Goal: Information Seeking & Learning: Learn about a topic

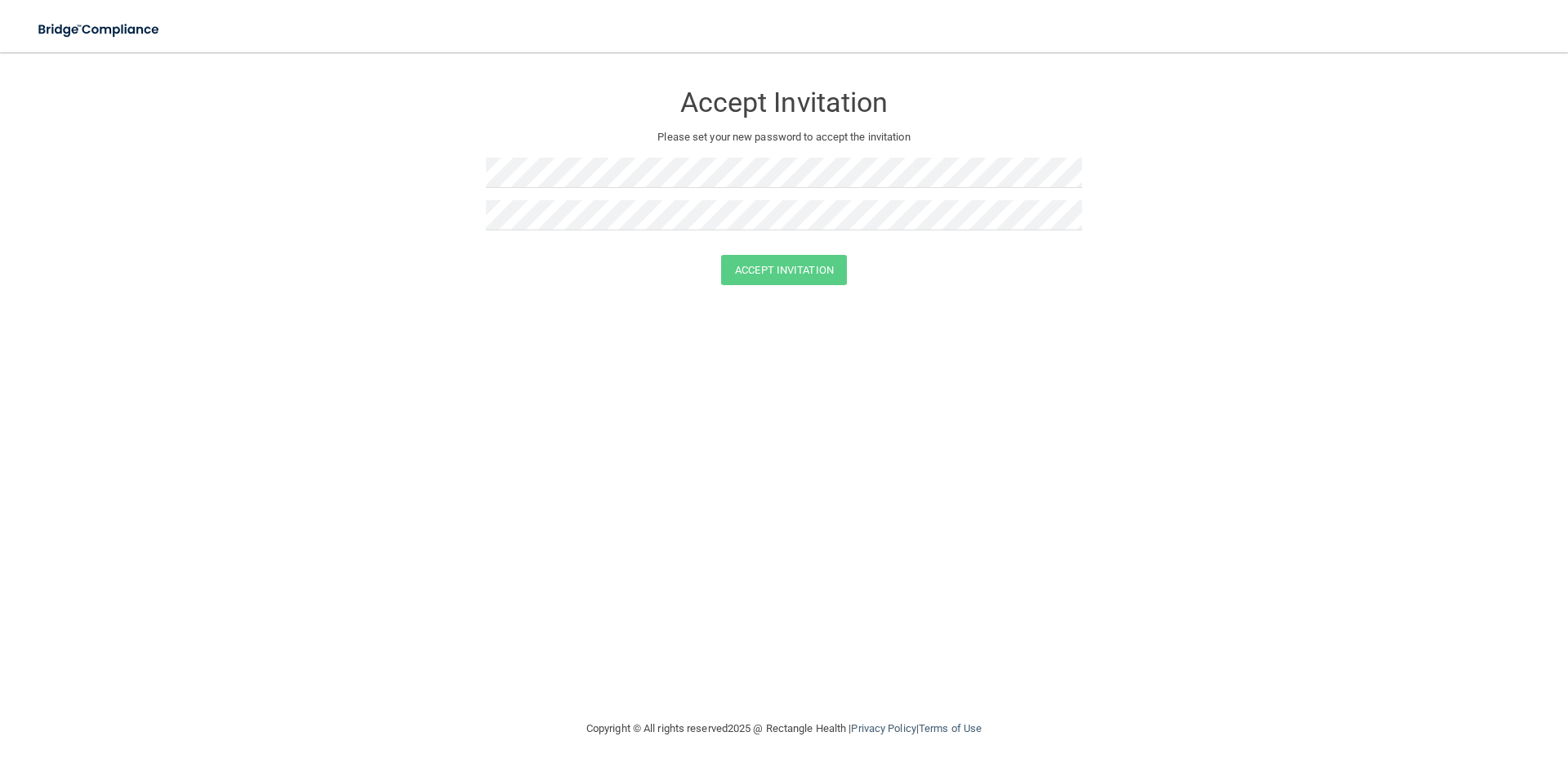
click at [428, 253] on form "Accept Invitation Please set your new password to accept the invitation Accept …" at bounding box center [783, 186] width 1503 height 236
click at [781, 268] on button "Accept Invitation" at bounding box center [784, 270] width 126 height 30
click at [763, 284] on button "Accept Invitation" at bounding box center [784, 294] width 126 height 30
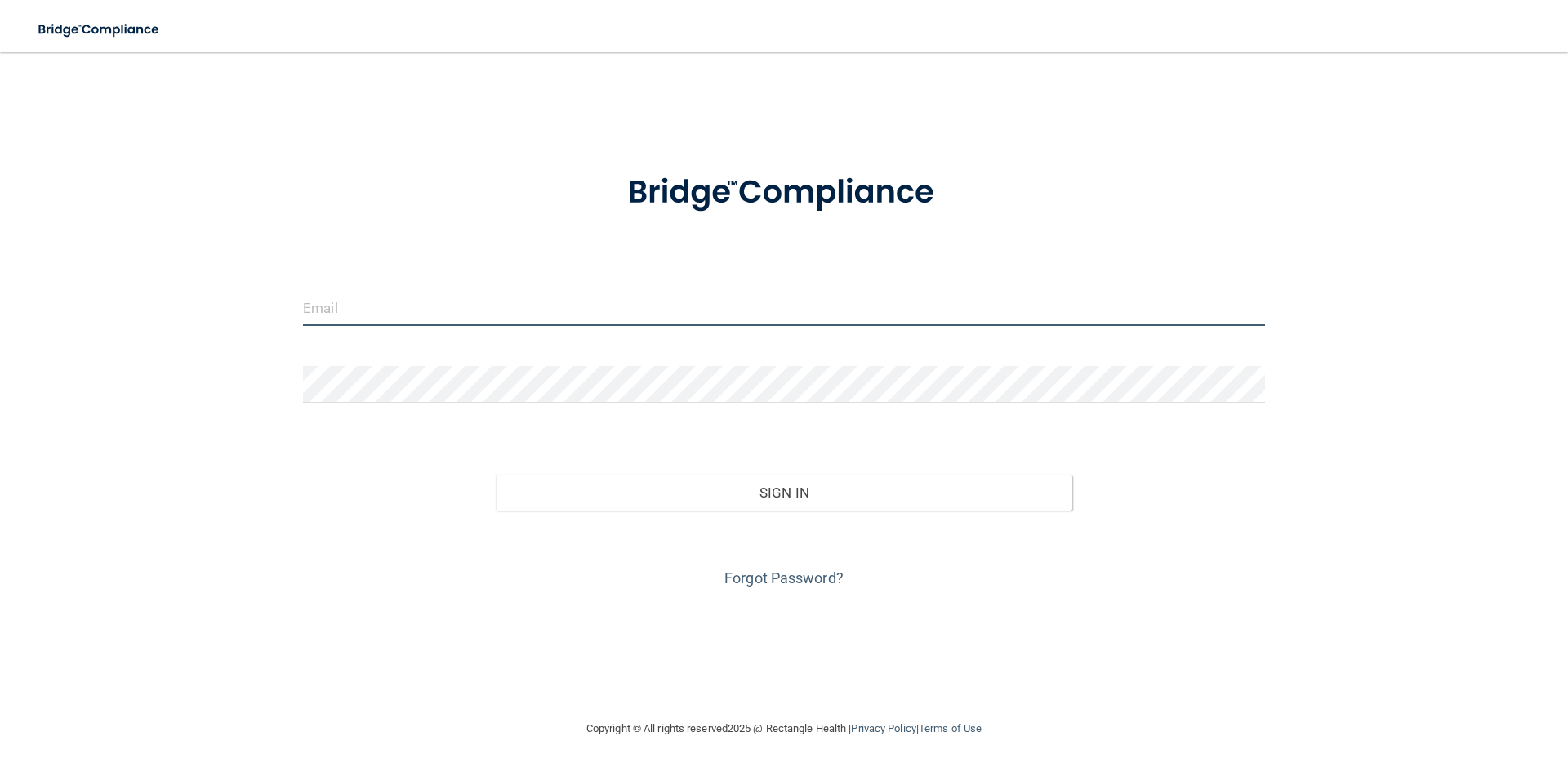
click at [715, 314] on input "email" at bounding box center [784, 307] width 962 height 37
type input "[PERSON_NAME][EMAIL_ADDRESS][DOMAIN_NAME][MEDICAL_DATA]"
click at [539, 306] on input "[PERSON_NAME][EMAIL_ADDRESS][DOMAIN_NAME][MEDICAL_DATA]" at bounding box center [784, 307] width 962 height 37
drag, startPoint x: 539, startPoint y: 306, endPoint x: 518, endPoint y: 312, distance: 21.8
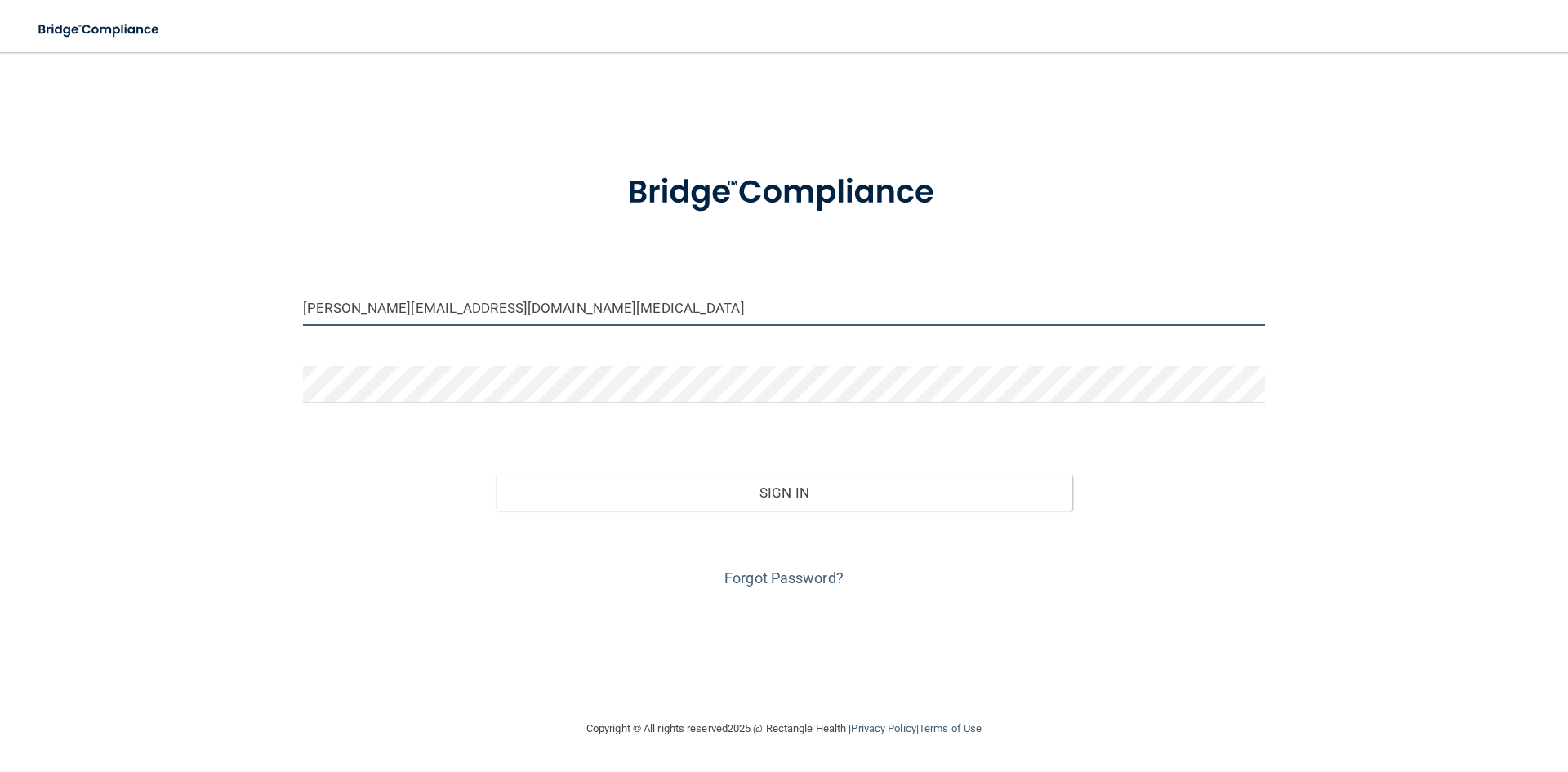
click at [529, 311] on input "[PERSON_NAME][EMAIL_ADDRESS][DOMAIN_NAME][MEDICAL_DATA]" at bounding box center [784, 307] width 962 height 37
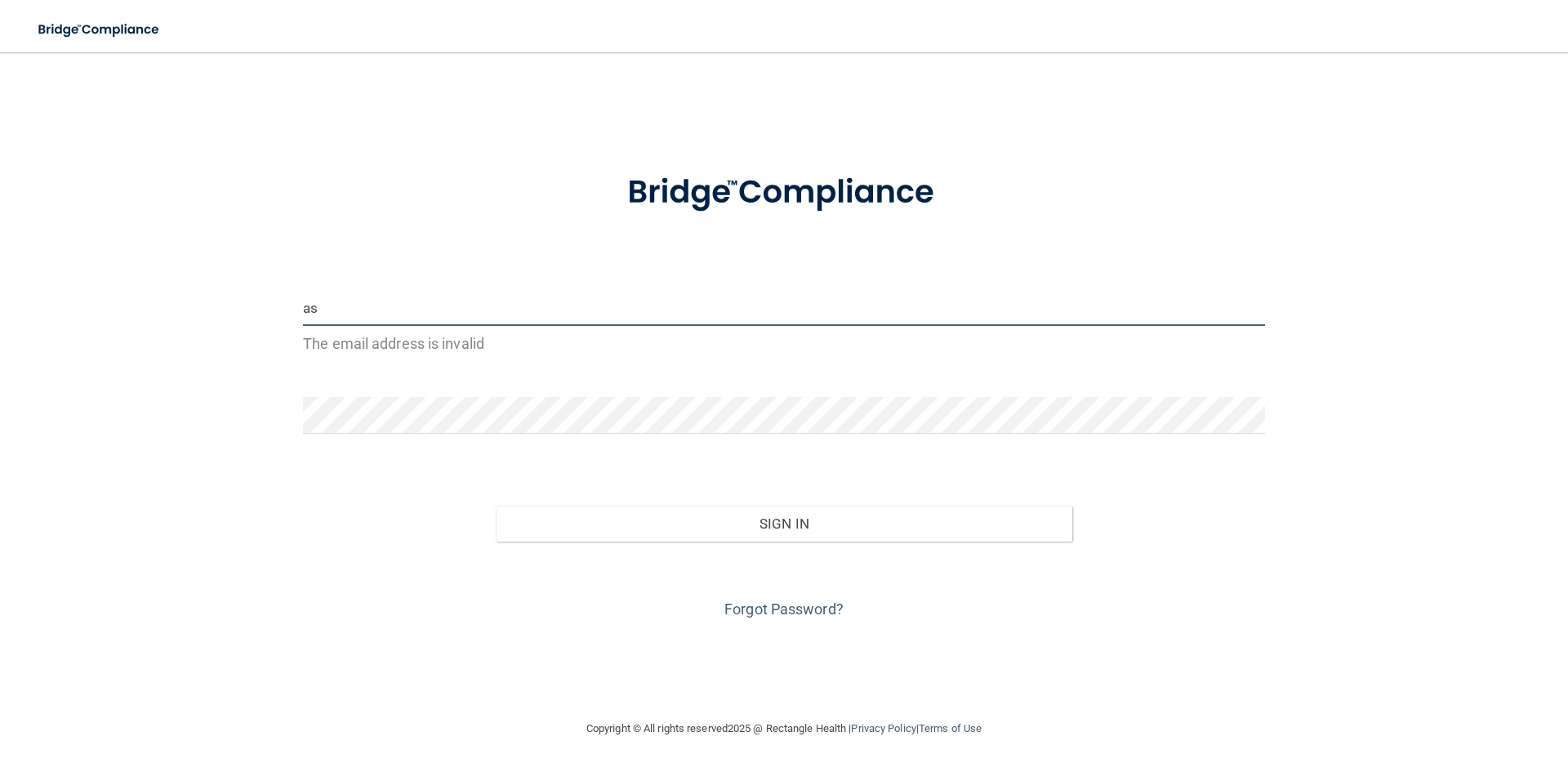
type input "a"
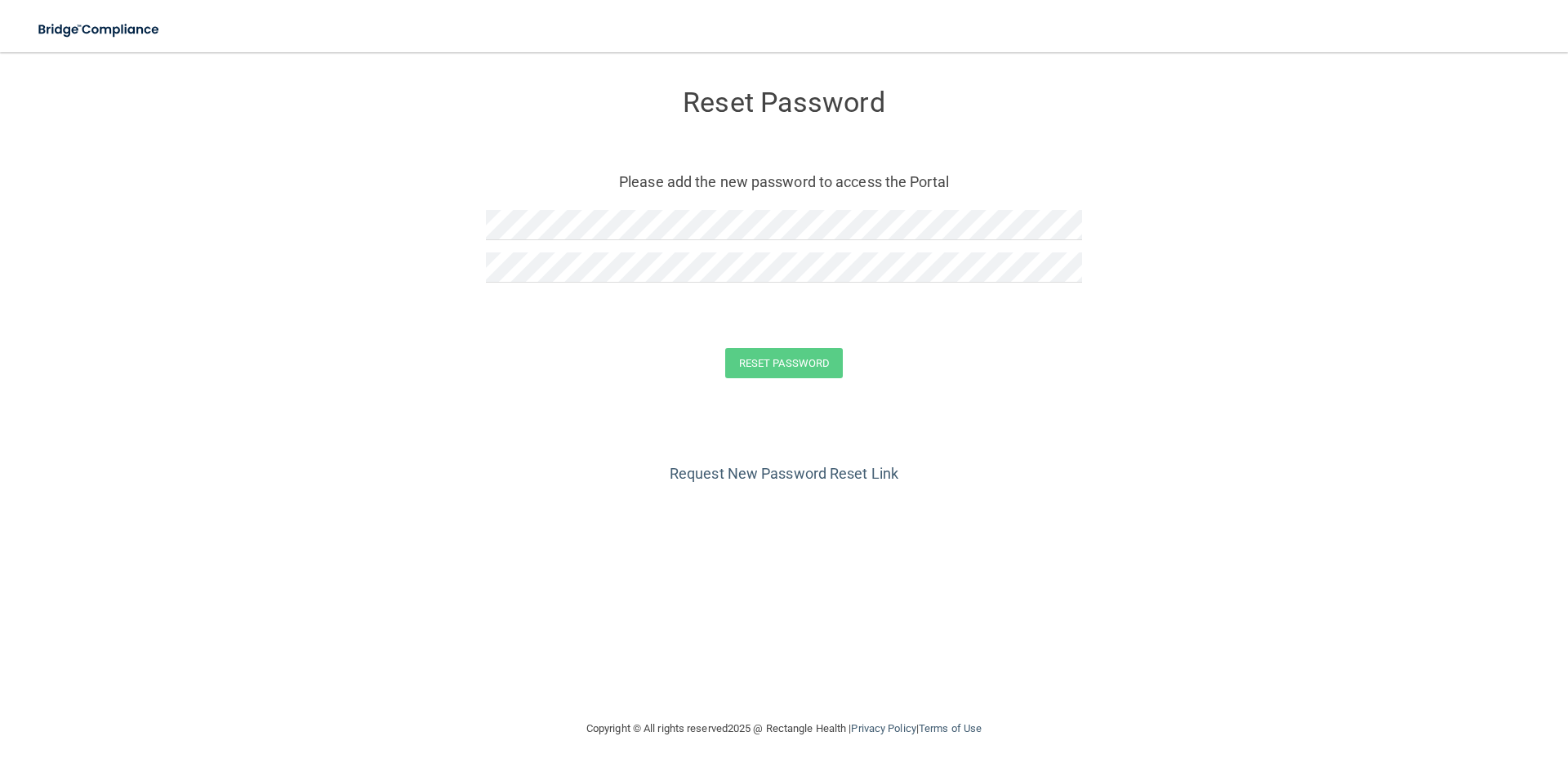
click at [566, 188] on p "Please add the new password to access the Portal" at bounding box center [784, 182] width 572 height 27
click at [725, 348] on button "Reset Password" at bounding box center [784, 363] width 117 height 30
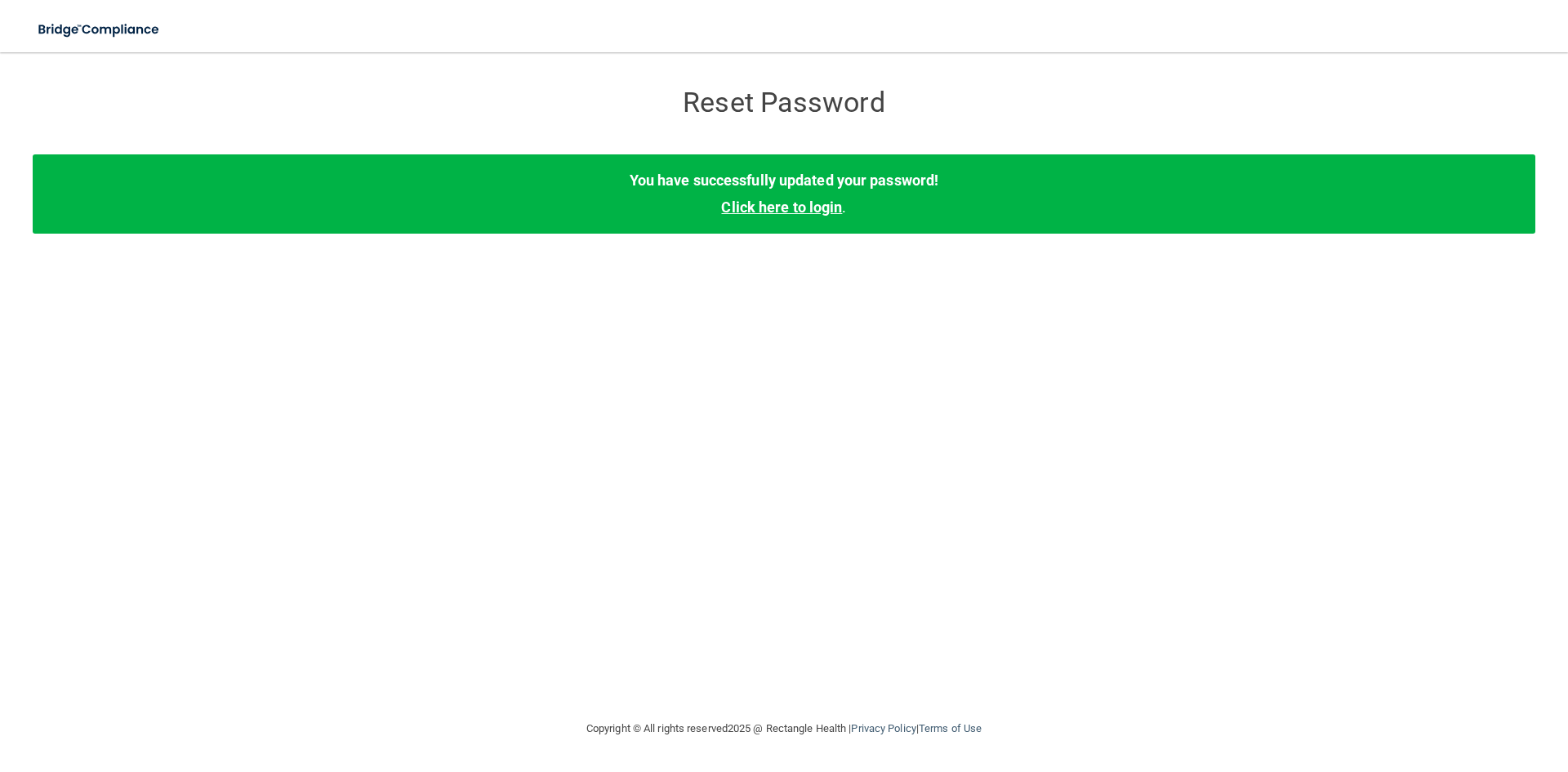
click at [759, 211] on link "Click here to login" at bounding box center [782, 207] width 121 height 17
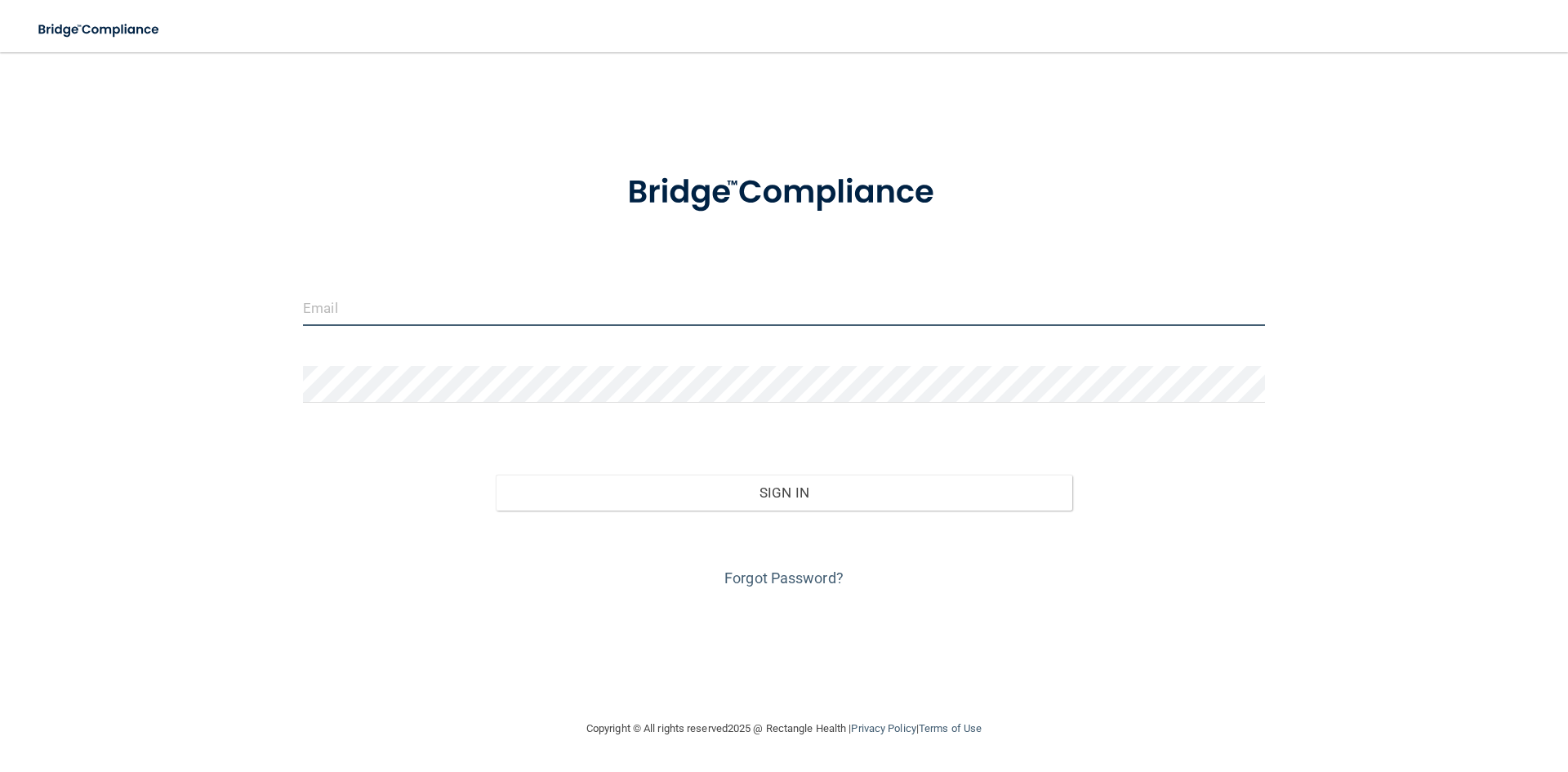
click at [721, 317] on input "email" at bounding box center [784, 307] width 962 height 37
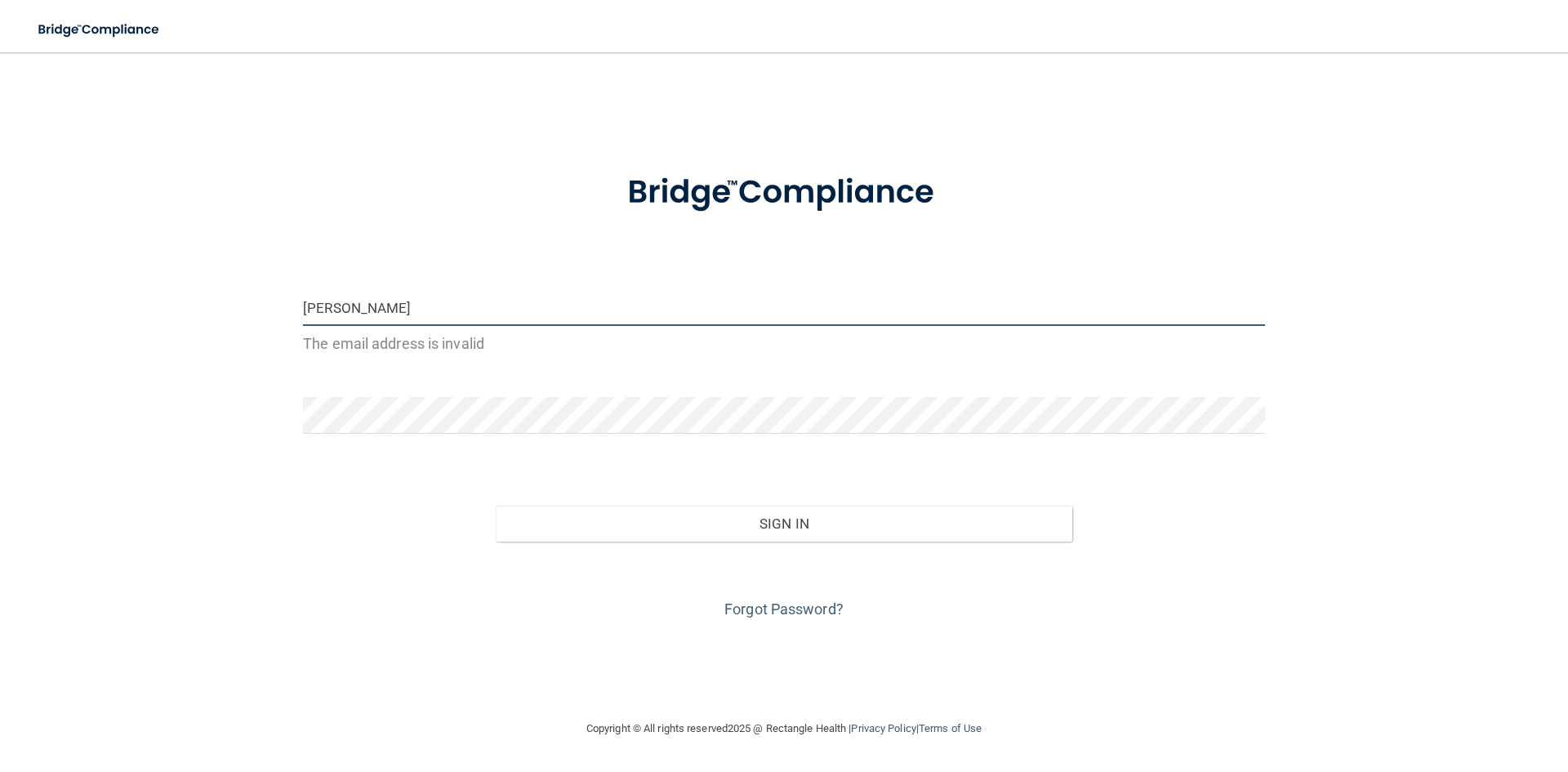
type input "[PERSON_NAME][EMAIL_ADDRESS][DOMAIN_NAME][MEDICAL_DATA]"
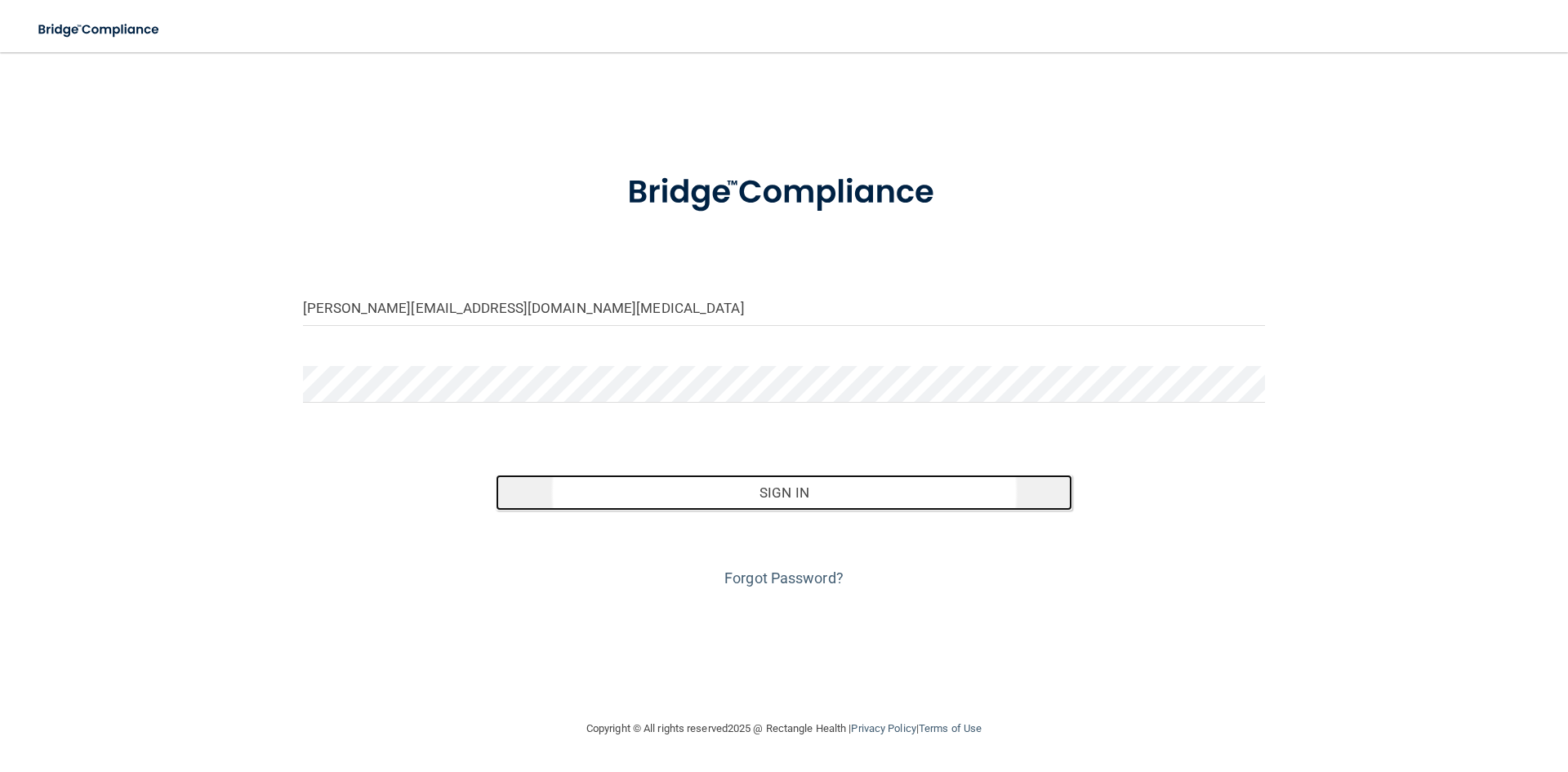
click at [739, 488] on button "Sign In" at bounding box center [785, 493] width 578 height 36
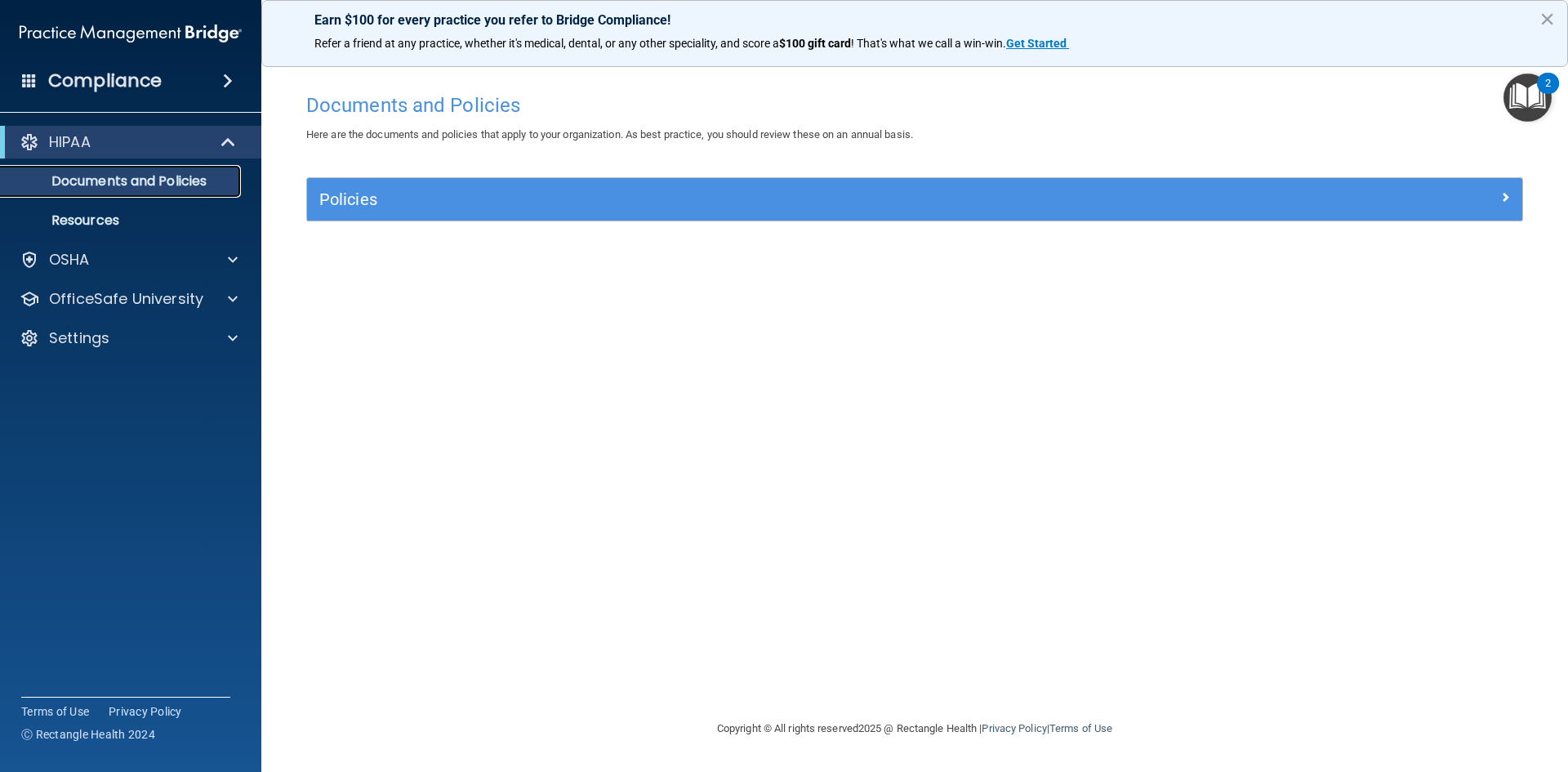
click at [71, 180] on p "Documents and Policies" at bounding box center [121, 181] width 223 height 16
click at [71, 217] on p "Resources" at bounding box center [121, 220] width 223 height 16
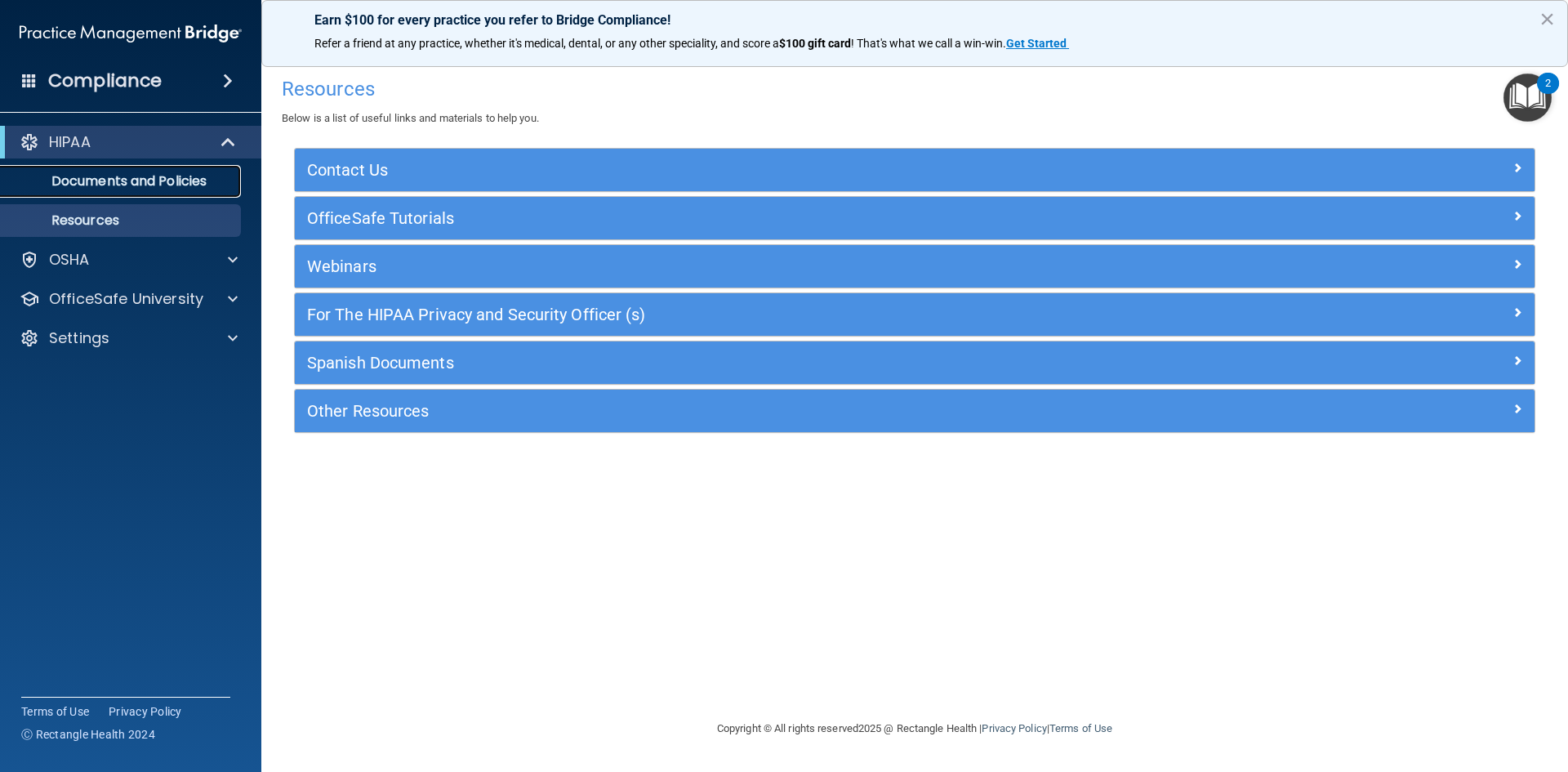
click at [151, 177] on p "Documents and Policies" at bounding box center [121, 181] width 223 height 16
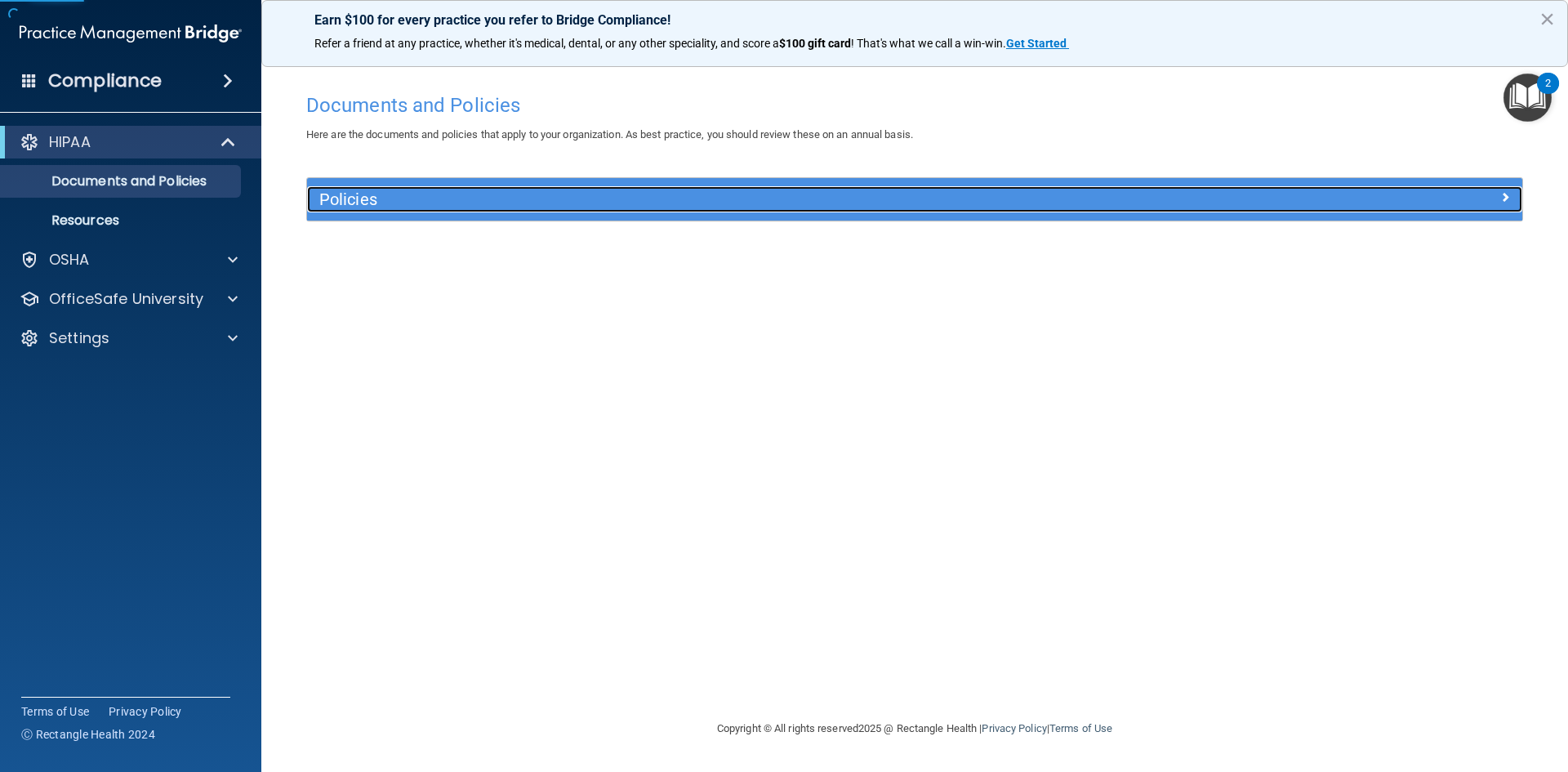
click at [434, 197] on h5 "Policies" at bounding box center [762, 199] width 887 height 18
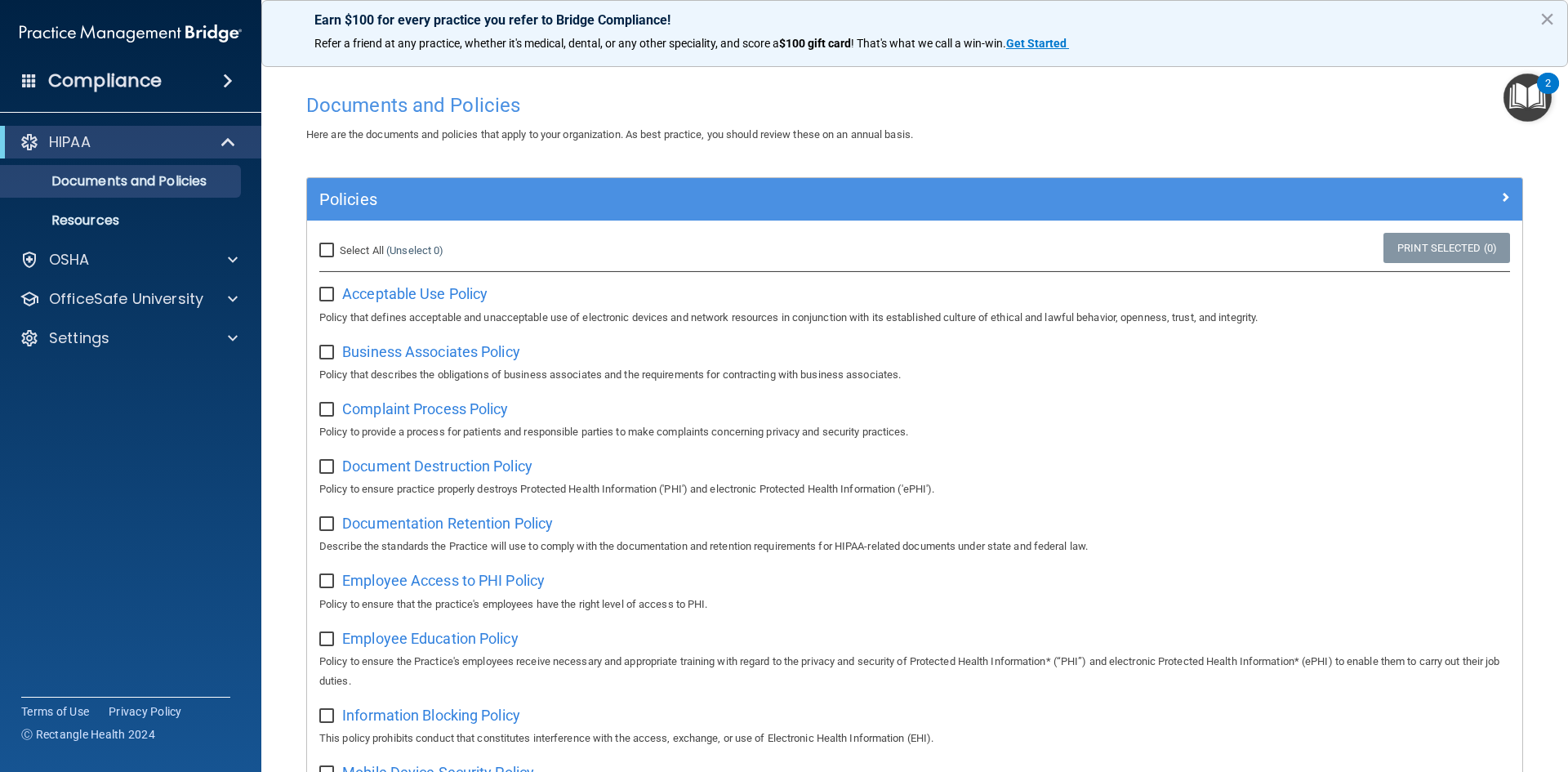
click at [326, 244] on input "Select All (Unselect 0) Unselect All" at bounding box center [329, 251] width 19 height 13
checkbox input "true"
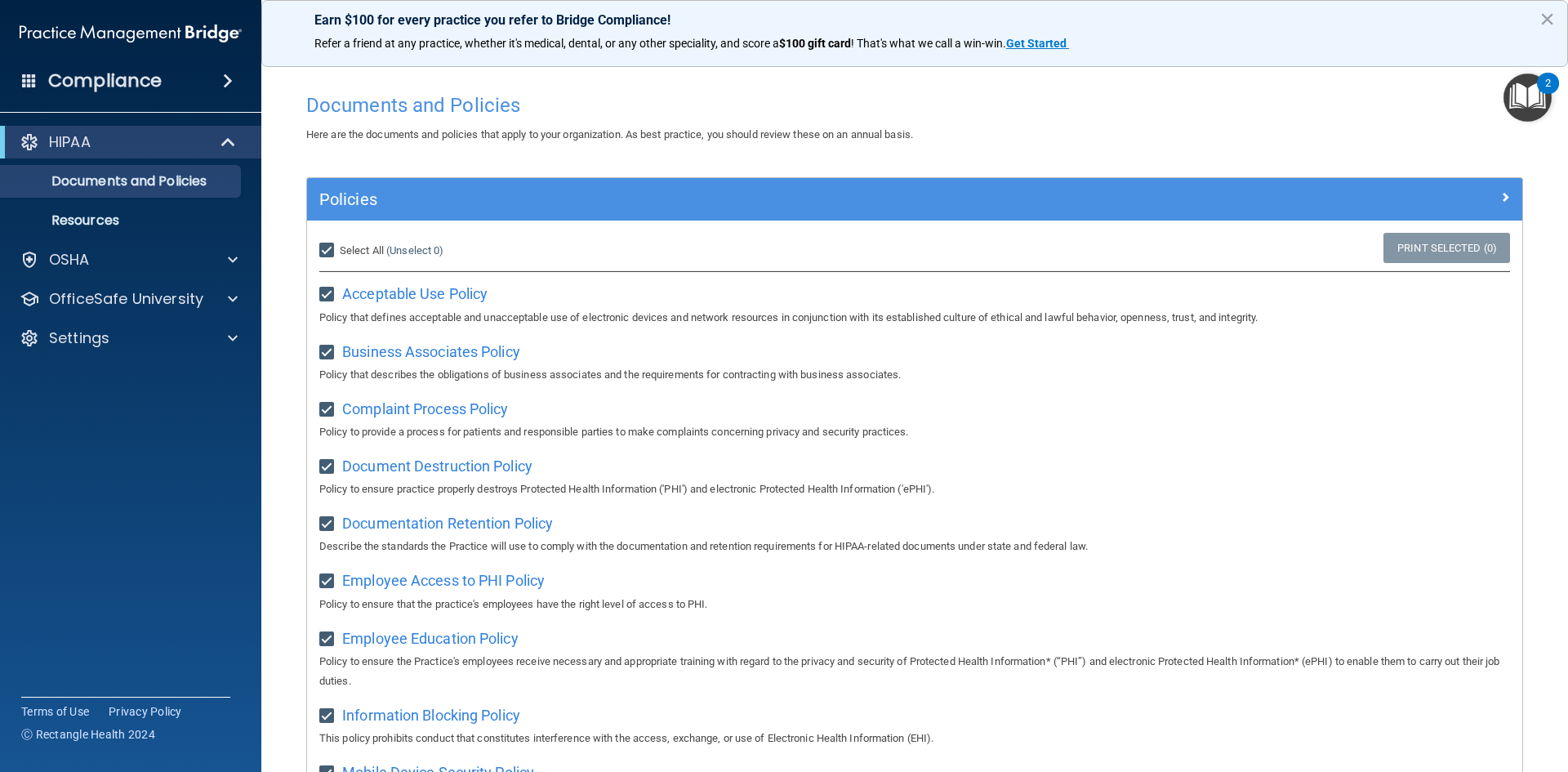
checkbox input "true"
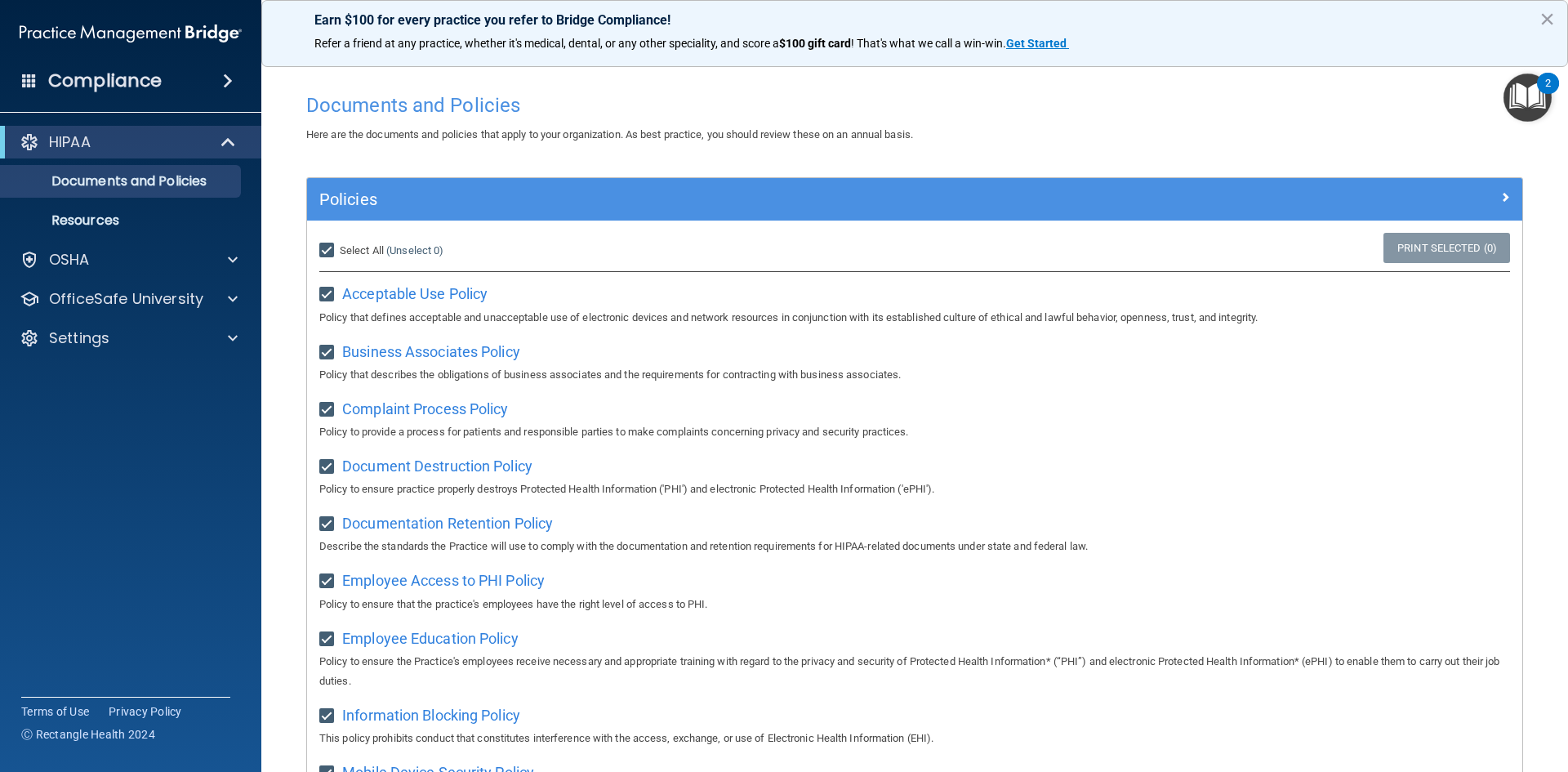
checkbox input "true"
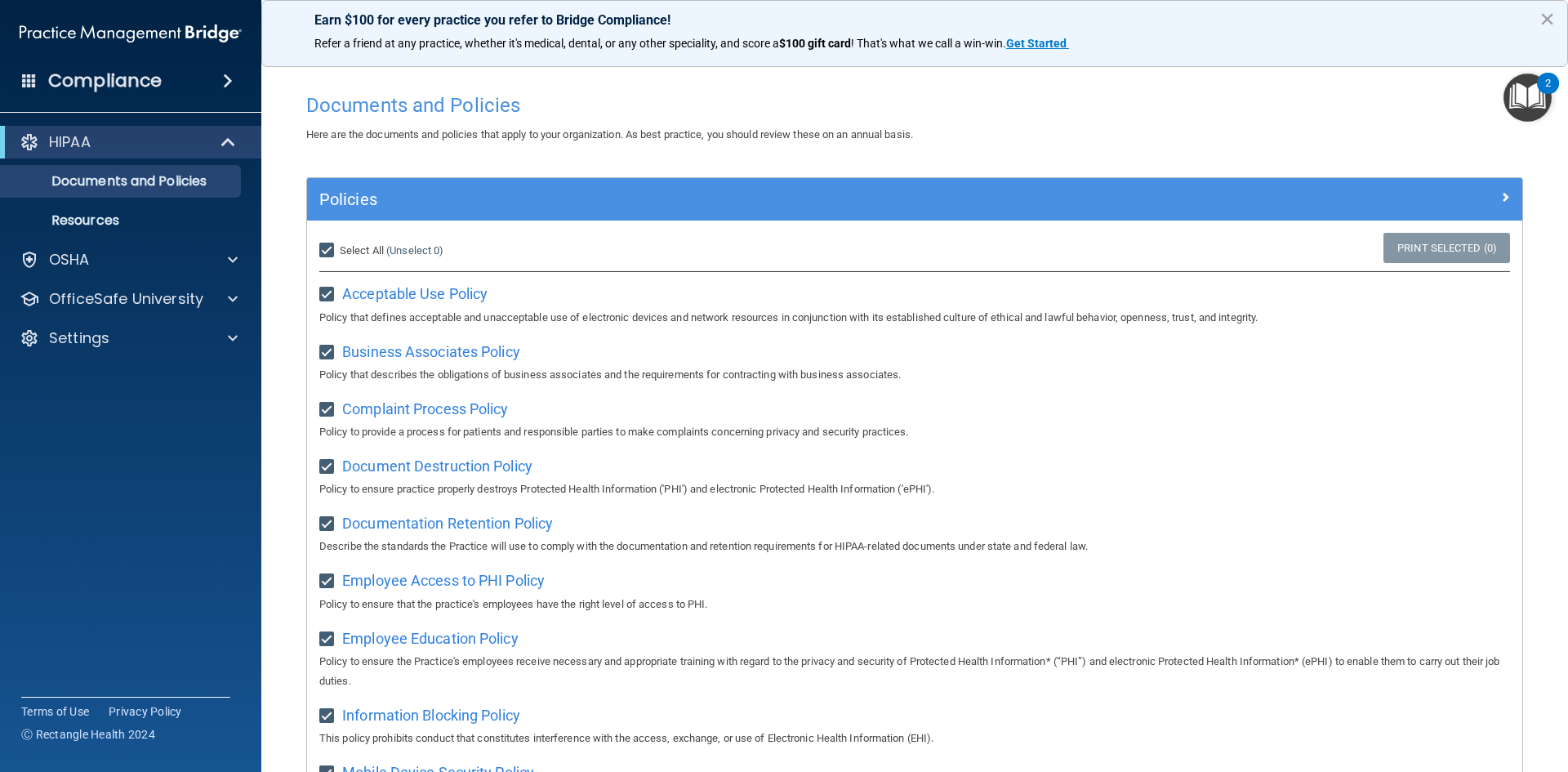
checkbox input "true"
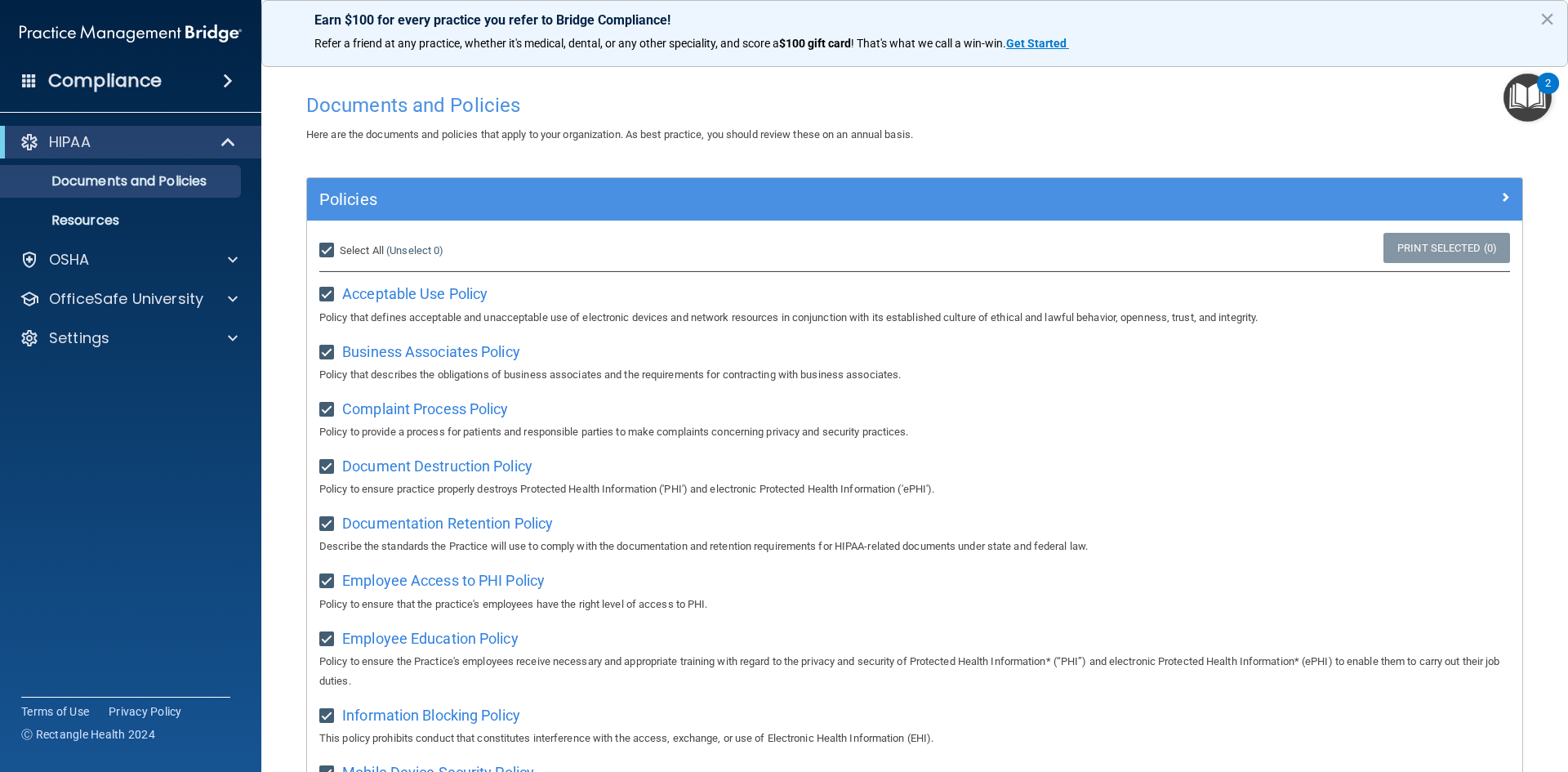
checkbox input "true"
click at [327, 242] on label "Select All (Unselect 21) Unselect All" at bounding box center [357, 250] width 76 height 20
click at [327, 244] on input "Select All (Unselect 21) Unselect All" at bounding box center [329, 251] width 19 height 13
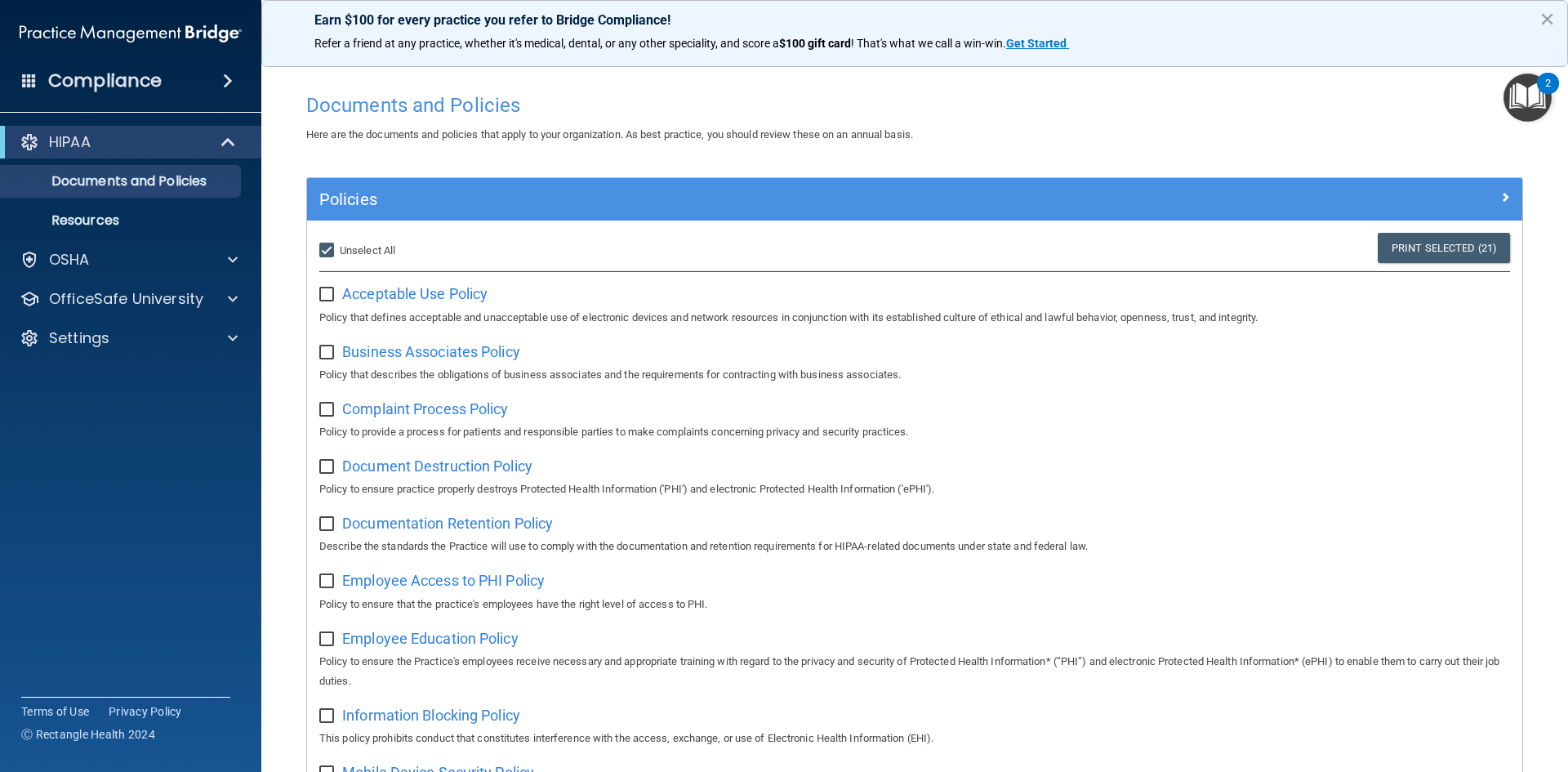
checkbox input "false"
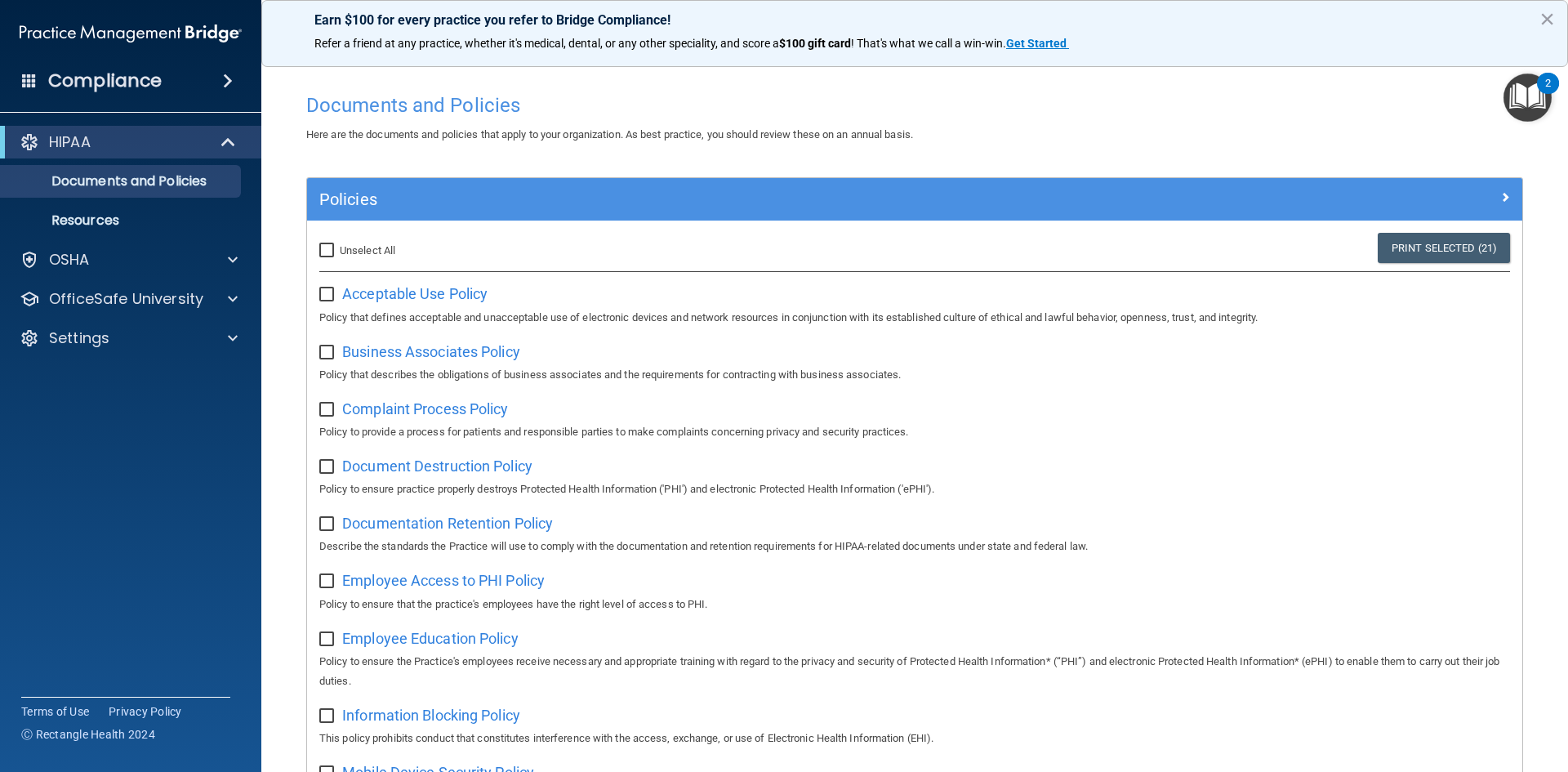
checkbox input "false"
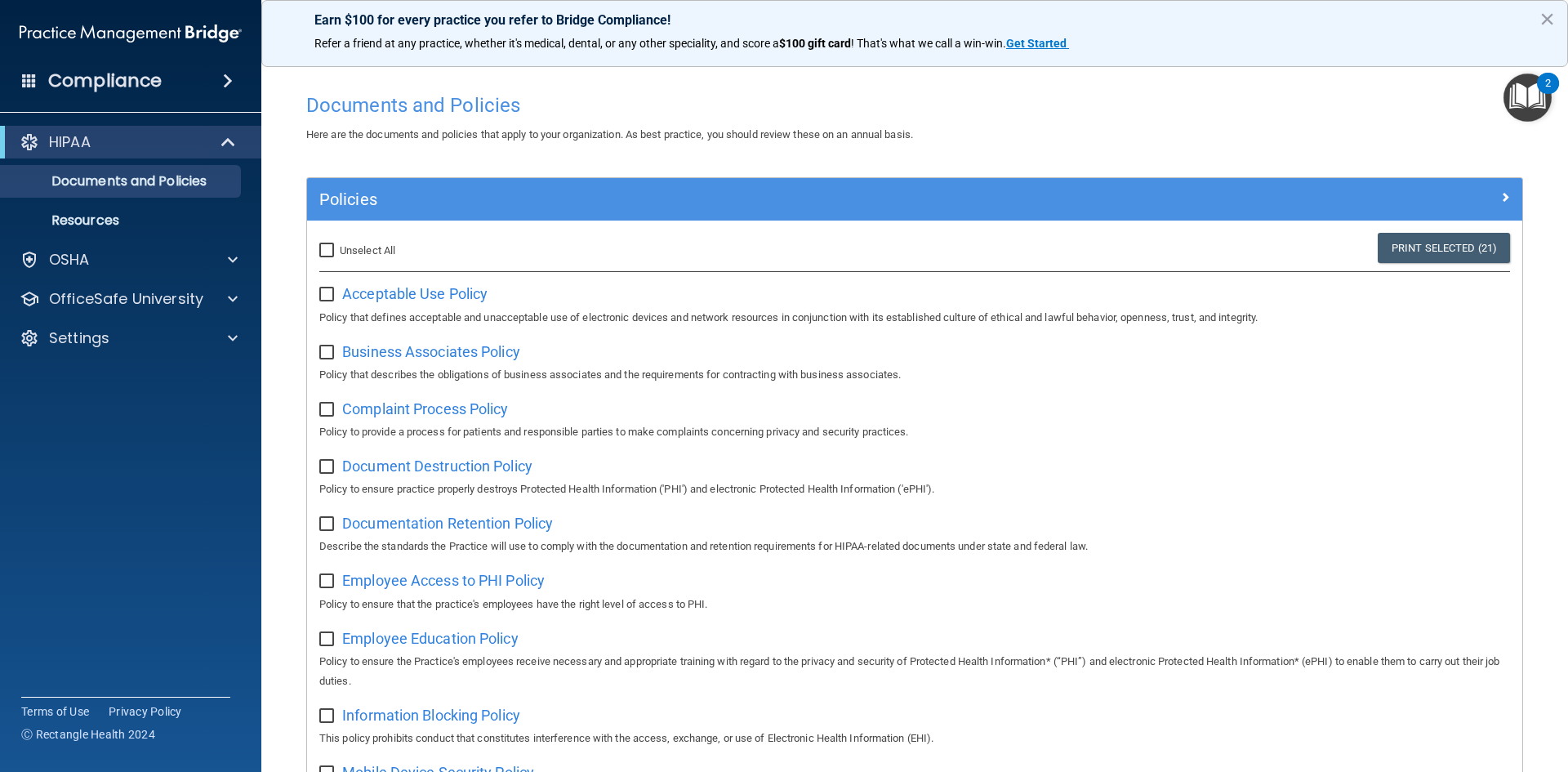
checkbox input "false"
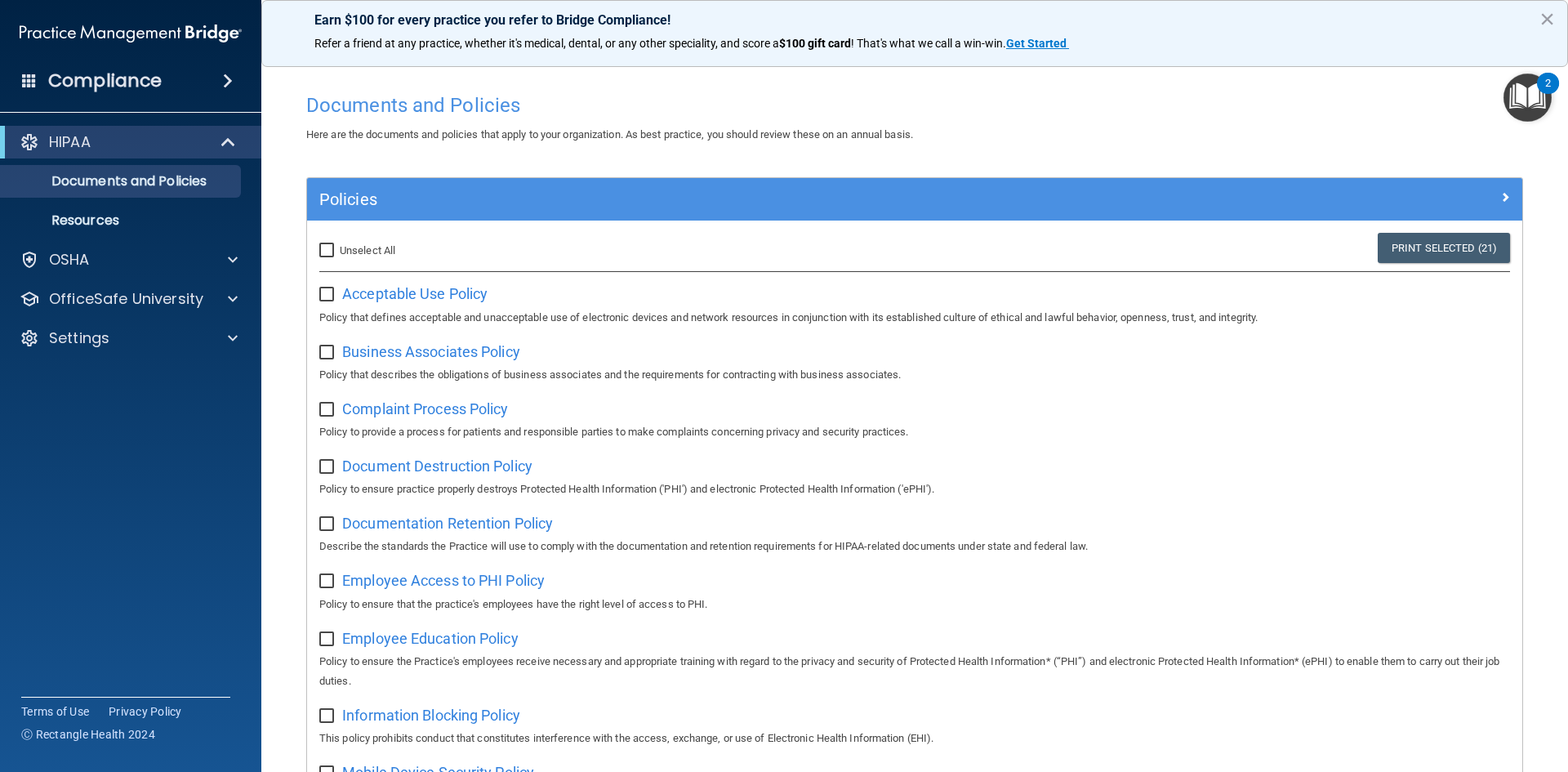
checkbox input "false"
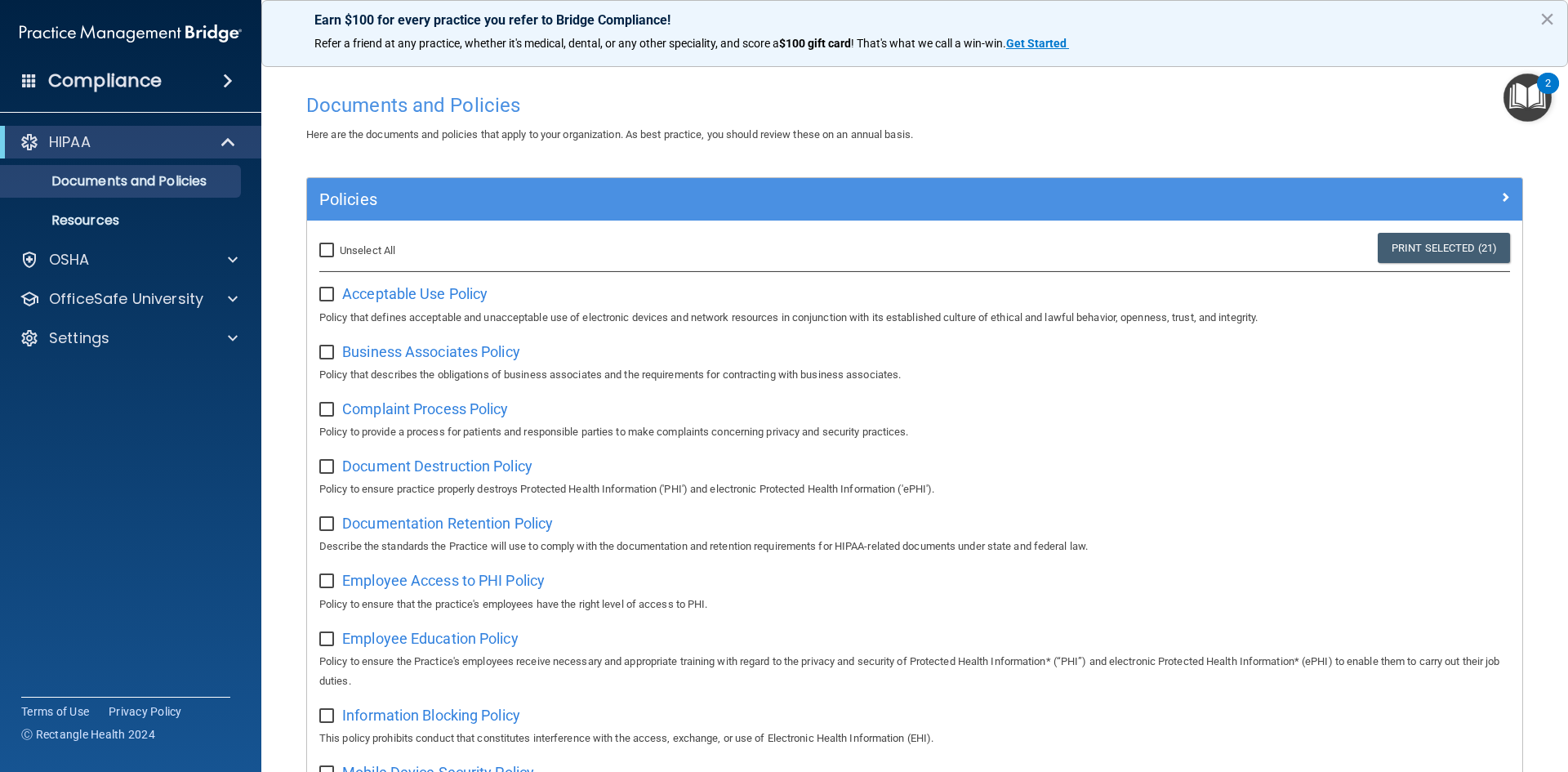
checkbox input "false"
click at [189, 173] on p "Documents and Policies" at bounding box center [121, 181] width 223 height 16
click at [93, 223] on p "Resources" at bounding box center [121, 220] width 223 height 16
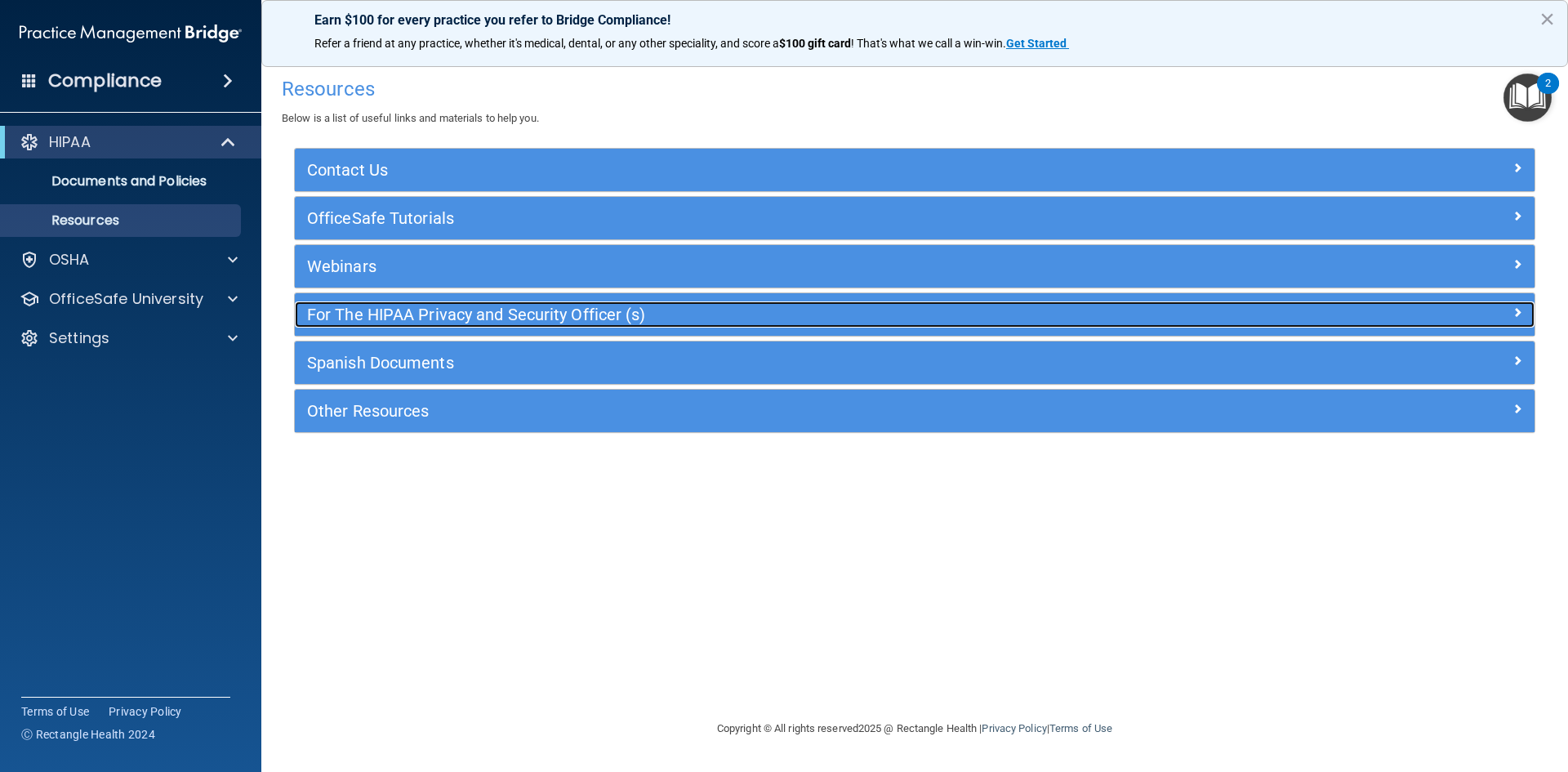
click at [517, 309] on h5 "For The HIPAA Privacy and Security Officer (s)" at bounding box center [759, 314] width 906 height 18
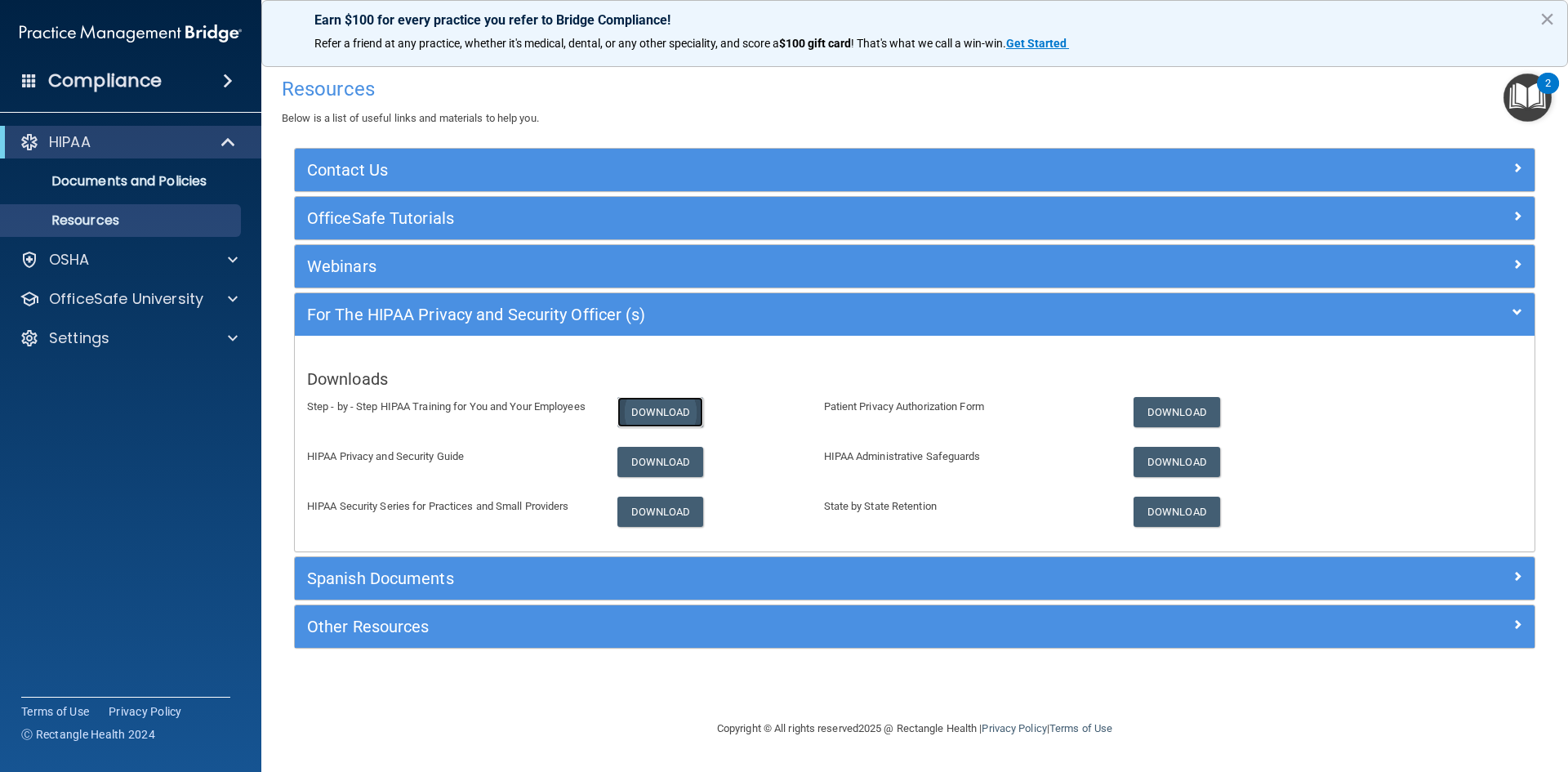
click at [666, 408] on link "Download" at bounding box center [660, 412] width 86 height 30
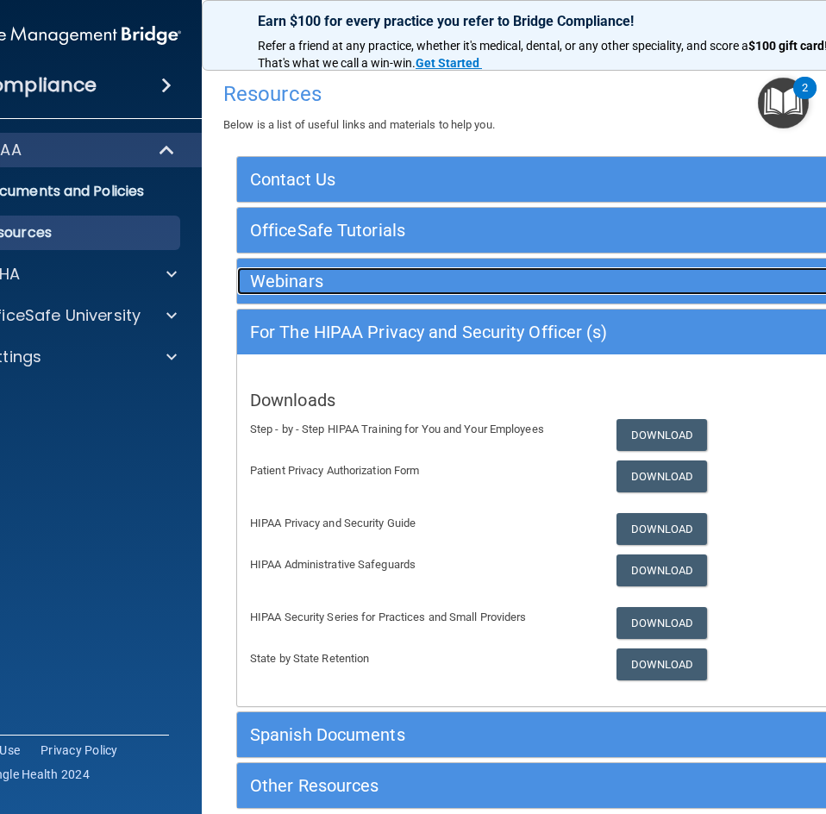
click at [408, 279] on h5 "Webinars" at bounding box center [472, 281] width 445 height 19
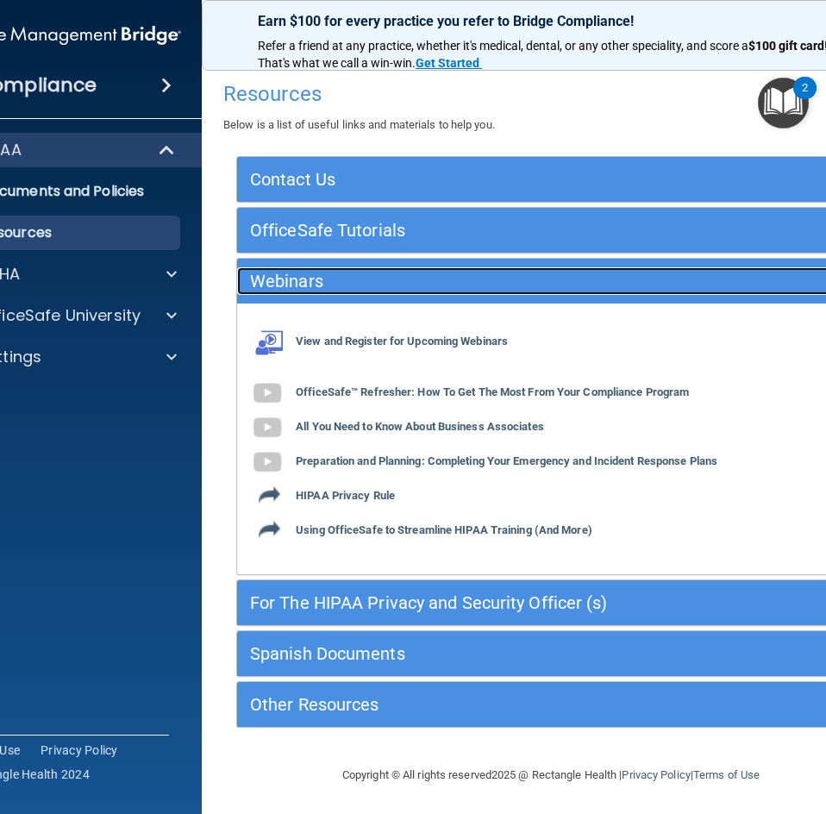
scroll to position [3, 0]
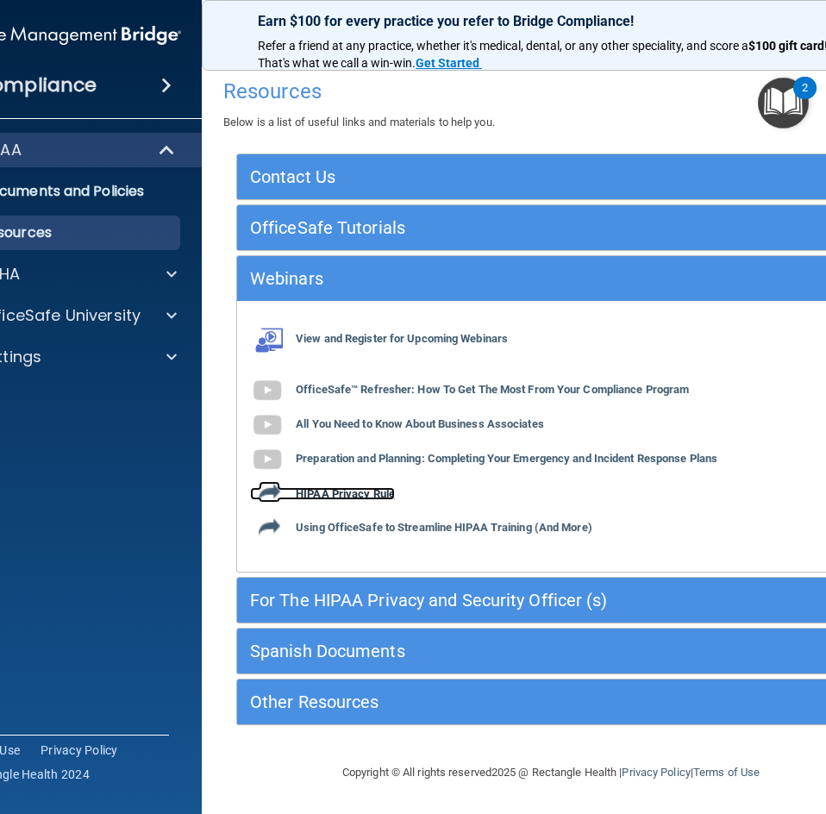
click at [343, 494] on b "HIPAA Privacy Rule" at bounding box center [345, 493] width 99 height 13
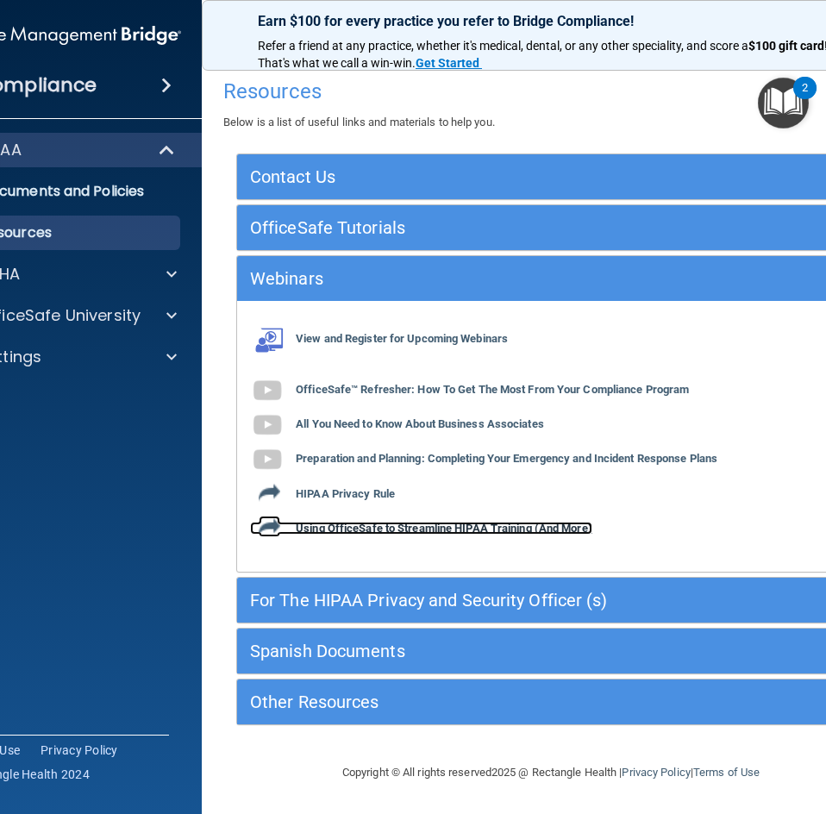
click at [492, 526] on b "Using OfficeSafe to Streamline HIPAA Training (And More)" at bounding box center [444, 528] width 297 height 13
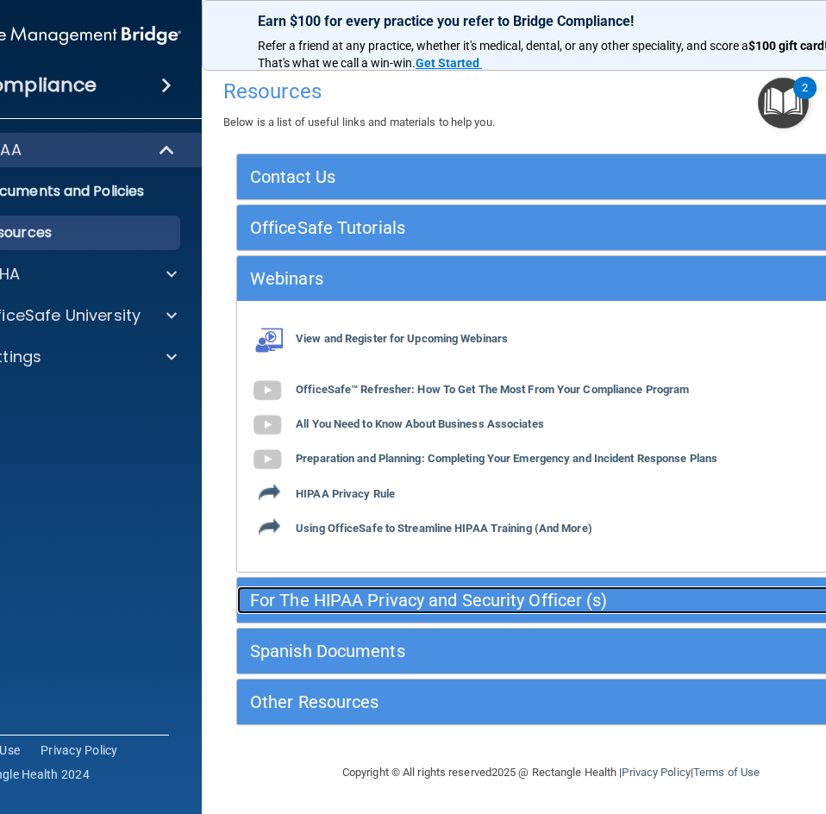
click at [536, 604] on h5 "For The HIPAA Privacy and Security Officer (s)" at bounding box center [472, 600] width 445 height 19
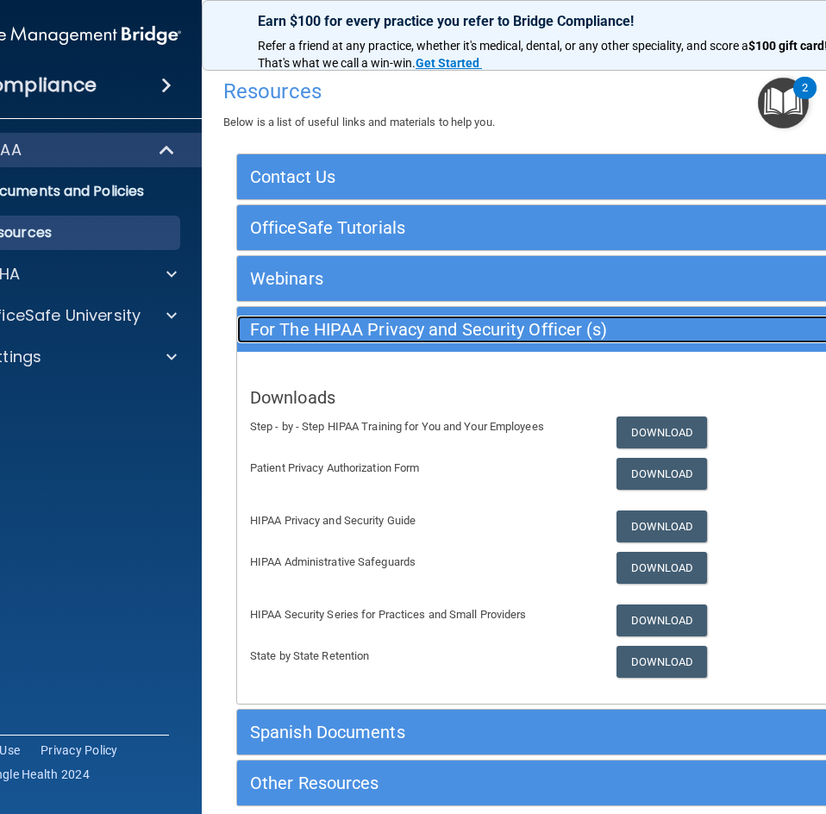
scroll to position [0, 0]
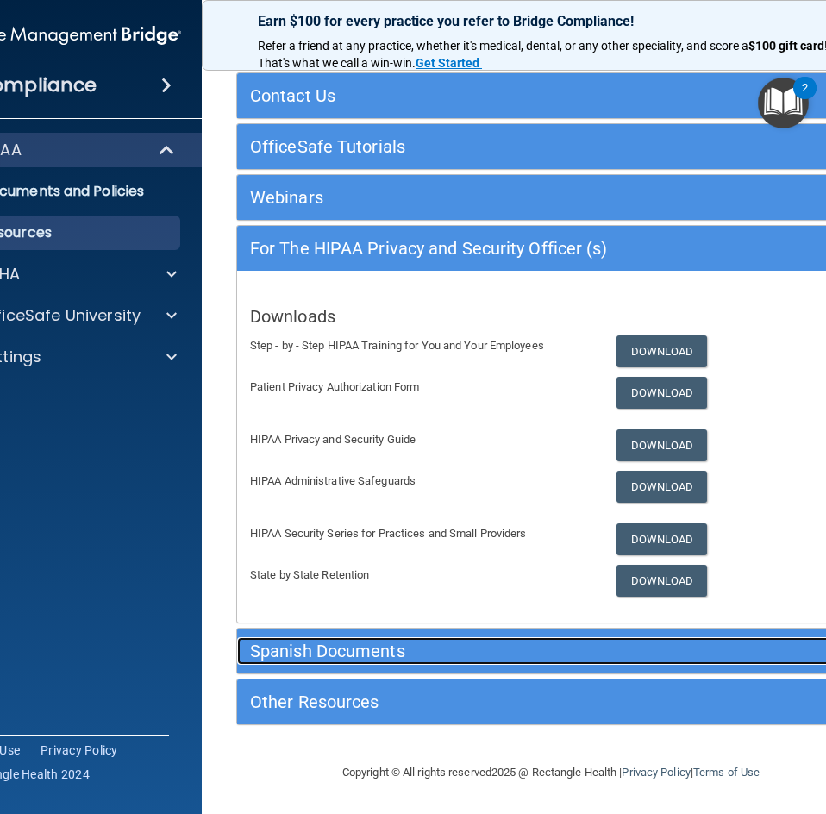
click at [441, 649] on h5 "Spanish Documents" at bounding box center [472, 651] width 445 height 19
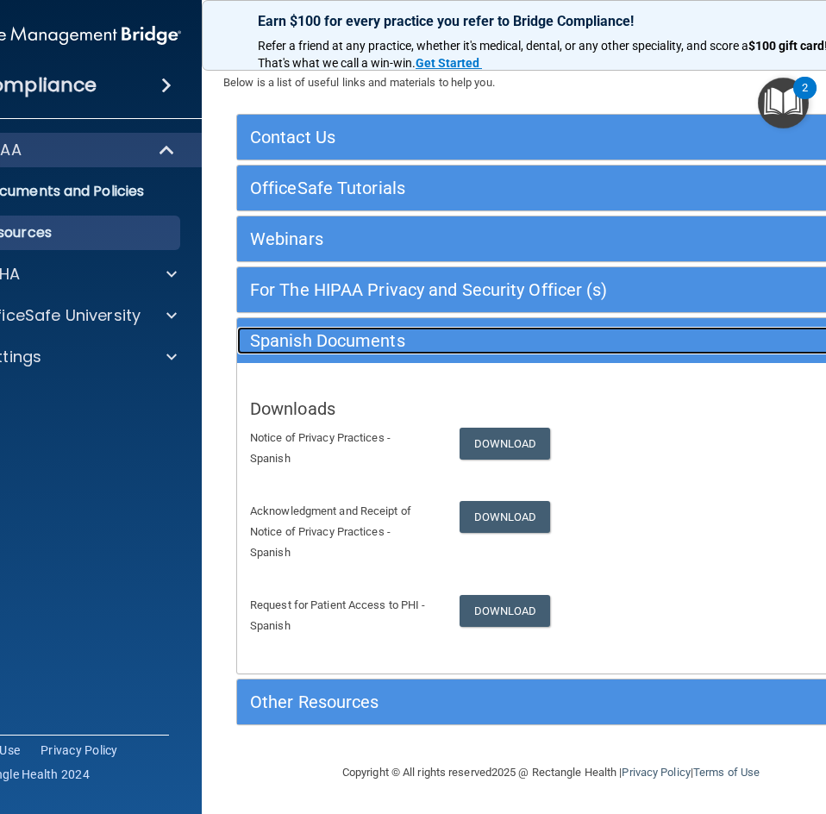
scroll to position [42, 0]
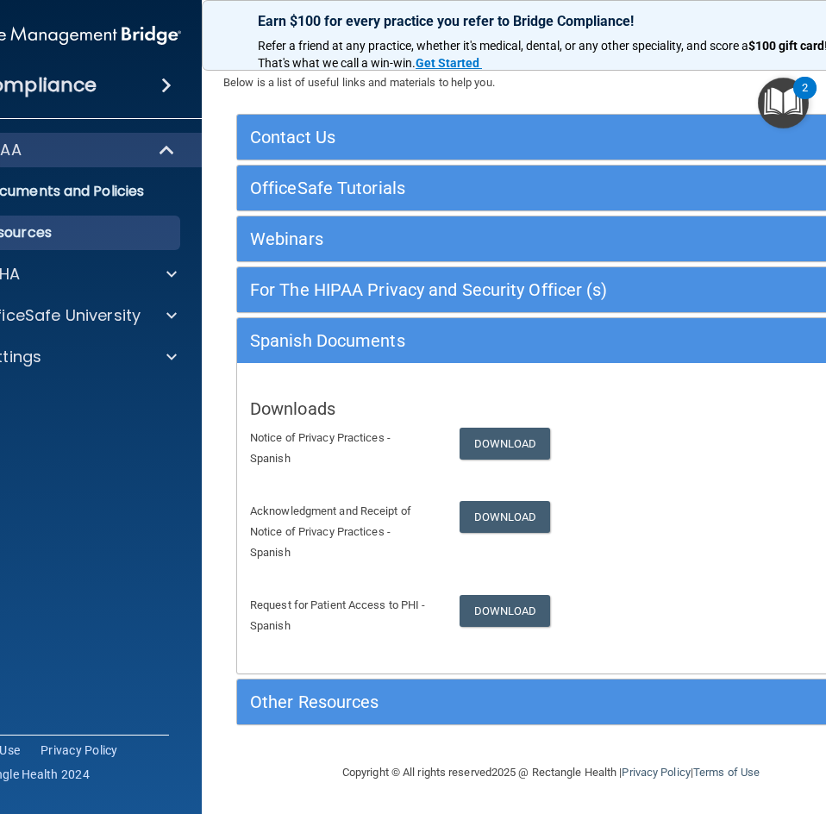
click at [410, 682] on div "Other Resources" at bounding box center [551, 702] width 628 height 45
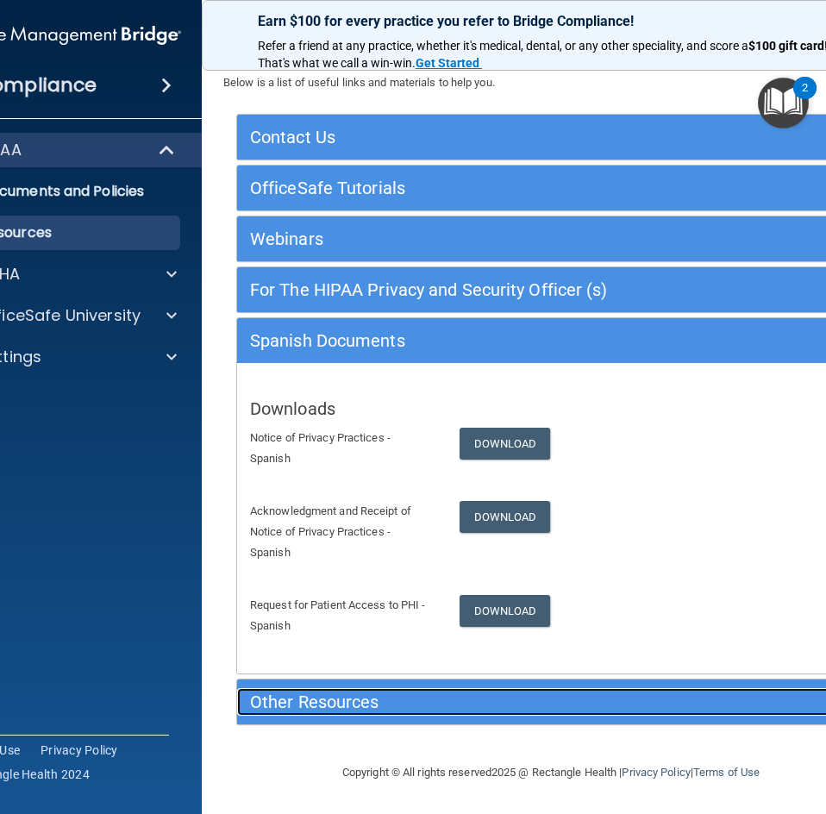
click at [411, 698] on h5 "Other Resources" at bounding box center [472, 702] width 445 height 19
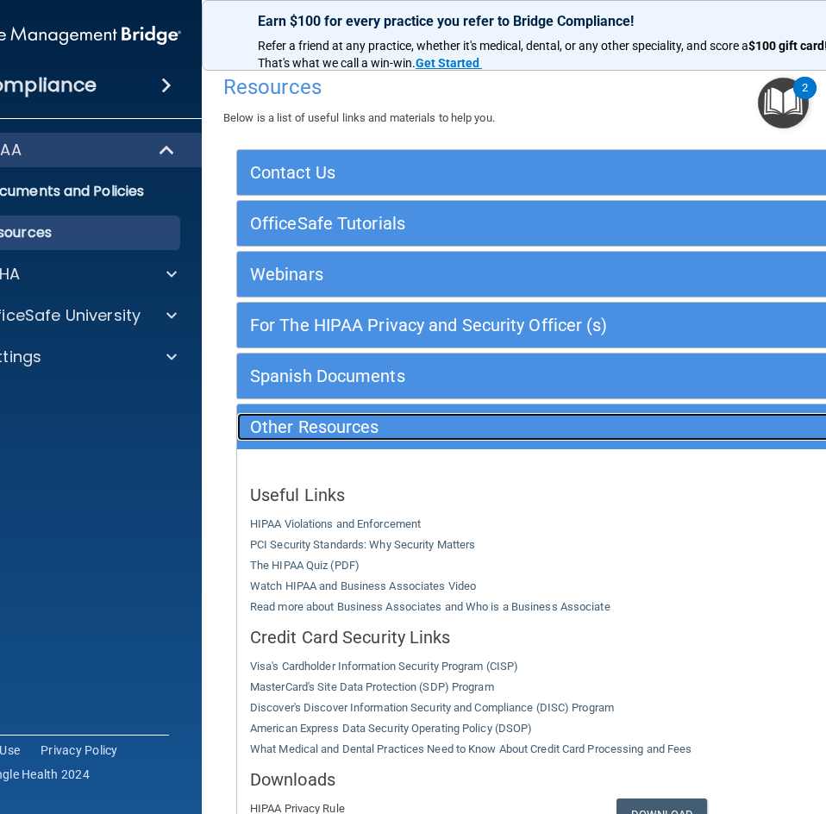
scroll to position [0, 0]
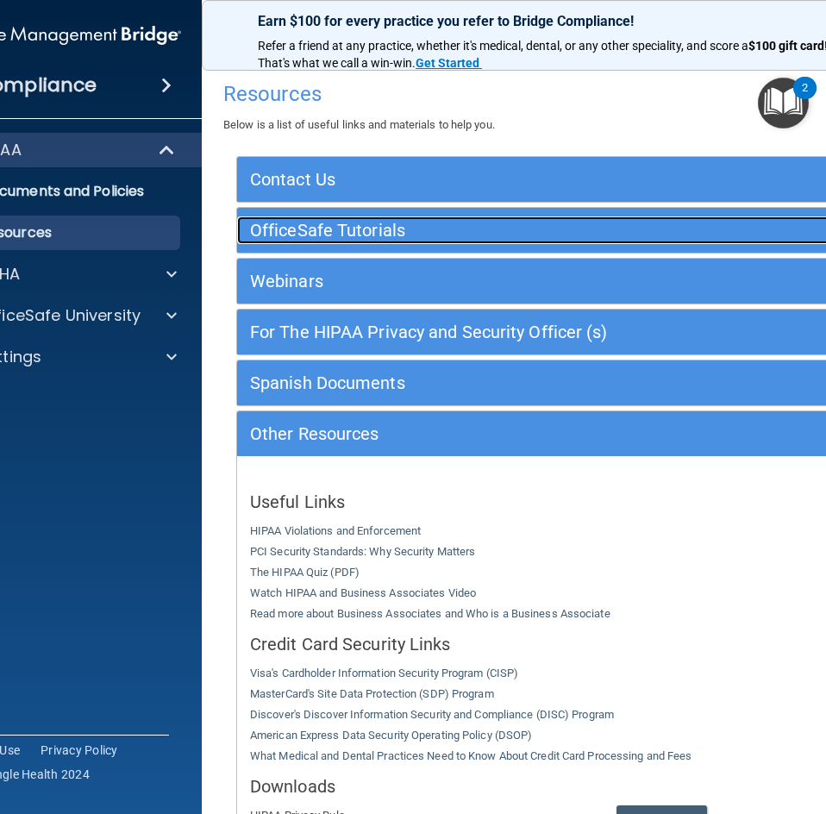
click at [430, 234] on h5 "OfficeSafe Tutorials" at bounding box center [472, 230] width 445 height 19
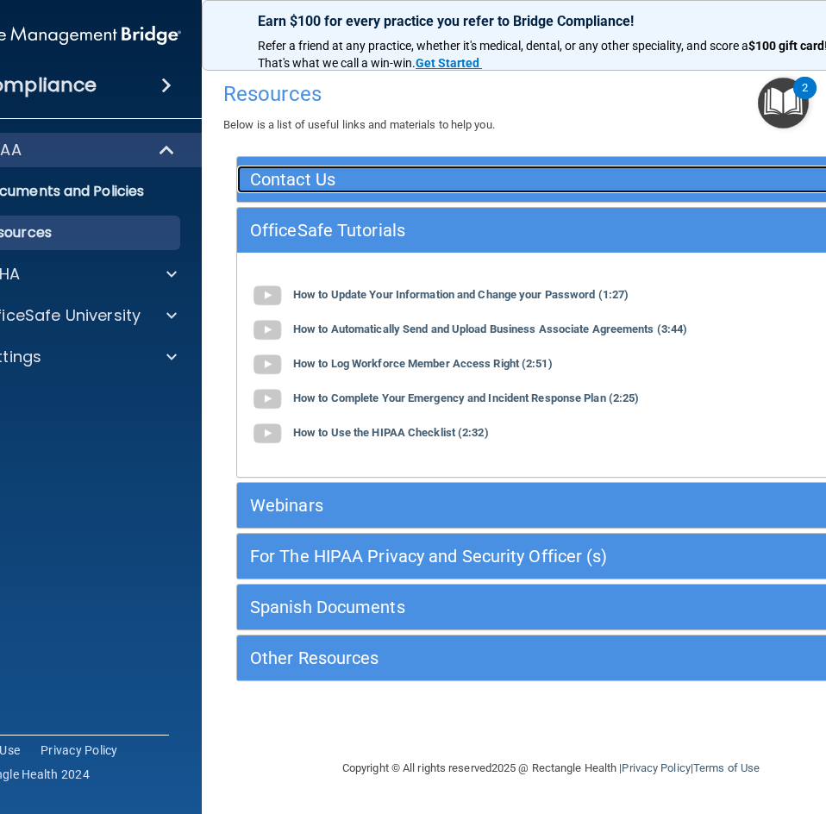
click at [360, 175] on h5 "Contact Us" at bounding box center [472, 179] width 445 height 19
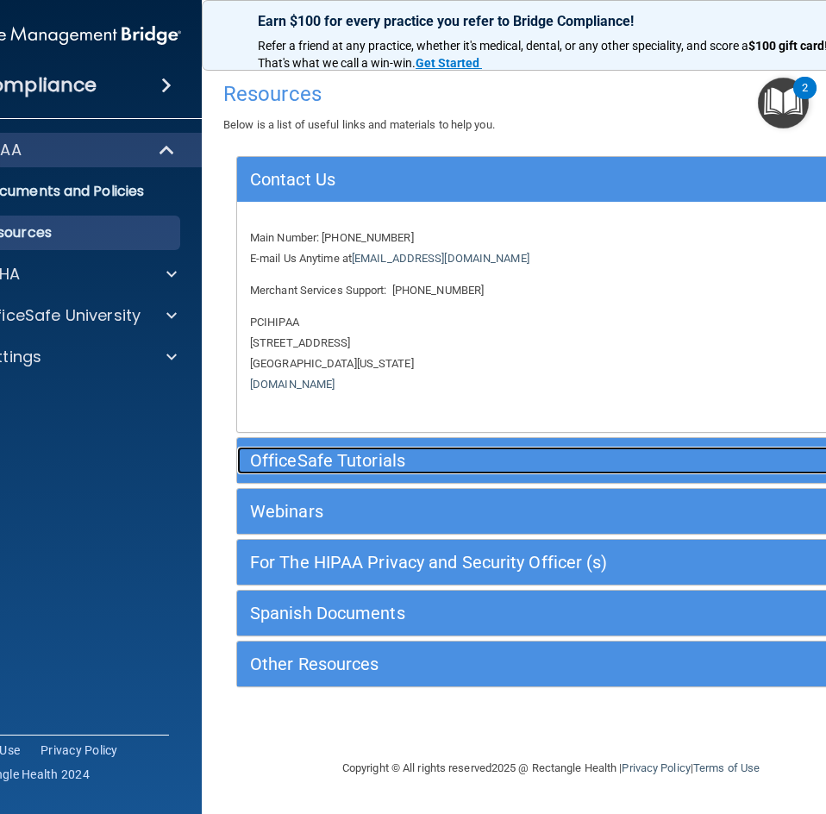
click at [348, 455] on h5 "OfficeSafe Tutorials" at bounding box center [472, 460] width 445 height 19
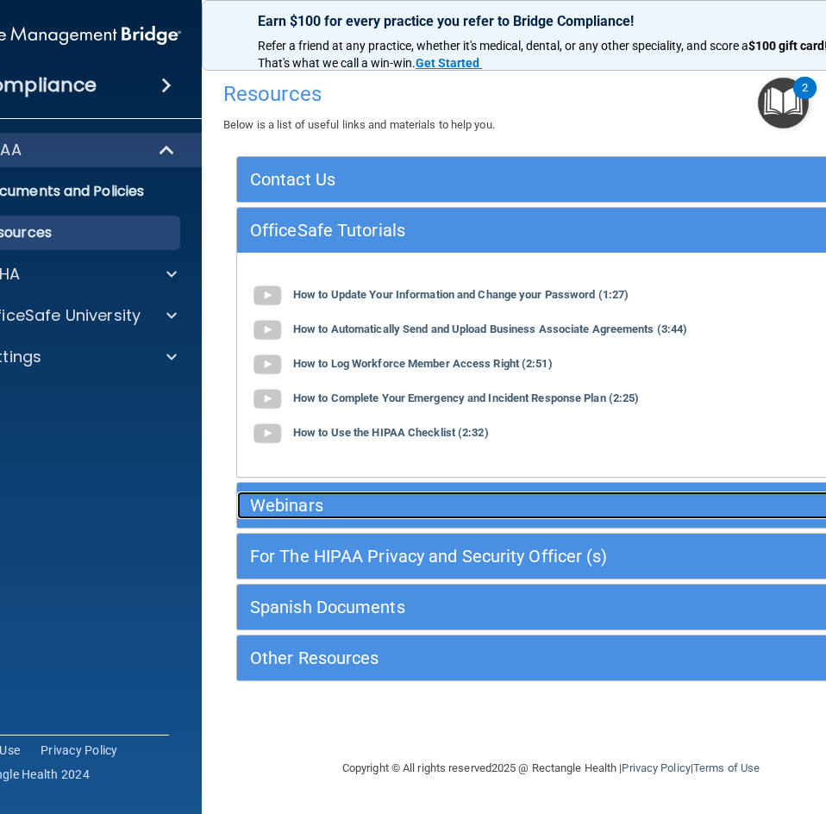
click at [289, 499] on h5 "Webinars" at bounding box center [472, 505] width 445 height 19
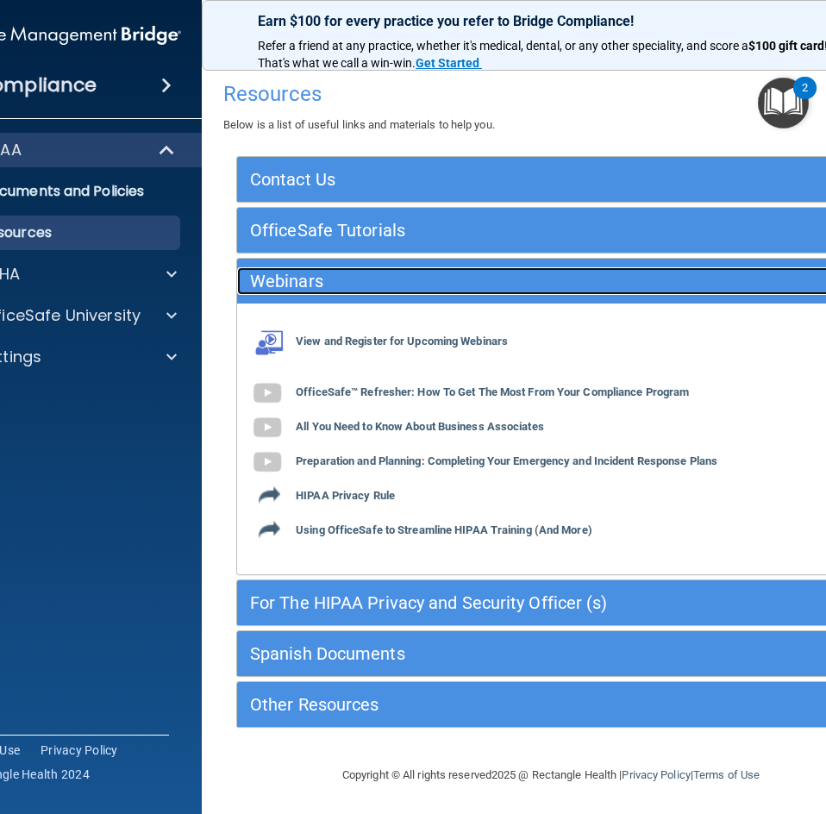
scroll to position [3, 0]
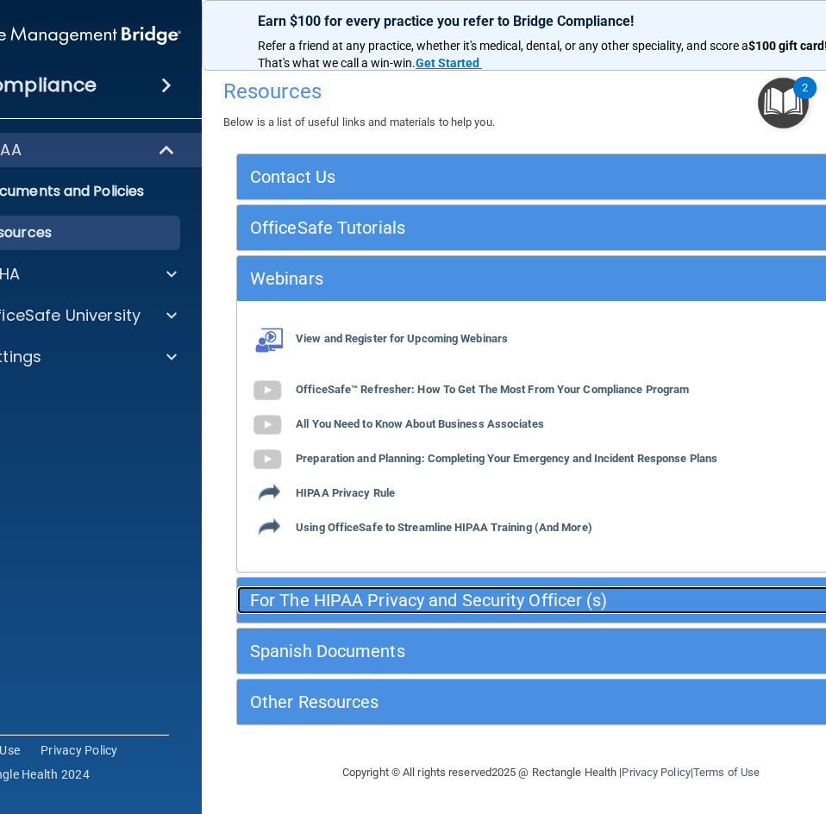
click at [536, 602] on h5 "For The HIPAA Privacy and Security Officer (s)" at bounding box center [472, 600] width 445 height 19
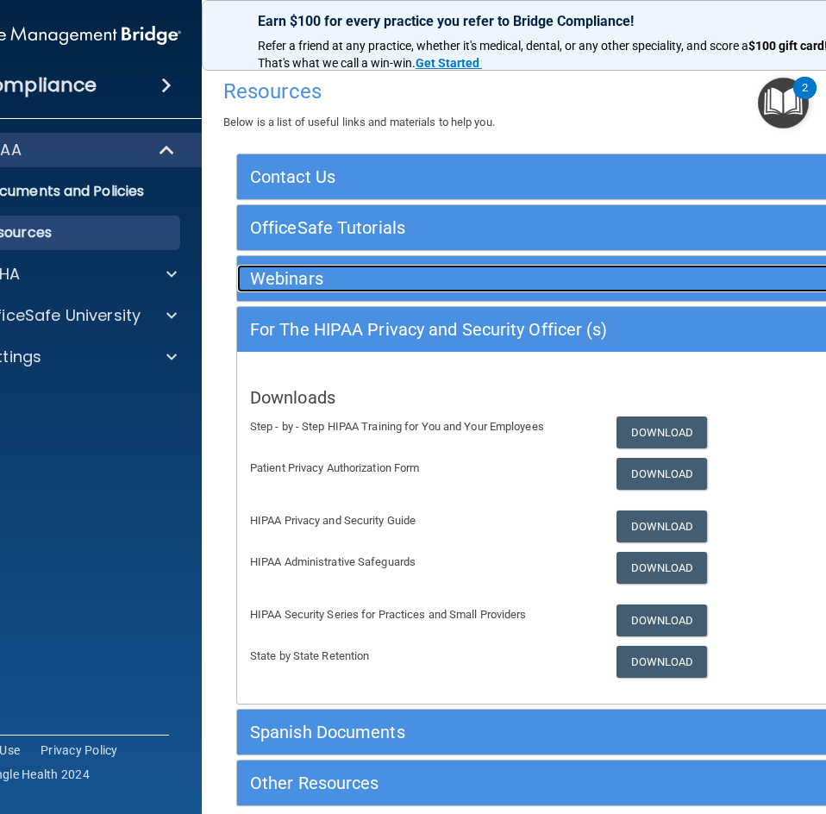
click at [296, 269] on h5 "Webinars" at bounding box center [472, 278] width 445 height 19
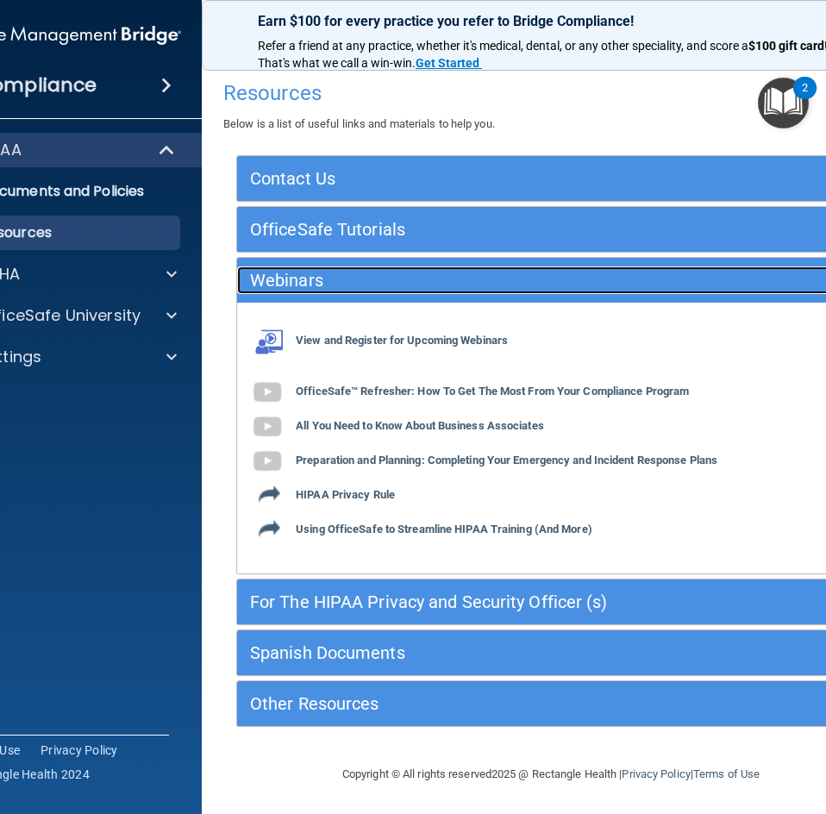
scroll to position [0, 0]
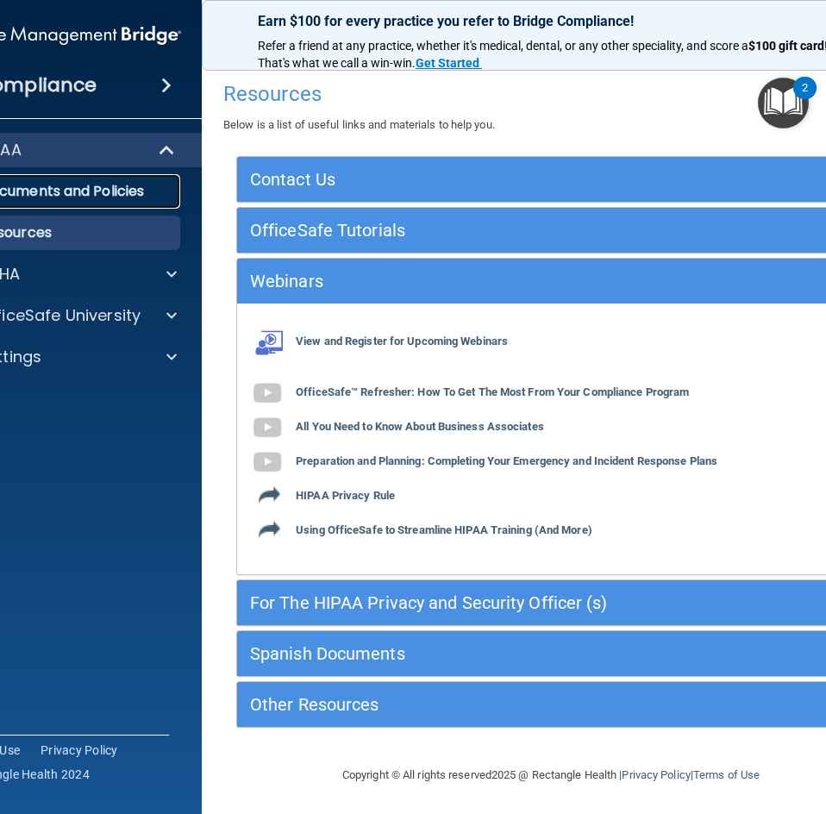
click at [76, 185] on p "Documents and Policies" at bounding box center [54, 191] width 235 height 17
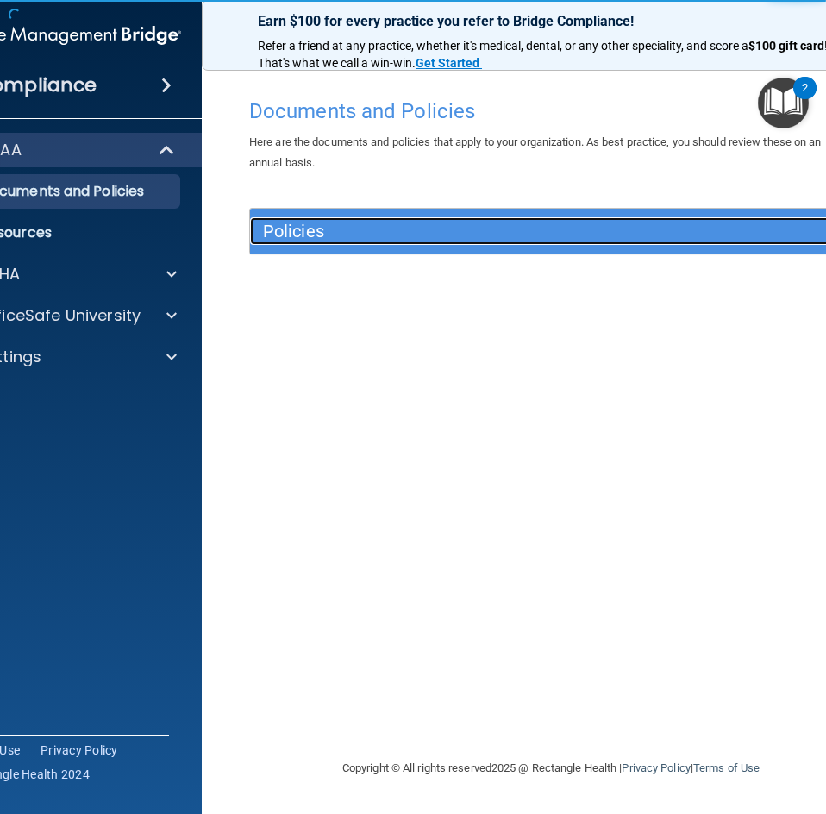
click at [305, 229] on h5 "Policies" at bounding box center [476, 231] width 426 height 19
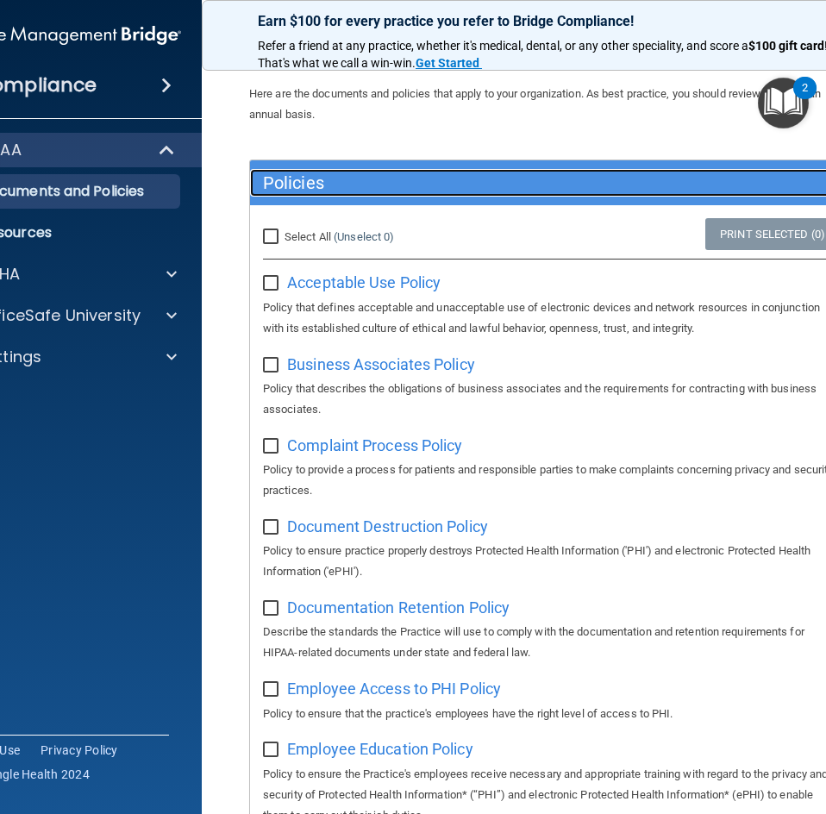
scroll to position [86, 0]
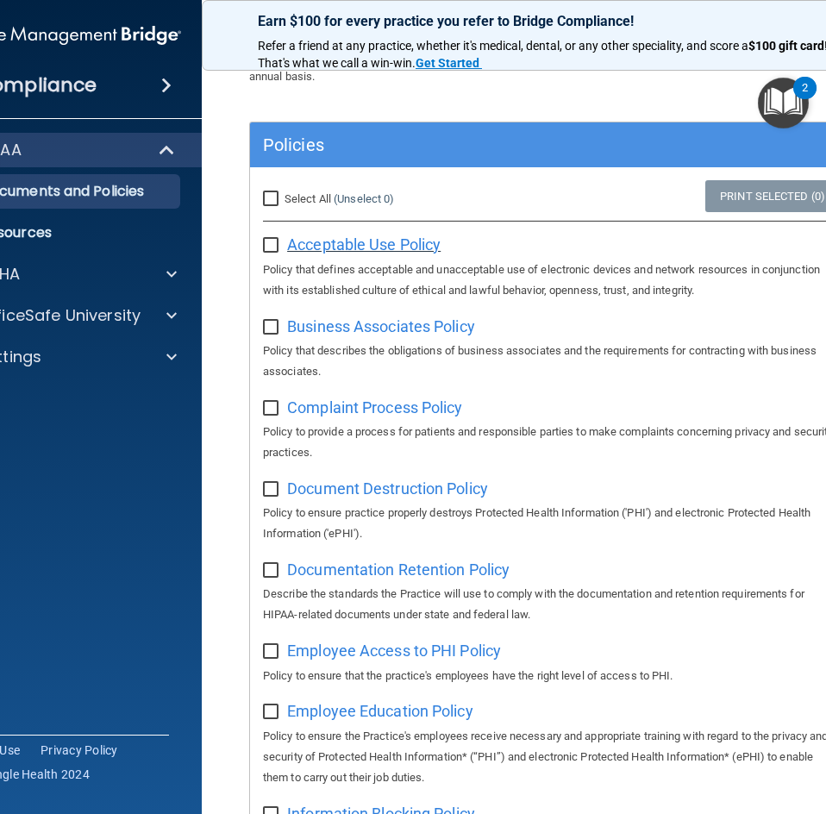
click at [354, 248] on span "Acceptable Use Policy" at bounding box center [364, 244] width 154 height 18
click at [419, 331] on span "Business Associates Policy" at bounding box center [381, 326] width 188 height 18
click at [405, 411] on span "Complaint Process Policy" at bounding box center [374, 407] width 175 height 18
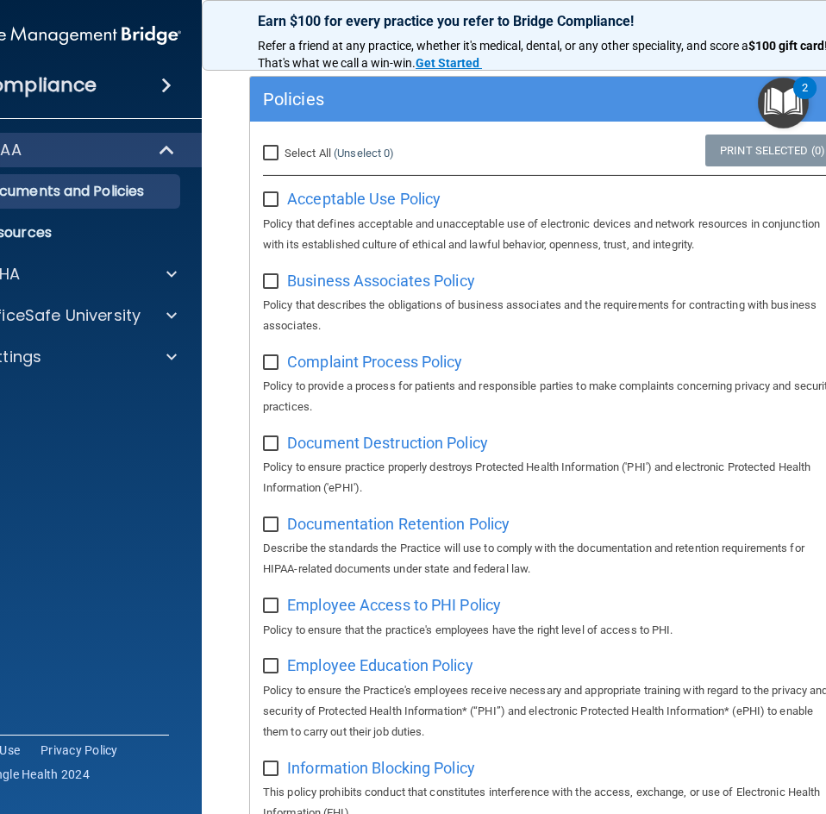
scroll to position [259, 0]
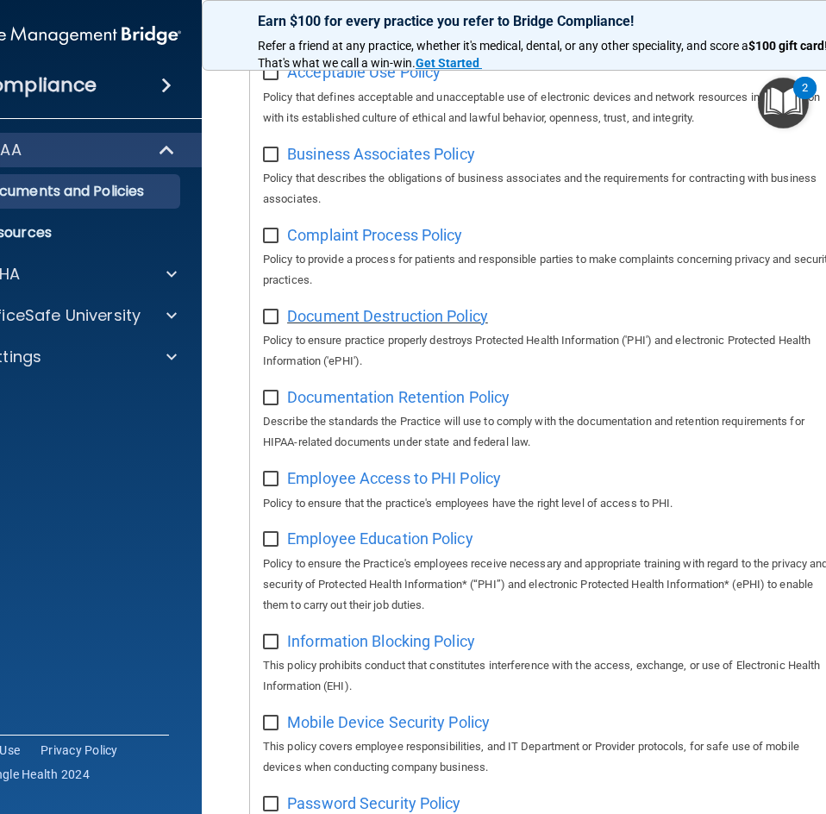
click at [380, 317] on span "Document Destruction Policy" at bounding box center [387, 316] width 201 height 18
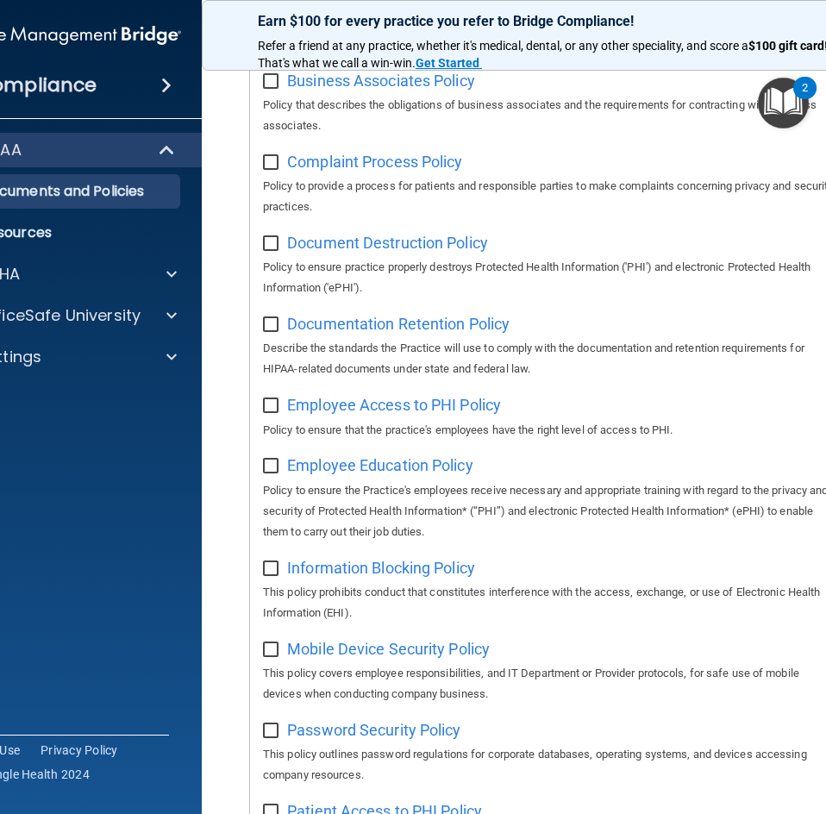
scroll to position [431, 0]
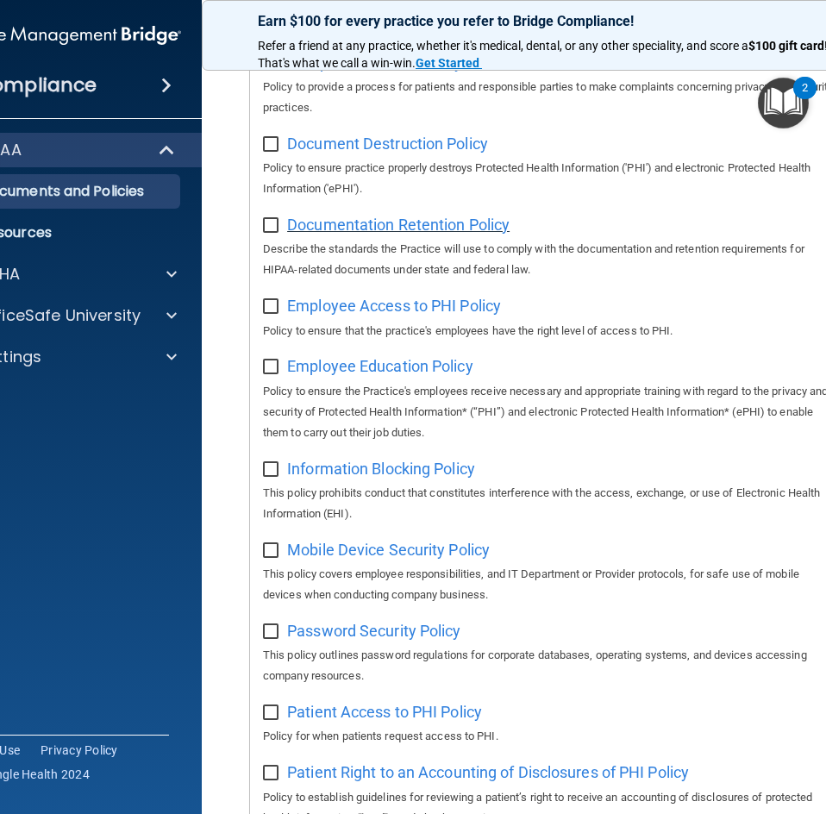
click at [417, 231] on span "Documentation Retention Policy" at bounding box center [398, 225] width 223 height 18
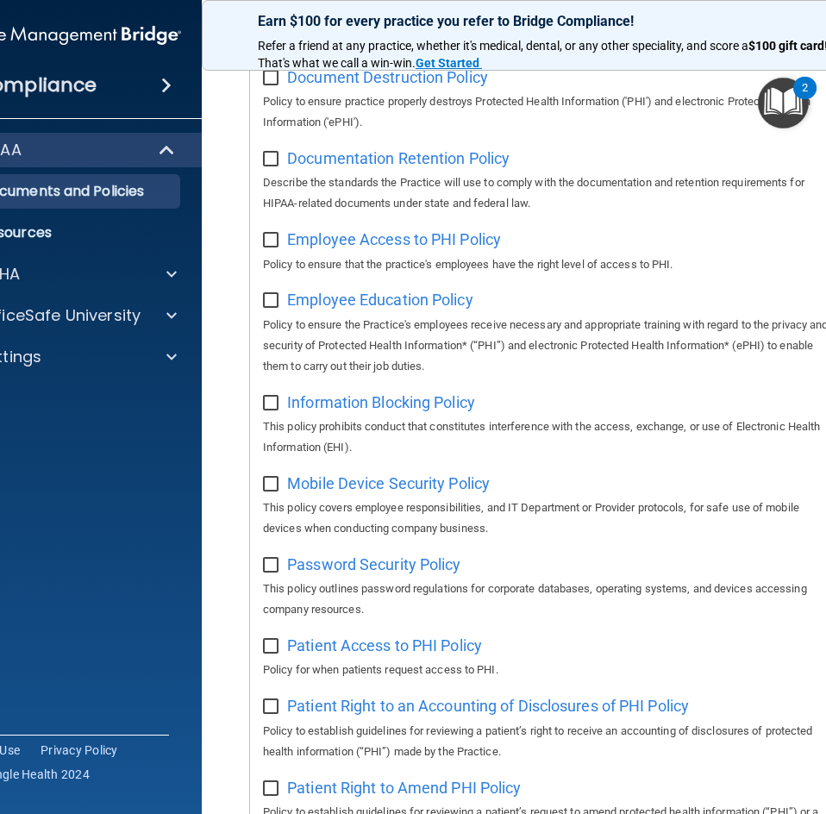
scroll to position [604, 0]
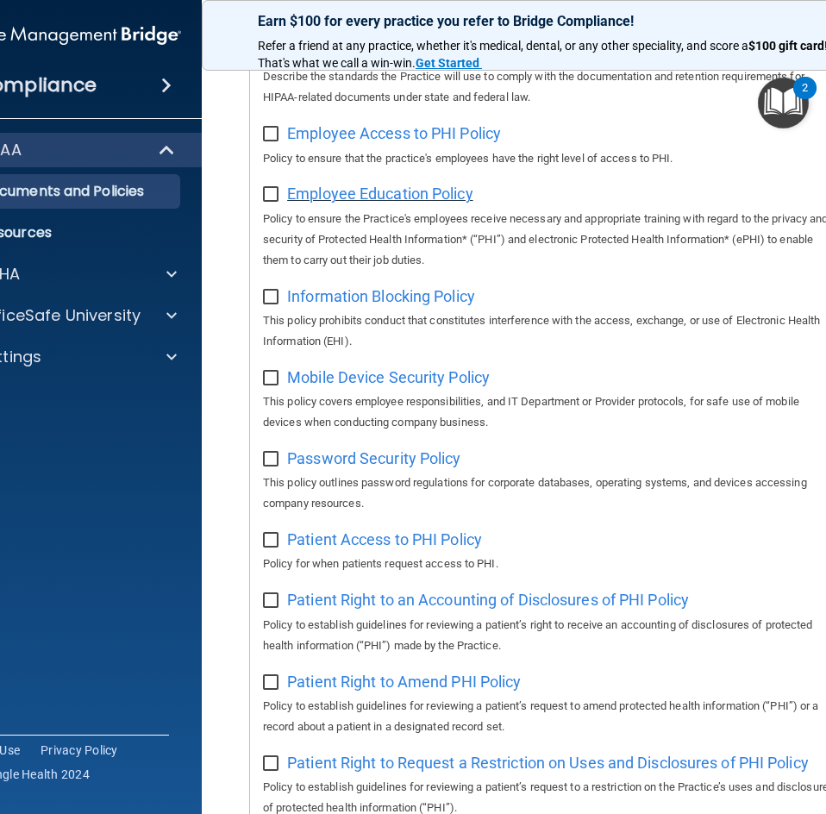
click at [417, 195] on span "Employee Education Policy" at bounding box center [380, 194] width 186 height 18
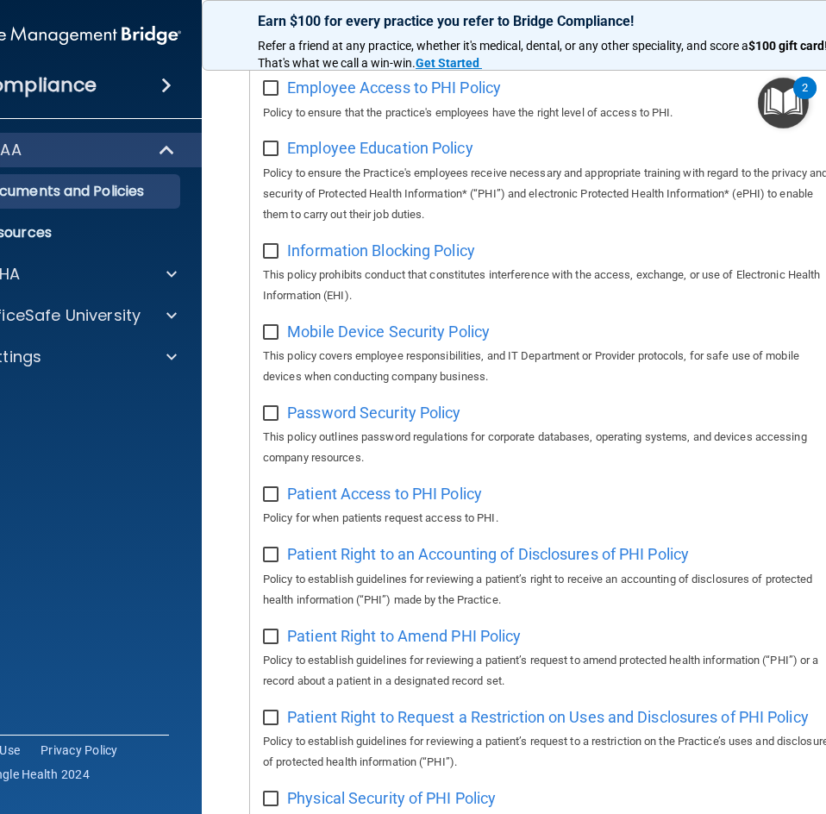
scroll to position [690, 0]
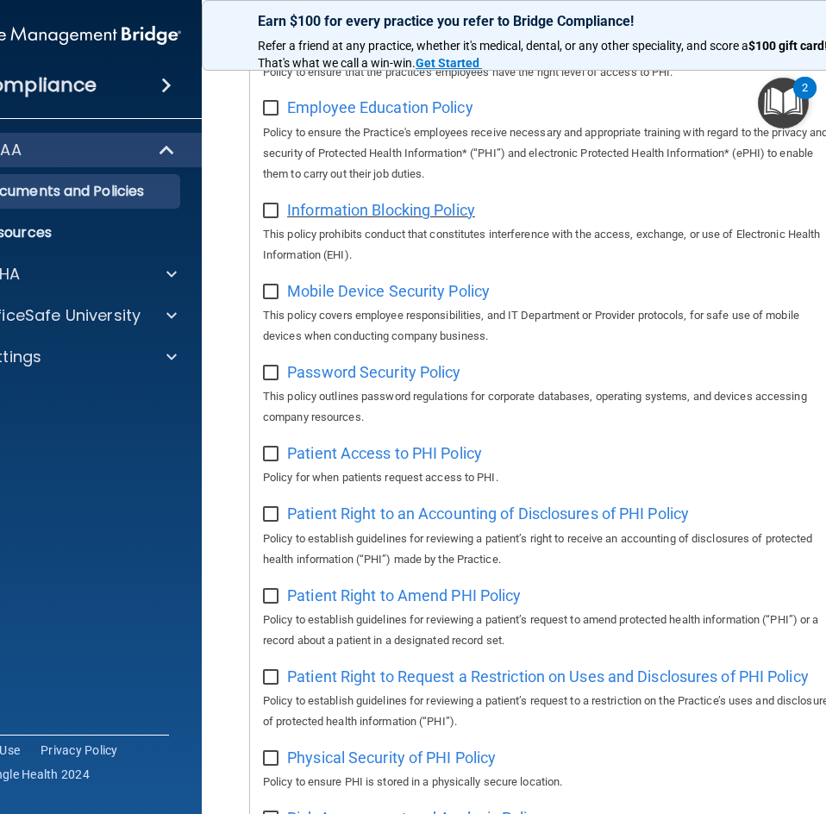
click at [392, 217] on span "Information Blocking Policy" at bounding box center [381, 210] width 188 height 18
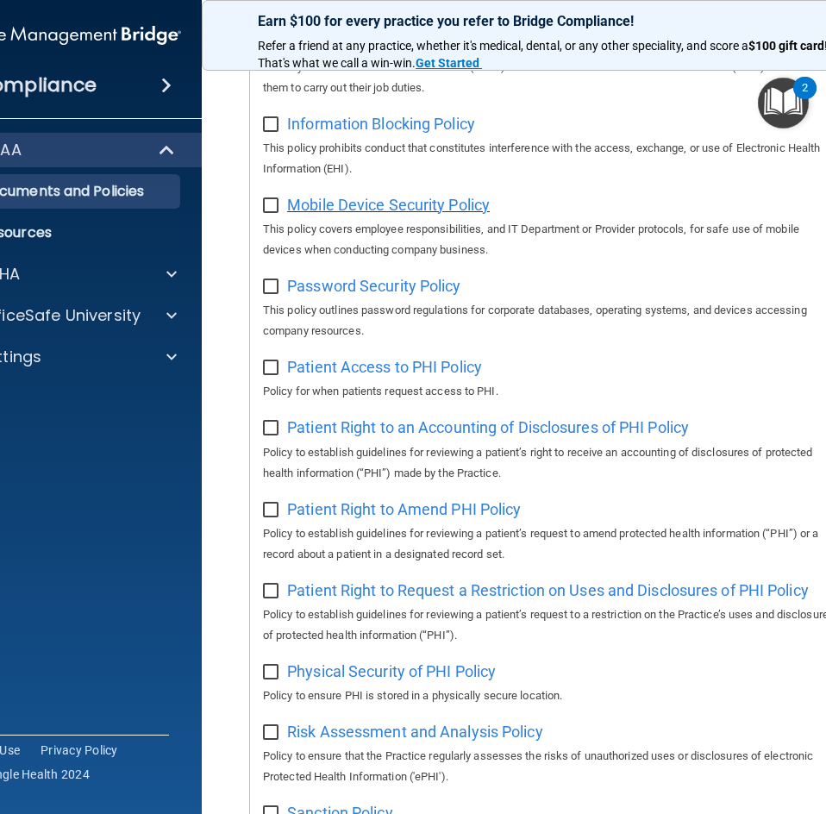
click at [398, 209] on span "Mobile Device Security Policy" at bounding box center [388, 205] width 203 height 18
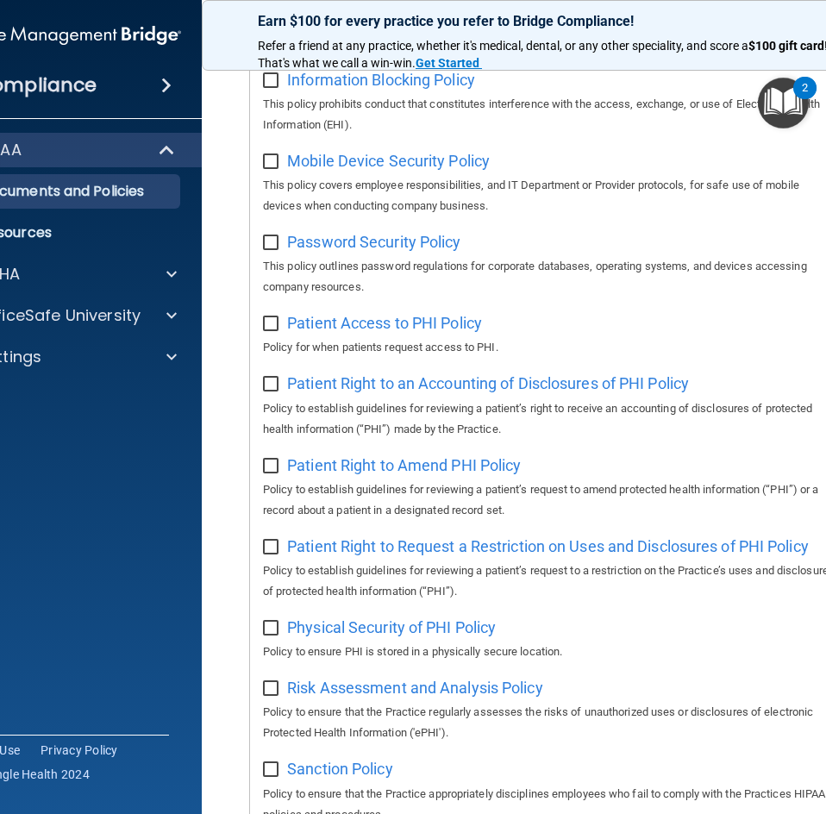
scroll to position [862, 0]
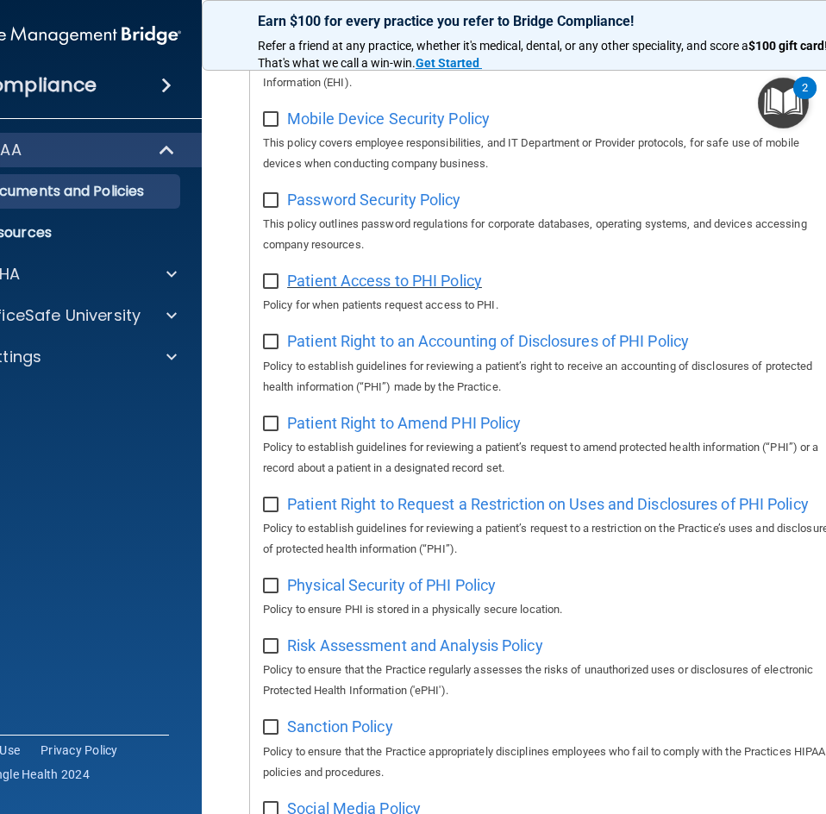
click at [370, 290] on span "Patient Access to PHI Policy" at bounding box center [384, 281] width 195 height 18
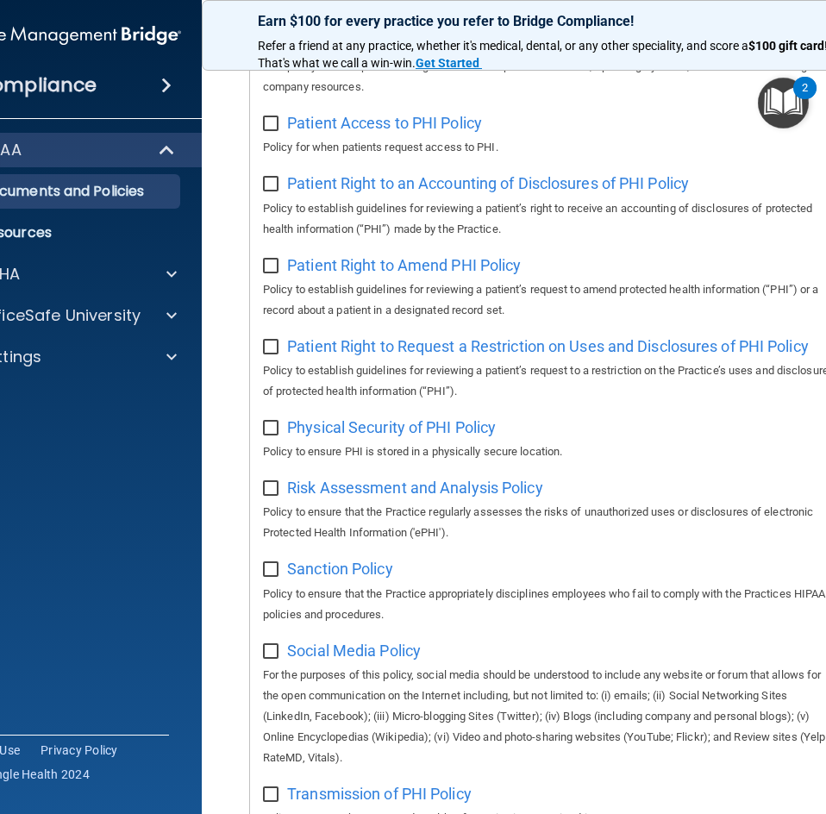
scroll to position [1035, 0]
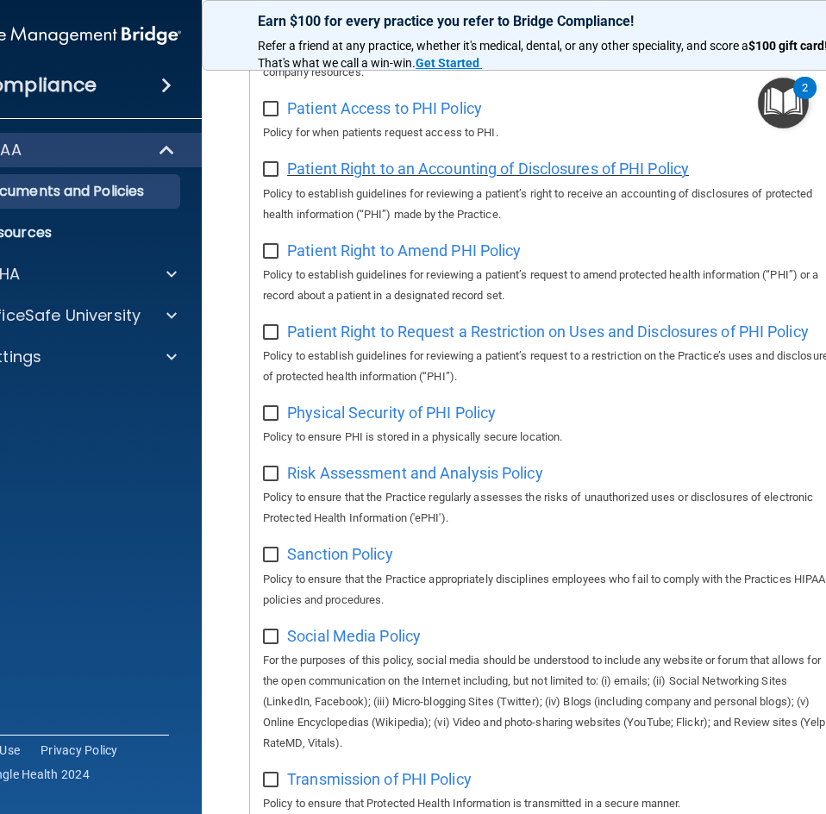
click at [499, 178] on span "Patient Right to an Accounting of Disclosures of PHI Policy" at bounding box center [488, 169] width 402 height 18
click at [484, 260] on span "Patient Right to Amend PHI Policy" at bounding box center [404, 250] width 234 height 18
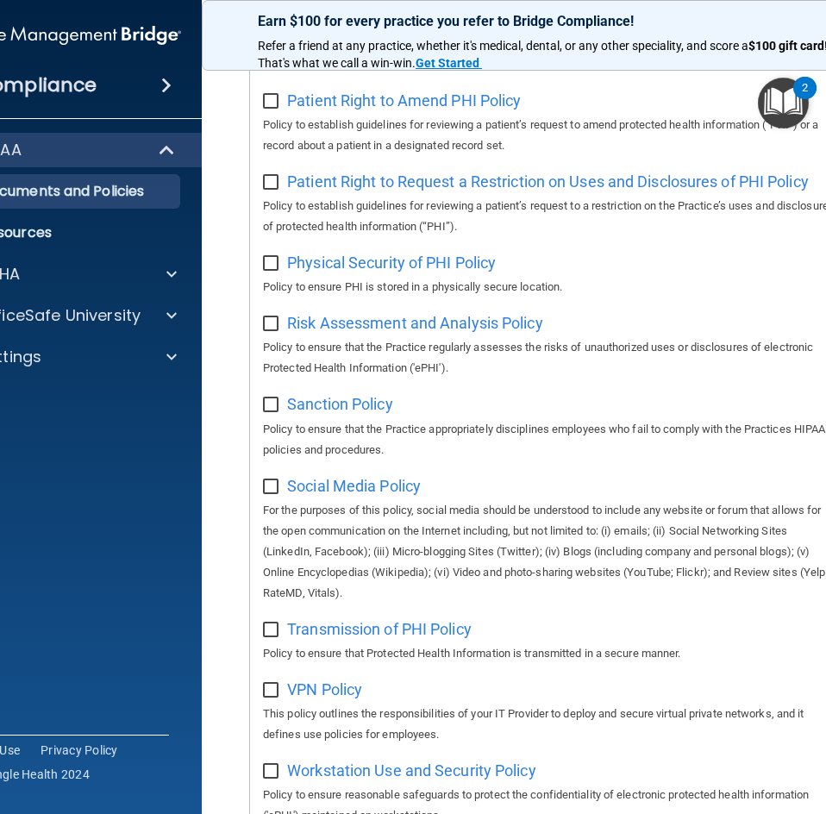
scroll to position [1207, 0]
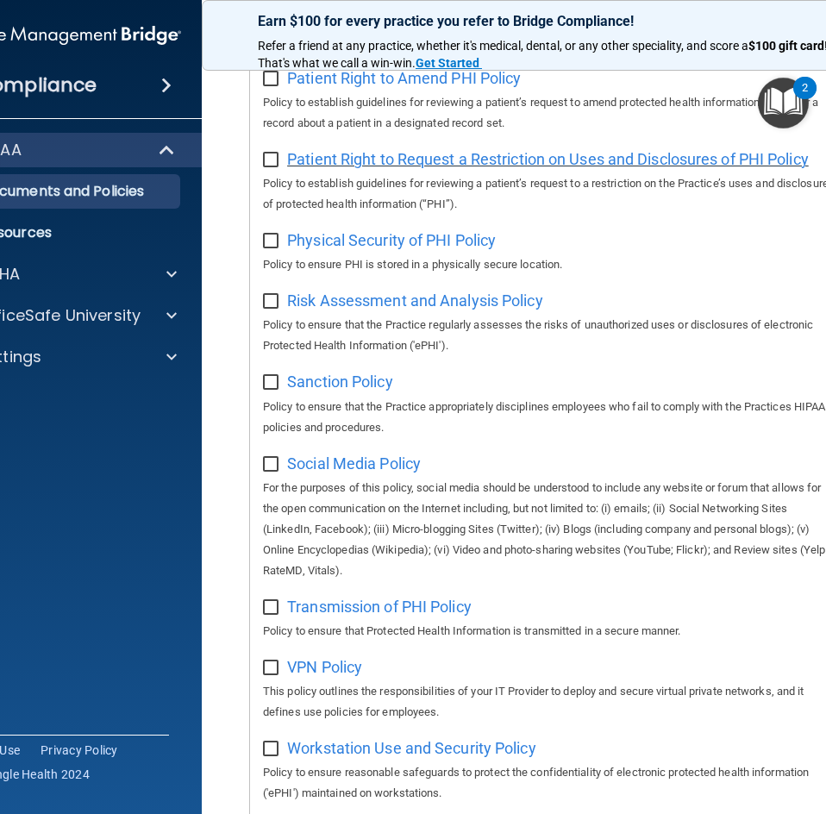
click at [398, 168] on span "Patient Right to Request a Restriction on Uses and Disclosures of PHI Policy" at bounding box center [548, 159] width 522 height 18
click at [353, 247] on span "Physical Security of PHI Policy" at bounding box center [391, 240] width 209 height 18
click at [423, 310] on span "Risk Assessment and Analysis Policy" at bounding box center [415, 301] width 256 height 18
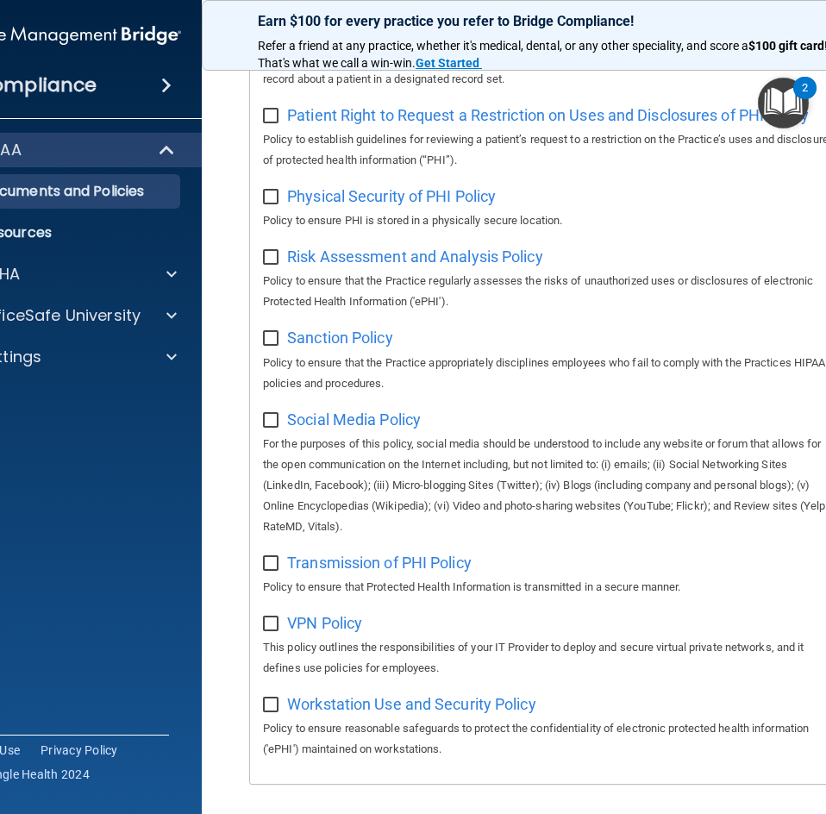
scroll to position [1329, 0]
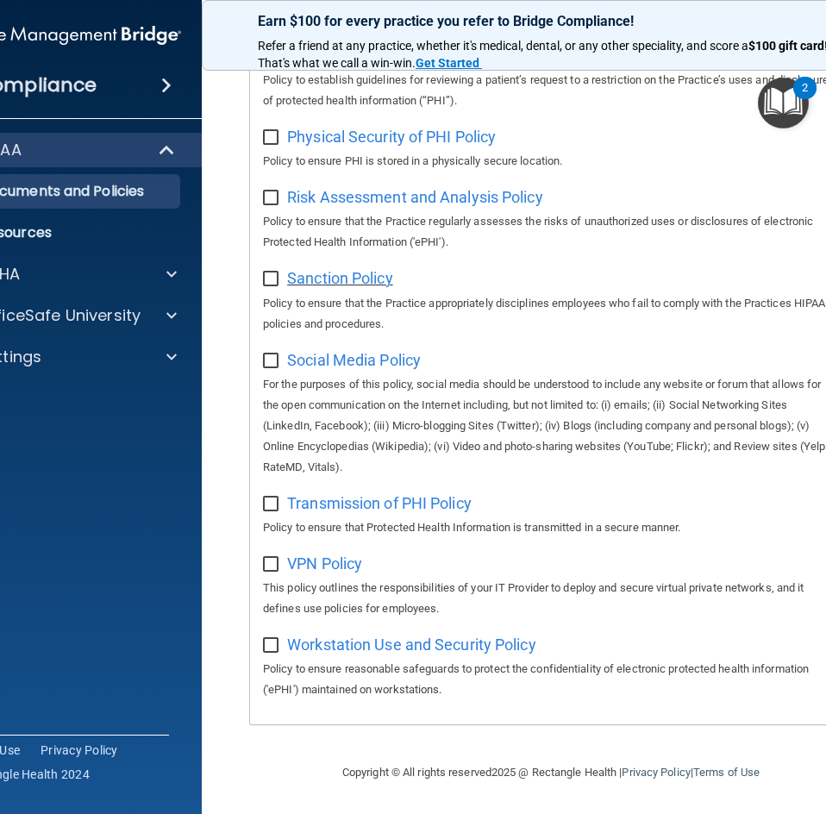
click at [309, 273] on span "Sanction Policy" at bounding box center [340, 278] width 106 height 18
click at [363, 361] on span "Social Media Policy" at bounding box center [354, 360] width 134 height 18
click at [391, 497] on span "Transmission of PHI Policy" at bounding box center [379, 503] width 185 height 18
click at [321, 558] on span "VPN Policy" at bounding box center [324, 564] width 75 height 18
click at [405, 639] on span "Workstation Use and Security Policy" at bounding box center [411, 645] width 249 height 18
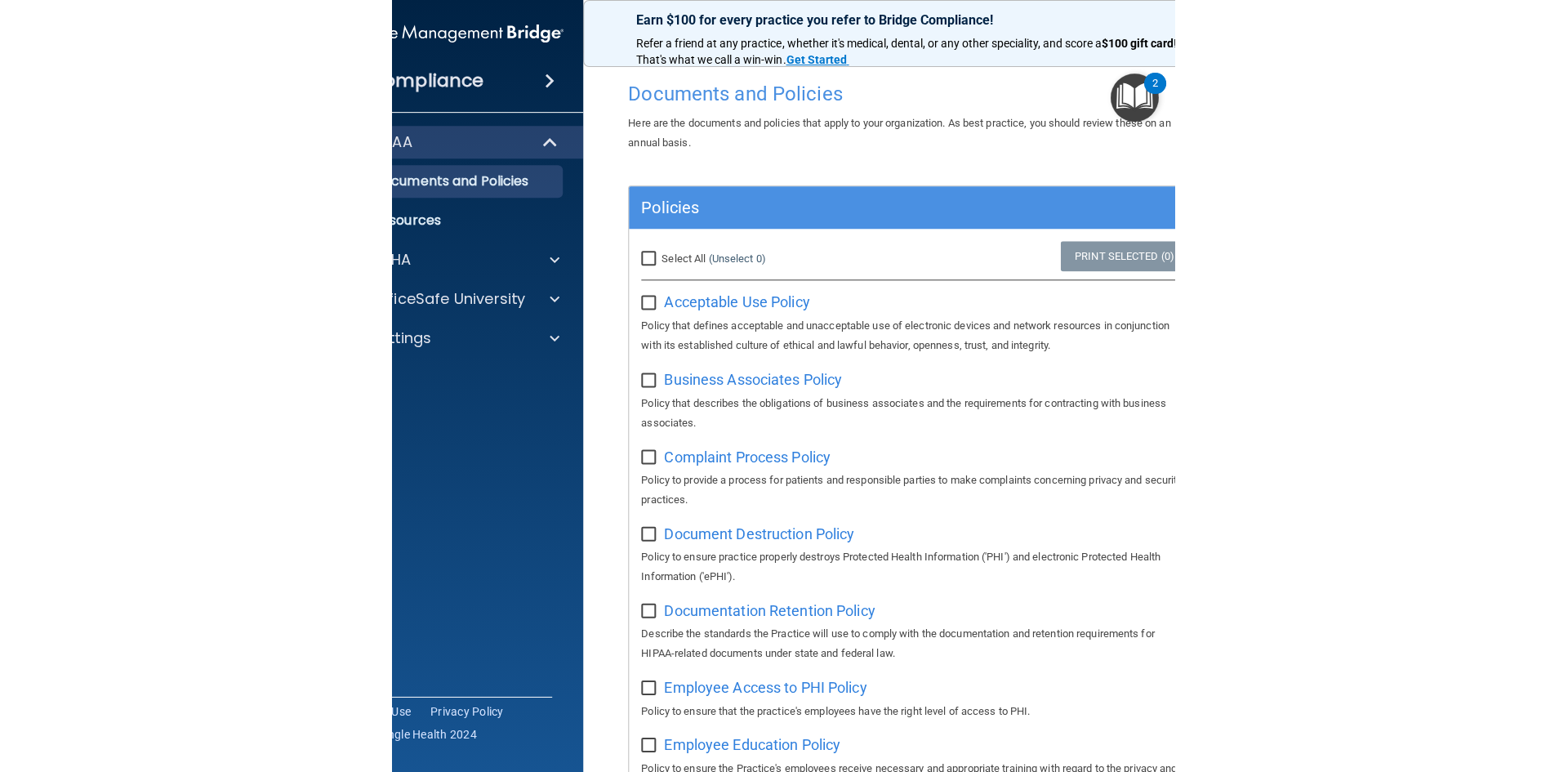
scroll to position [0, 0]
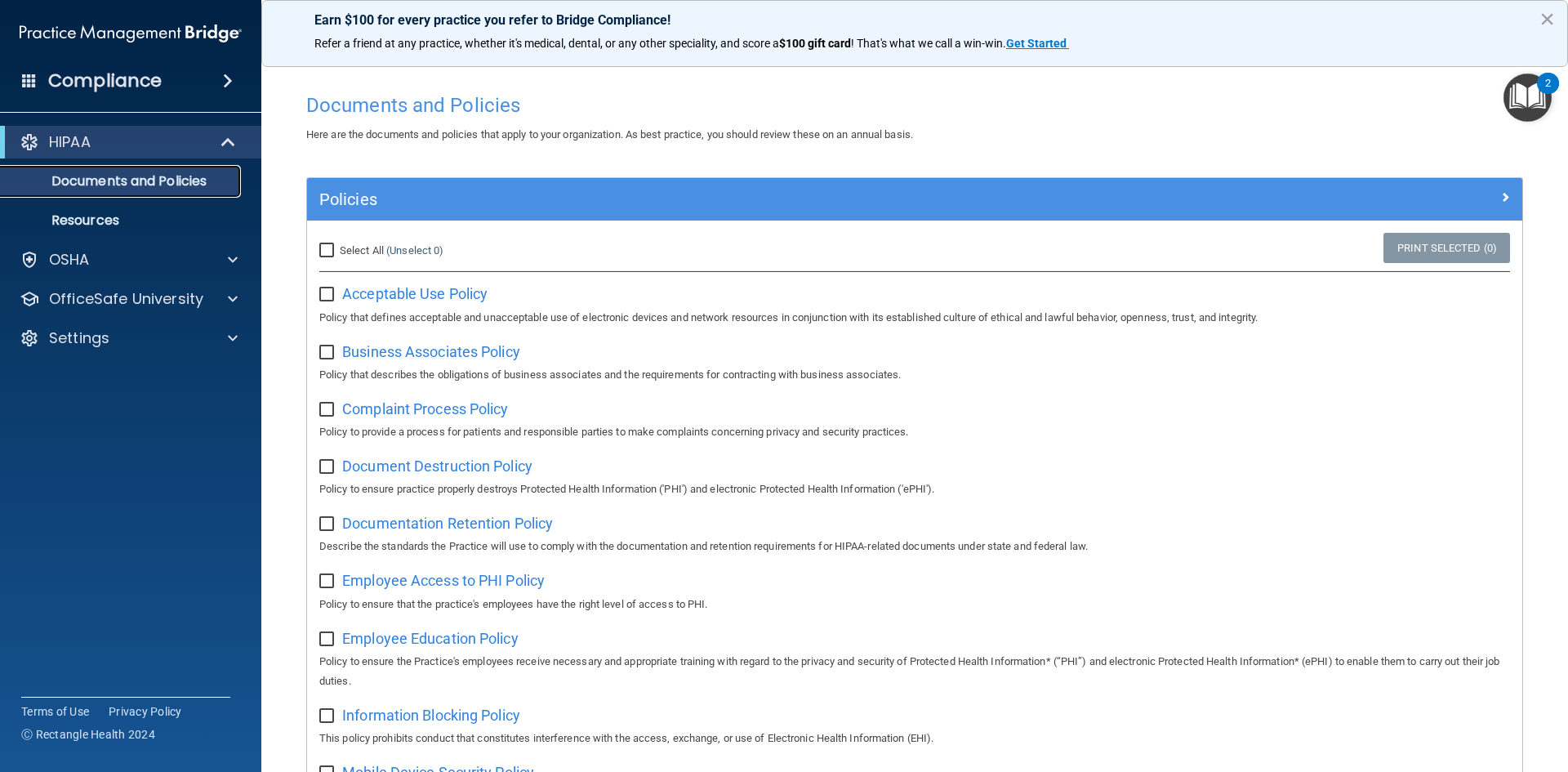
click at [98, 174] on p "Documents and Policies" at bounding box center [121, 181] width 223 height 16
click at [92, 214] on p "Resources" at bounding box center [121, 220] width 223 height 16
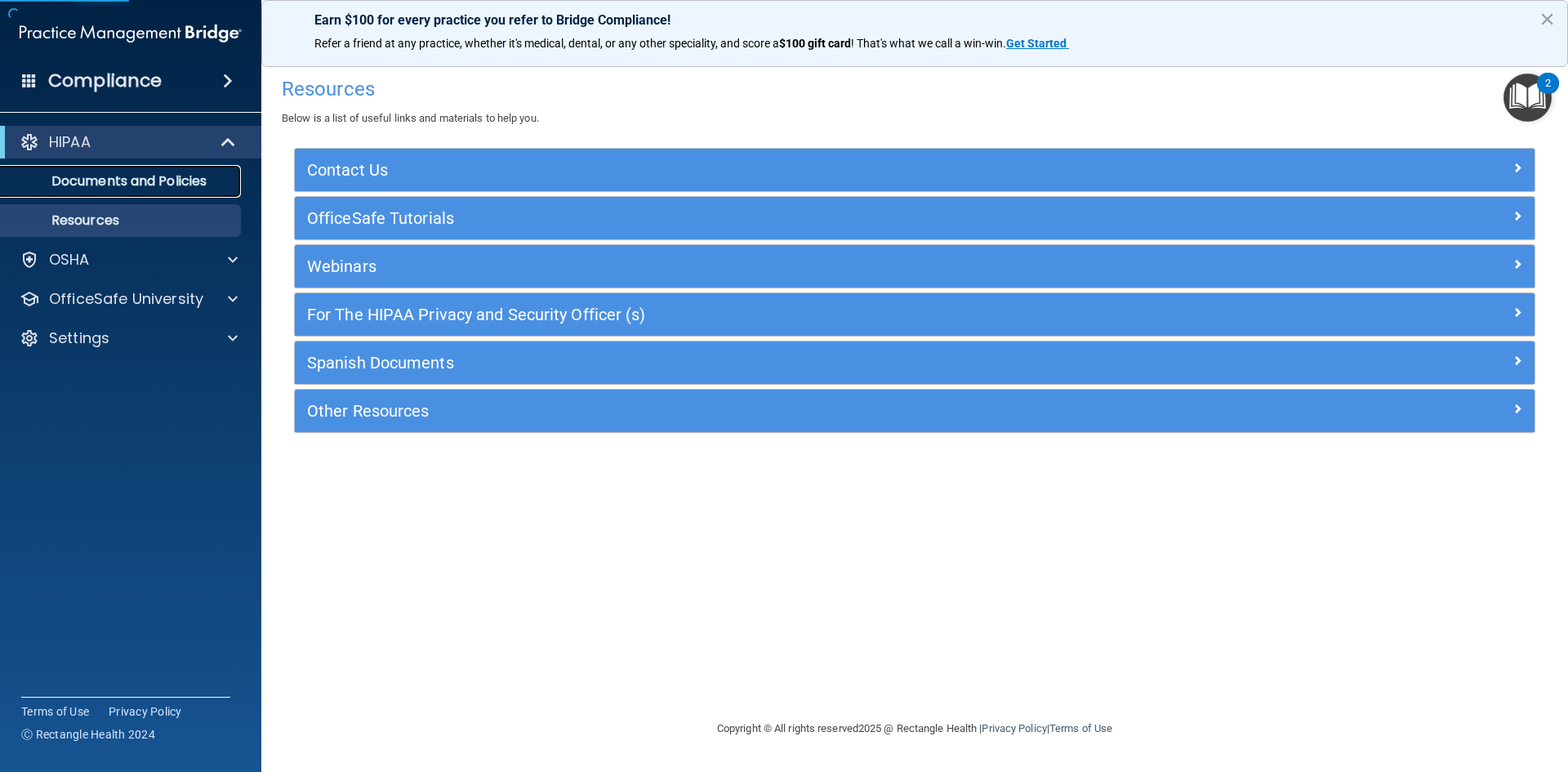
click at [156, 175] on p "Documents and Policies" at bounding box center [121, 181] width 223 height 16
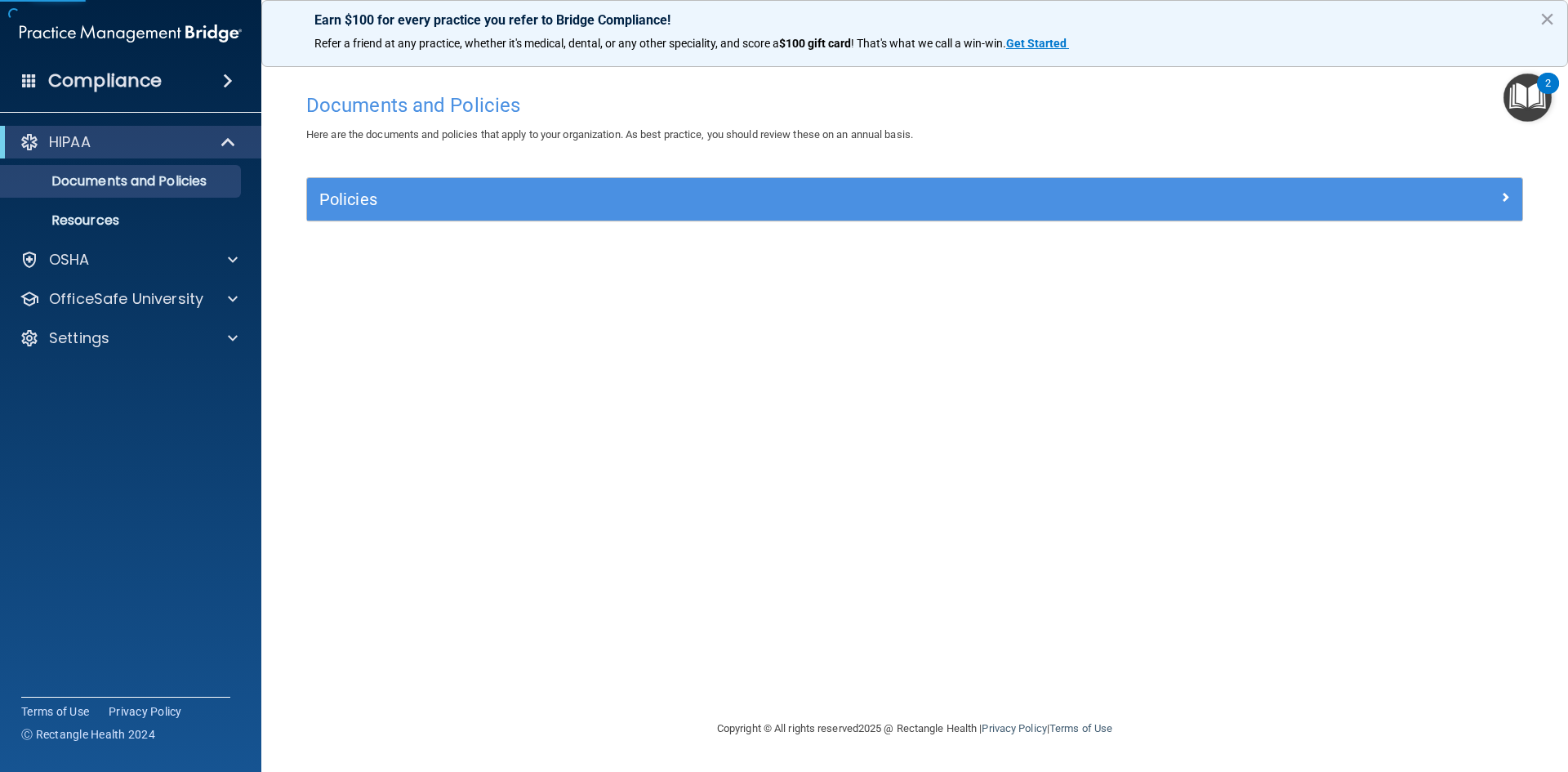
click at [412, 185] on div "Policies" at bounding box center [914, 199] width 1215 height 43
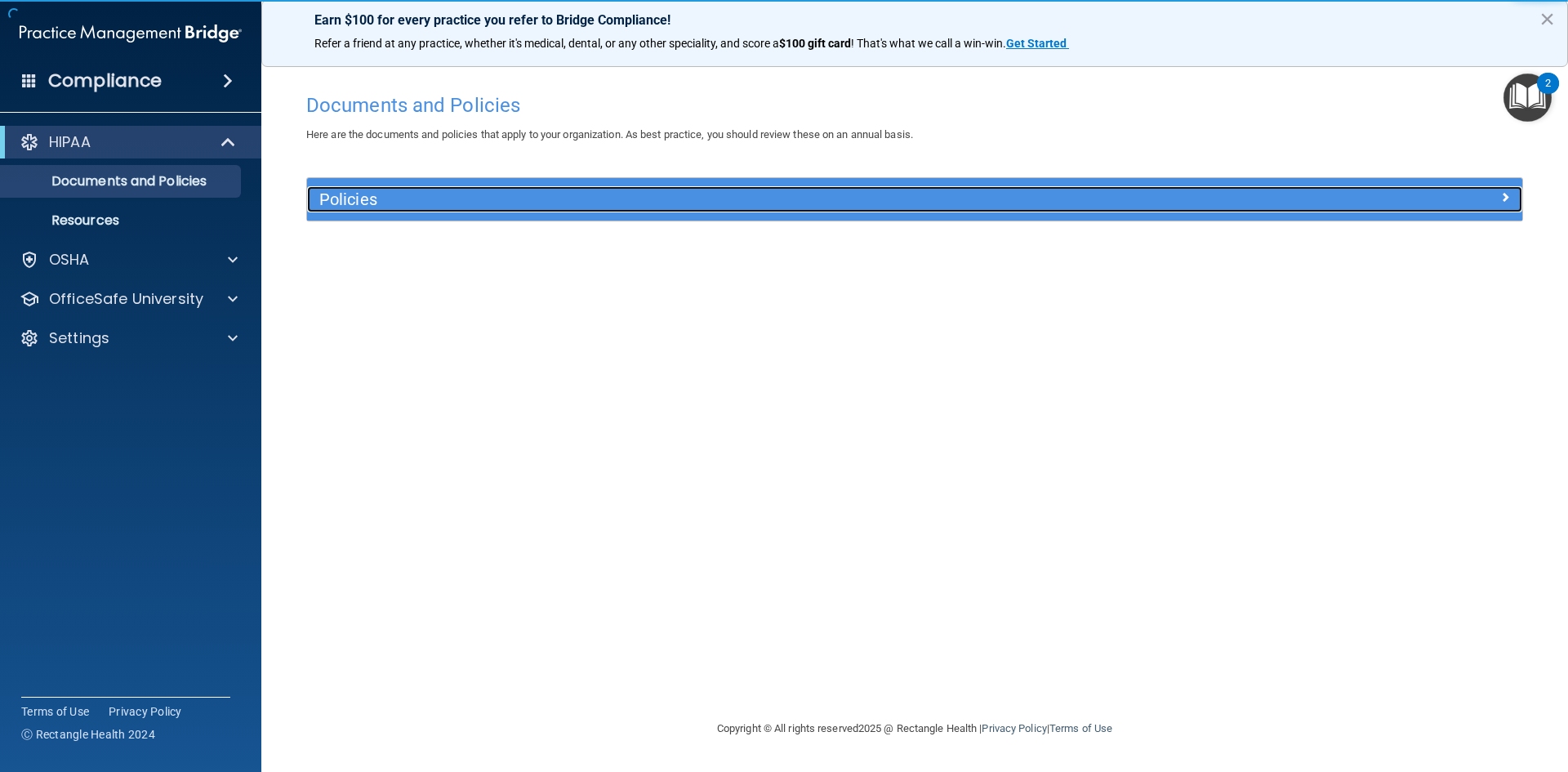
click at [392, 197] on h5 "Policies" at bounding box center [762, 199] width 887 height 18
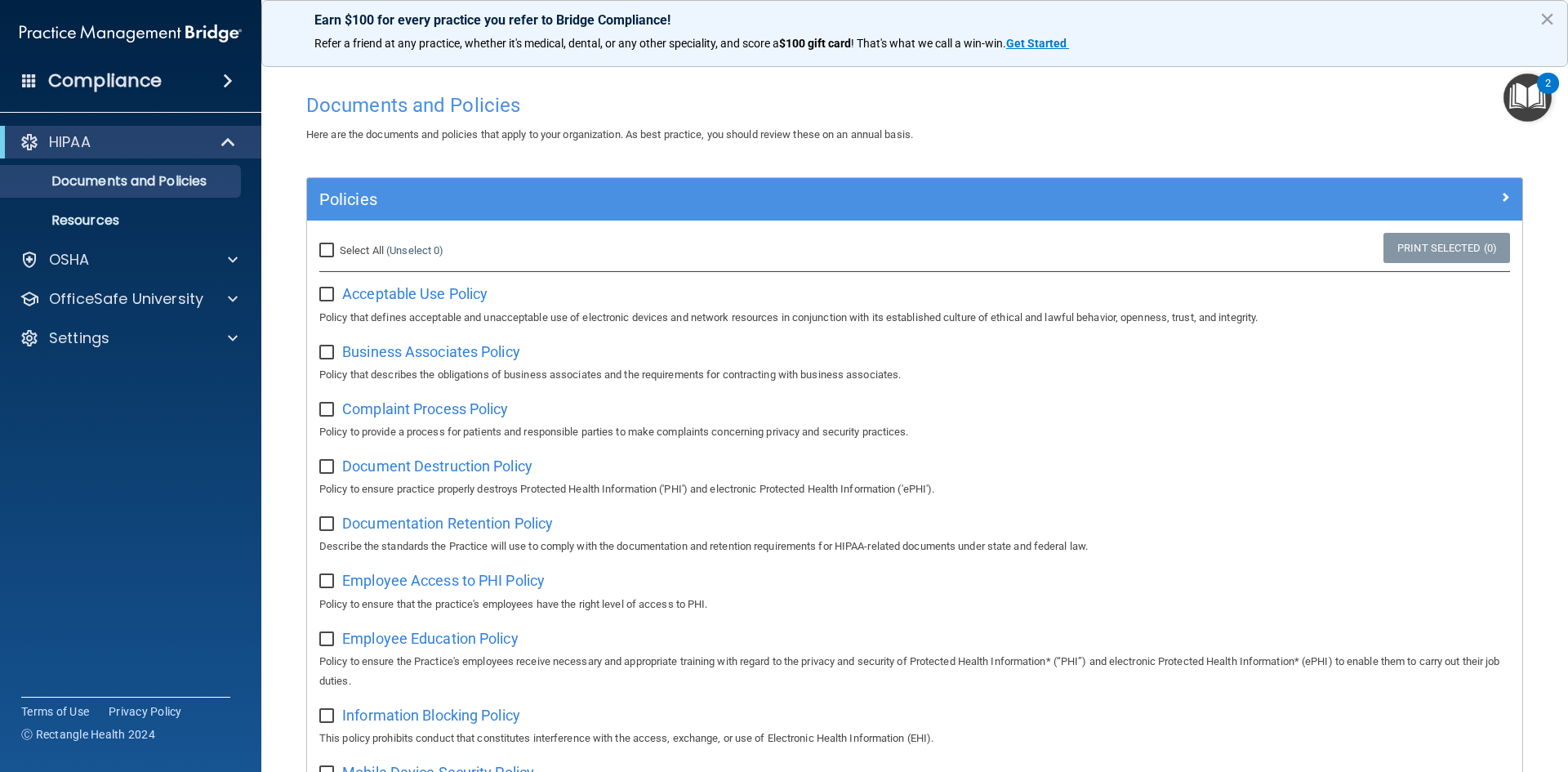
click at [327, 249] on input "Select All (Unselect 0) Unselect All" at bounding box center [329, 251] width 19 height 13
checkbox input "true"
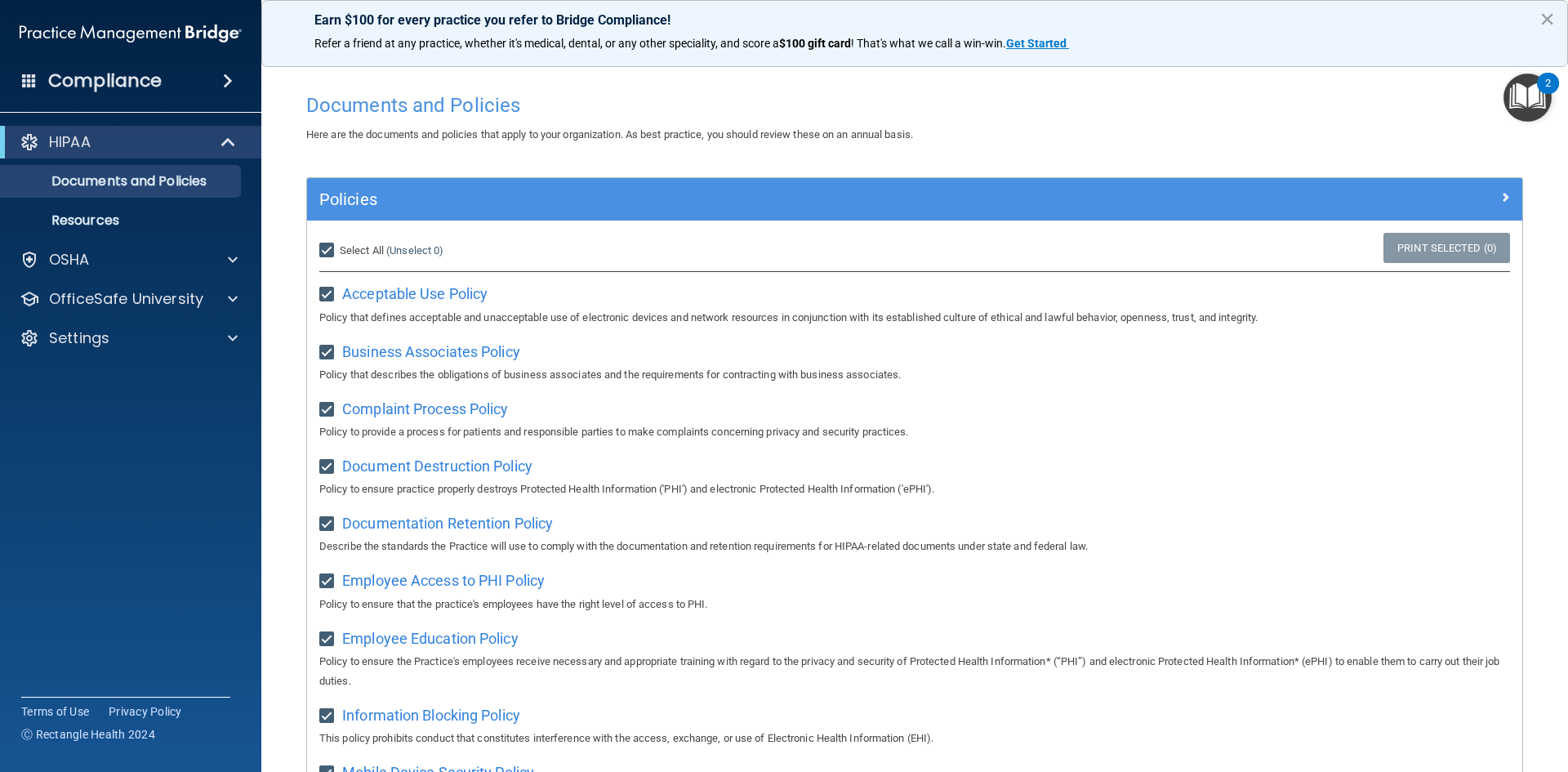
checkbox input "true"
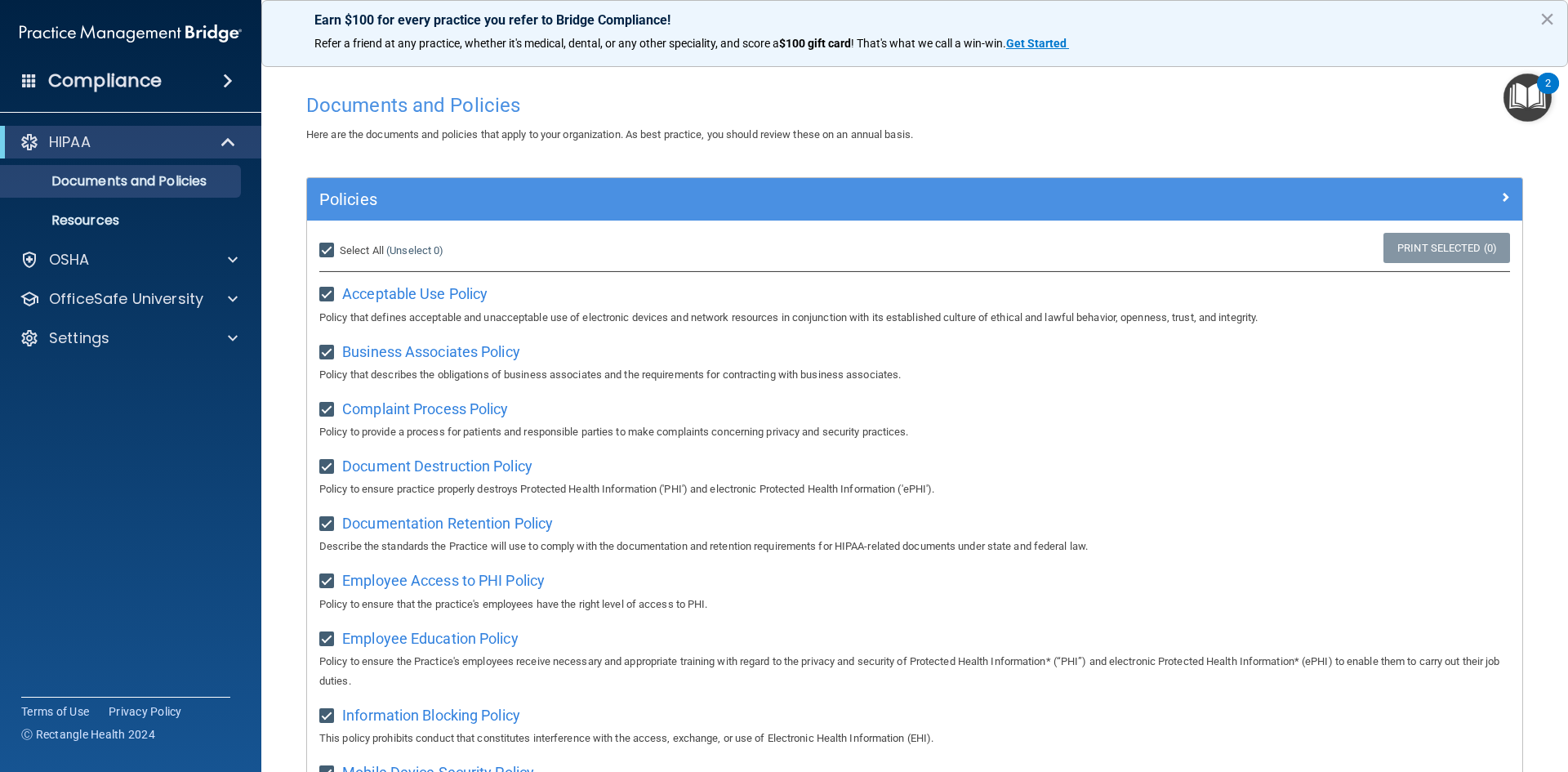
checkbox input "true"
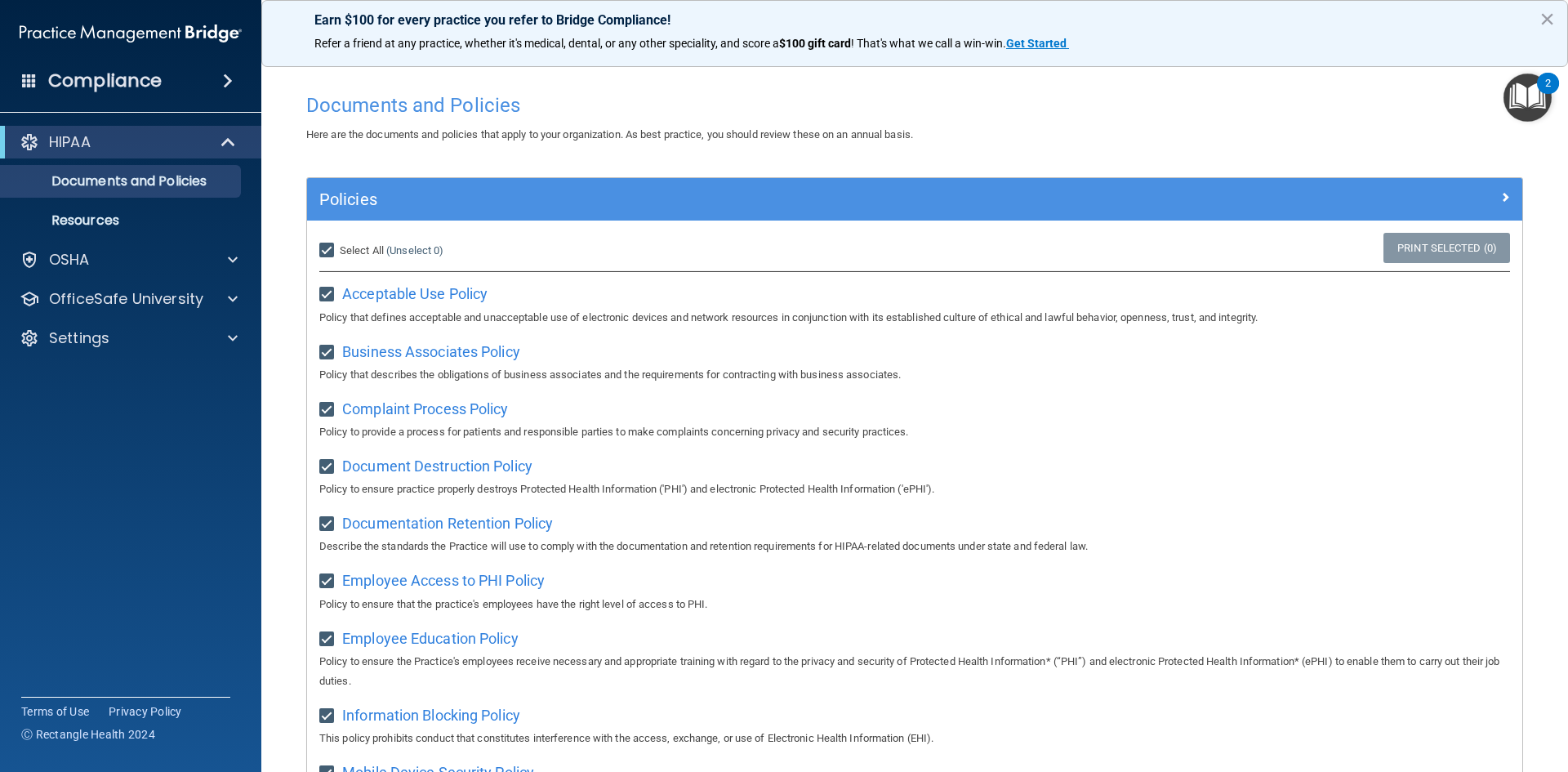
checkbox input "true"
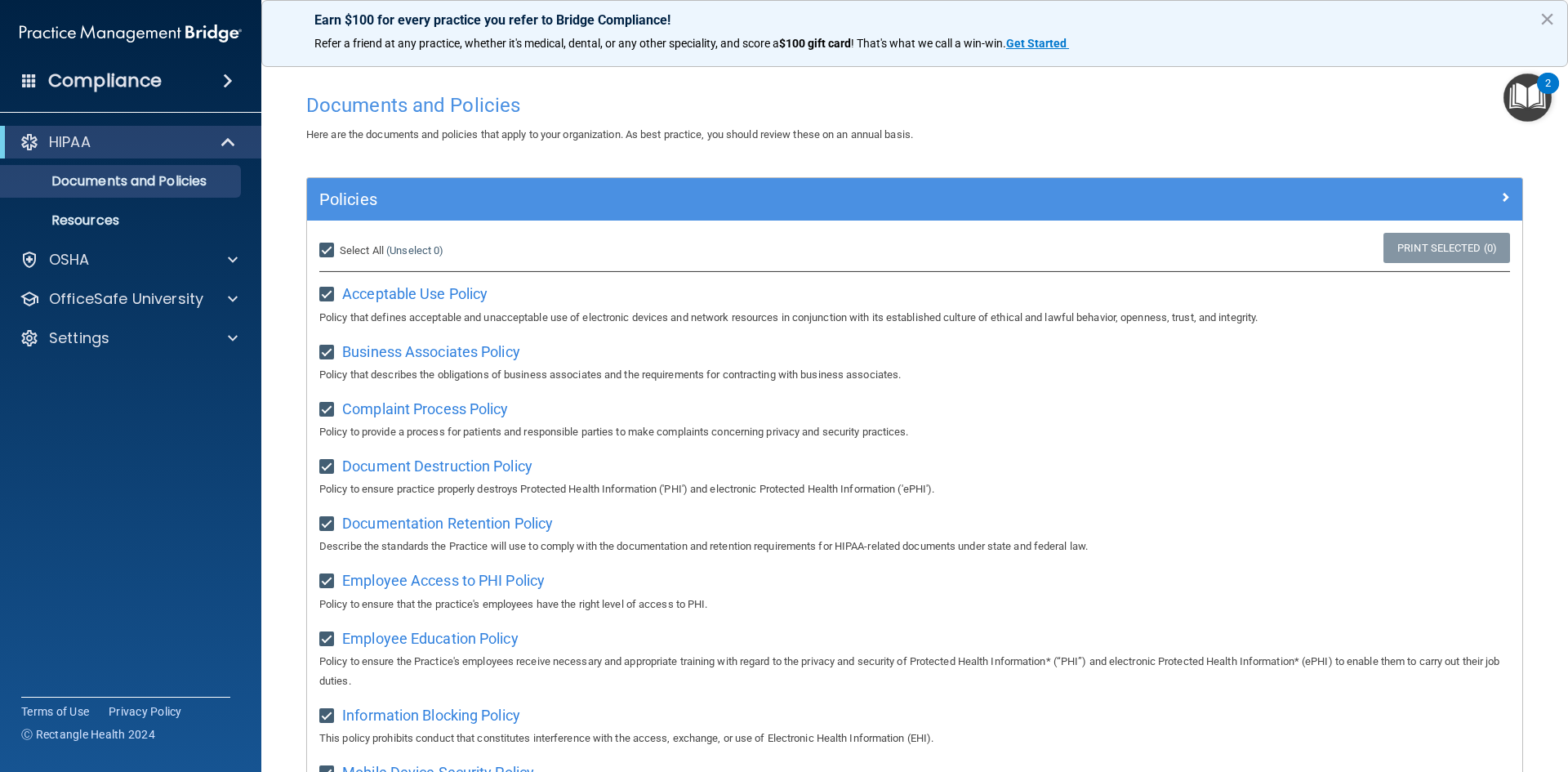
checkbox input "true"
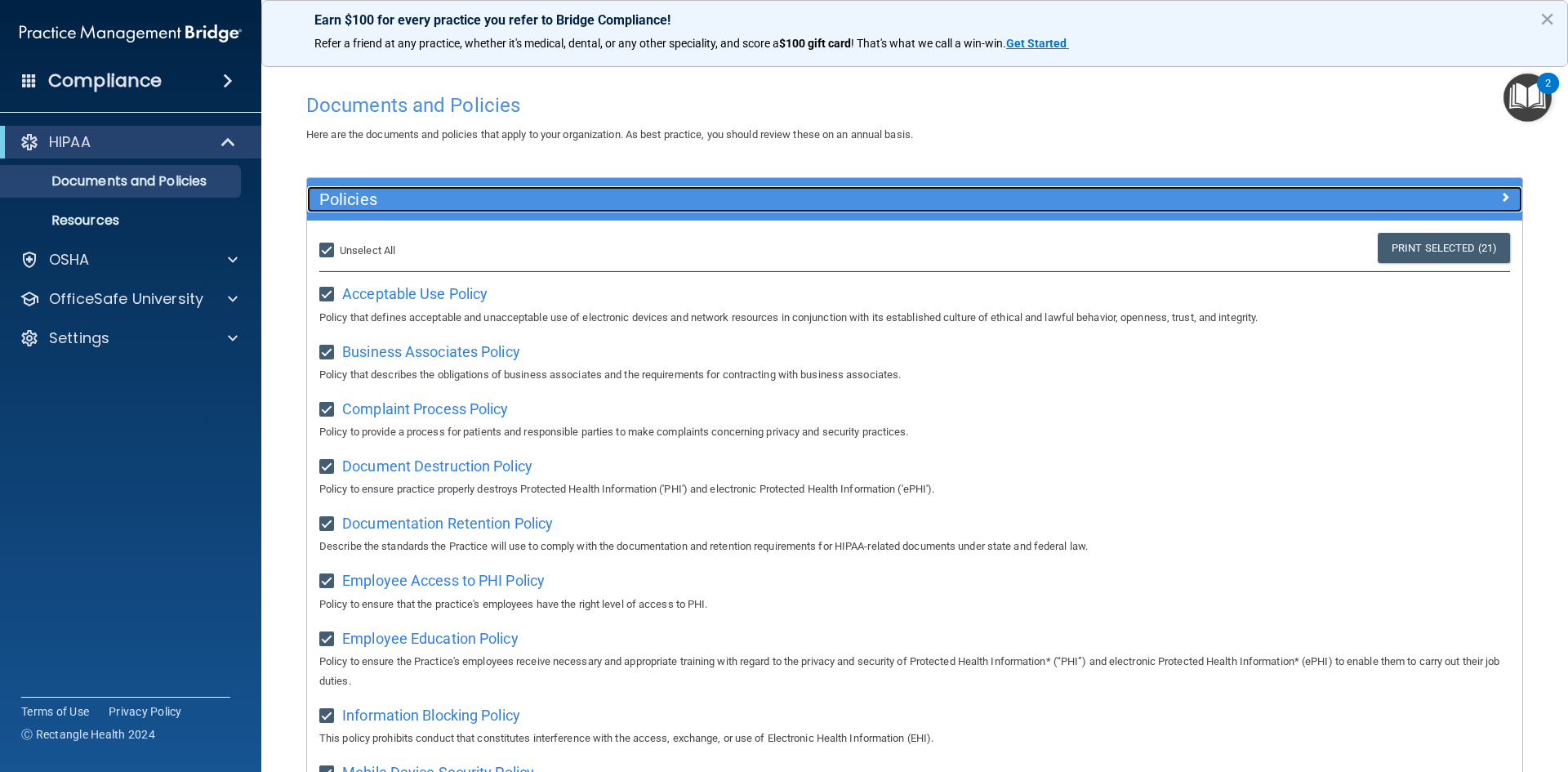
click at [1500, 195] on span at bounding box center [1505, 197] width 9 height 20
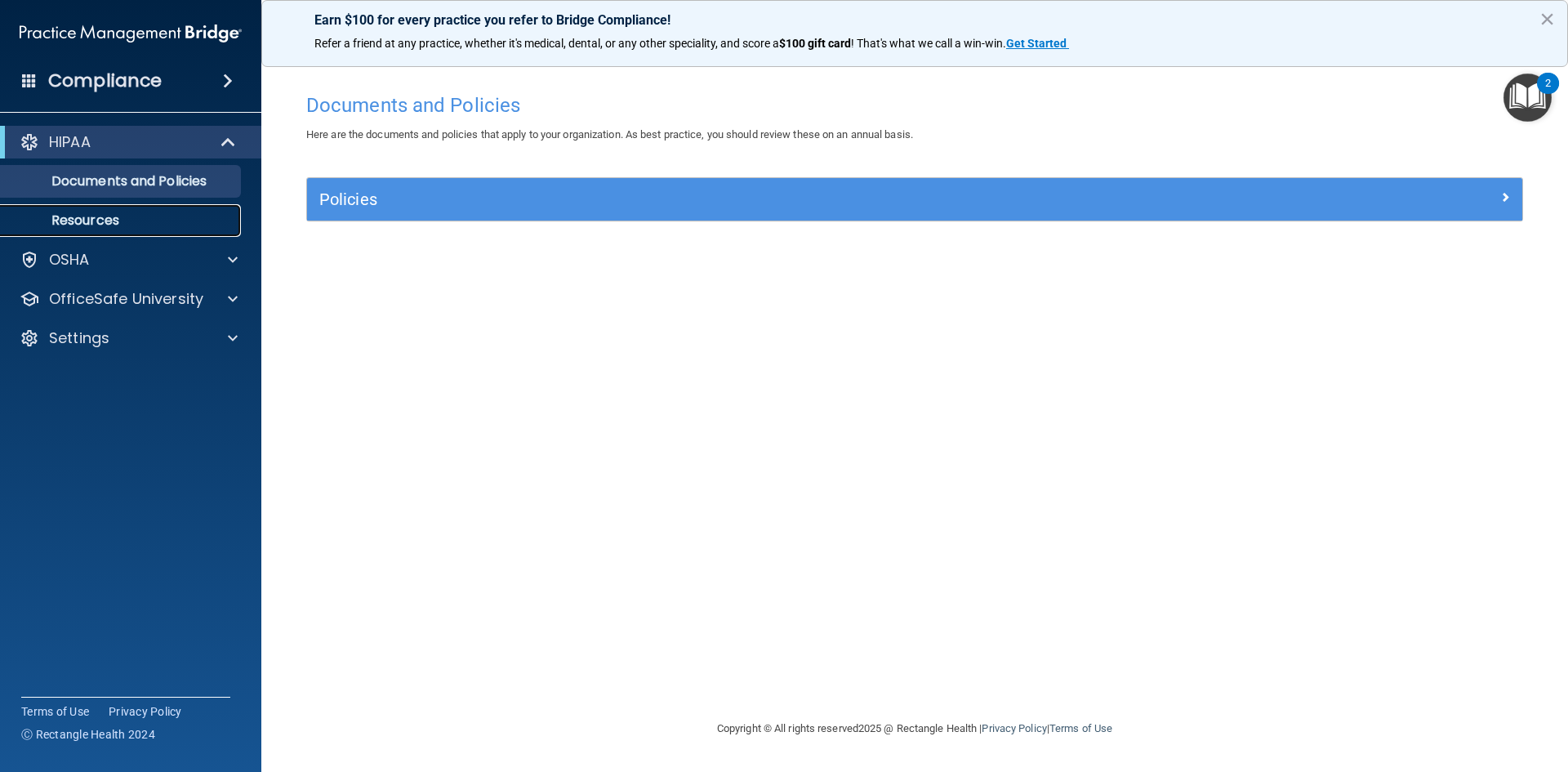
click at [92, 221] on p "Resources" at bounding box center [121, 220] width 223 height 16
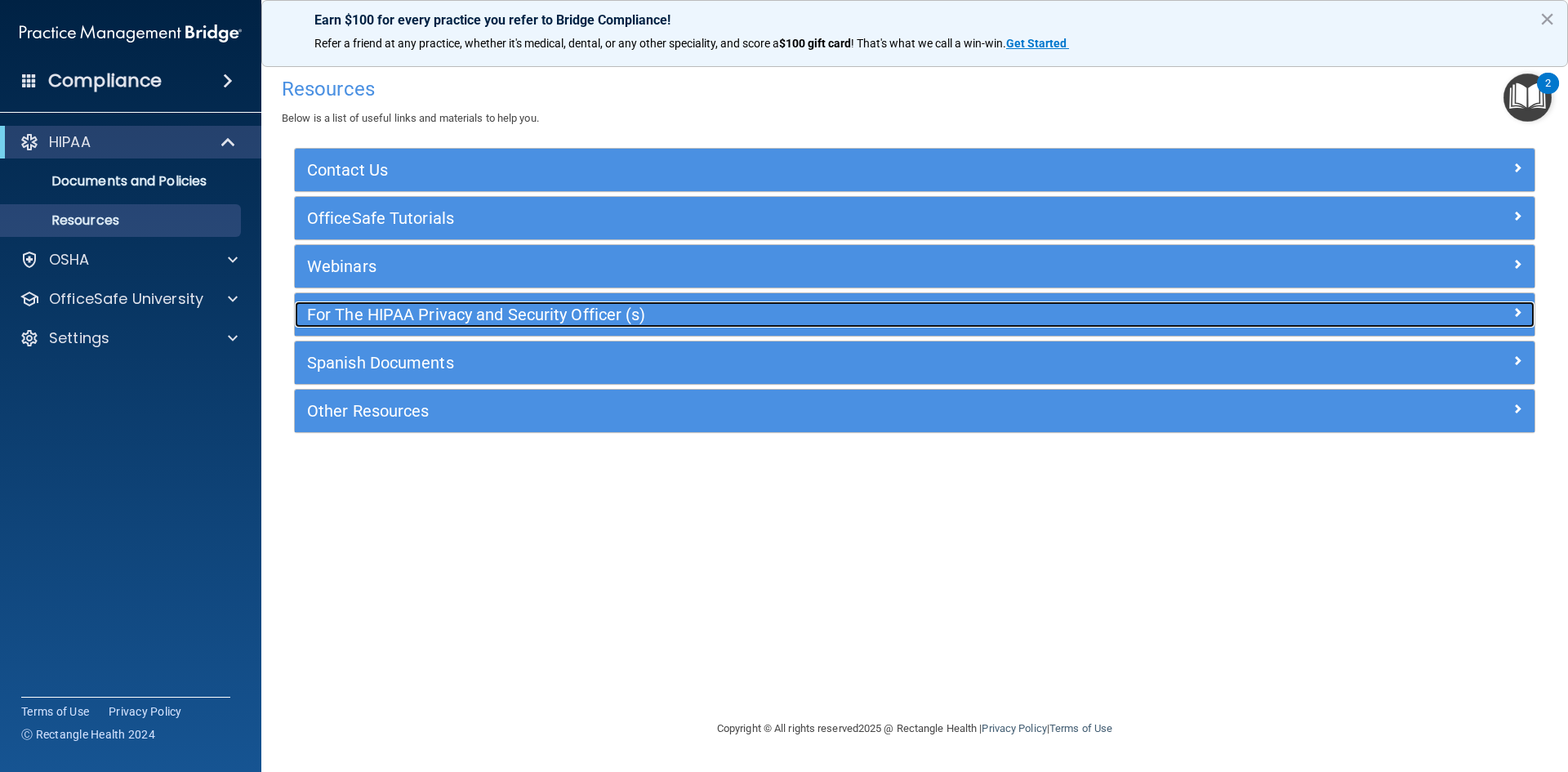
click at [428, 309] on h5 "For The HIPAA Privacy and Security Officer (s)" at bounding box center [759, 314] width 906 height 18
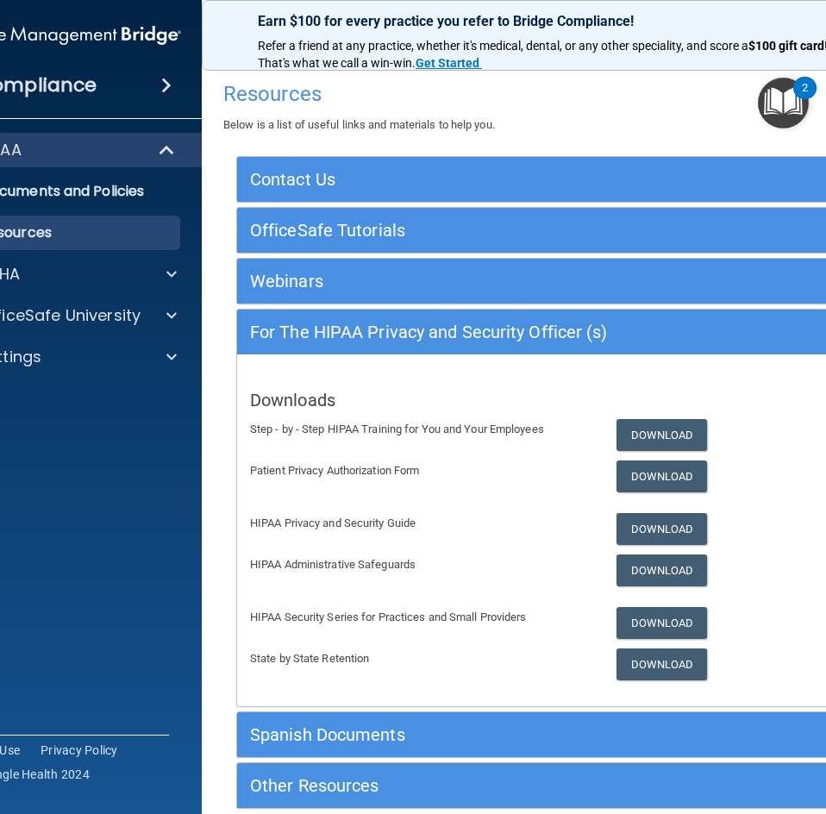
scroll to position [84, 0]
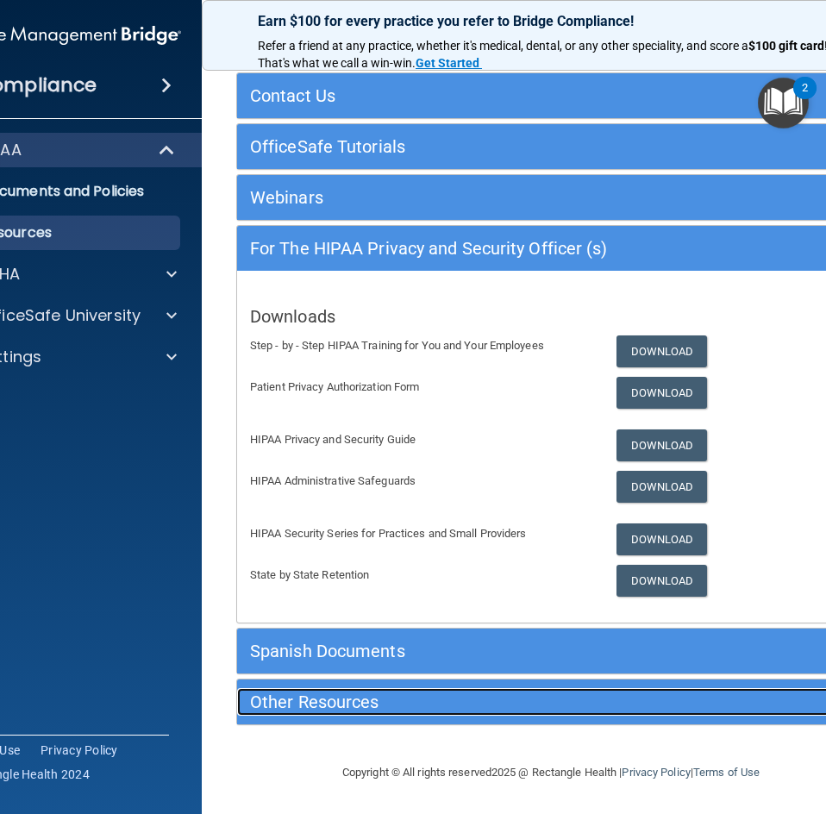
click at [348, 693] on h5 "Other Resources" at bounding box center [472, 702] width 445 height 19
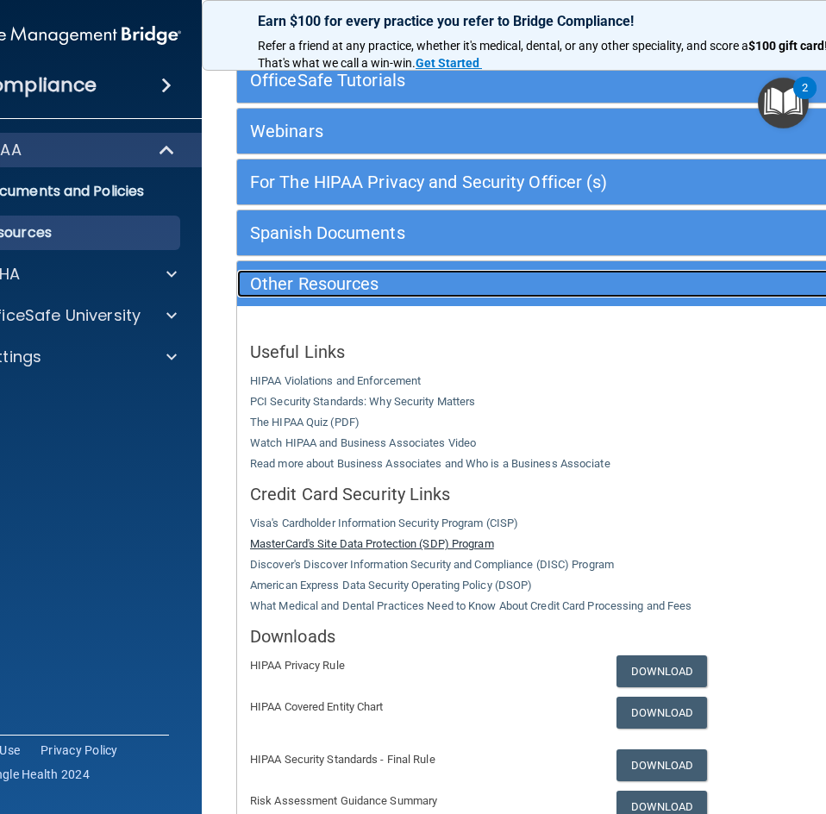
scroll to position [342, 0]
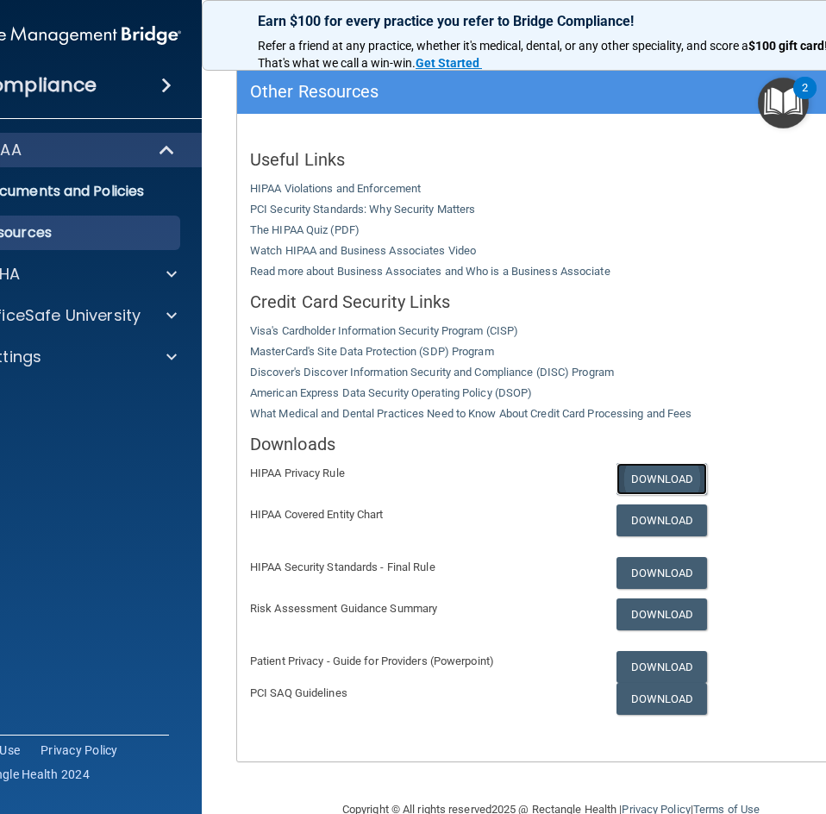
click at [670, 477] on link "Download" at bounding box center [662, 479] width 91 height 32
click at [630, 474] on link "Download" at bounding box center [662, 479] width 91 height 32
click at [643, 666] on link "Download" at bounding box center [662, 667] width 91 height 32
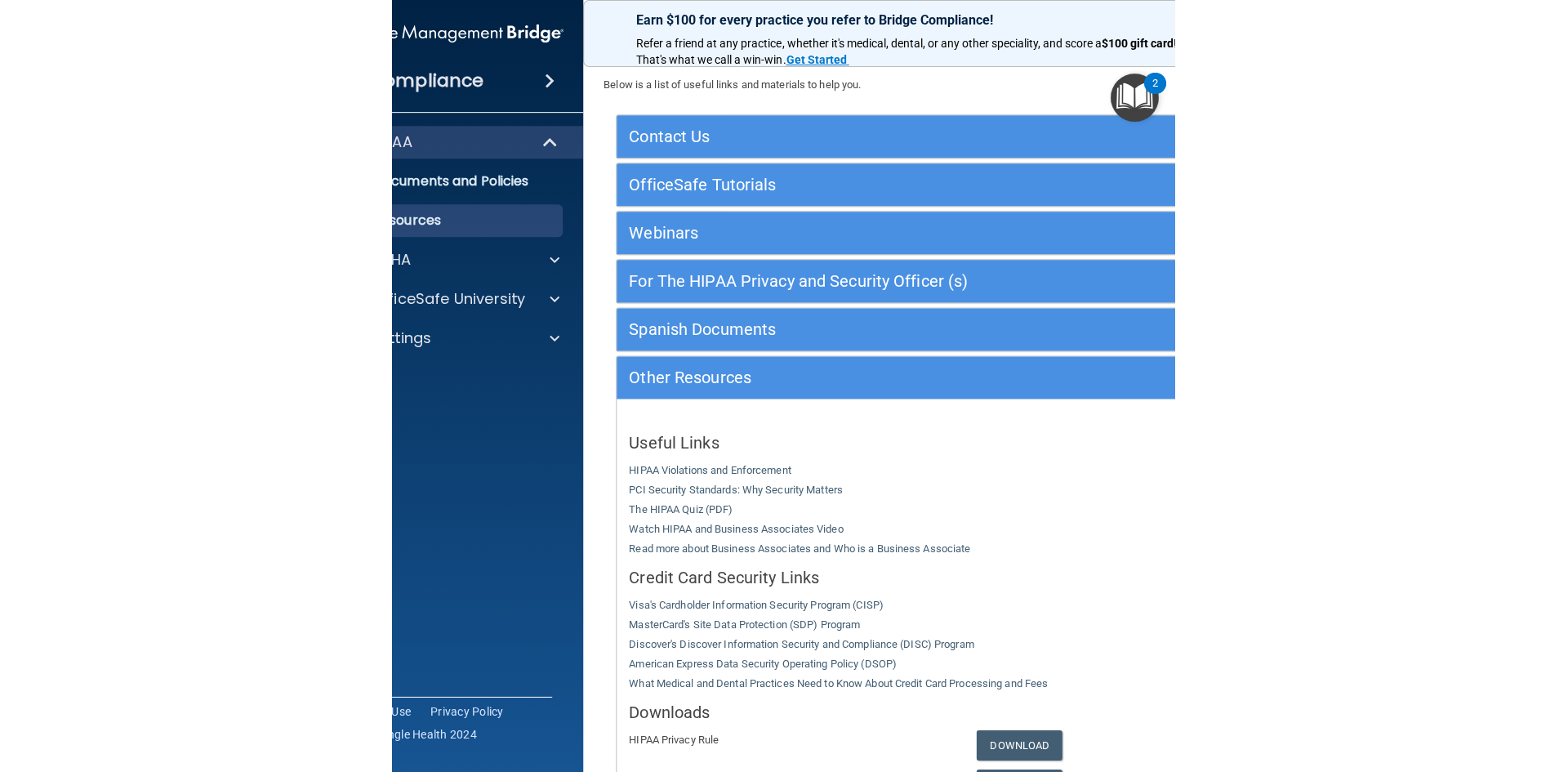
scroll to position [32, 0]
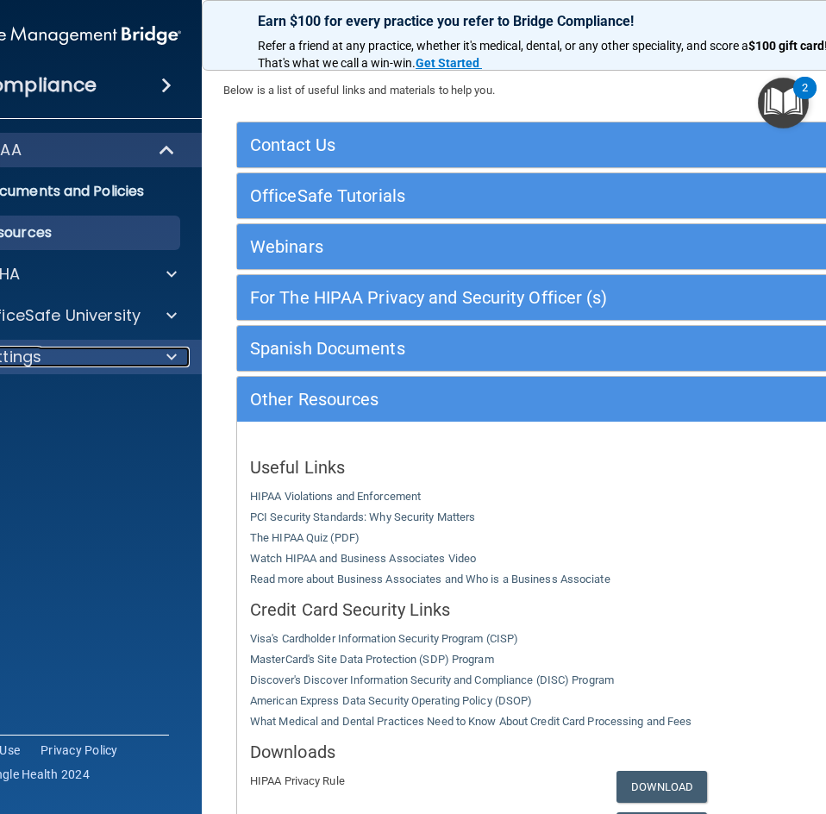
click at [129, 351] on div "Settings" at bounding box center [41, 357] width 214 height 21
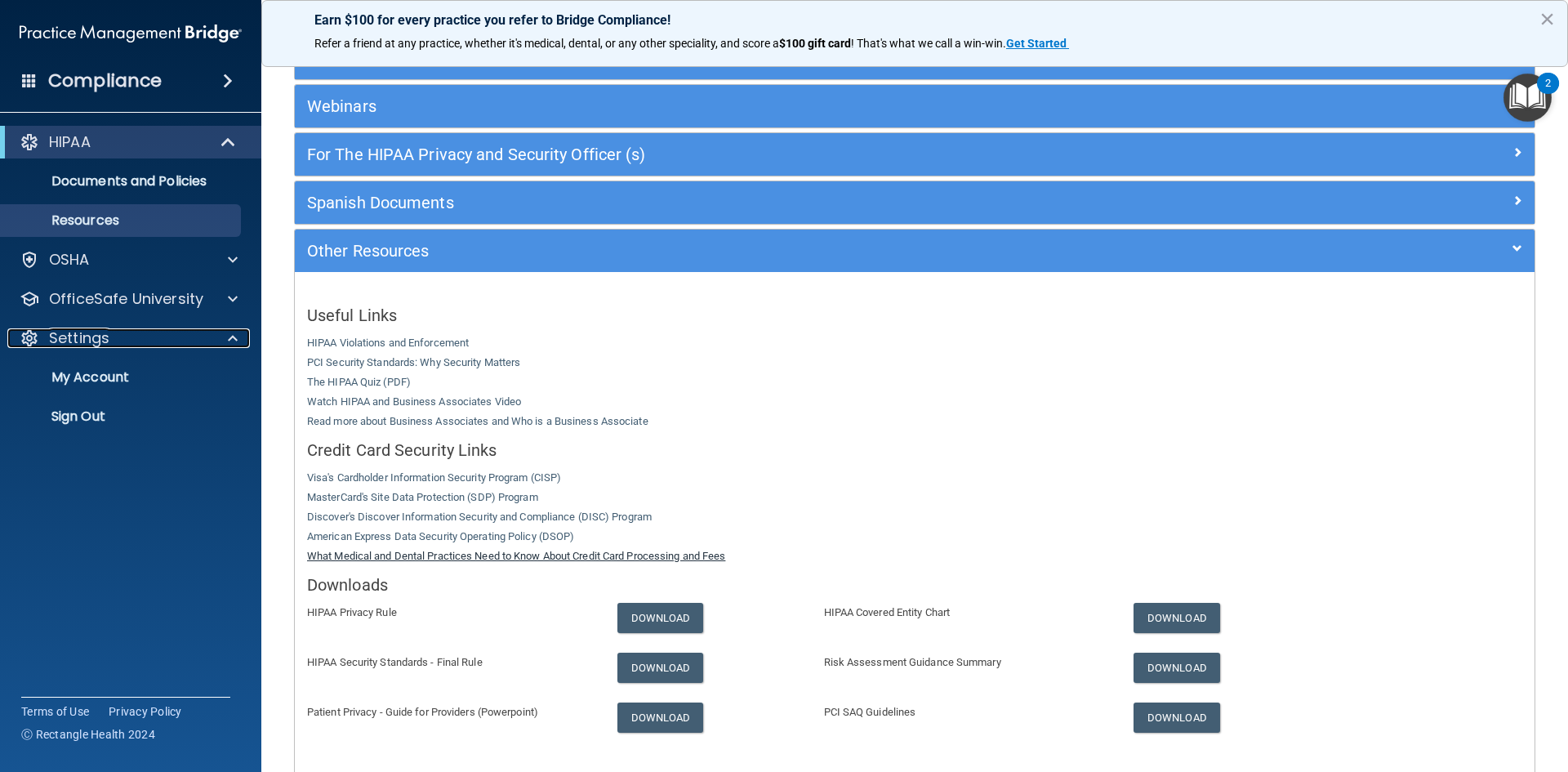
scroll to position [250, 0]
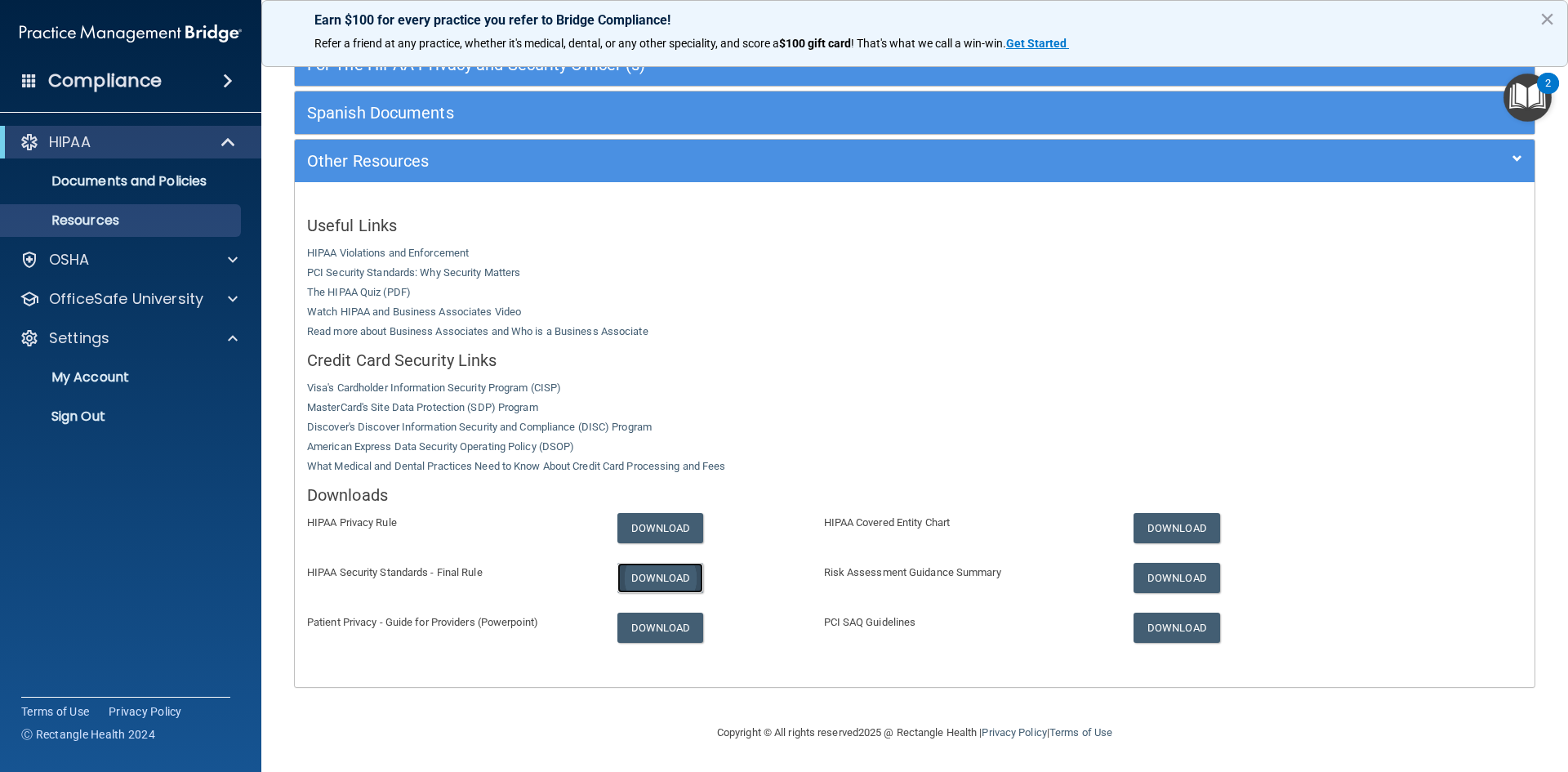
click at [659, 573] on link "Download" at bounding box center [660, 578] width 86 height 30
click at [99, 373] on p "My Account" at bounding box center [121, 377] width 223 height 16
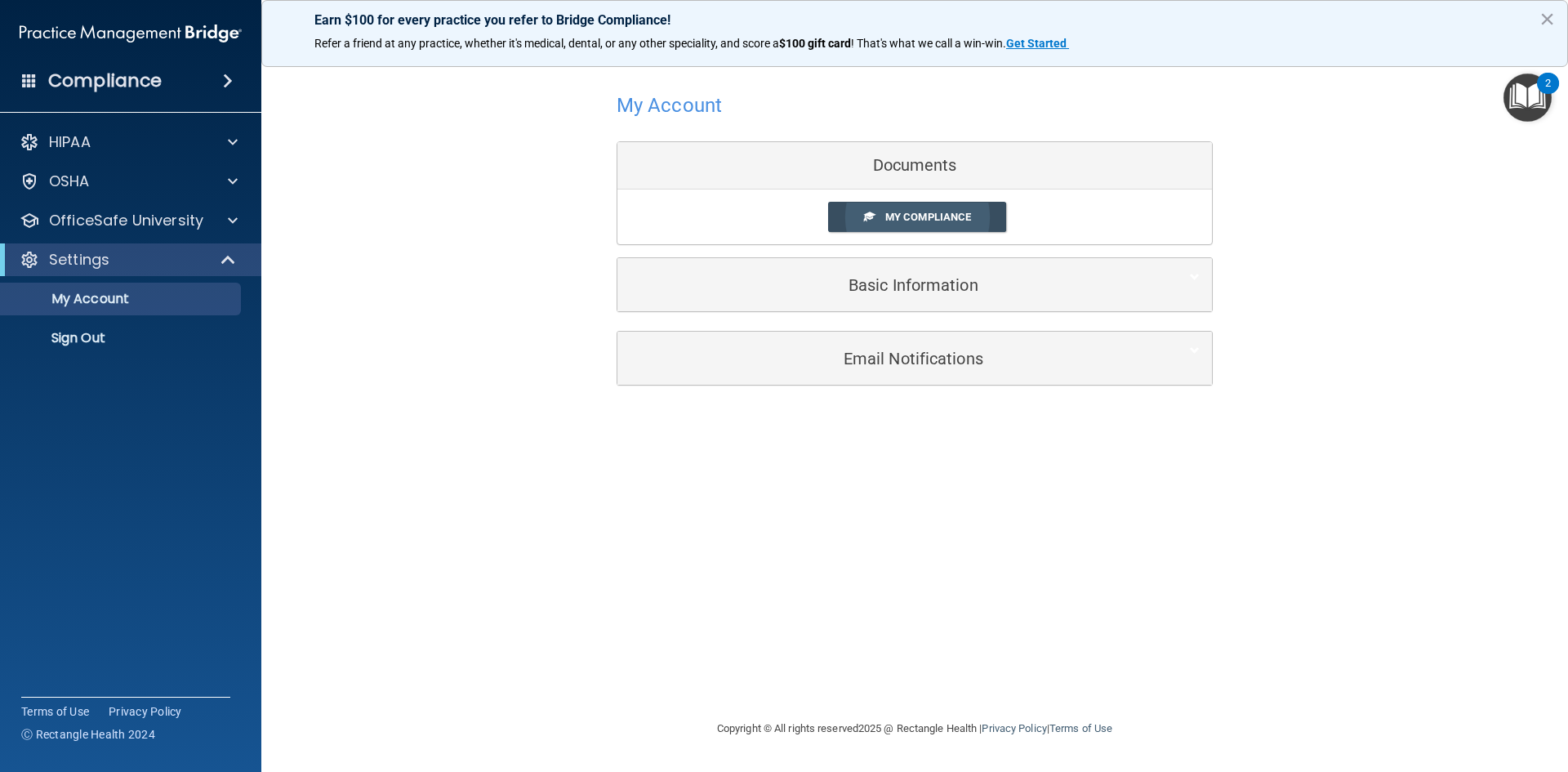
click at [934, 219] on span "My Compliance" at bounding box center [928, 217] width 86 height 12
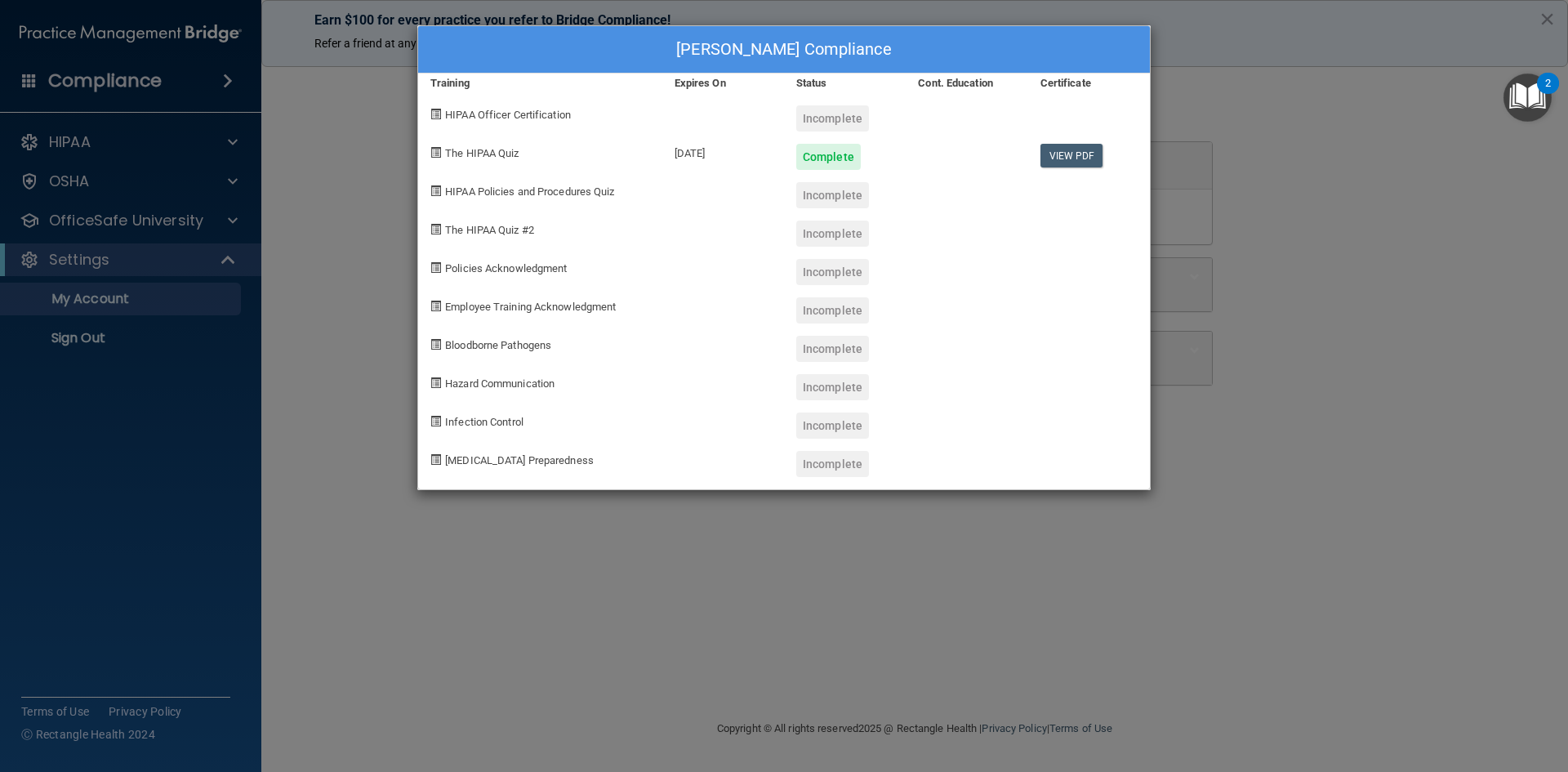
click at [322, 286] on div "Ashley Buerger's Compliance Training Expires On Status Cont. Education Certific…" at bounding box center [784, 386] width 1568 height 772
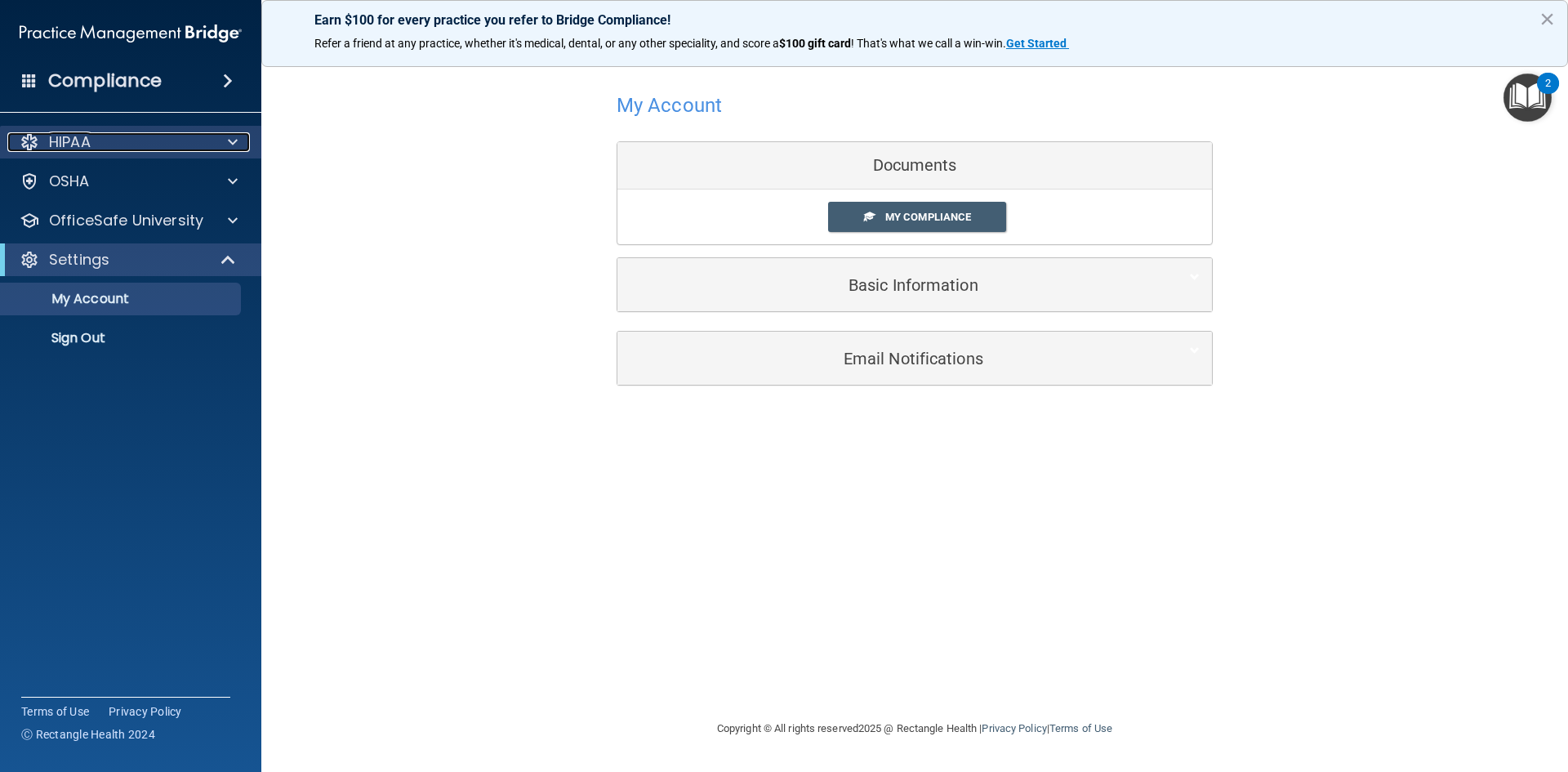
click at [231, 139] on span at bounding box center [233, 142] width 9 height 20
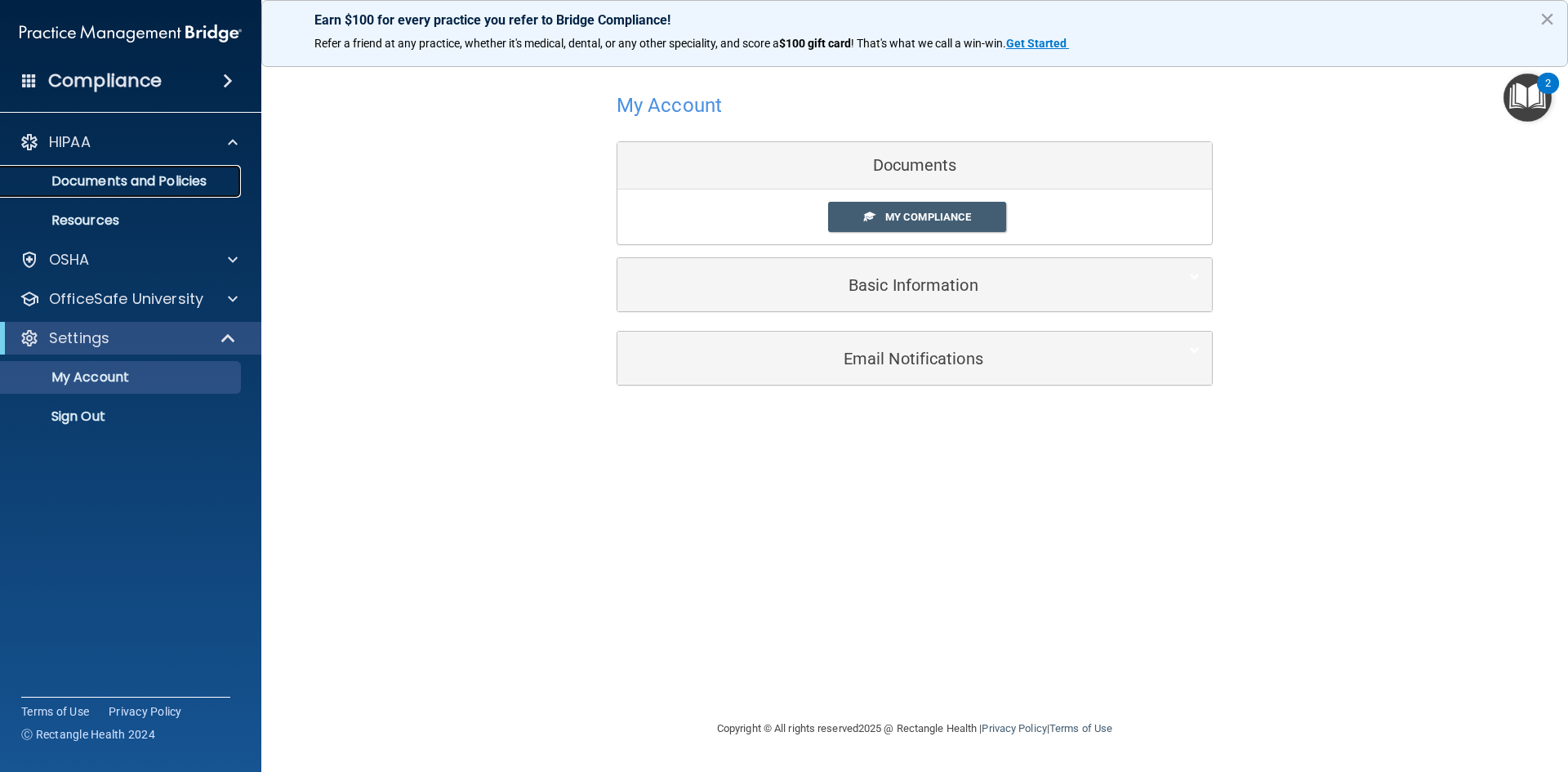
click at [155, 178] on p "Documents and Policies" at bounding box center [121, 181] width 223 height 16
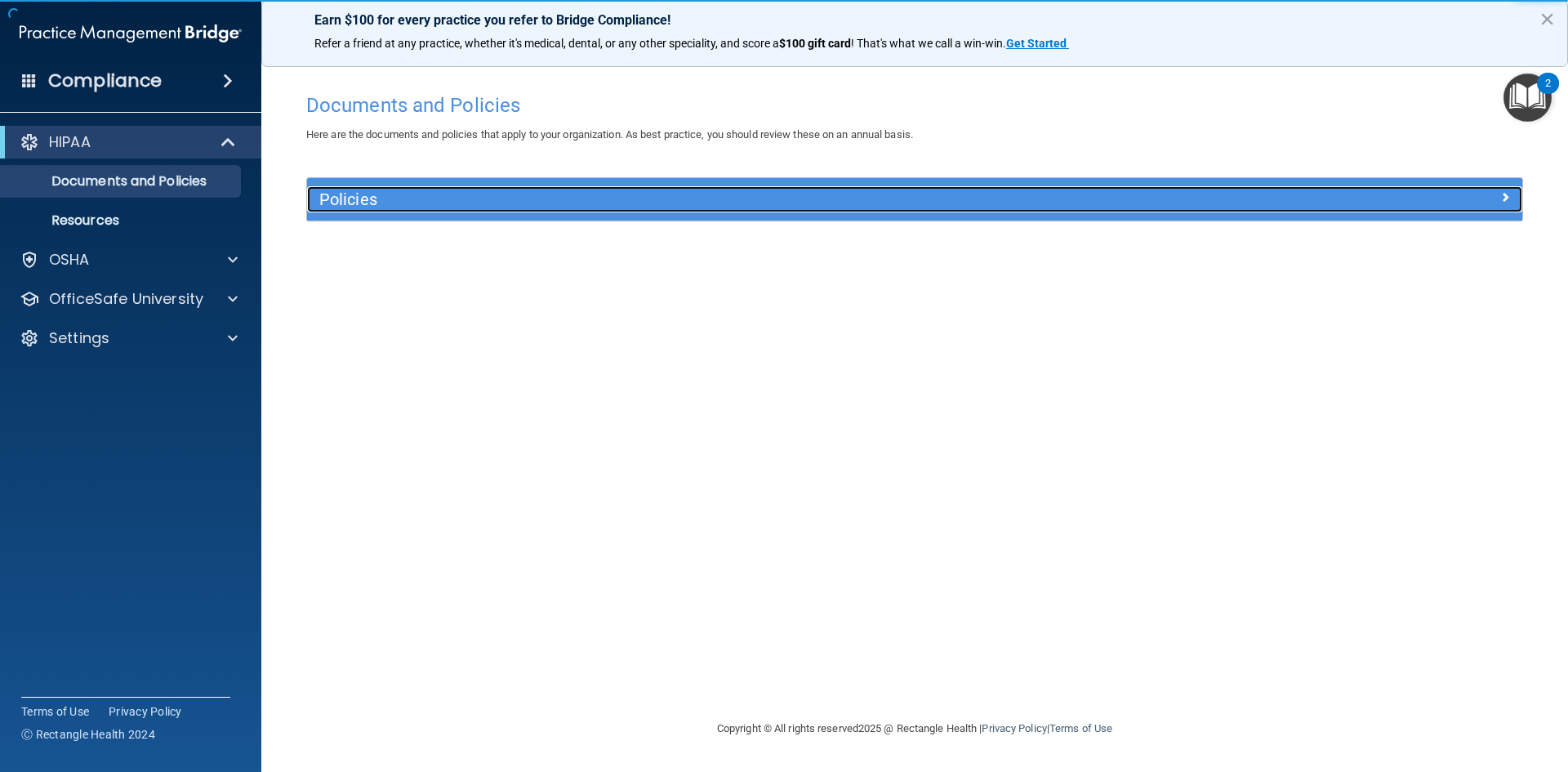
click at [690, 192] on h5 "Policies" at bounding box center [762, 199] width 887 height 18
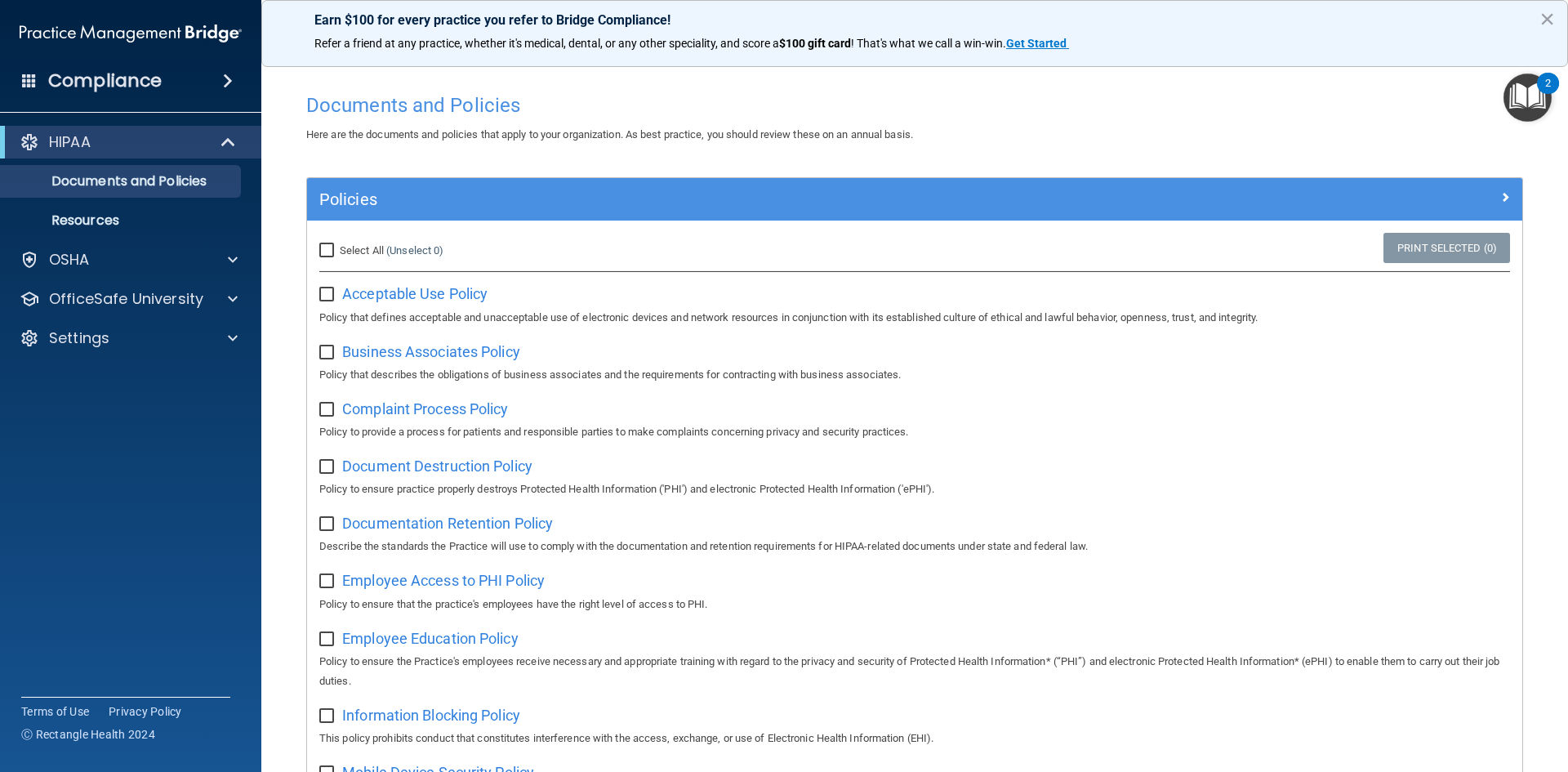
drag, startPoint x: 325, startPoint y: 247, endPoint x: 515, endPoint y: 266, distance: 190.9
click at [328, 247] on input "Select All (Unselect 0) Unselect All" at bounding box center [329, 251] width 19 height 13
checkbox input "true"
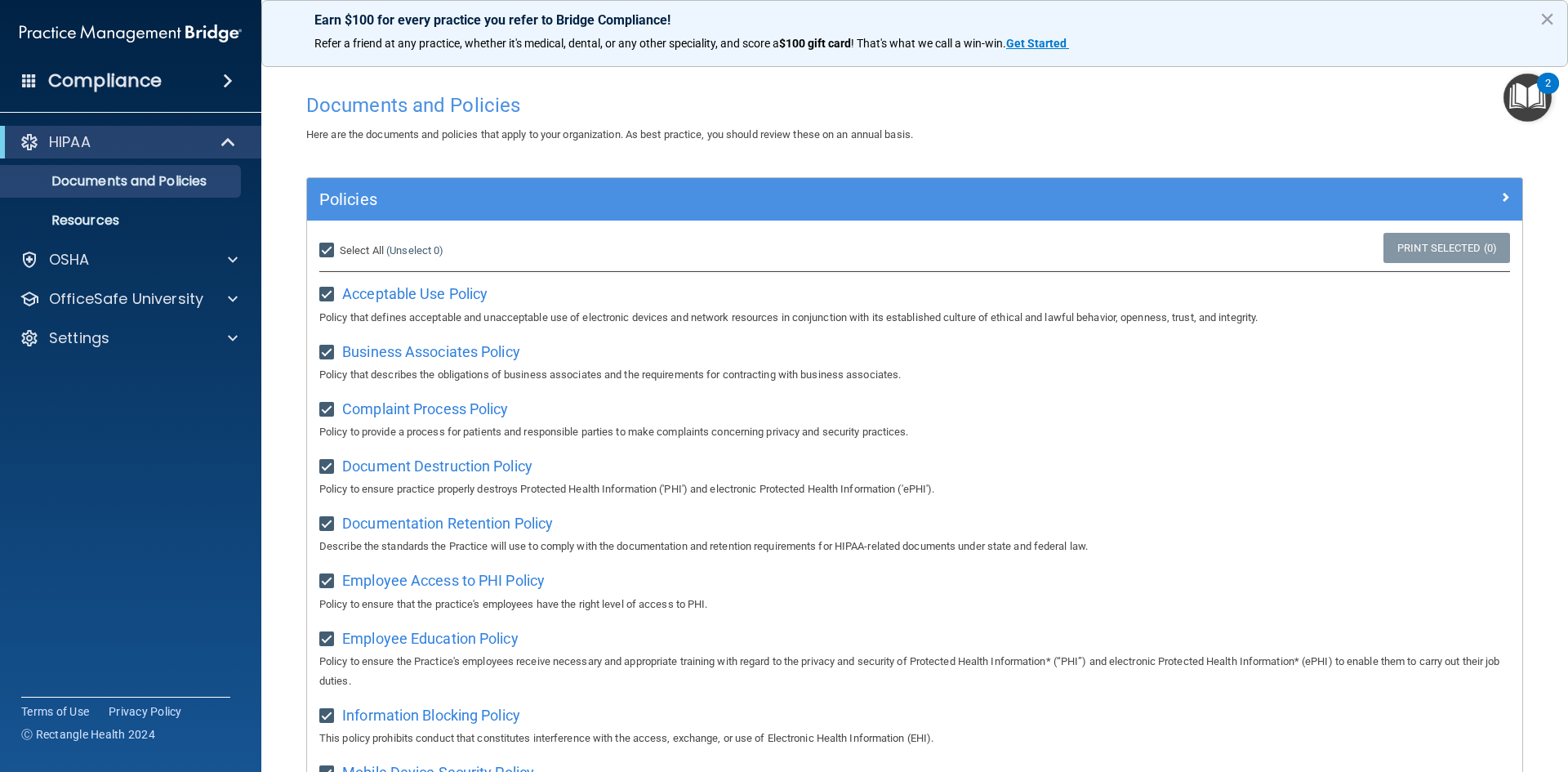
checkbox input "true"
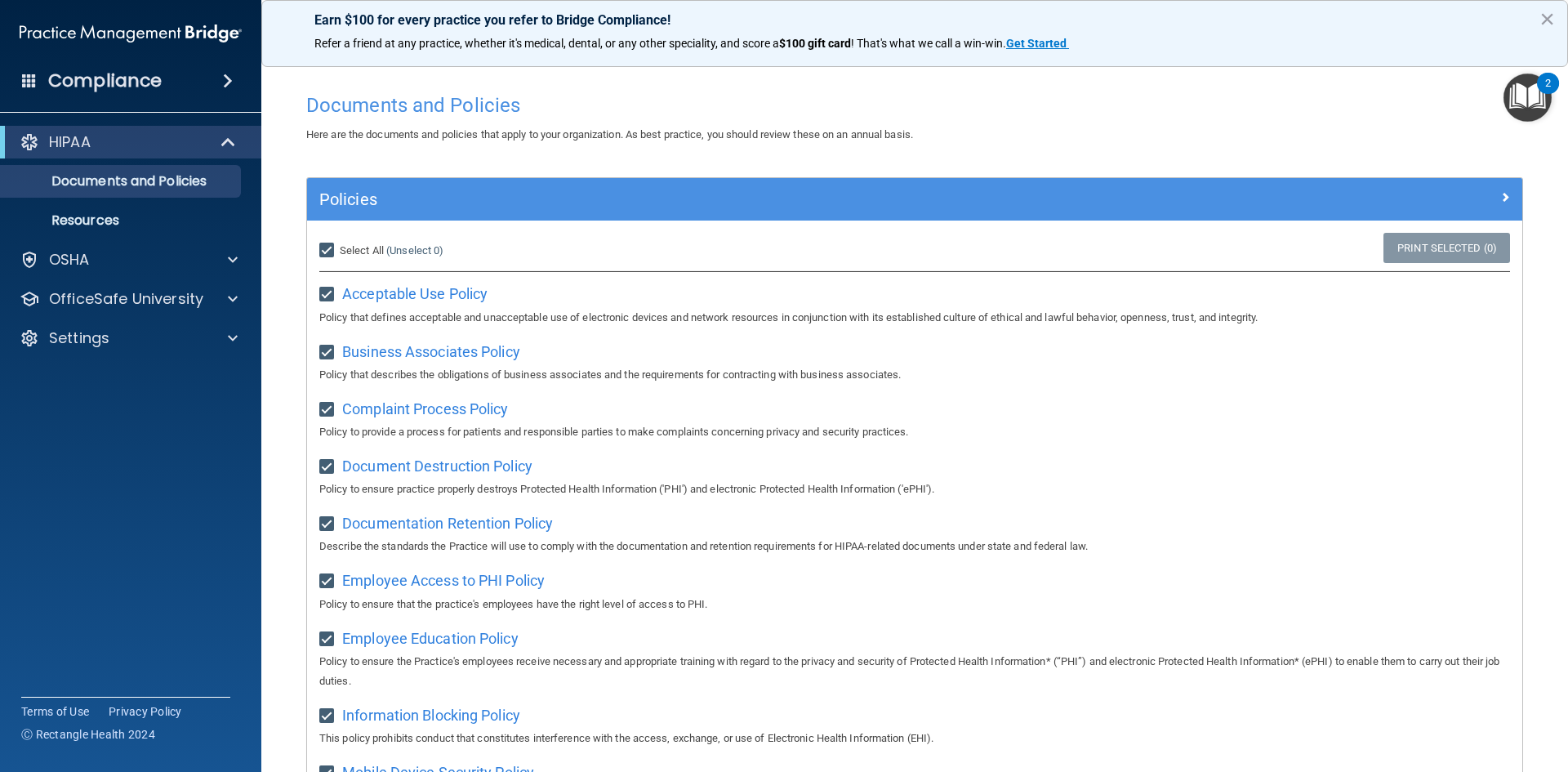
checkbox input "true"
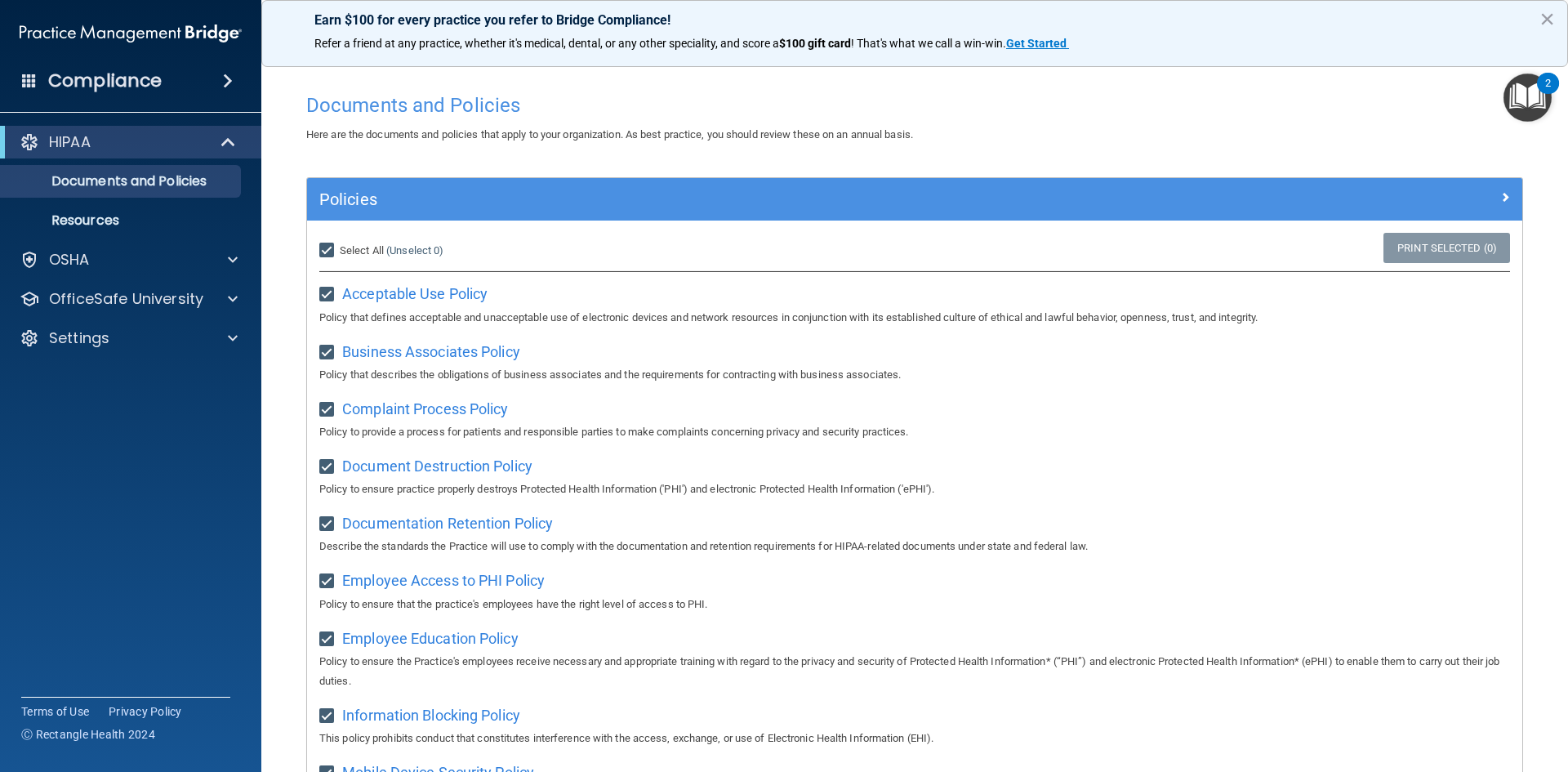
checkbox input "true"
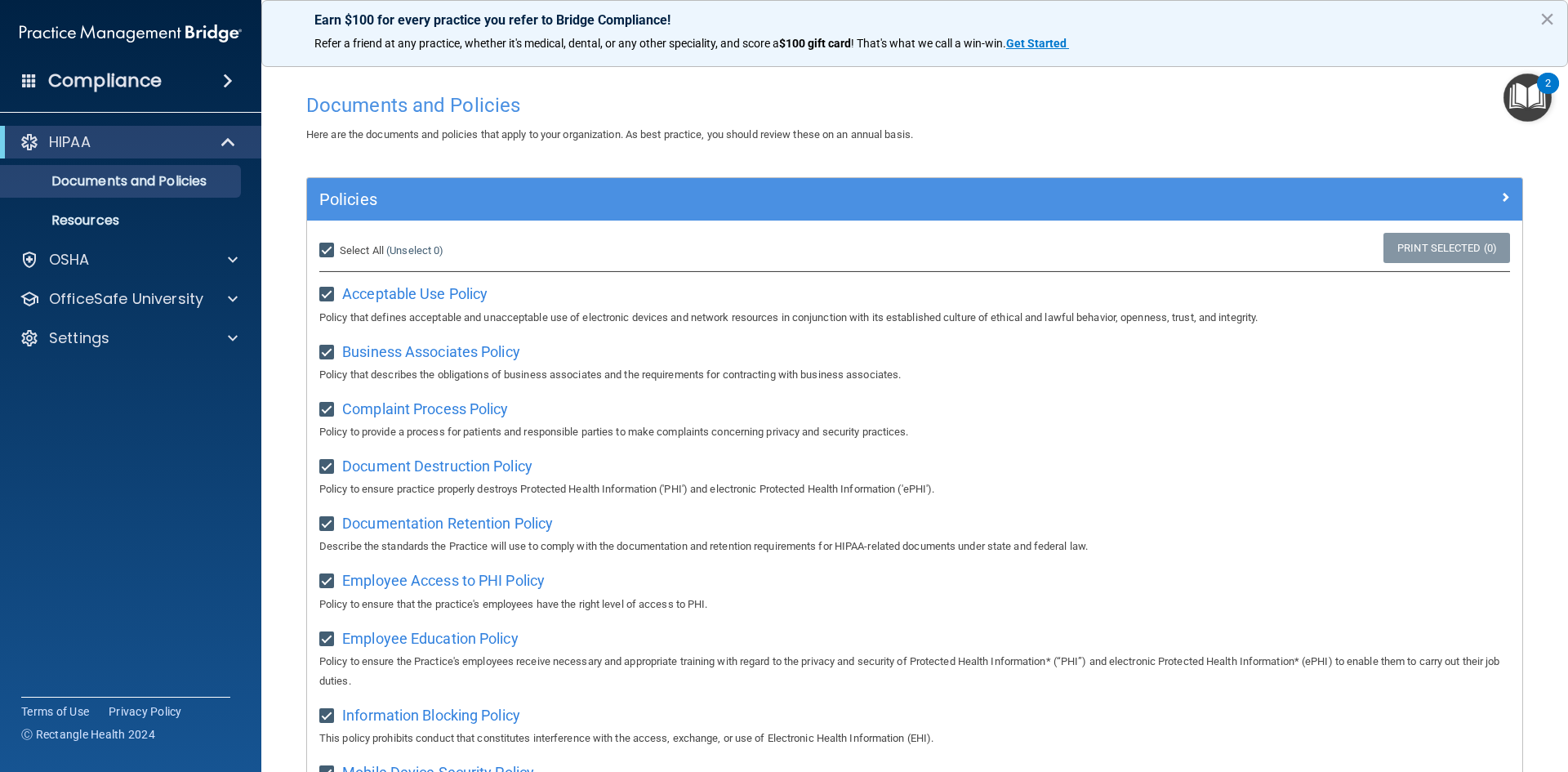
checkbox input "true"
click at [1408, 246] on link "Print Selected (21)" at bounding box center [1444, 248] width 133 height 30
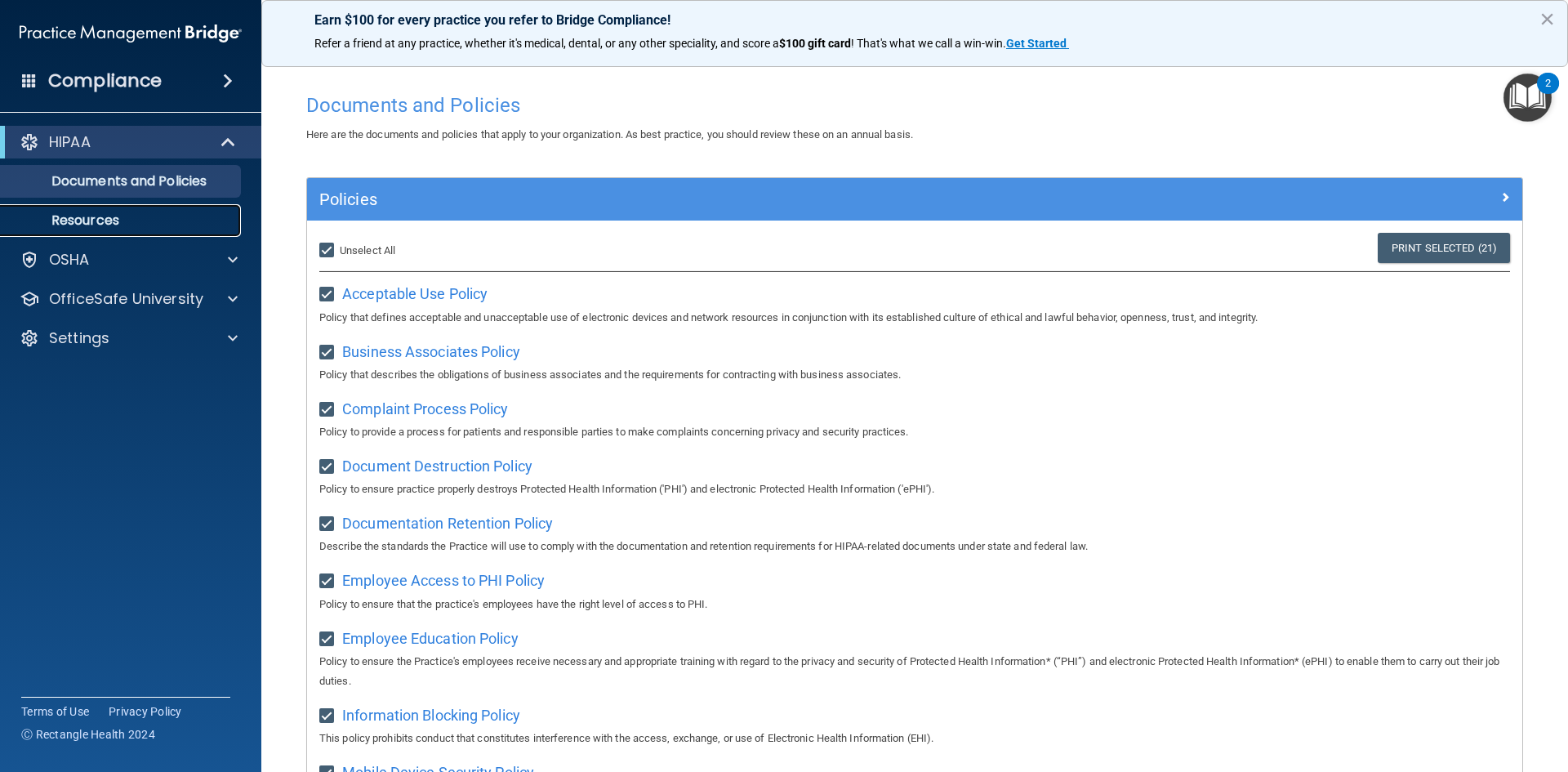
click at [102, 218] on p "Resources" at bounding box center [121, 220] width 223 height 16
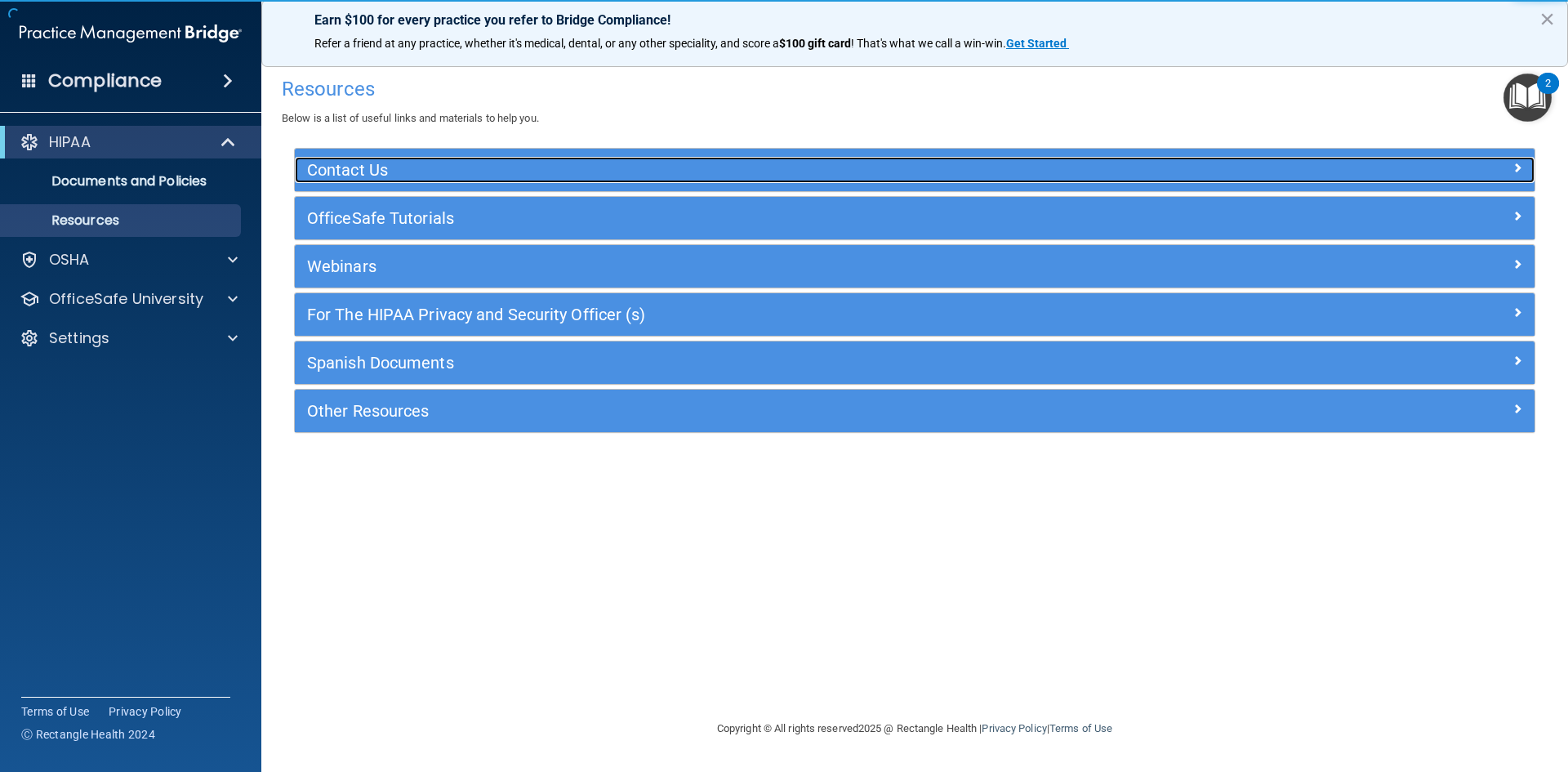
click at [425, 175] on h5 "Contact Us" at bounding box center [759, 170] width 906 height 18
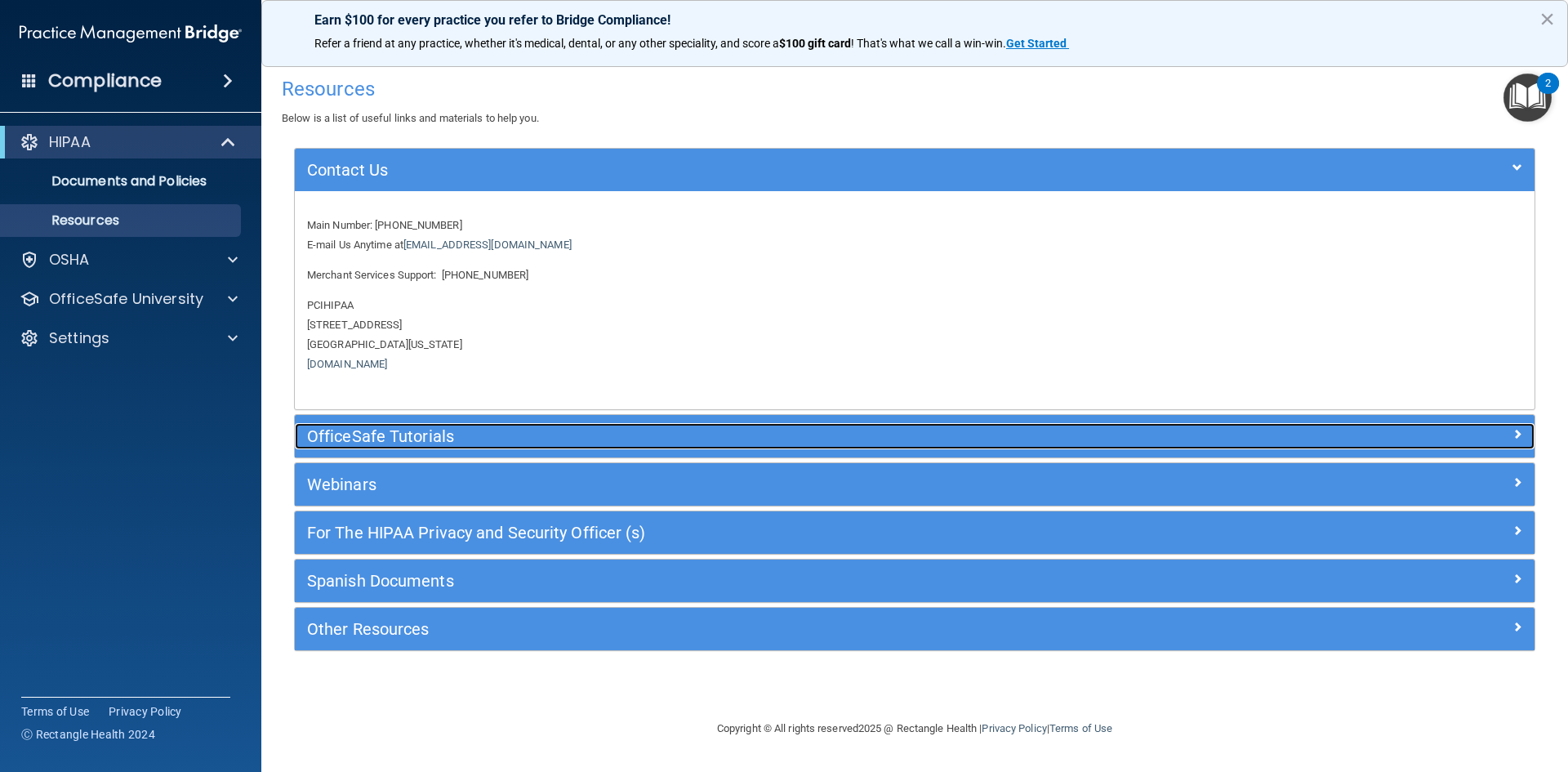
click at [442, 439] on h5 "OfficeSafe Tutorials" at bounding box center [759, 436] width 906 height 18
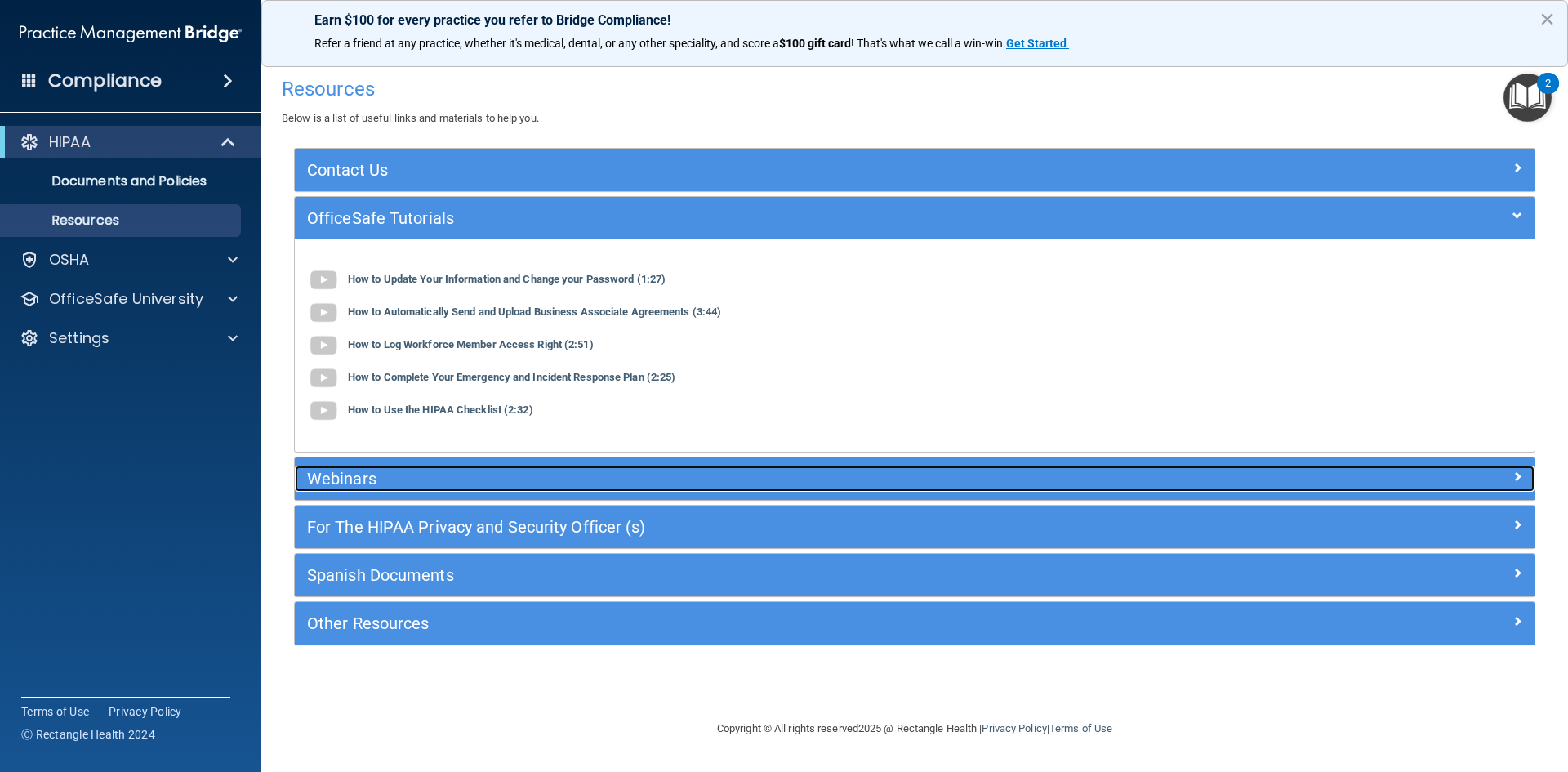
click at [479, 483] on h5 "Webinars" at bounding box center [759, 478] width 906 height 18
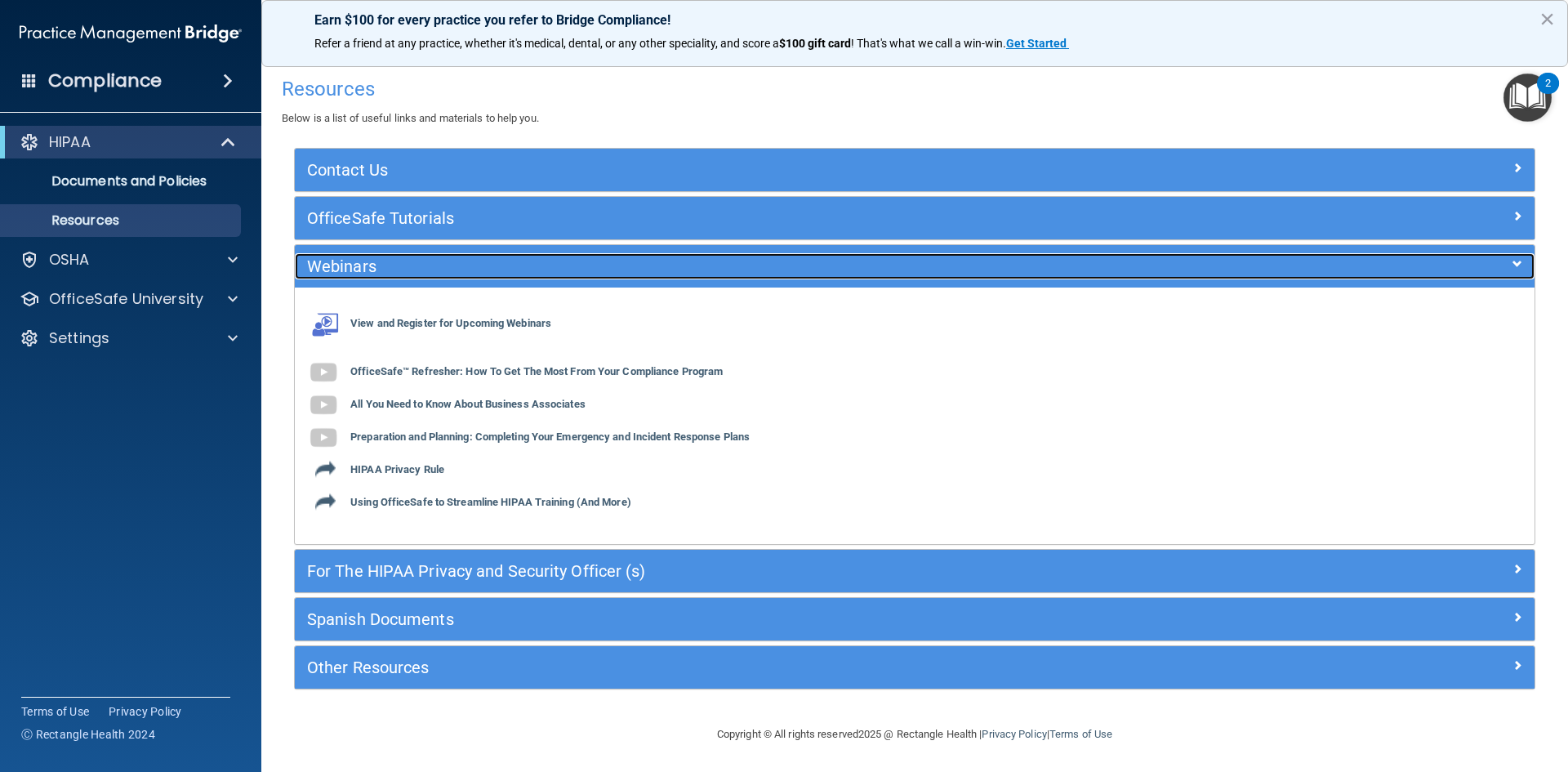
scroll to position [2, 0]
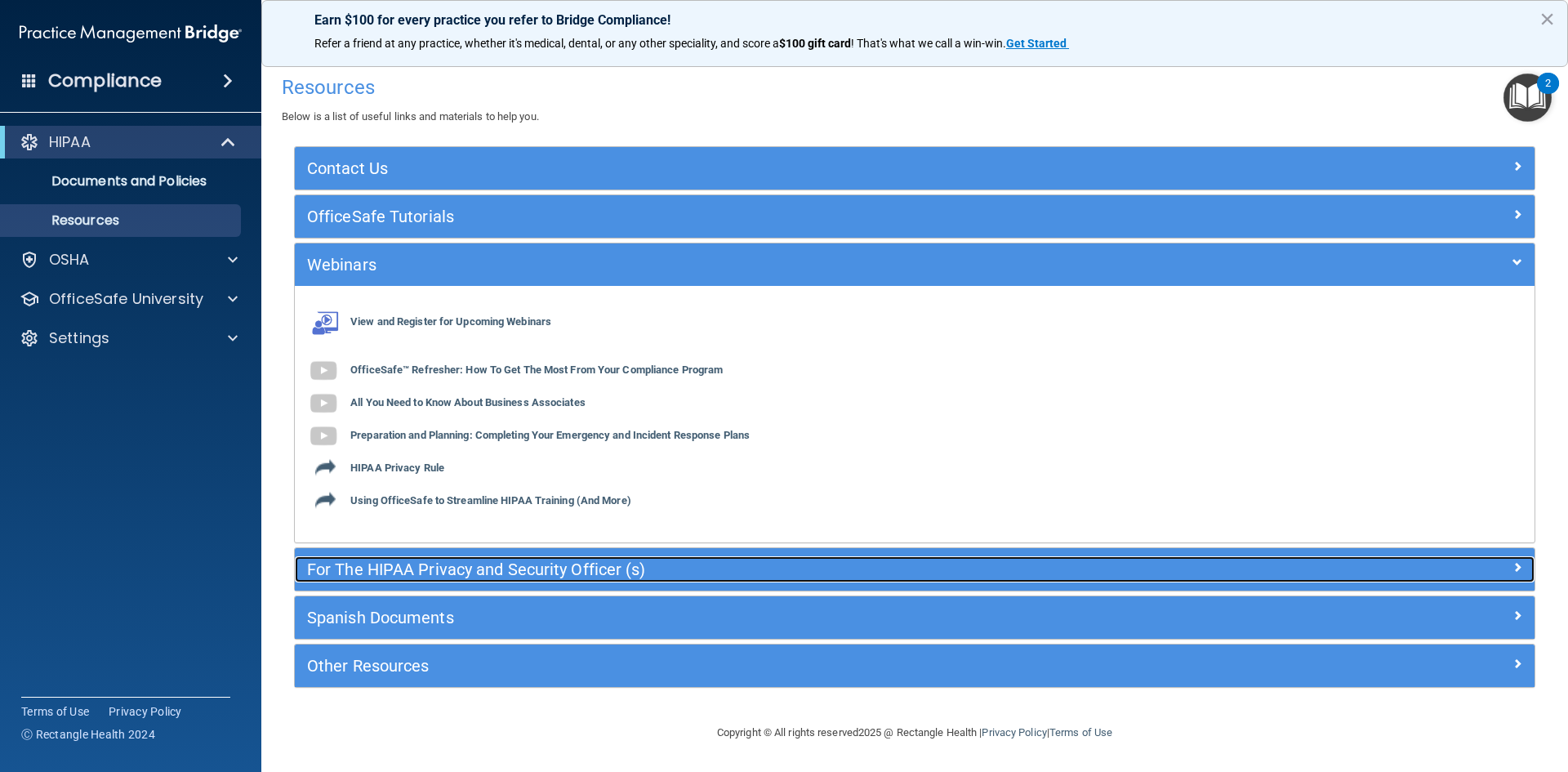
click at [472, 565] on h5 "For The HIPAA Privacy and Security Officer (s)" at bounding box center [759, 569] width 906 height 18
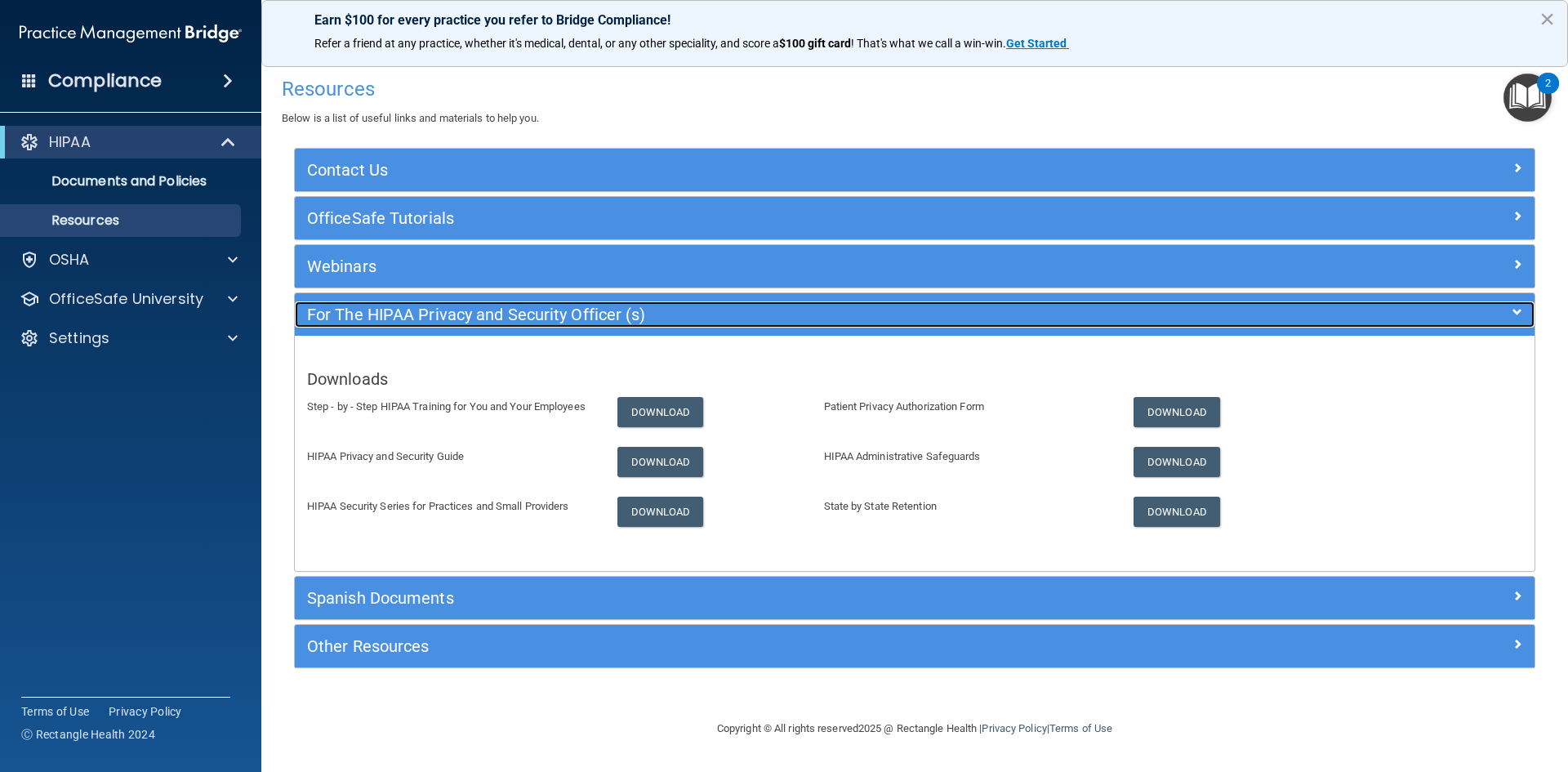
scroll to position [0, 0]
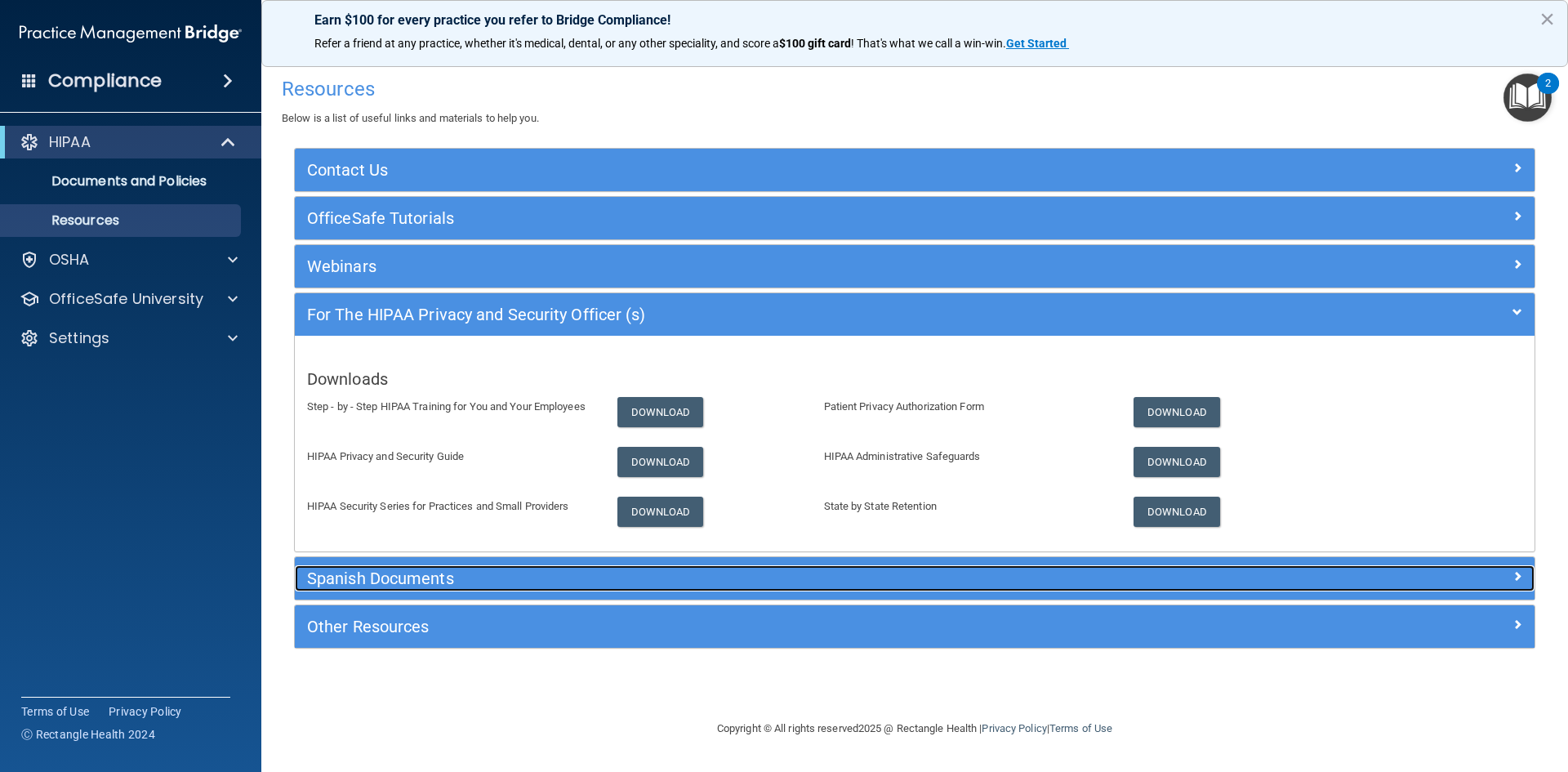
click at [638, 578] on h5 "Spanish Documents" at bounding box center [759, 578] width 906 height 18
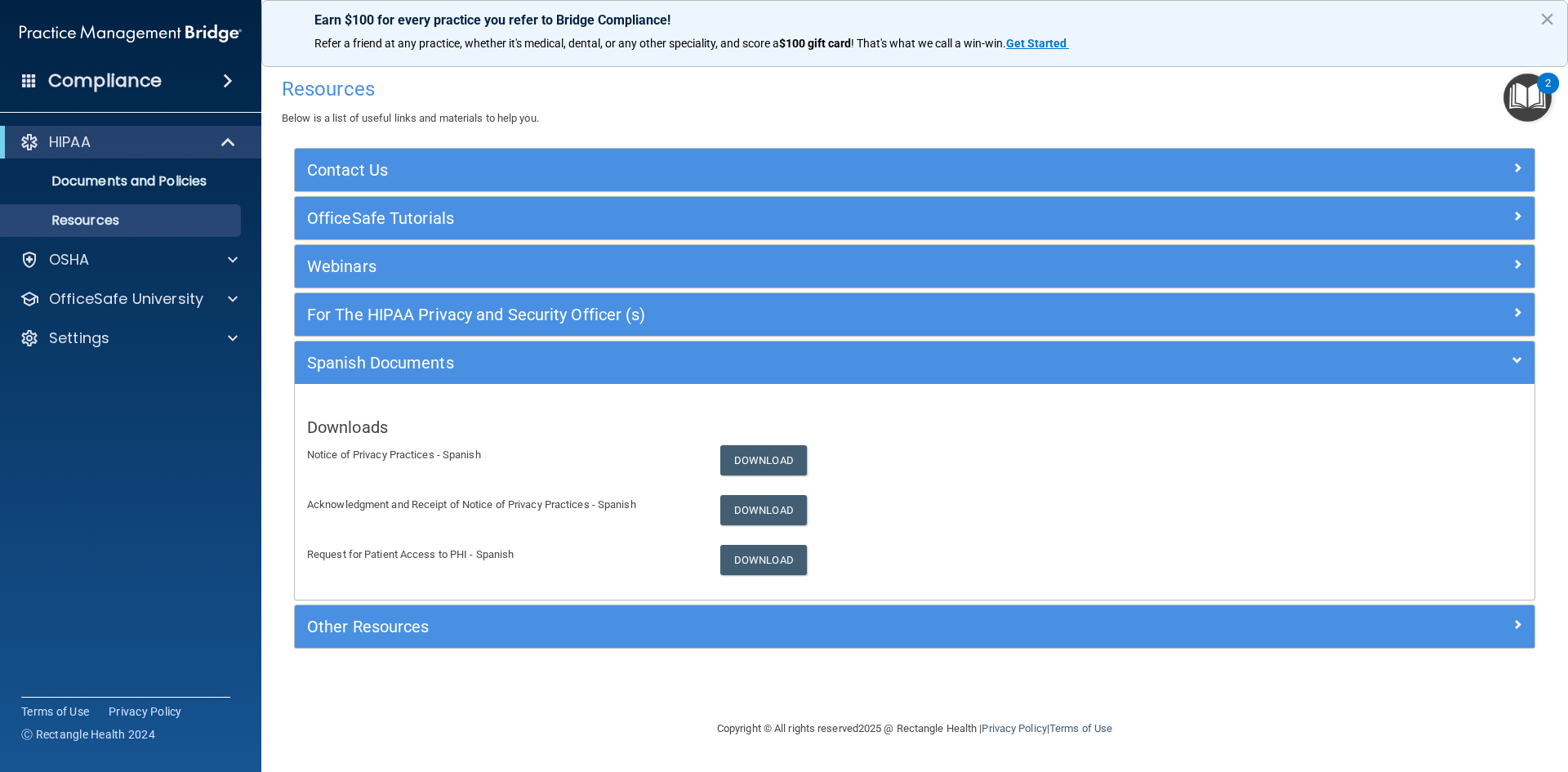
click at [482, 612] on div "Other Resources" at bounding box center [914, 626] width 1239 height 43
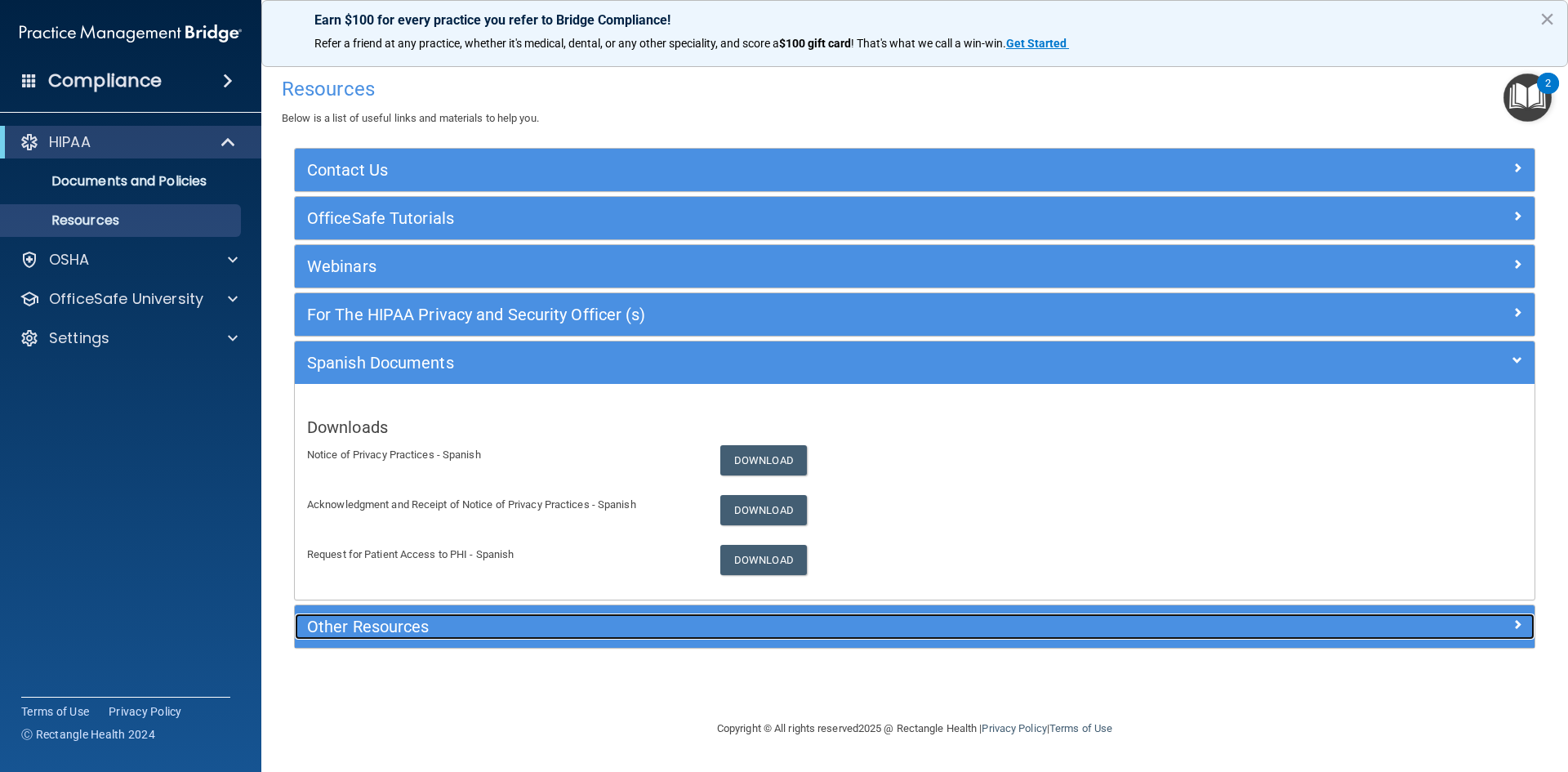
click at [394, 624] on h5 "Other Resources" at bounding box center [759, 626] width 906 height 18
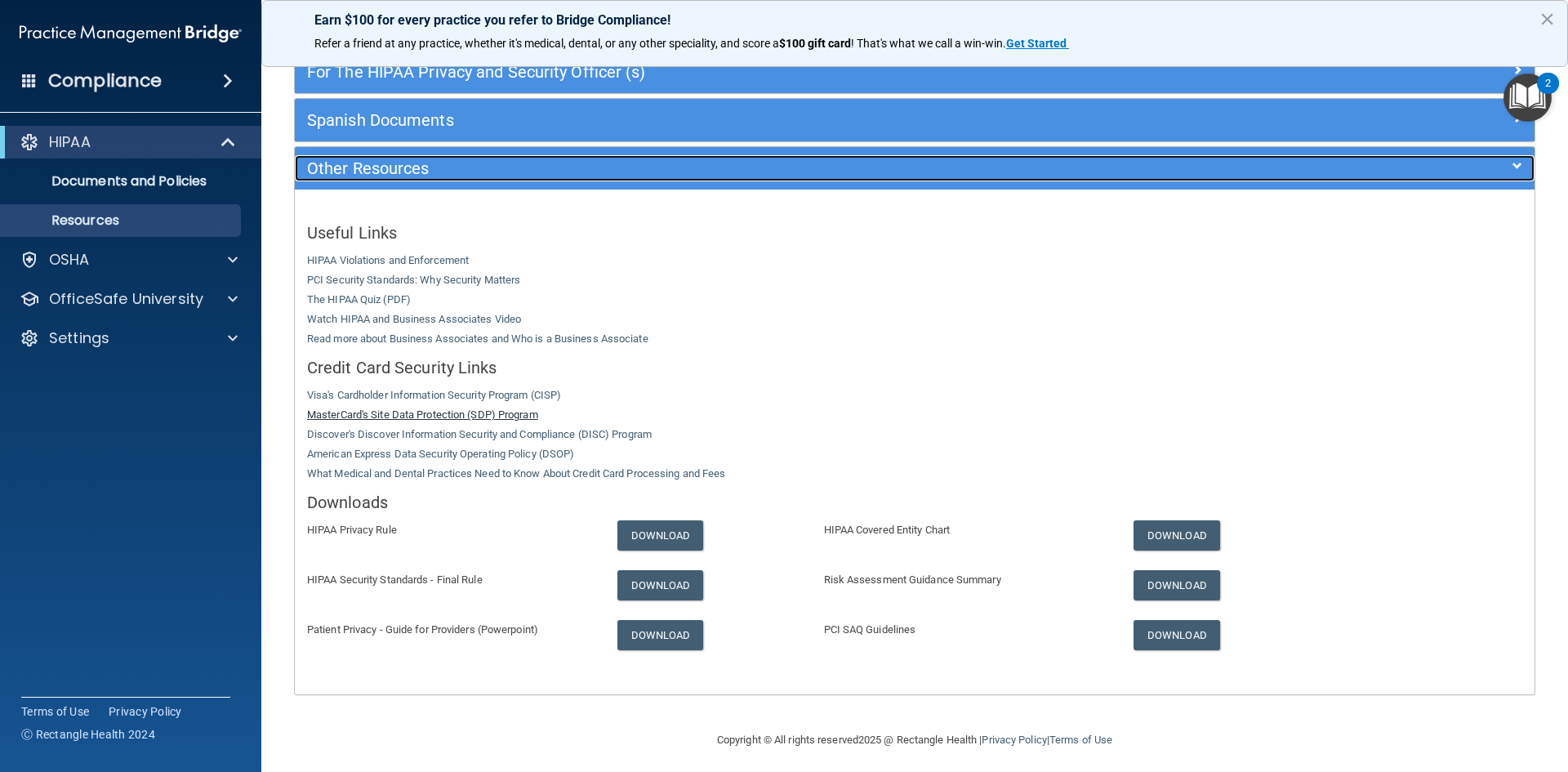
scroll to position [250, 0]
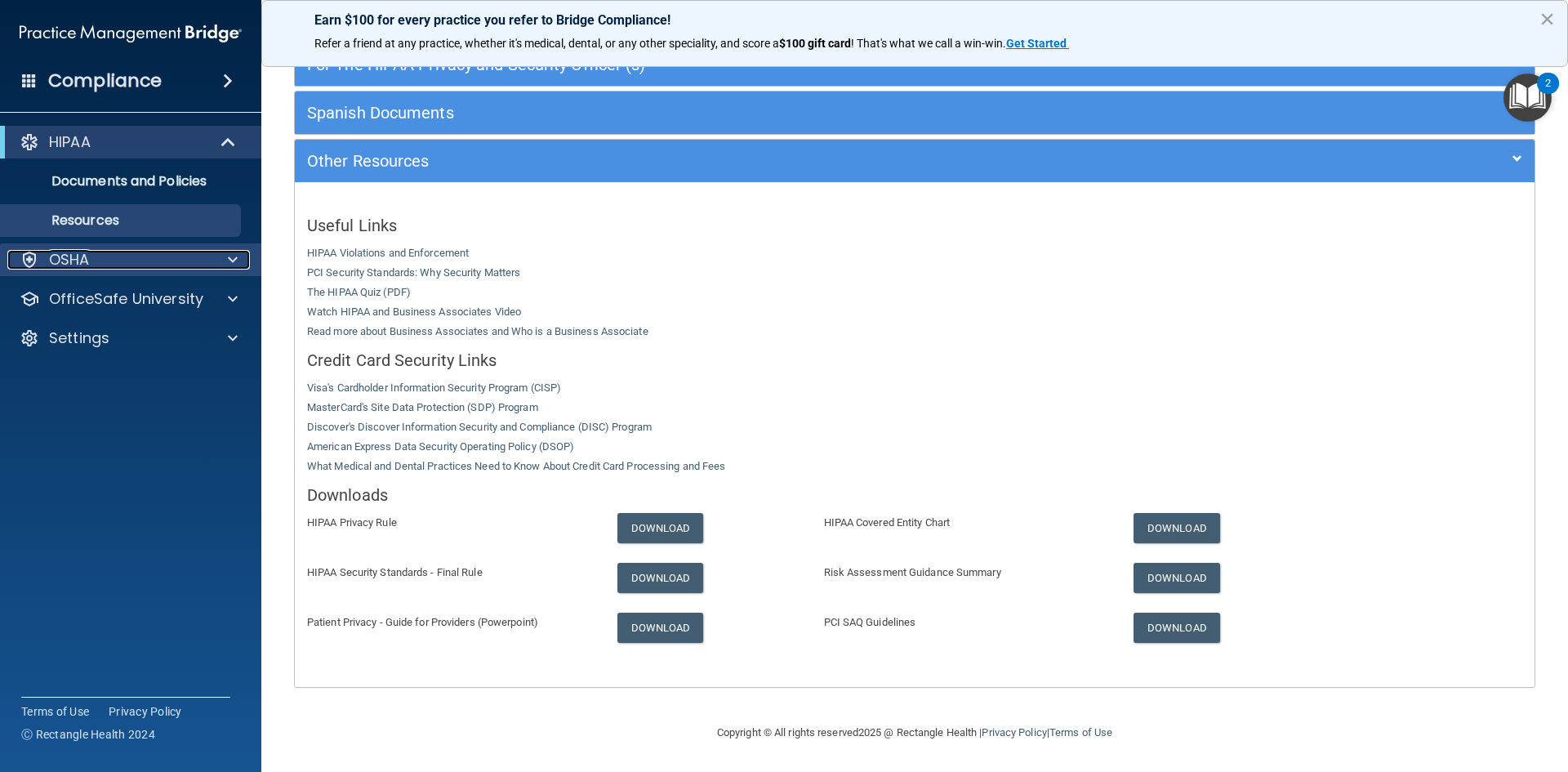
click at [227, 259] on div at bounding box center [230, 260] width 41 height 20
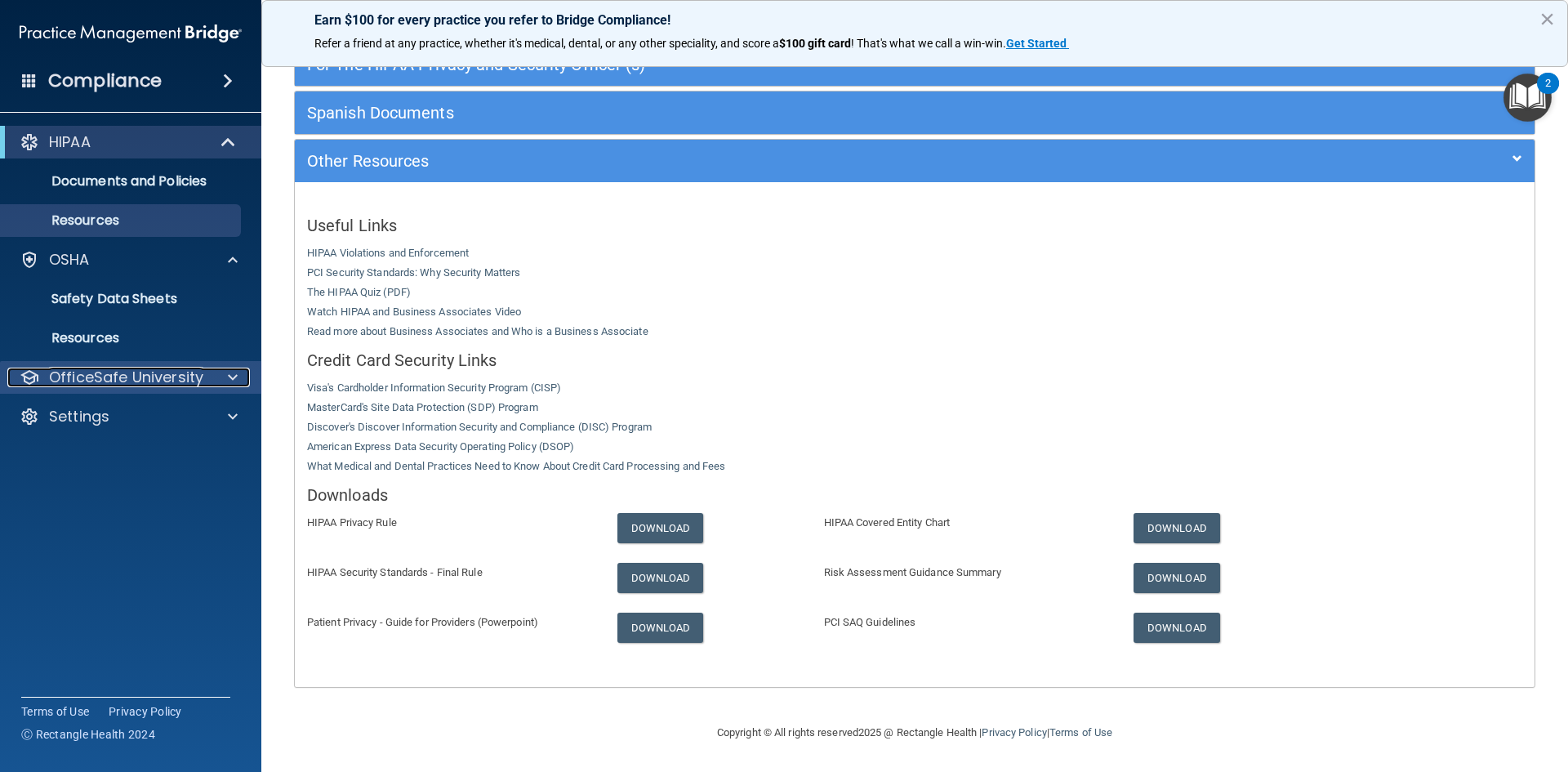
click at [237, 371] on span at bounding box center [233, 377] width 9 height 20
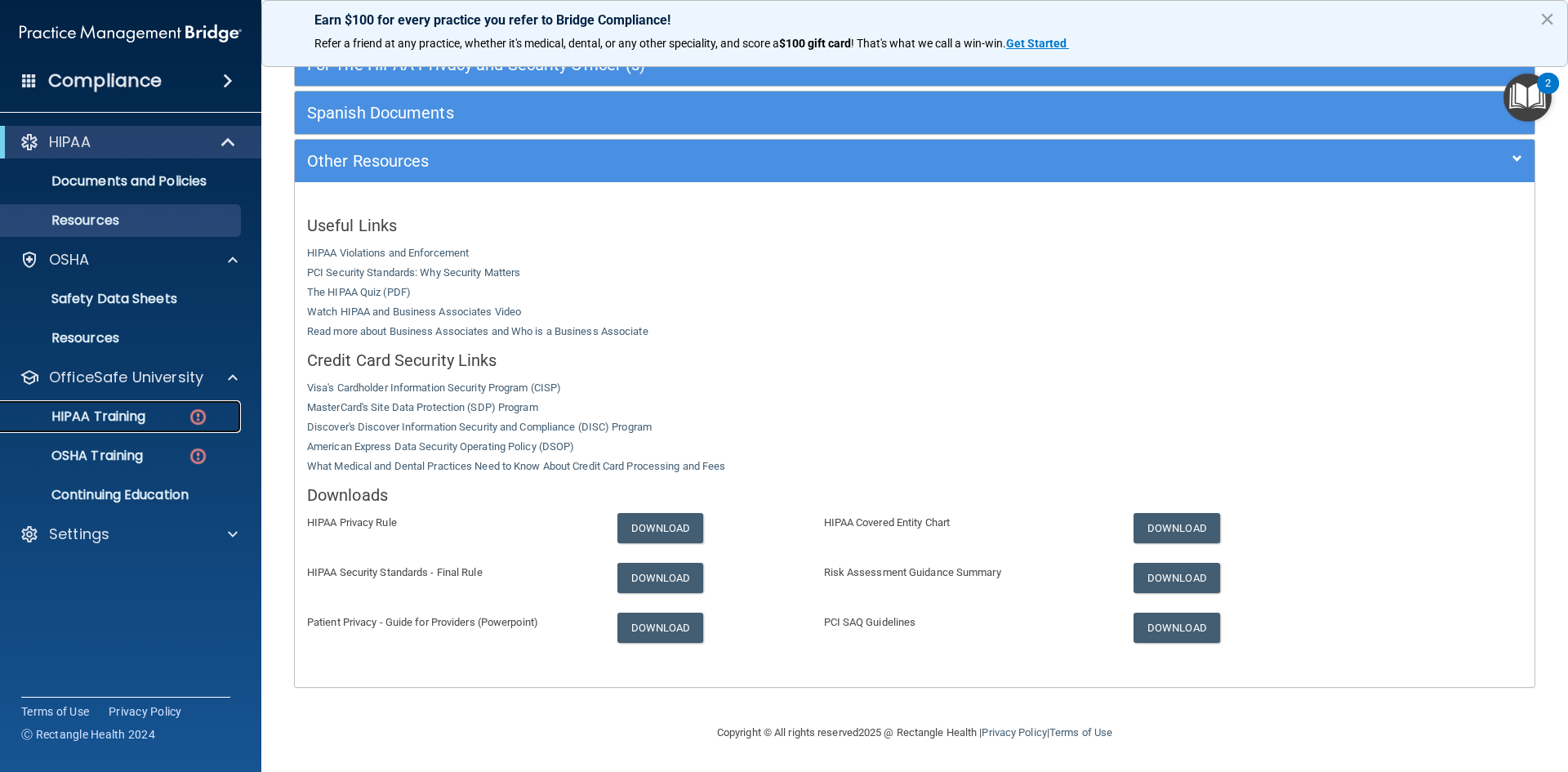
click at [128, 408] on p "HIPAA Training" at bounding box center [78, 416] width 134 height 16
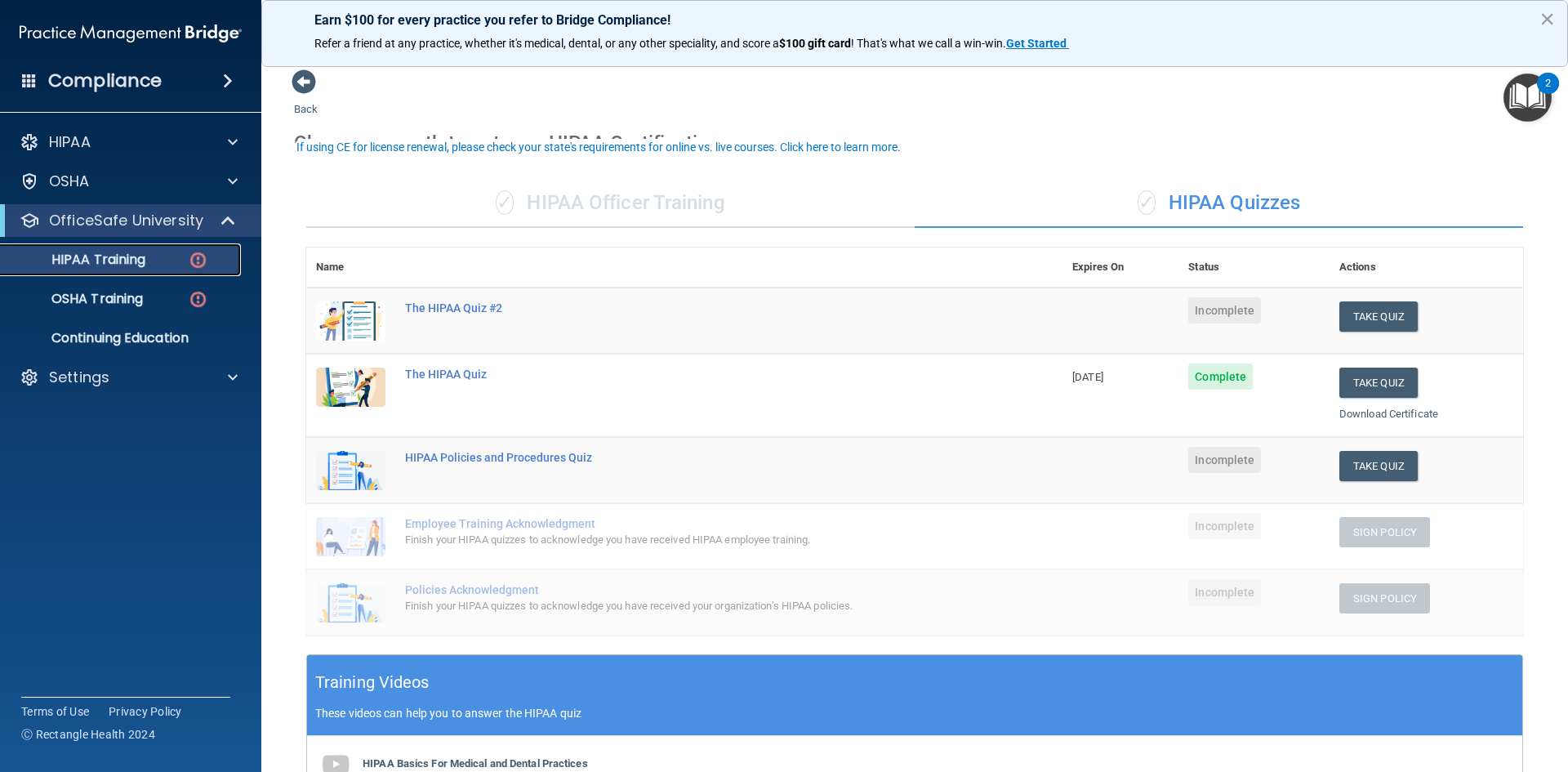
scroll to position [81, 0]
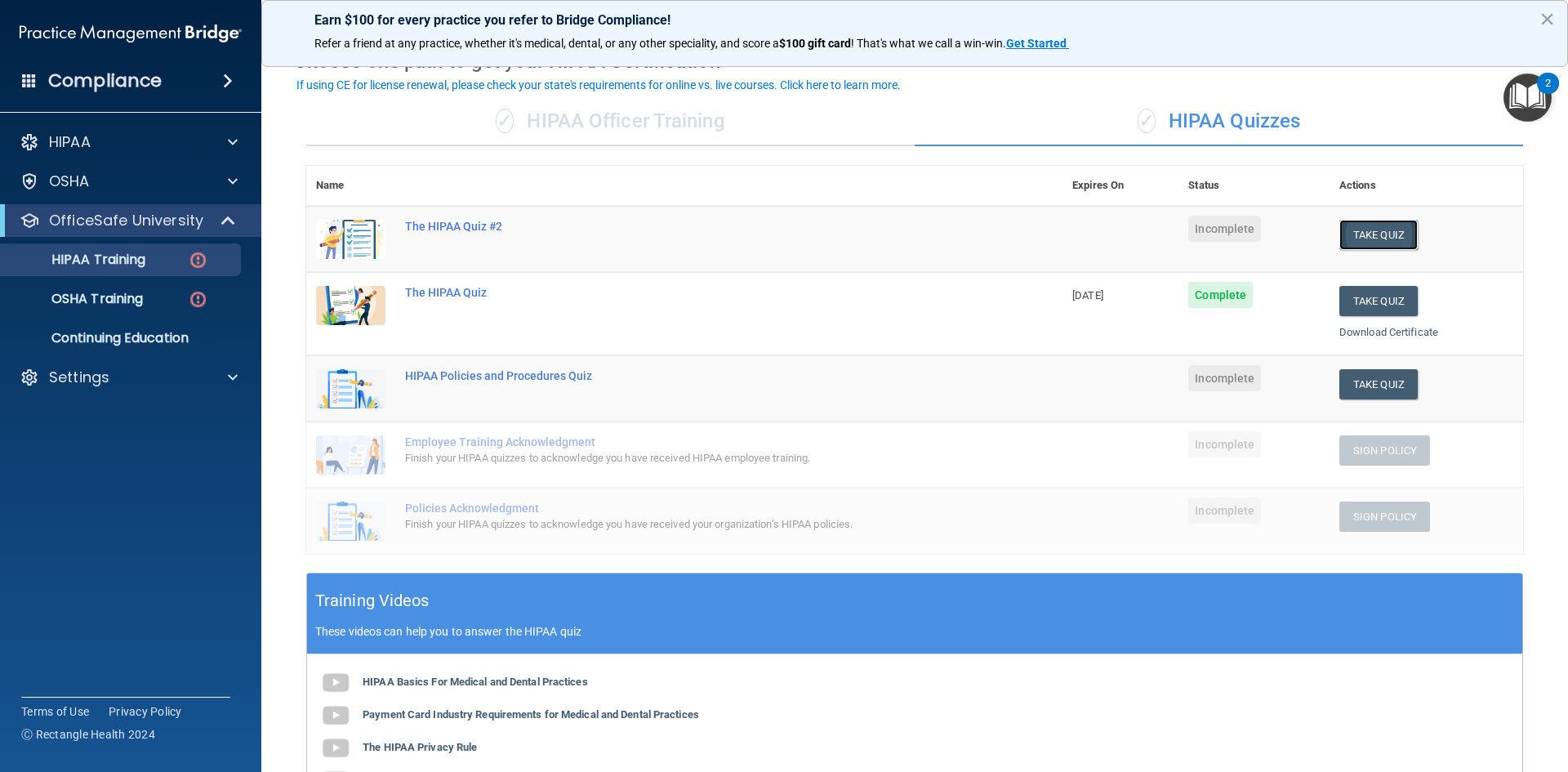
click at [1381, 232] on button "Take Quiz" at bounding box center [1378, 235] width 79 height 30
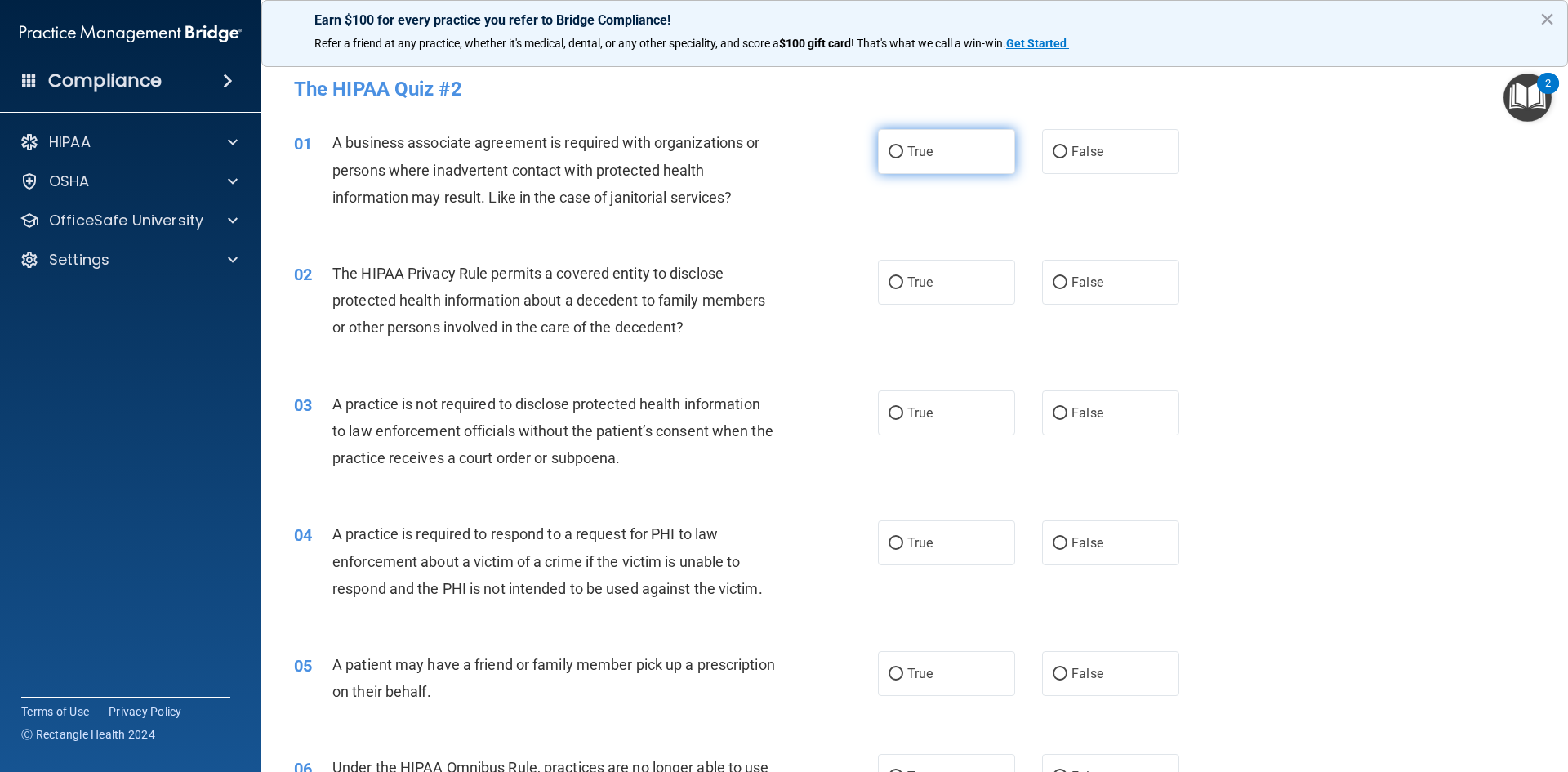
click at [956, 162] on label "True" at bounding box center [946, 151] width 137 height 45
click at [903, 158] on input "True" at bounding box center [896, 152] width 15 height 12
radio input "true"
click at [1553, 18] on button "×" at bounding box center [1547, 19] width 15 height 27
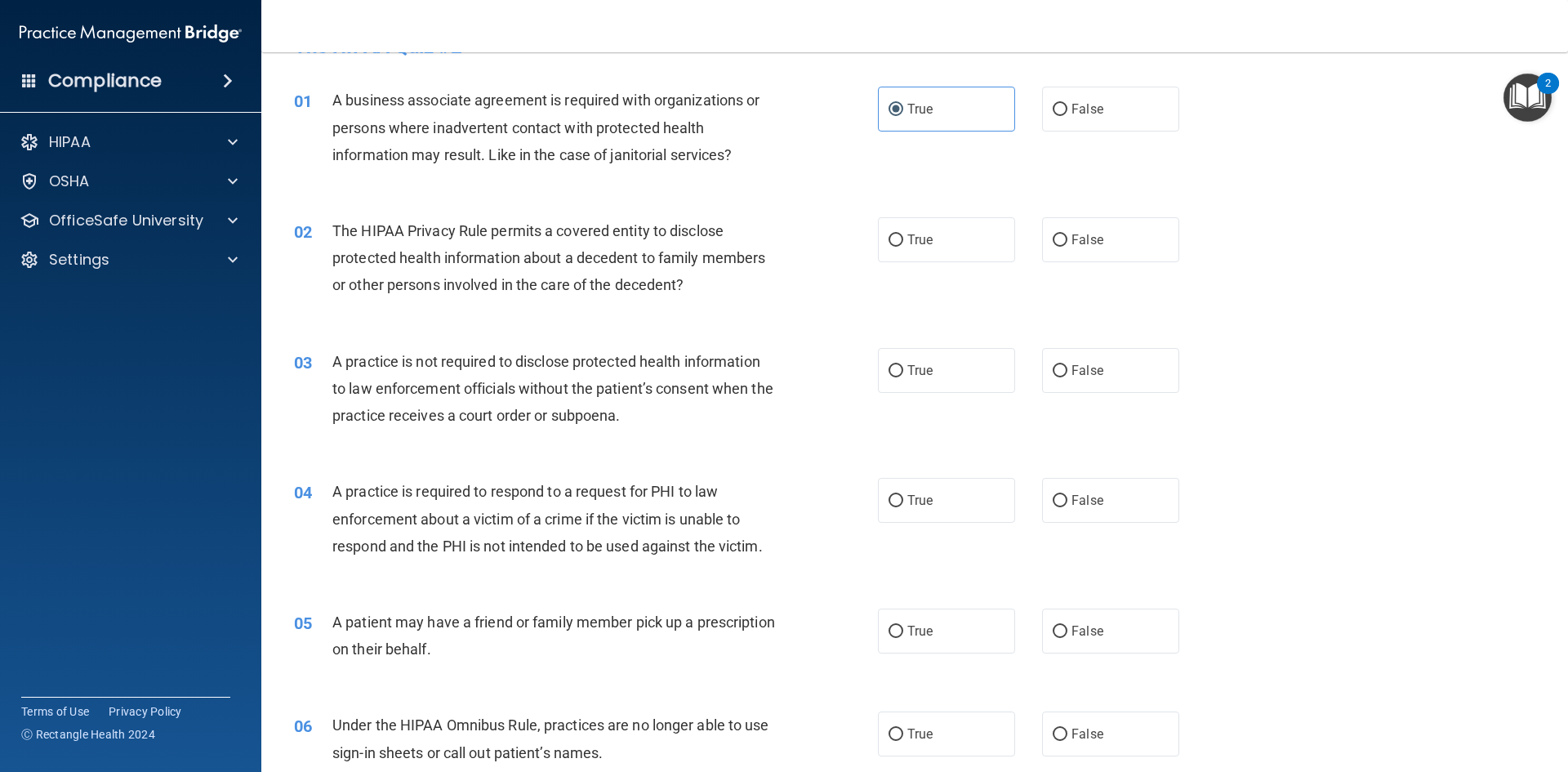
scroll to position [163, 0]
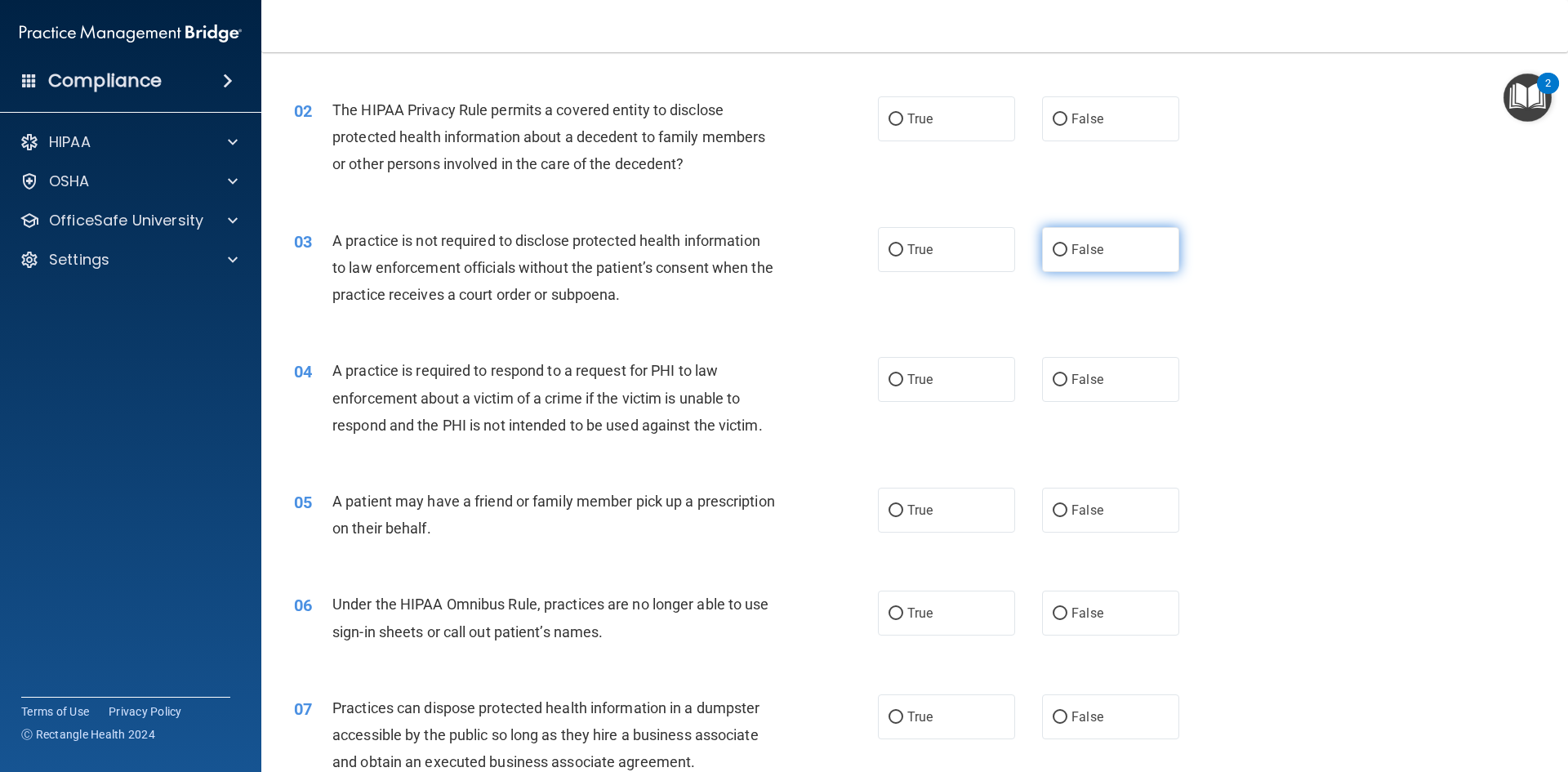
click at [1077, 260] on label "False" at bounding box center [1111, 249] width 137 height 45
click at [1067, 257] on input "False" at bounding box center [1060, 250] width 15 height 12
radio input "true"
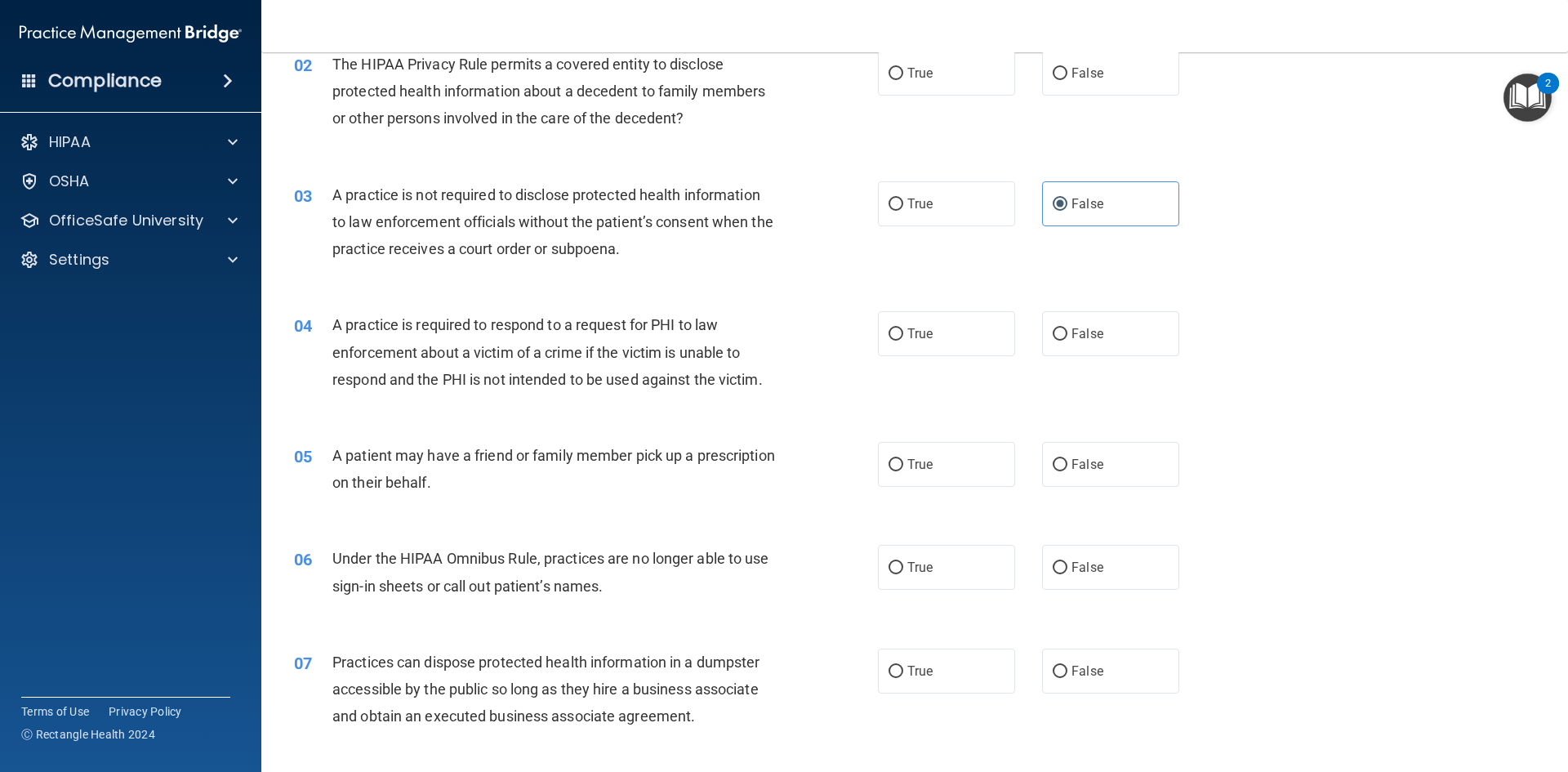
scroll to position [245, 0]
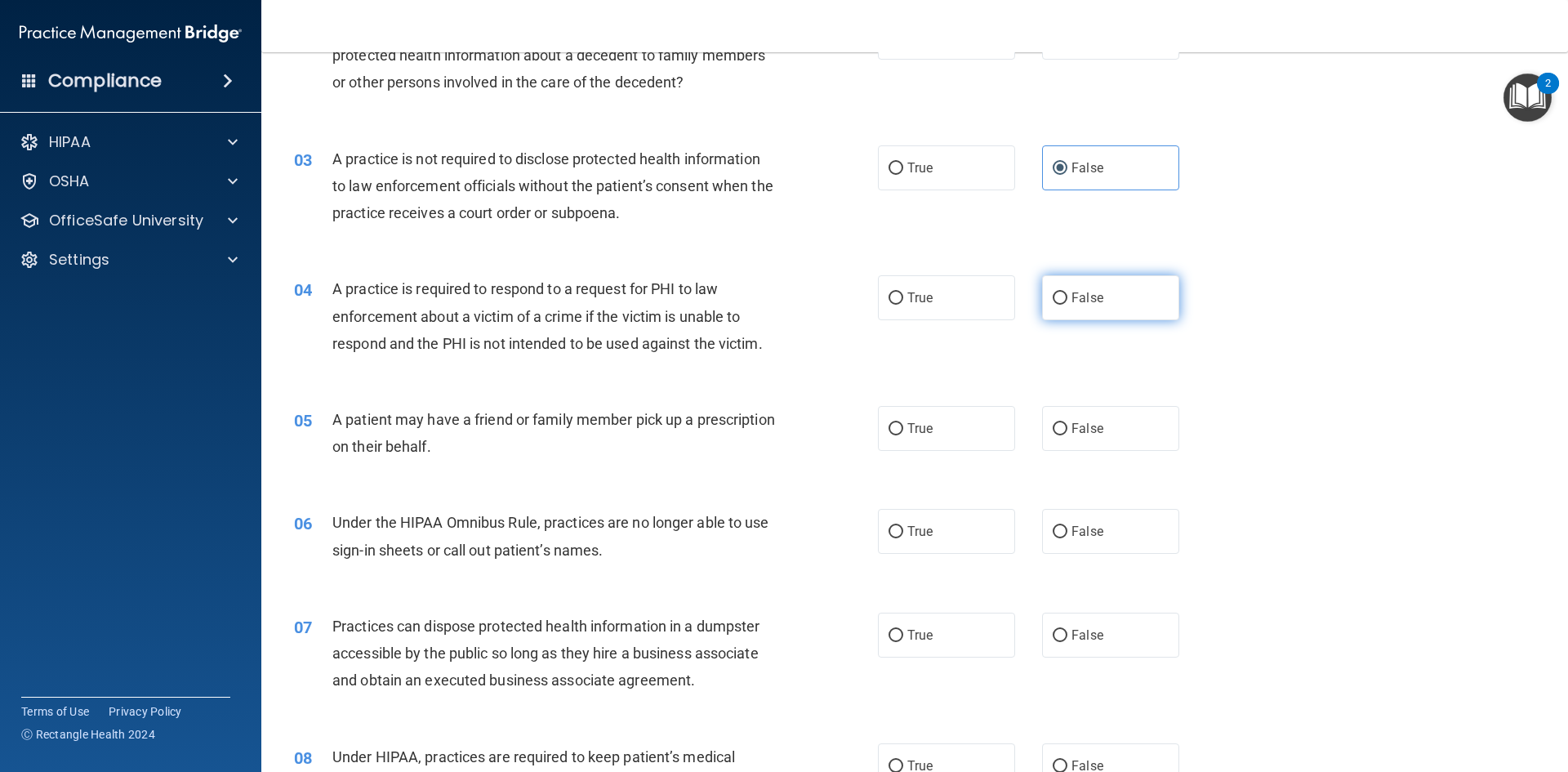
click at [1072, 300] on span "False" at bounding box center [1088, 297] width 32 height 15
click at [1067, 300] on input "False" at bounding box center [1060, 298] width 15 height 12
radio input "true"
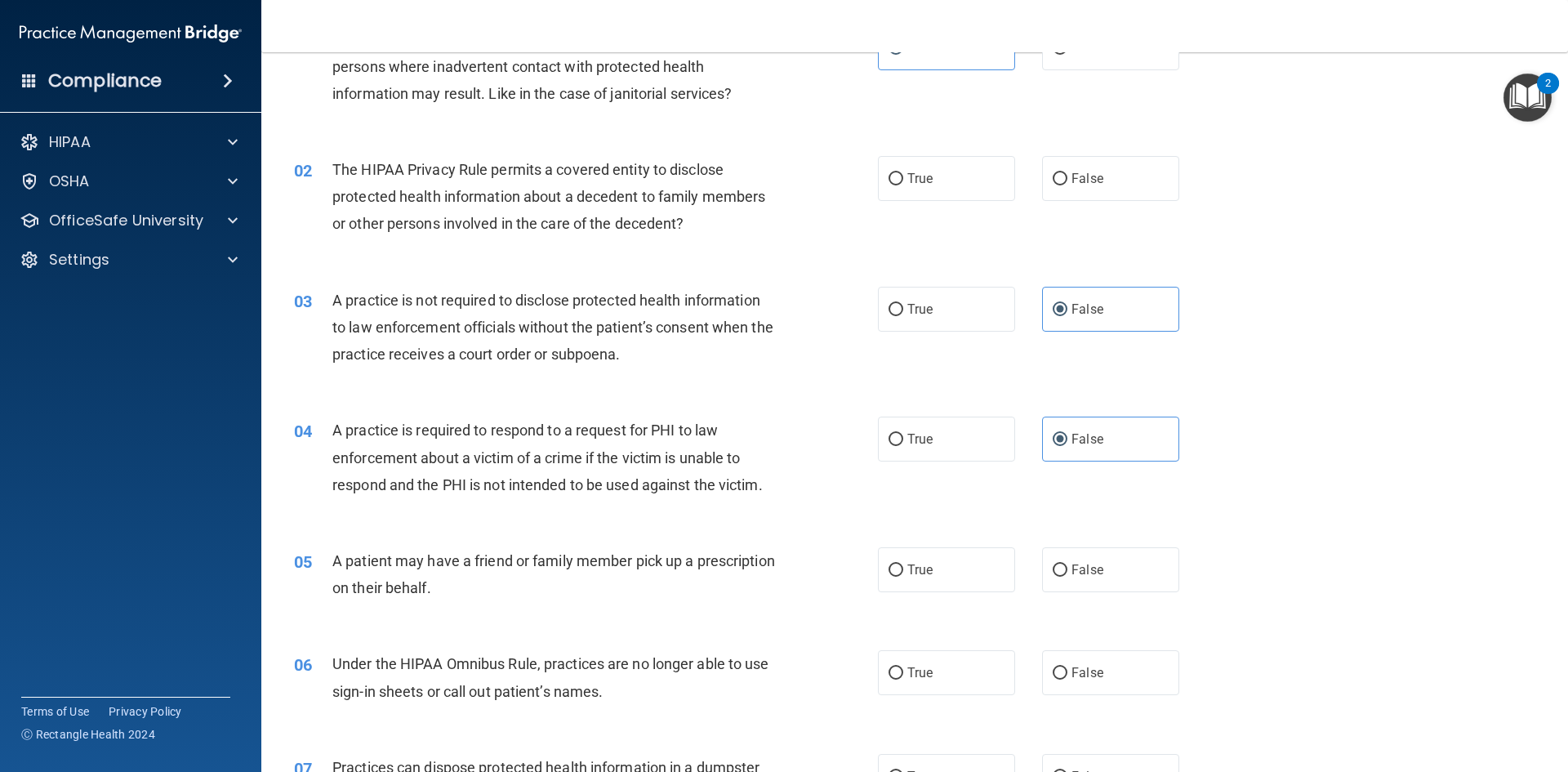
scroll to position [81, 0]
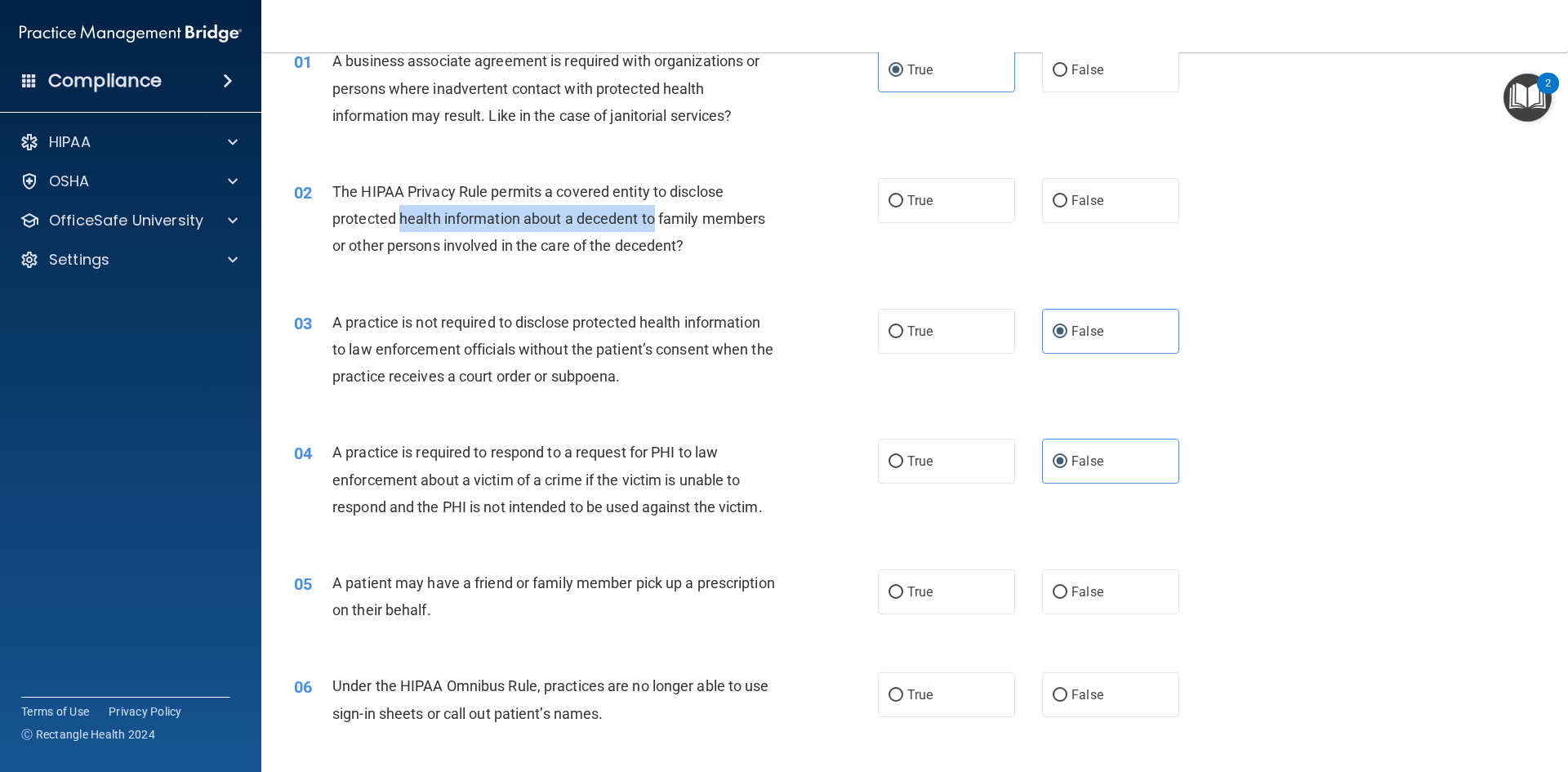
drag, startPoint x: 419, startPoint y: 211, endPoint x: 656, endPoint y: 219, distance: 237.1
click at [656, 219] on span "The HIPAA Privacy Rule permits a covered entity to disclose protected health in…" at bounding box center [548, 218] width 433 height 71
click at [656, 220] on span "The HIPAA Privacy Rule permits a covered entity to disclose protected health in…" at bounding box center [548, 218] width 433 height 71
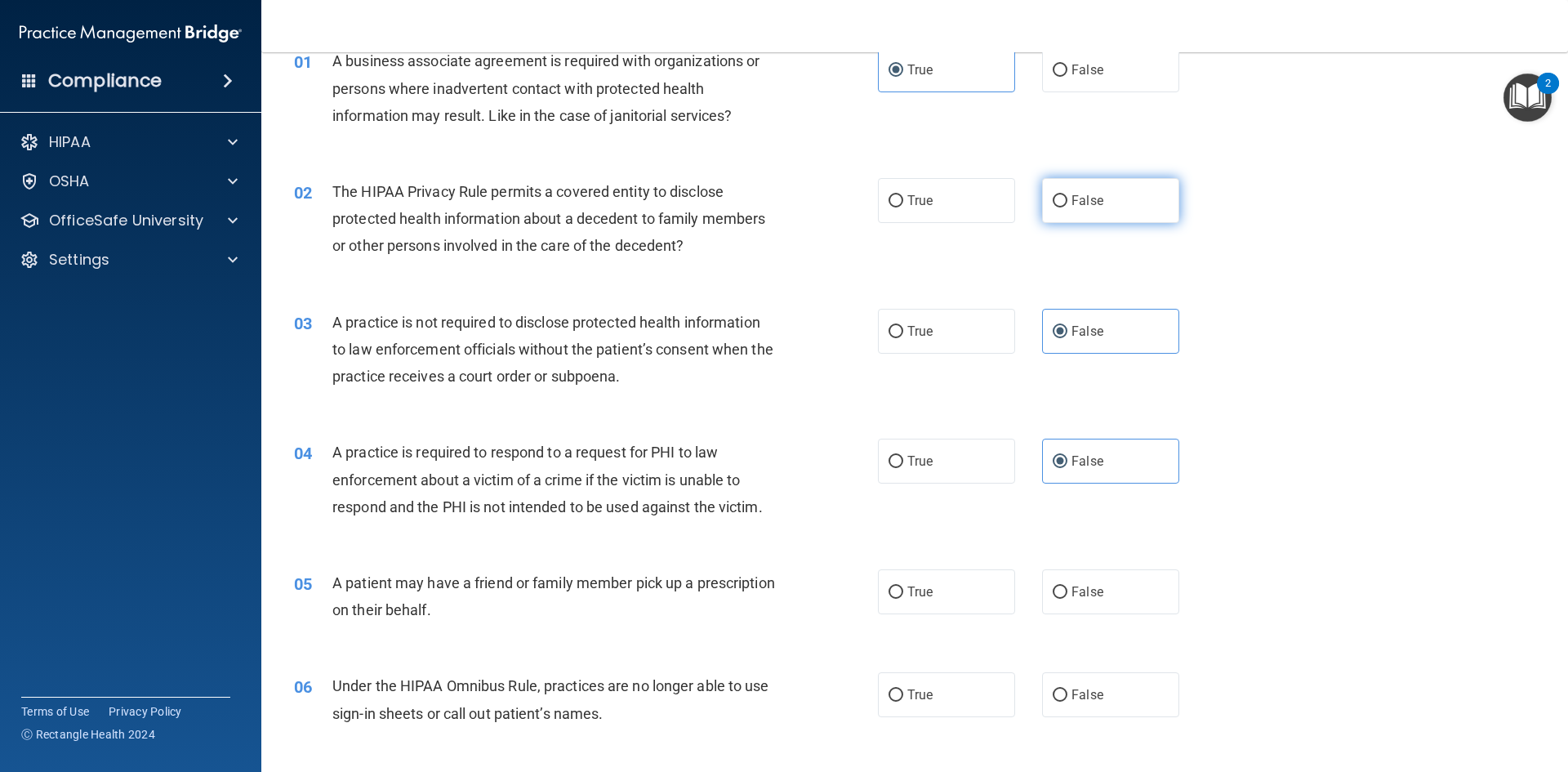
click at [1072, 211] on label "False" at bounding box center [1111, 200] width 137 height 45
click at [1067, 207] on input "False" at bounding box center [1060, 201] width 15 height 12
radio input "true"
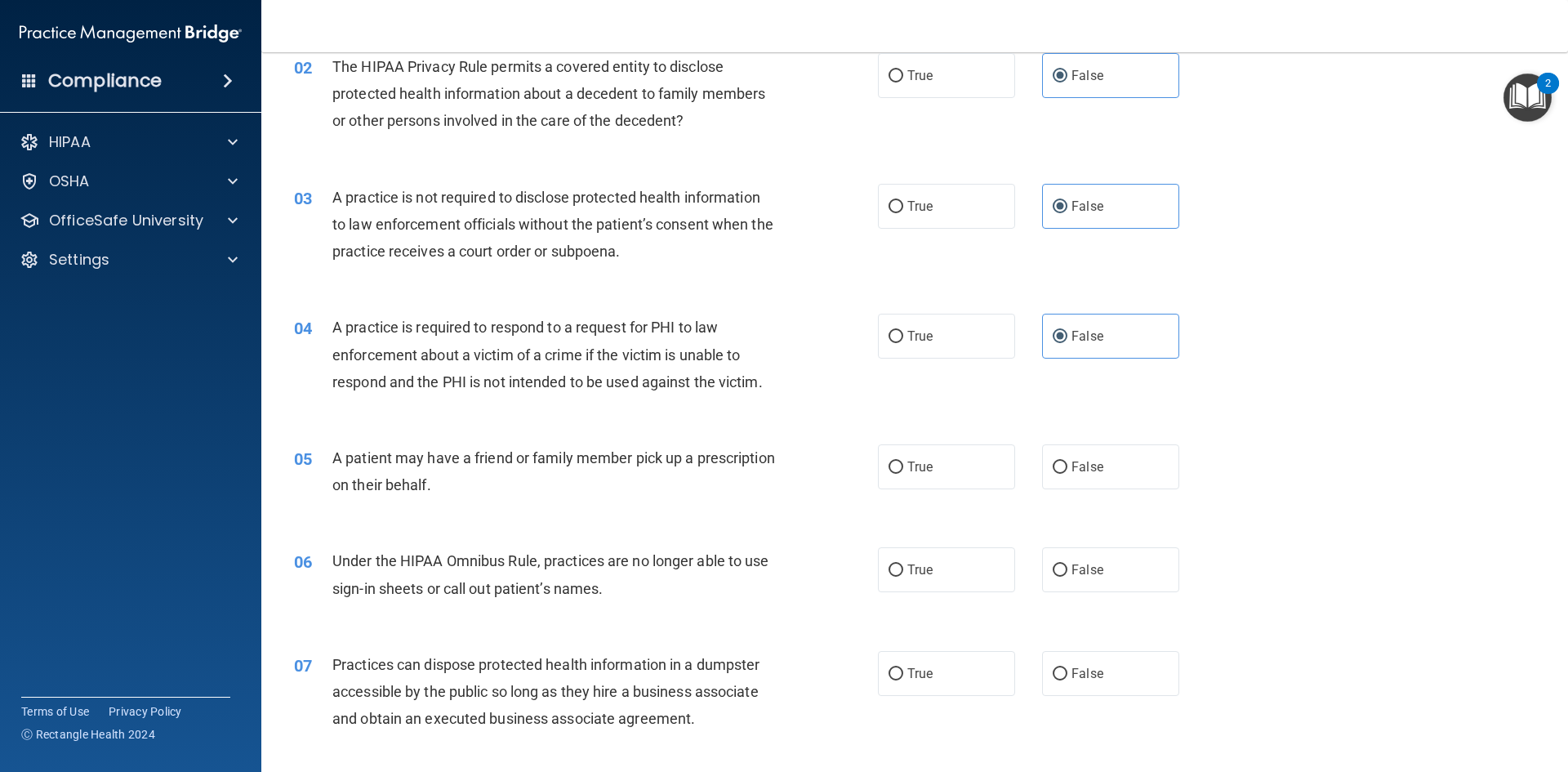
scroll to position [327, 0]
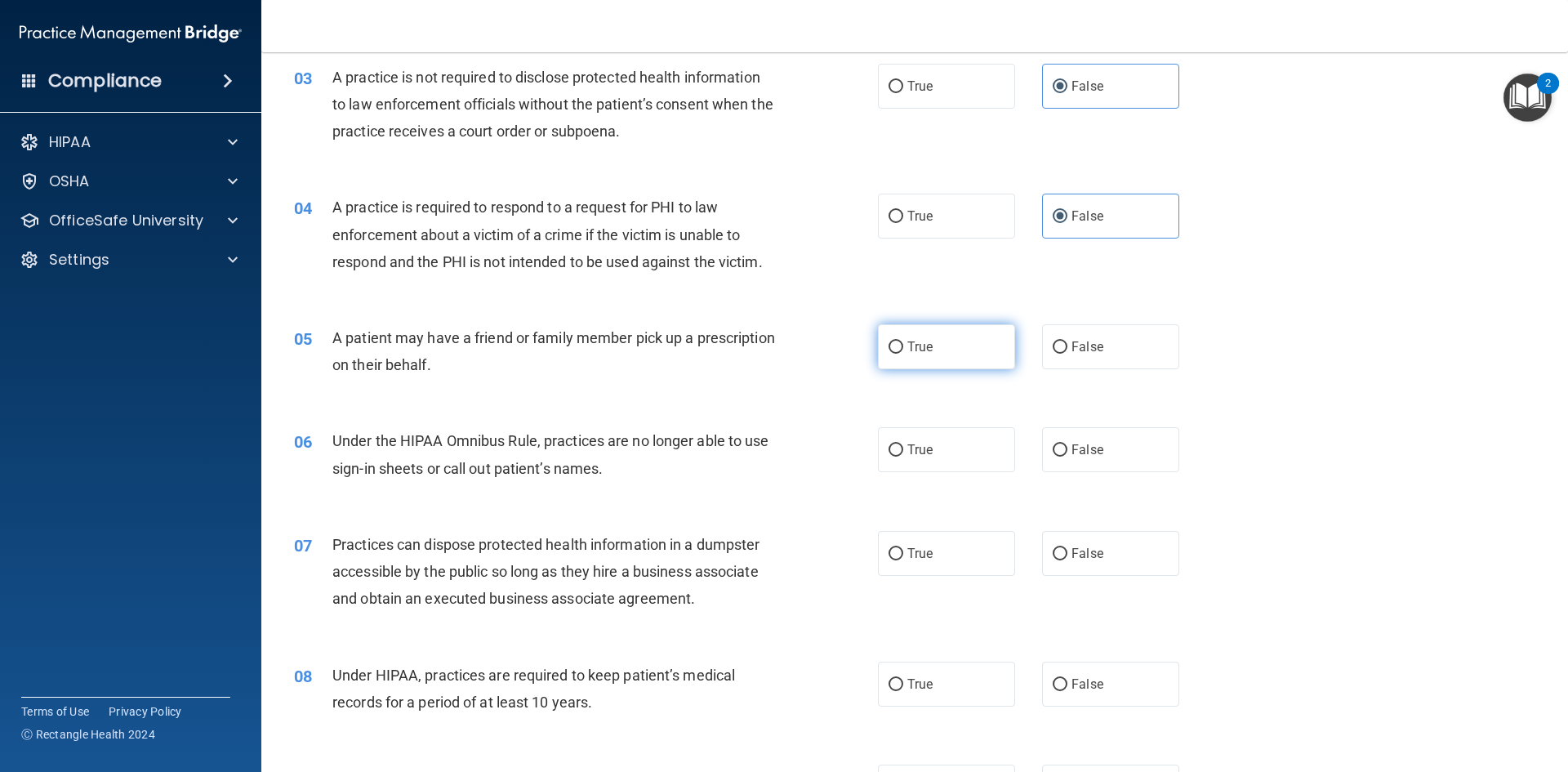
click at [950, 360] on label "True" at bounding box center [946, 346] width 137 height 45
click at [903, 353] on input "True" at bounding box center [896, 348] width 15 height 12
radio input "true"
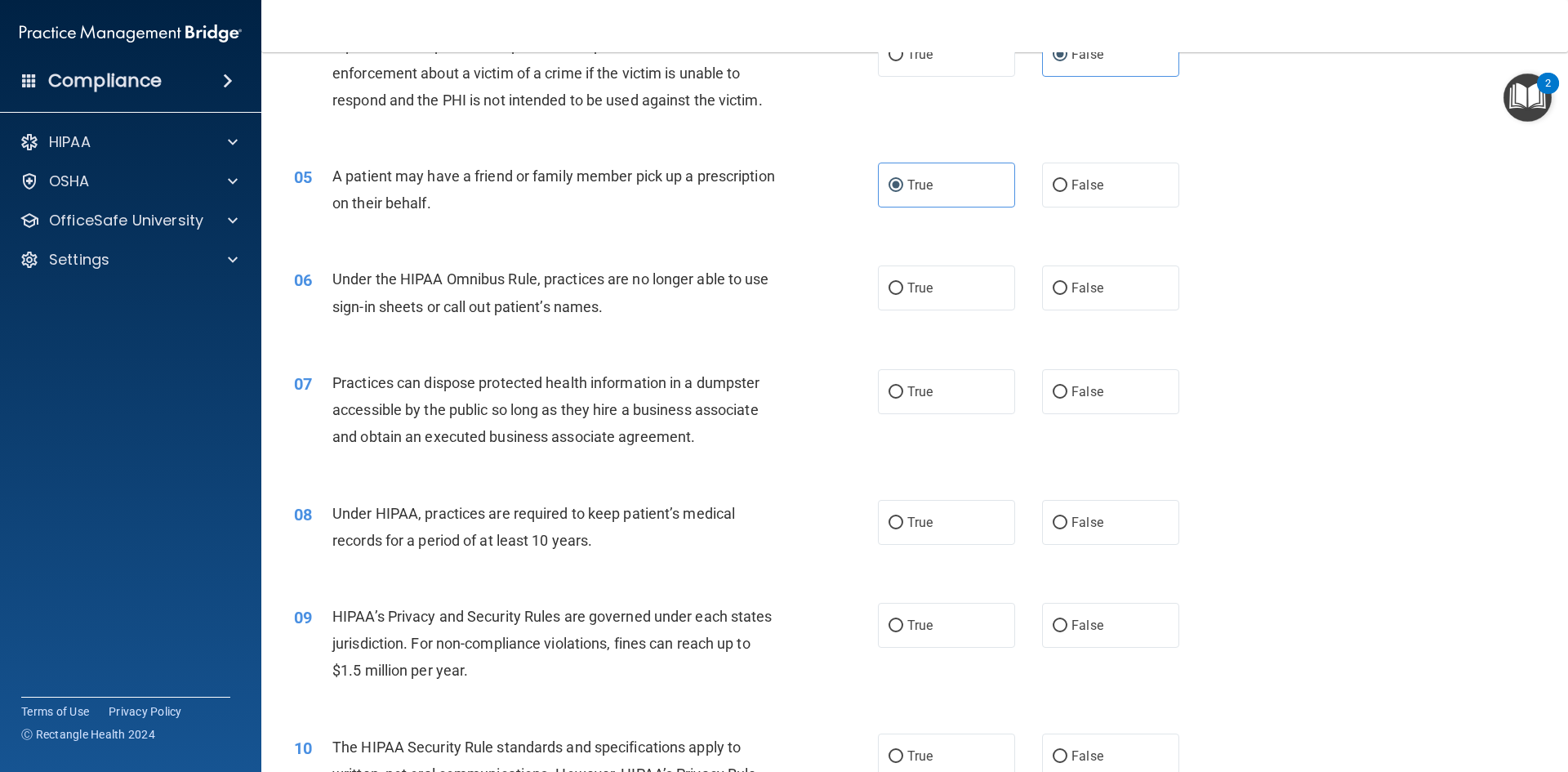
scroll to position [490, 0]
click at [1086, 294] on label "False" at bounding box center [1111, 286] width 137 height 45
click at [1067, 294] on input "False" at bounding box center [1060, 287] width 15 height 12
radio input "true"
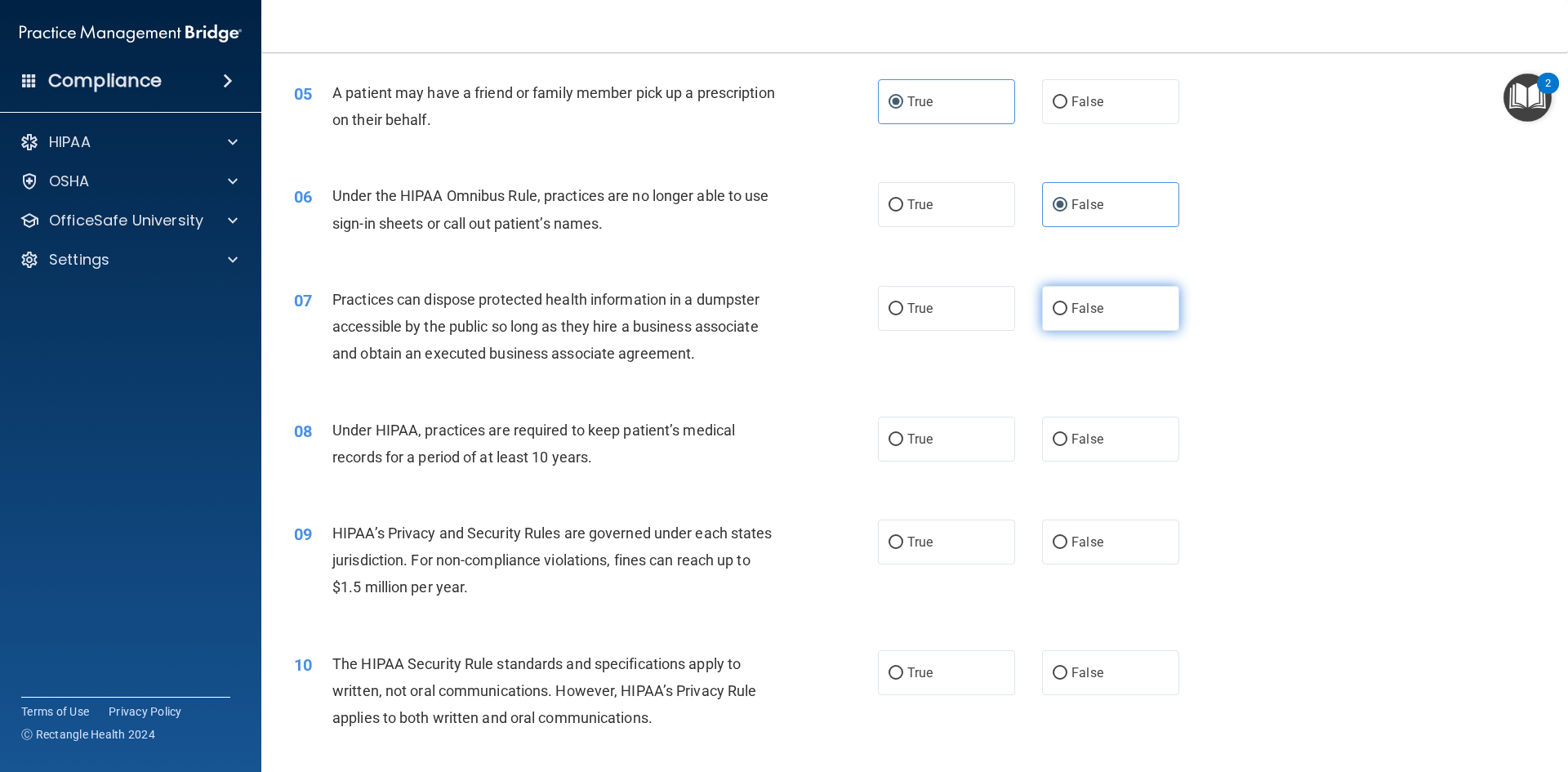
click at [1090, 318] on label "False" at bounding box center [1111, 308] width 137 height 45
click at [1067, 315] on input "False" at bounding box center [1060, 309] width 15 height 12
radio input "true"
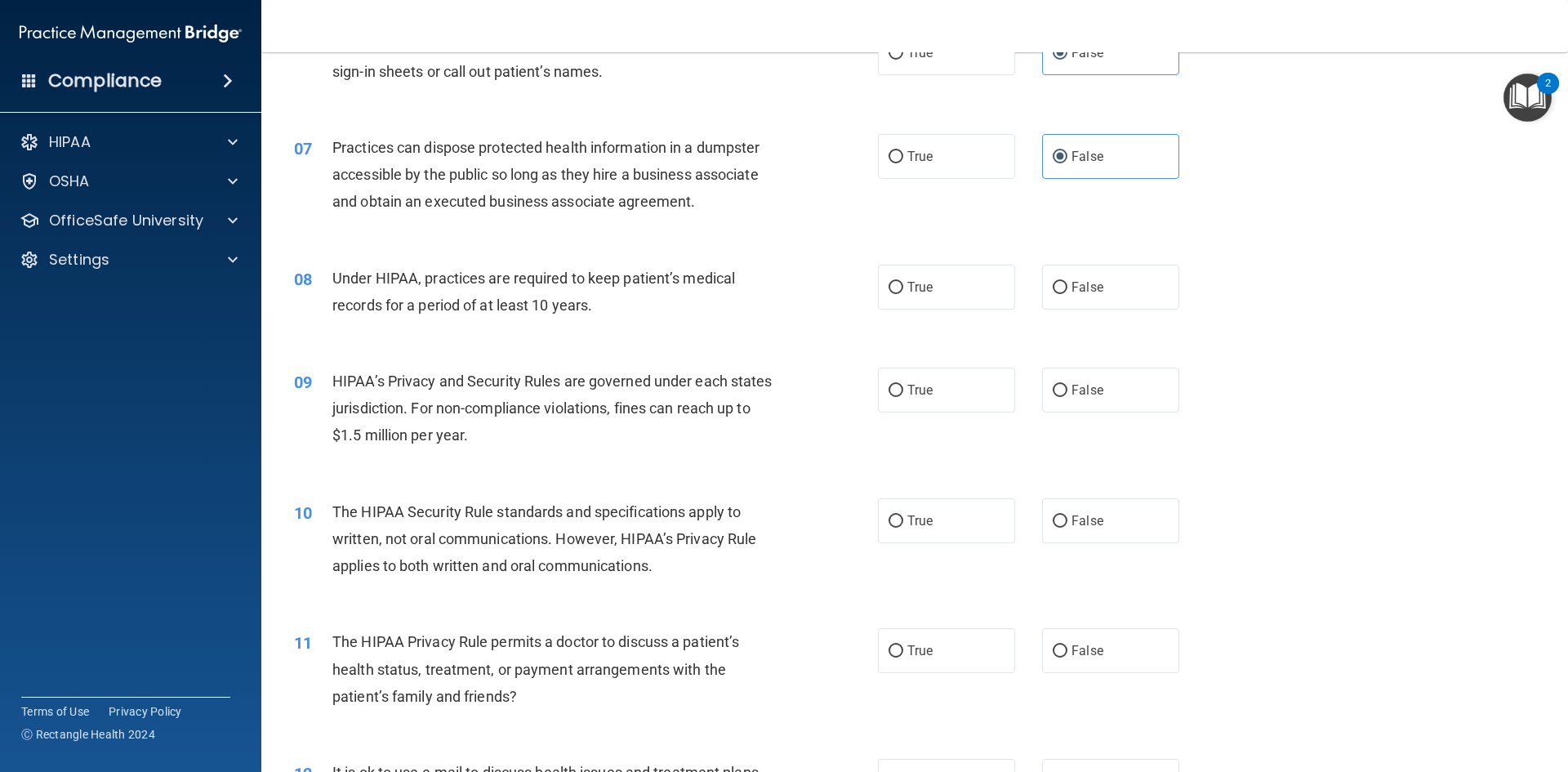
scroll to position [735, 0]
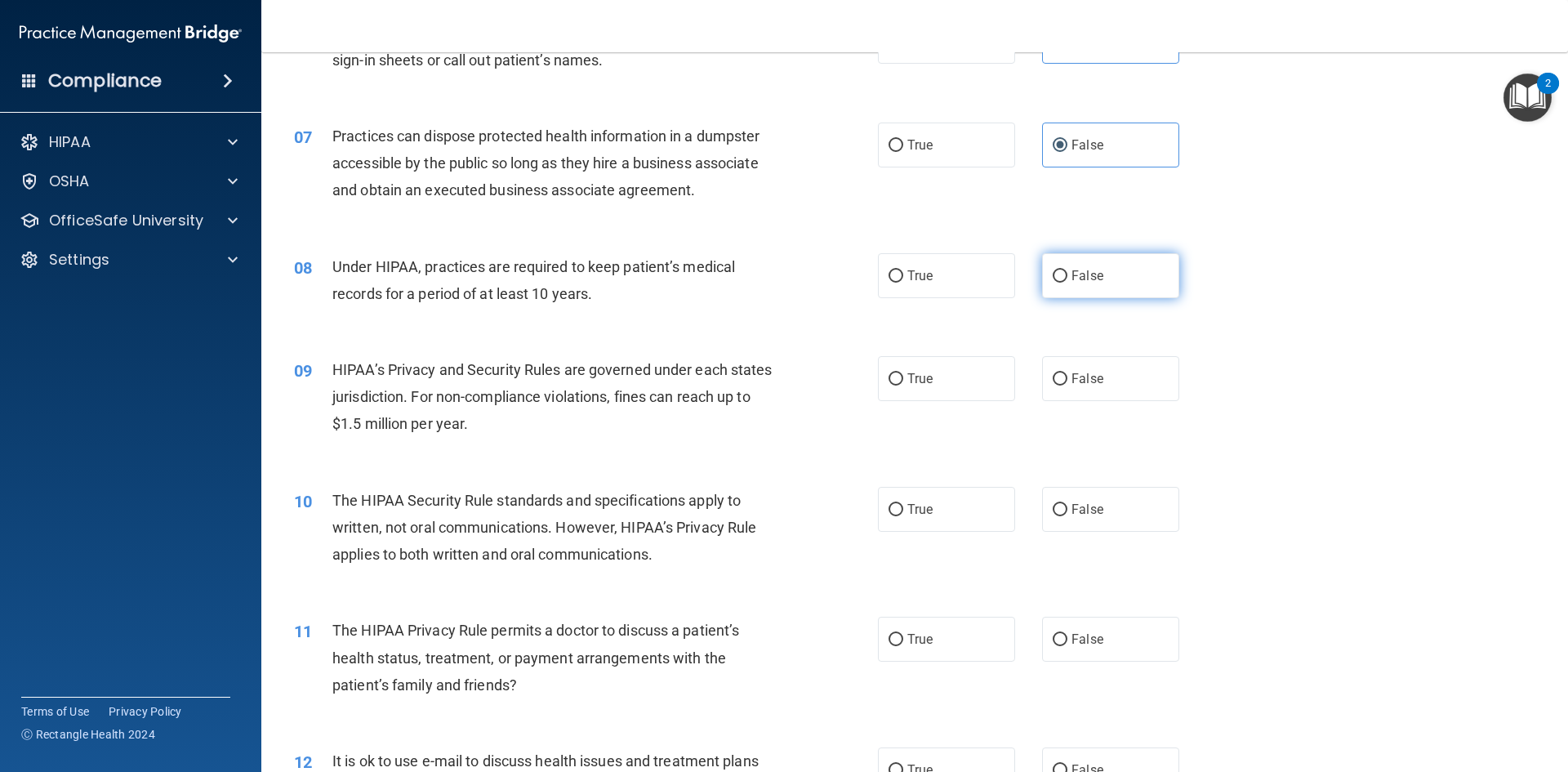
click at [1096, 277] on label "False" at bounding box center [1111, 275] width 137 height 45
click at [1067, 277] on input "False" at bounding box center [1060, 276] width 15 height 12
radio input "true"
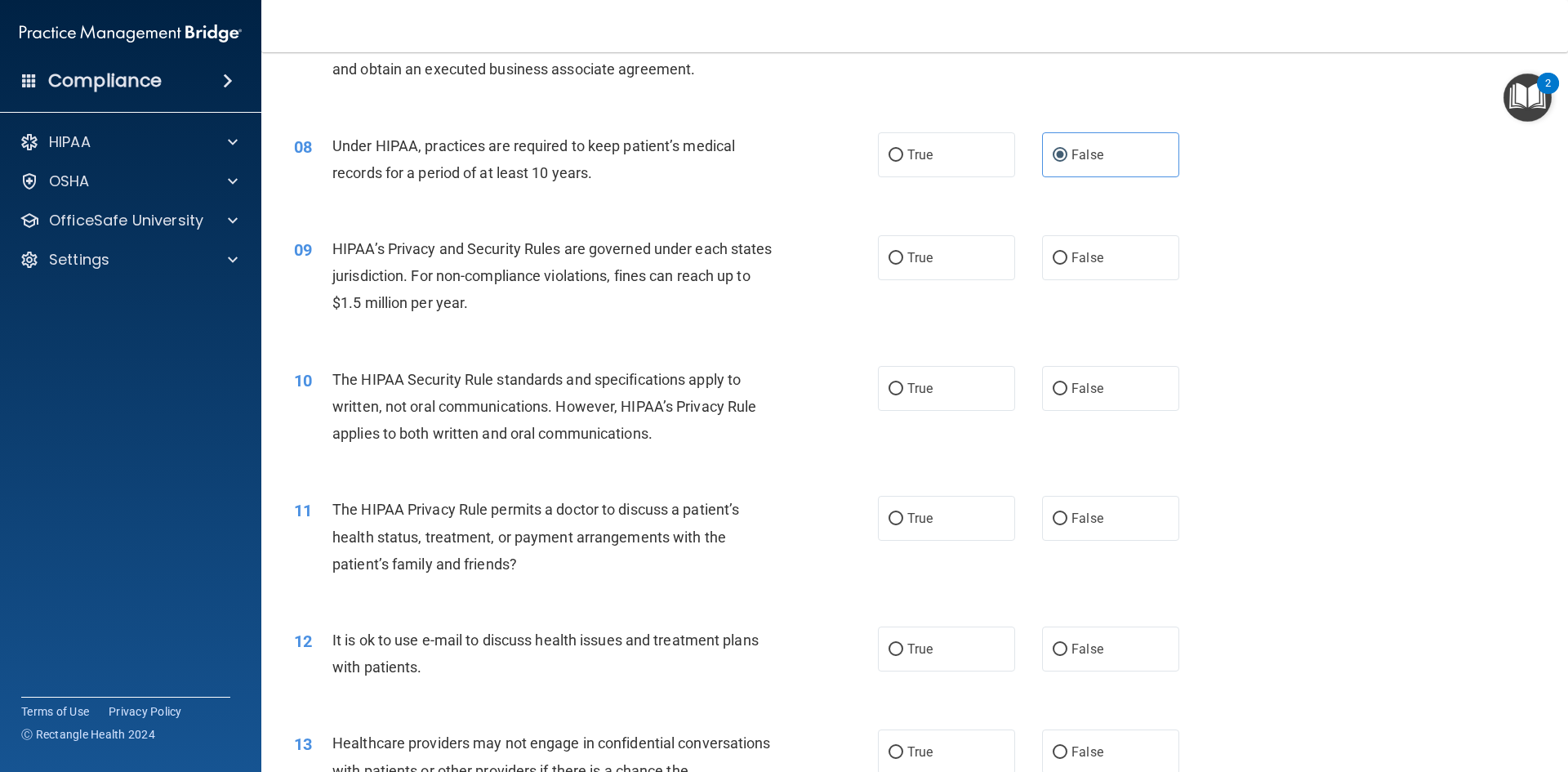
scroll to position [899, 0]
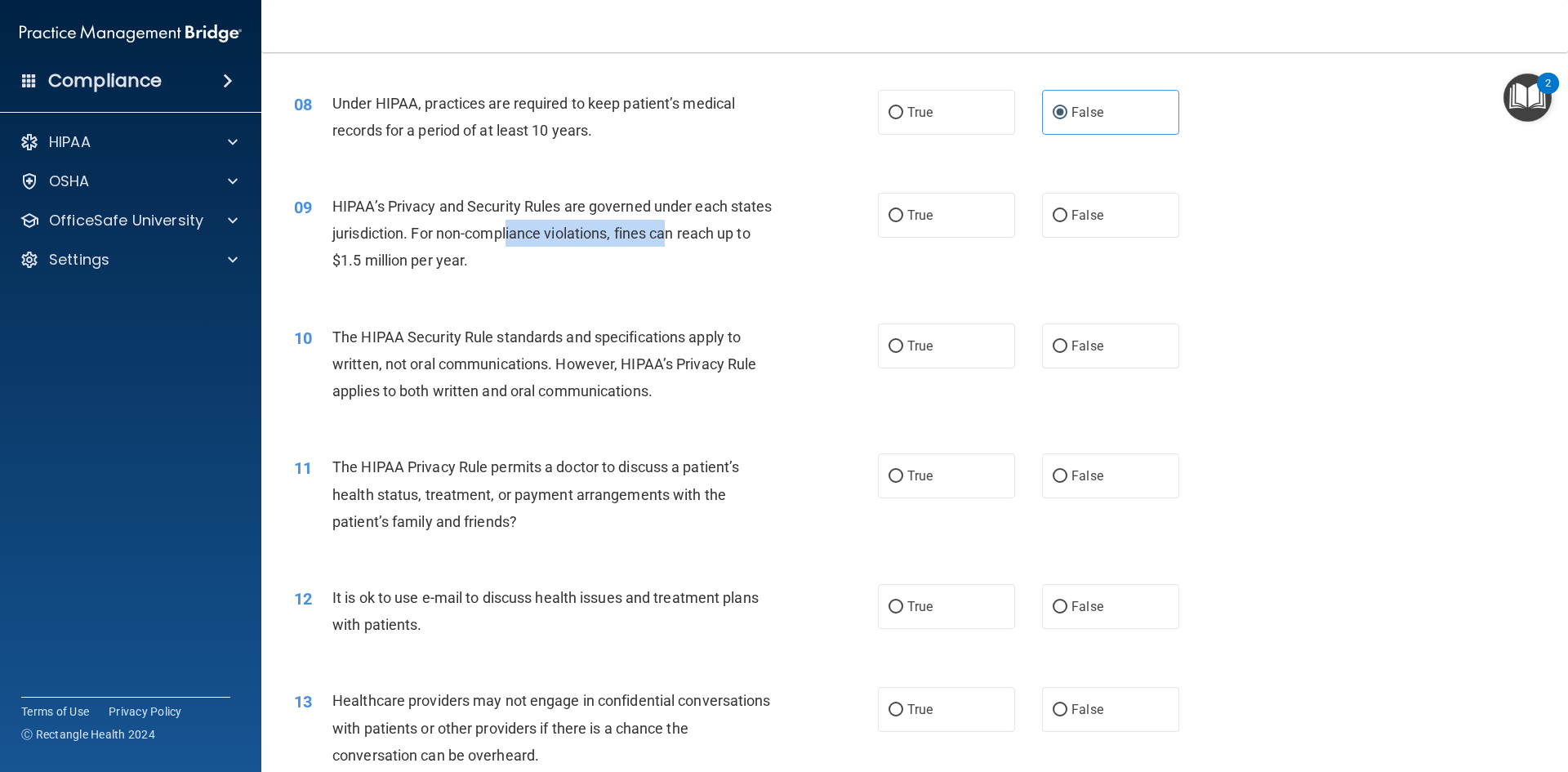
drag, startPoint x: 558, startPoint y: 230, endPoint x: 718, endPoint y: 234, distance: 160.0
click at [718, 234] on span "HIPAA’s Privacy and Security Rules are governed under each states jurisdiction.…" at bounding box center [552, 233] width 440 height 71
click at [609, 260] on div "HIPAA’s Privacy and Security Rules are governed under each states jurisdiction.…" at bounding box center [561, 234] width 456 height 81
click at [1070, 224] on label "False" at bounding box center [1111, 215] width 137 height 45
click at [1067, 223] on input "False" at bounding box center [1060, 216] width 15 height 12
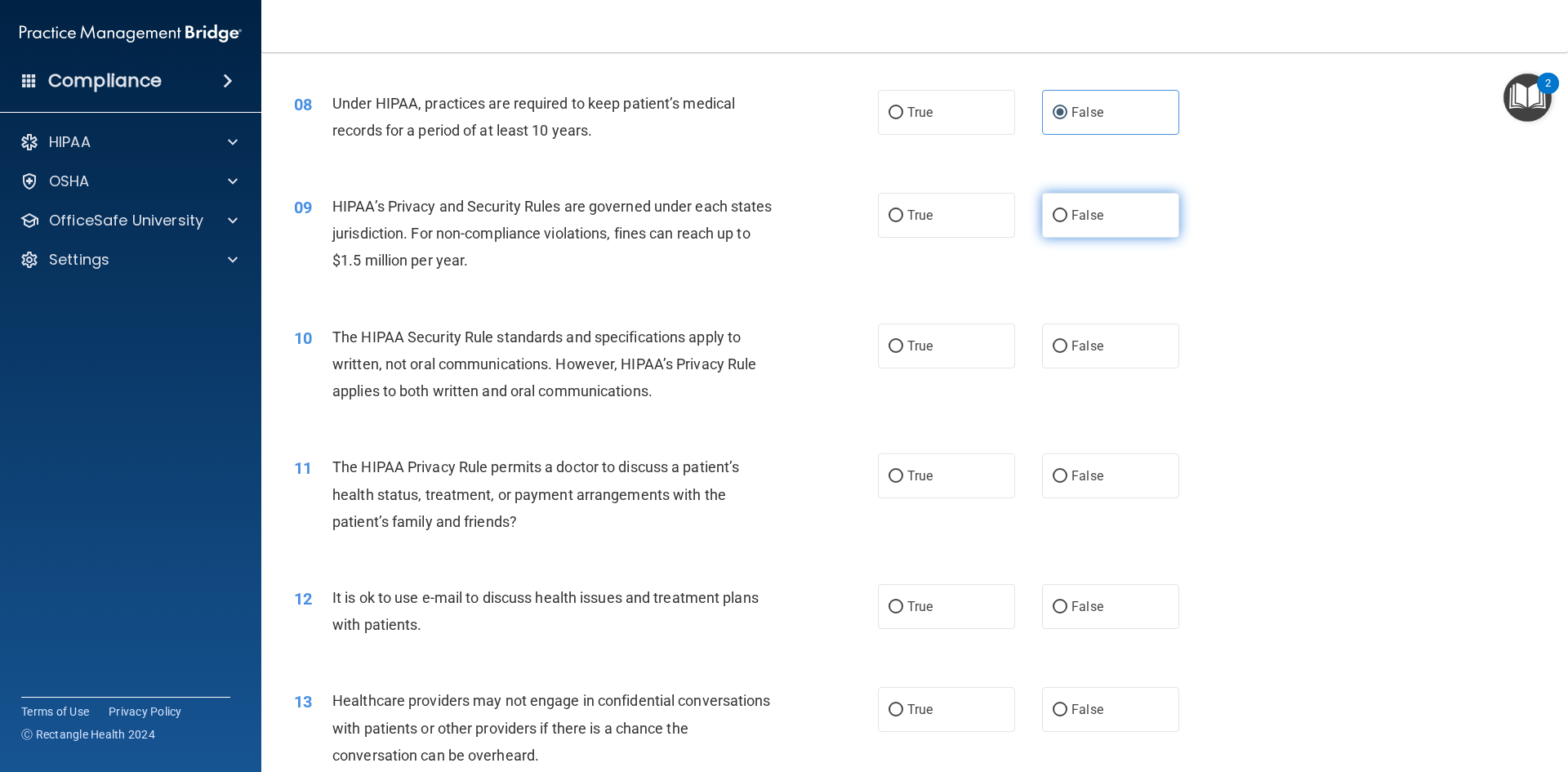
radio input "true"
click at [982, 223] on label "True" at bounding box center [946, 215] width 137 height 45
click at [903, 223] on input "True" at bounding box center [896, 216] width 15 height 12
radio input "true"
click at [1113, 228] on label "False" at bounding box center [1111, 215] width 137 height 45
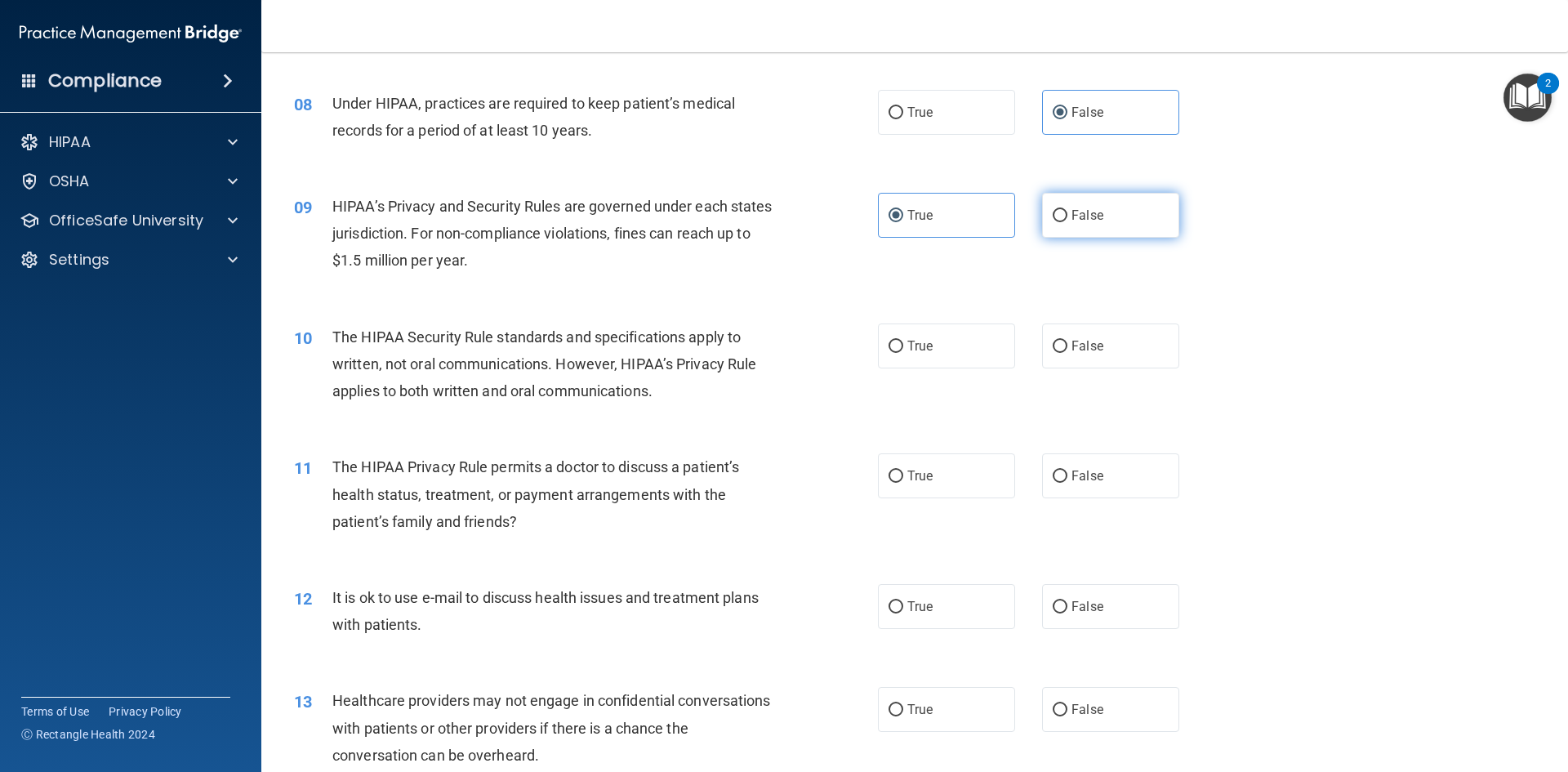
click at [1067, 223] on input "False" at bounding box center [1060, 216] width 15 height 12
radio input "true"
click at [999, 228] on label "True" at bounding box center [946, 215] width 137 height 45
click at [903, 223] on input "True" at bounding box center [896, 216] width 15 height 12
radio input "true"
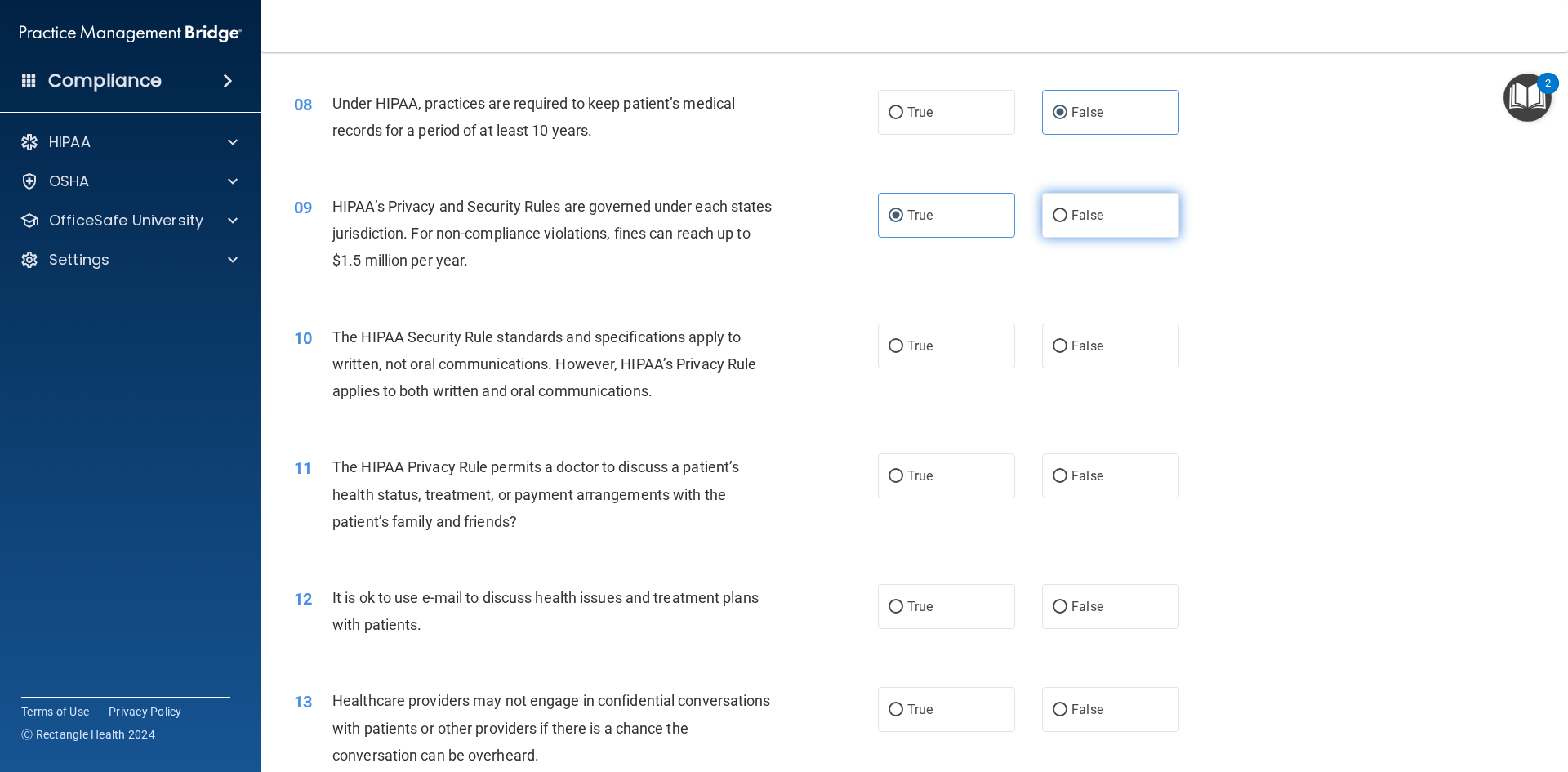
click at [1105, 214] on label "False" at bounding box center [1111, 215] width 137 height 45
click at [1067, 214] on input "False" at bounding box center [1060, 216] width 15 height 12
radio input "true"
radio input "false"
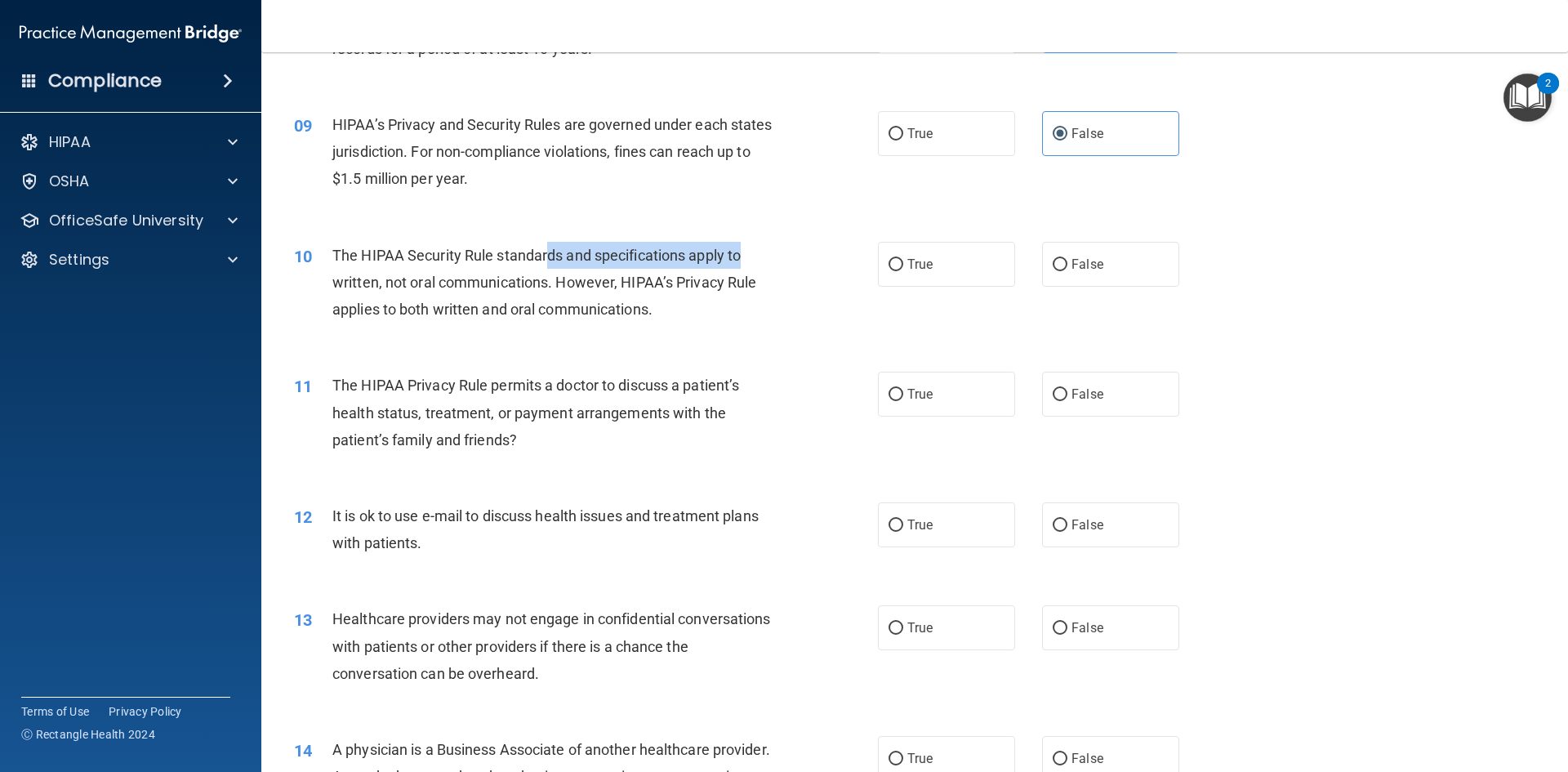
drag, startPoint x: 550, startPoint y: 259, endPoint x: 754, endPoint y: 253, distance: 204.1
click at [754, 253] on div "The HIPAA Security Rule standards and specifications apply to written, not oral…" at bounding box center [561, 282] width 456 height 81
click at [436, 282] on span "The HIPAA Security Rule standards and specifications apply to written, not oral…" at bounding box center [544, 281] width 424 height 71
click at [1083, 264] on span "False" at bounding box center [1088, 264] width 32 height 15
click at [1067, 264] on input "False" at bounding box center [1060, 264] width 15 height 12
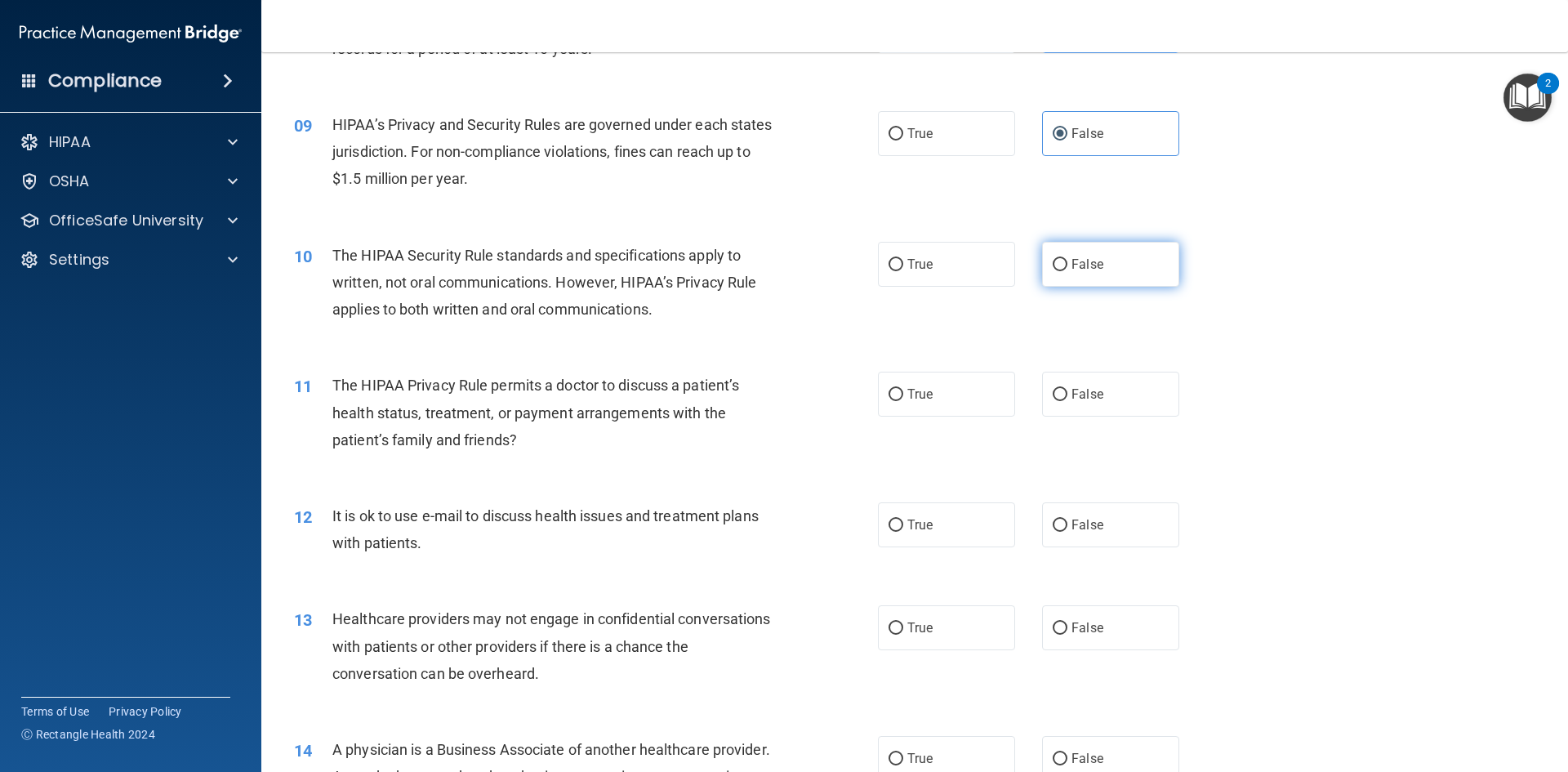
radio input "true"
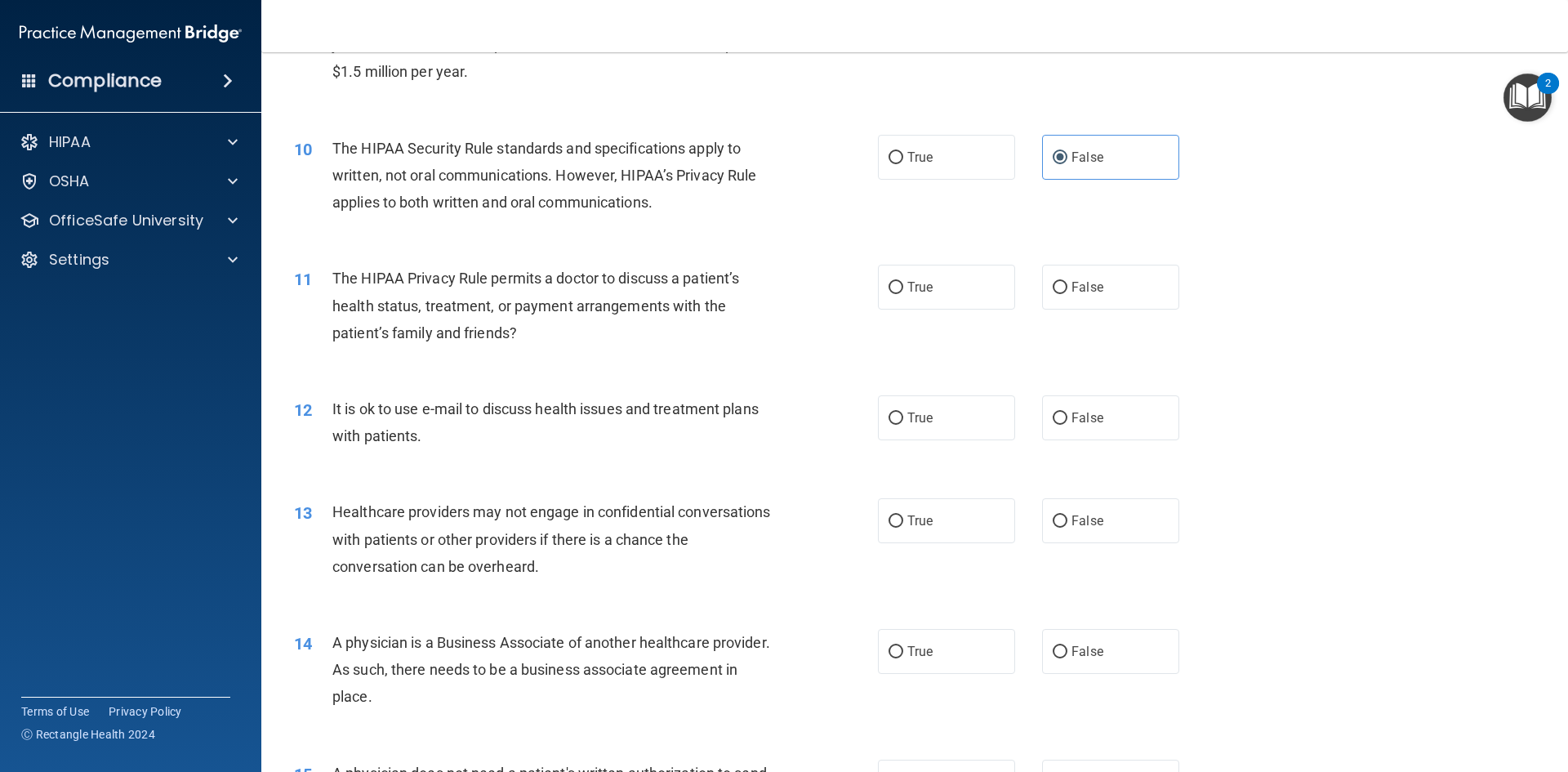
scroll to position [1143, 0]
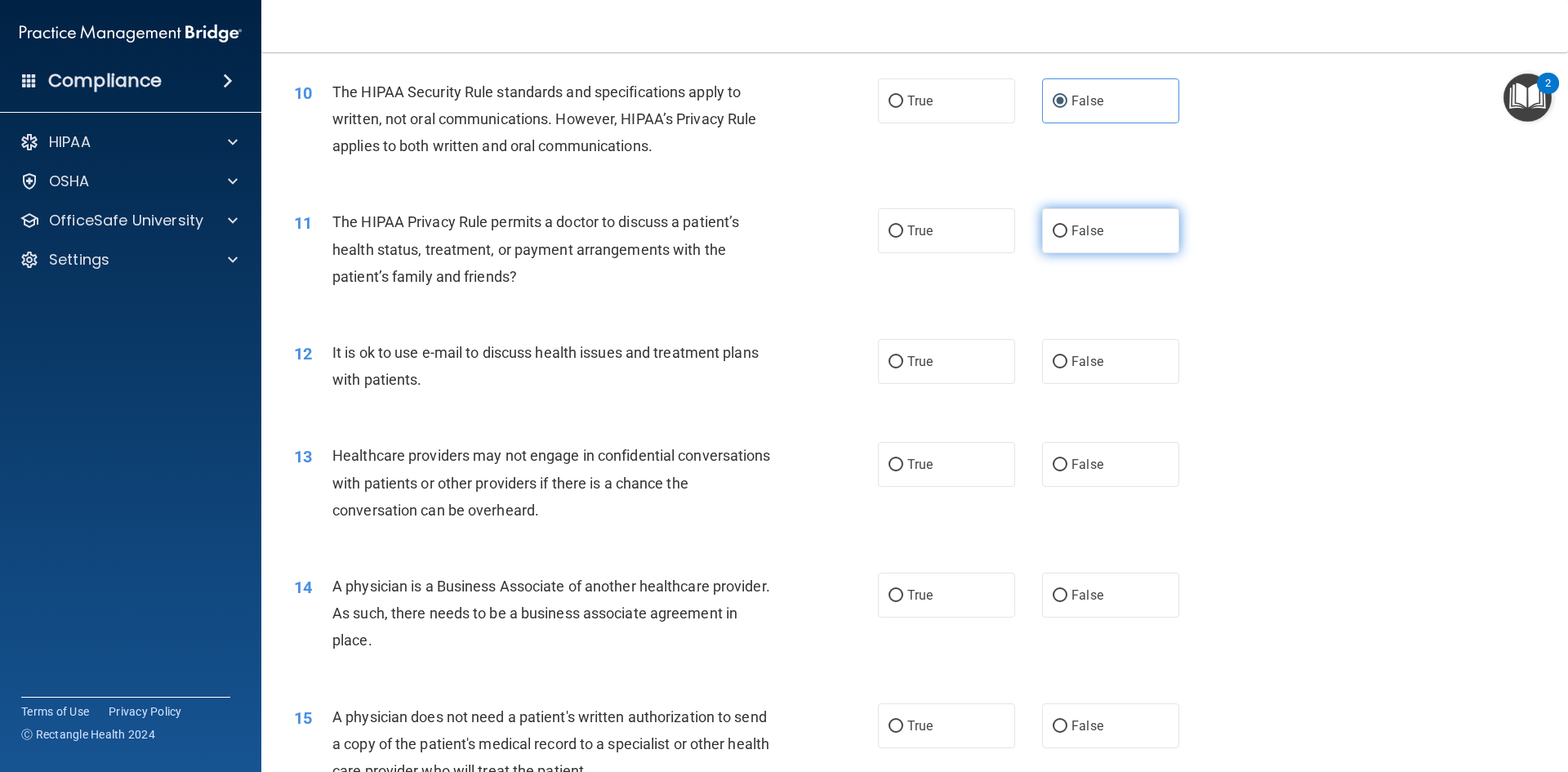
click at [1064, 212] on label "False" at bounding box center [1111, 230] width 137 height 45
click at [1064, 225] on input "False" at bounding box center [1060, 231] width 15 height 12
radio input "true"
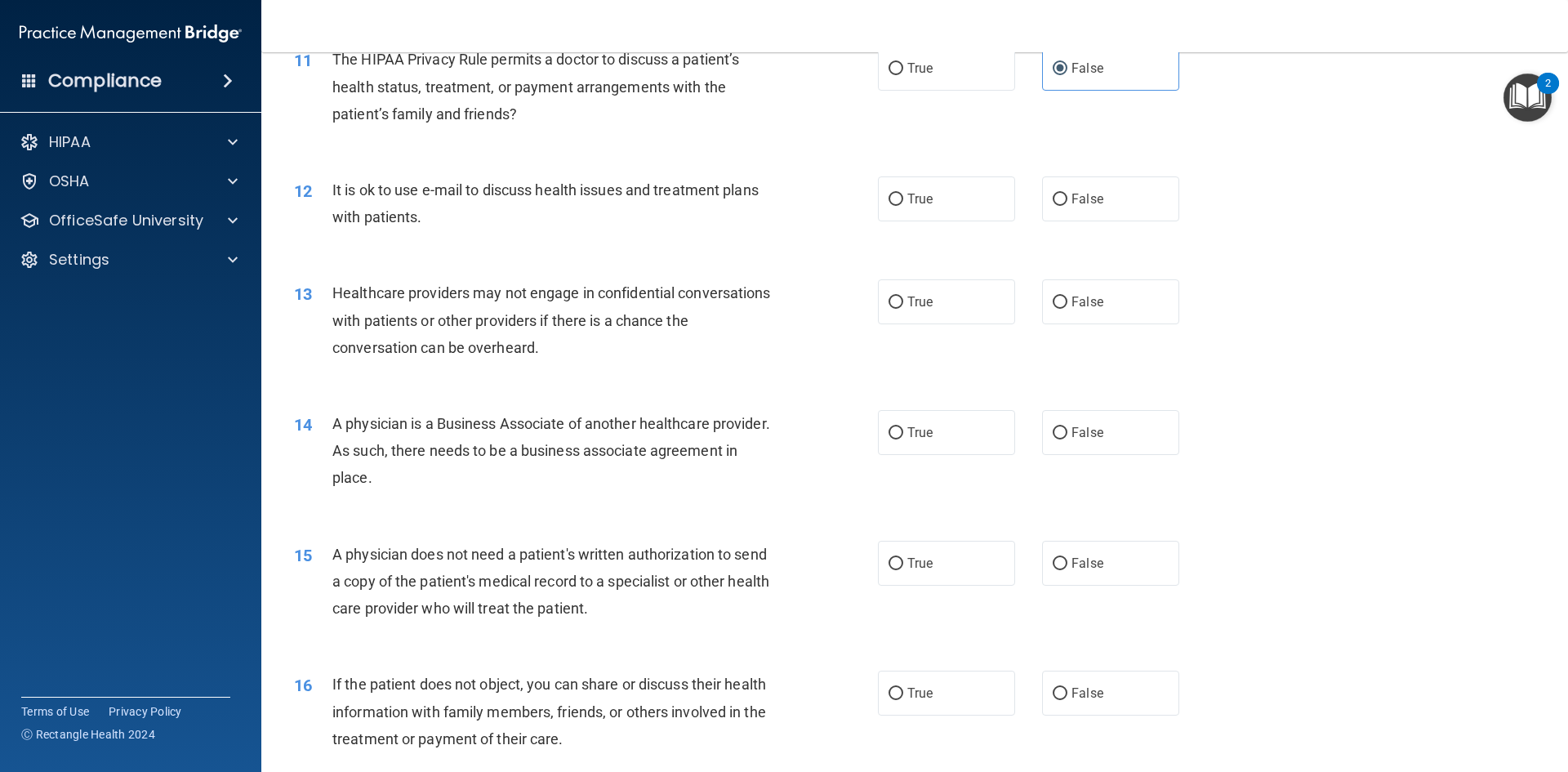
scroll to position [1307, 0]
click at [916, 193] on span "True" at bounding box center [919, 198] width 26 height 15
click at [903, 193] on input "True" at bounding box center [896, 199] width 15 height 12
radio input "true"
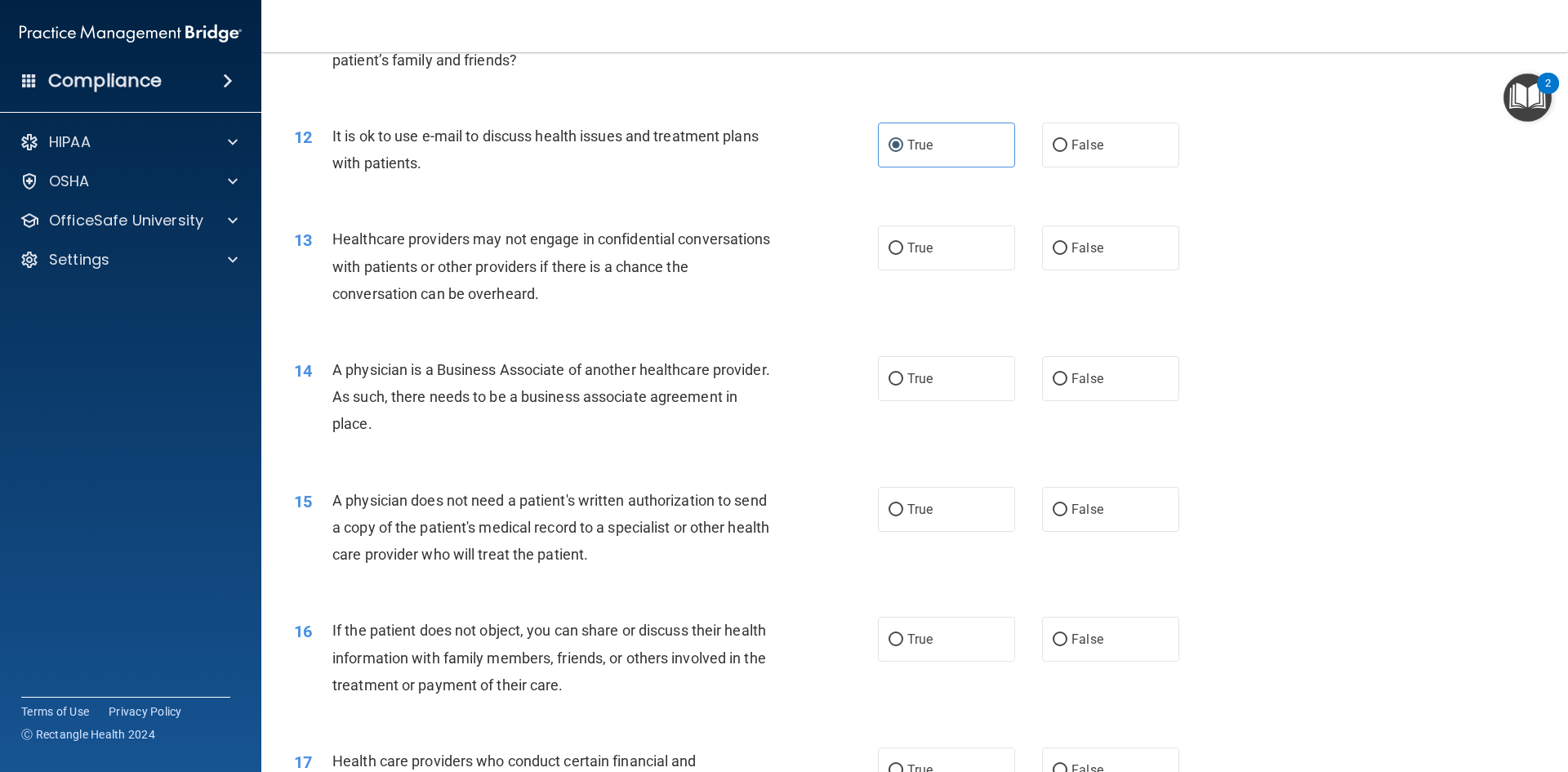
scroll to position [1389, 0]
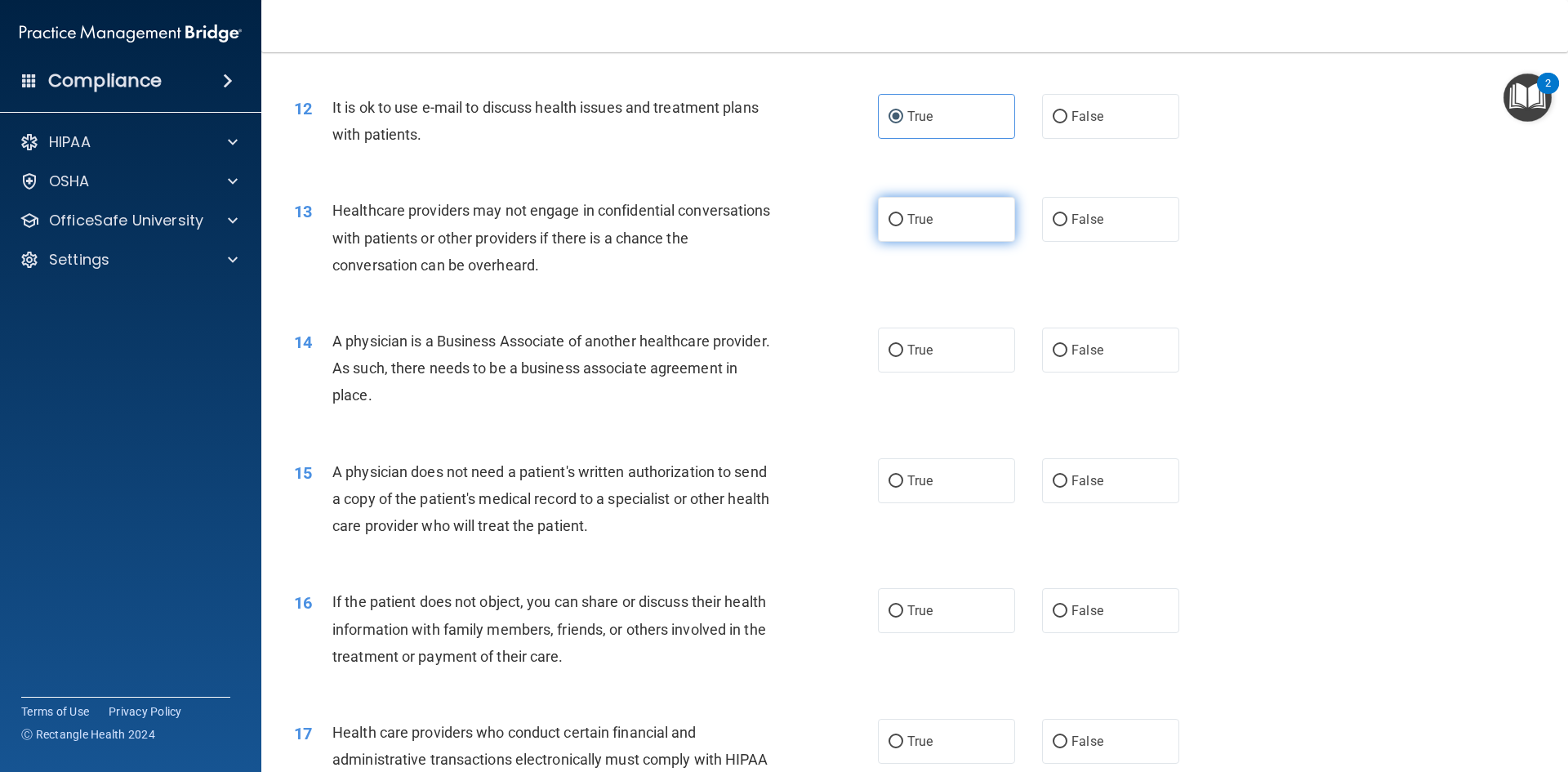
click at [957, 222] on label "True" at bounding box center [946, 219] width 137 height 45
click at [903, 222] on input "True" at bounding box center [896, 220] width 15 height 12
radio input "true"
click at [935, 363] on label "True" at bounding box center [946, 350] width 137 height 45
click at [903, 357] on input "True" at bounding box center [896, 350] width 15 height 12
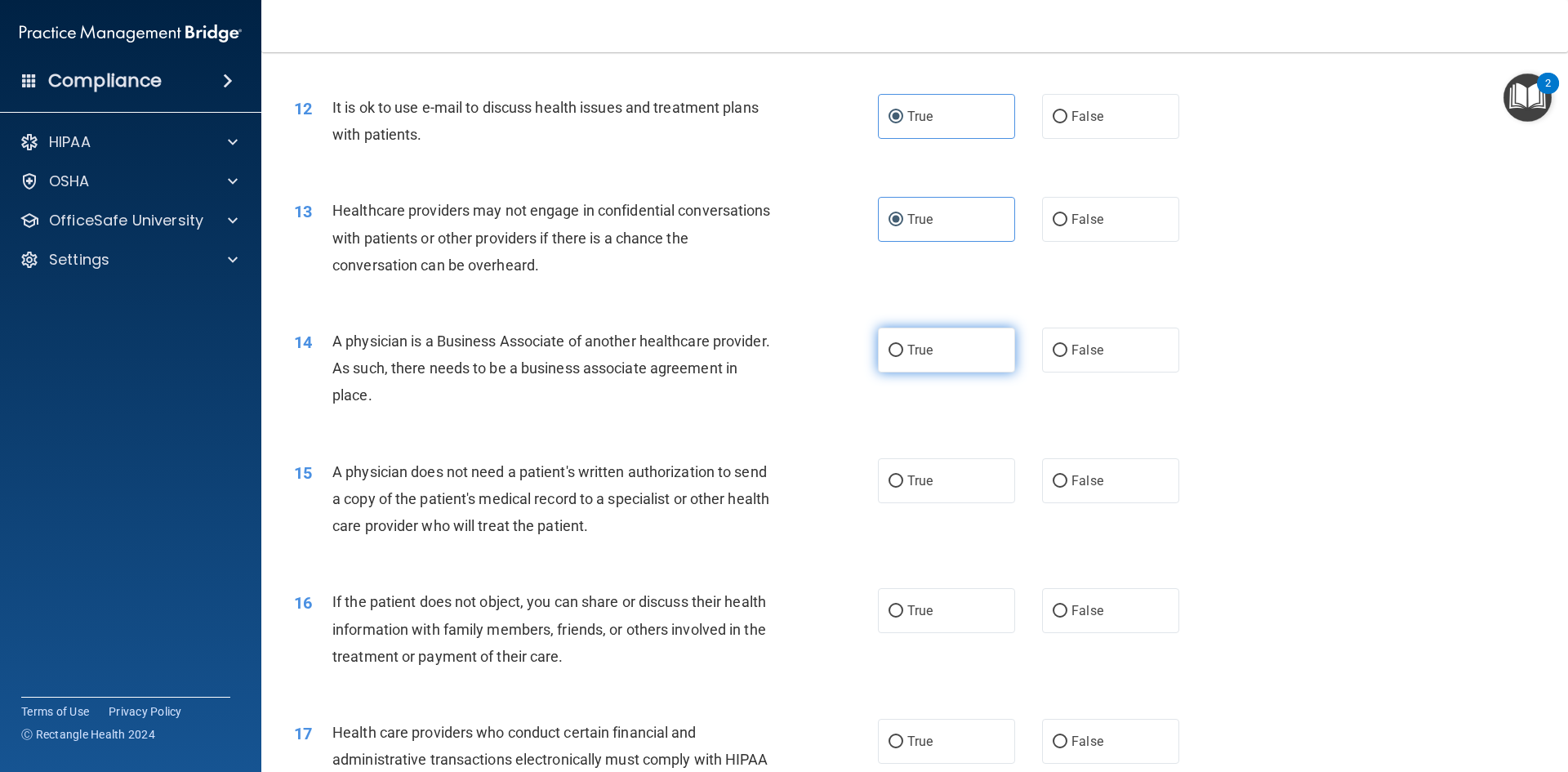
radio input "true"
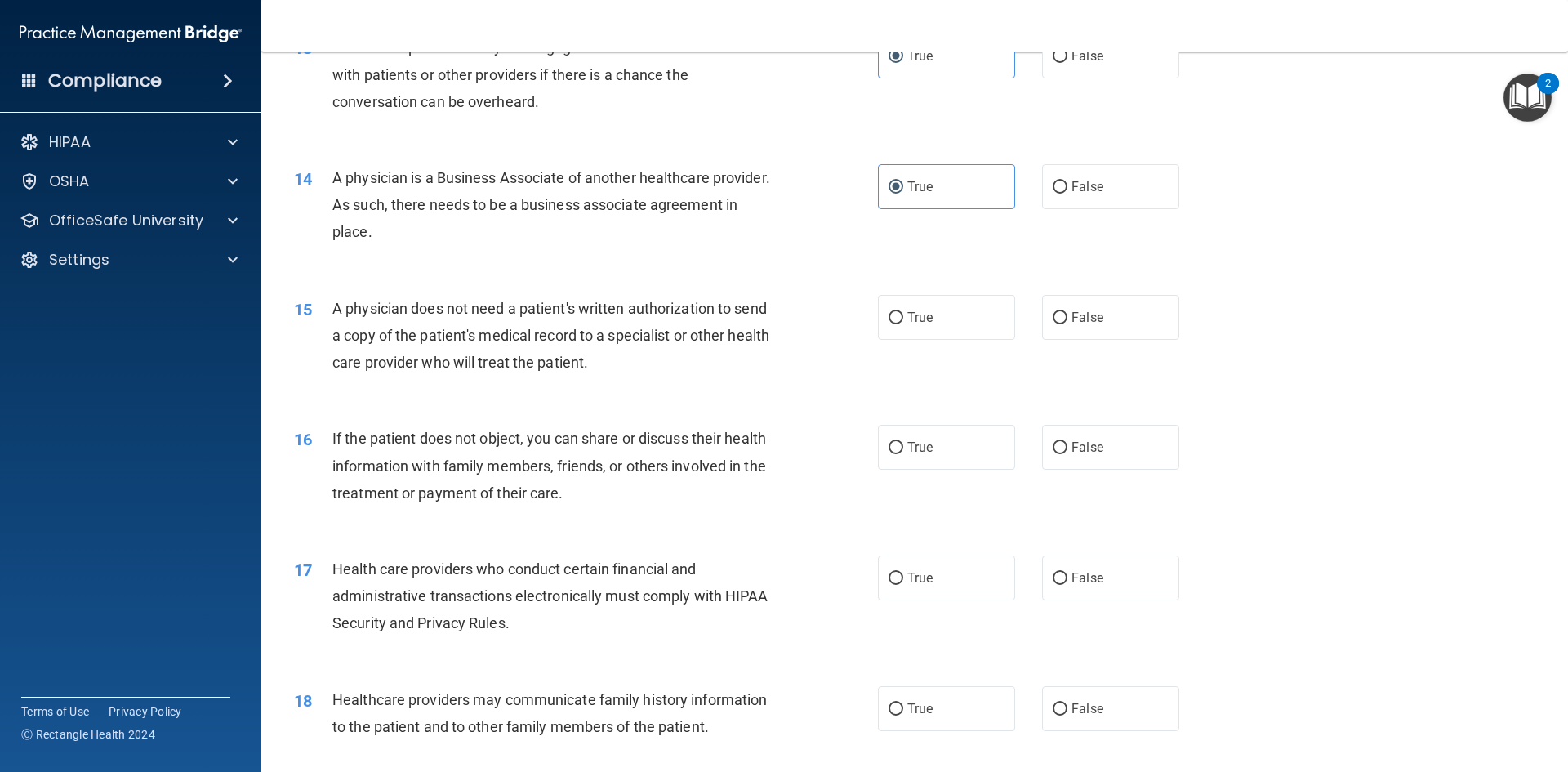
scroll to position [1634, 0]
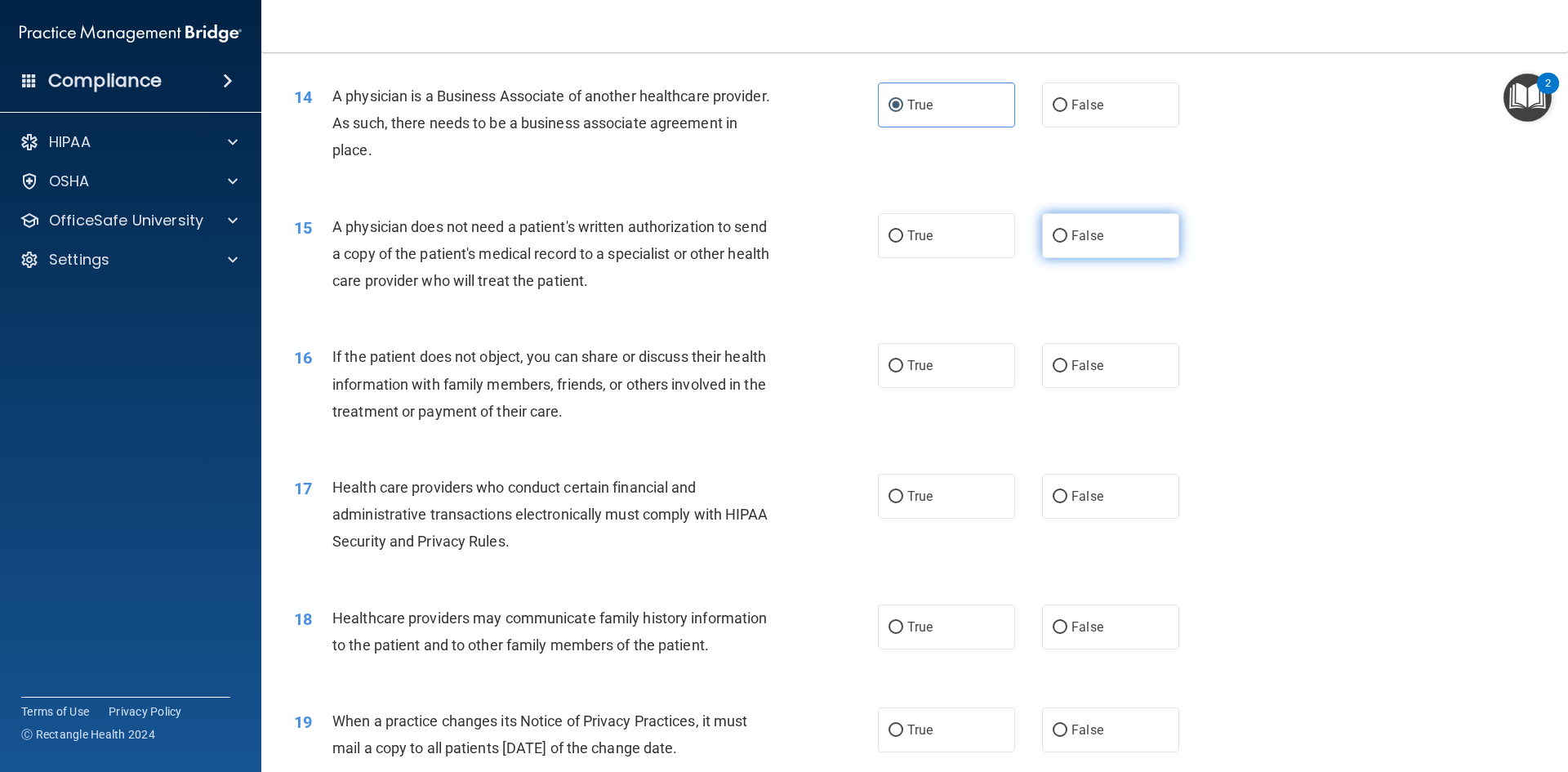
click at [1053, 235] on input "False" at bounding box center [1060, 236] width 15 height 12
radio input "true"
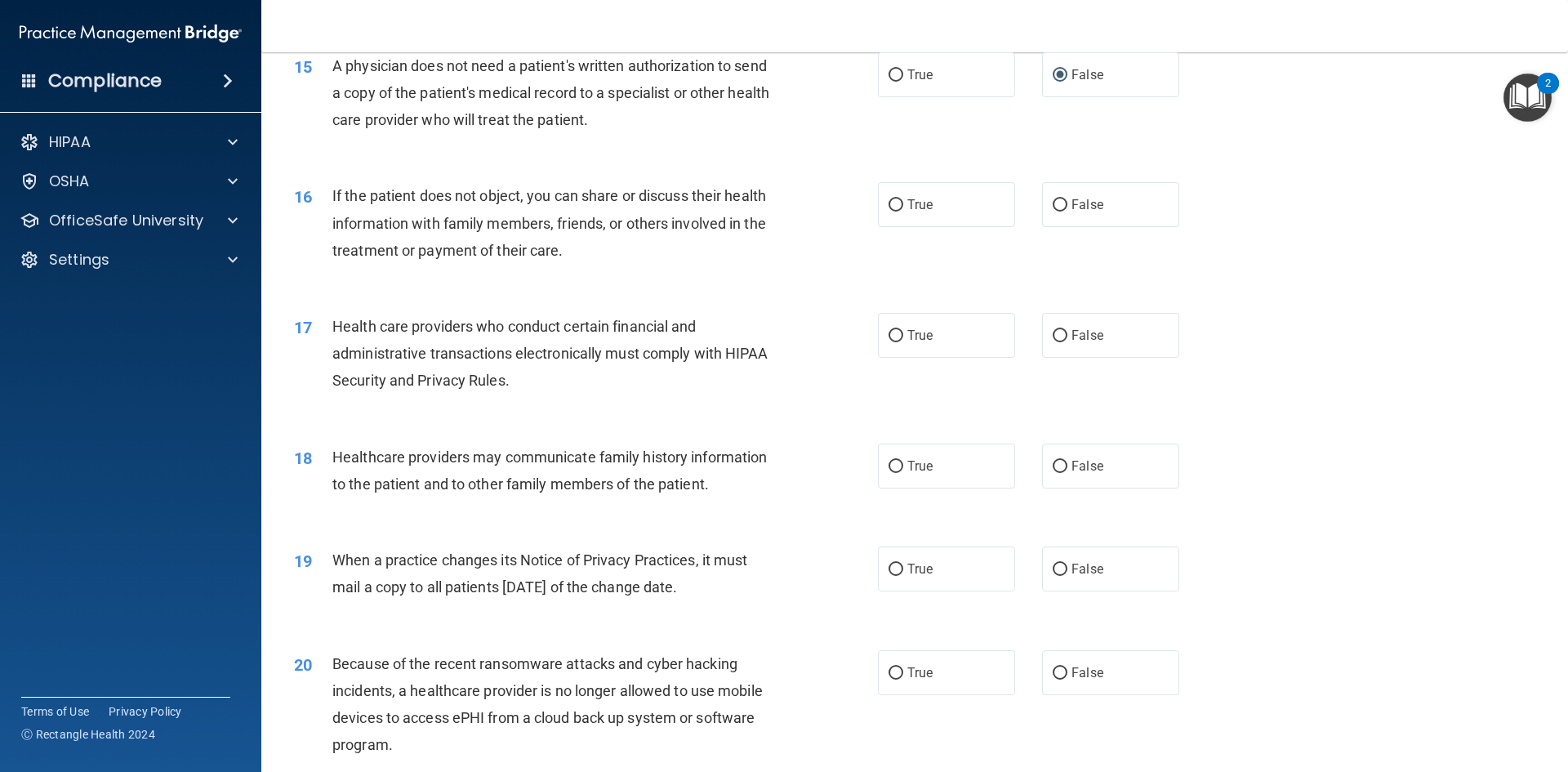
scroll to position [1797, 0]
click at [238, 139] on div at bounding box center [230, 142] width 41 height 20
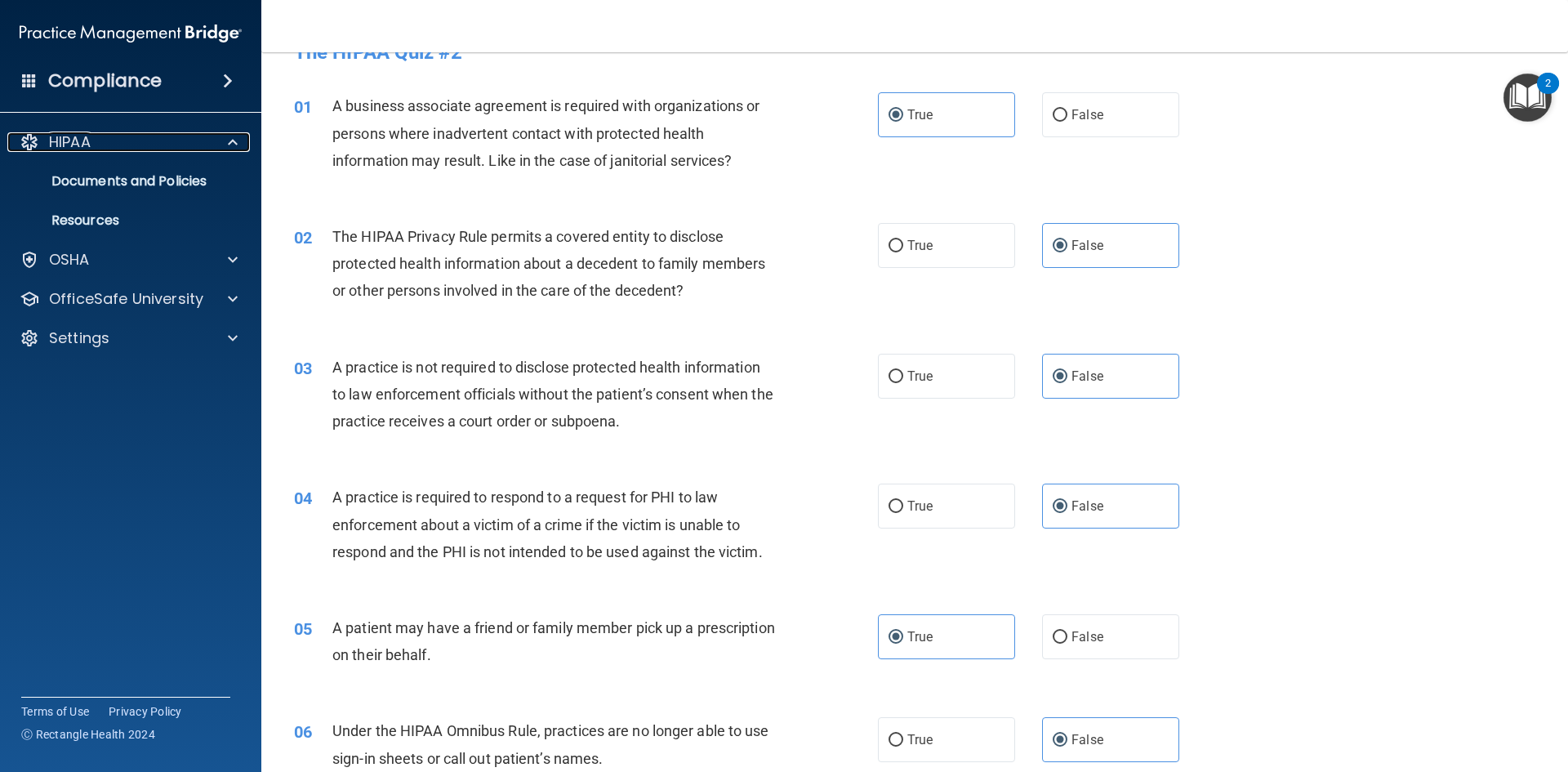
scroll to position [0, 0]
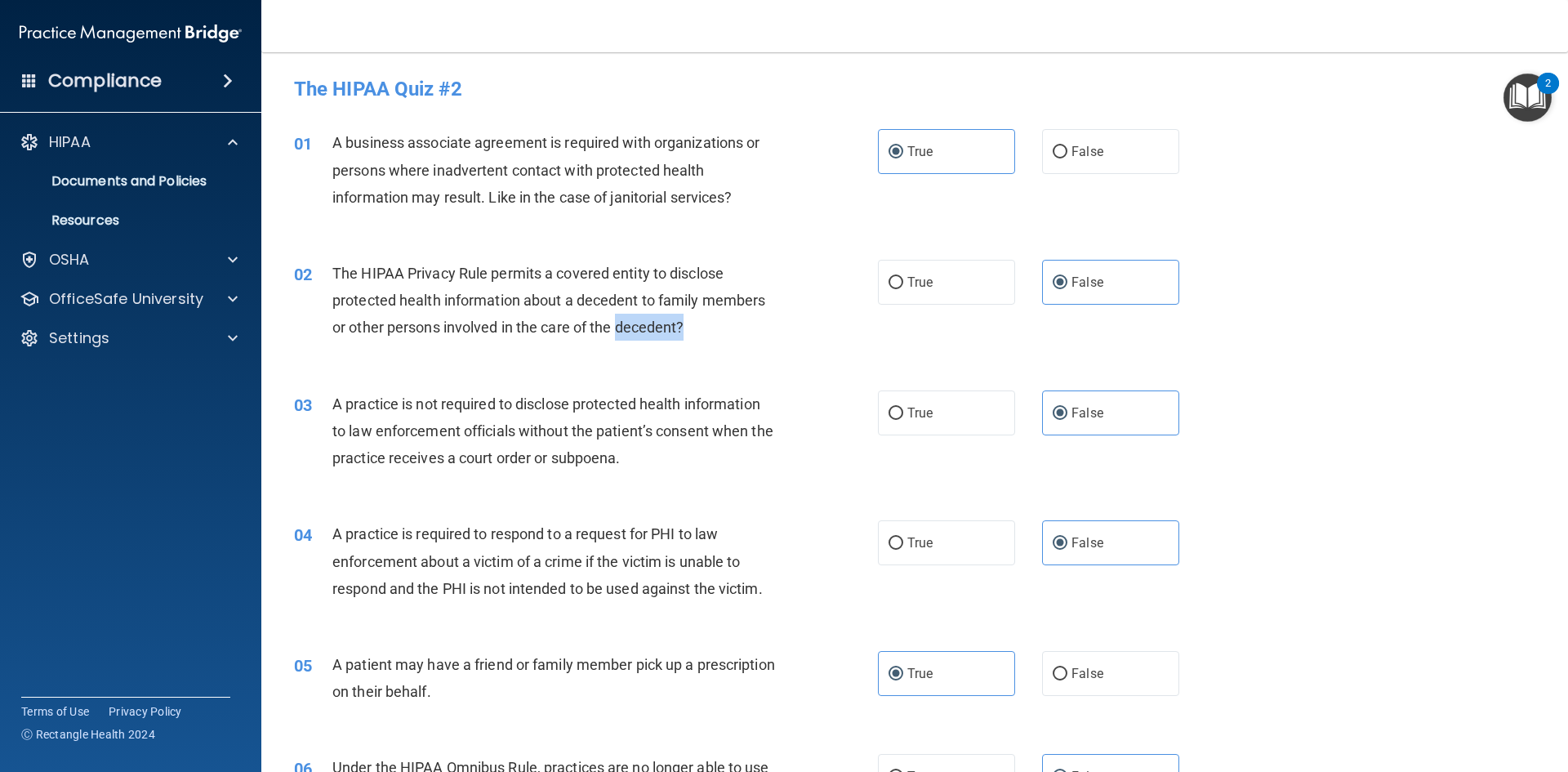
drag, startPoint x: 687, startPoint y: 324, endPoint x: 618, endPoint y: 326, distance: 69.0
click at [618, 326] on div "The HIPAA Privacy Rule permits a covered entity to disclose protected health in…" at bounding box center [561, 300] width 456 height 81
click at [597, 326] on span "The HIPAA Privacy Rule permits a covered entity to disclose protected health in…" at bounding box center [548, 299] width 433 height 71
drag, startPoint x: 481, startPoint y: 324, endPoint x: 658, endPoint y: 334, distance: 177.3
click at [658, 334] on span "The HIPAA Privacy Rule permits a covered entity to disclose protected health in…" at bounding box center [548, 299] width 433 height 71
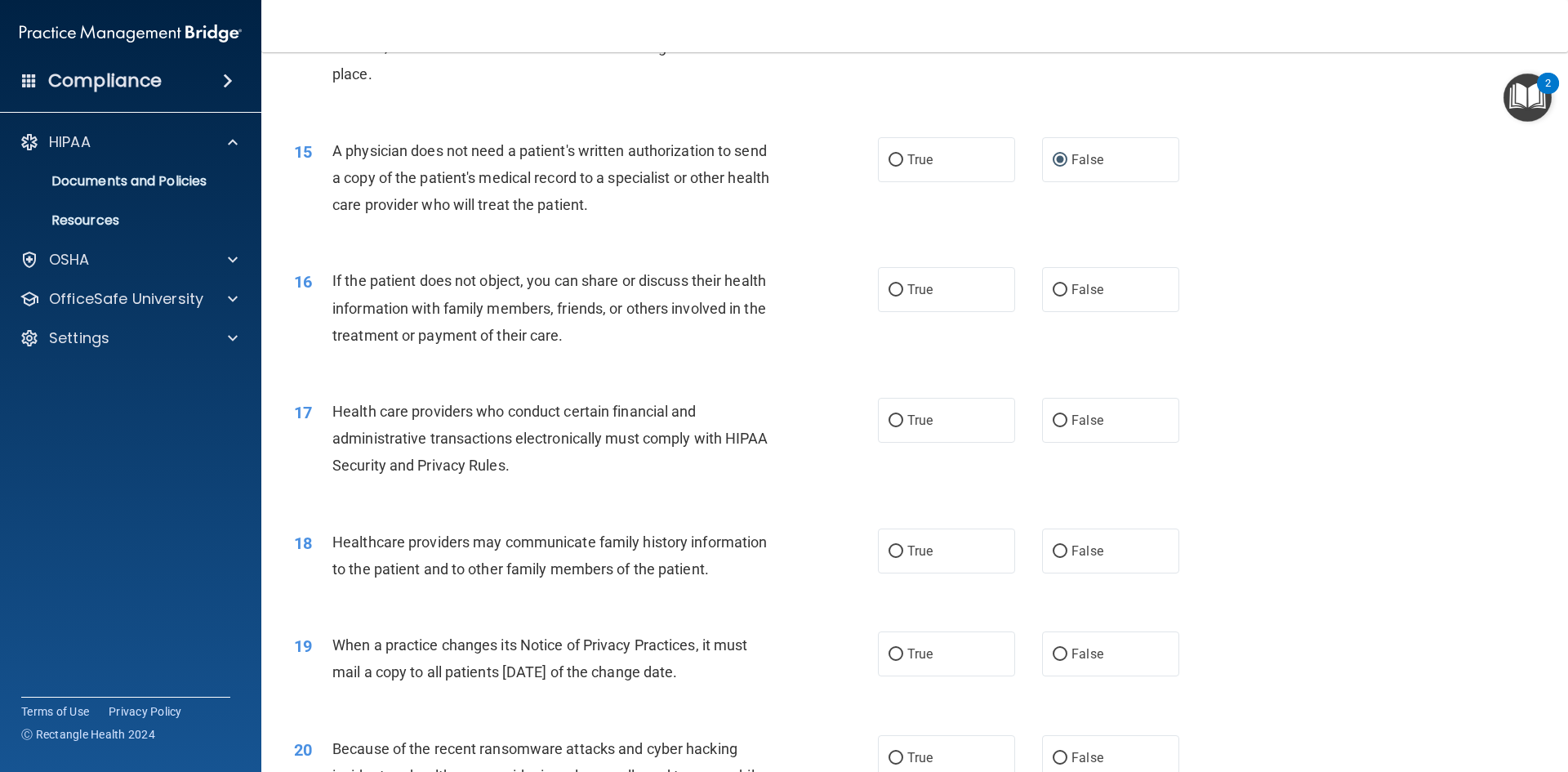
scroll to position [1715, 0]
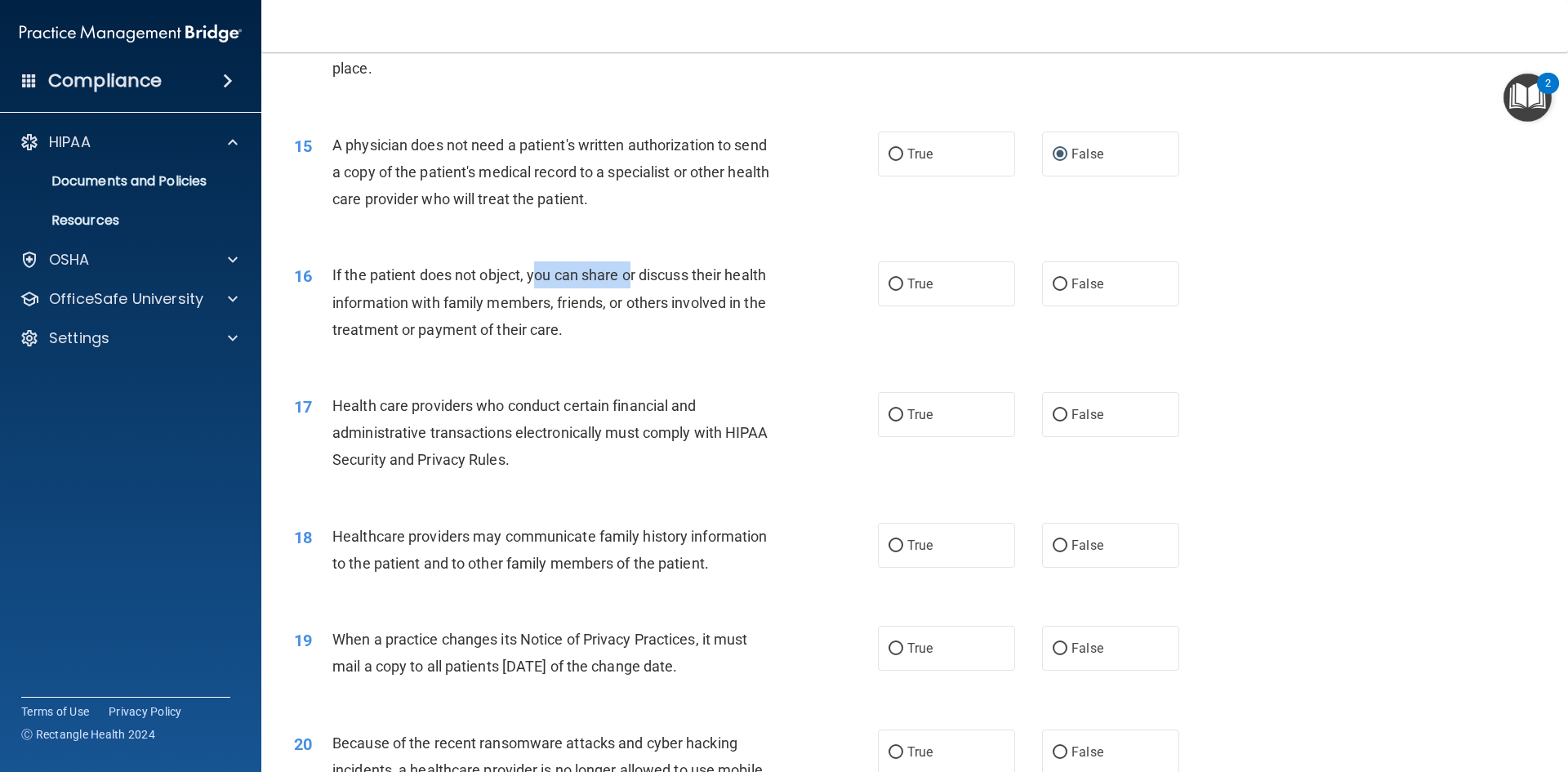
drag, startPoint x: 532, startPoint y: 272, endPoint x: 635, endPoint y: 272, distance: 103.0
click at [634, 272] on span "If the patient does not object, you can share or discuss their health informati…" at bounding box center [549, 301] width 434 height 71
click at [643, 272] on span "If the patient does not object, you can share or discuss their health informati…" at bounding box center [549, 301] width 434 height 71
click at [1089, 300] on label "False" at bounding box center [1111, 283] width 137 height 45
click at [1067, 291] on input "False" at bounding box center [1060, 284] width 15 height 12
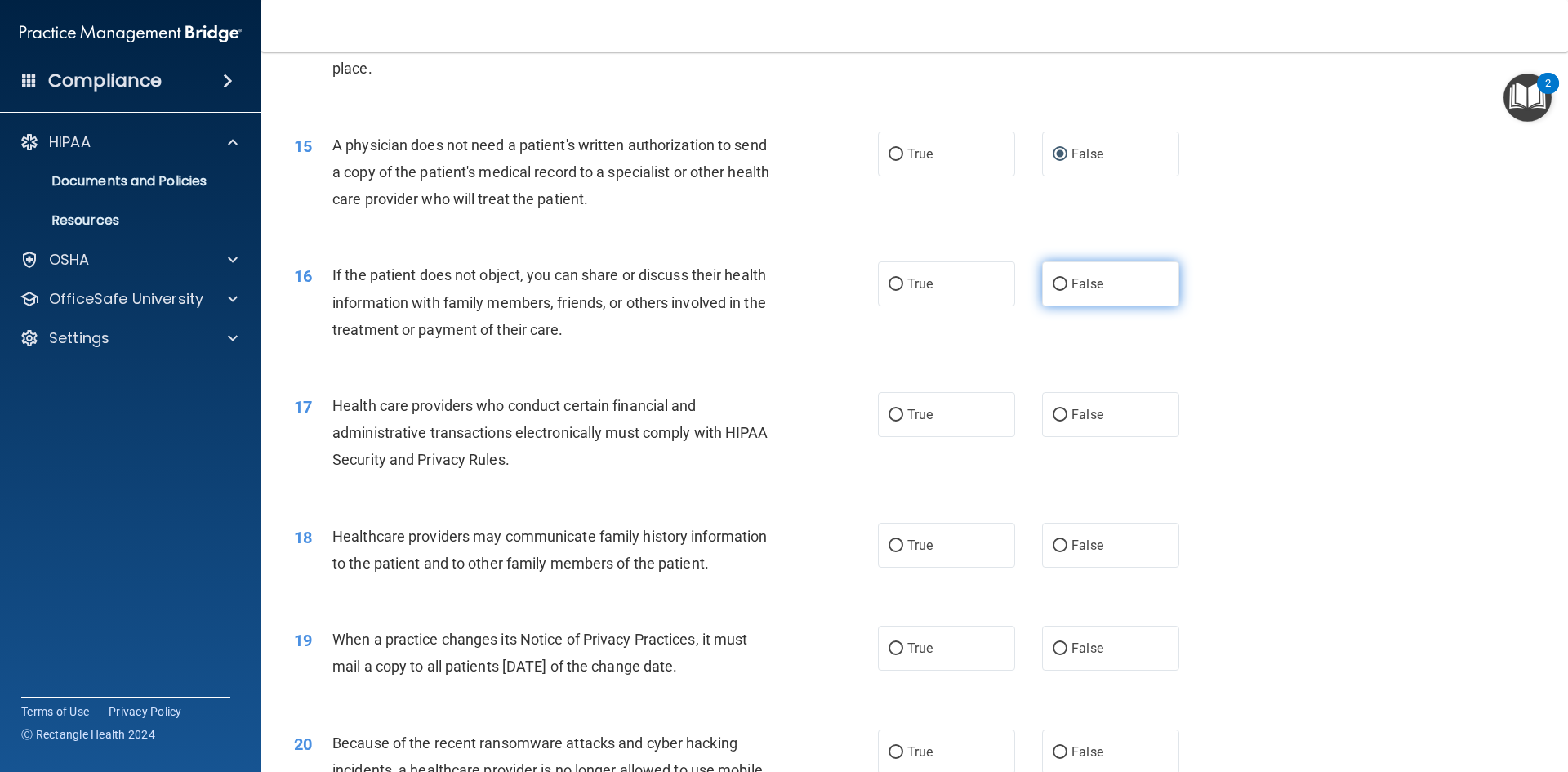
radio input "true"
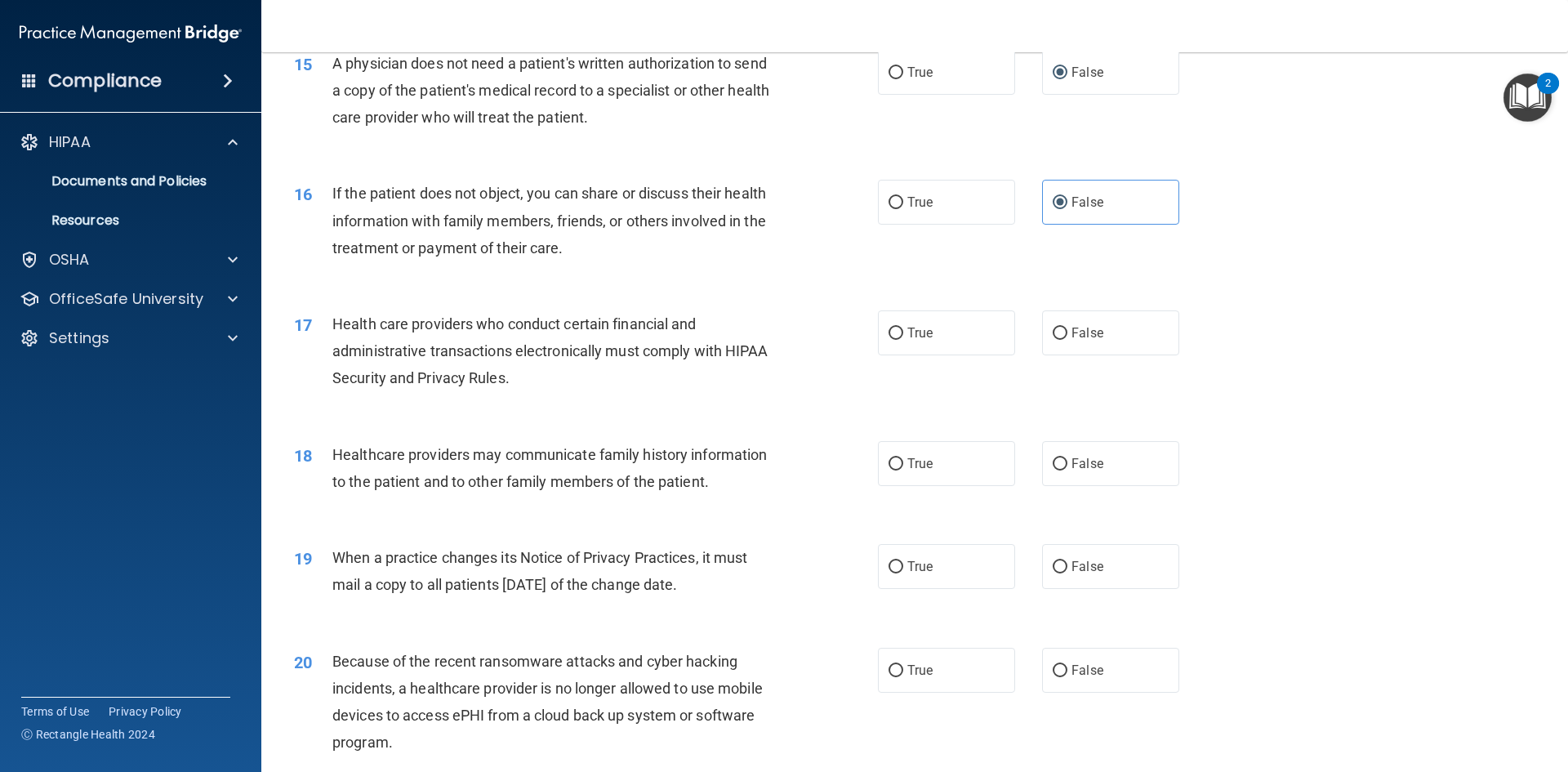
scroll to position [1879, 0]
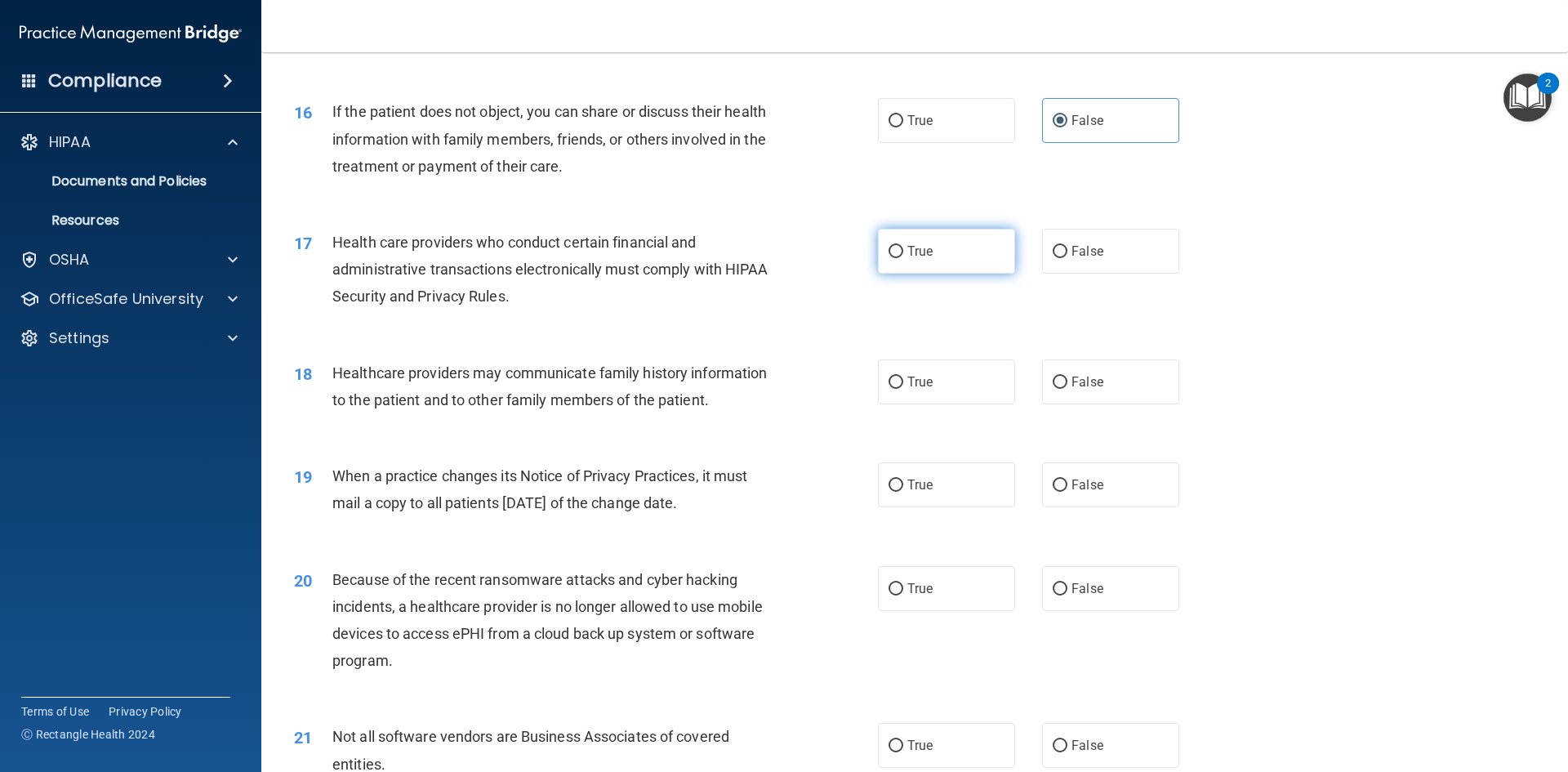
click at [935, 254] on label "True" at bounding box center [946, 250] width 137 height 45
click at [903, 254] on input "True" at bounding box center [896, 252] width 15 height 12
radio input "true"
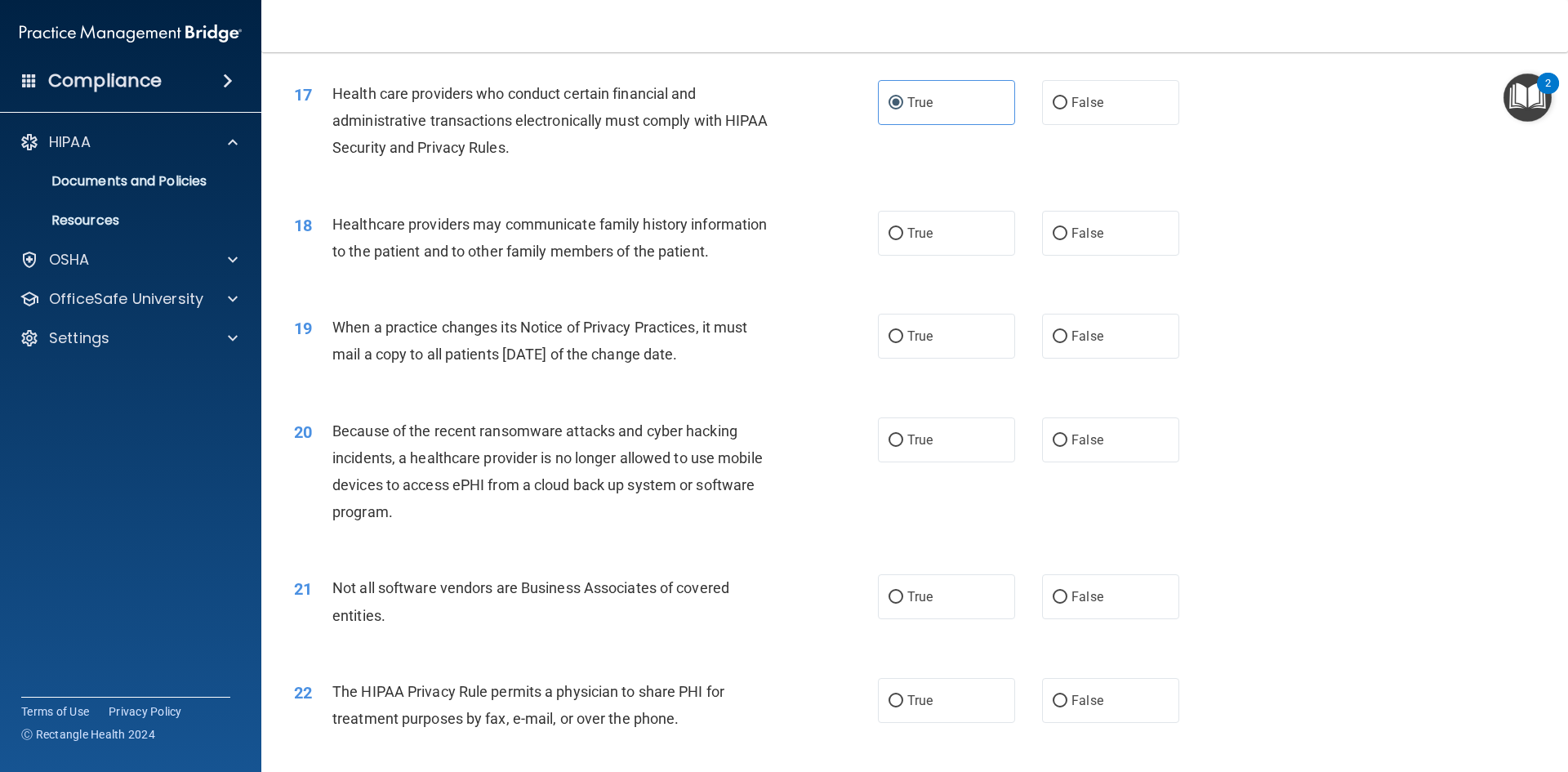
scroll to position [2042, 0]
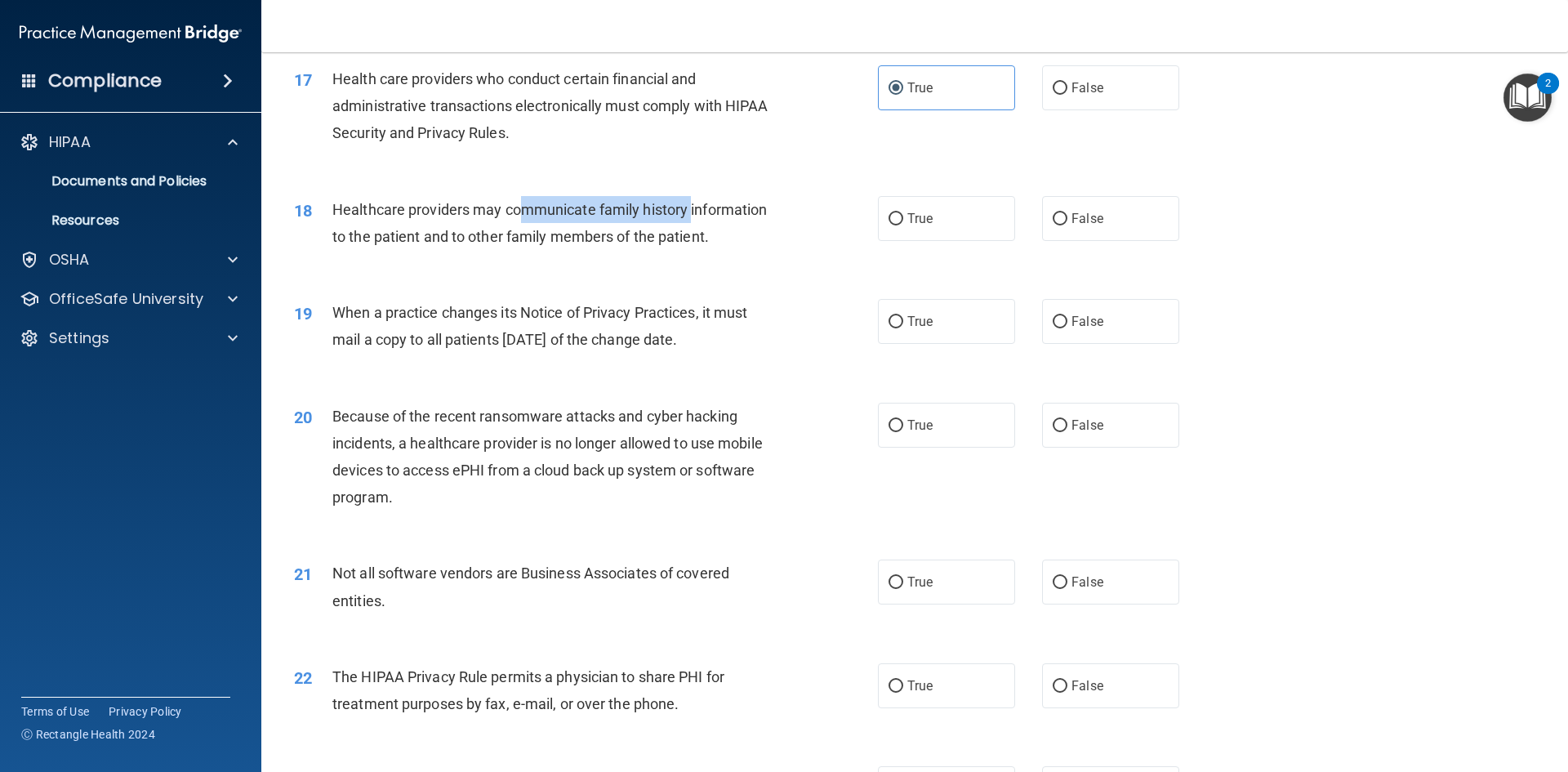
drag, startPoint x: 524, startPoint y: 208, endPoint x: 700, endPoint y: 211, distance: 176.0
click at [698, 211] on span "Healthcare providers may communicate family history information to the patient …" at bounding box center [549, 223] width 435 height 45
click at [765, 206] on span "Healthcare providers may communicate family history information to the patient …" at bounding box center [549, 223] width 435 height 45
click at [750, 231] on div "Healthcare providers may communicate family history information to the patient …" at bounding box center [561, 223] width 456 height 54
click at [1081, 226] on label "False" at bounding box center [1111, 218] width 137 height 45
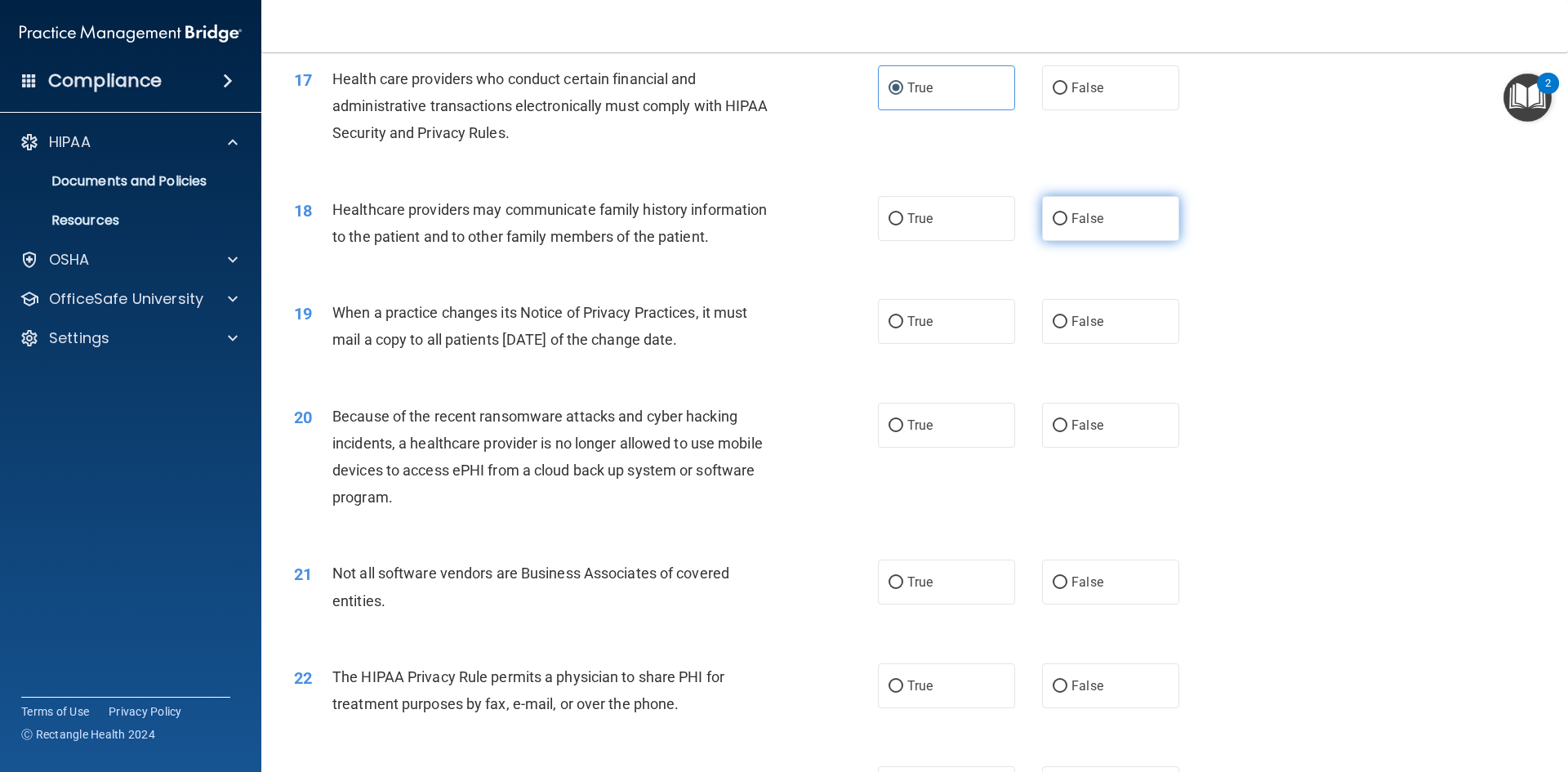
click at [1067, 225] on input "False" at bounding box center [1060, 219] width 15 height 12
radio input "true"
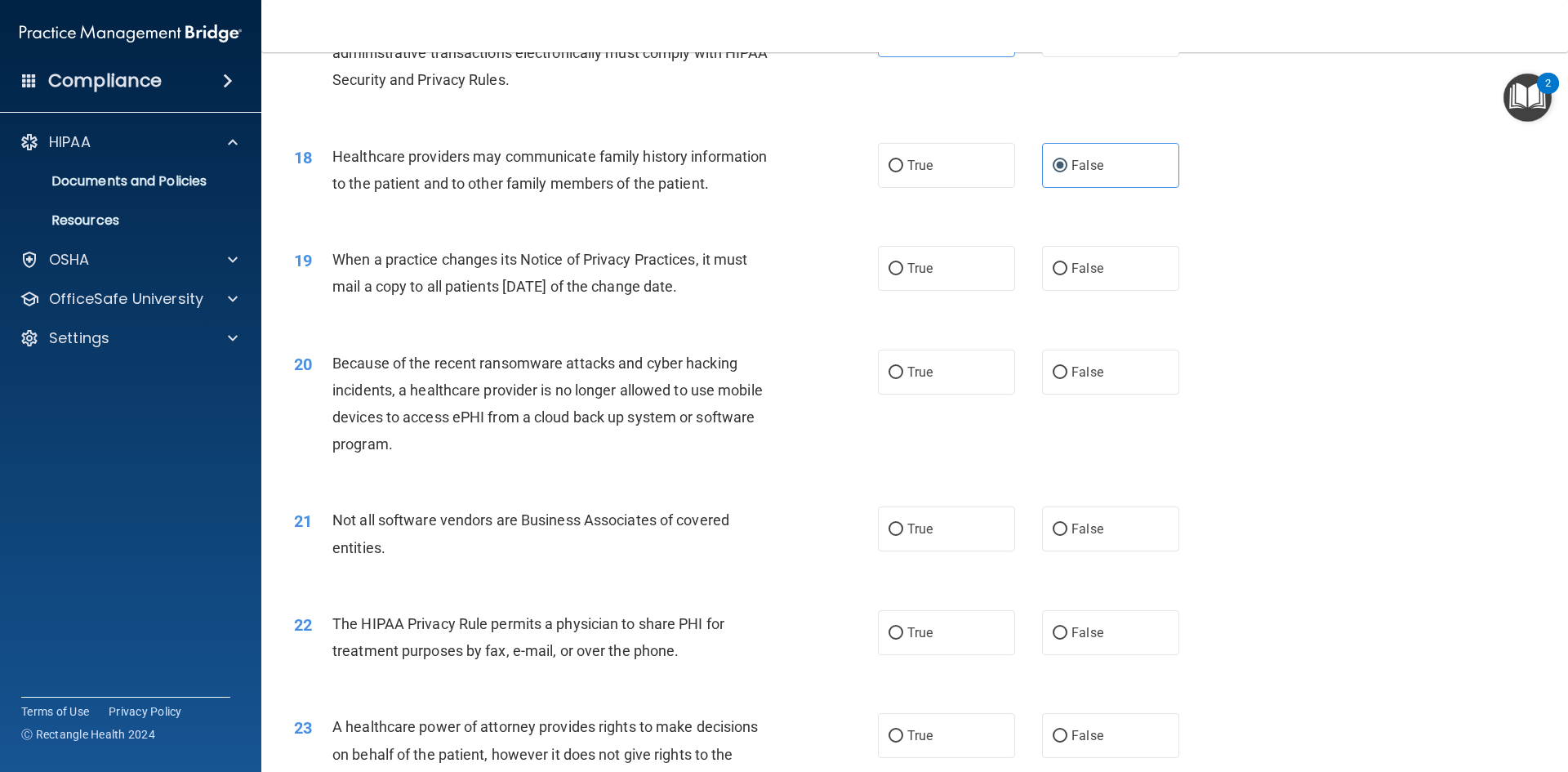
scroll to position [2124, 0]
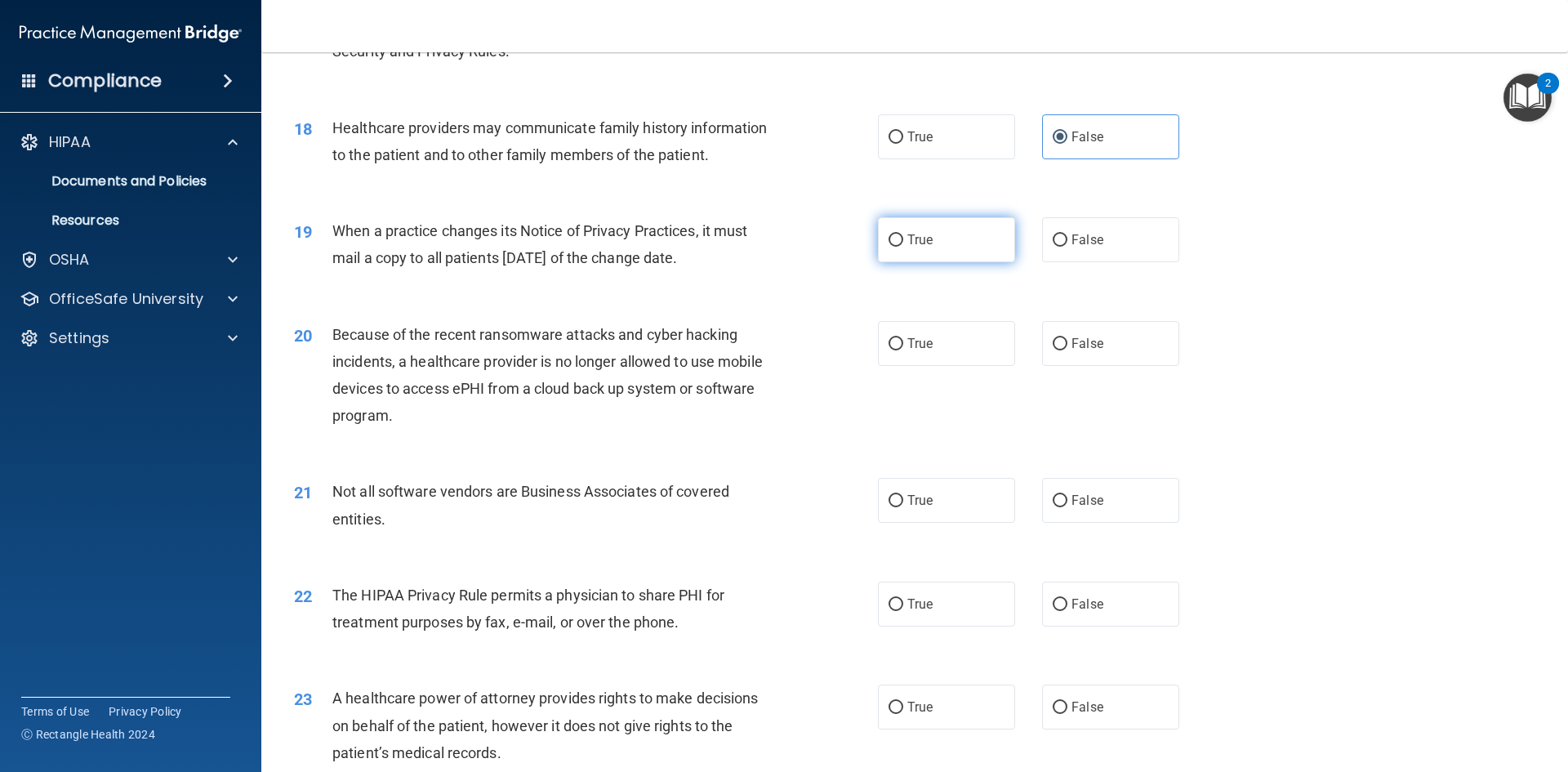
click at [936, 241] on label "True" at bounding box center [946, 239] width 137 height 45
click at [903, 241] on input "True" at bounding box center [896, 241] width 15 height 12
radio input "true"
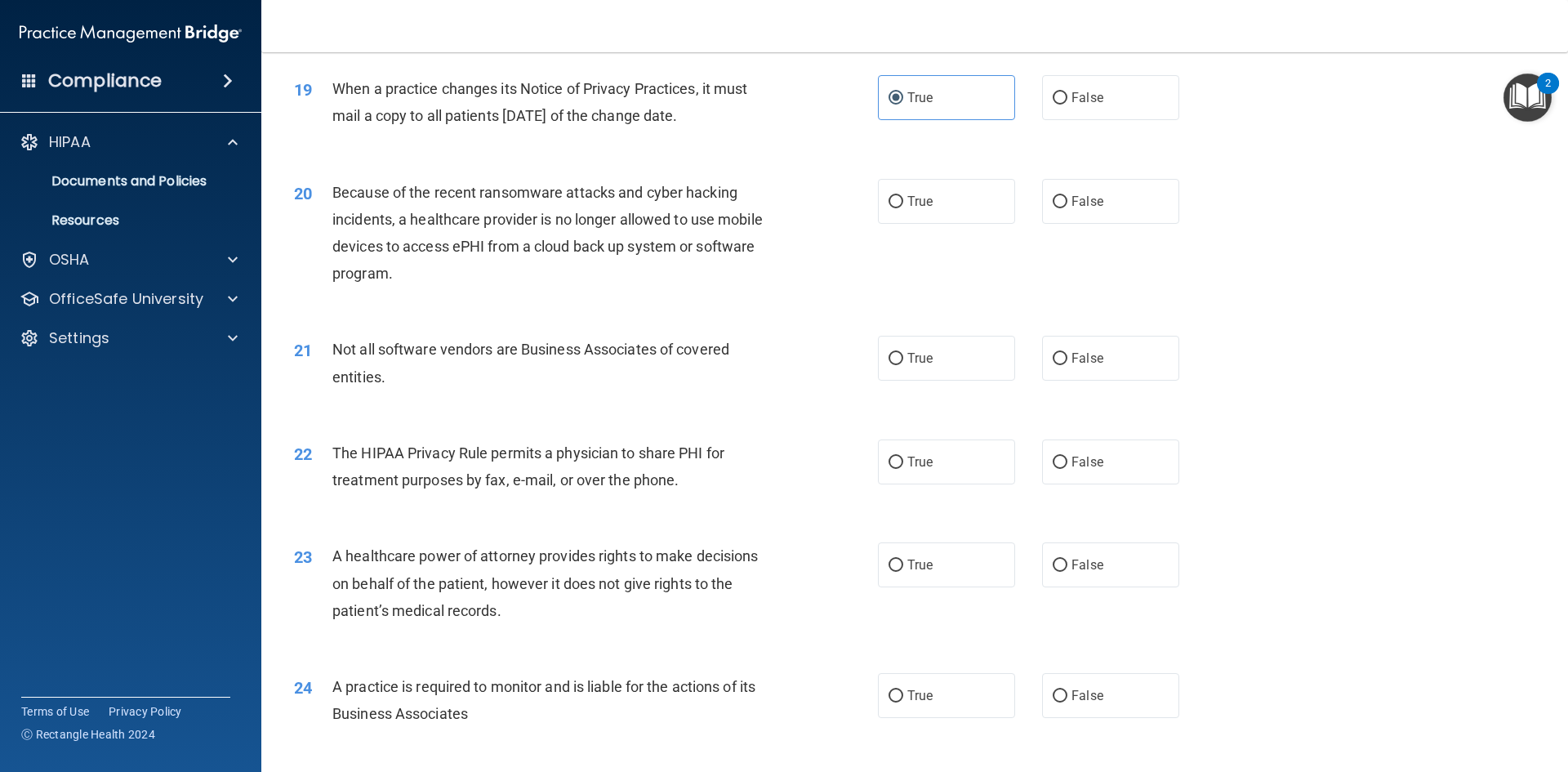
scroll to position [2288, 0]
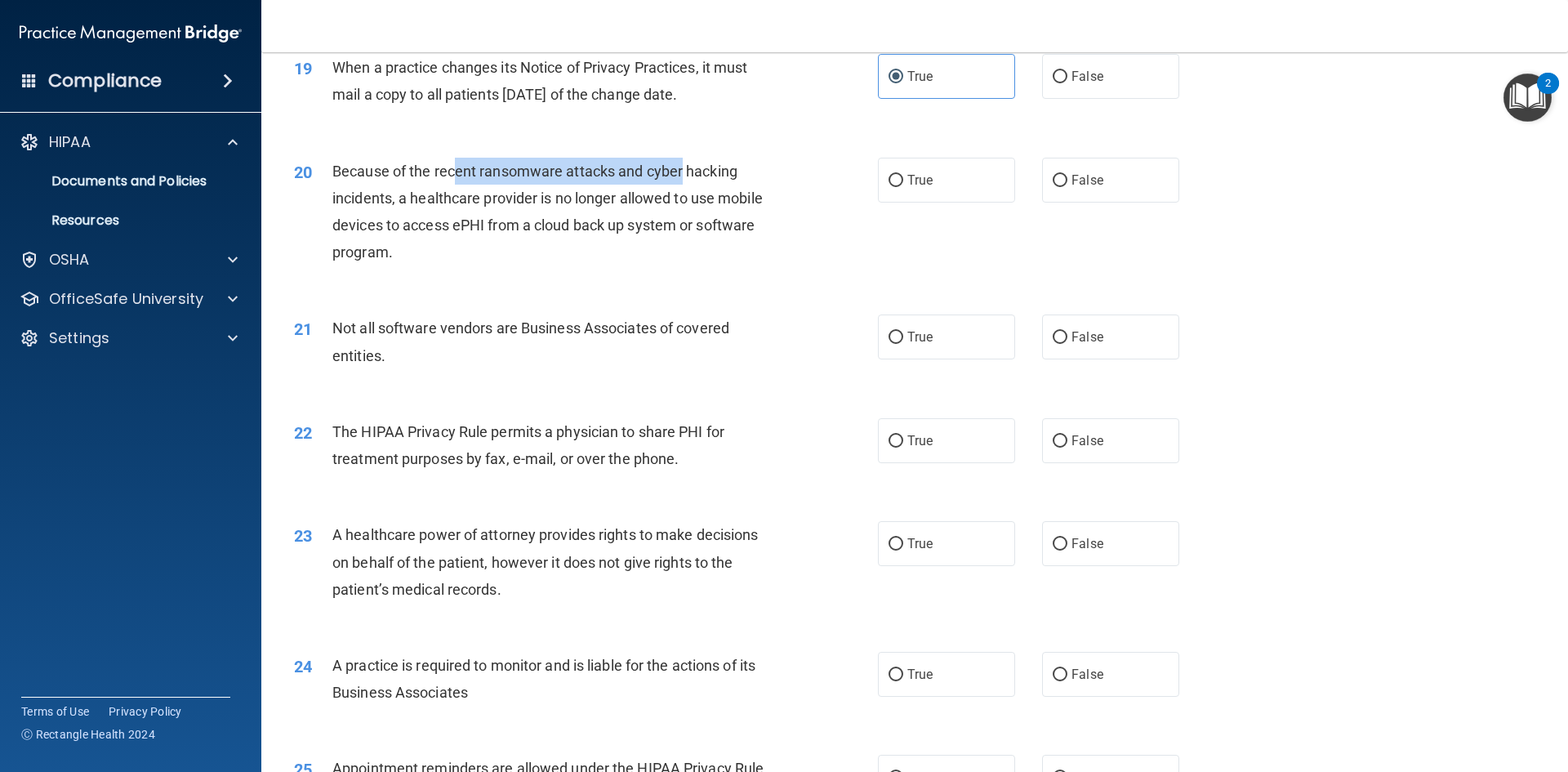
drag, startPoint x: 455, startPoint y: 163, endPoint x: 683, endPoint y: 171, distance: 228.1
click at [683, 171] on span "Because of the recent ransomware attacks and cyber hacking incidents, a healthc…" at bounding box center [547, 212] width 431 height 99
click at [729, 171] on span "Because of the recent ransomware attacks and cyber hacking incidents, a healthc…" at bounding box center [547, 212] width 431 height 99
click at [1101, 187] on label "False" at bounding box center [1111, 179] width 137 height 45
click at [1067, 187] on input "False" at bounding box center [1060, 181] width 15 height 12
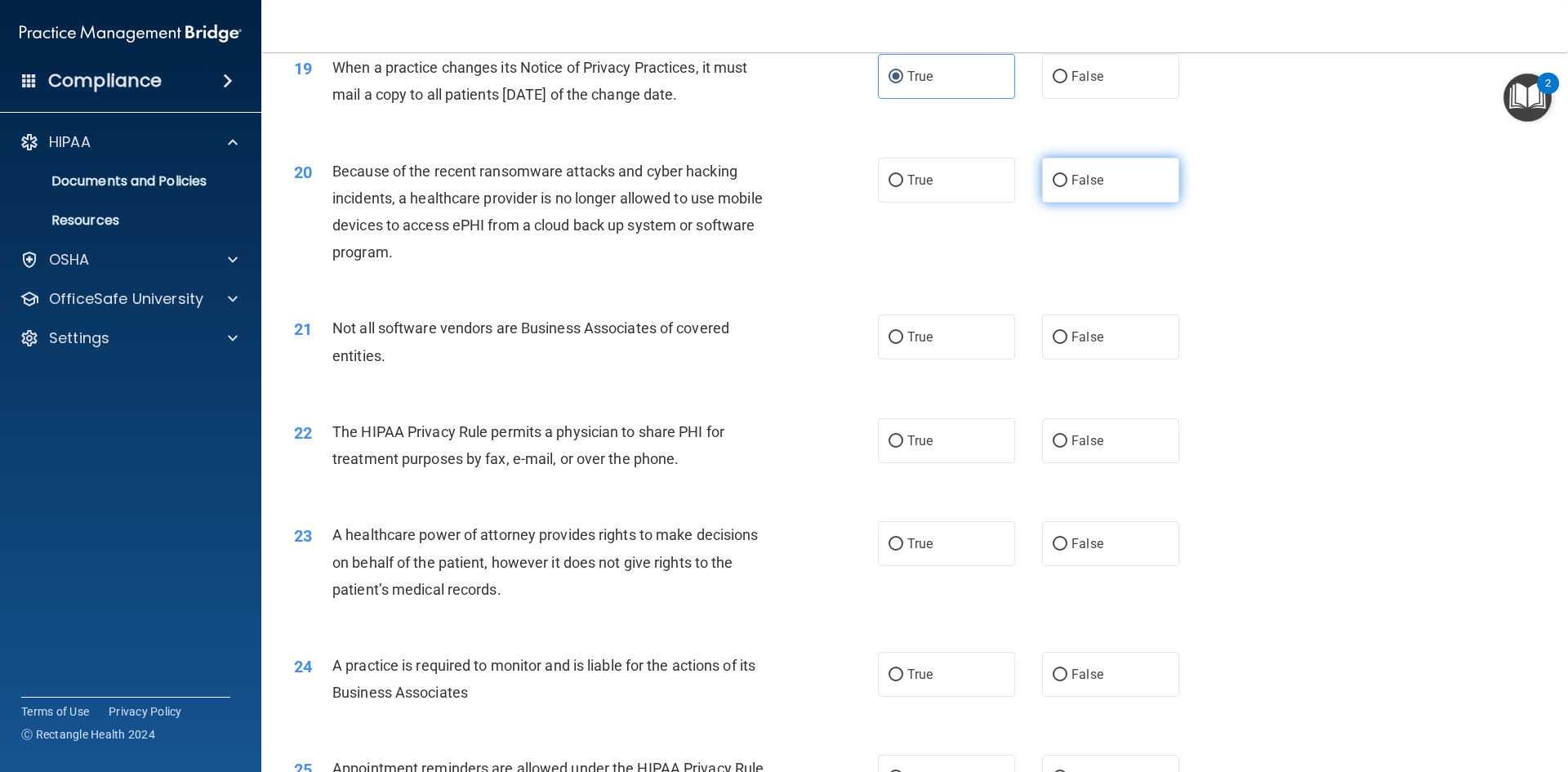
radio input "true"
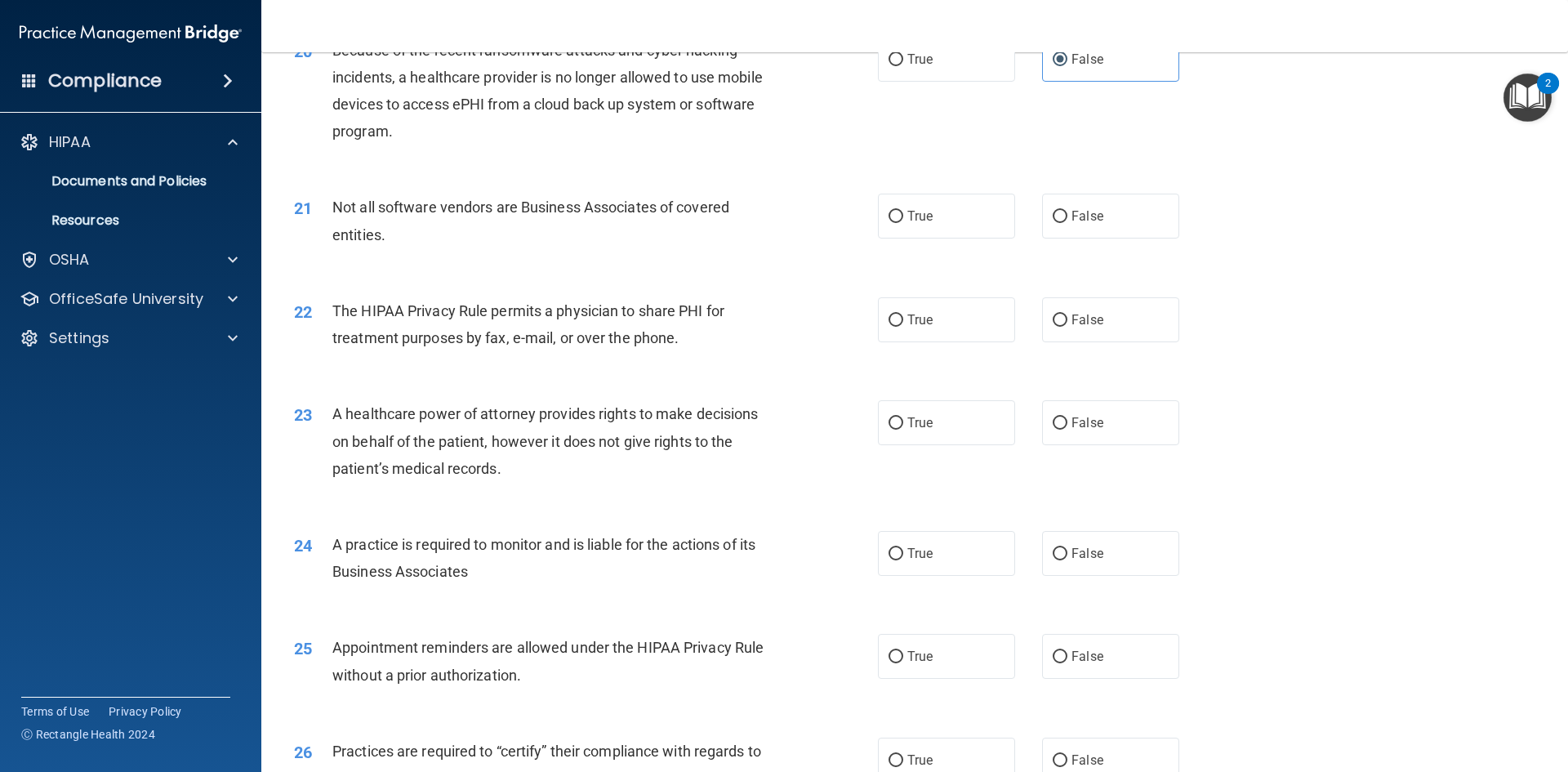
scroll to position [2451, 0]
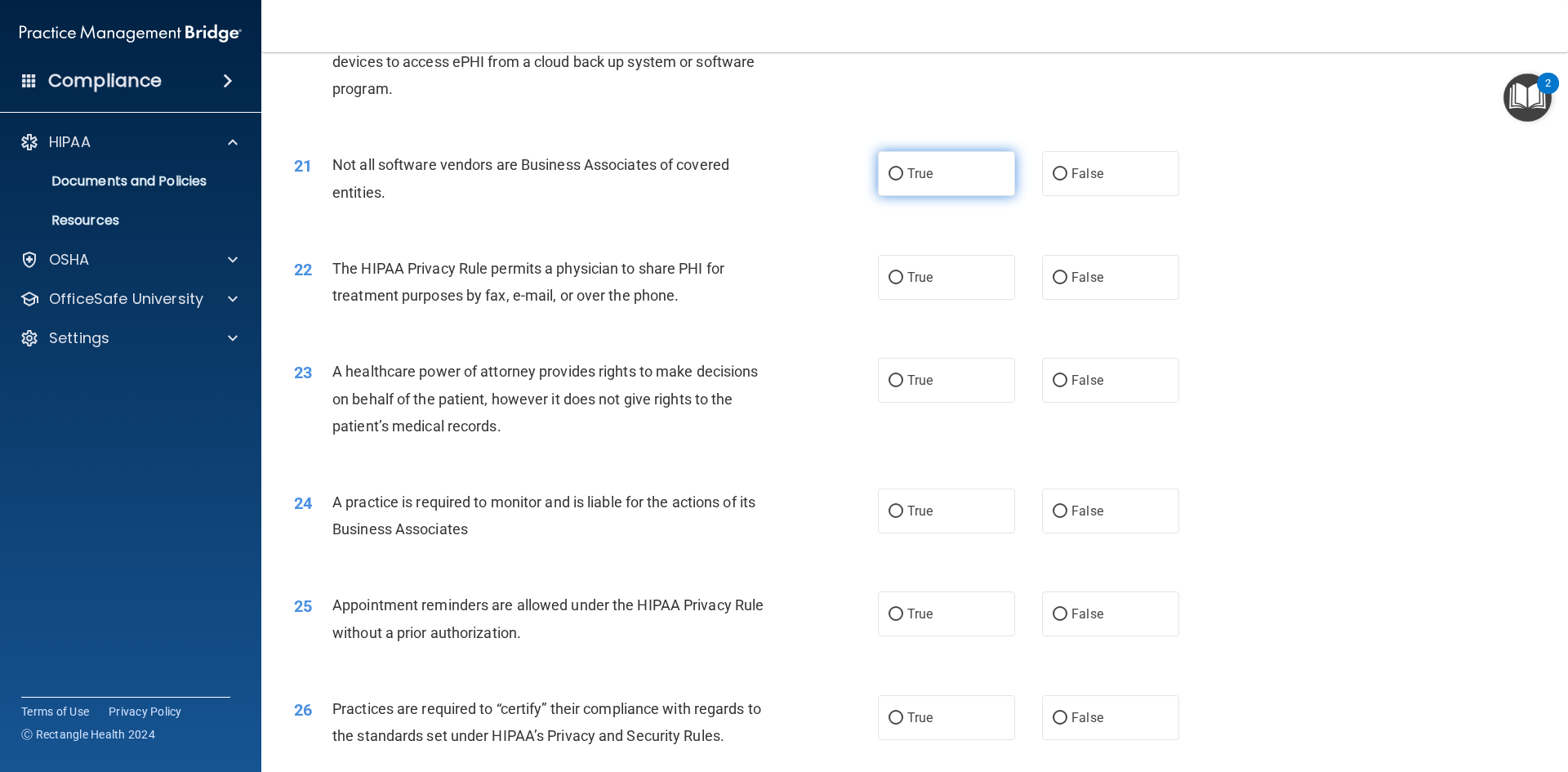
click at [960, 170] on label "True" at bounding box center [946, 173] width 137 height 45
click at [903, 170] on input "True" at bounding box center [896, 174] width 15 height 12
radio input "true"
drag, startPoint x: 372, startPoint y: 264, endPoint x: 555, endPoint y: 249, distance: 183.6
click at [538, 255] on div "The HIPAA Privacy Rule permits a physician to share PHI for treatment purposes …" at bounding box center [561, 281] width 456 height 54
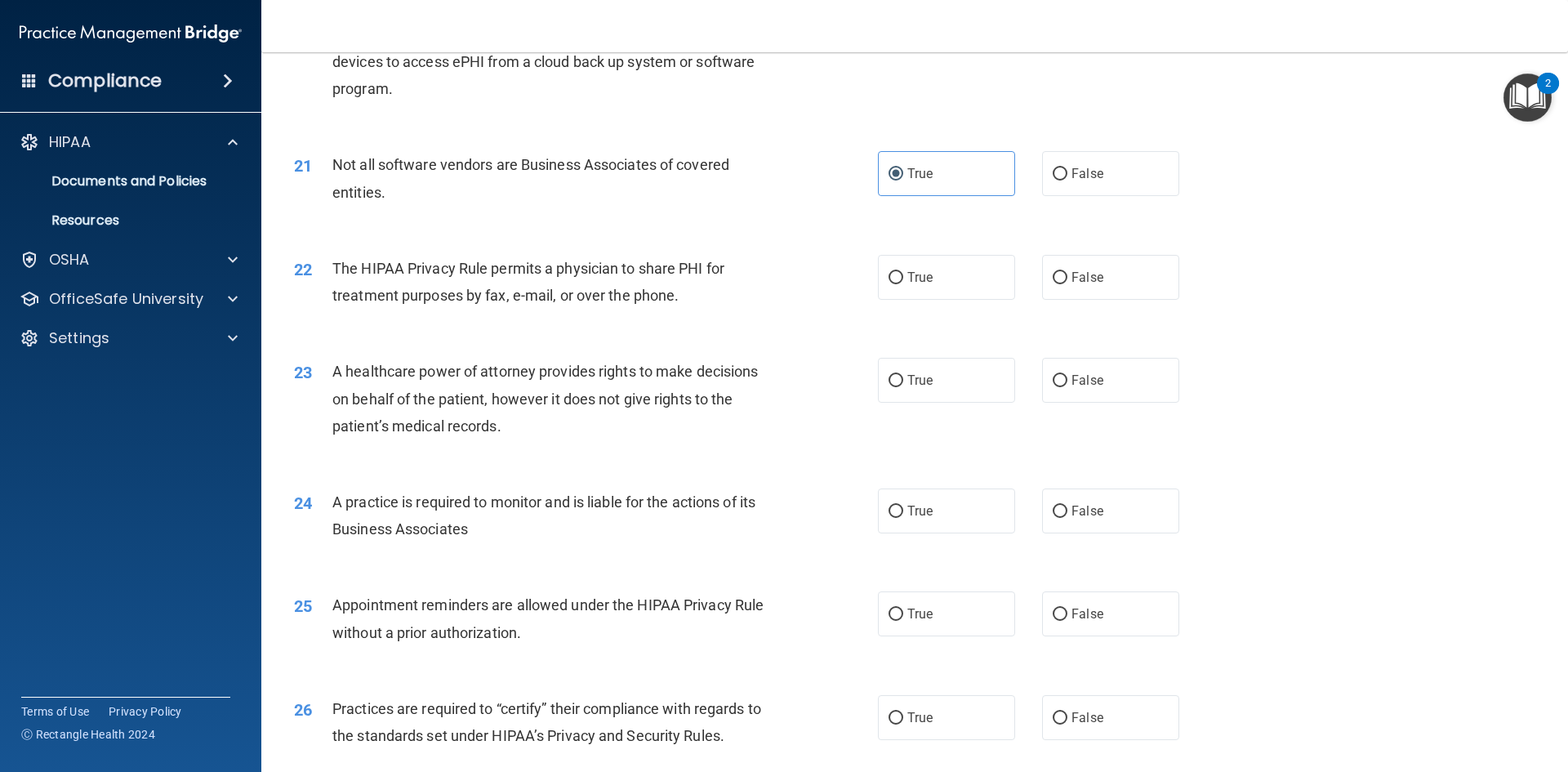
click at [555, 249] on div "22 The HIPAA Privacy Rule permits a physician to share PHI for treatment purpos…" at bounding box center [915, 286] width 1266 height 103
click at [977, 282] on label "True" at bounding box center [946, 277] width 137 height 45
click at [903, 282] on input "True" at bounding box center [896, 278] width 15 height 12
radio input "true"
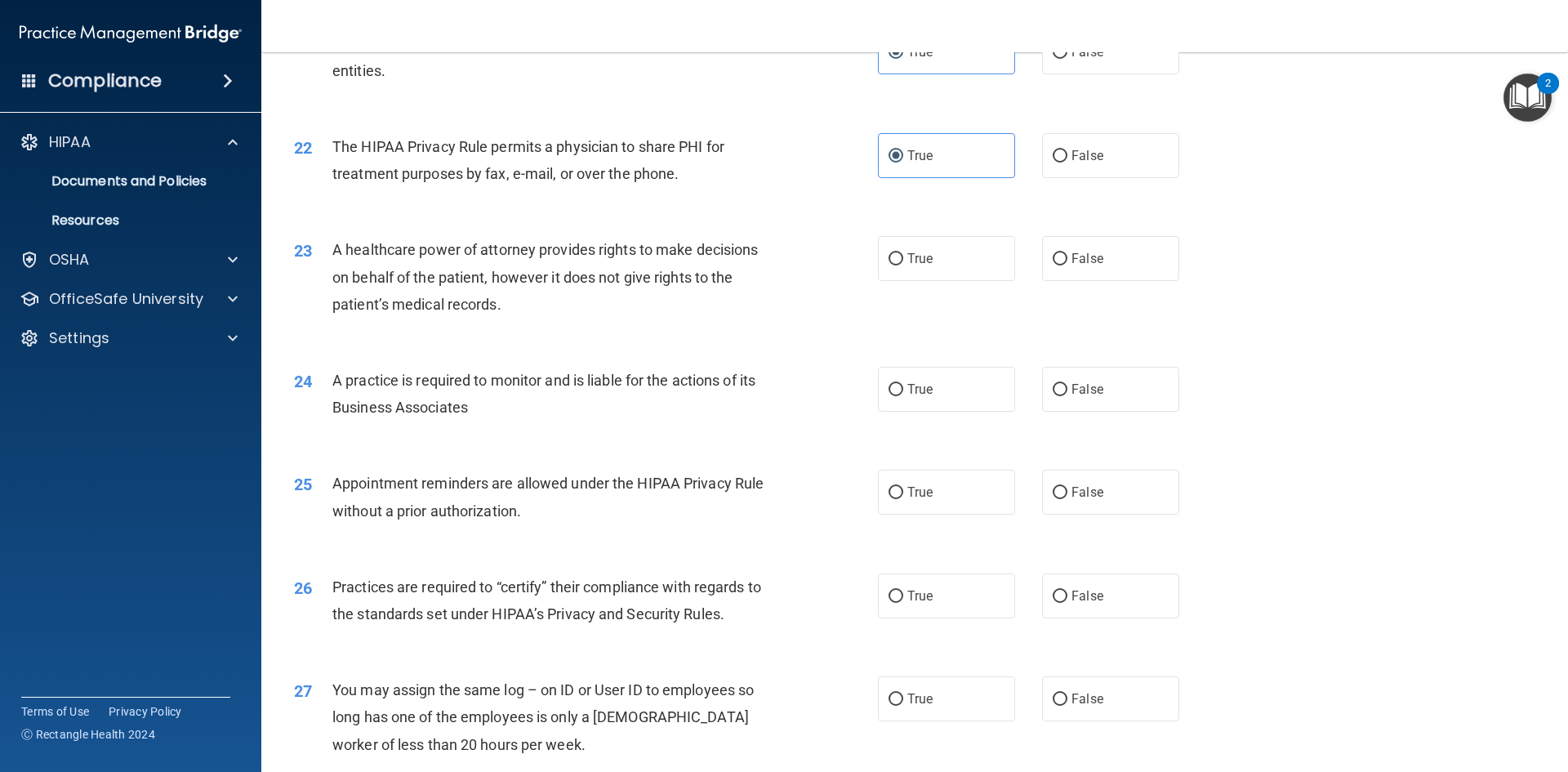
scroll to position [2614, 0]
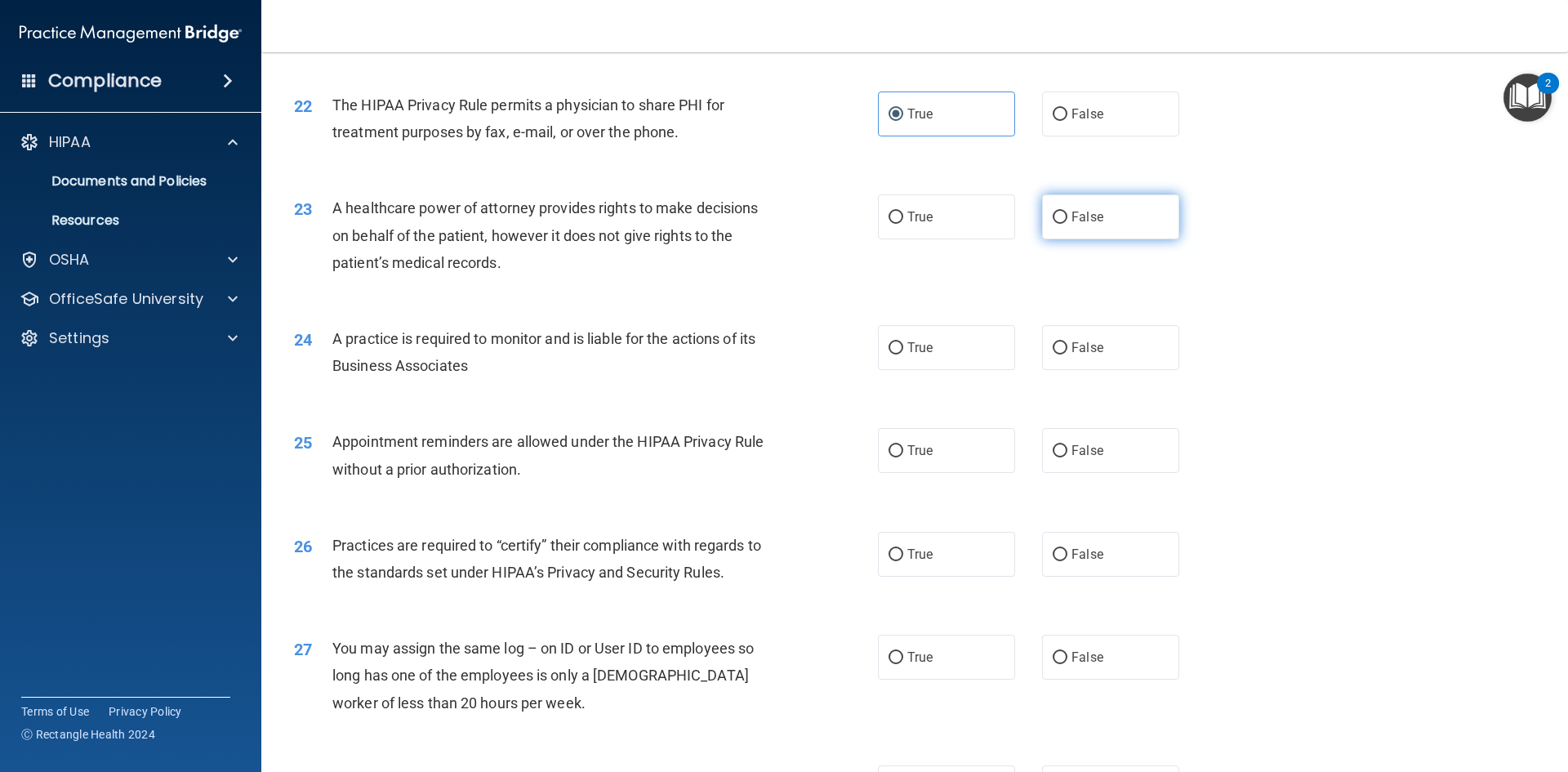
click at [1088, 216] on span "False" at bounding box center [1088, 217] width 32 height 15
click at [1067, 216] on input "False" at bounding box center [1060, 217] width 15 height 12
radio input "true"
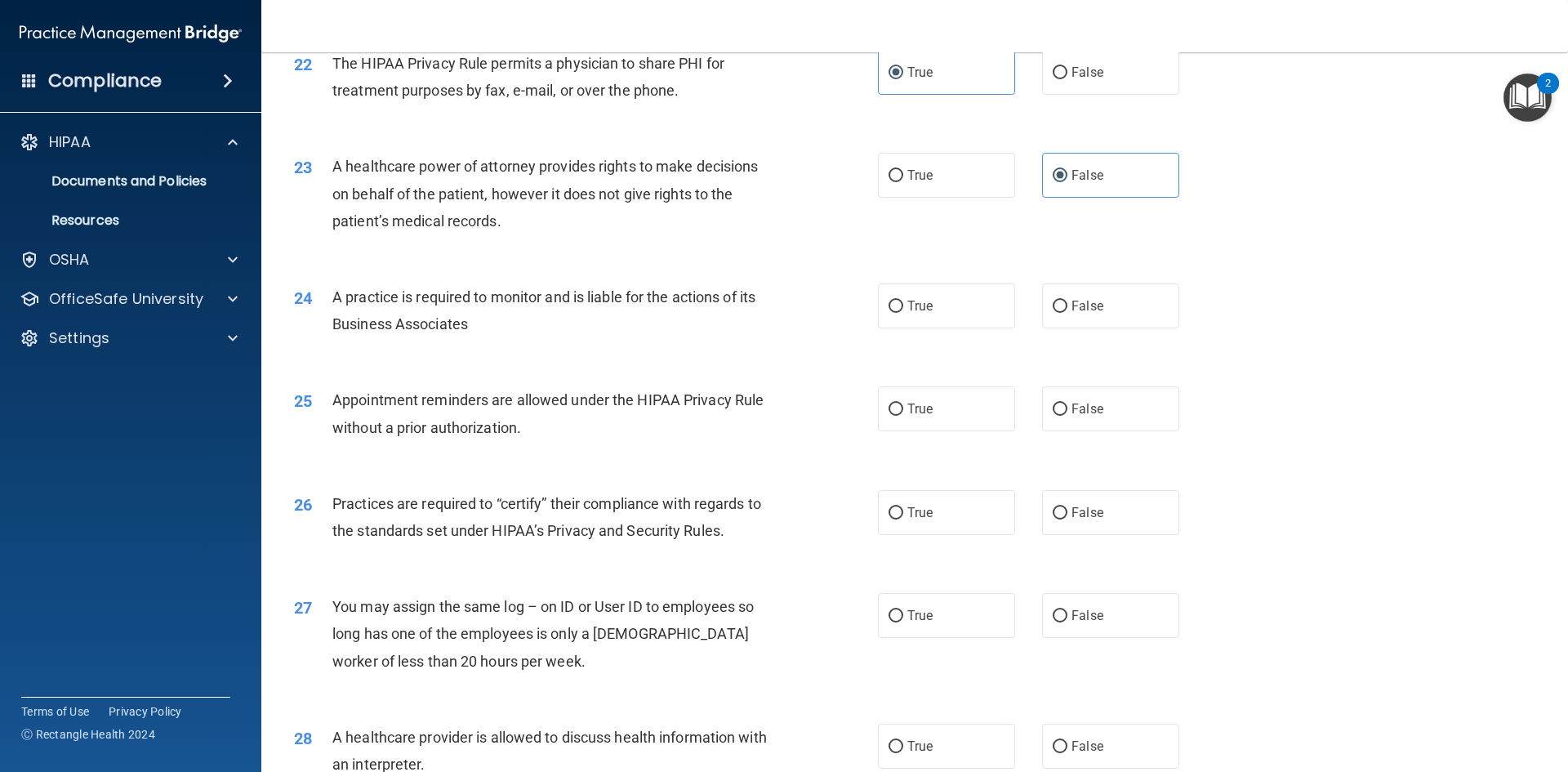
scroll to position [2696, 0]
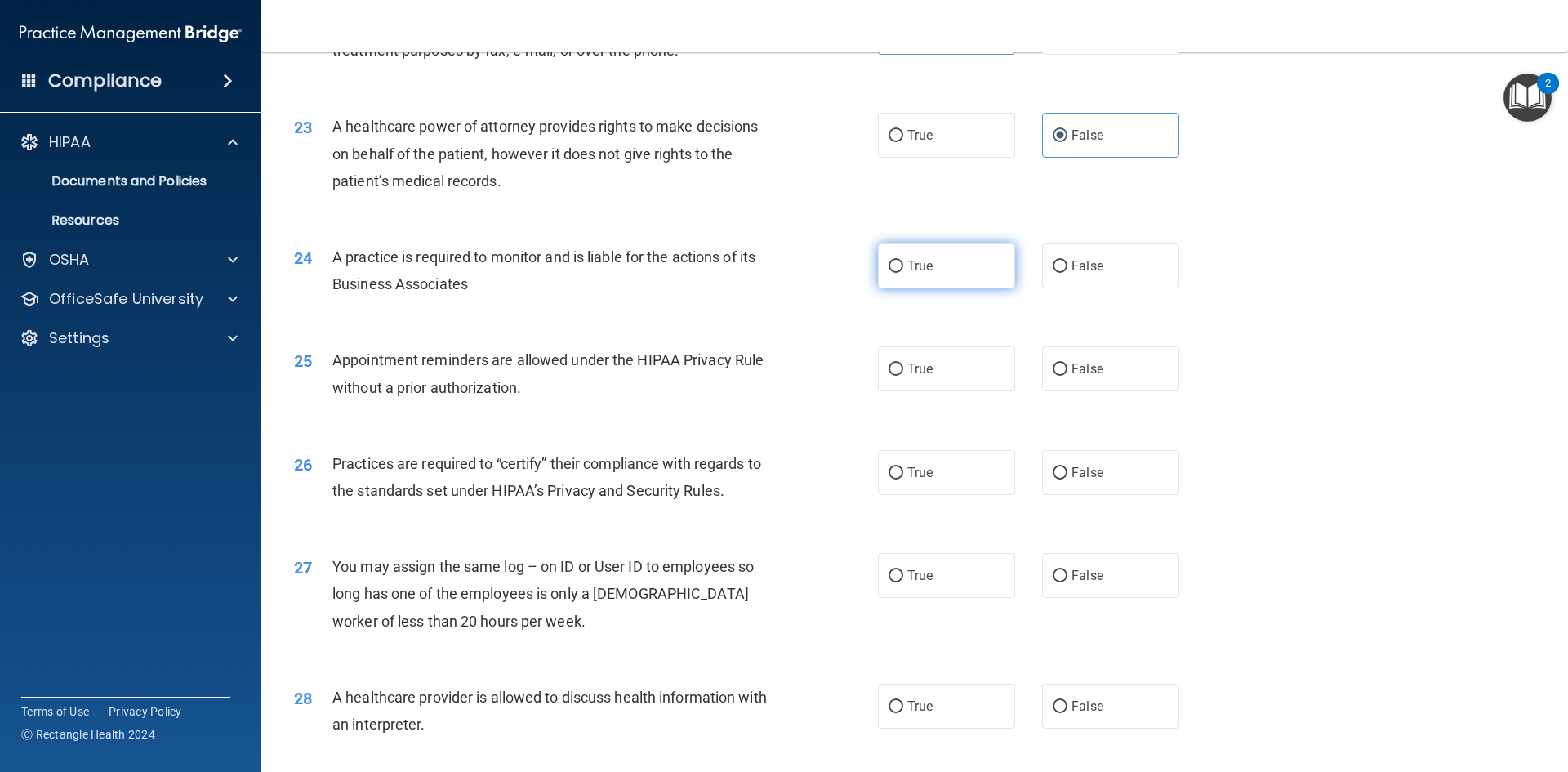
click at [914, 265] on span "True" at bounding box center [919, 266] width 26 height 15
click at [903, 265] on input "True" at bounding box center [896, 266] width 15 height 12
radio input "true"
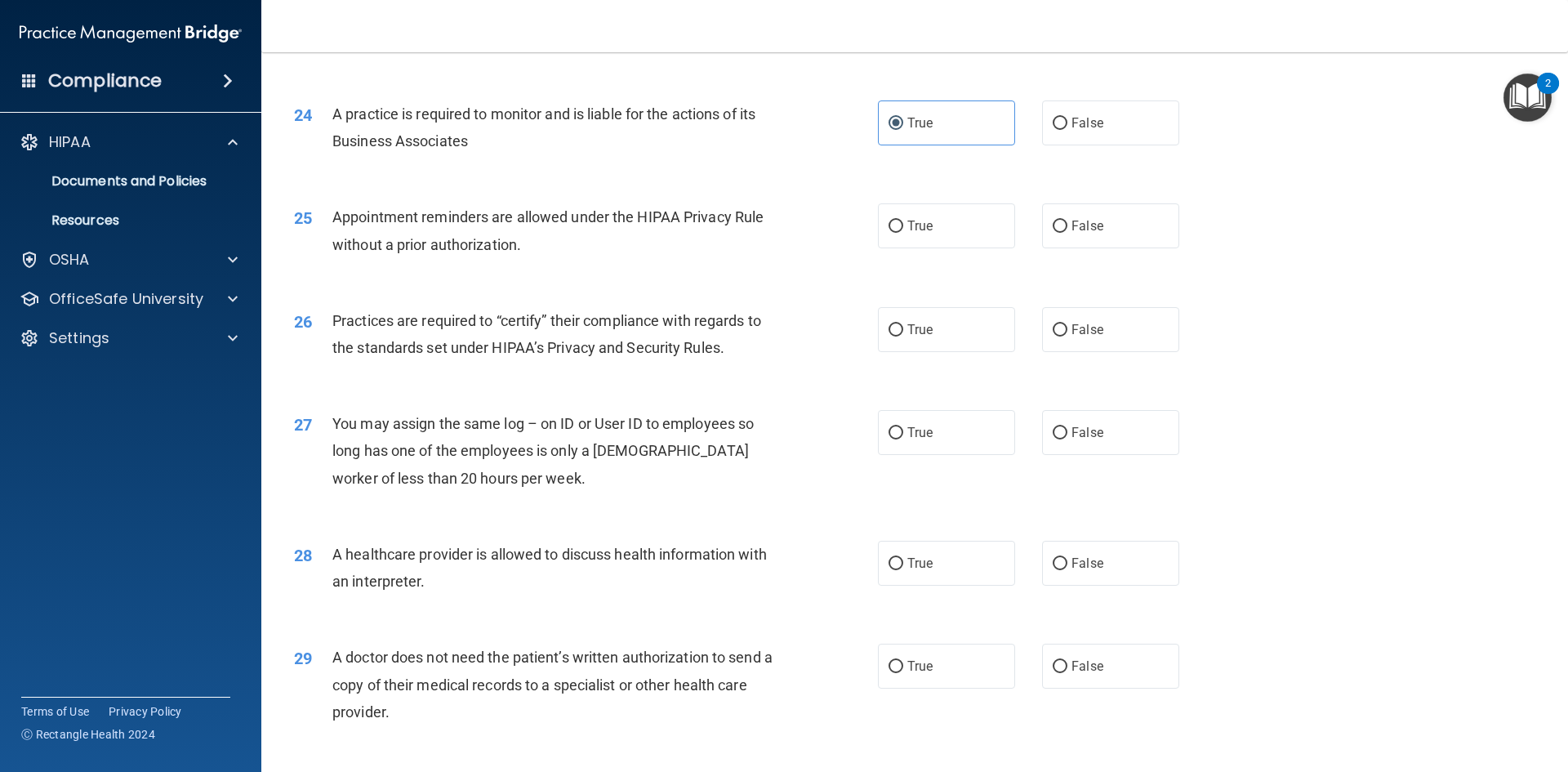
scroll to position [2860, 0]
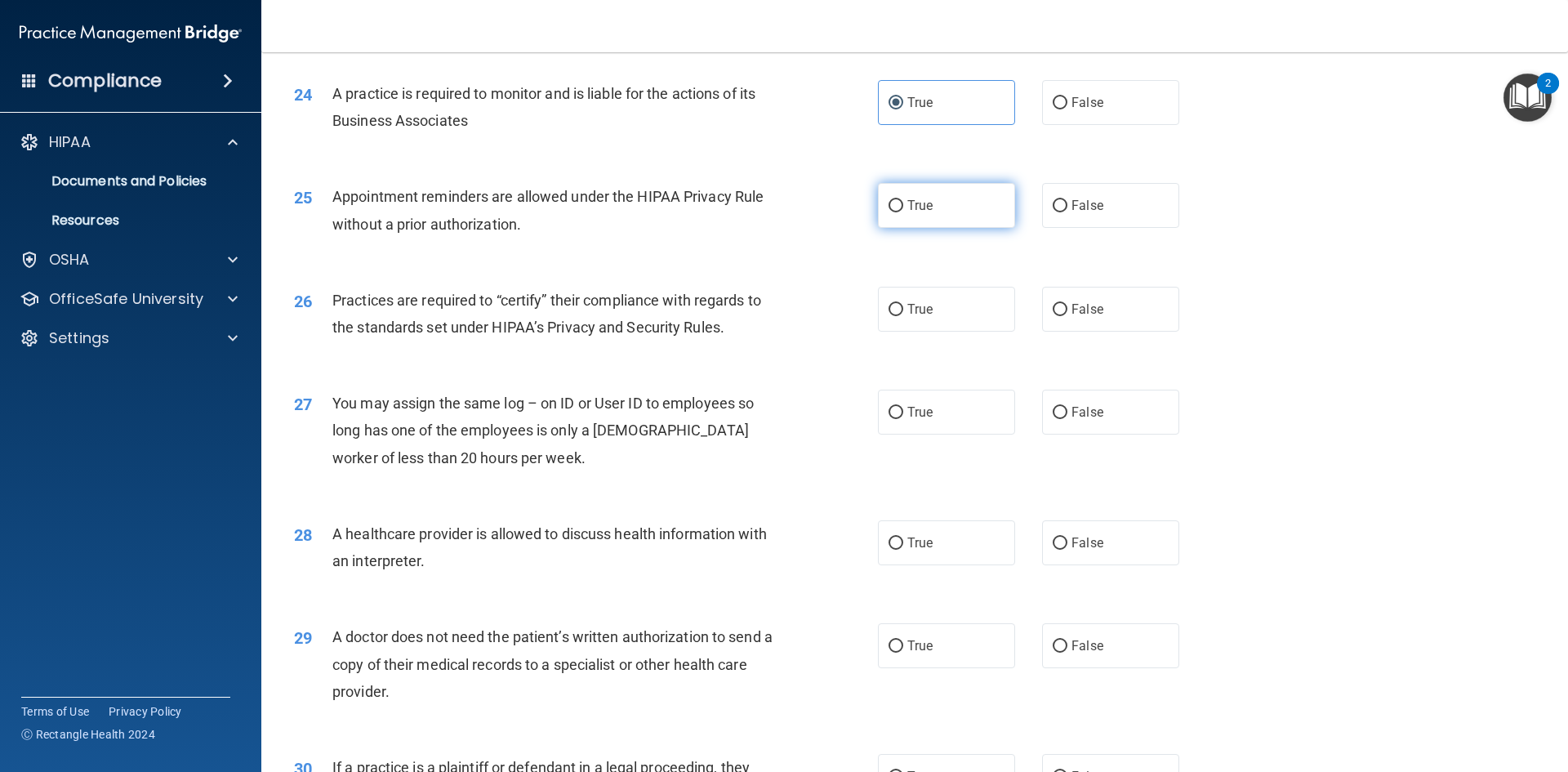
click at [956, 196] on label "True" at bounding box center [946, 205] width 137 height 45
click at [903, 200] on input "True" at bounding box center [896, 206] width 15 height 12
radio input "true"
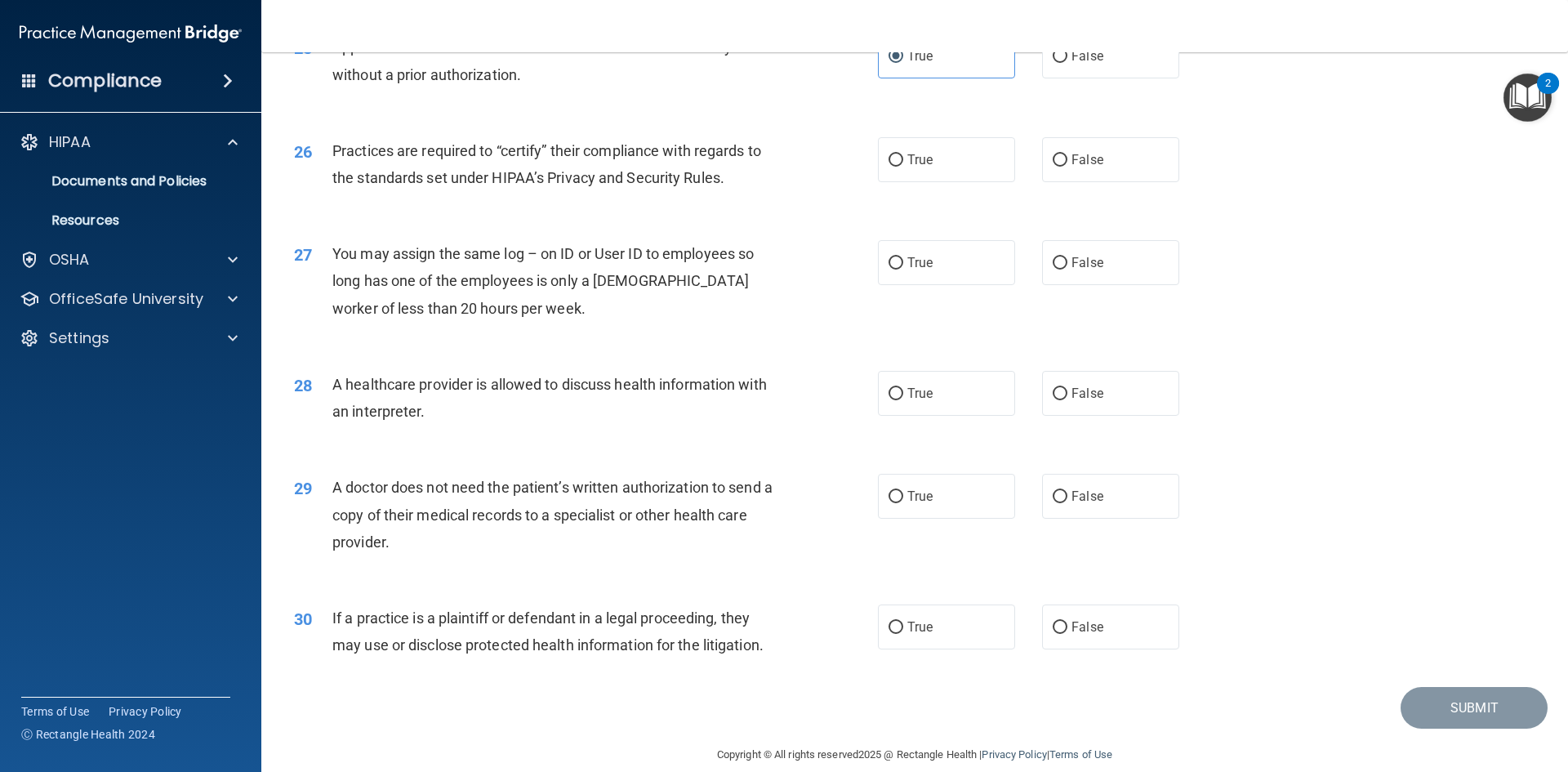
scroll to position [3023, 0]
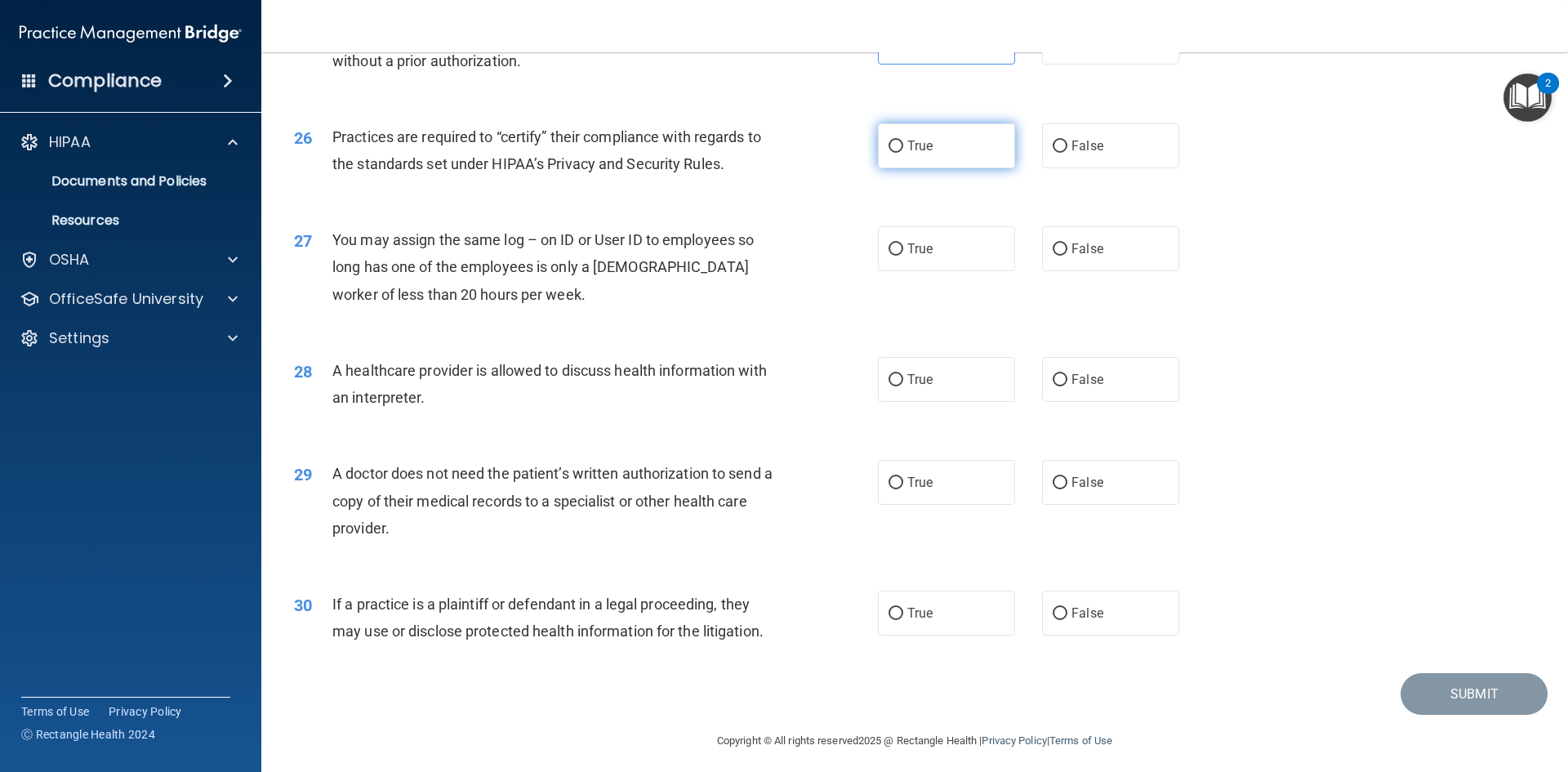
click at [952, 156] on label "True" at bounding box center [946, 145] width 137 height 45
click at [903, 153] on input "True" at bounding box center [896, 146] width 15 height 12
radio input "true"
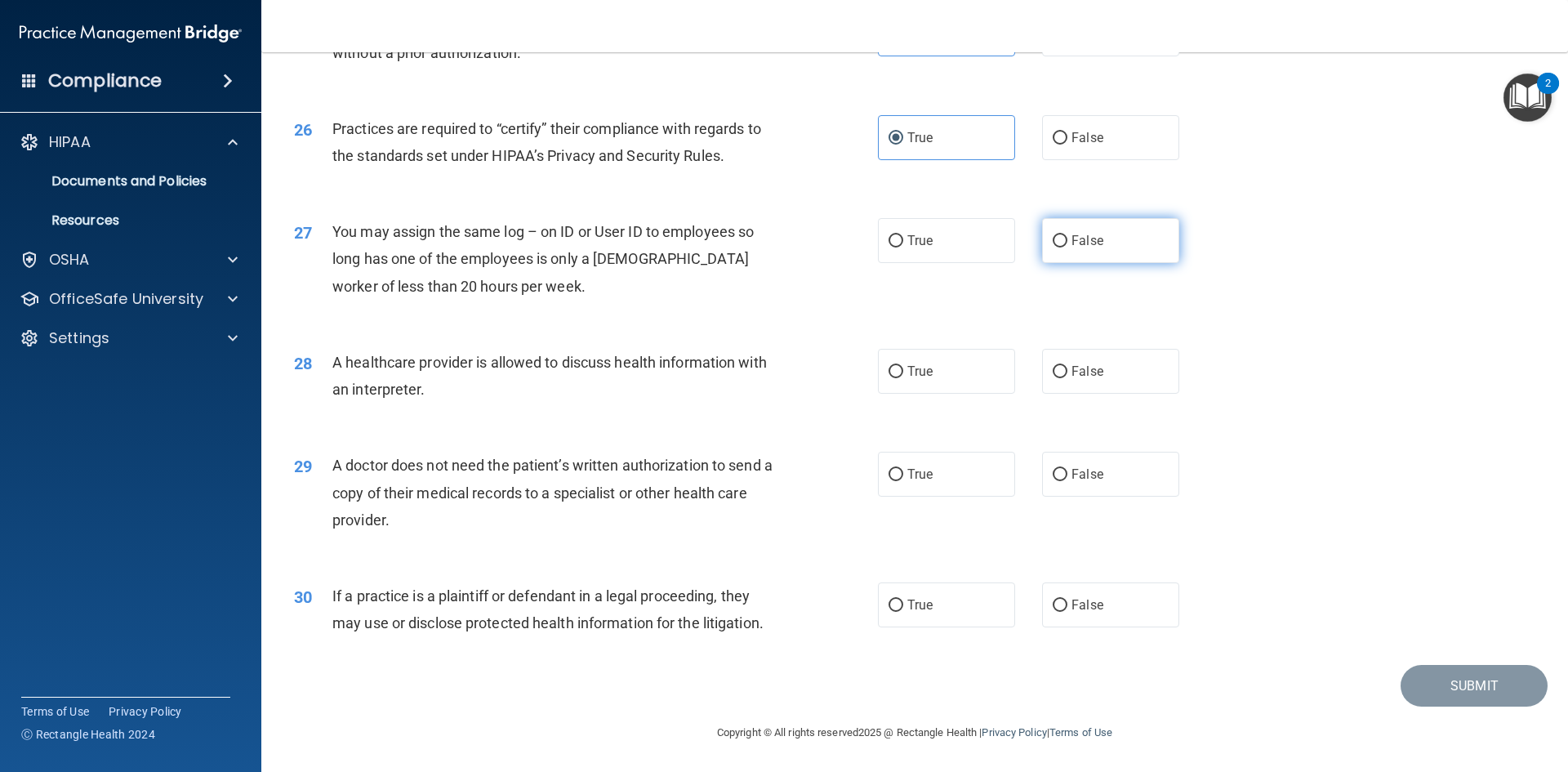
click at [1096, 249] on label "False" at bounding box center [1111, 240] width 137 height 45
click at [1067, 247] on input "False" at bounding box center [1060, 241] width 15 height 12
radio input "true"
click at [1101, 371] on label "False" at bounding box center [1111, 370] width 137 height 45
click at [1067, 371] on input "False" at bounding box center [1060, 371] width 15 height 12
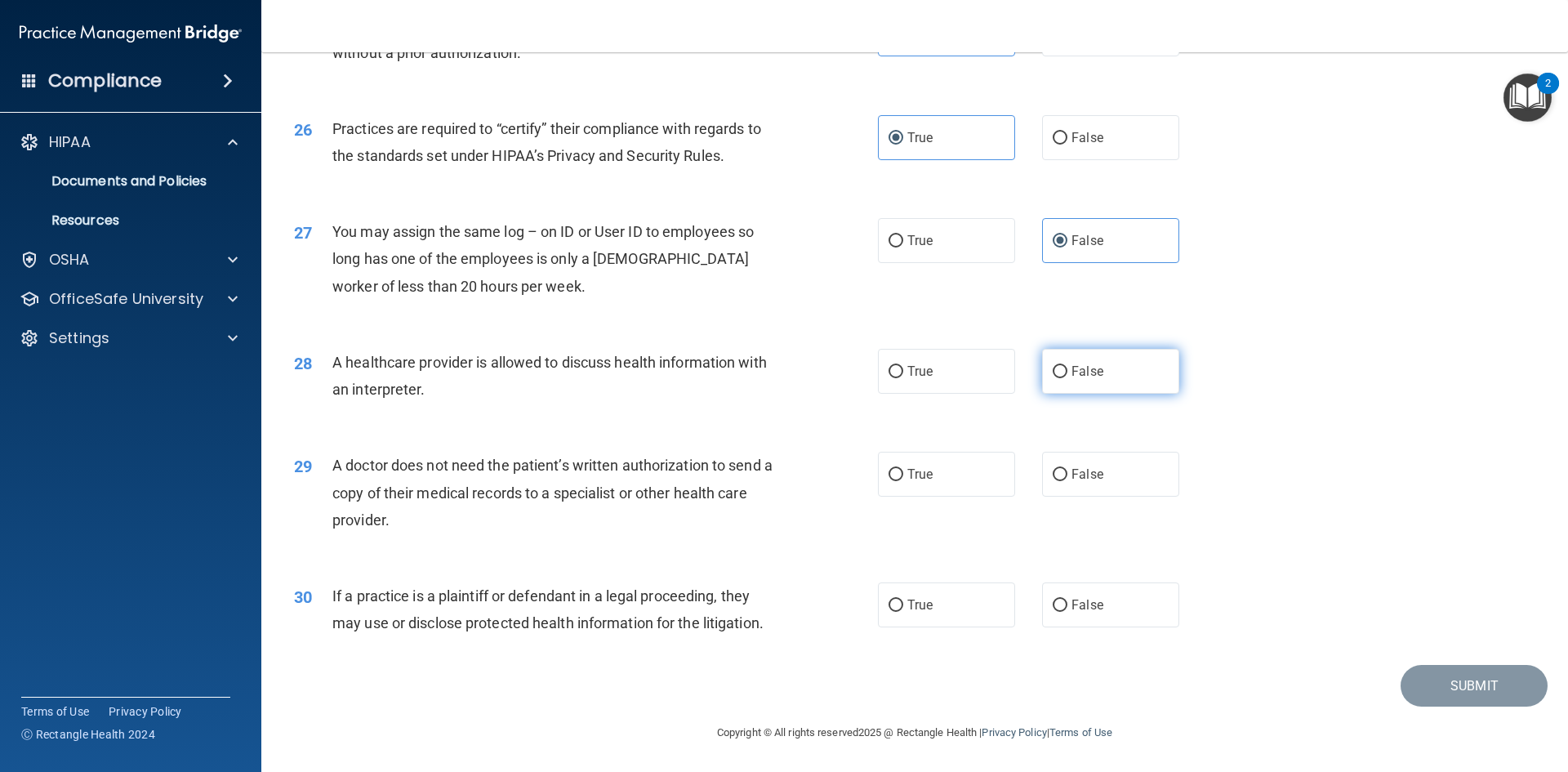
radio input "true"
click at [947, 486] on label "True" at bounding box center [946, 474] width 137 height 45
click at [903, 481] on input "True" at bounding box center [896, 475] width 15 height 12
radio input "true"
drag, startPoint x: 1114, startPoint y: 476, endPoint x: 1022, endPoint y: 495, distance: 93.9
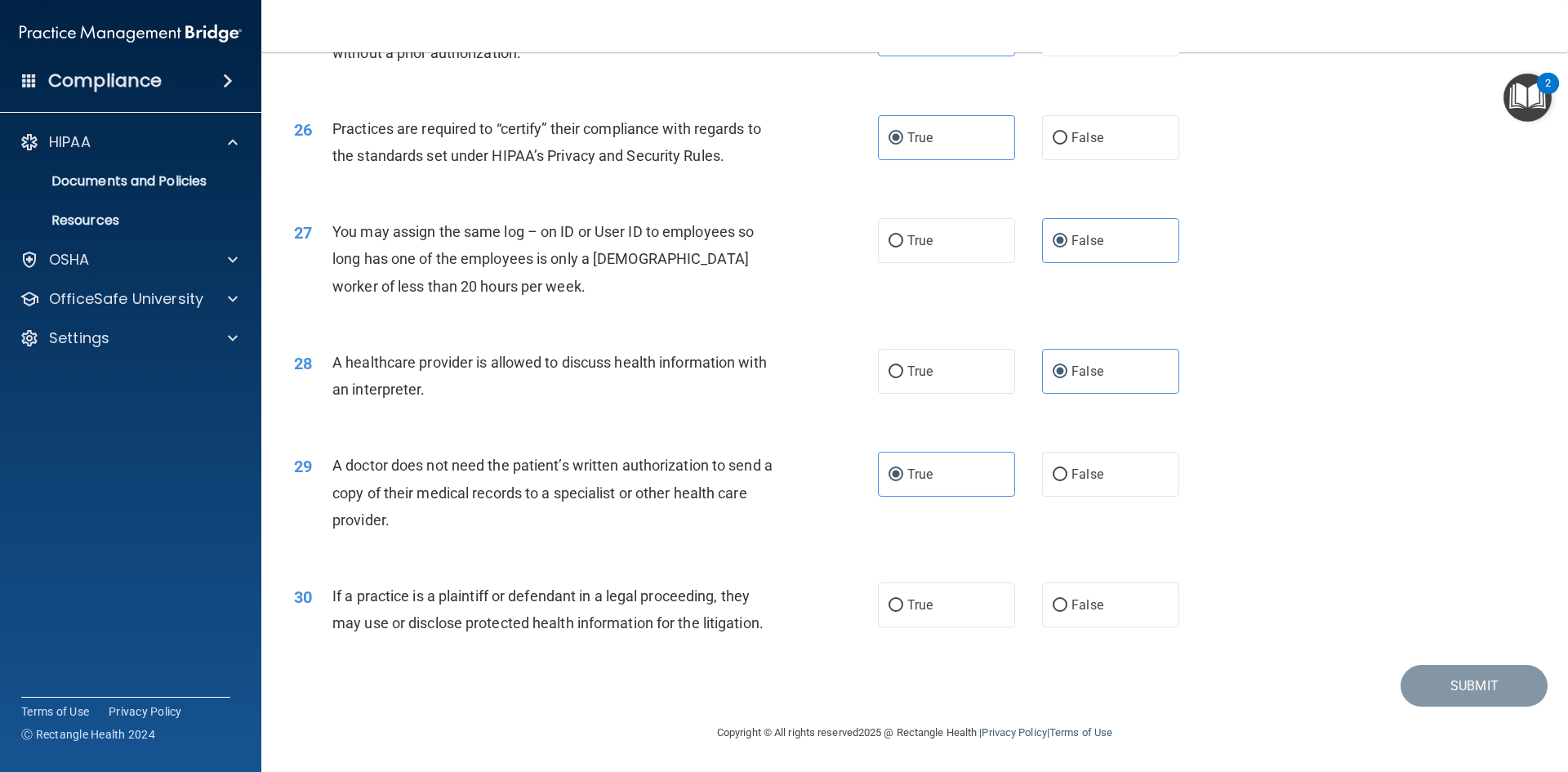
click at [1114, 476] on label "False" at bounding box center [1111, 474] width 137 height 45
click at [1067, 476] on input "False" at bounding box center [1060, 475] width 15 height 12
radio input "true"
radio input "false"
click at [1072, 601] on span "False" at bounding box center [1088, 604] width 32 height 15
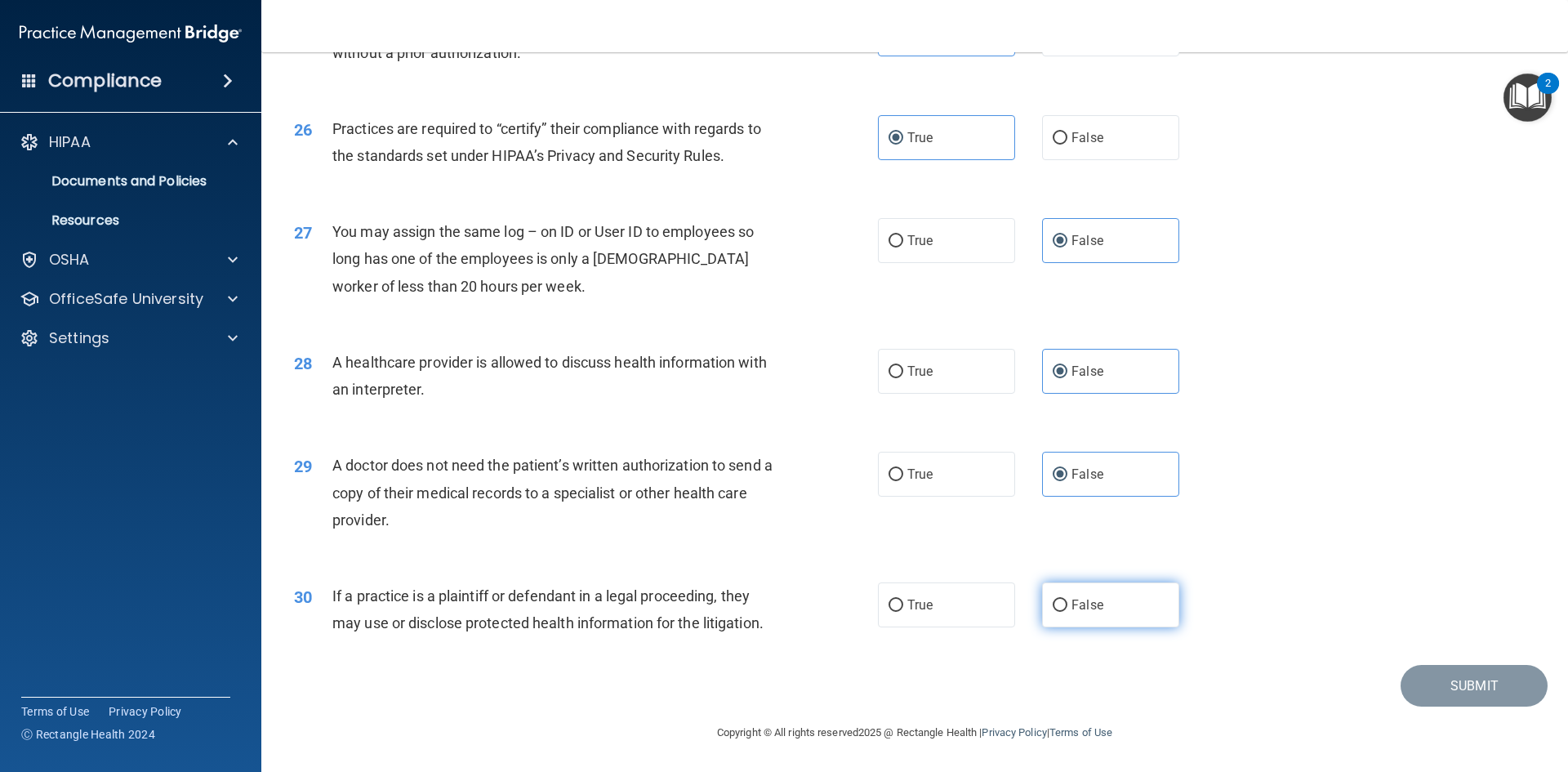
click at [1067, 601] on input "False" at bounding box center [1060, 605] width 15 height 12
radio input "true"
click at [1452, 691] on button "Submit" at bounding box center [1473, 686] width 147 height 42
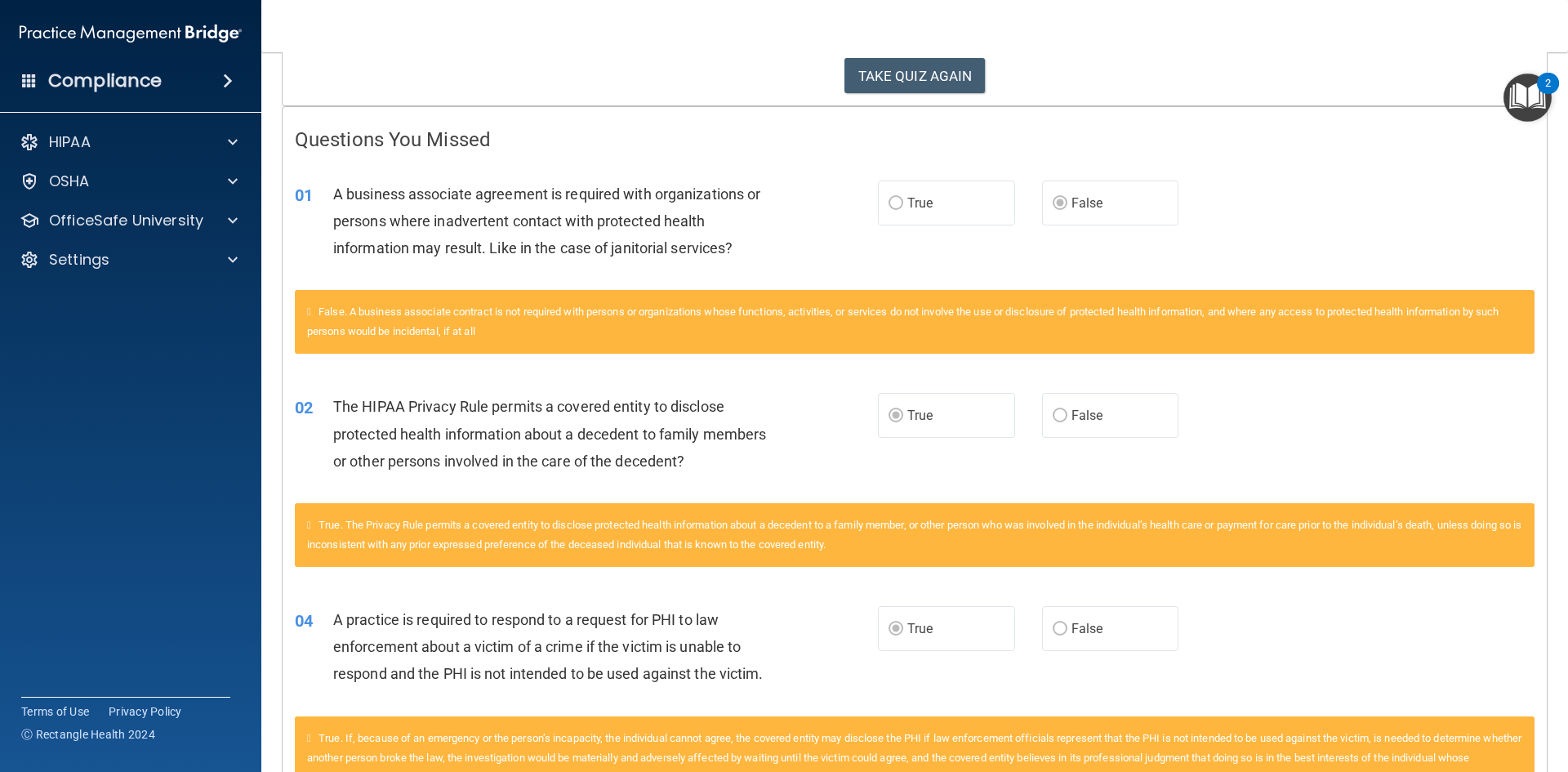
scroll to position [245, 0]
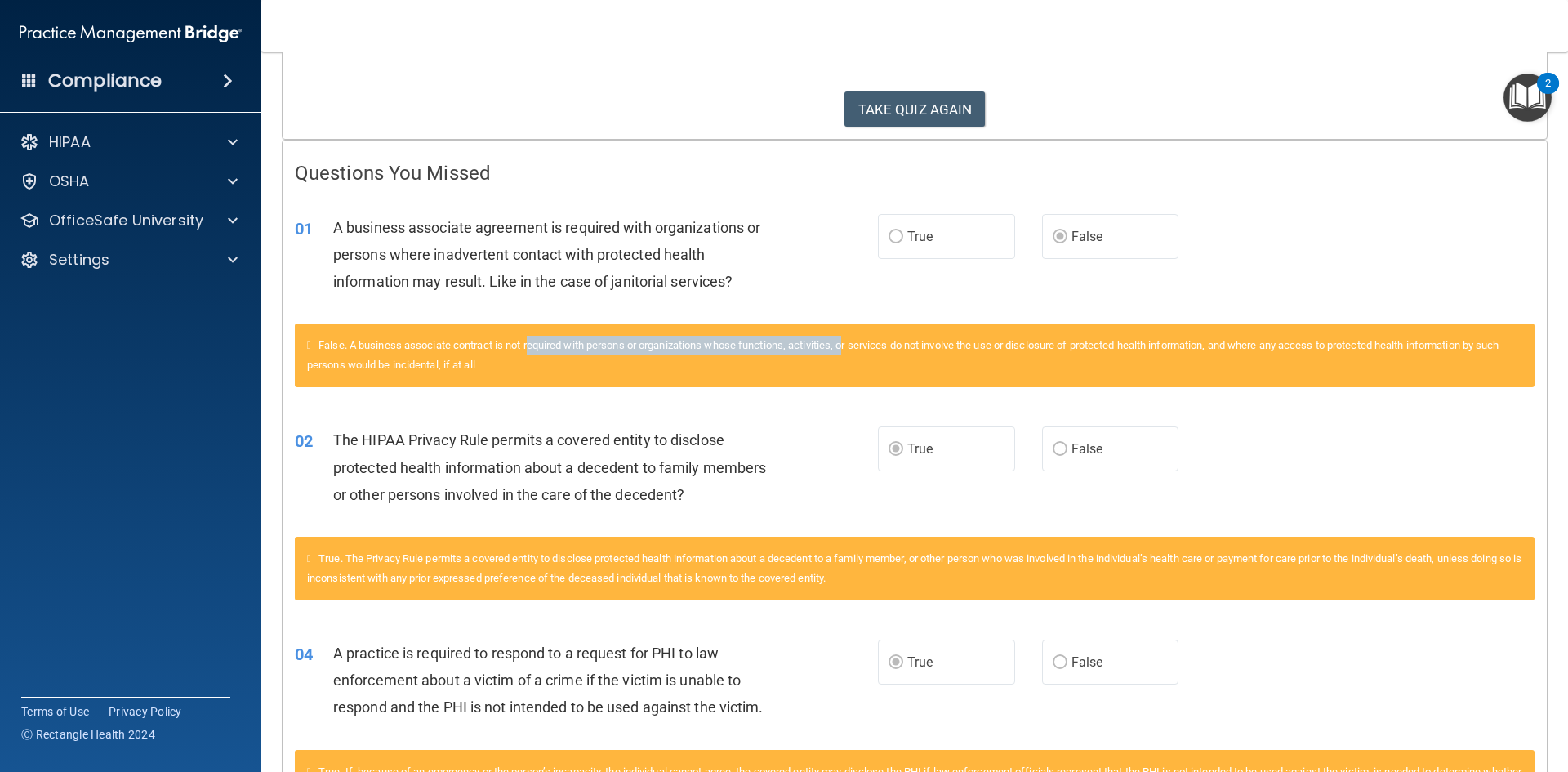
drag, startPoint x: 534, startPoint y: 347, endPoint x: 858, endPoint y: 349, distance: 324.0
click at [857, 350] on span "False. A business associate contract is not required with persons or organizati…" at bounding box center [902, 355] width 1192 height 32
click at [873, 348] on span "False. A business associate contract is not required with persons or organizati…" at bounding box center [902, 355] width 1192 height 32
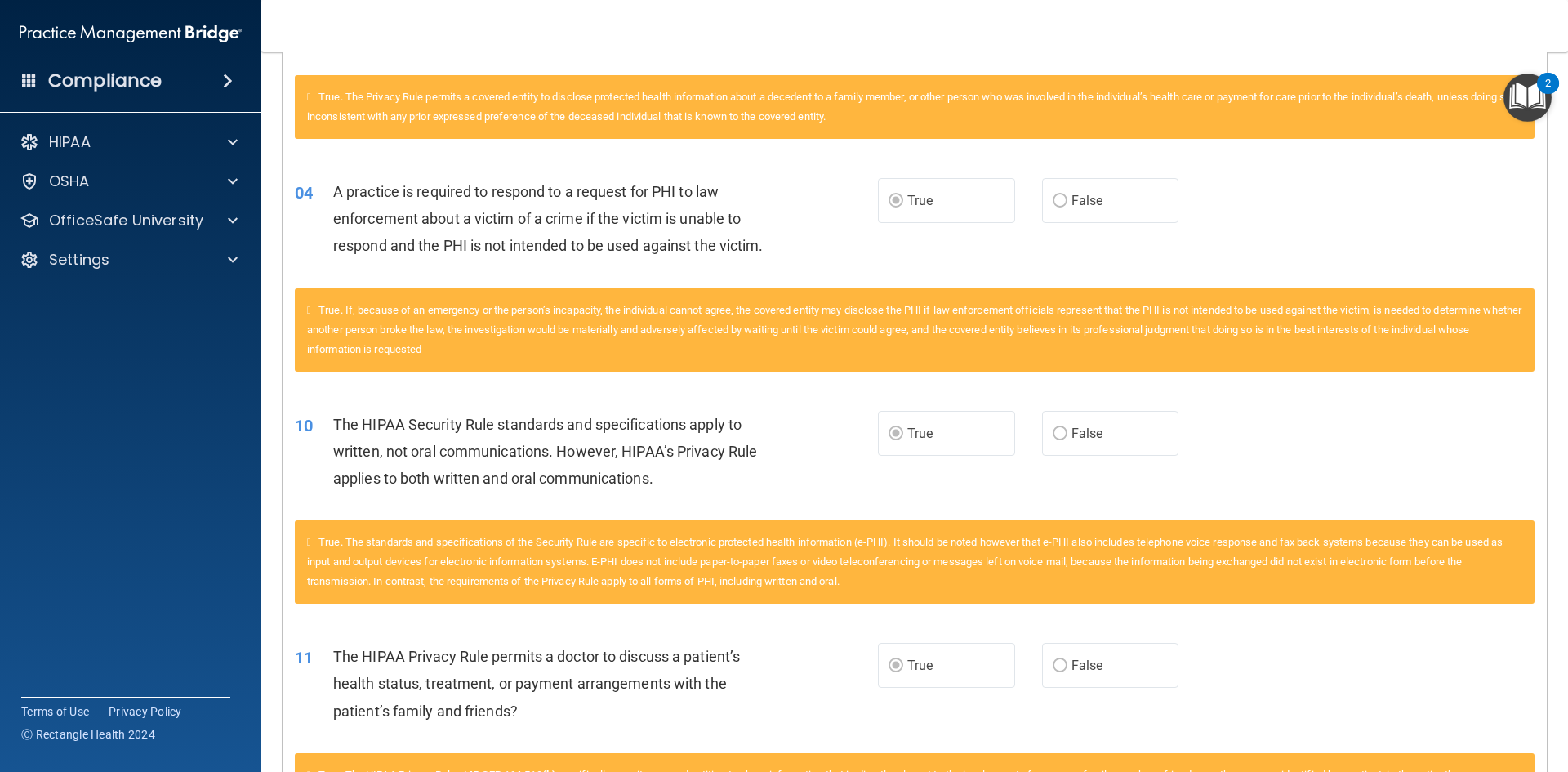
scroll to position [735, 0]
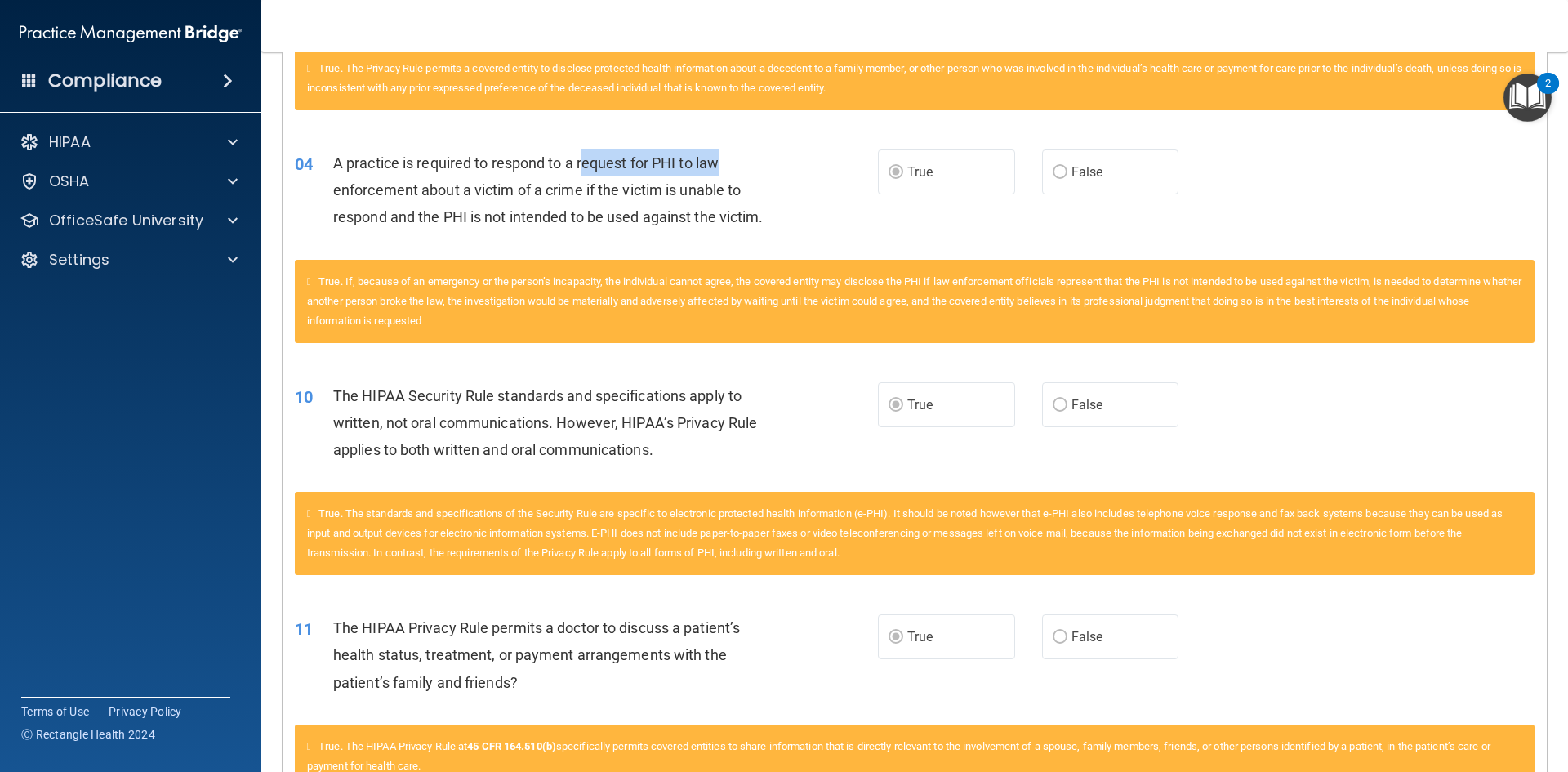
drag, startPoint x: 582, startPoint y: 160, endPoint x: 734, endPoint y: 160, distance: 152.0
click at [734, 160] on div "A practice is required to respond to a request for PHI to law enforcement about…" at bounding box center [561, 190] width 455 height 81
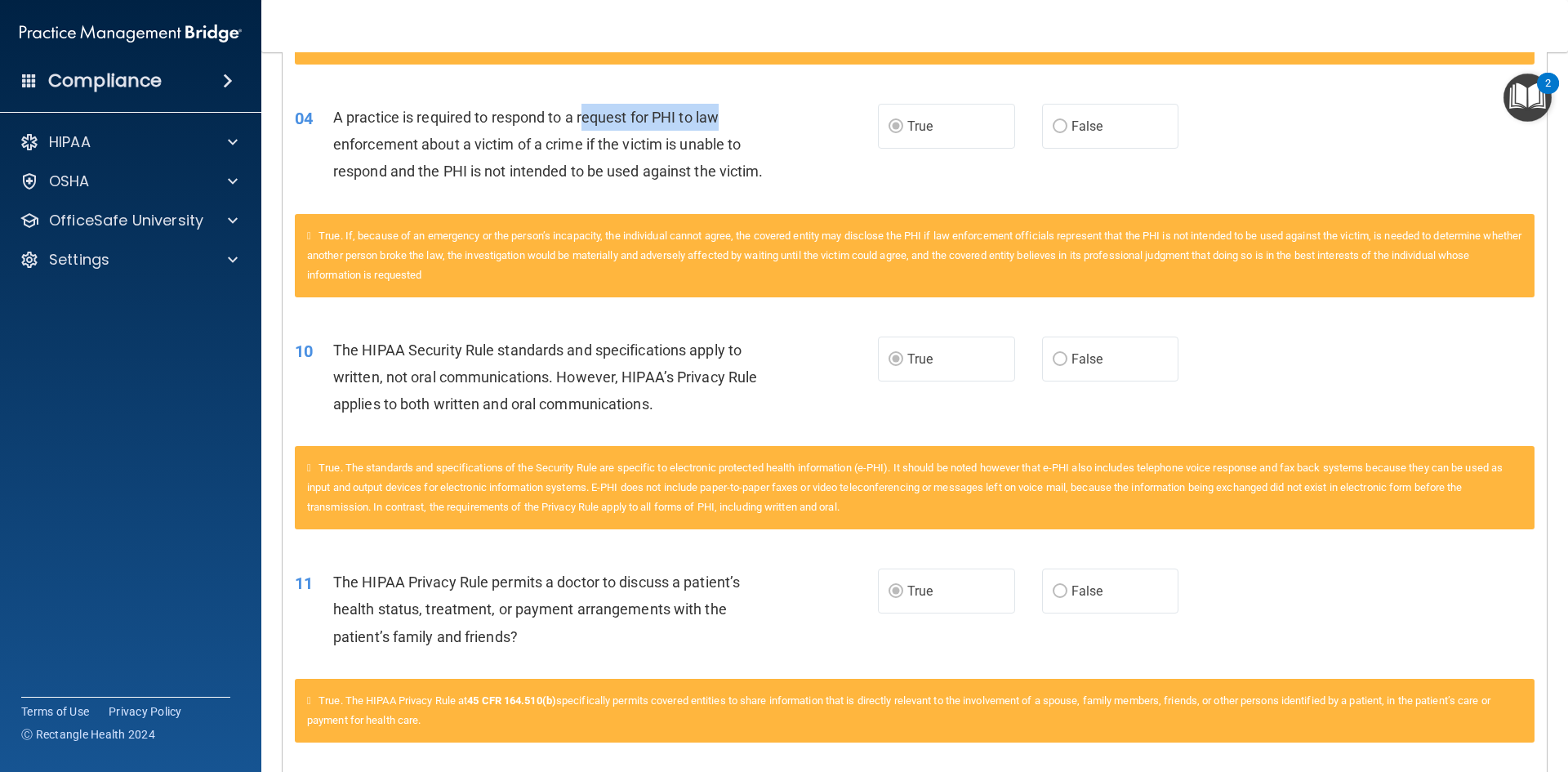
scroll to position [899, 0]
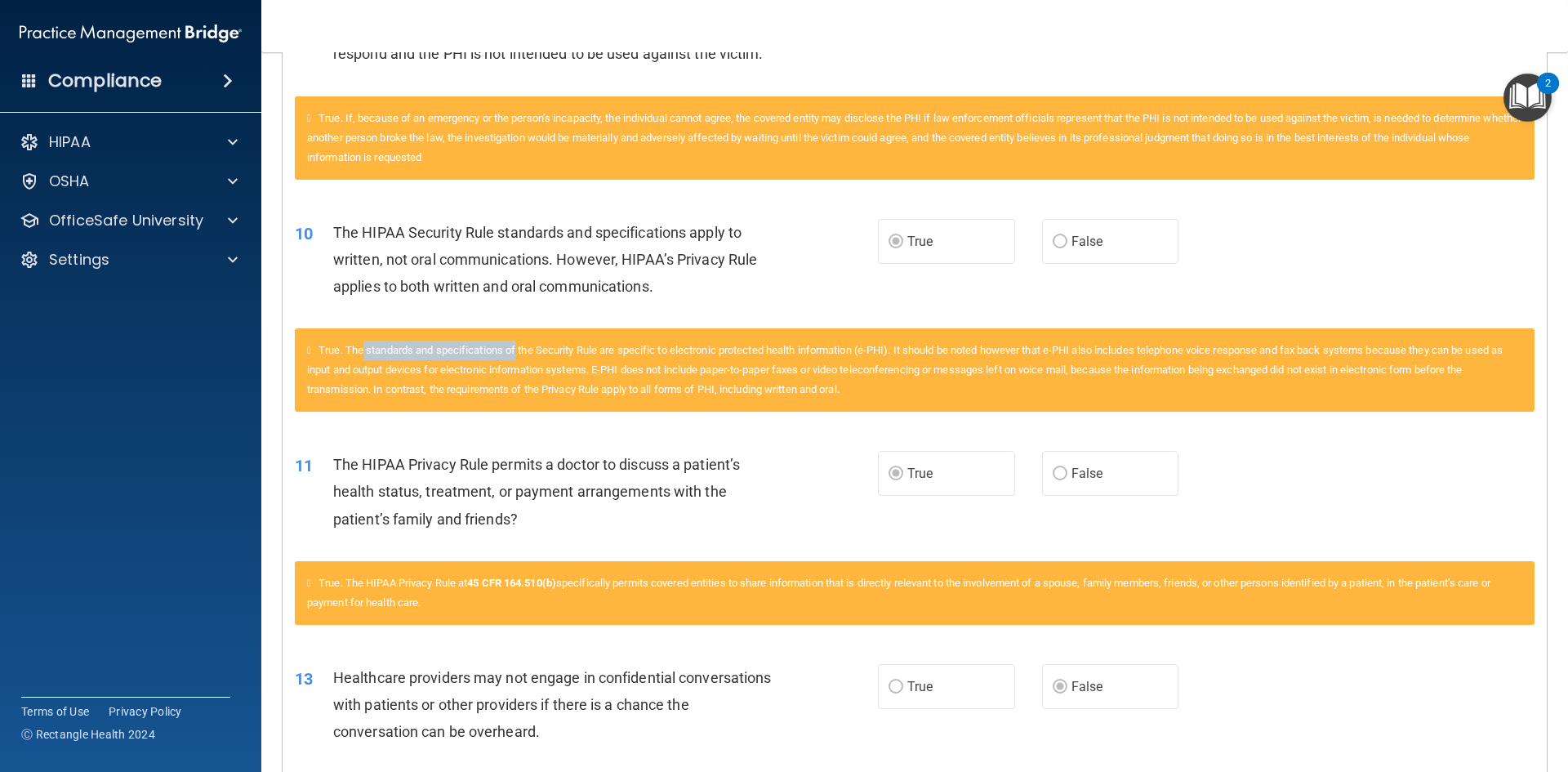
drag, startPoint x: 380, startPoint y: 350, endPoint x: 522, endPoint y: 351, distance: 142.0
click at [522, 351] on span "True. The standards and specifications of the Security Rule are specific to ele…" at bounding box center [904, 369] width 1196 height 51
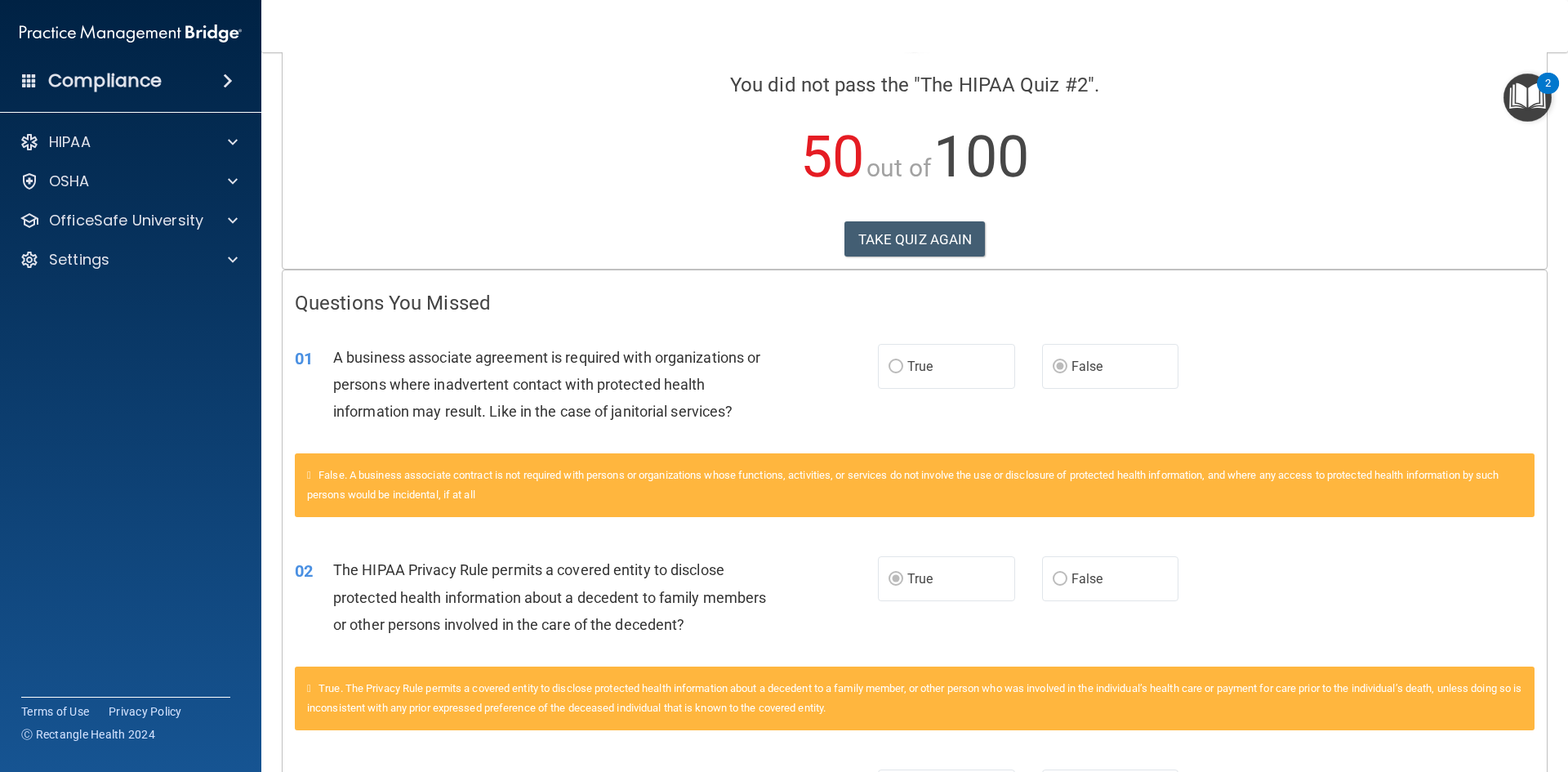
scroll to position [0, 0]
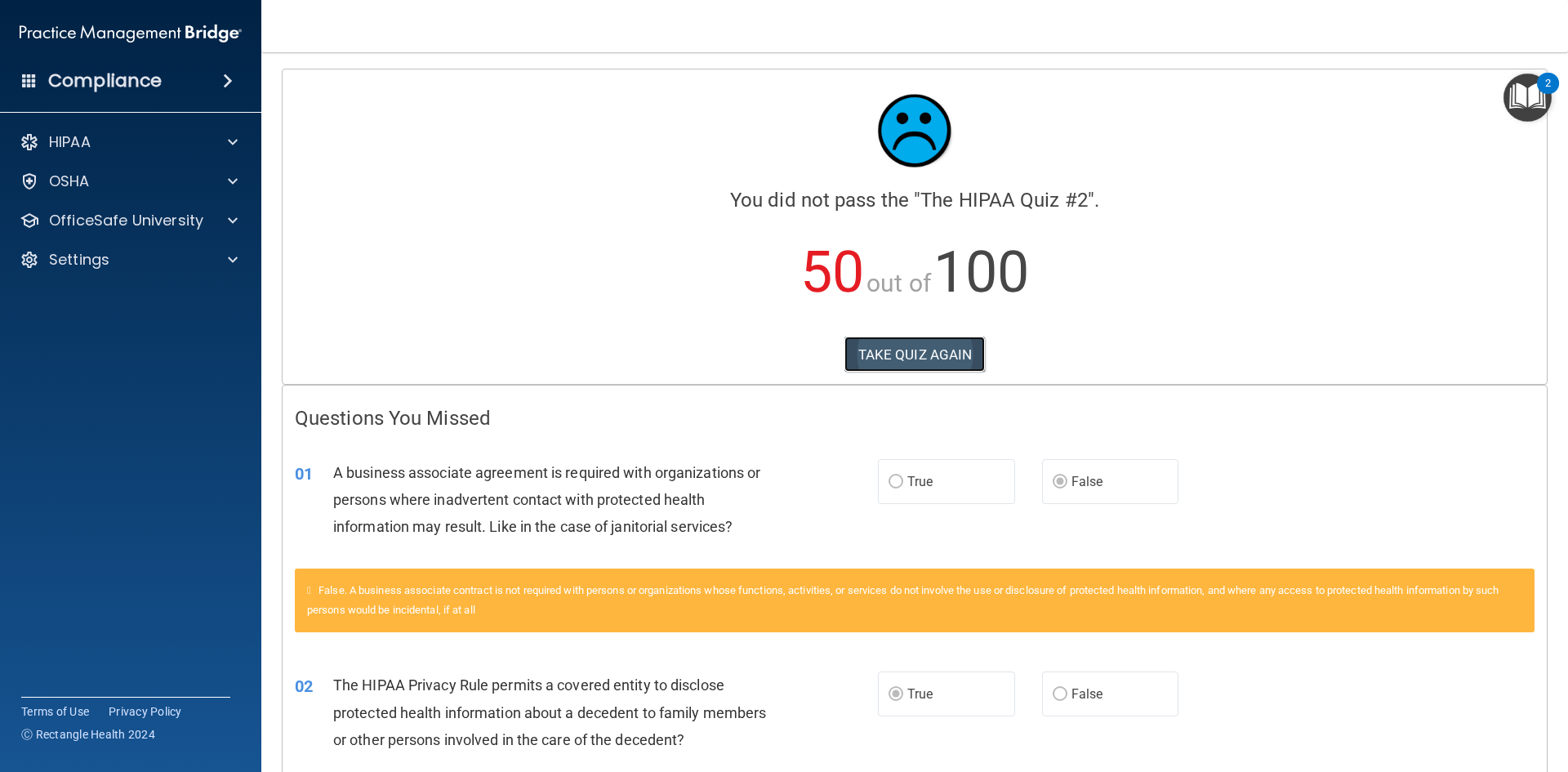
click at [938, 359] on button "TAKE QUIZ AGAIN" at bounding box center [915, 354] width 141 height 36
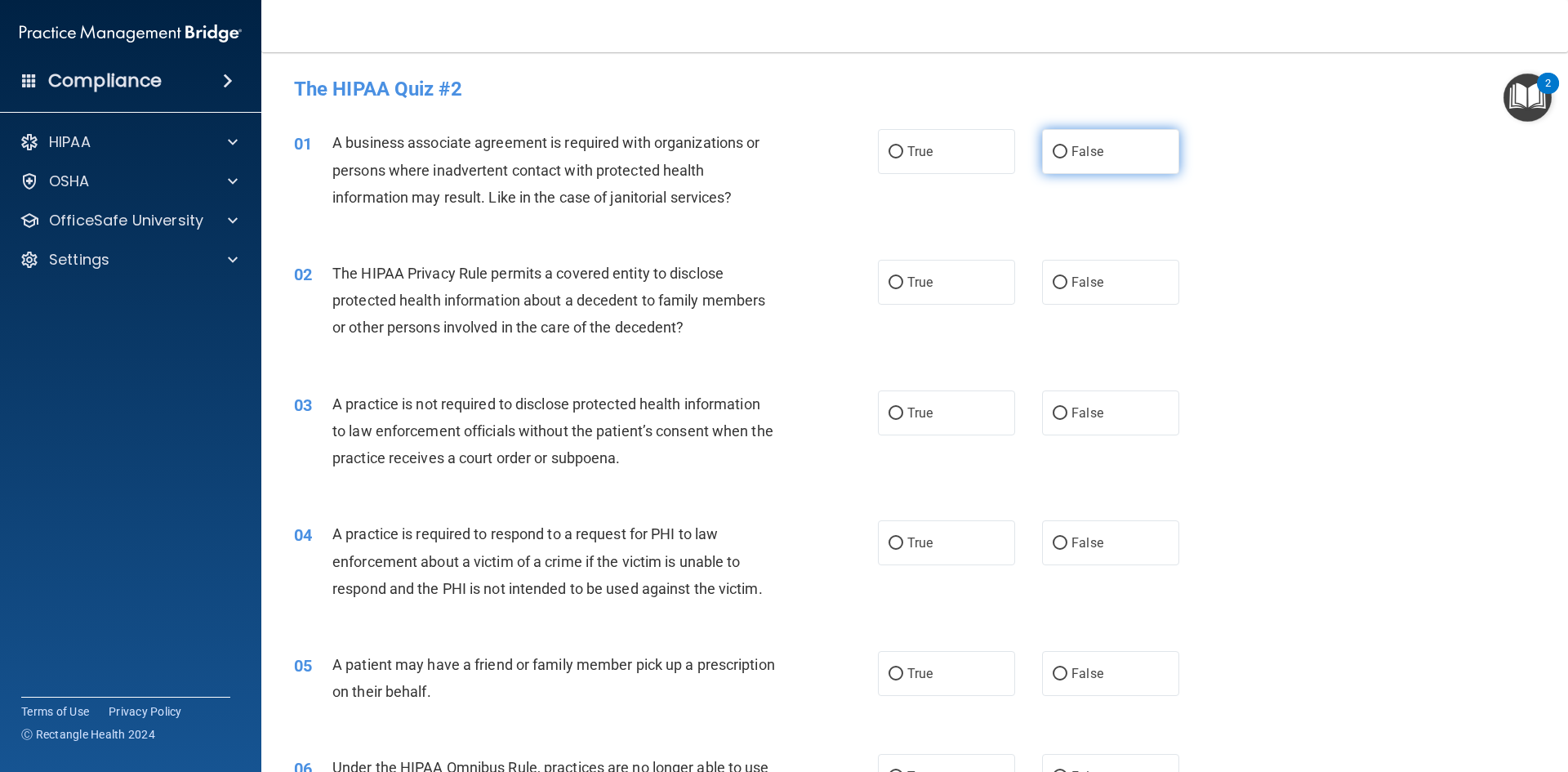
click at [1072, 152] on span "False" at bounding box center [1088, 152] width 32 height 15
click at [1066, 152] on input "False" at bounding box center [1060, 152] width 15 height 12
radio input "true"
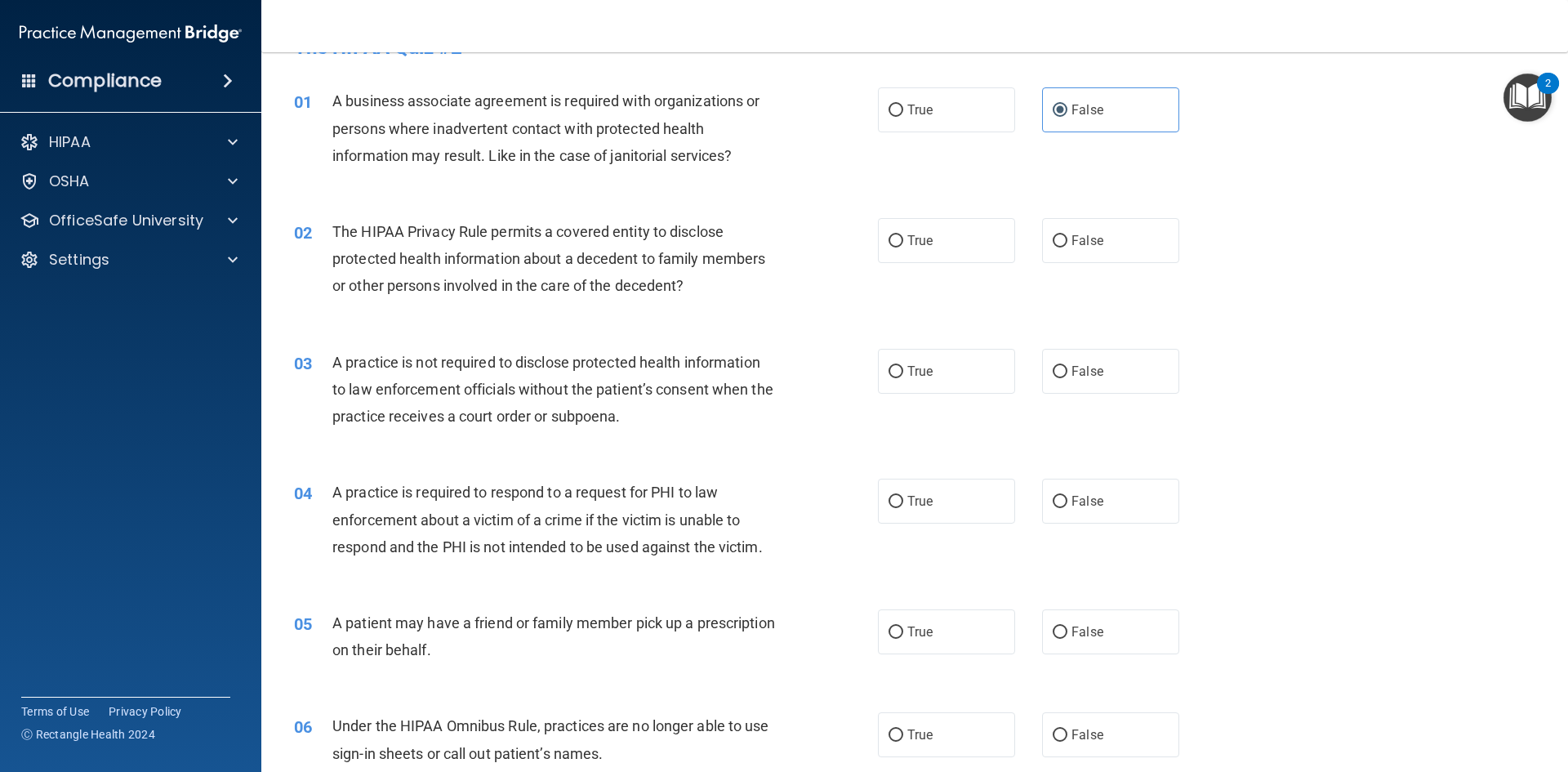
scroll to position [81, 0]
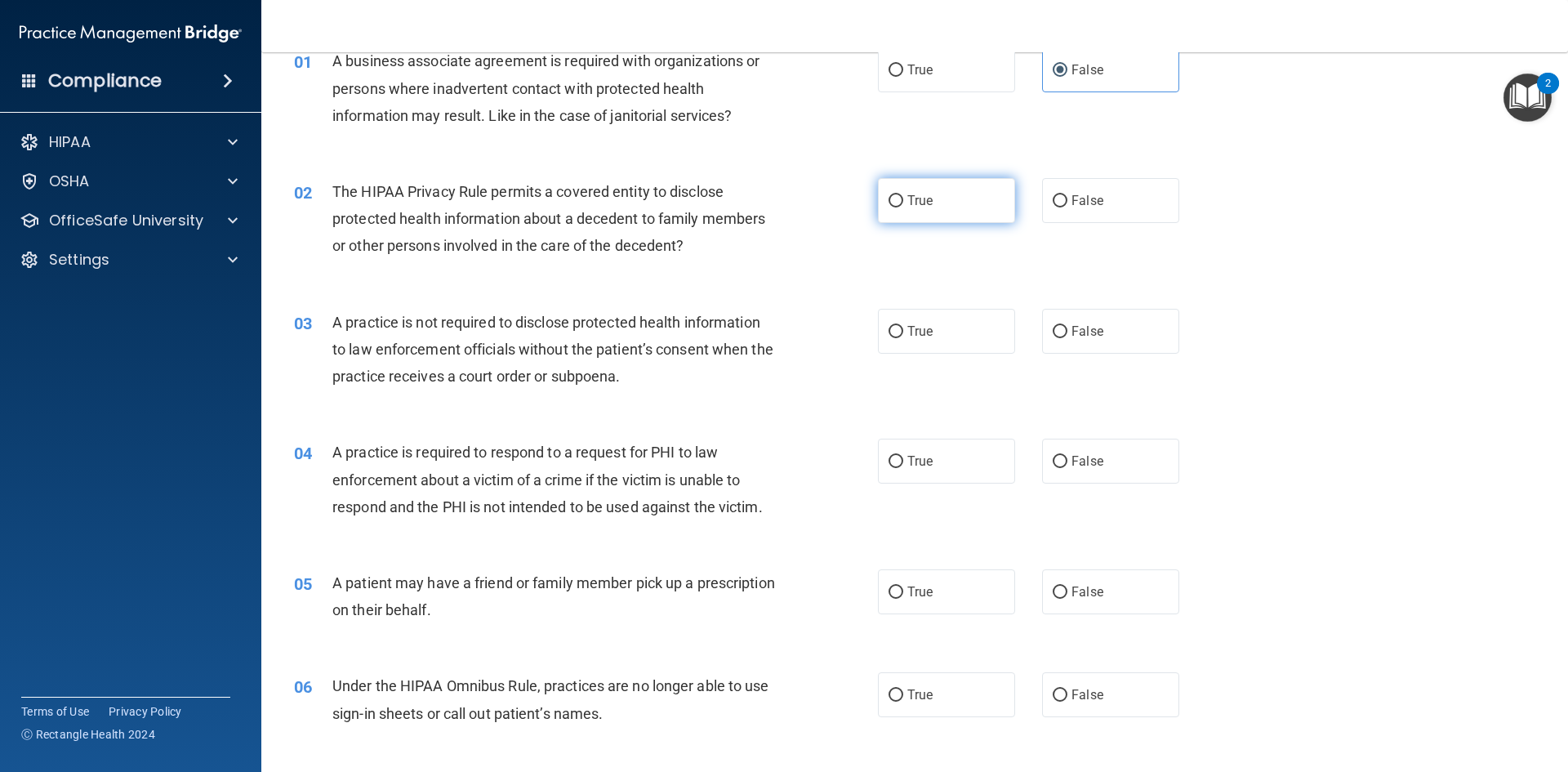
drag, startPoint x: 936, startPoint y: 206, endPoint x: 906, endPoint y: 220, distance: 33.1
click at [937, 206] on label "True" at bounding box center [946, 200] width 137 height 45
click at [903, 206] on input "True" at bounding box center [896, 201] width 15 height 12
radio input "true"
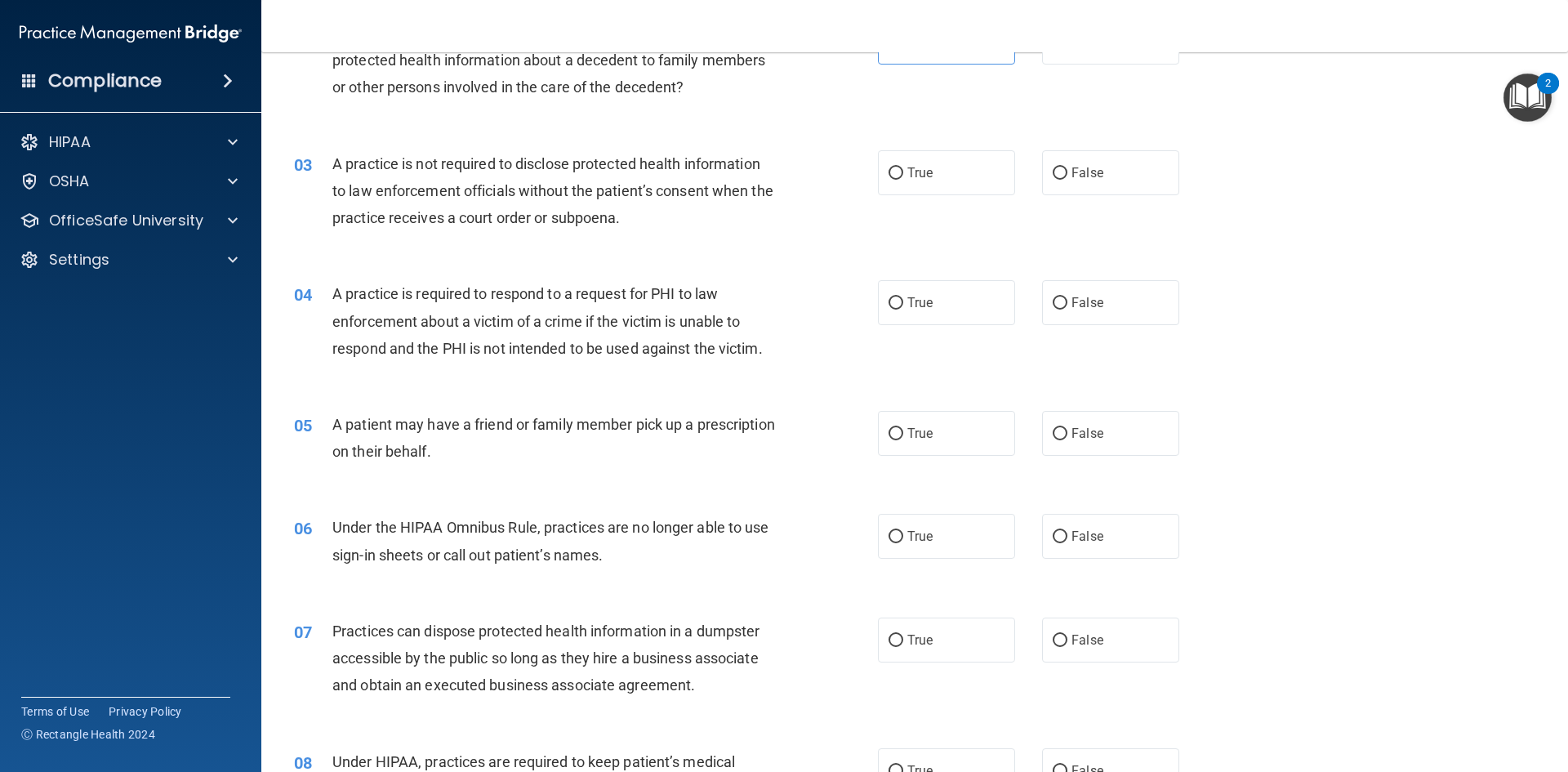
scroll to position [245, 0]
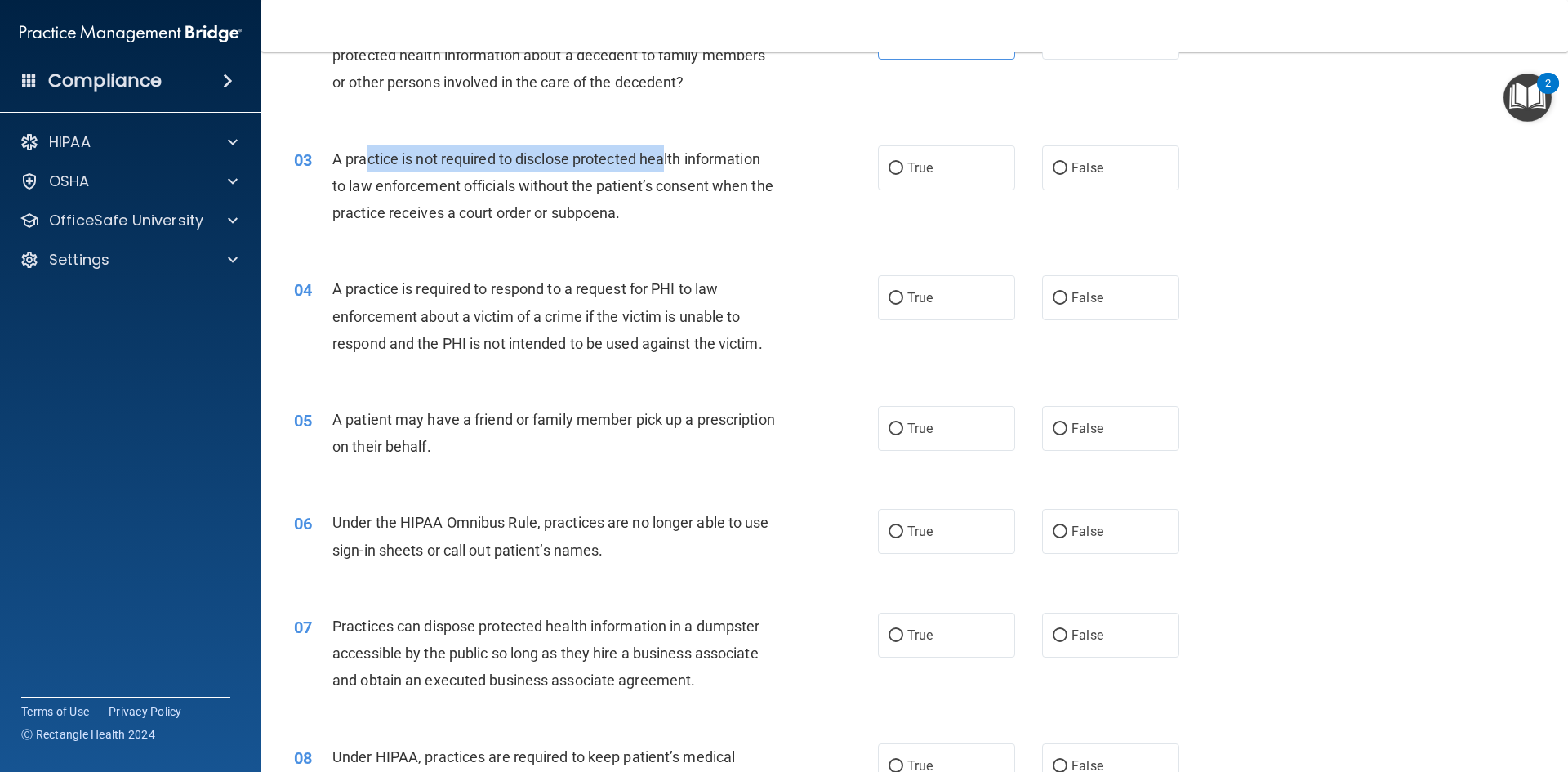
drag, startPoint x: 370, startPoint y: 157, endPoint x: 668, endPoint y: 160, distance: 298.0
click at [668, 160] on span "A practice is not required to disclose protected health information to law enfo…" at bounding box center [553, 186] width 441 height 71
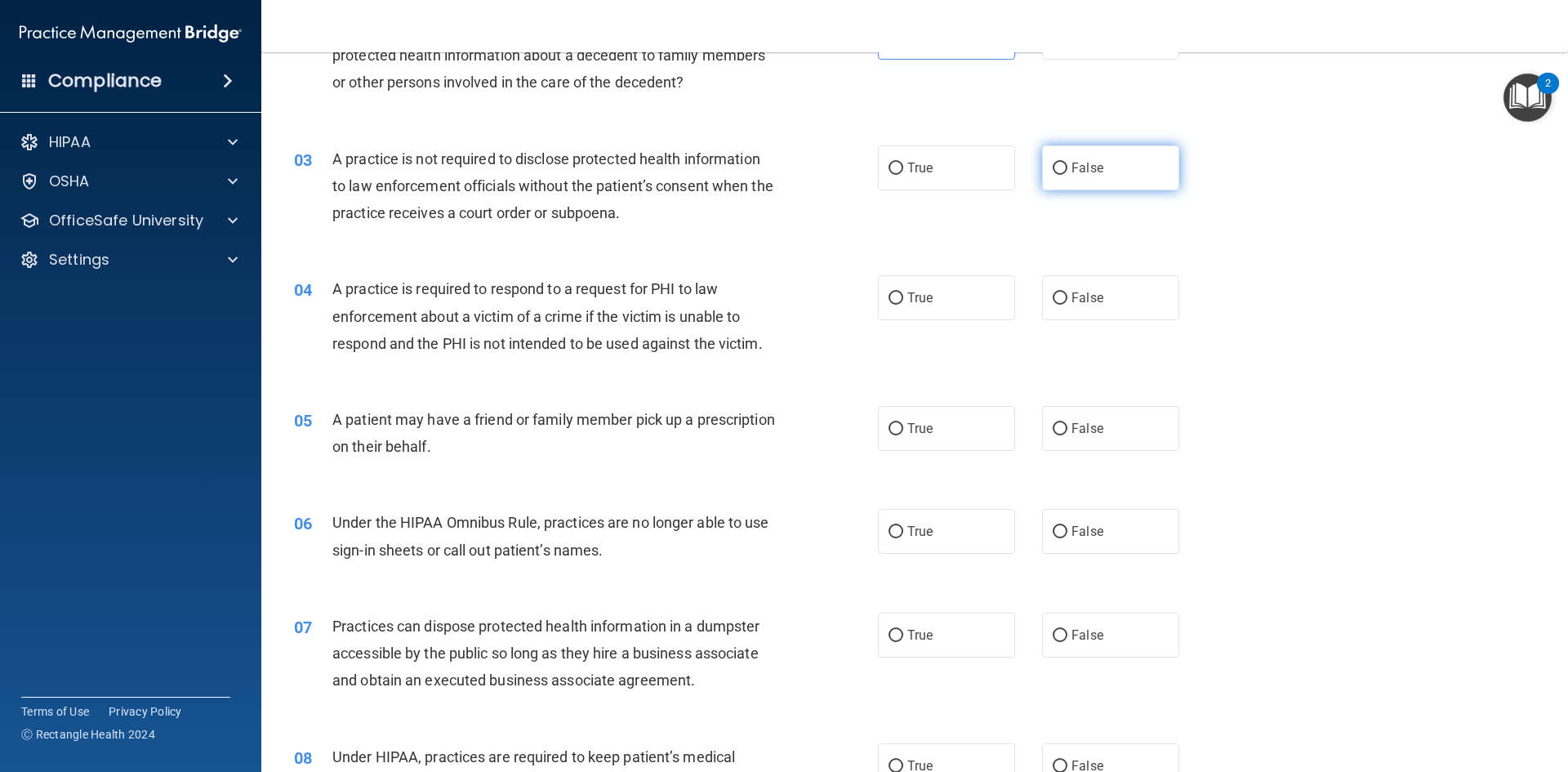
click at [1114, 171] on label "False" at bounding box center [1111, 168] width 137 height 45
click at [1067, 171] on input "False" at bounding box center [1060, 169] width 15 height 12
radio input "true"
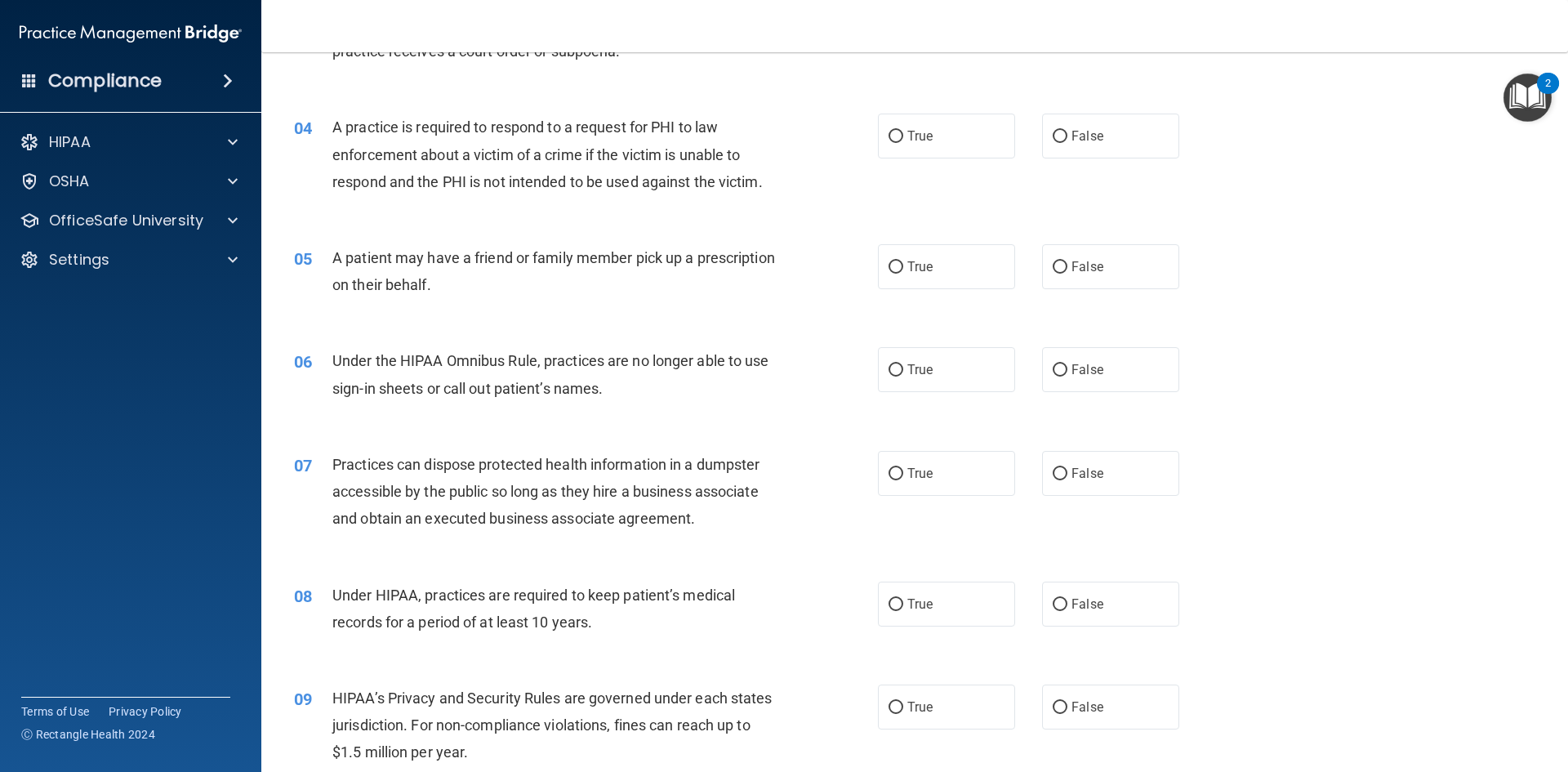
scroll to position [408, 0]
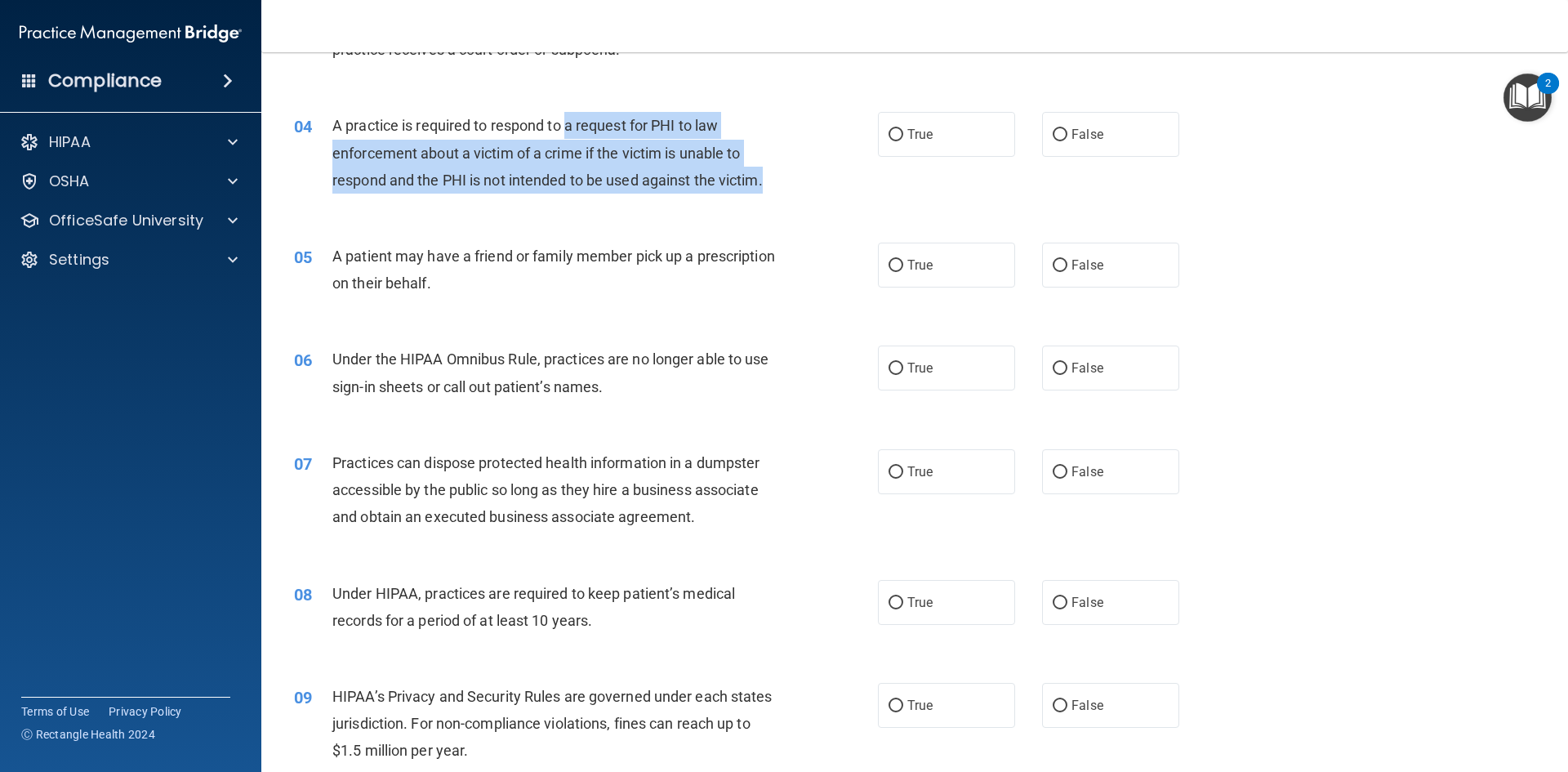
drag, startPoint x: 570, startPoint y: 131, endPoint x: 823, endPoint y: 176, distance: 257.0
click at [770, 176] on div "A practice is required to respond to a request for PHI to law enforcement about…" at bounding box center [561, 153] width 456 height 81
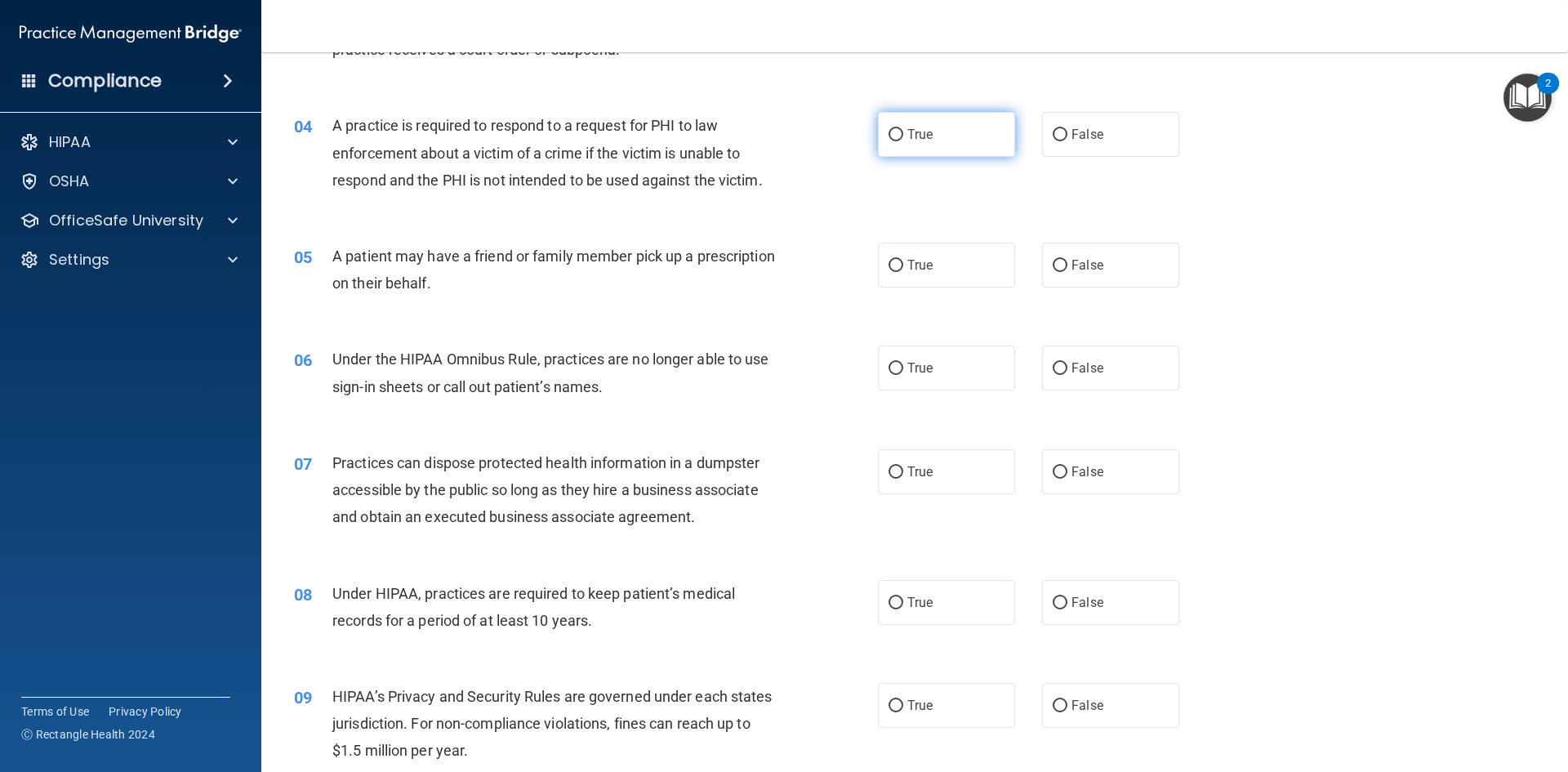
click at [953, 135] on label "True" at bounding box center [946, 134] width 137 height 45
click at [903, 135] on input "True" at bounding box center [896, 135] width 15 height 12
radio input "true"
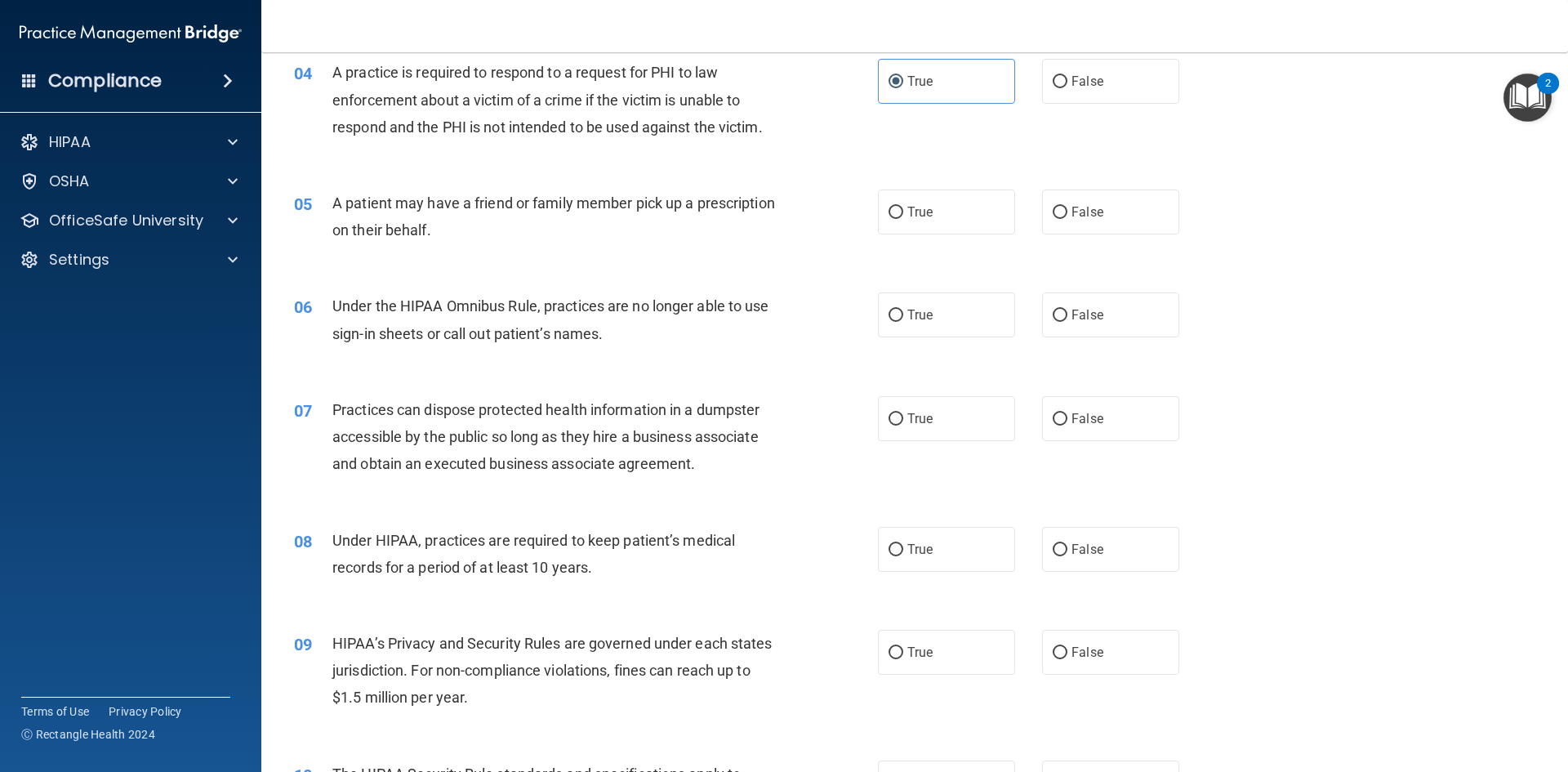
scroll to position [490, 0]
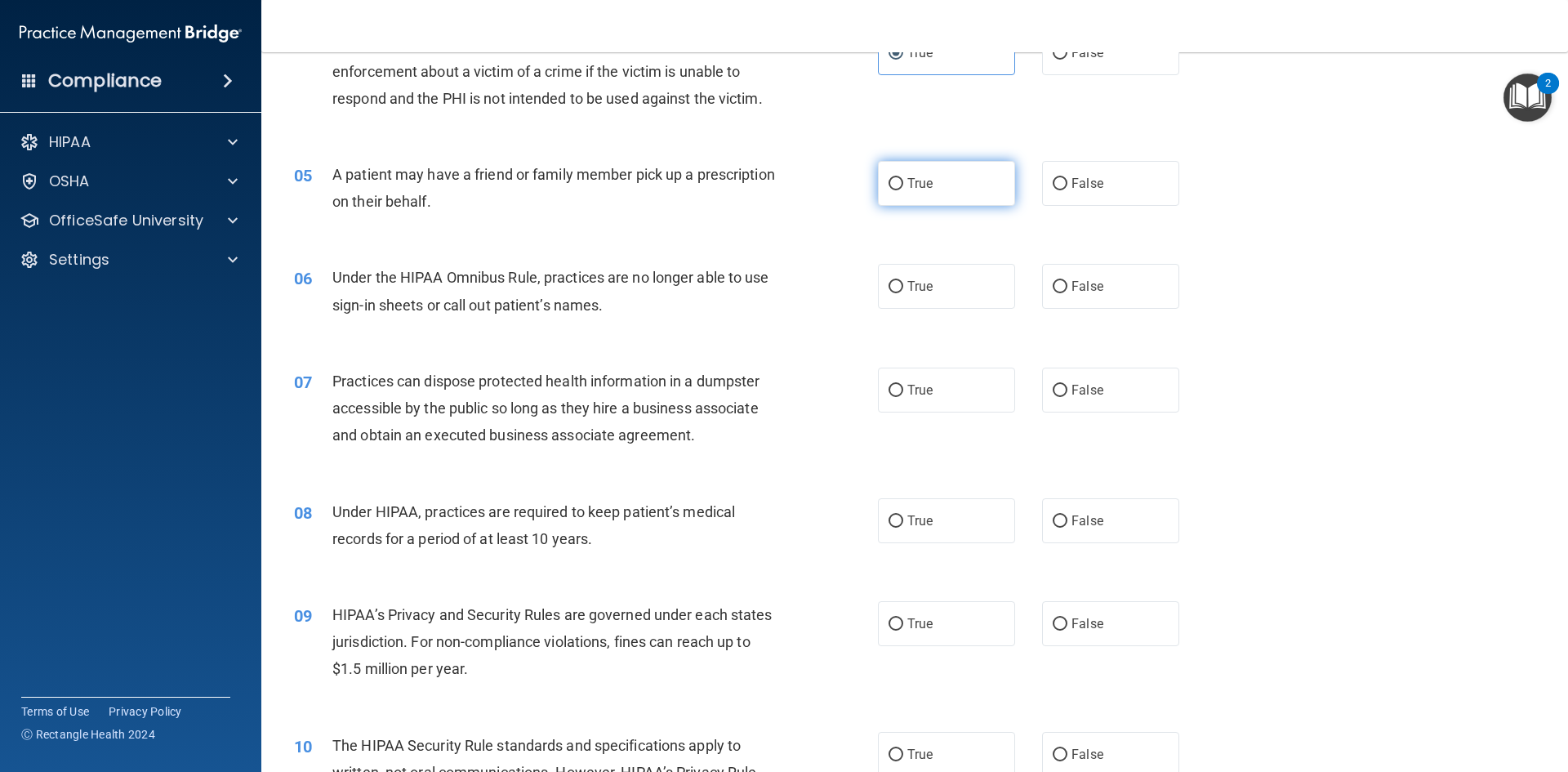
click at [955, 186] on label "True" at bounding box center [946, 183] width 137 height 45
click at [903, 186] on input "True" at bounding box center [896, 184] width 15 height 12
radio input "true"
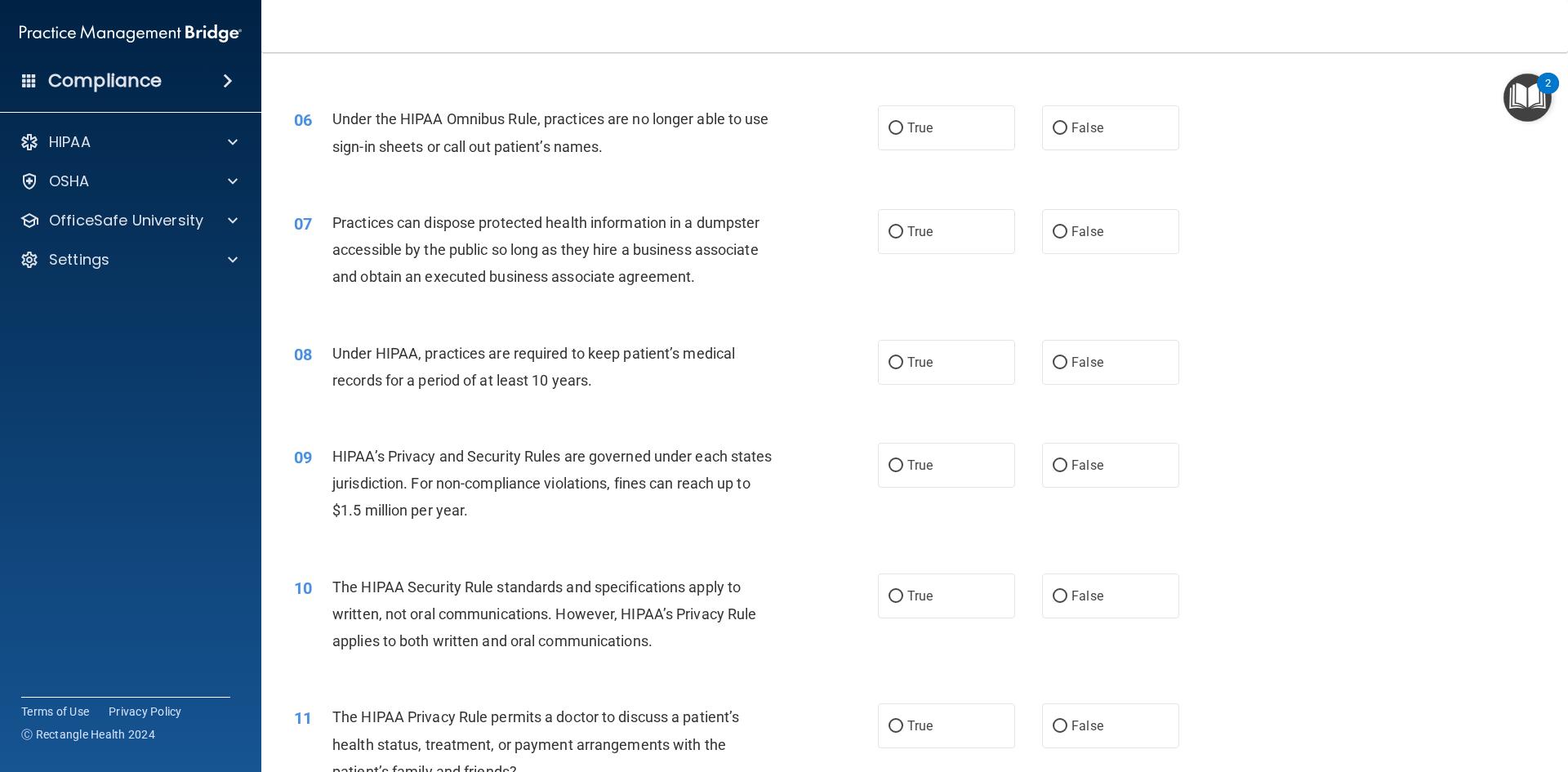
scroll to position [654, 0]
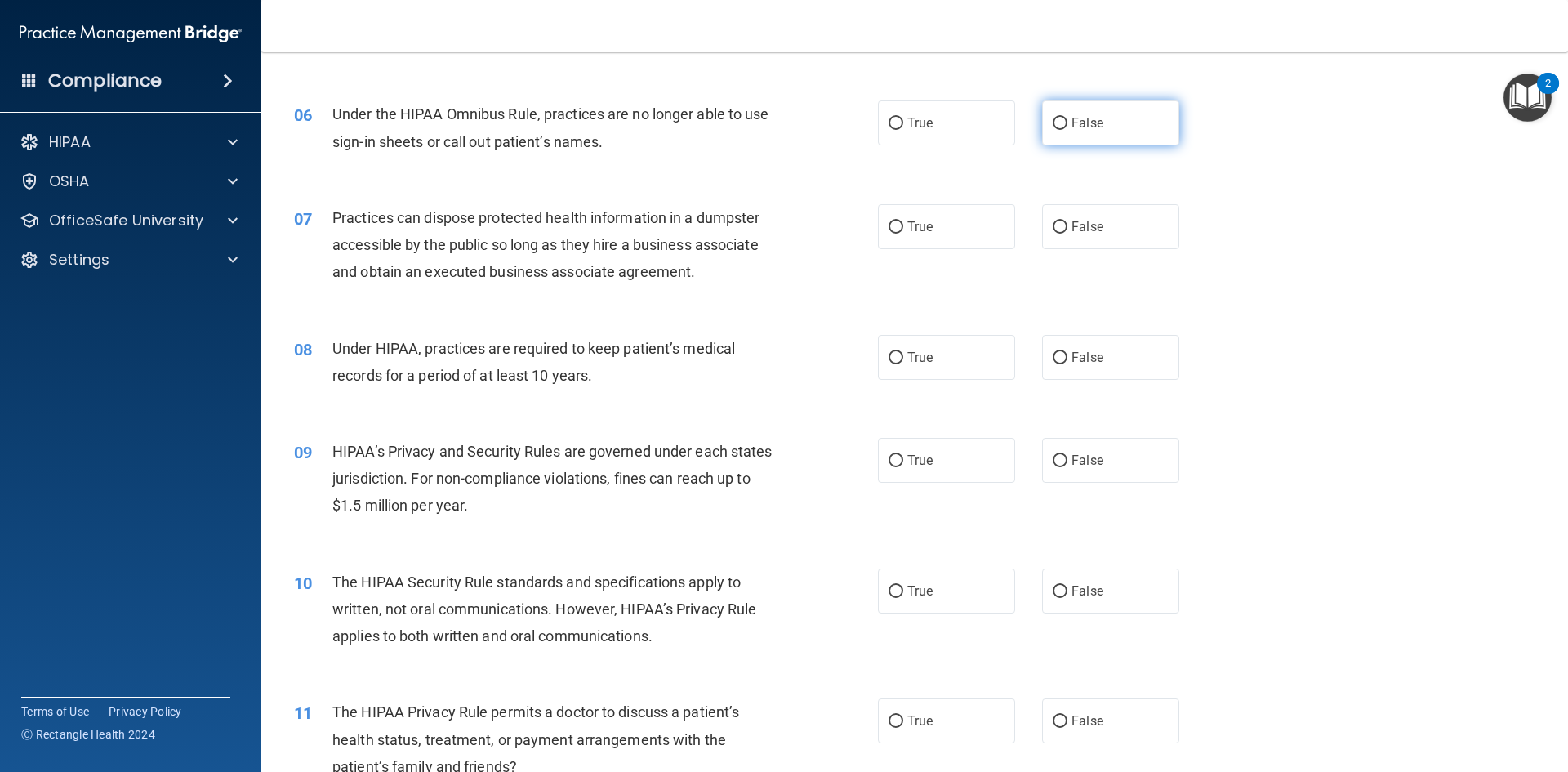
click at [1087, 135] on label "False" at bounding box center [1111, 122] width 137 height 45
click at [1067, 130] on input "False" at bounding box center [1060, 123] width 15 height 12
radio input "true"
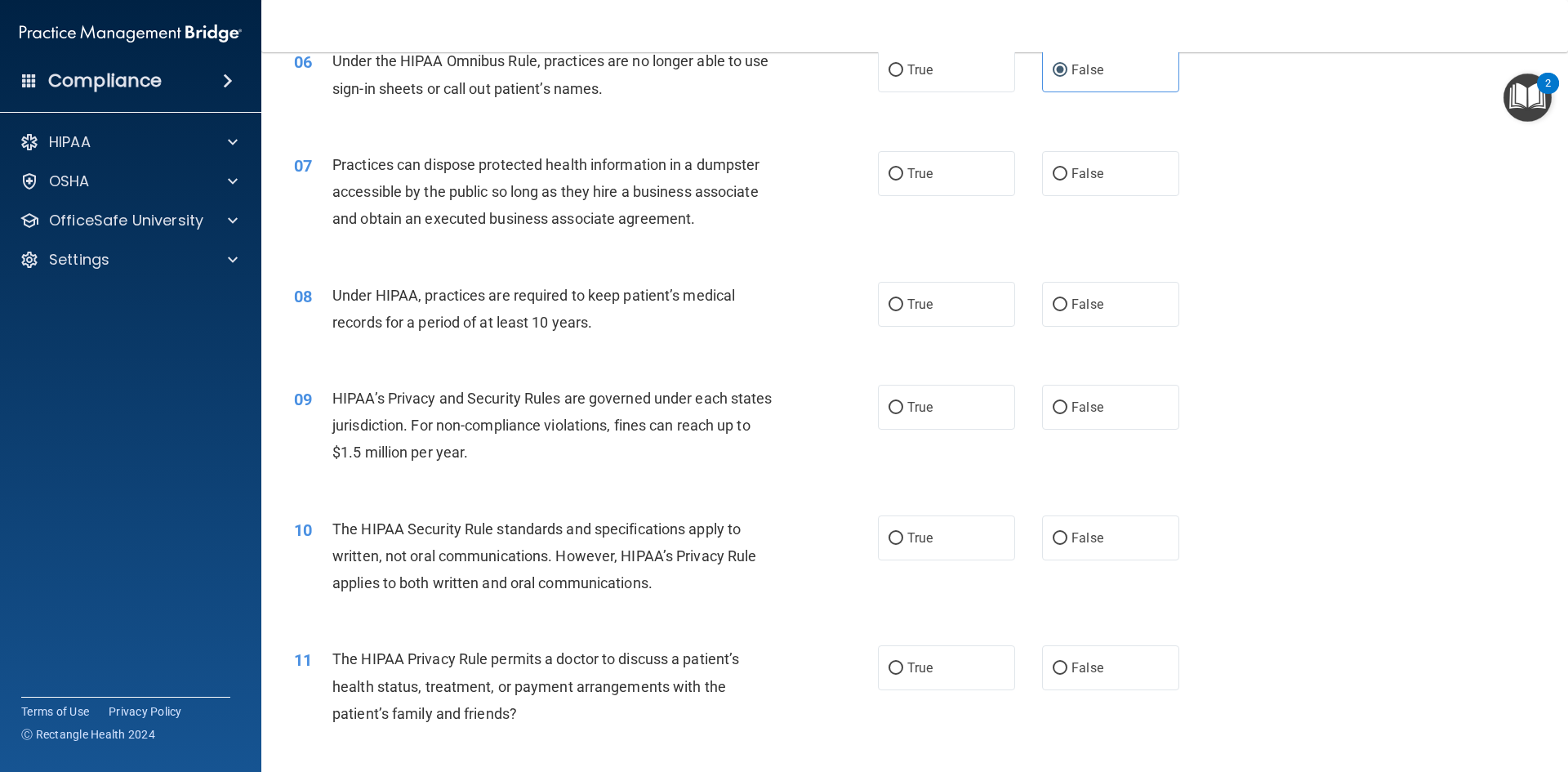
scroll to position [735, 0]
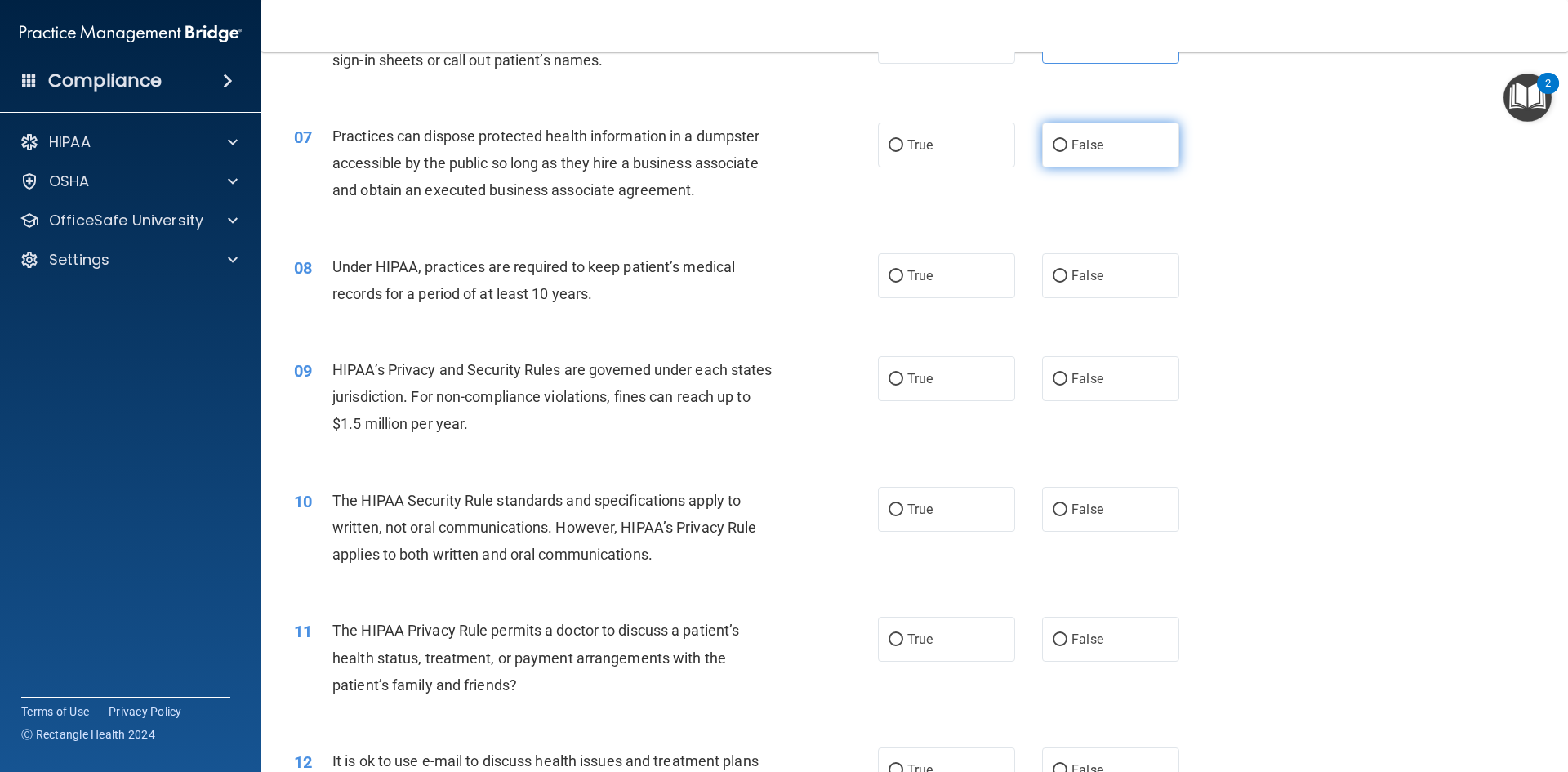
click at [1085, 145] on span "False" at bounding box center [1088, 145] width 32 height 15
click at [1067, 145] on input "False" at bounding box center [1060, 145] width 15 height 12
radio input "true"
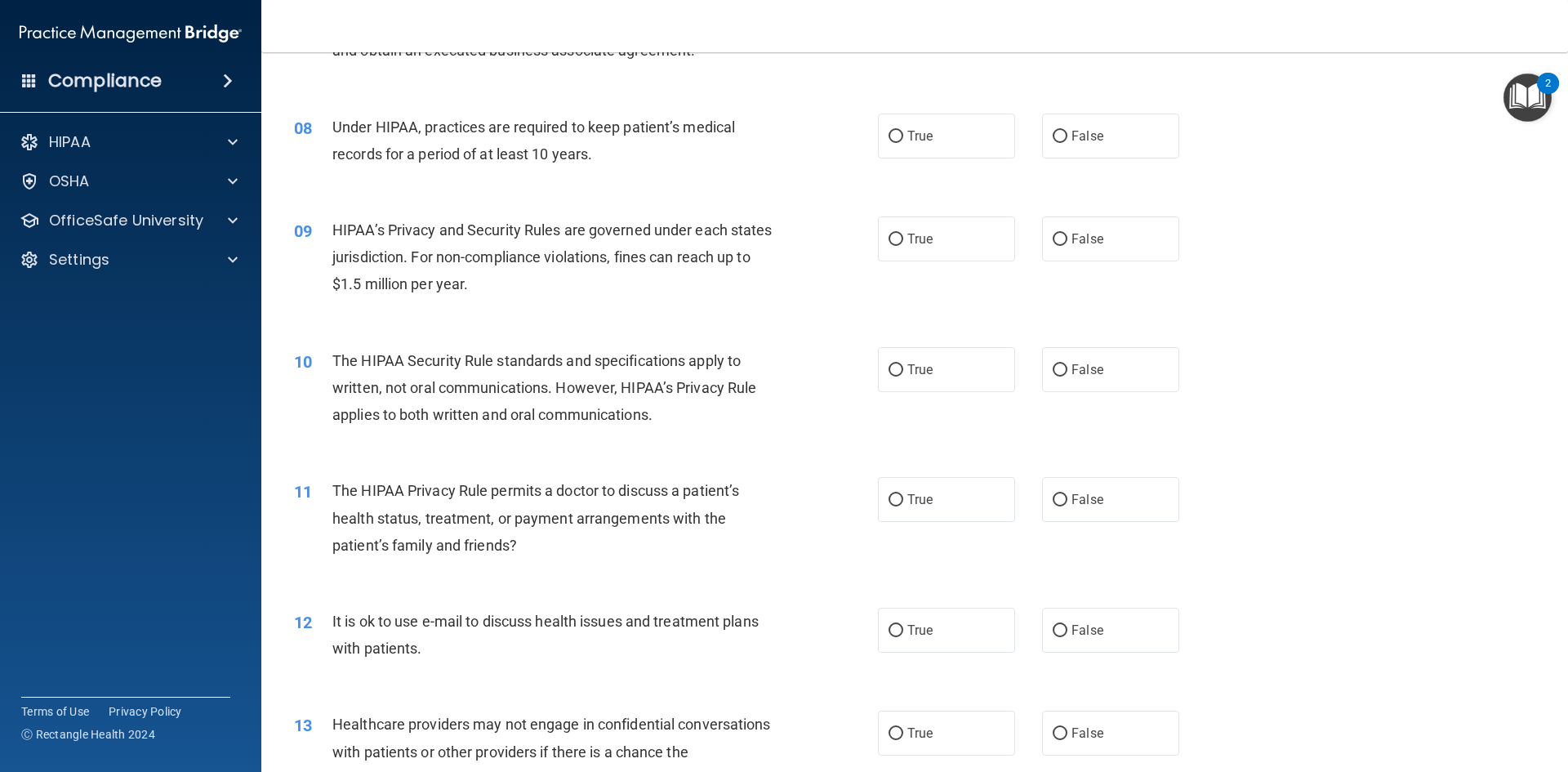
scroll to position [899, 0]
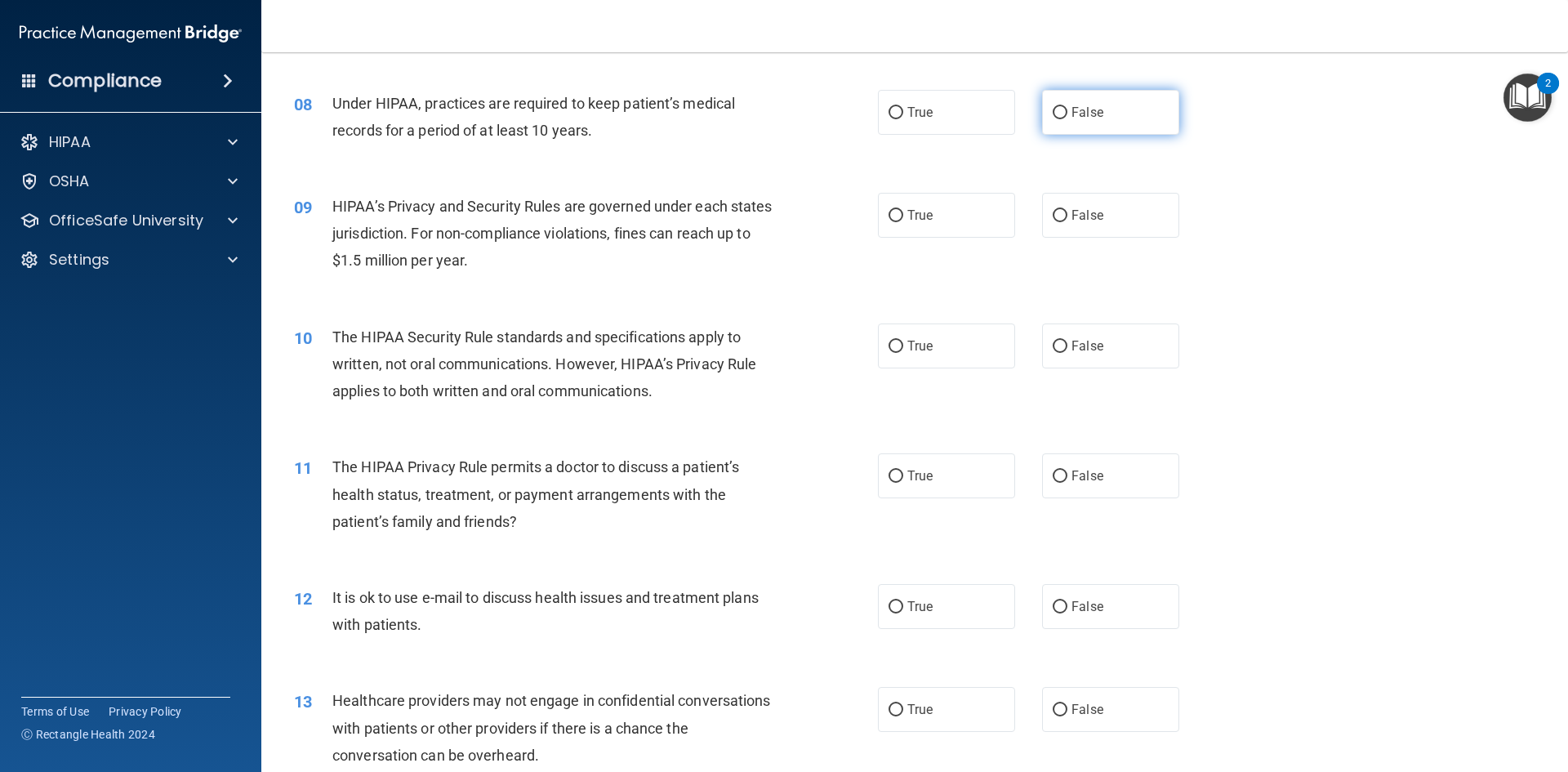
click at [1090, 120] on label "False" at bounding box center [1111, 112] width 137 height 45
click at [1067, 119] on input "False" at bounding box center [1060, 113] width 15 height 12
radio input "true"
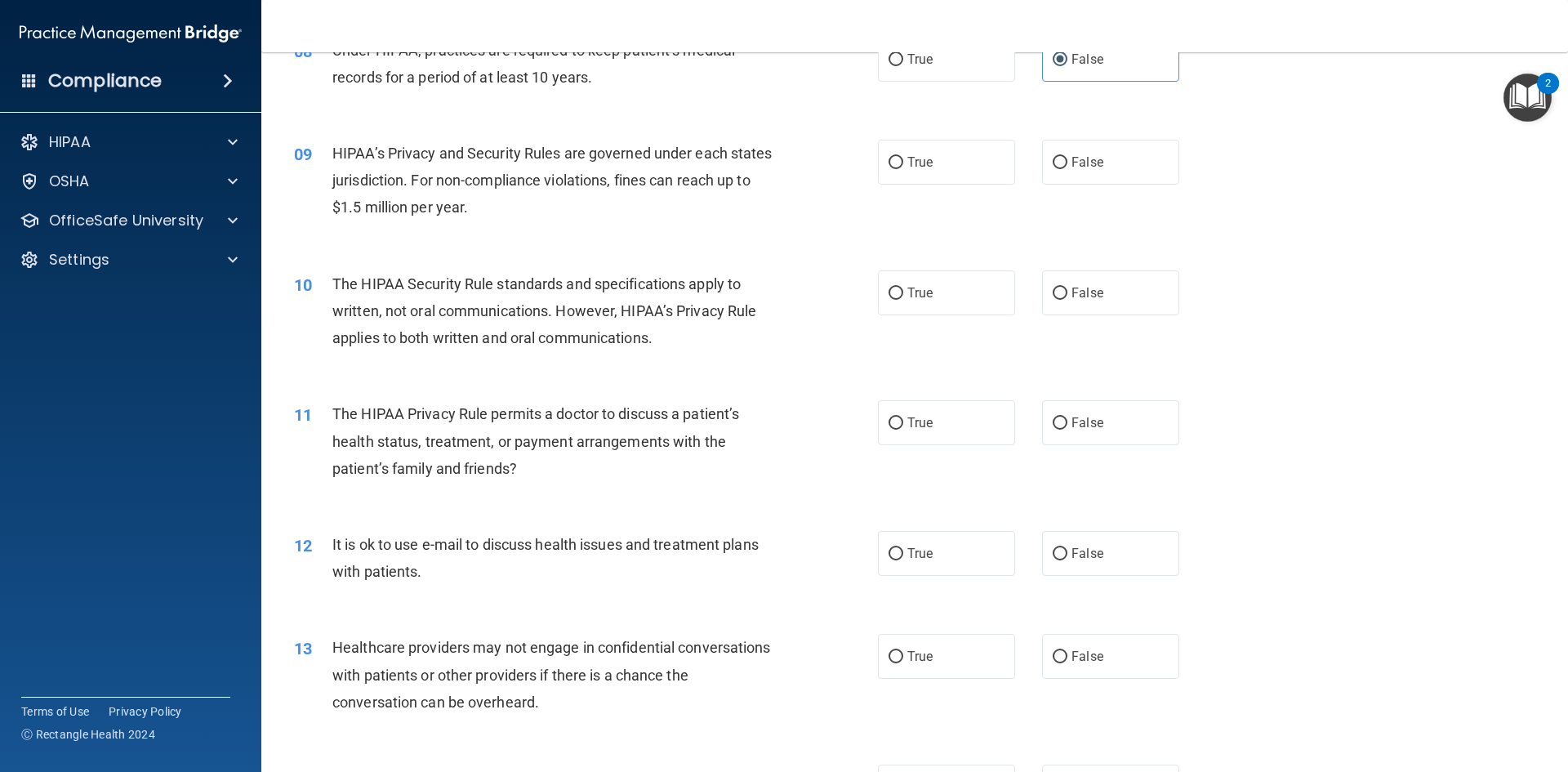
scroll to position [980, 0]
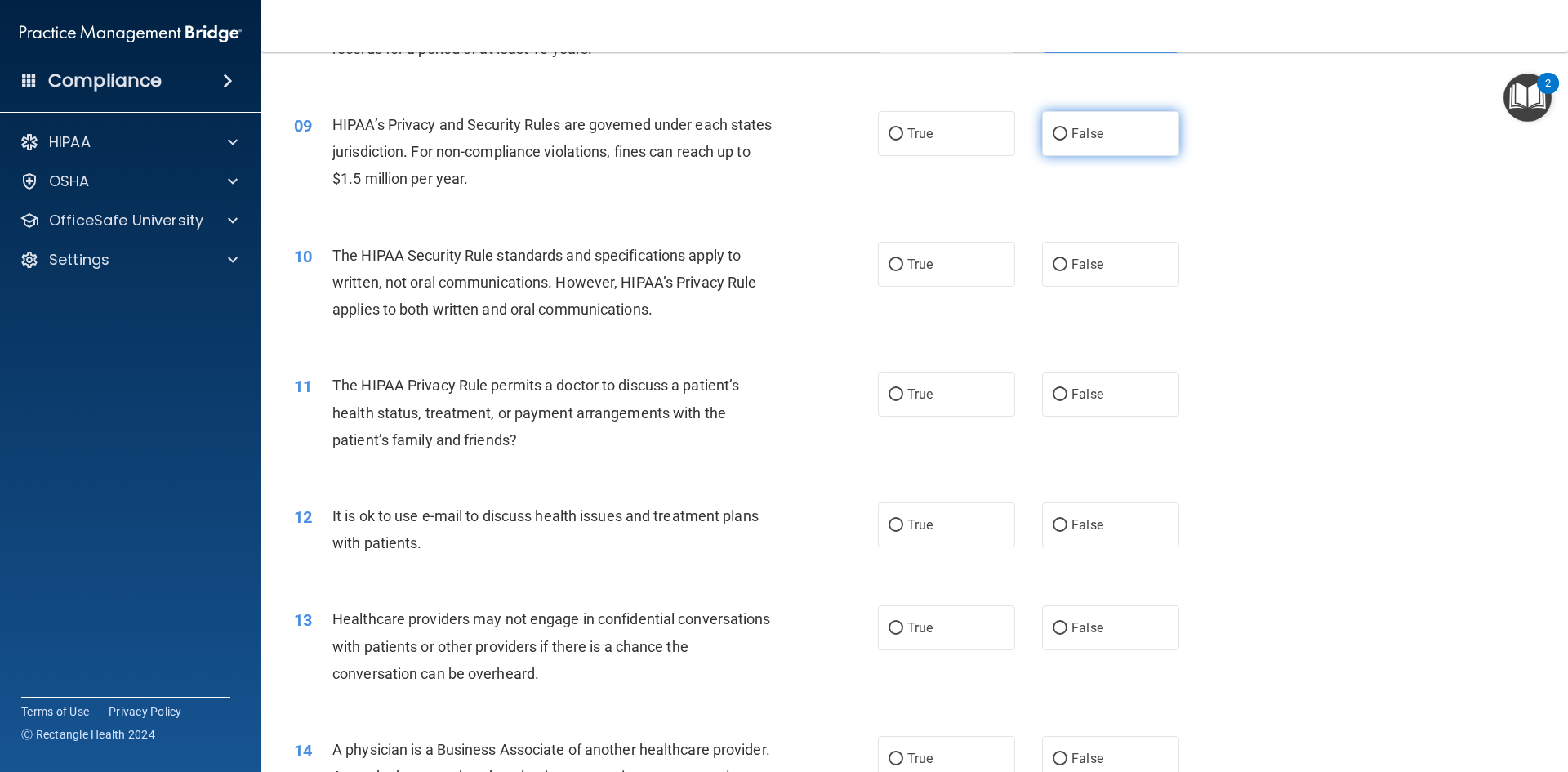
click at [1090, 138] on span "False" at bounding box center [1088, 134] width 32 height 15
click at [1067, 138] on input "False" at bounding box center [1060, 134] width 15 height 12
radio input "true"
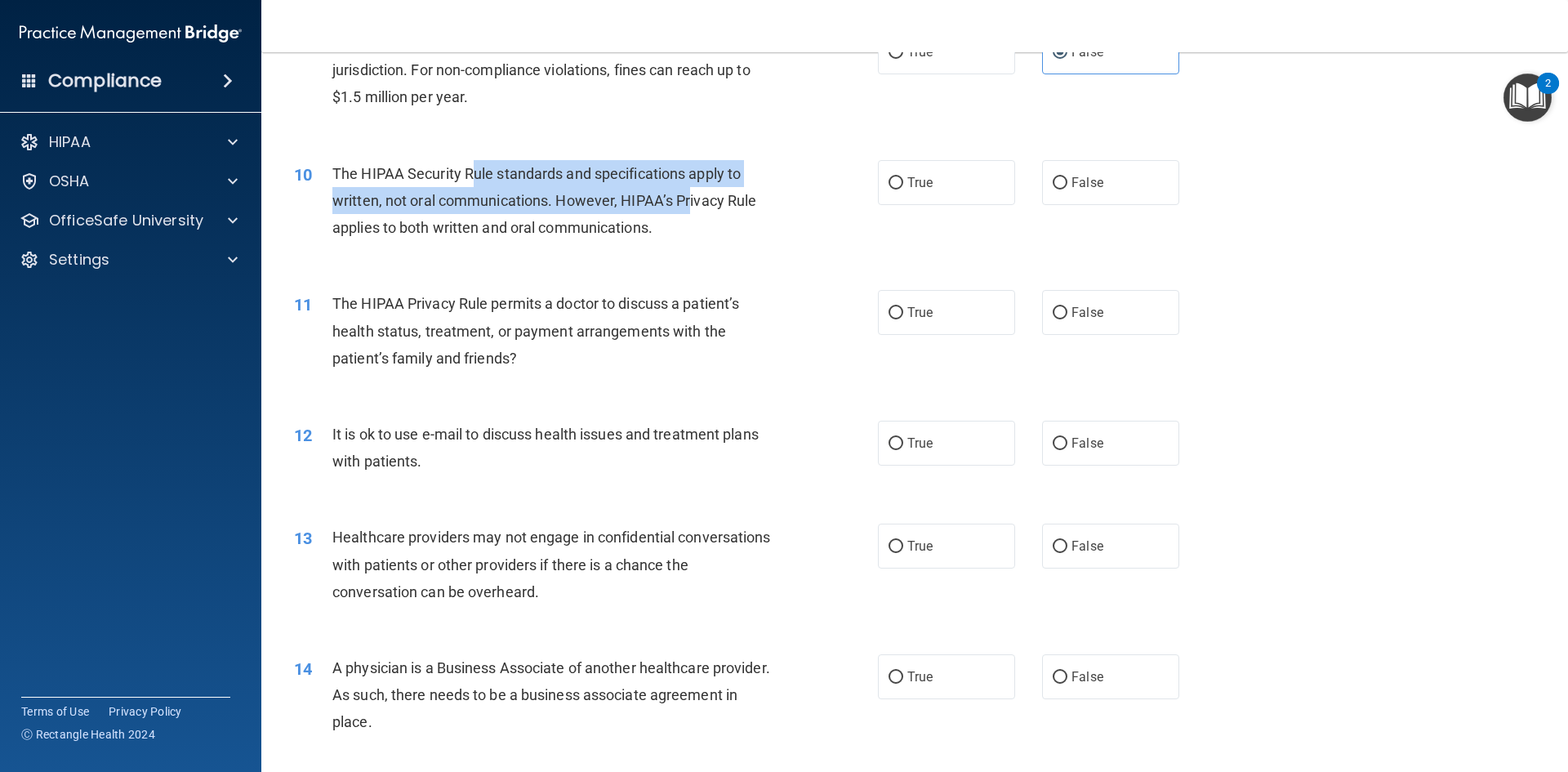
drag, startPoint x: 472, startPoint y: 175, endPoint x: 692, endPoint y: 202, distance: 221.7
click at [692, 202] on span "The HIPAA Security Rule standards and specifications apply to written, not oral…" at bounding box center [544, 200] width 424 height 71
drag, startPoint x: 691, startPoint y: 205, endPoint x: 558, endPoint y: 206, distance: 133.0
click at [689, 205] on span "The HIPAA Security Rule standards and specifications apply to written, not oral…" at bounding box center [544, 200] width 424 height 71
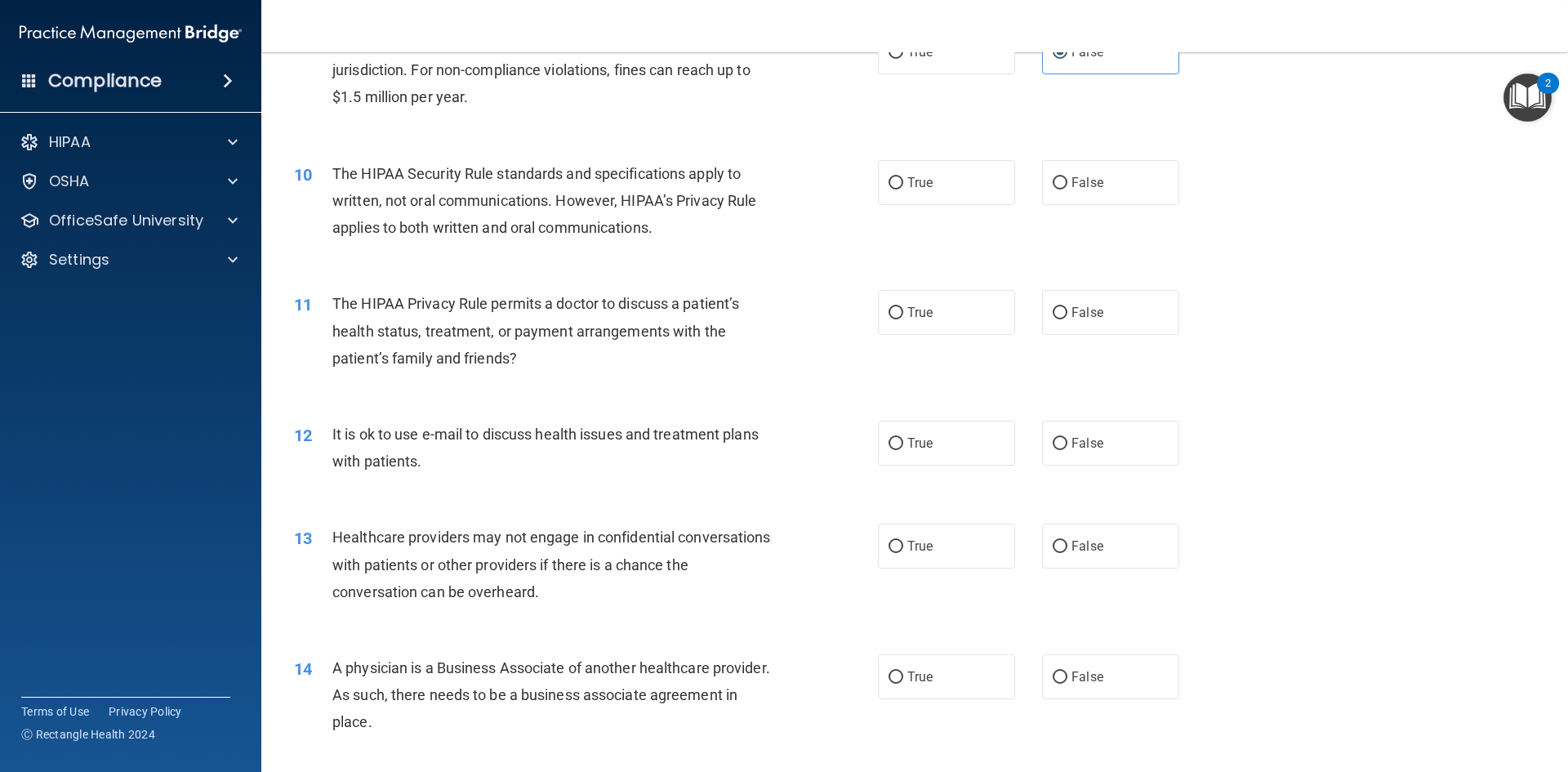
click at [784, 210] on div "10 The HIPAA Security Rule standards and specifications apply to written, not o…" at bounding box center [586, 205] width 633 height 90
click at [949, 183] on label "True" at bounding box center [946, 182] width 137 height 45
click at [903, 183] on input "True" at bounding box center [896, 183] width 15 height 12
radio input "true"
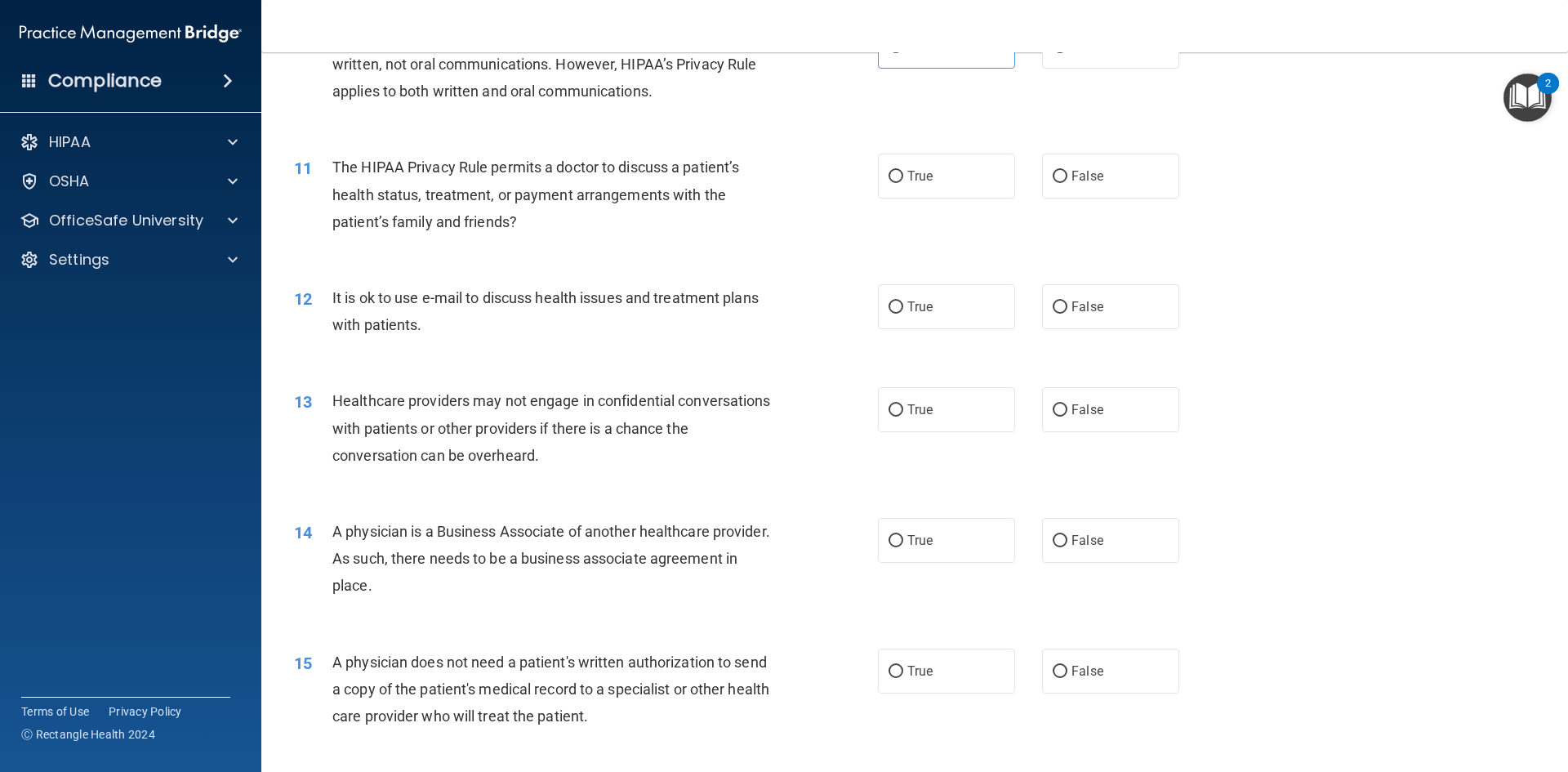
scroll to position [1226, 0]
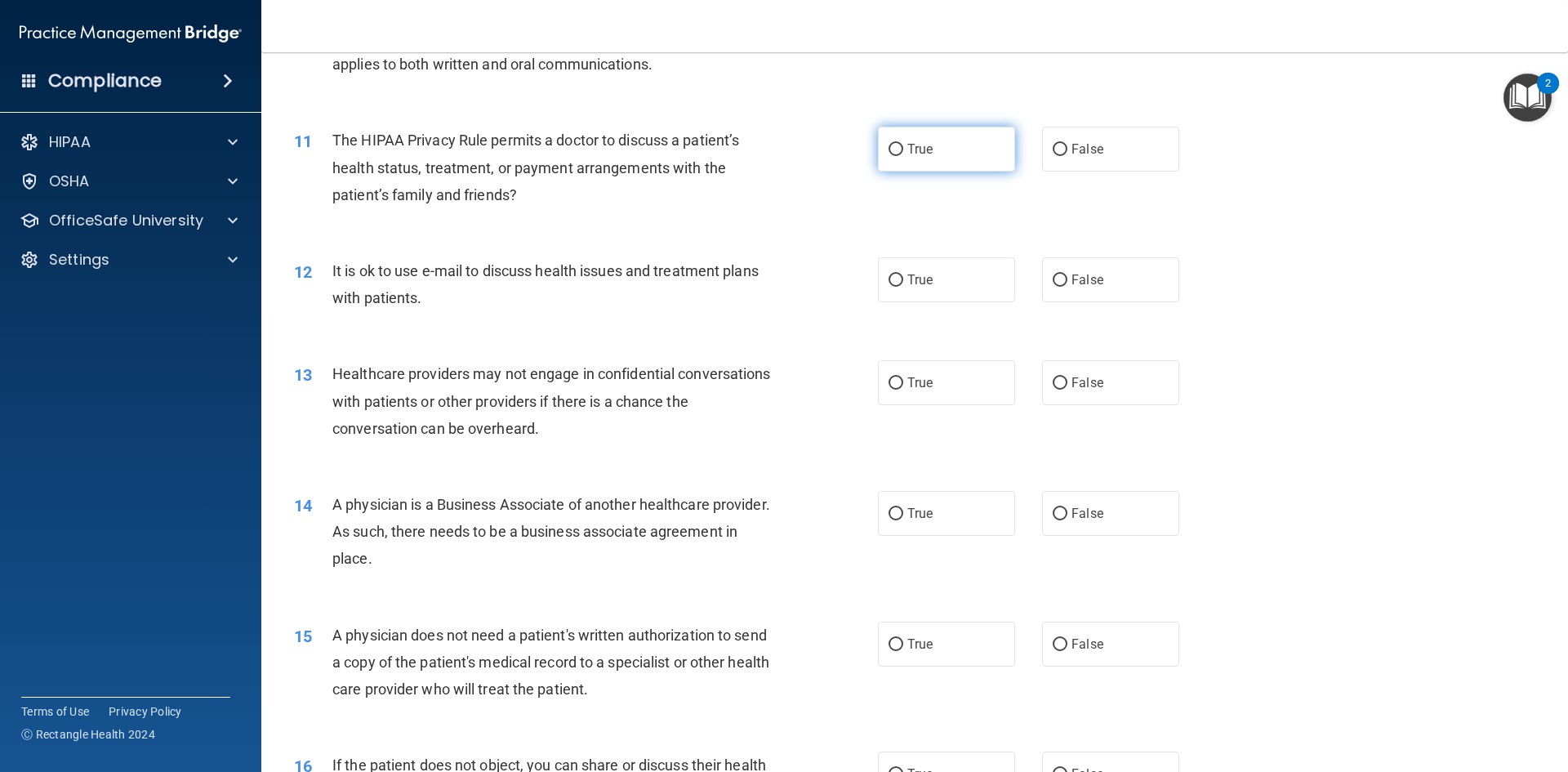
click at [971, 157] on label "True" at bounding box center [946, 149] width 137 height 45
click at [903, 156] on input "True" at bounding box center [896, 150] width 15 height 12
radio input "true"
drag, startPoint x: 543, startPoint y: 169, endPoint x: 716, endPoint y: 167, distance: 173.0
click at [604, 168] on span "The HIPAA Privacy Rule permits a doctor to discuss a patient’s health status, t…" at bounding box center [536, 167] width 407 height 71
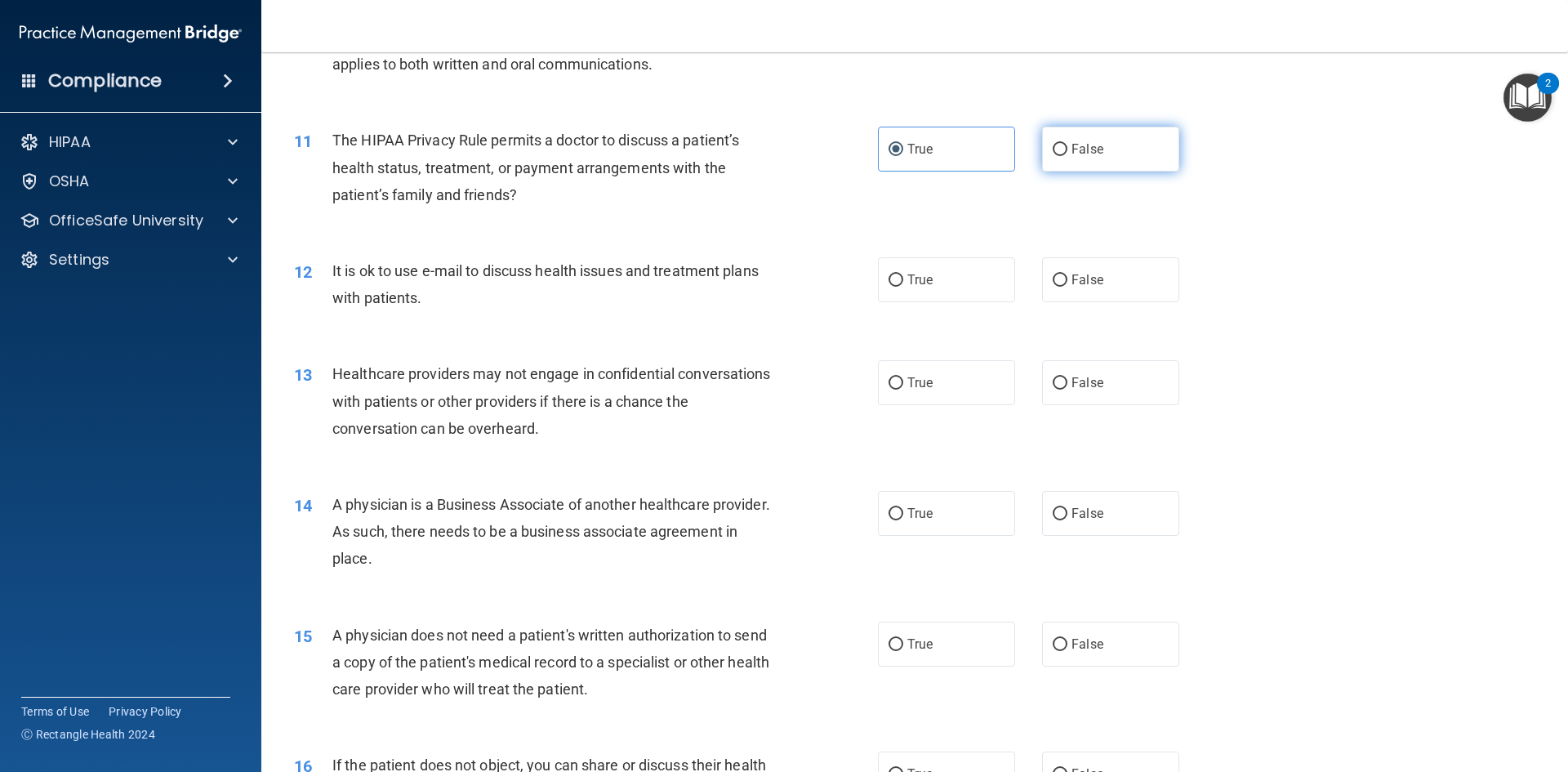
click at [1105, 154] on label "False" at bounding box center [1111, 149] width 137 height 45
click at [1067, 154] on input "False" at bounding box center [1060, 150] width 15 height 12
radio input "true"
drag, startPoint x: 878, startPoint y: 171, endPoint x: 891, endPoint y: 171, distance: 13.0
click at [882, 171] on label "True" at bounding box center [946, 149] width 137 height 45
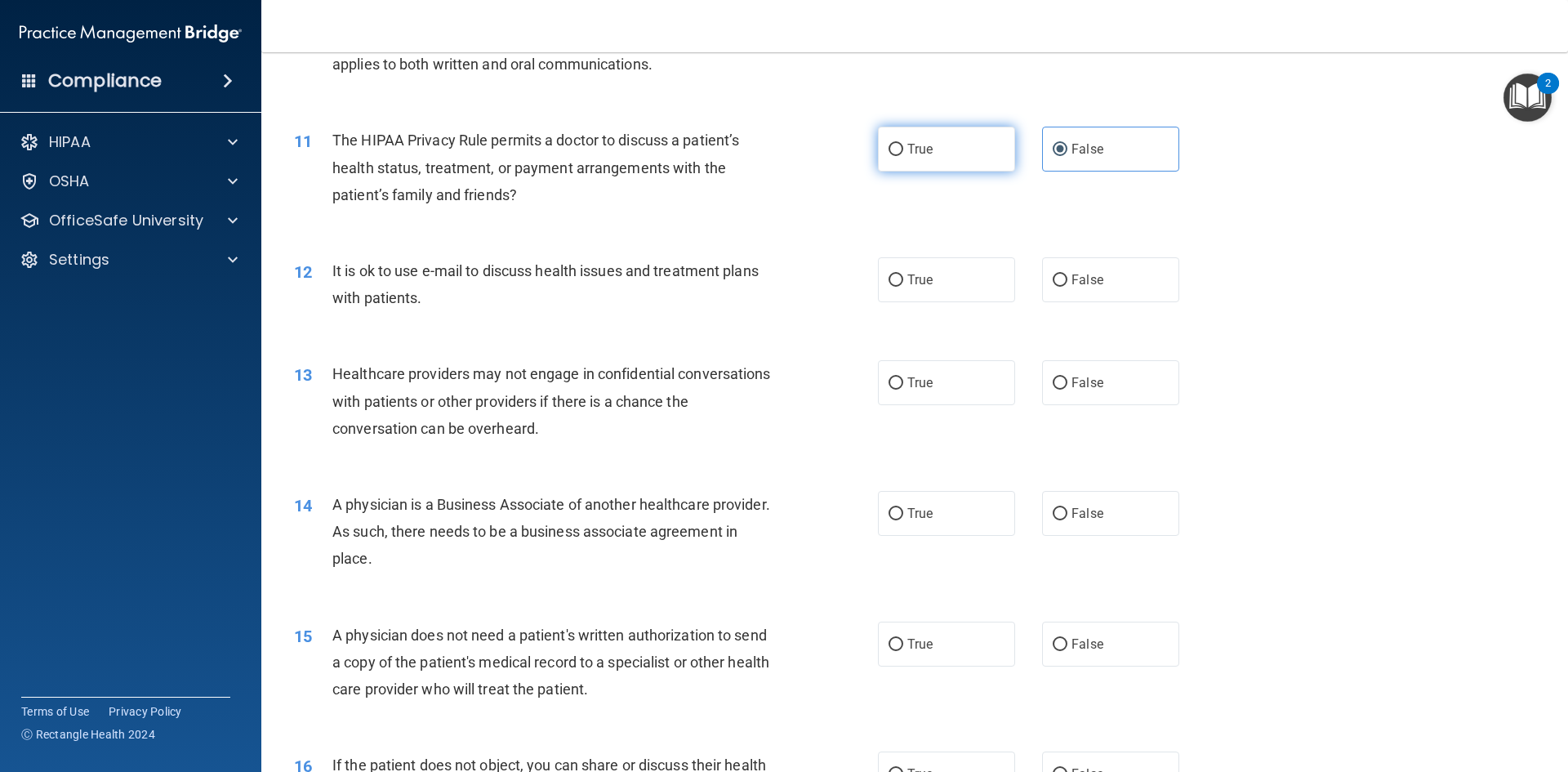
click at [888, 156] on input "True" at bounding box center [896, 150] width 15 height 12
radio input "true"
radio input "false"
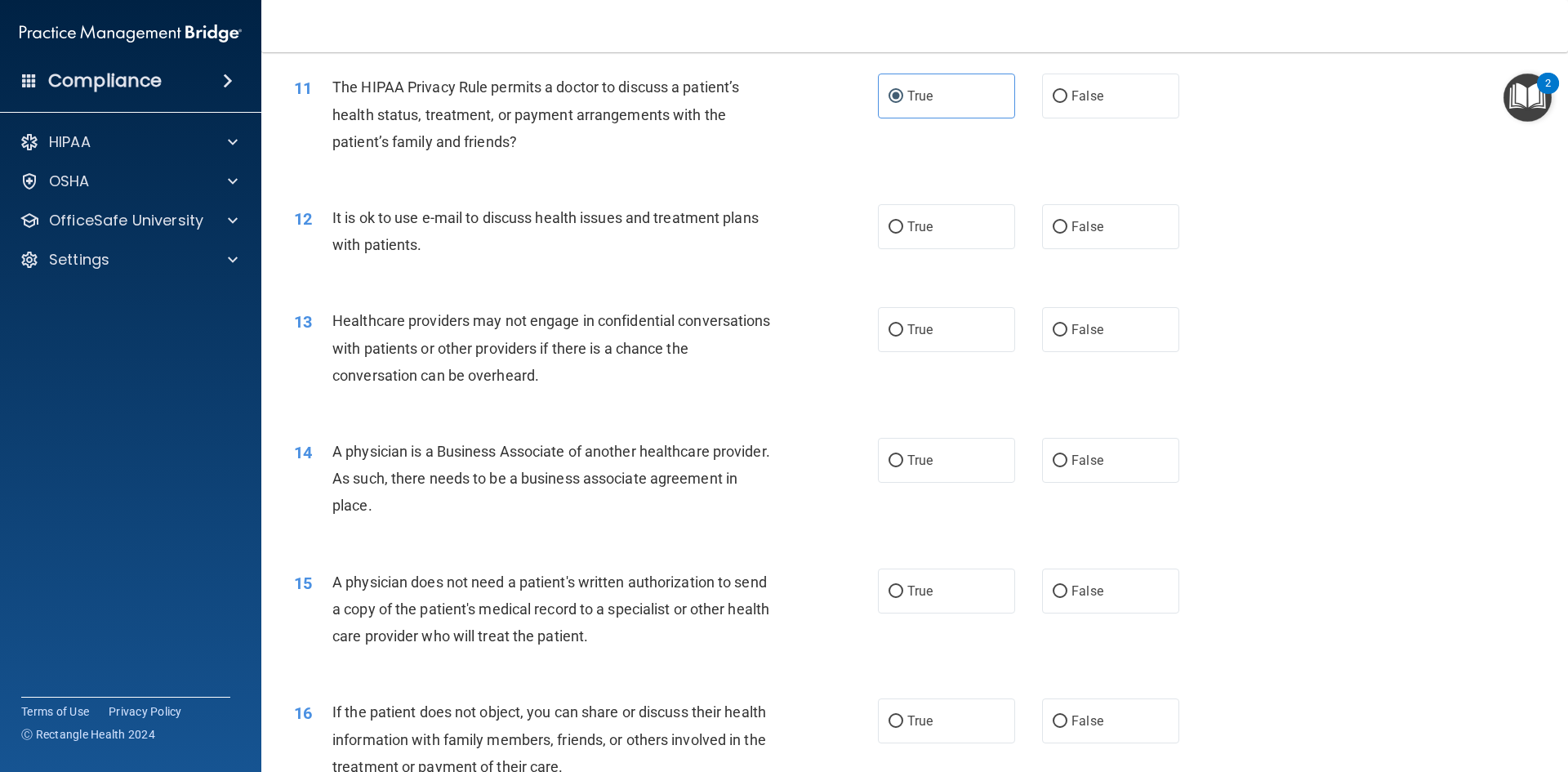
scroll to position [1307, 0]
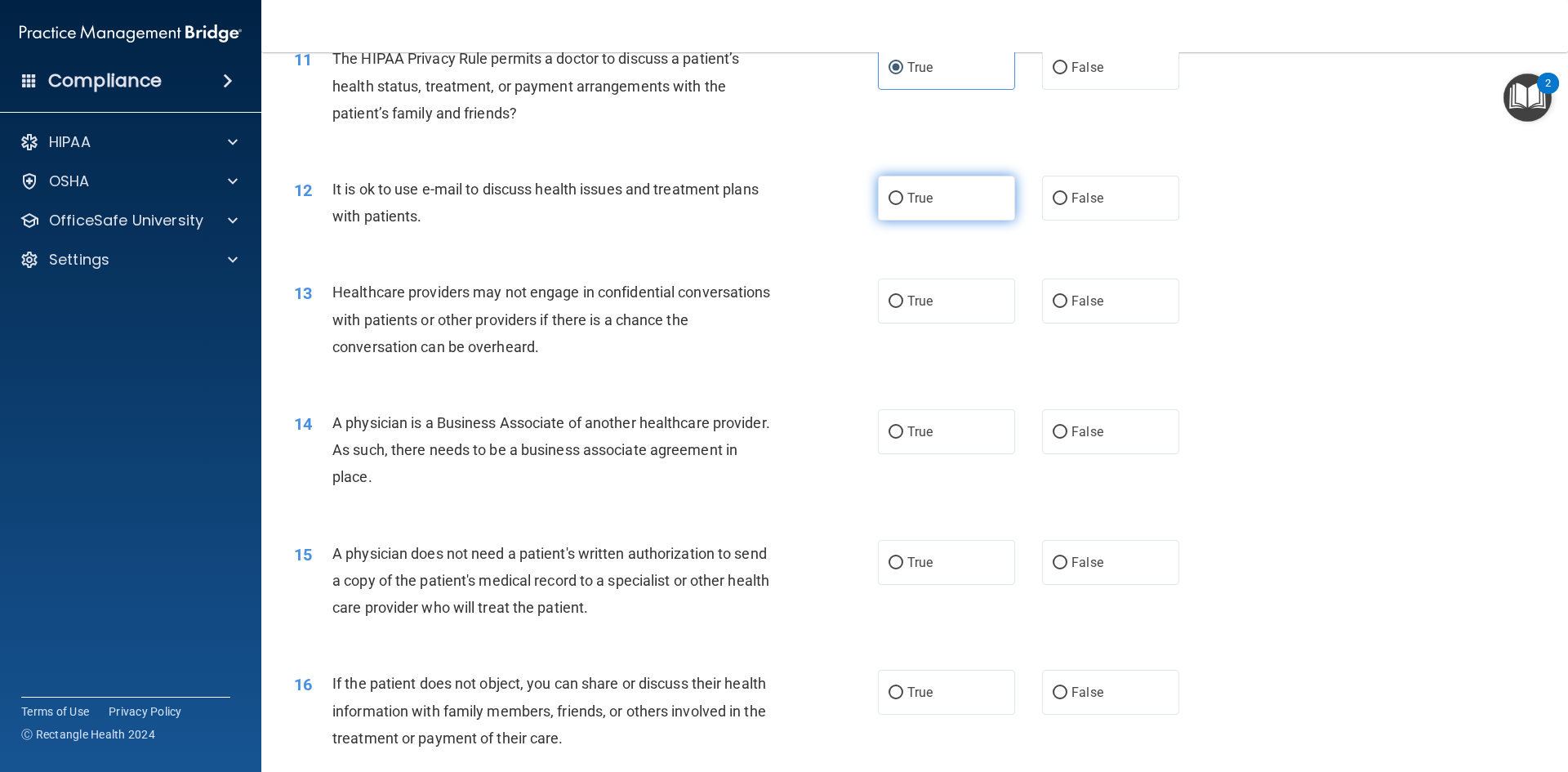
click at [923, 206] on label "True" at bounding box center [946, 197] width 137 height 45
click at [903, 205] on input "True" at bounding box center [896, 199] width 15 height 12
radio input "true"
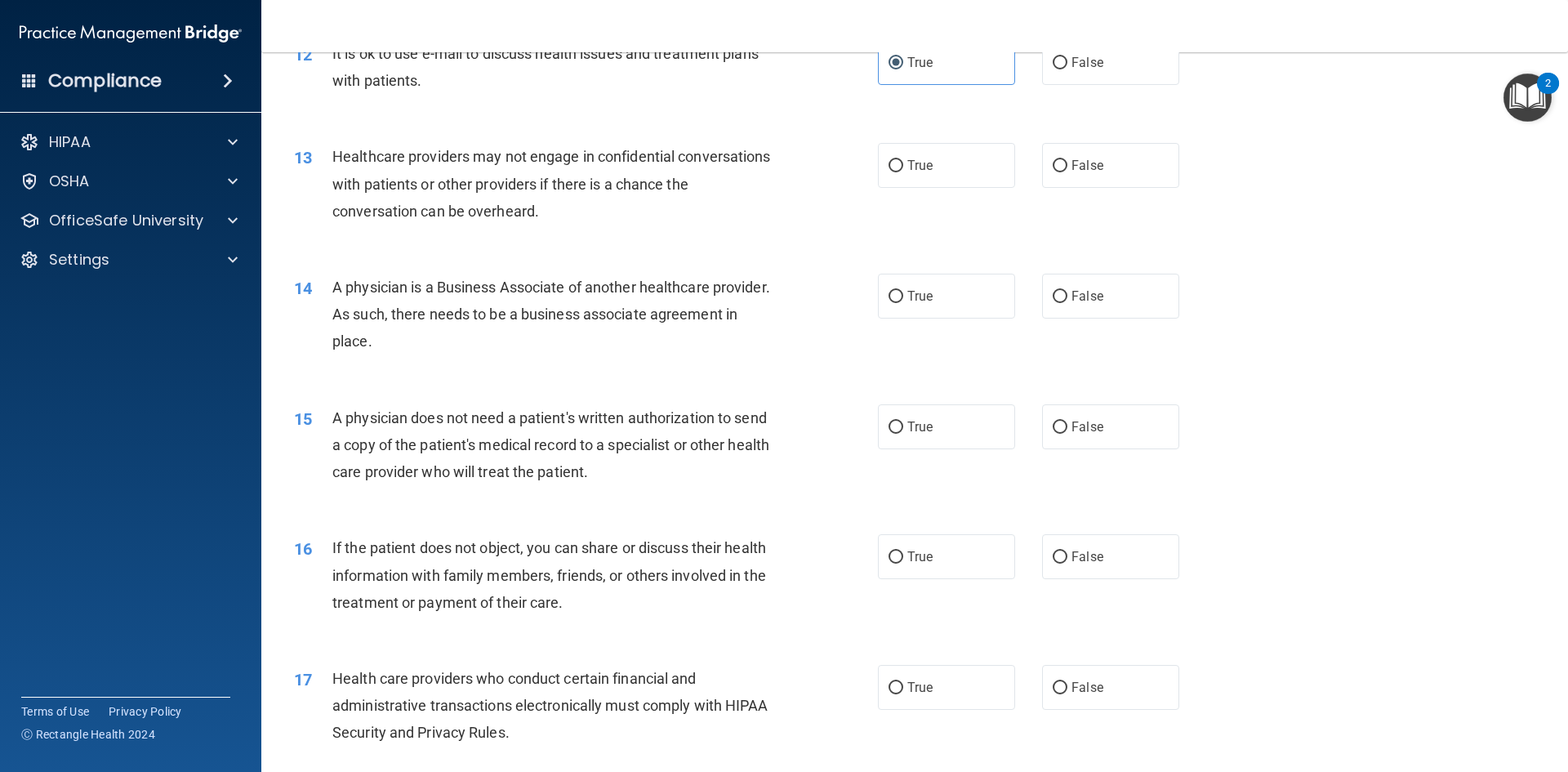
scroll to position [1470, 0]
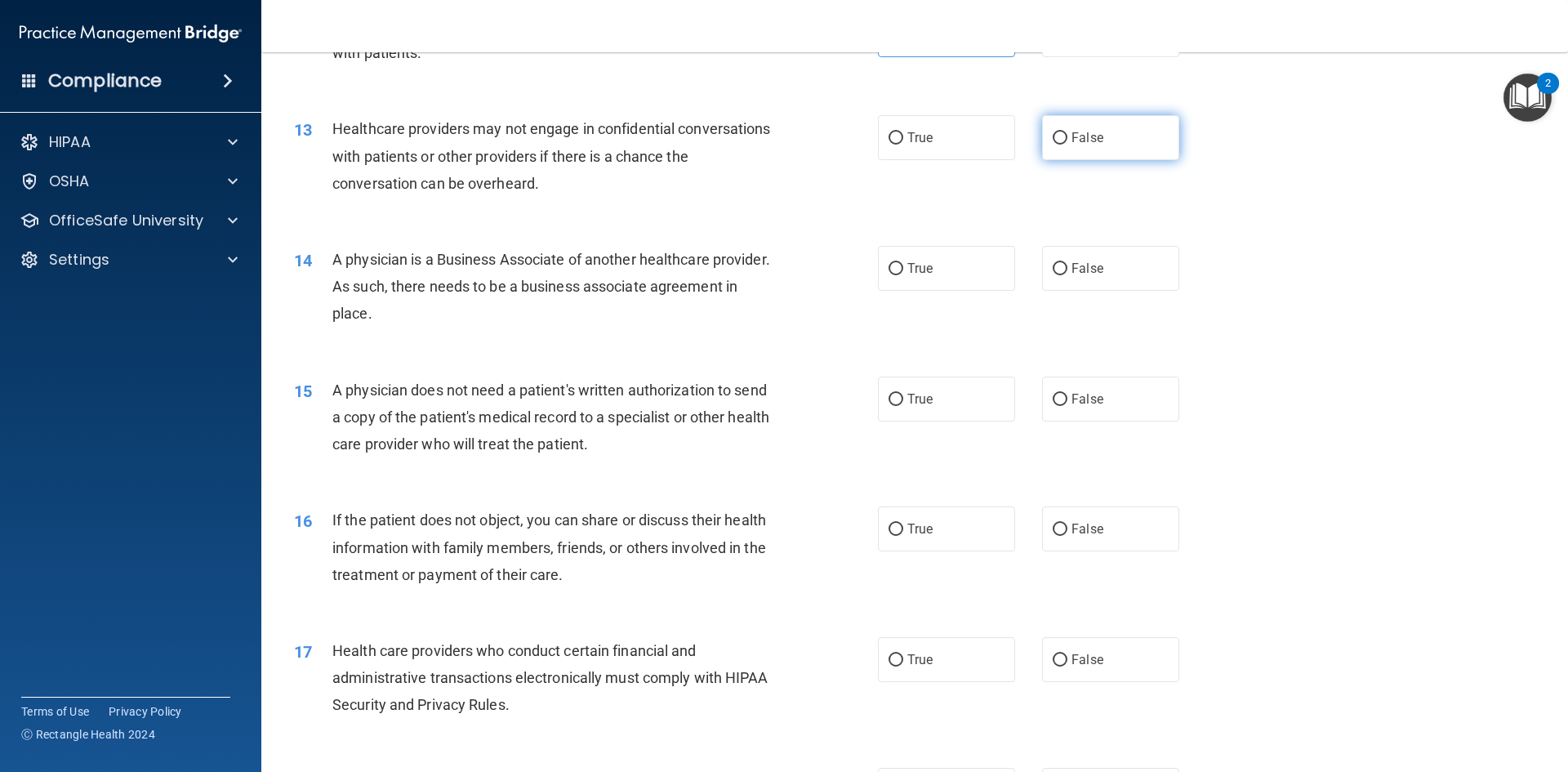
click at [1114, 137] on label "False" at bounding box center [1111, 137] width 137 height 45
click at [1067, 137] on input "False" at bounding box center [1060, 138] width 15 height 12
radio input "true"
click at [1074, 267] on span "False" at bounding box center [1088, 268] width 32 height 15
click at [1067, 267] on input "False" at bounding box center [1060, 269] width 15 height 12
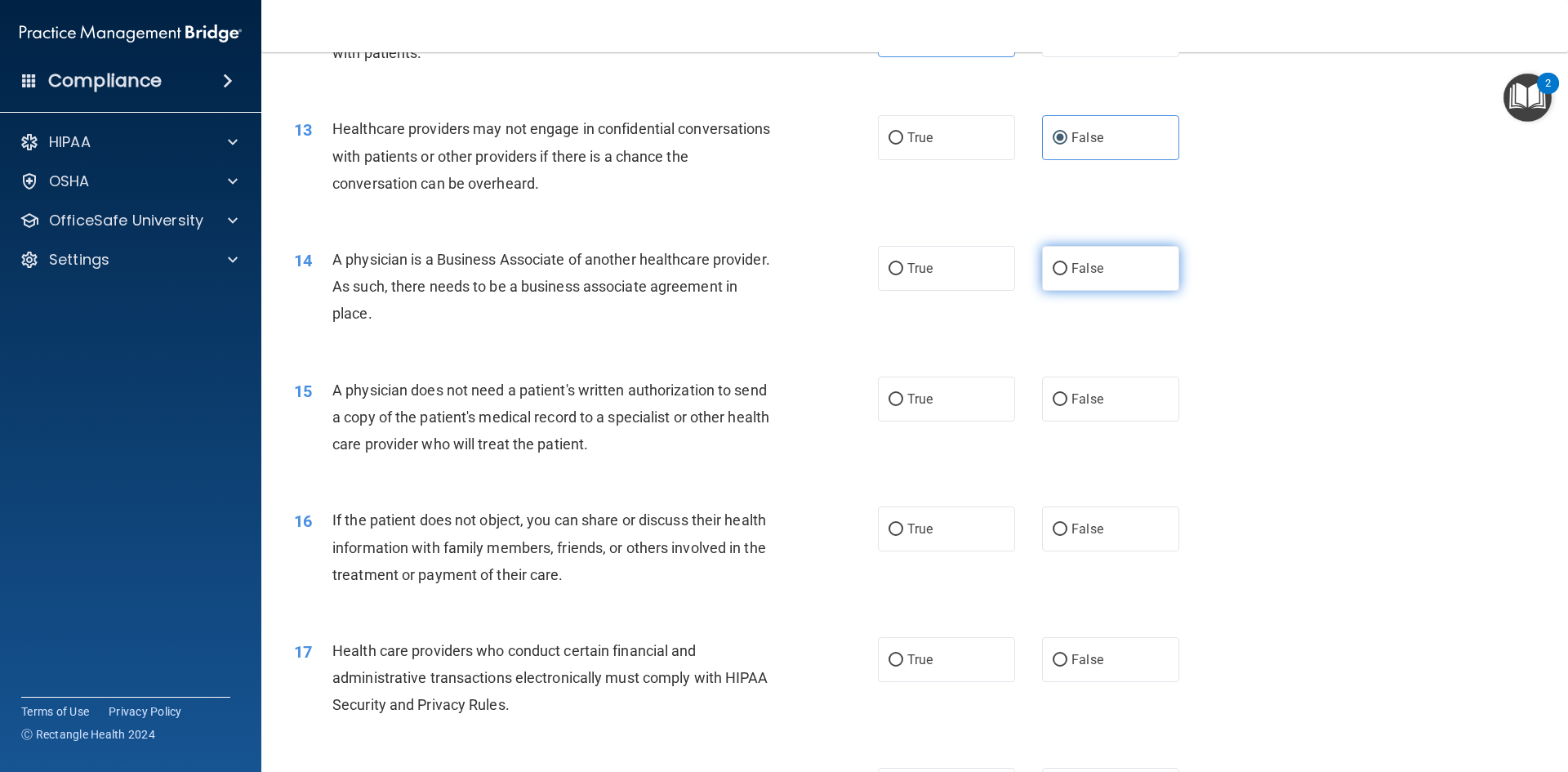
radio input "true"
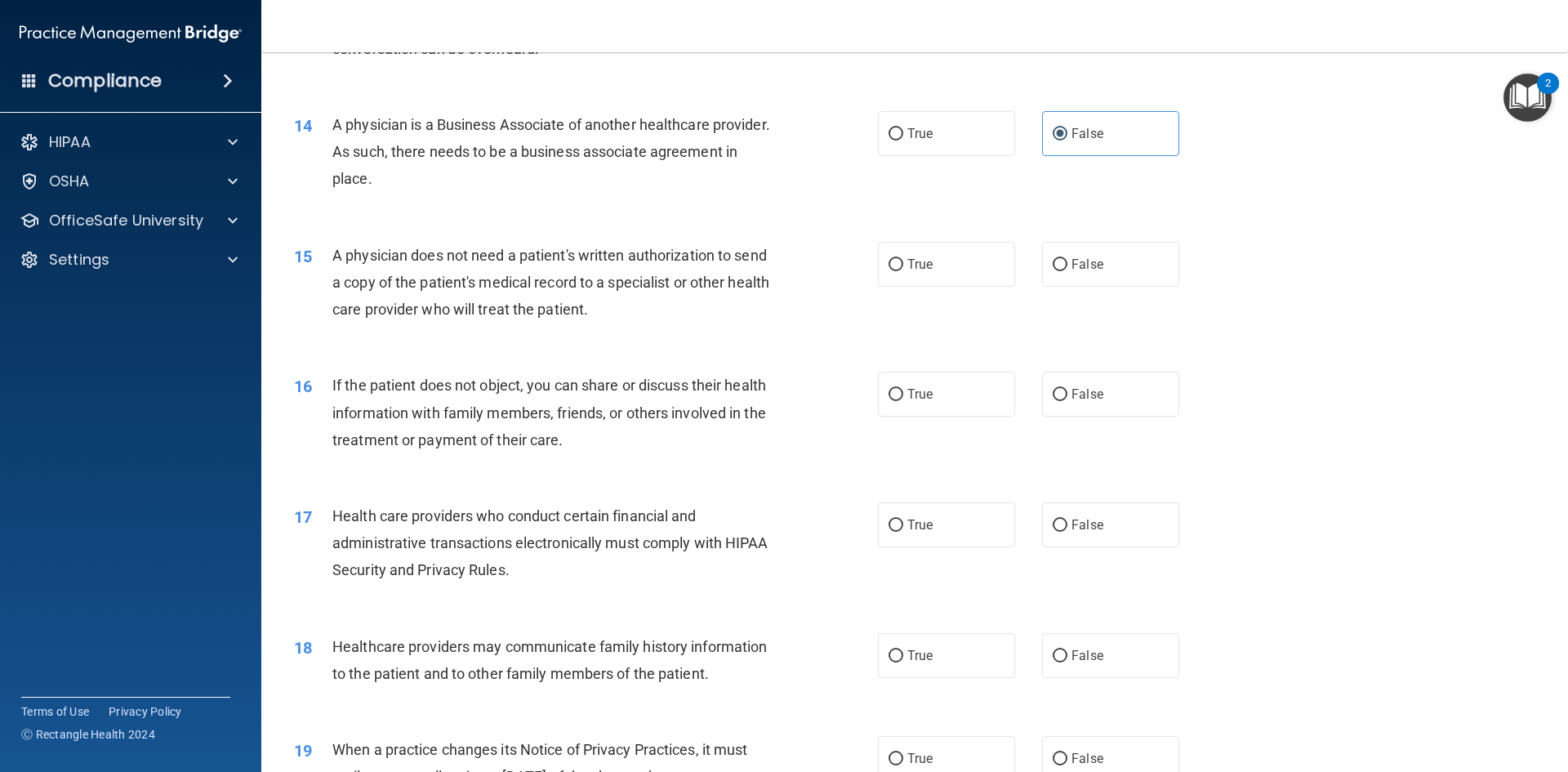
scroll to position [1634, 0]
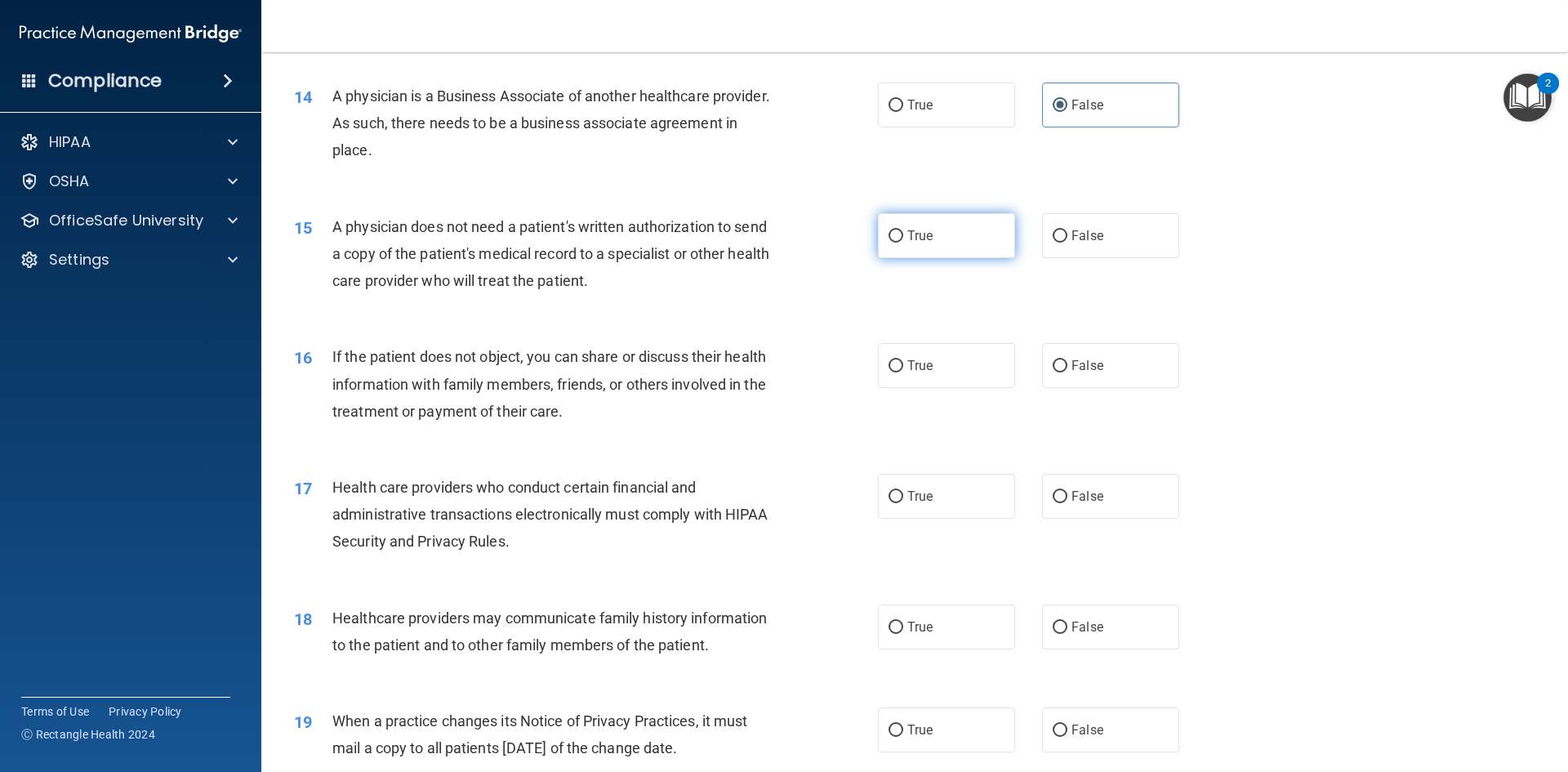
click at [935, 231] on label "True" at bounding box center [946, 235] width 137 height 45
click at [903, 231] on input "True" at bounding box center [896, 236] width 15 height 12
radio input "true"
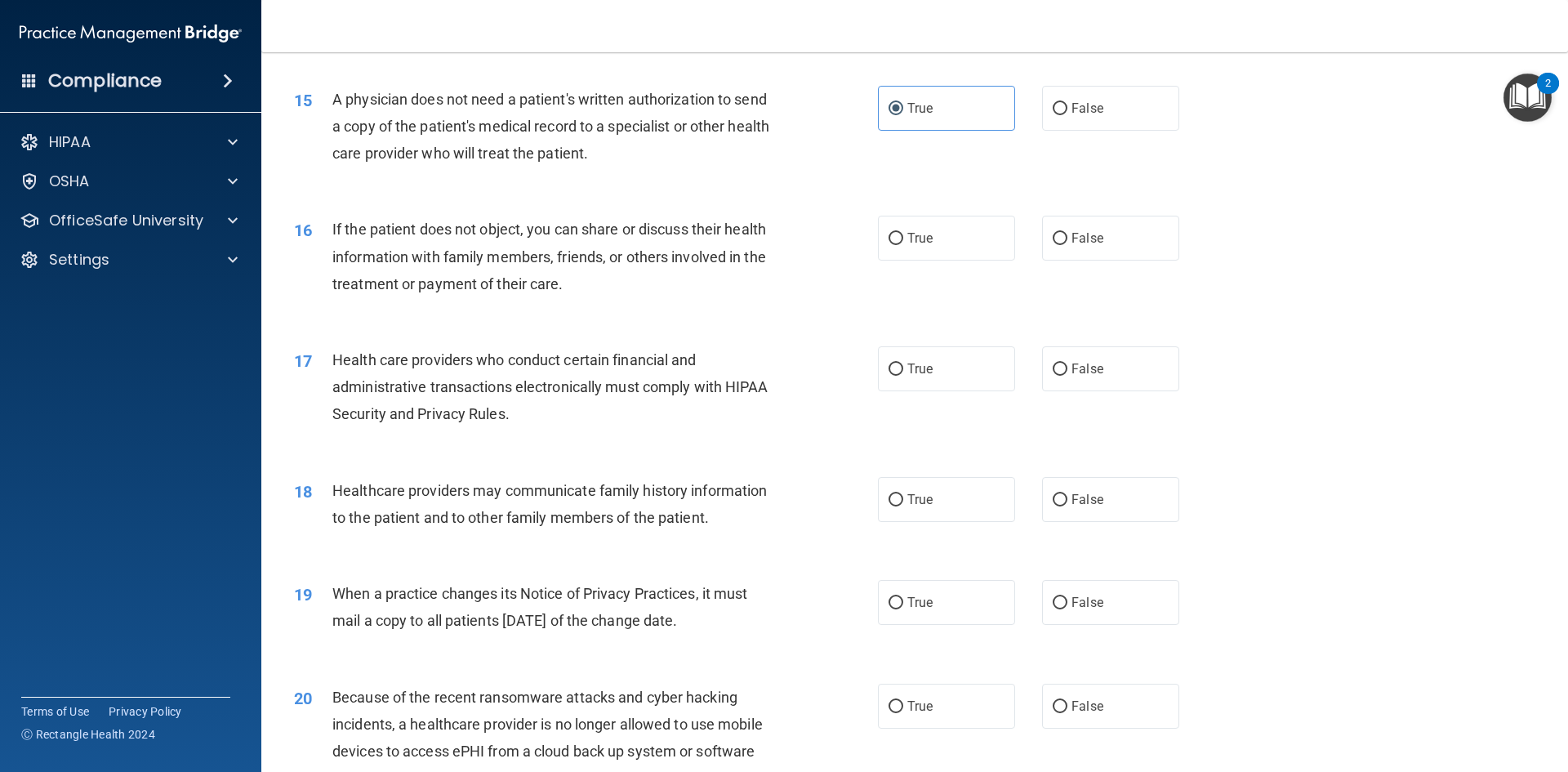
scroll to position [1797, 0]
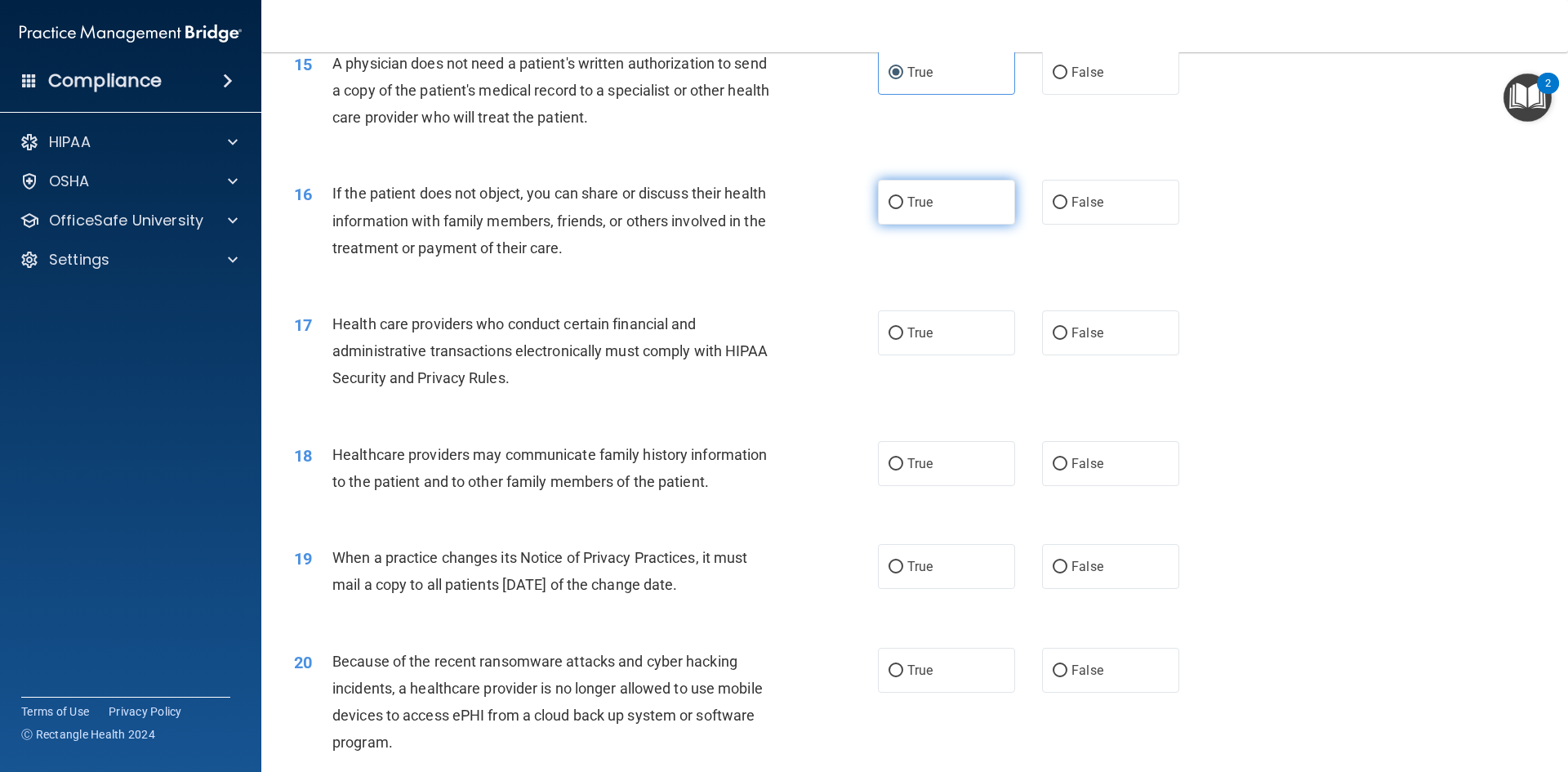
click at [958, 206] on label "True" at bounding box center [946, 202] width 137 height 45
click at [903, 206] on input "True" at bounding box center [896, 203] width 15 height 12
radio input "true"
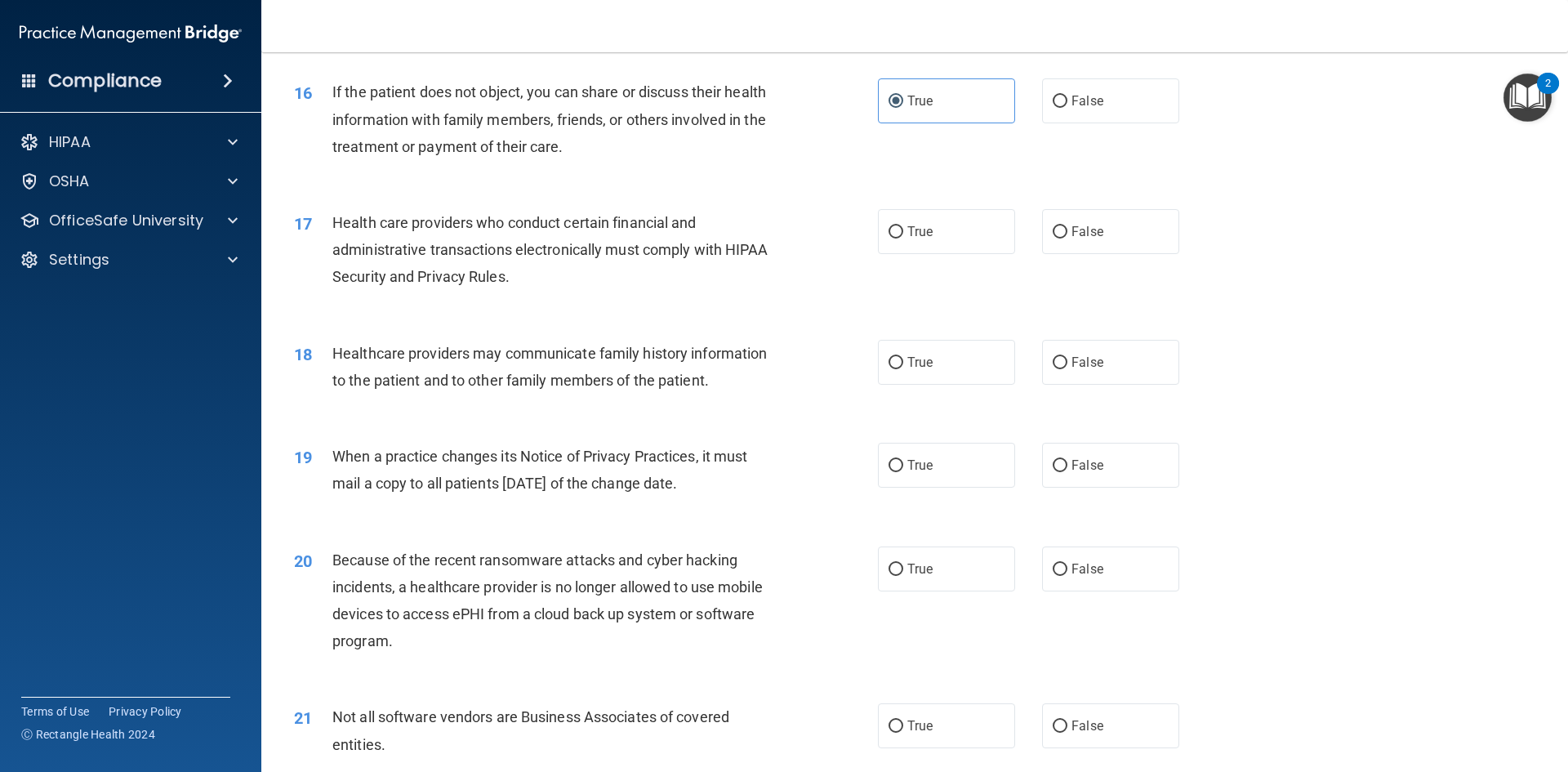
scroll to position [1879, 0]
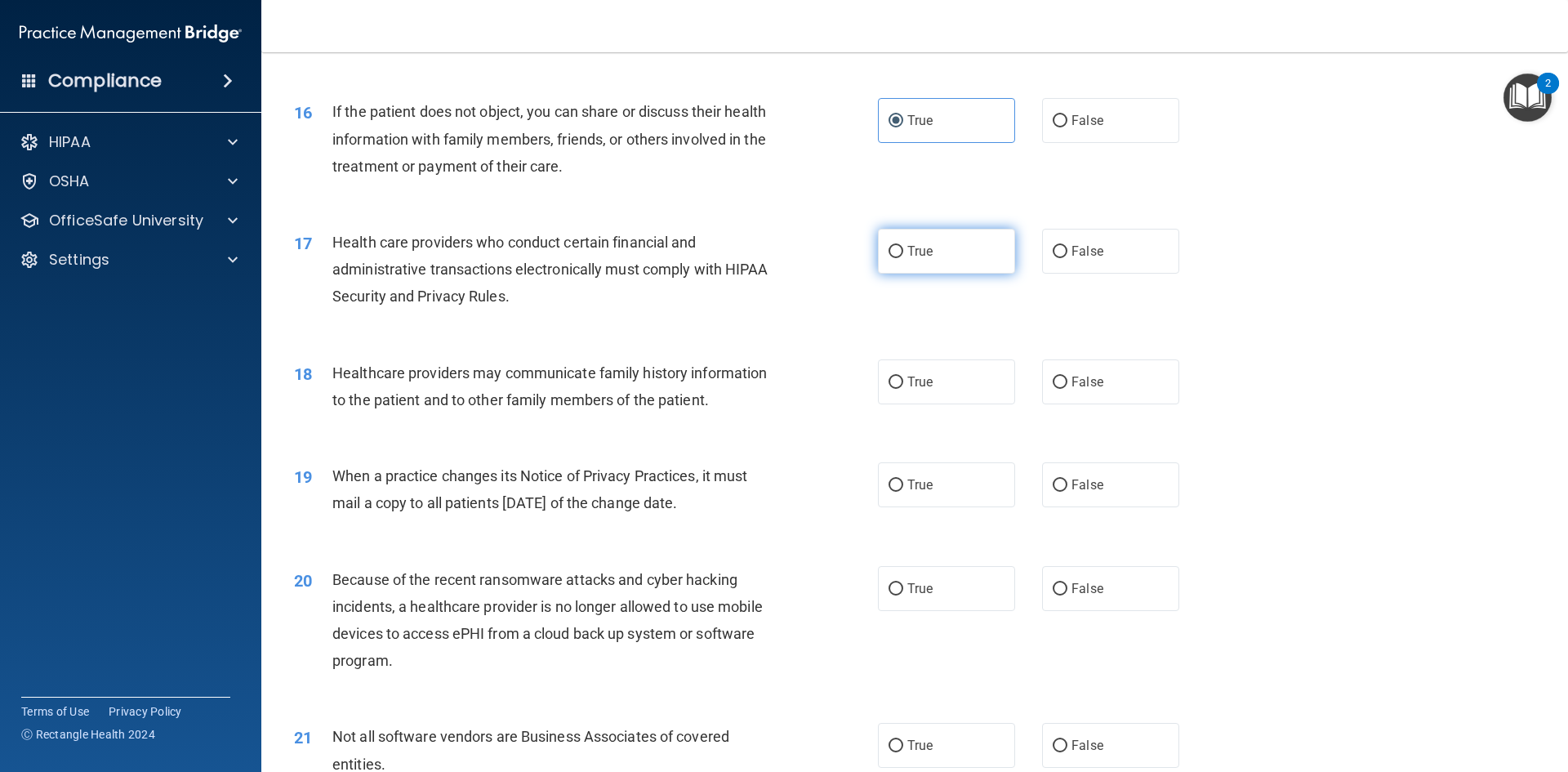
click at [962, 246] on label "True" at bounding box center [946, 250] width 137 height 45
click at [903, 246] on input "True" at bounding box center [896, 252] width 15 height 12
radio input "true"
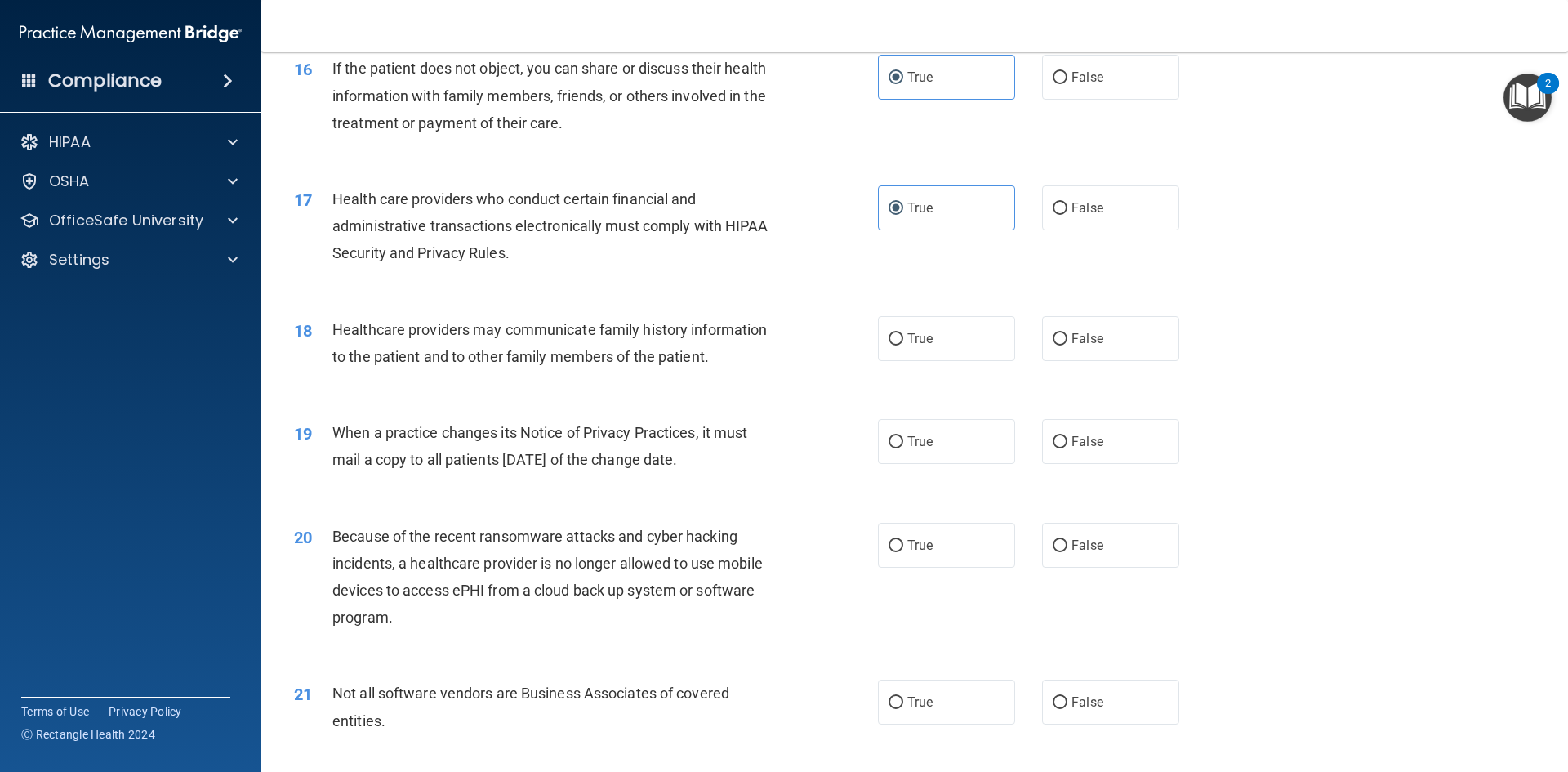
scroll to position [2042, 0]
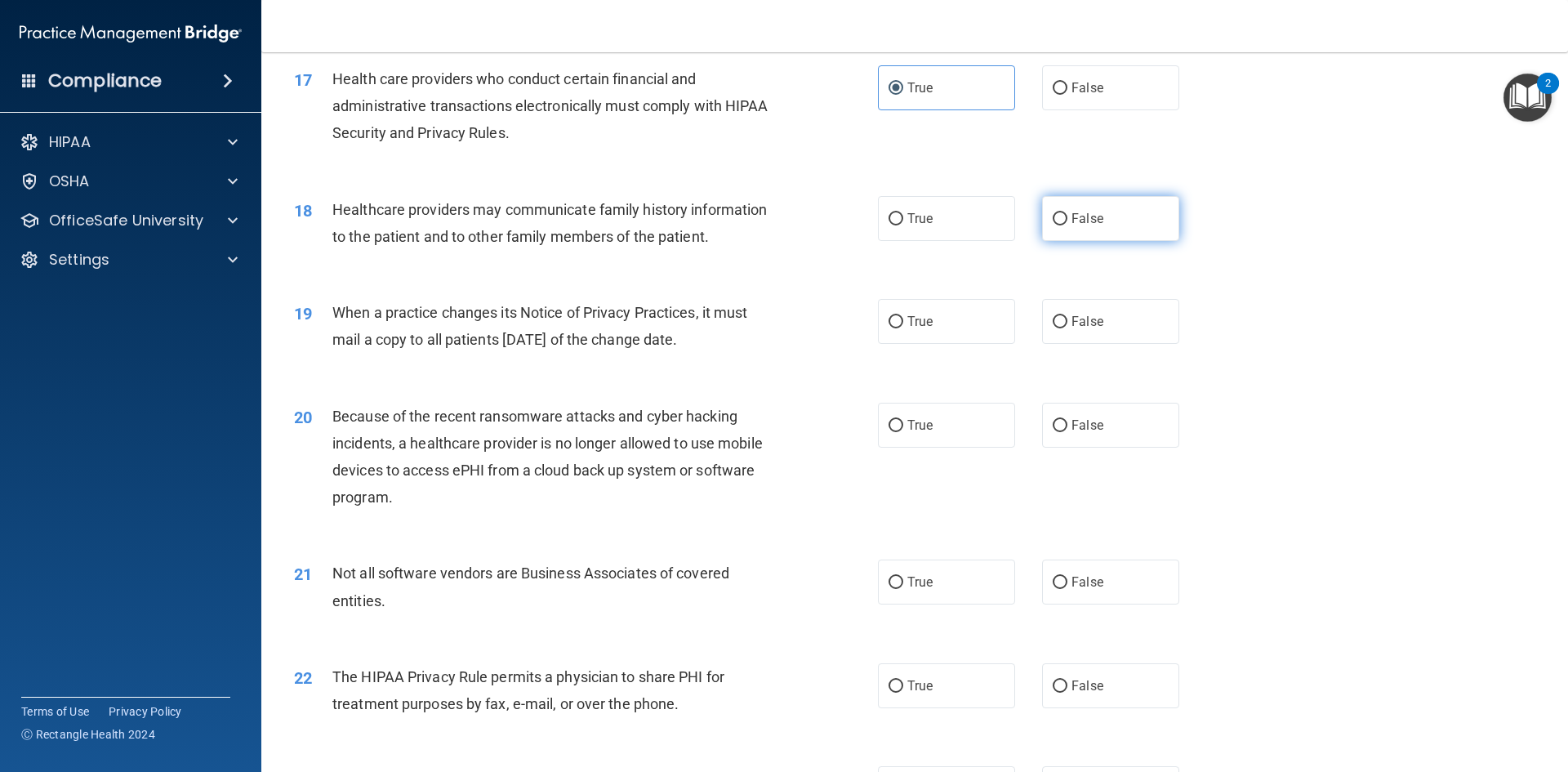
click at [1060, 225] on label "False" at bounding box center [1111, 218] width 137 height 45
click at [1060, 225] on input "False" at bounding box center [1060, 219] width 15 height 12
radio input "true"
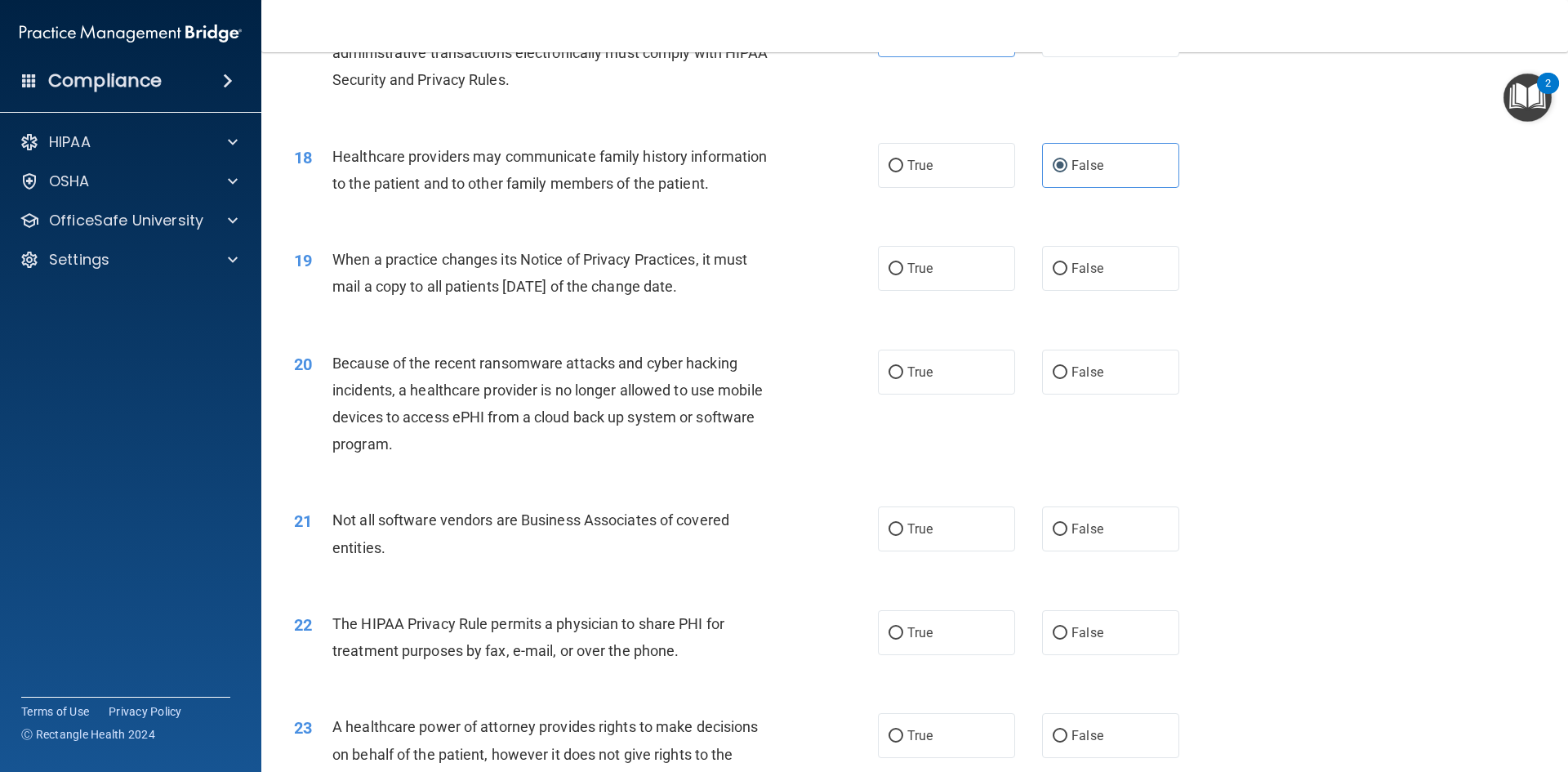
scroll to position [2124, 0]
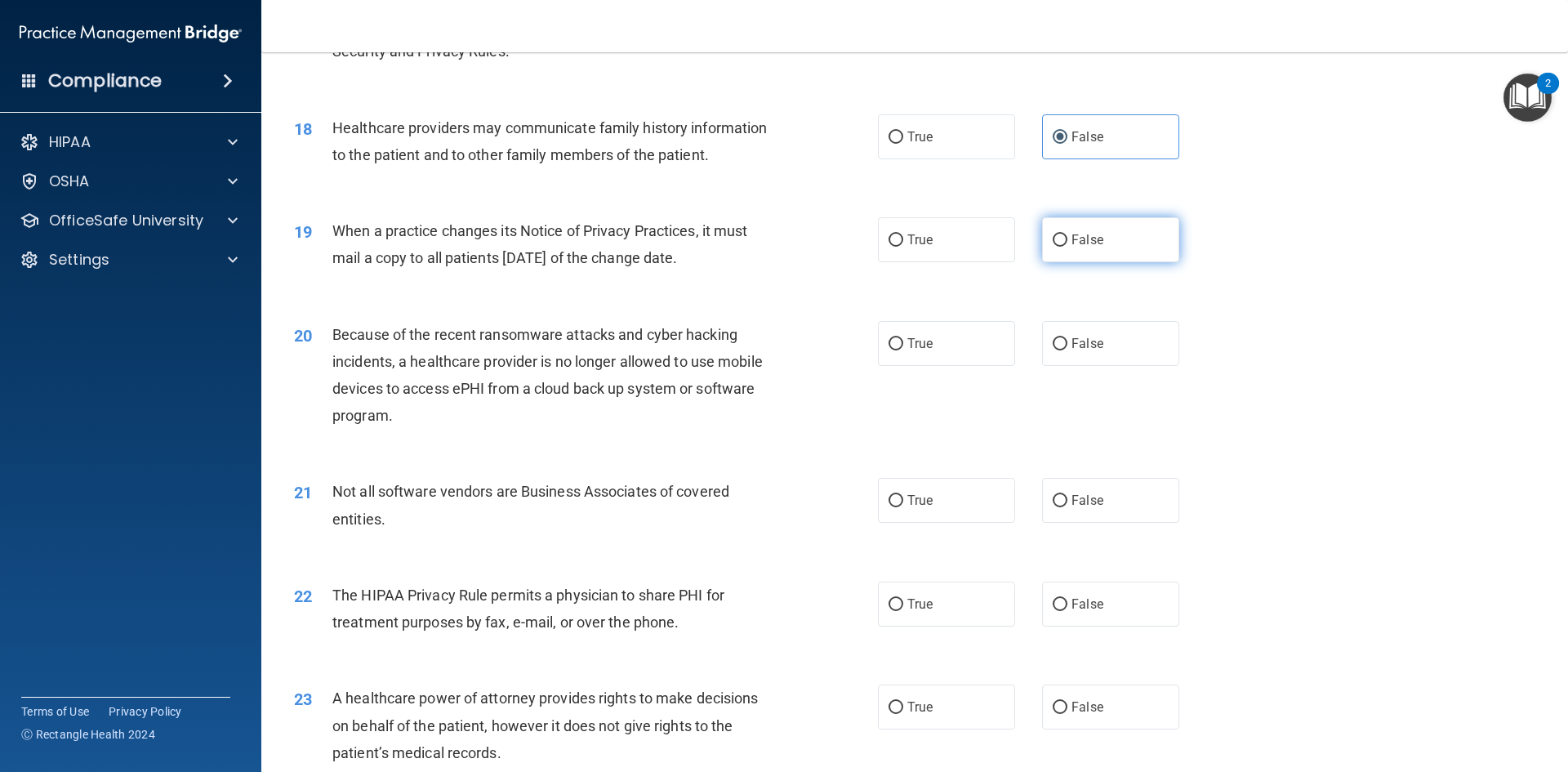
click at [1090, 244] on span "False" at bounding box center [1088, 240] width 32 height 15
click at [1067, 244] on input "False" at bounding box center [1060, 241] width 15 height 12
radio input "true"
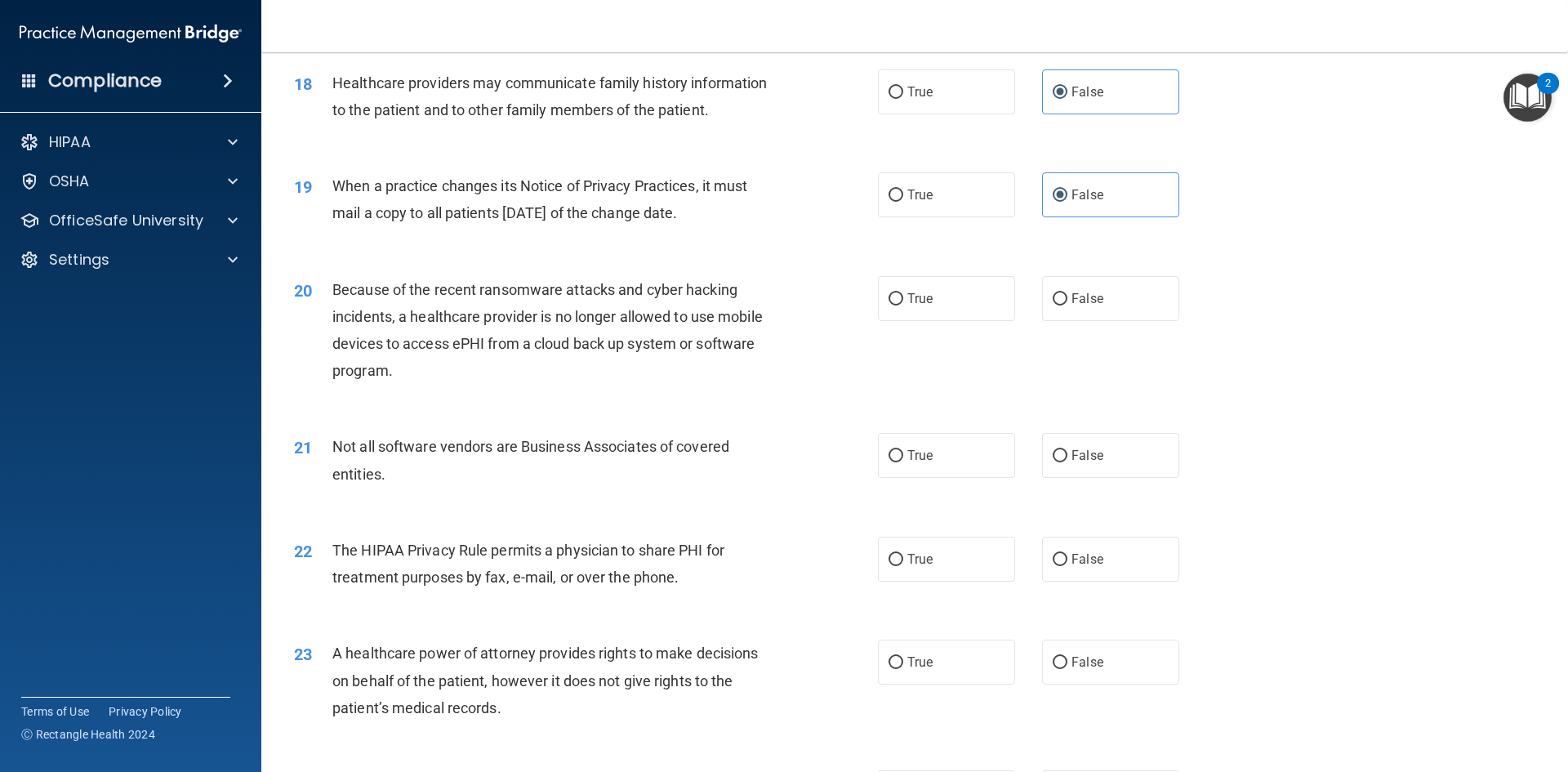
scroll to position [2206, 0]
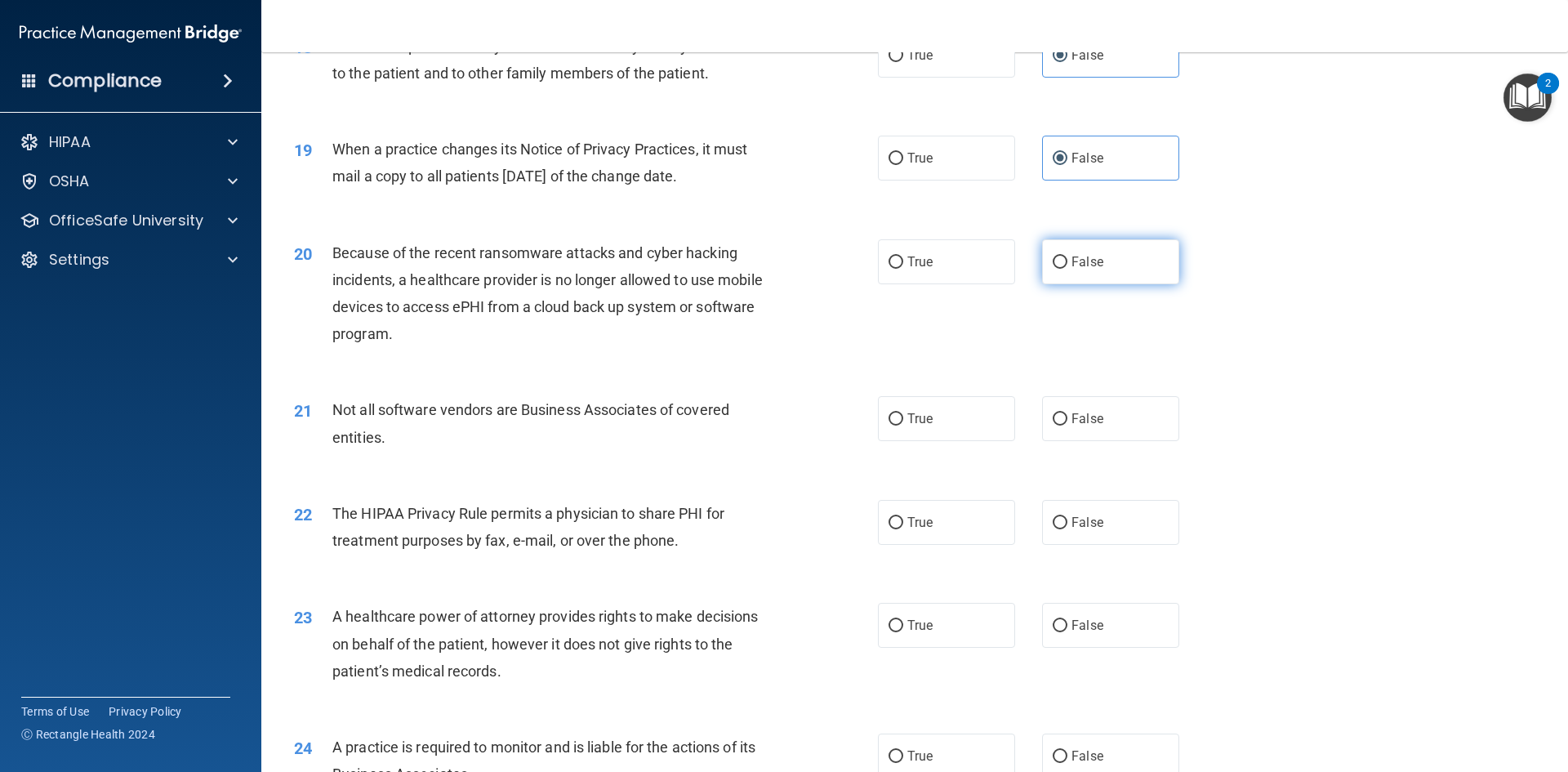
click at [1093, 272] on label "False" at bounding box center [1111, 261] width 137 height 45
click at [1067, 269] on input "False" at bounding box center [1060, 262] width 15 height 12
radio input "true"
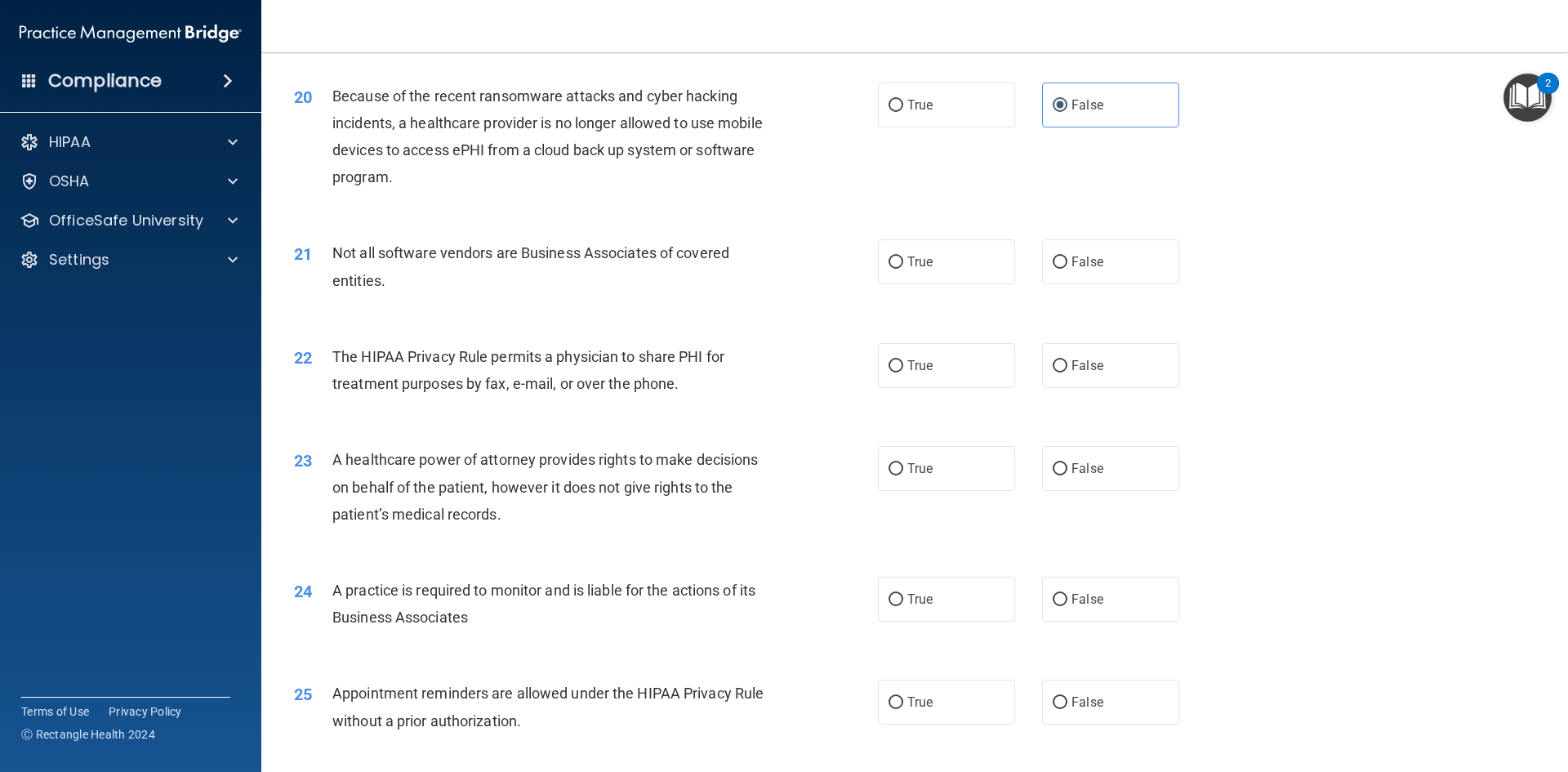
scroll to position [2369, 0]
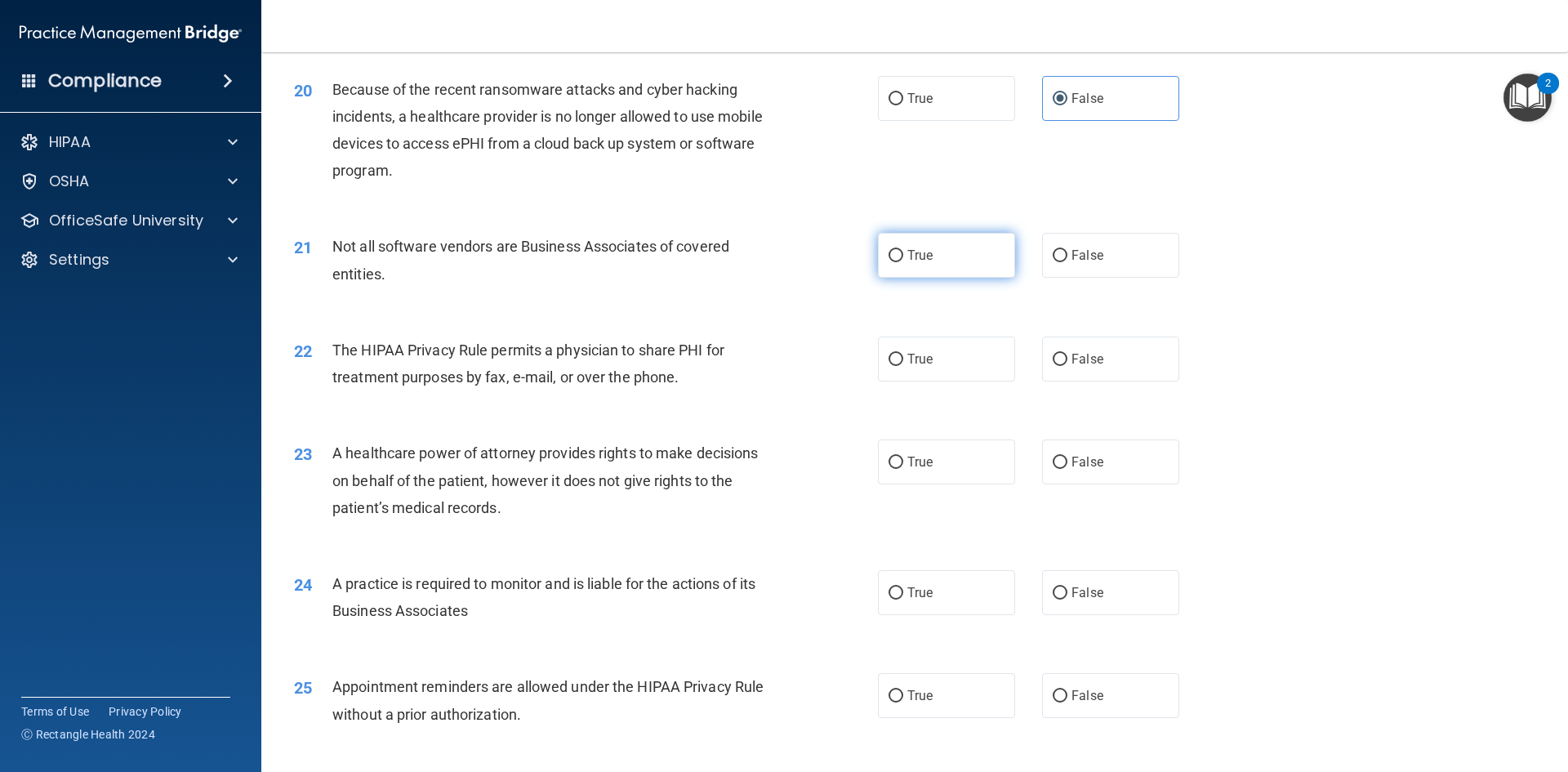
click at [970, 258] on label "True" at bounding box center [946, 255] width 137 height 45
click at [903, 258] on input "True" at bounding box center [896, 256] width 15 height 12
radio input "true"
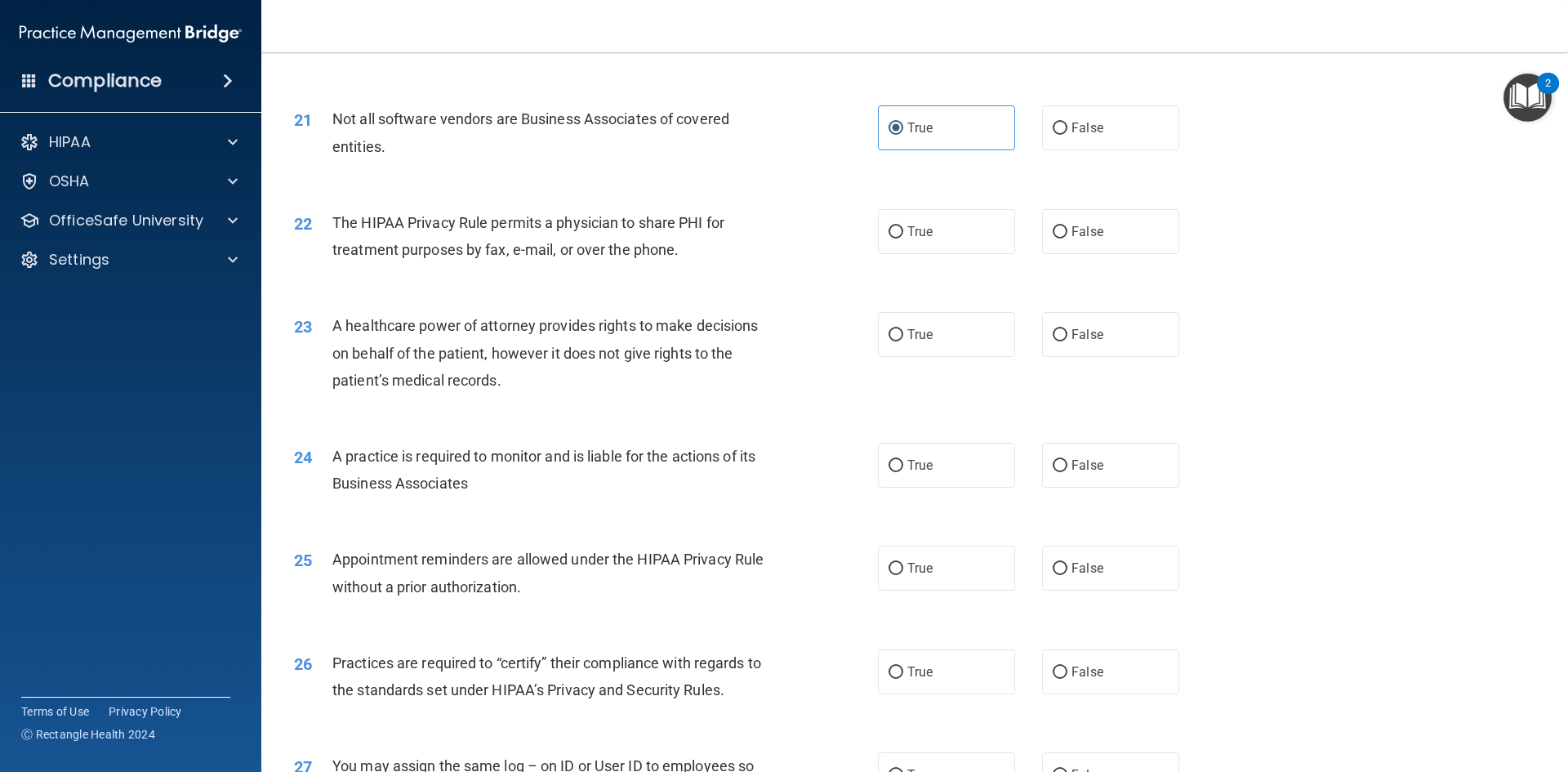
scroll to position [2533, 0]
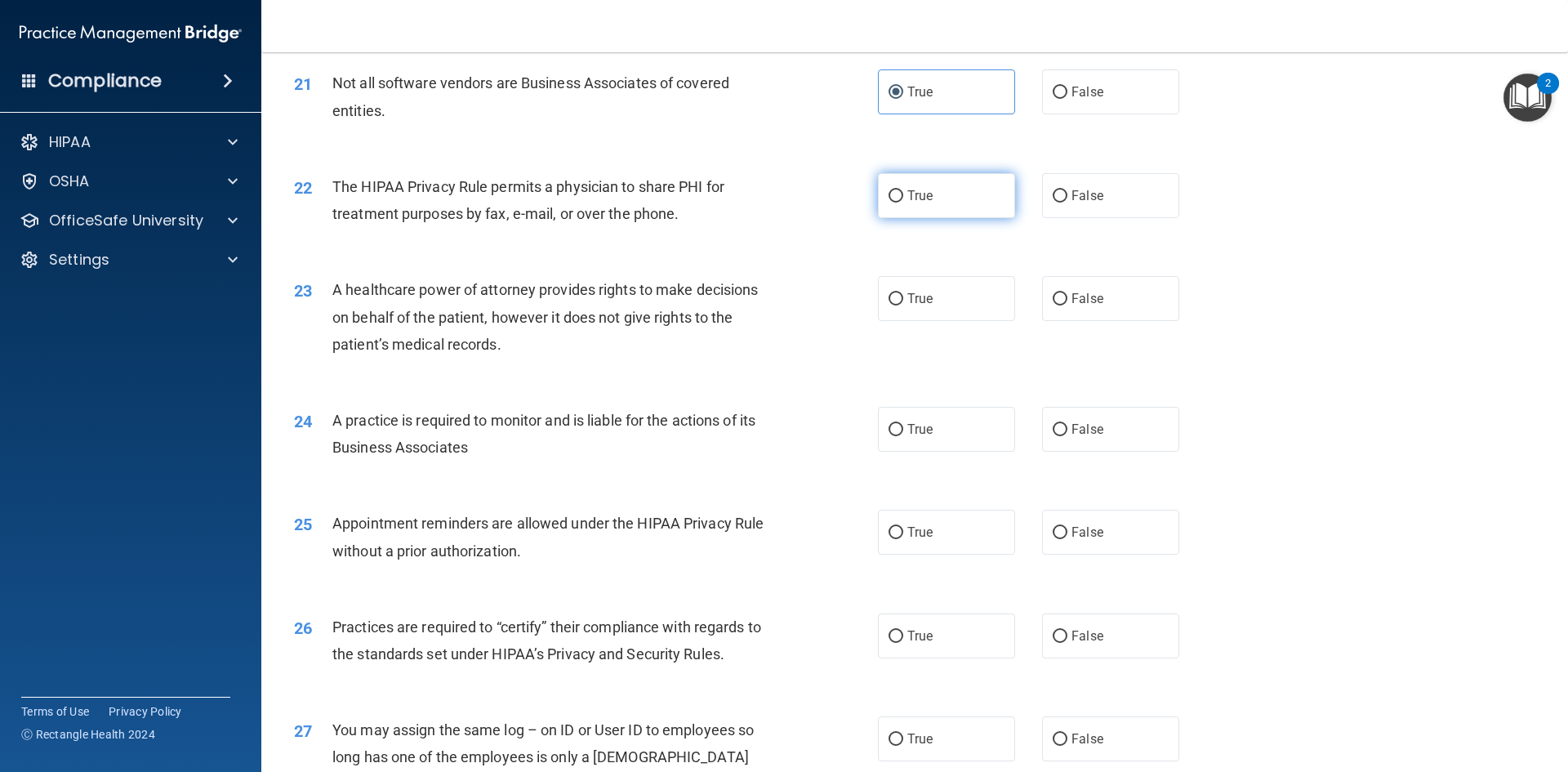
click at [958, 194] on label "True" at bounding box center [946, 195] width 137 height 45
click at [903, 194] on input "True" at bounding box center [896, 196] width 15 height 12
radio input "true"
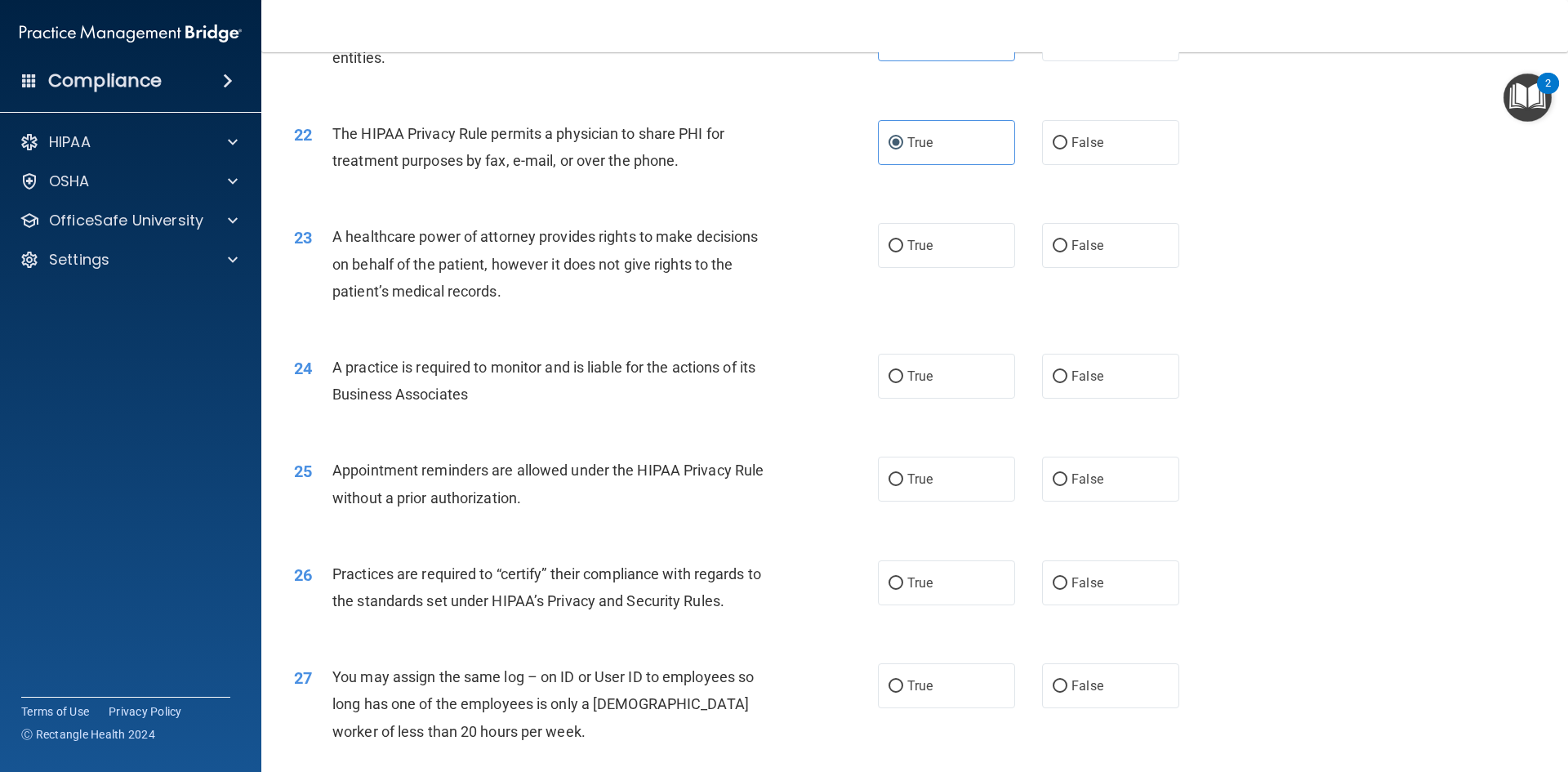
scroll to position [2614, 0]
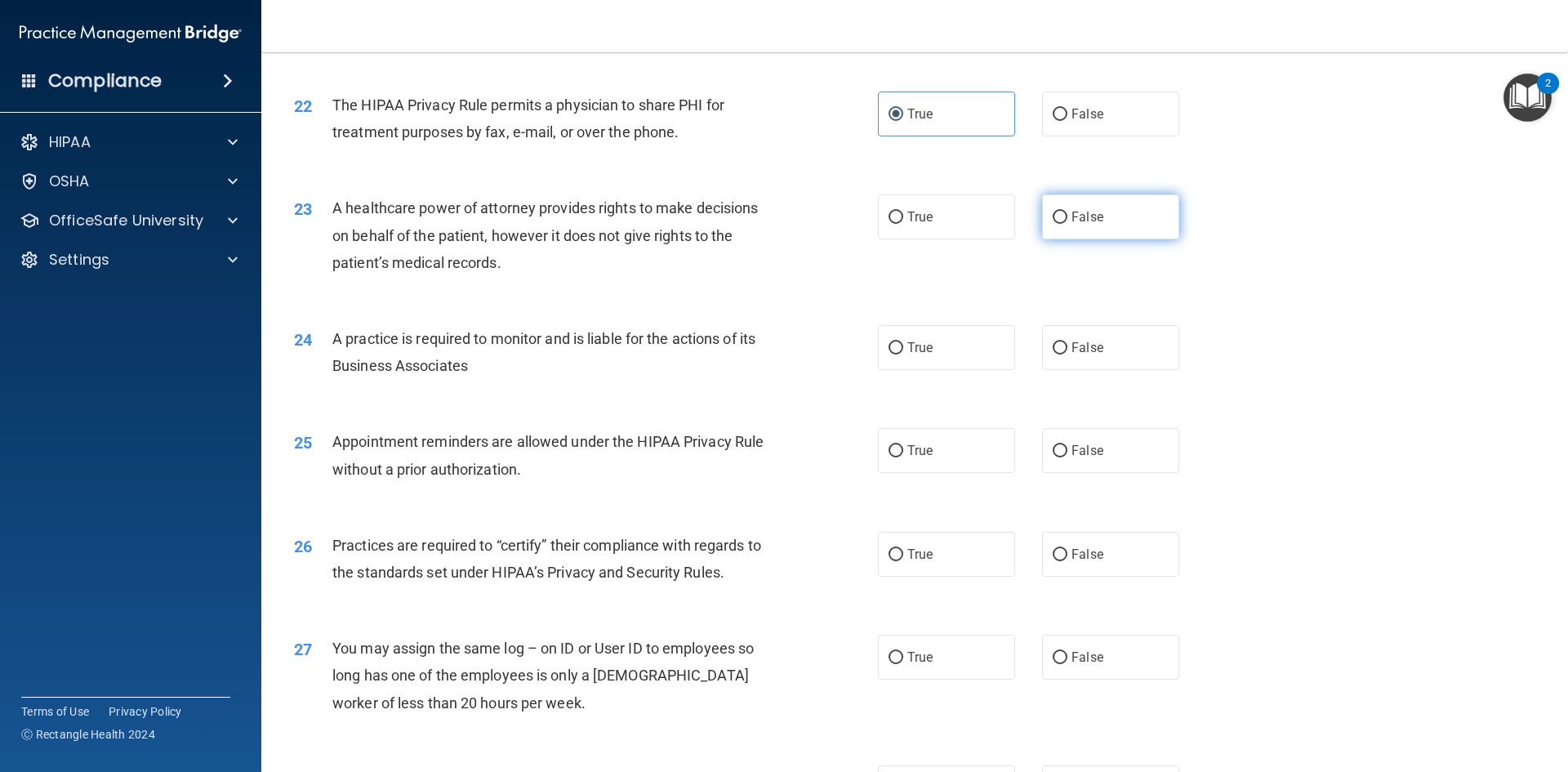
click at [1072, 219] on span "False" at bounding box center [1088, 217] width 32 height 15
click at [1067, 219] on input "False" at bounding box center [1060, 217] width 15 height 12
radio input "true"
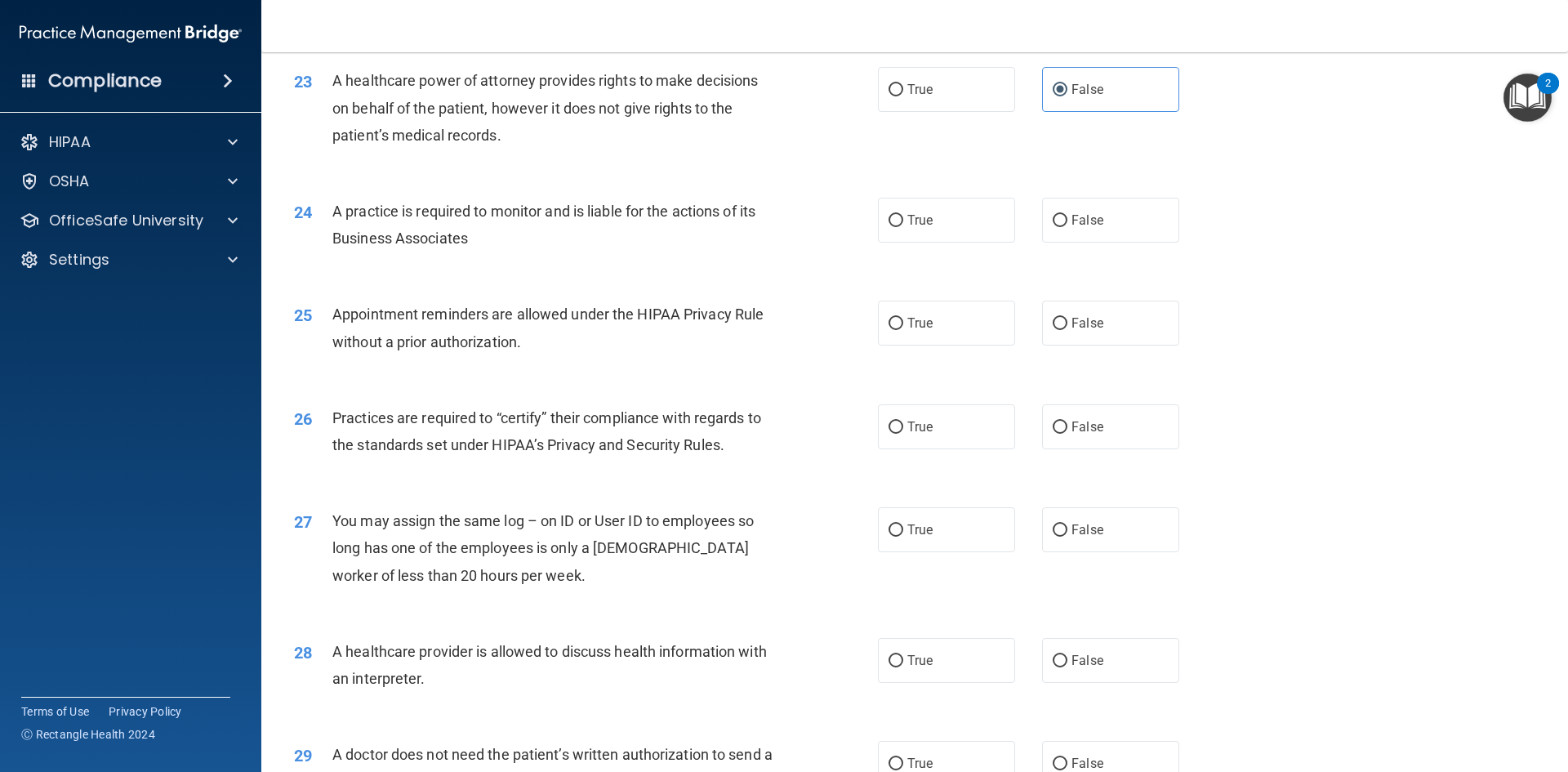
scroll to position [2777, 0]
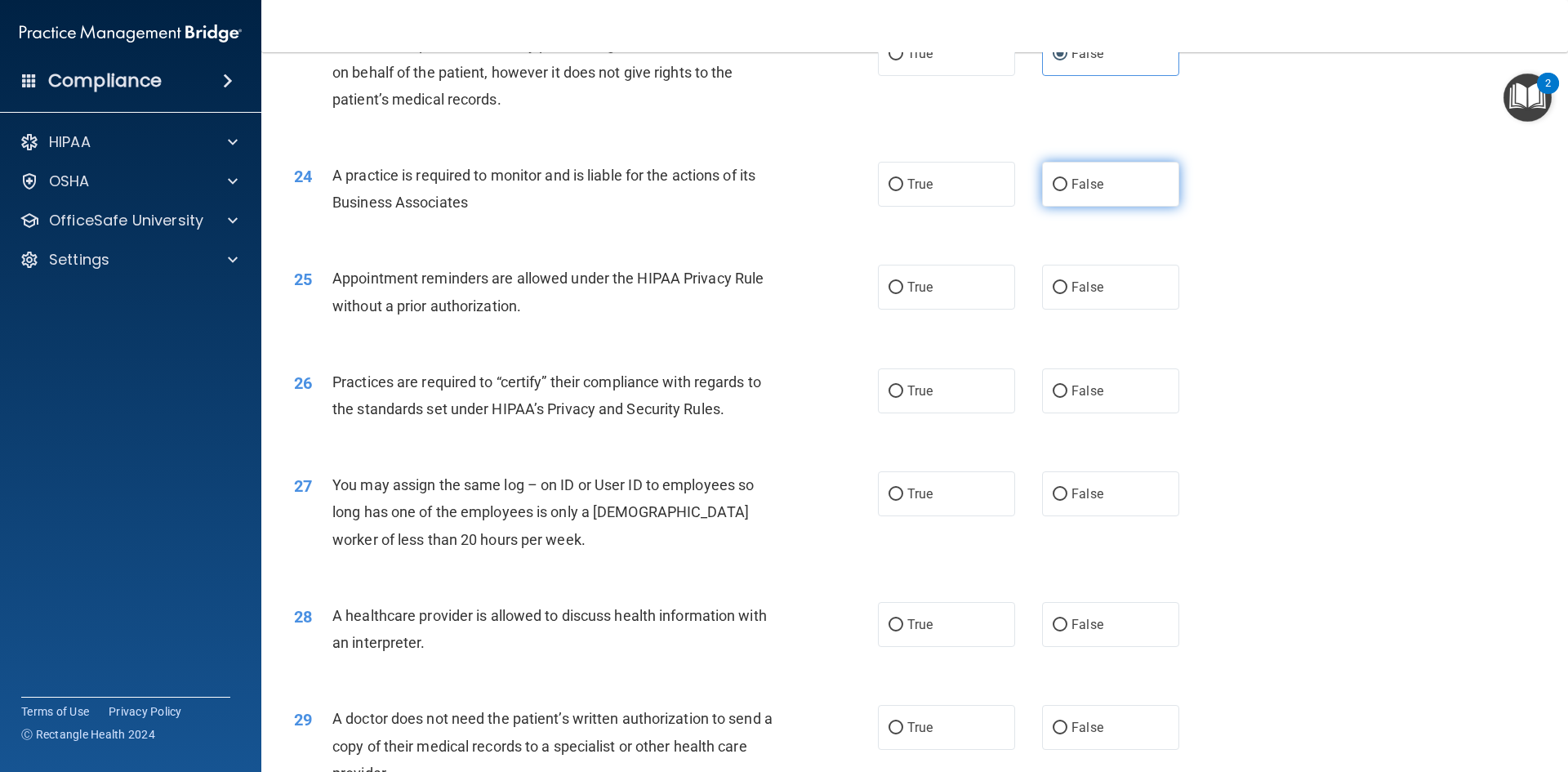
click at [1103, 194] on label "False" at bounding box center [1111, 184] width 137 height 45
click at [1067, 191] on input "False" at bounding box center [1060, 185] width 15 height 12
radio input "true"
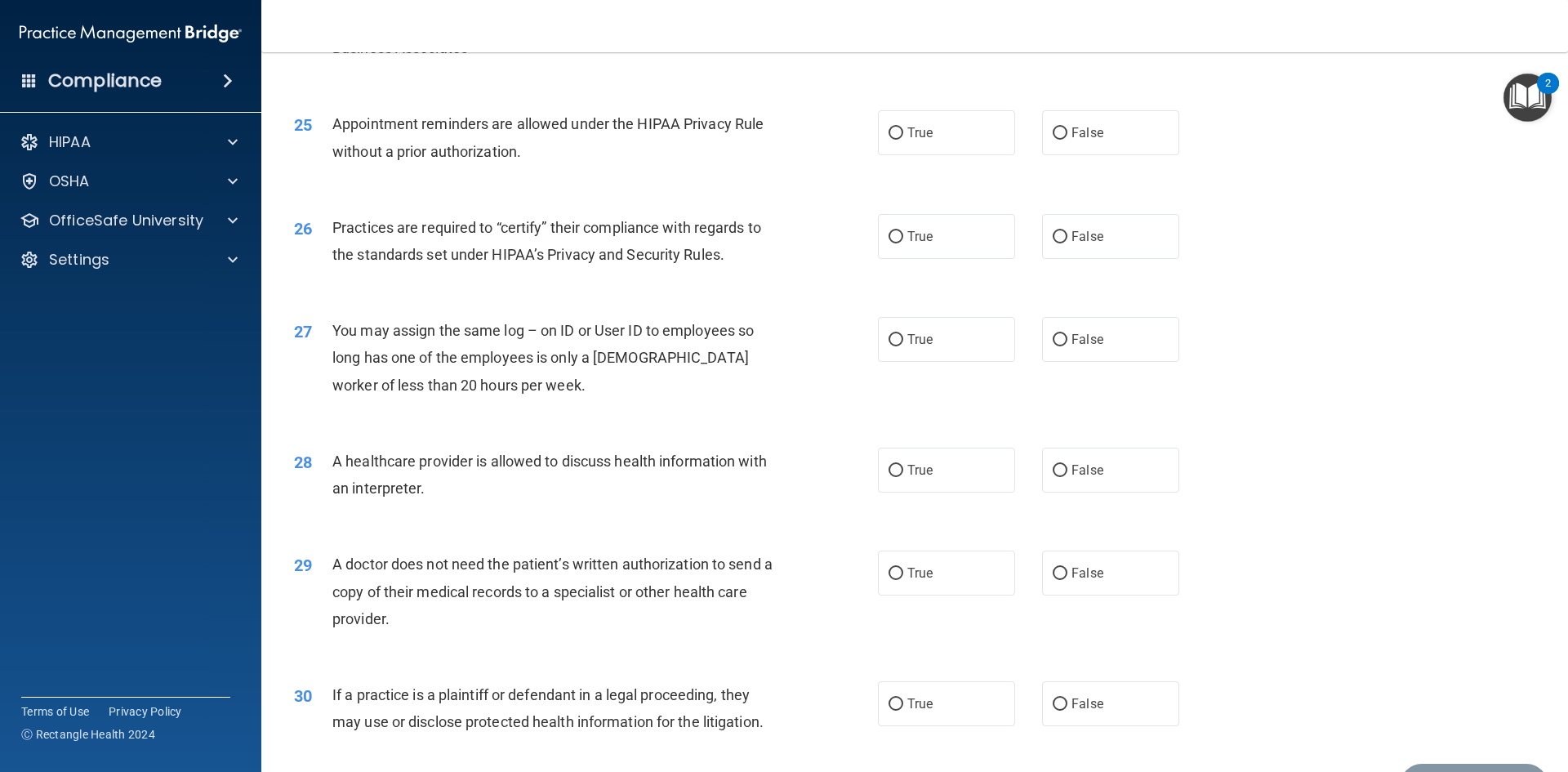
scroll to position [2941, 0]
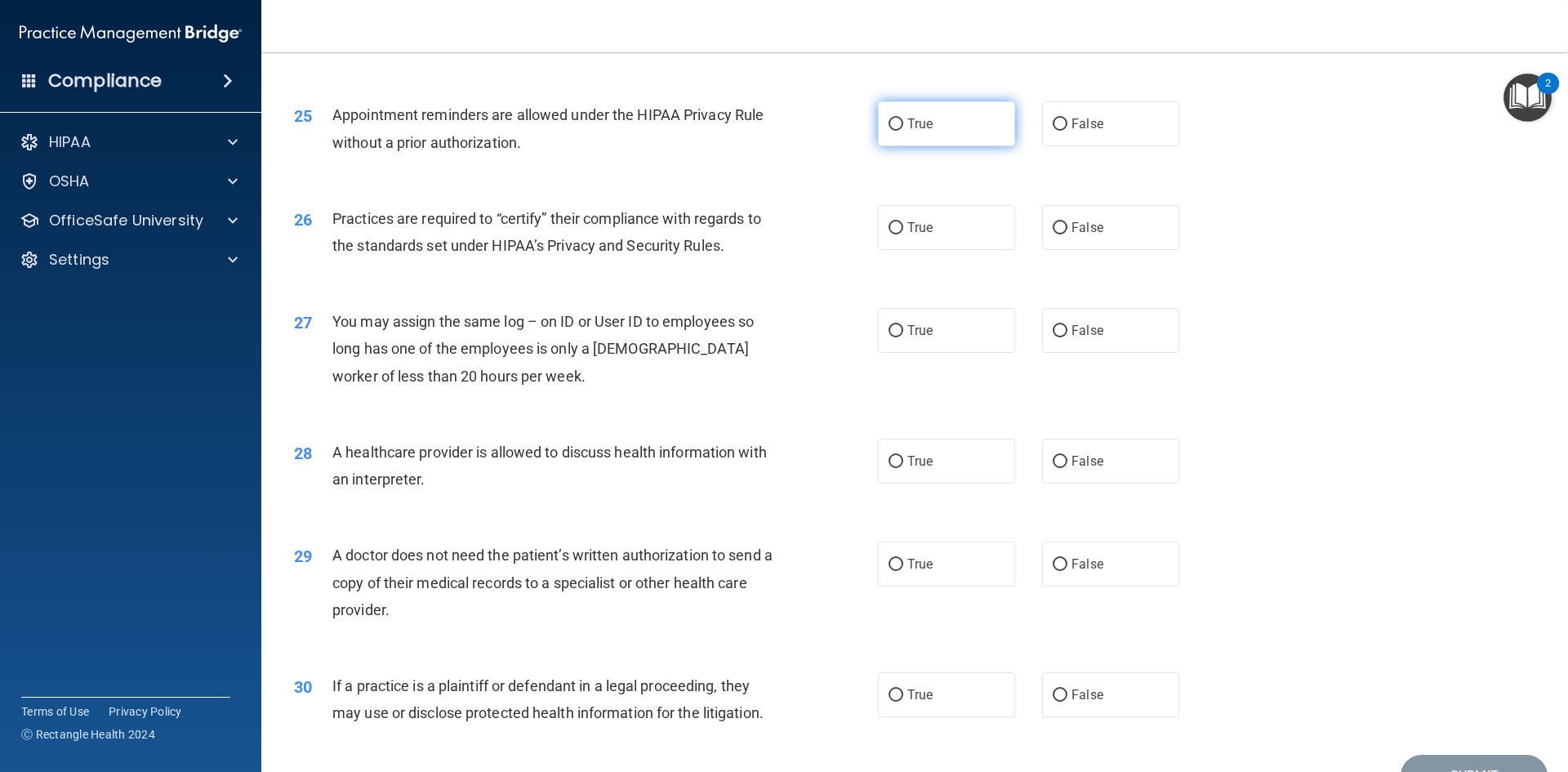
click at [968, 128] on label "True" at bounding box center [946, 123] width 137 height 45
click at [903, 128] on input "True" at bounding box center [896, 124] width 15 height 12
radio input "true"
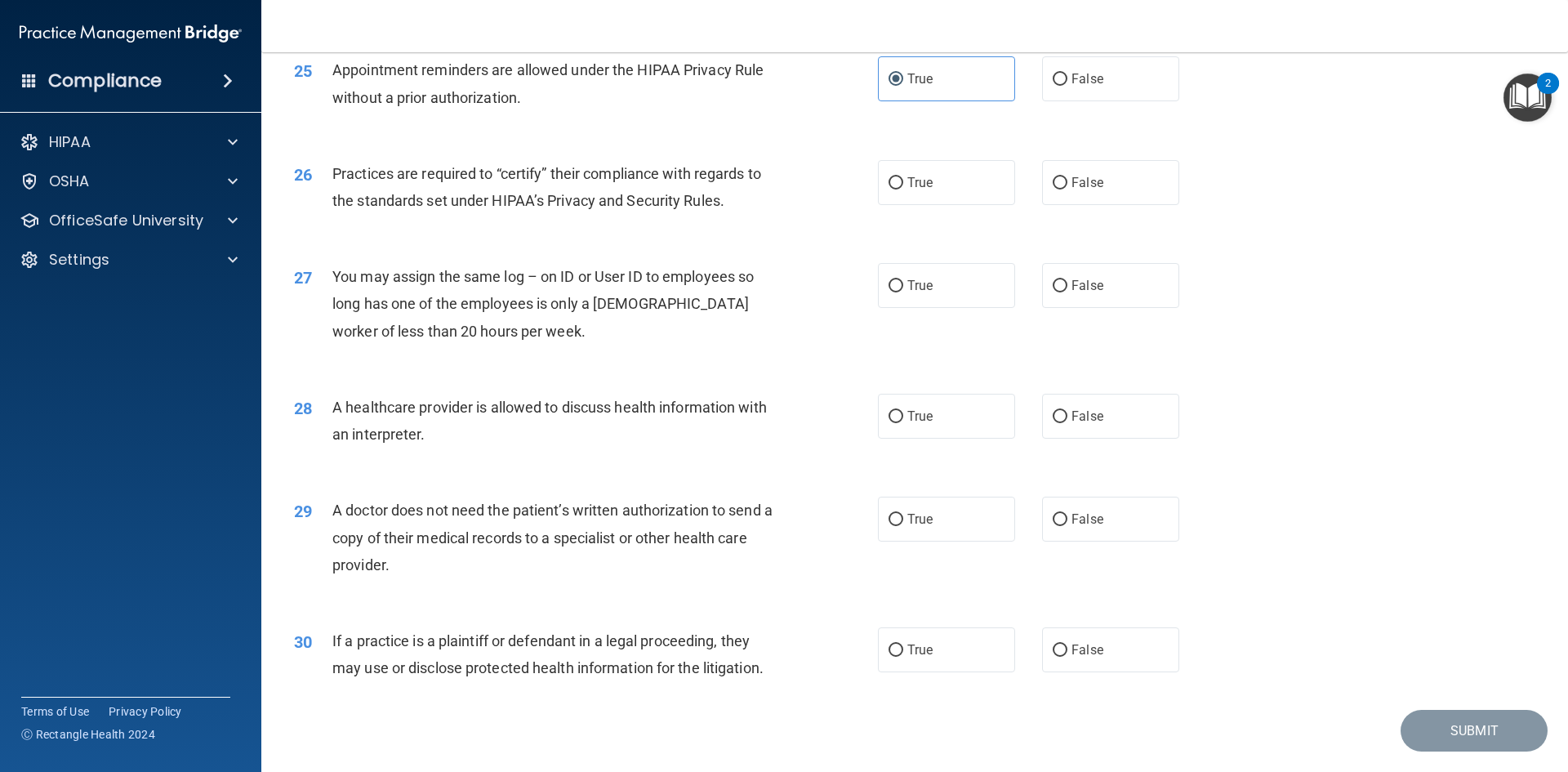
scroll to position [3023, 0]
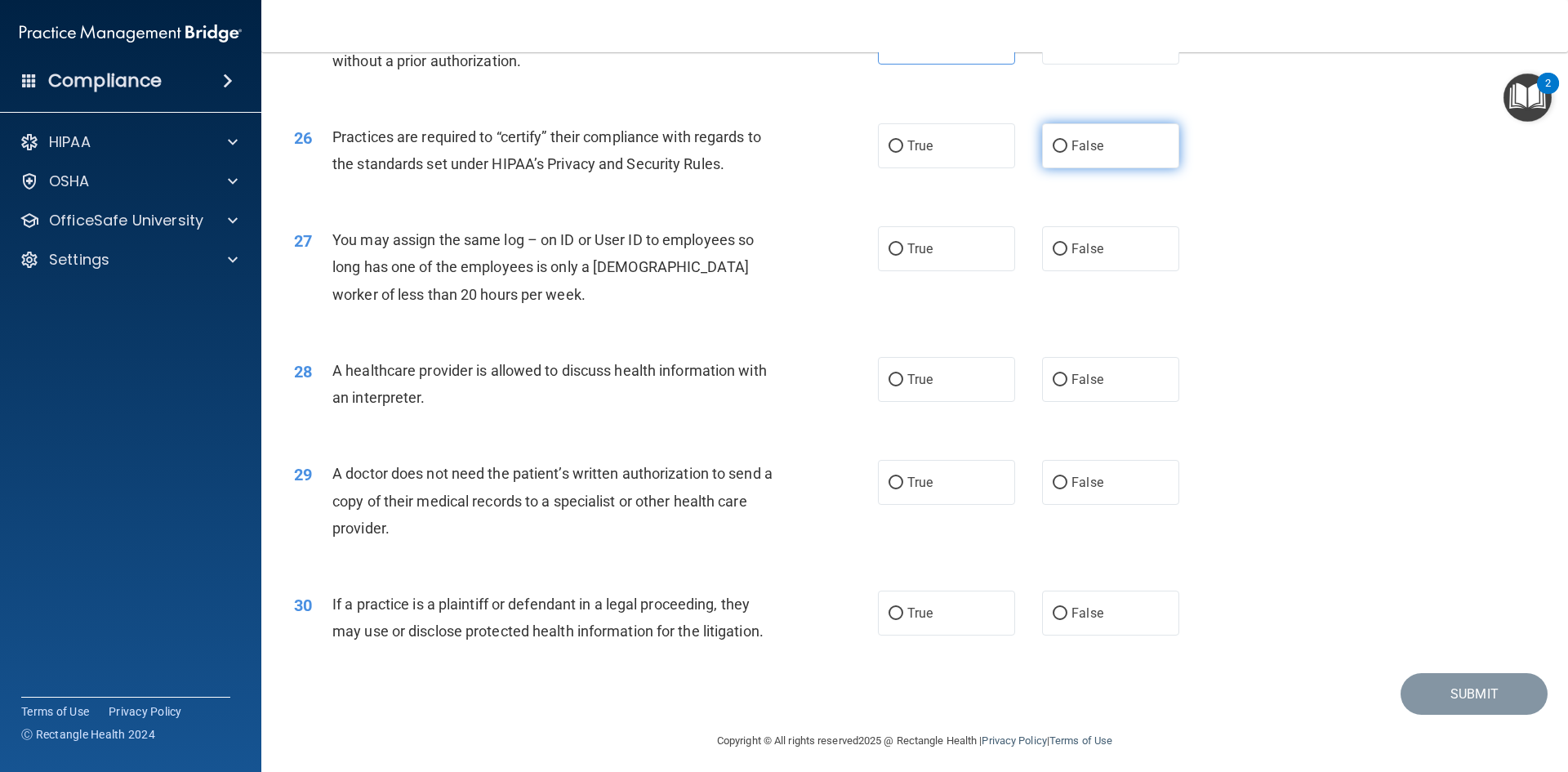
click at [1081, 139] on span "False" at bounding box center [1088, 146] width 32 height 15
click at [1067, 140] on input "False" at bounding box center [1060, 146] width 15 height 12
radio input "true"
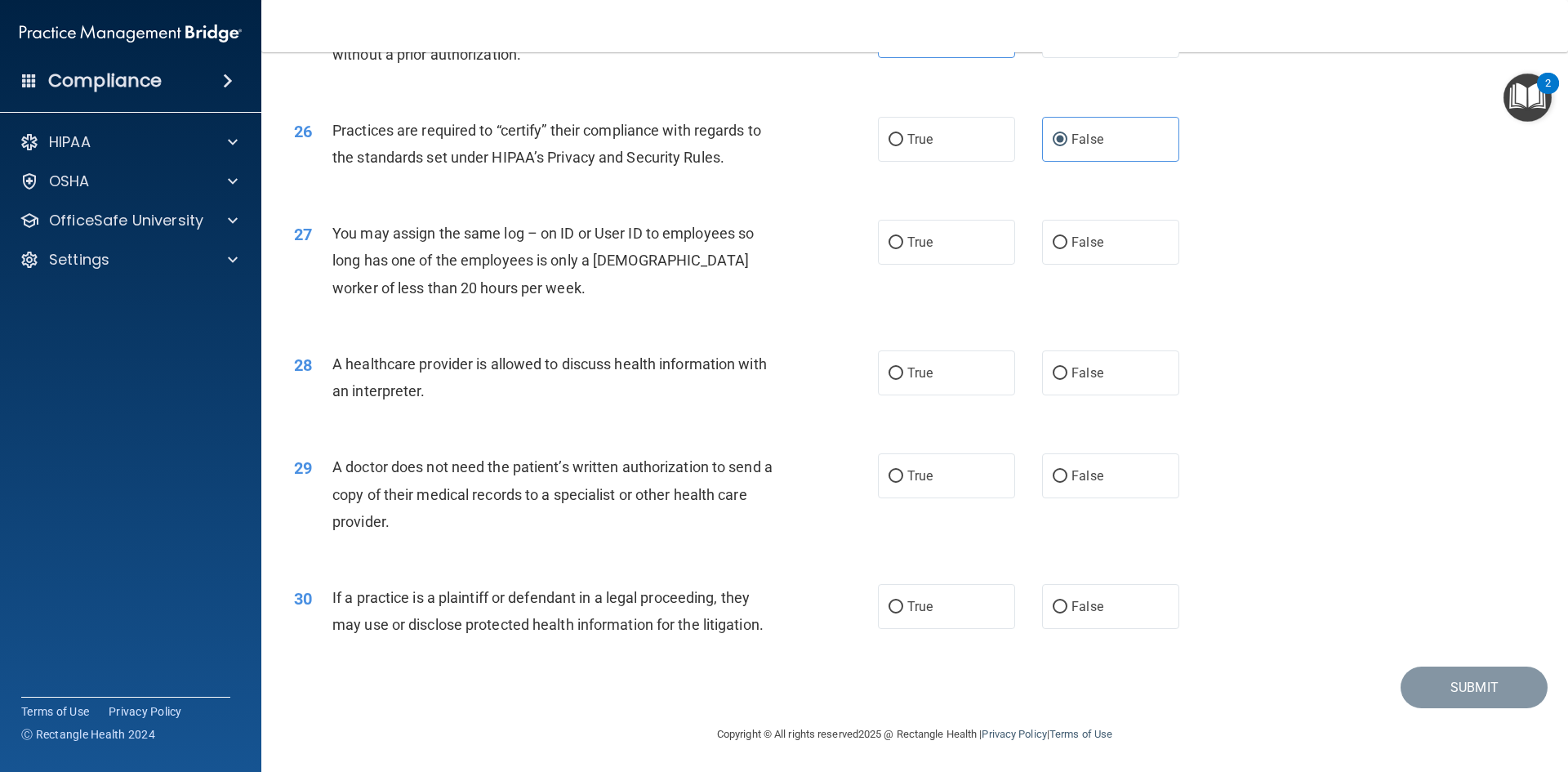
scroll to position [3031, 0]
click at [1061, 237] on label "False" at bounding box center [1111, 240] width 137 height 45
click at [1061, 237] on input "False" at bounding box center [1060, 241] width 15 height 12
radio input "true"
click at [966, 370] on label "True" at bounding box center [946, 370] width 137 height 45
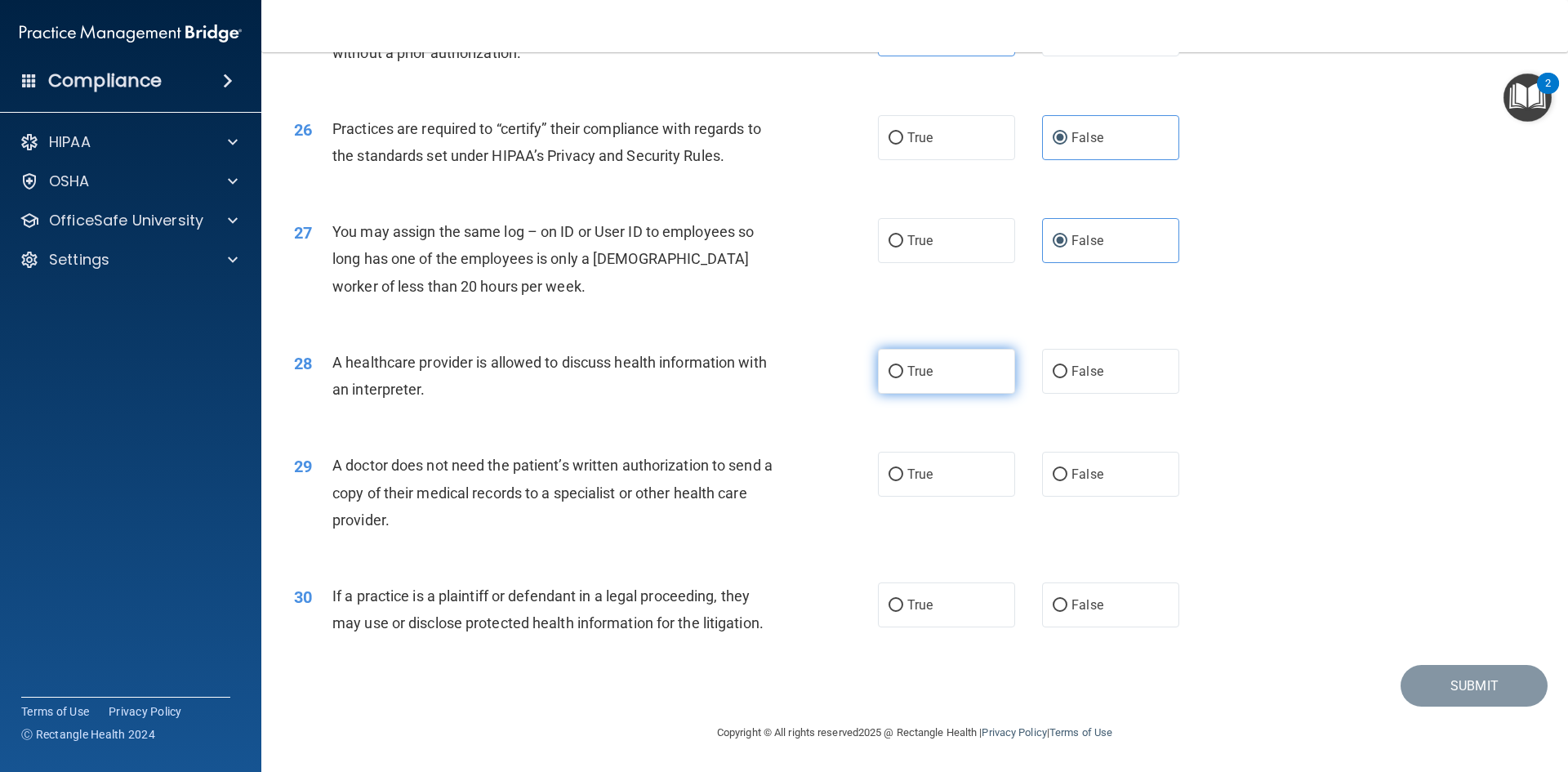
click at [903, 370] on input "True" at bounding box center [896, 371] width 15 height 12
radio input "true"
click at [934, 466] on label "True" at bounding box center [946, 474] width 137 height 45
click at [903, 469] on input "True" at bounding box center [896, 475] width 15 height 12
radio input "true"
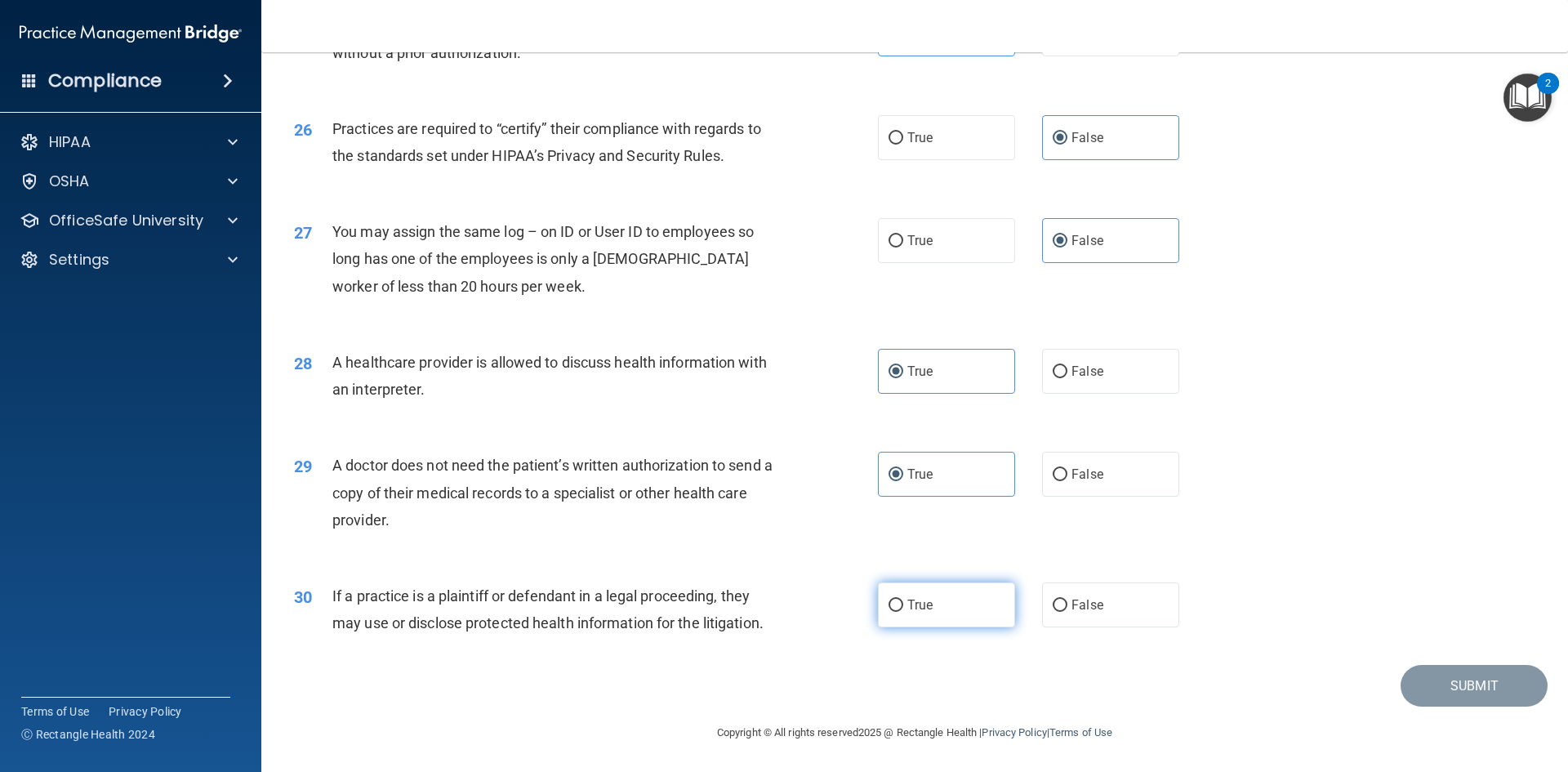
click at [933, 614] on label "True" at bounding box center [946, 604] width 137 height 45
click at [903, 612] on input "True" at bounding box center [896, 605] width 15 height 12
radio input "true"
click at [1434, 682] on button "Submit" at bounding box center [1473, 686] width 147 height 42
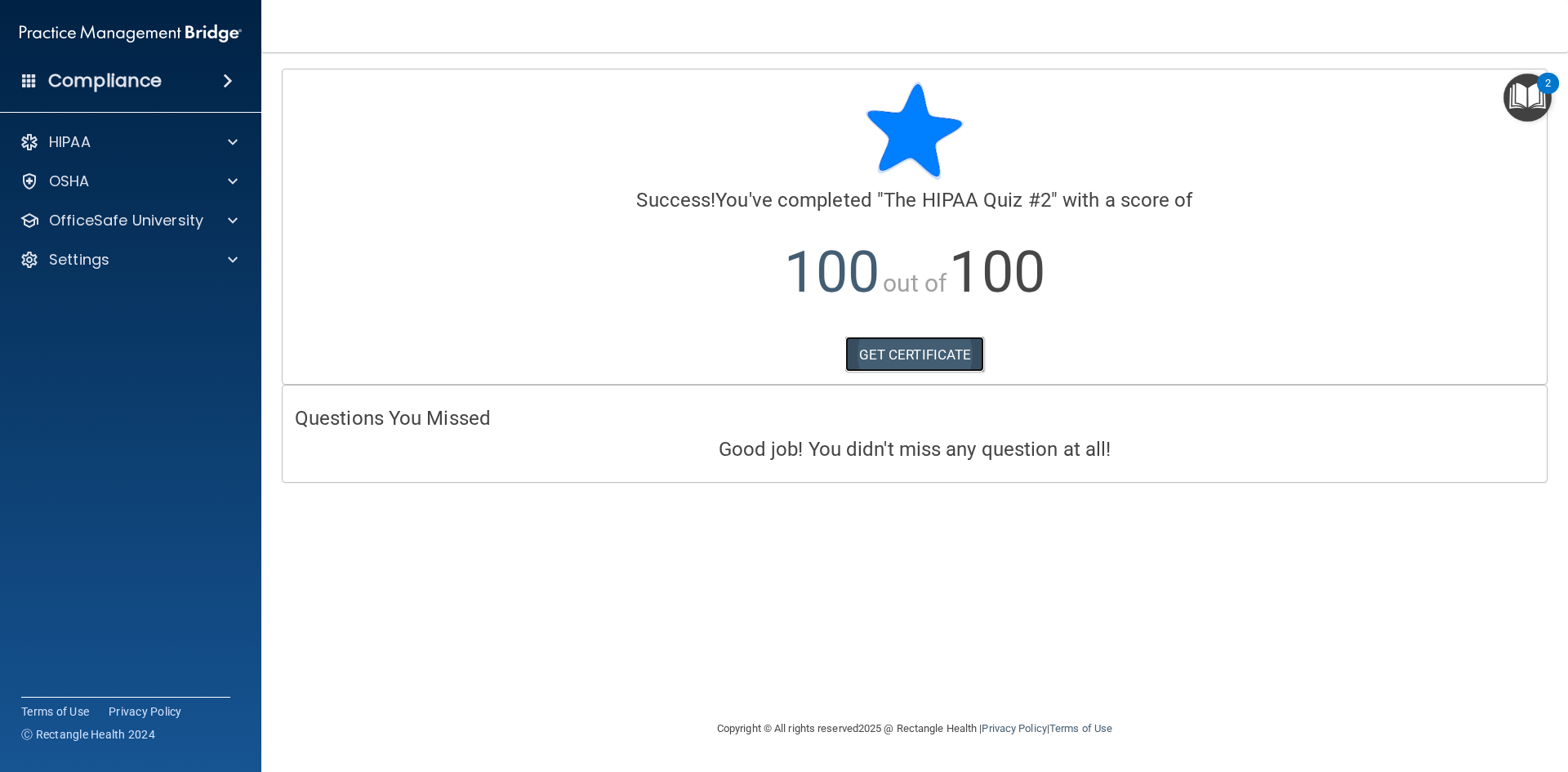
click at [891, 350] on link "GET CERTIFICATE" at bounding box center [915, 354] width 139 height 36
click at [233, 135] on span at bounding box center [233, 142] width 9 height 20
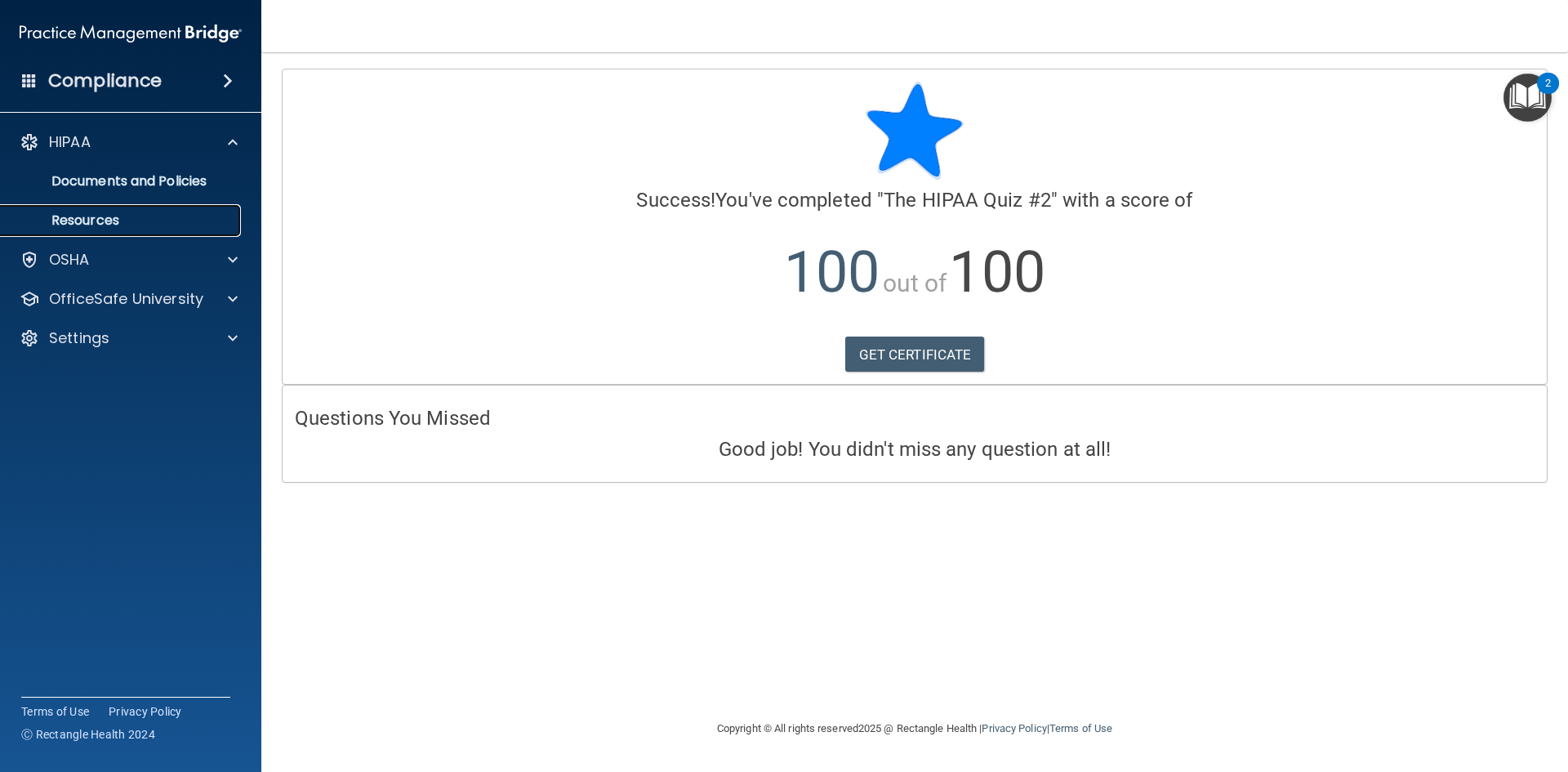
click at [102, 223] on p "Resources" at bounding box center [121, 220] width 223 height 16
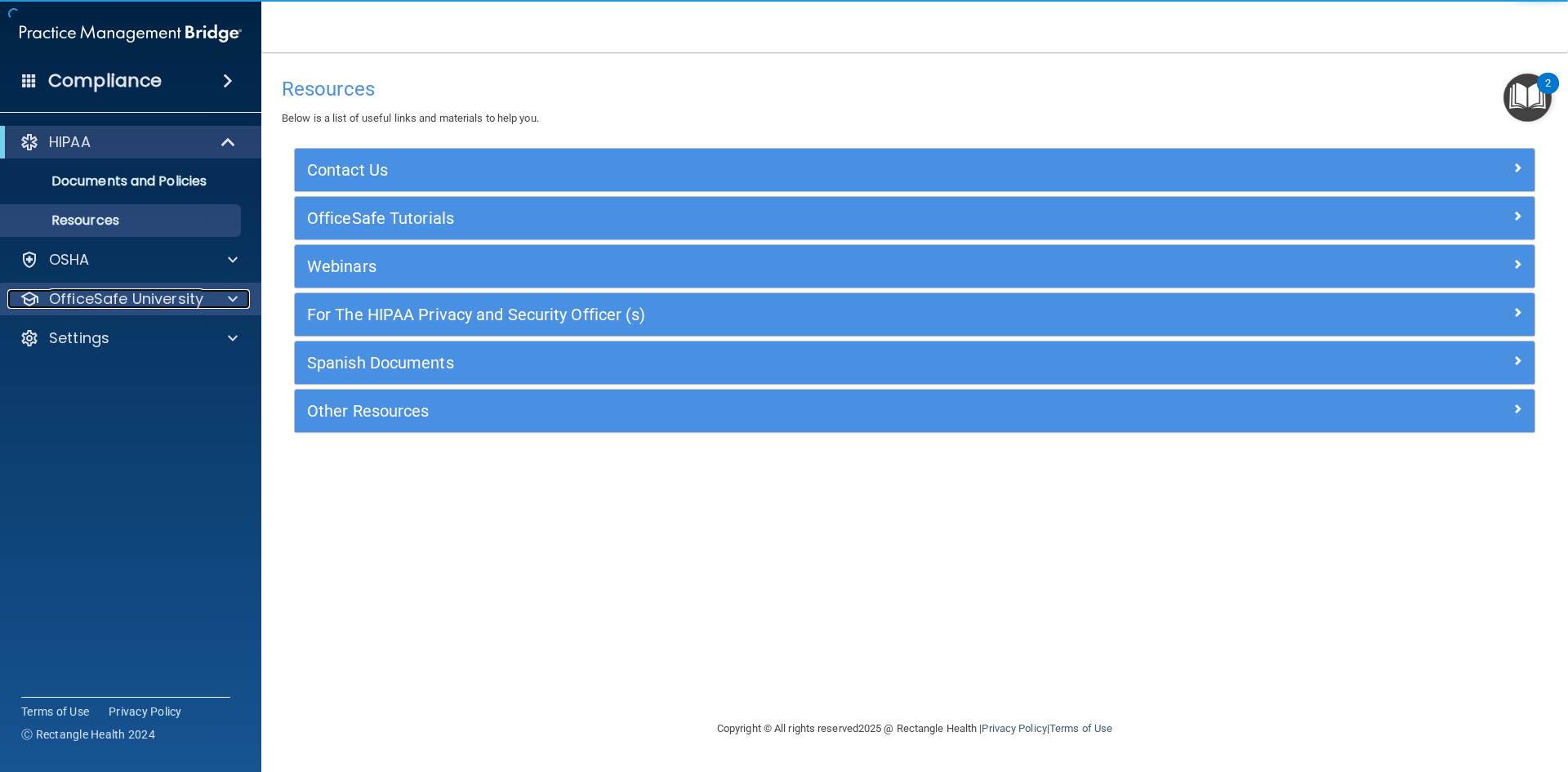
click at [74, 289] on p "OfficeSafe University" at bounding box center [126, 298] width 154 height 20
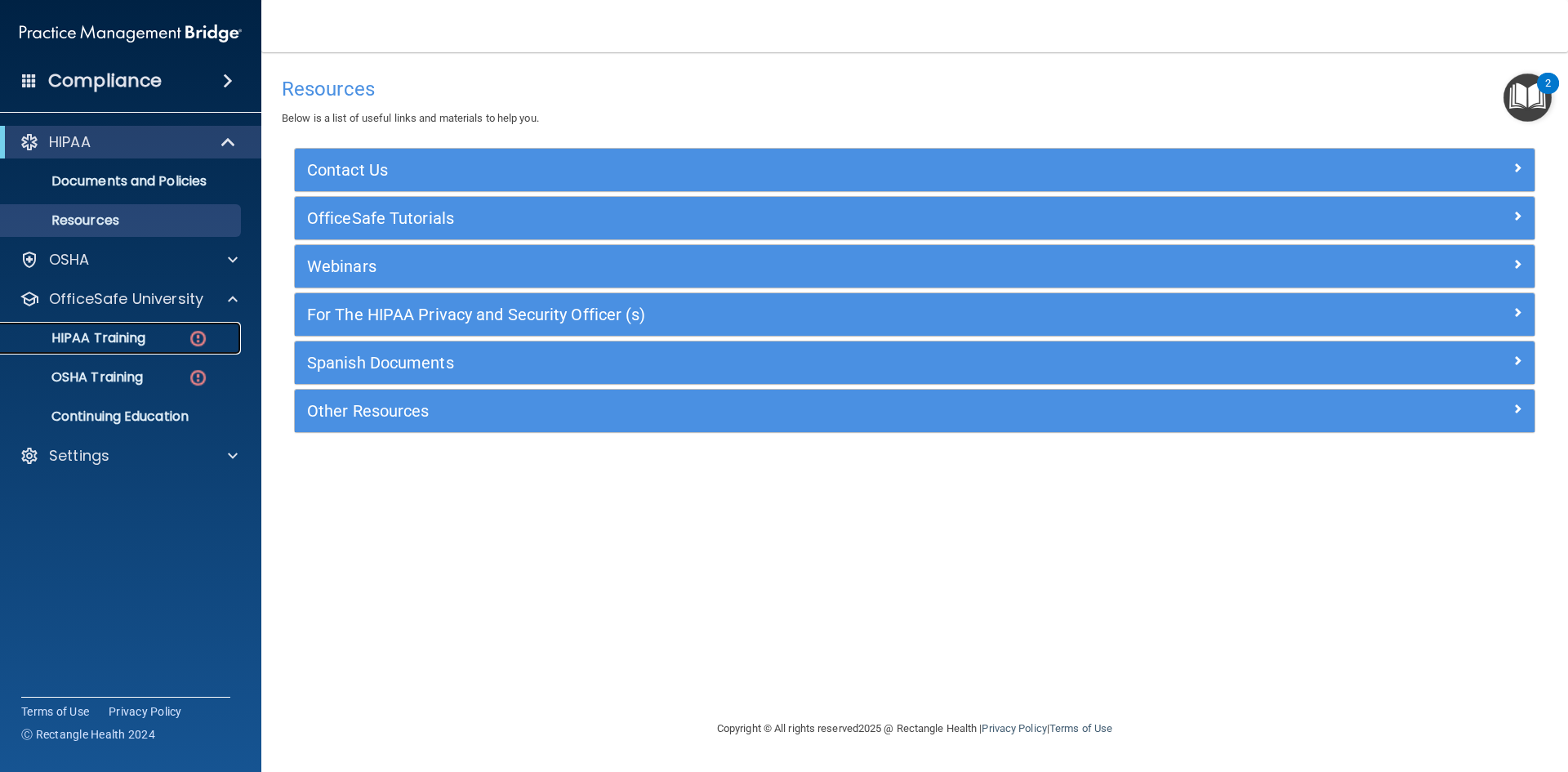
click at [137, 334] on p "HIPAA Training" at bounding box center [78, 337] width 134 height 16
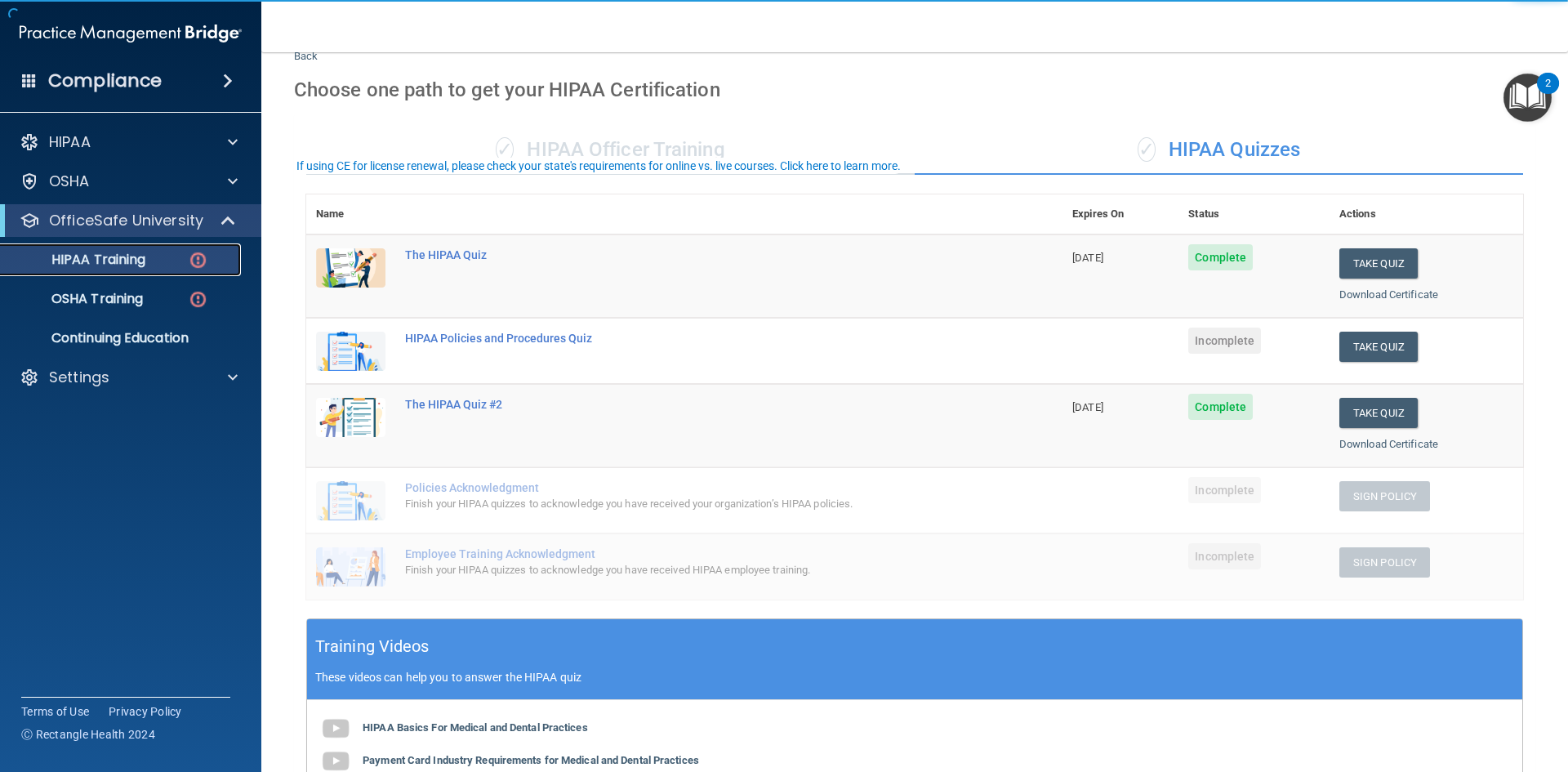
scroll to position [81, 0]
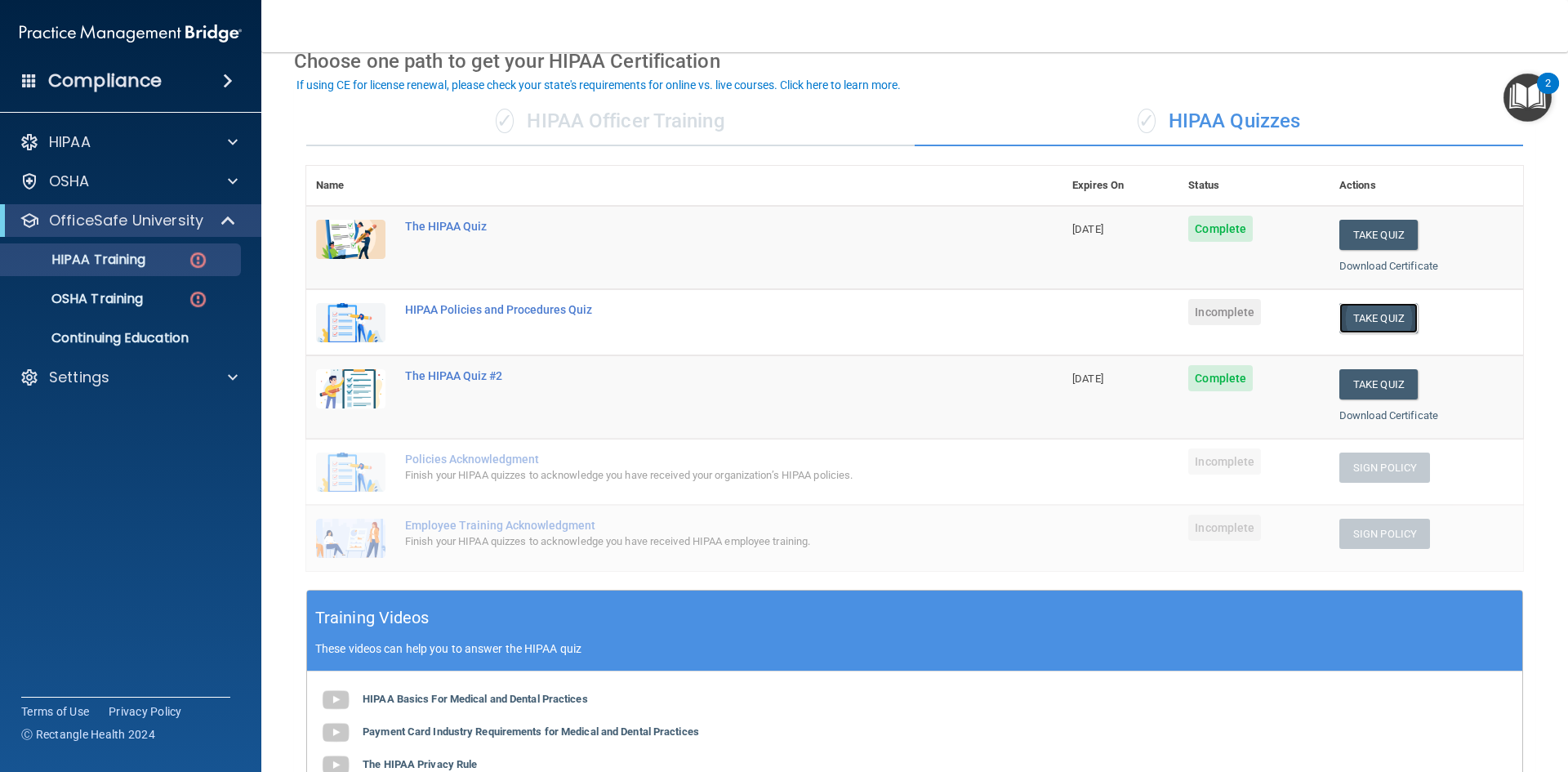
click at [1343, 312] on button "Take Quiz" at bounding box center [1378, 318] width 79 height 30
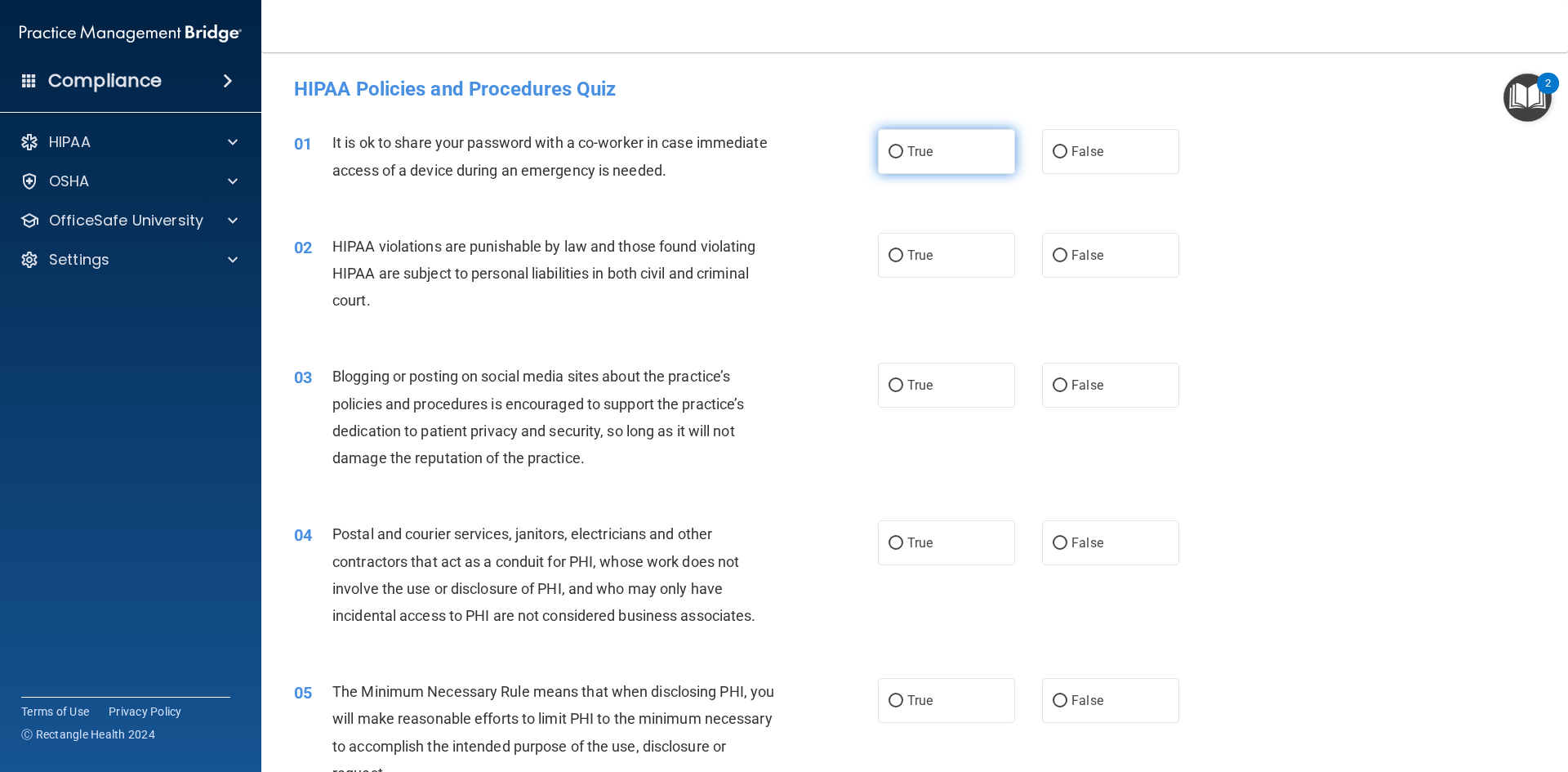
click at [945, 151] on label "True" at bounding box center [946, 151] width 137 height 45
click at [903, 151] on input "True" at bounding box center [896, 152] width 15 height 12
radio input "true"
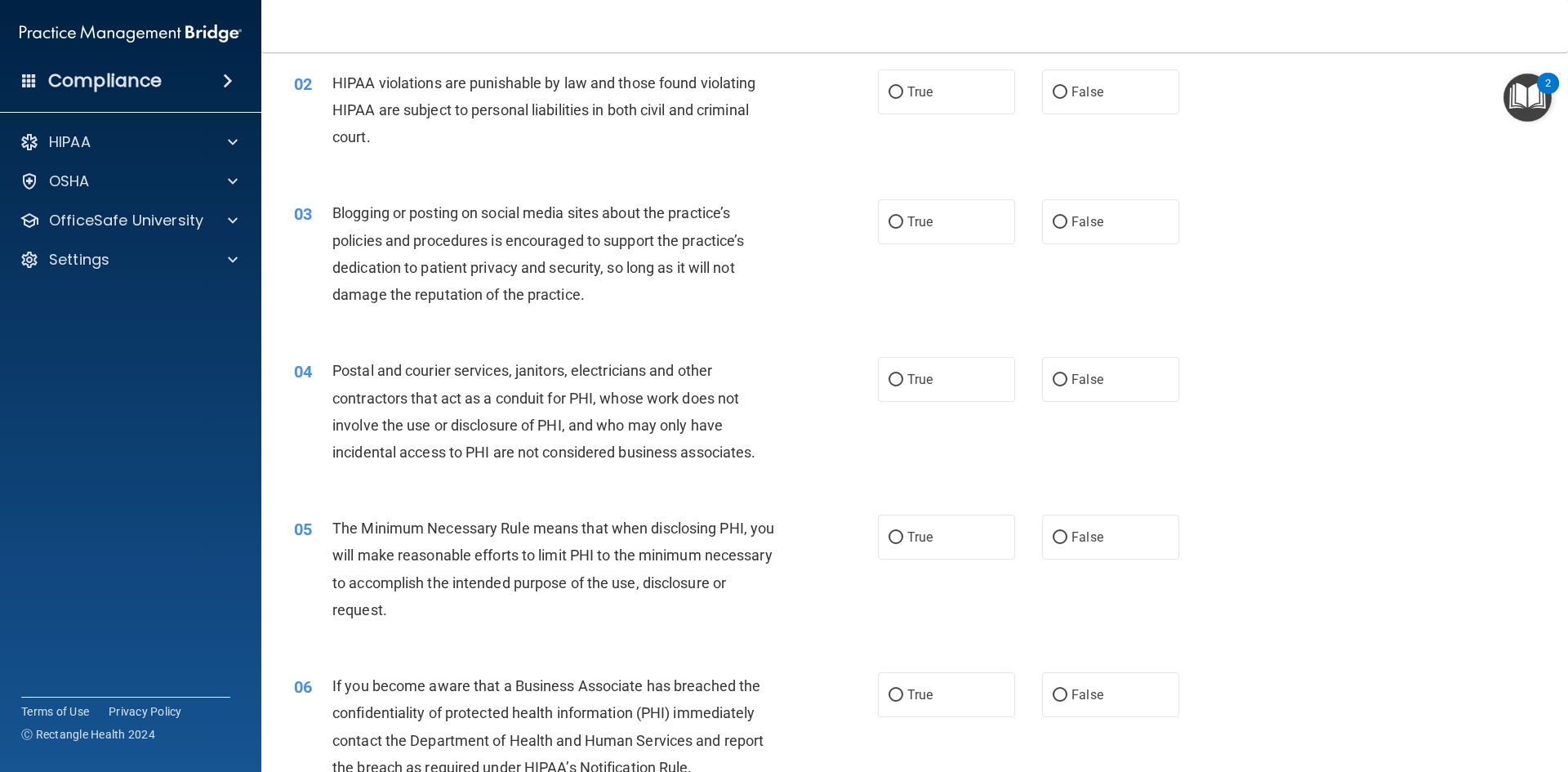
scroll to position [81, 0]
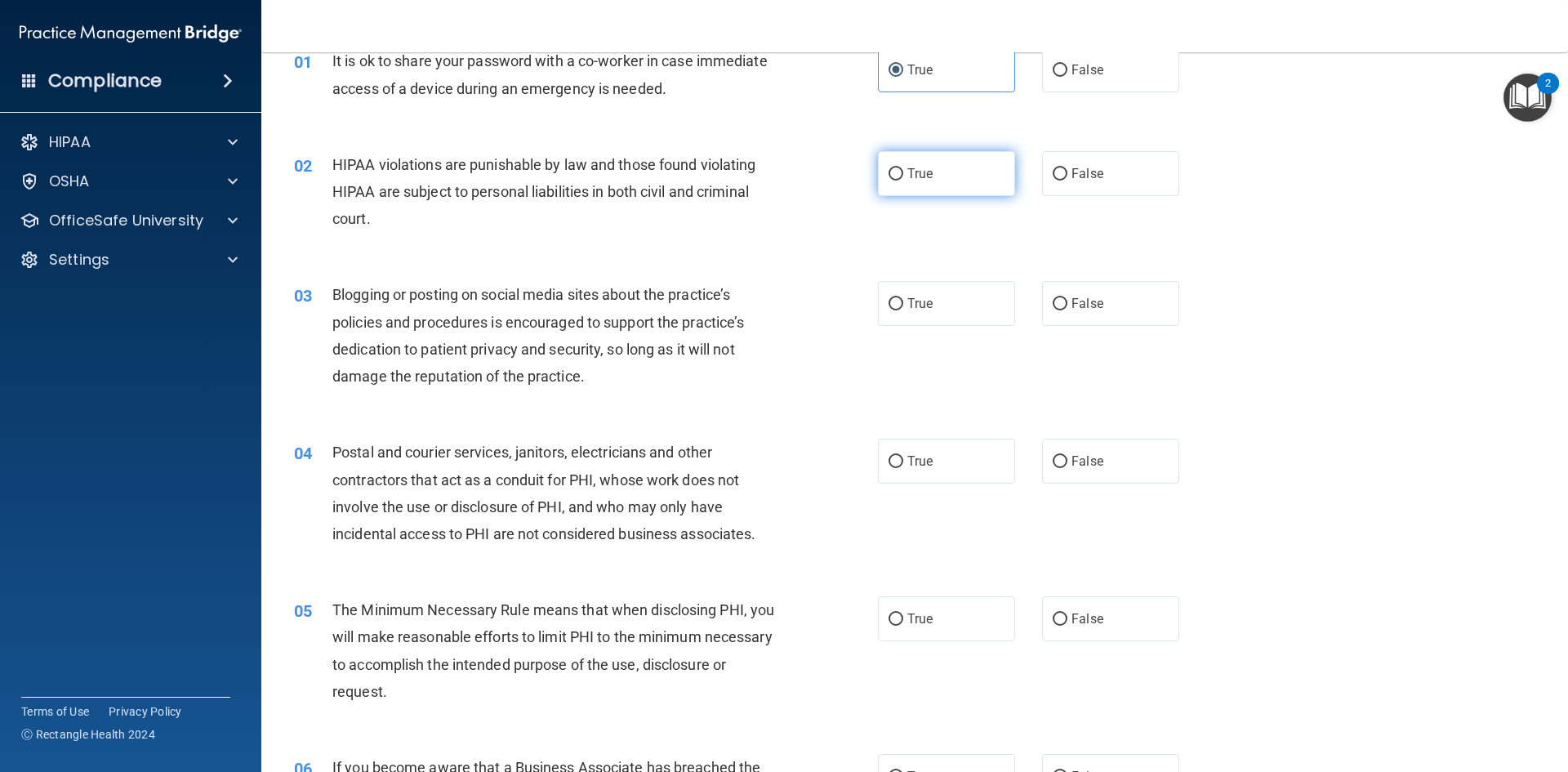
click at [923, 186] on label "True" at bounding box center [946, 173] width 137 height 45
click at [903, 181] on input "True" at bounding box center [896, 174] width 15 height 12
radio input "true"
click at [1081, 314] on label "False" at bounding box center [1111, 303] width 137 height 45
click at [1067, 311] on input "False" at bounding box center [1060, 304] width 15 height 12
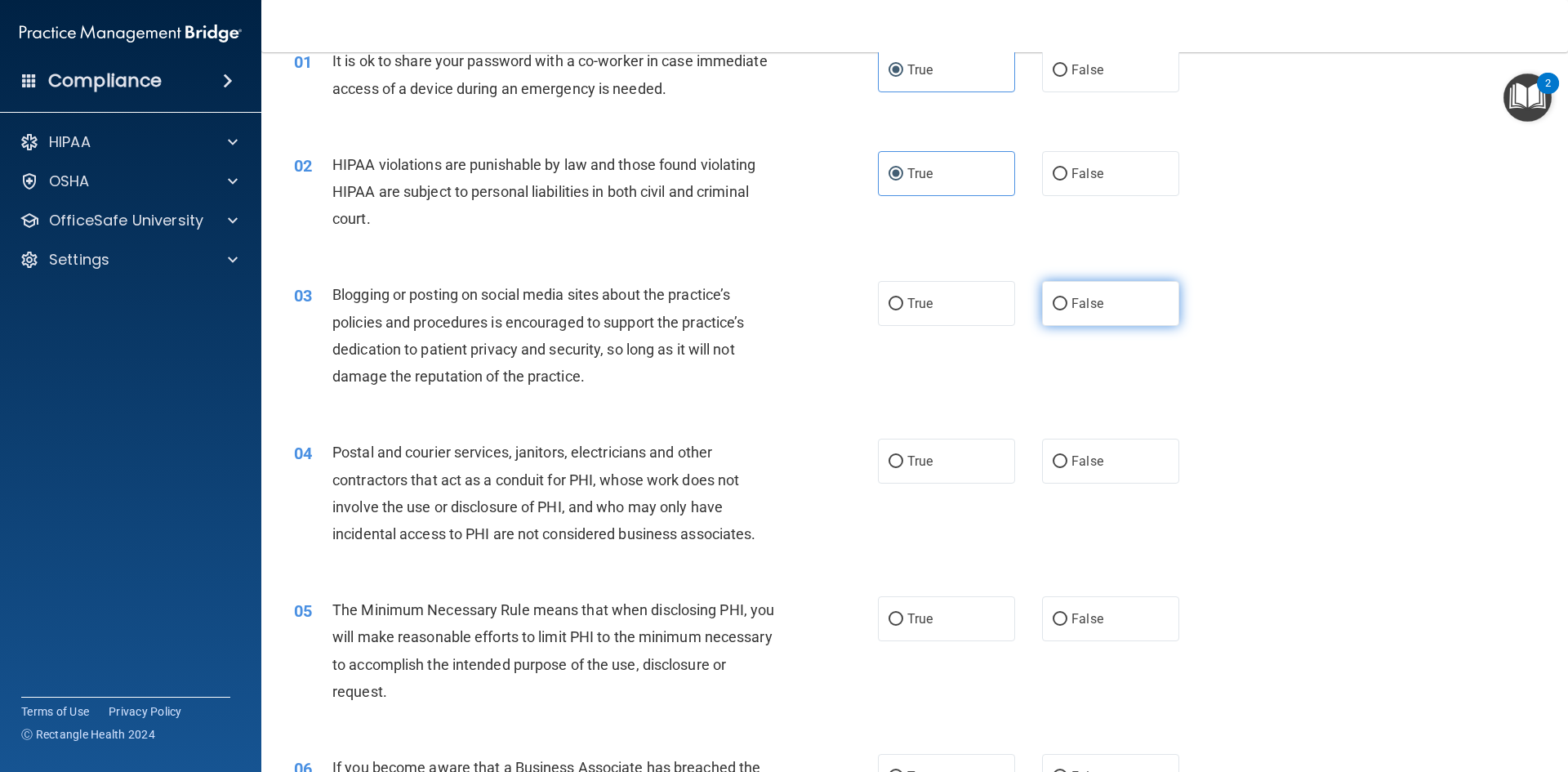
radio input "true"
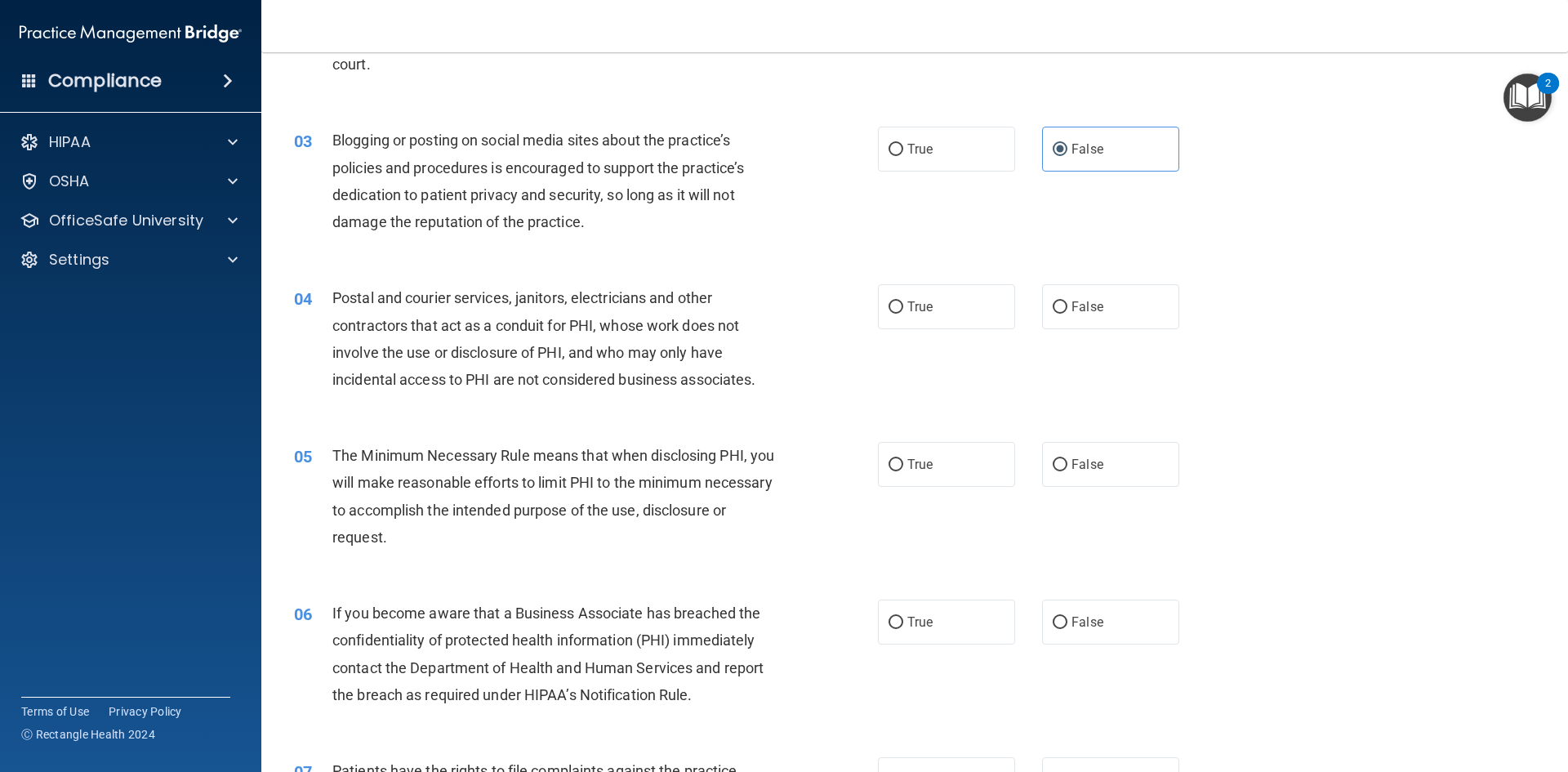
scroll to position [245, 0]
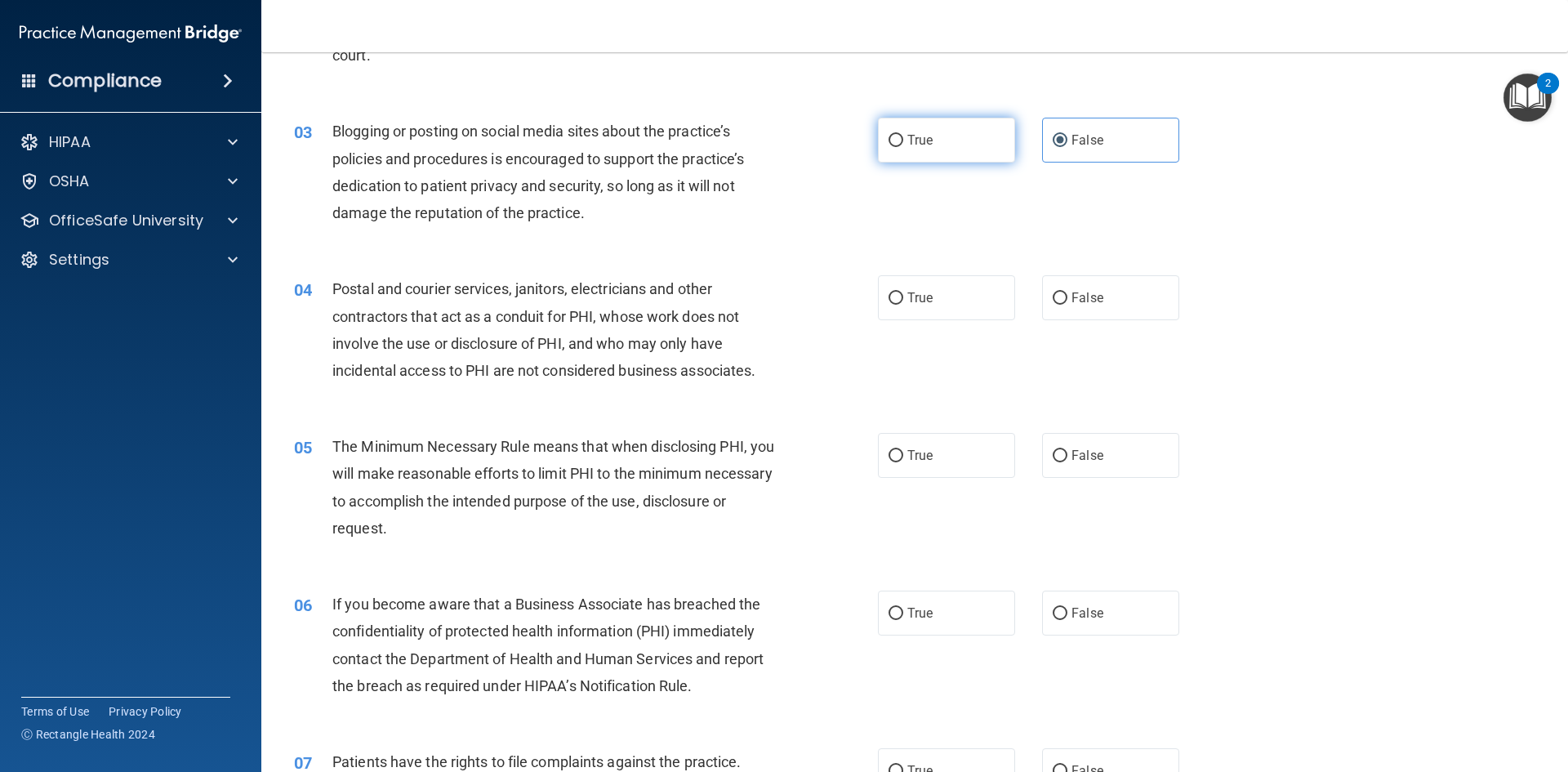
click at [940, 140] on label "True" at bounding box center [946, 139] width 137 height 45
click at [903, 140] on input "True" at bounding box center [896, 140] width 15 height 12
radio input "true"
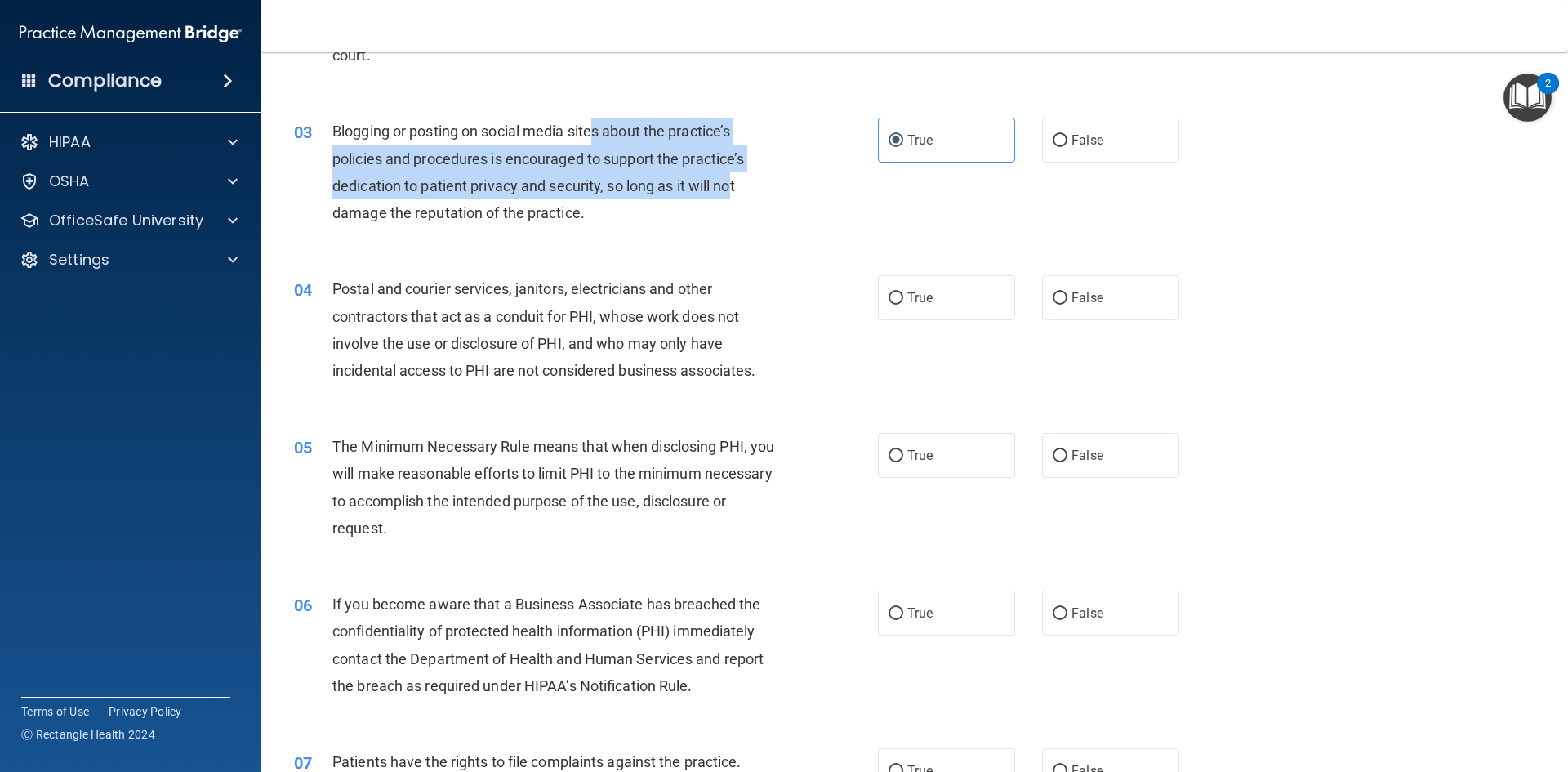
drag, startPoint x: 600, startPoint y: 130, endPoint x: 738, endPoint y: 172, distance: 144.2
click at [738, 172] on div "Blogging or posting on social media sites about the practice’s policies and pro…" at bounding box center [561, 171] width 456 height 109
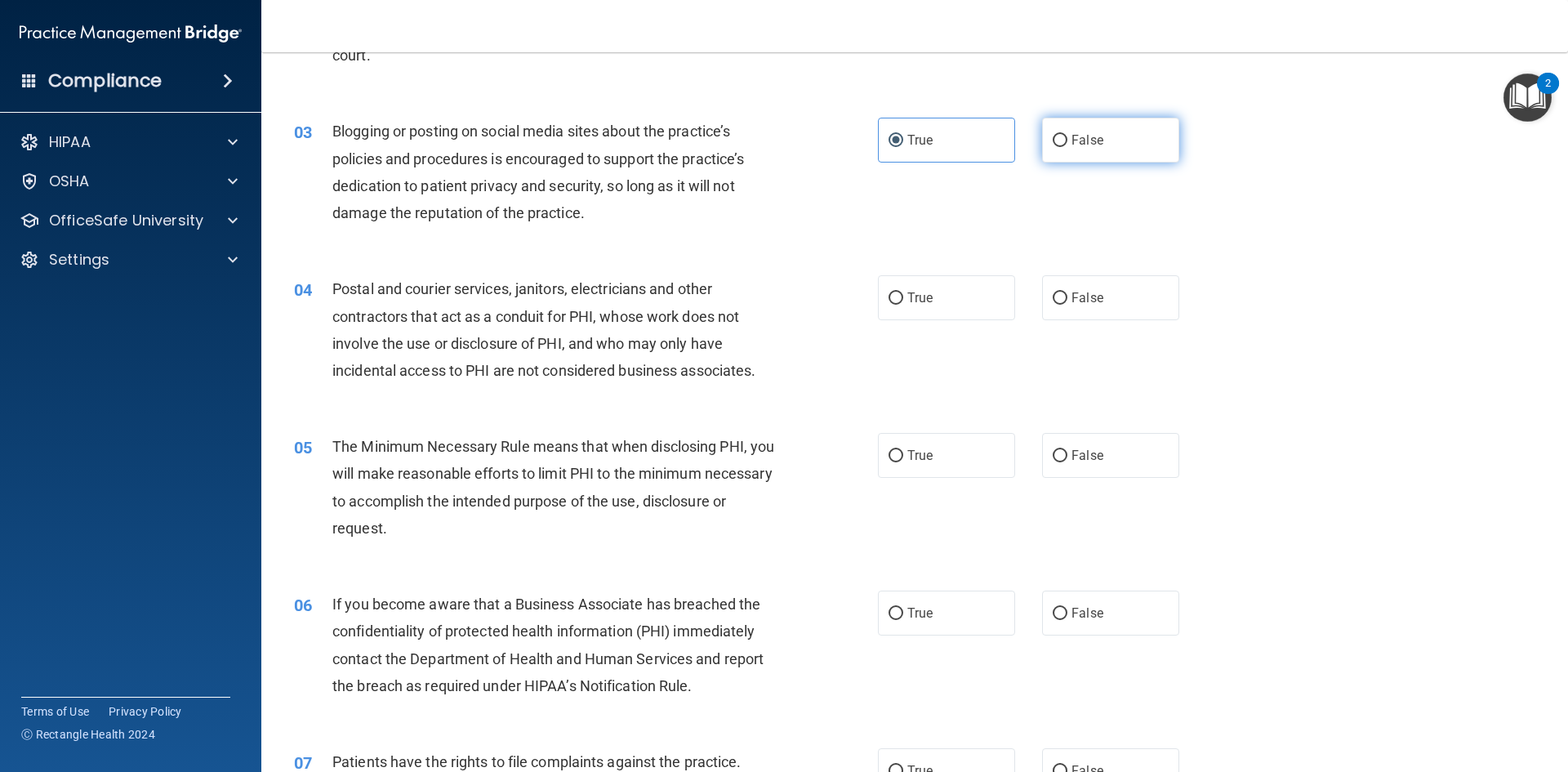
click at [1072, 143] on span "False" at bounding box center [1088, 140] width 32 height 15
click at [1067, 143] on input "False" at bounding box center [1060, 140] width 15 height 12
radio input "true"
click at [932, 162] on label "True" at bounding box center [946, 139] width 137 height 45
click at [903, 147] on input "True" at bounding box center [896, 140] width 15 height 12
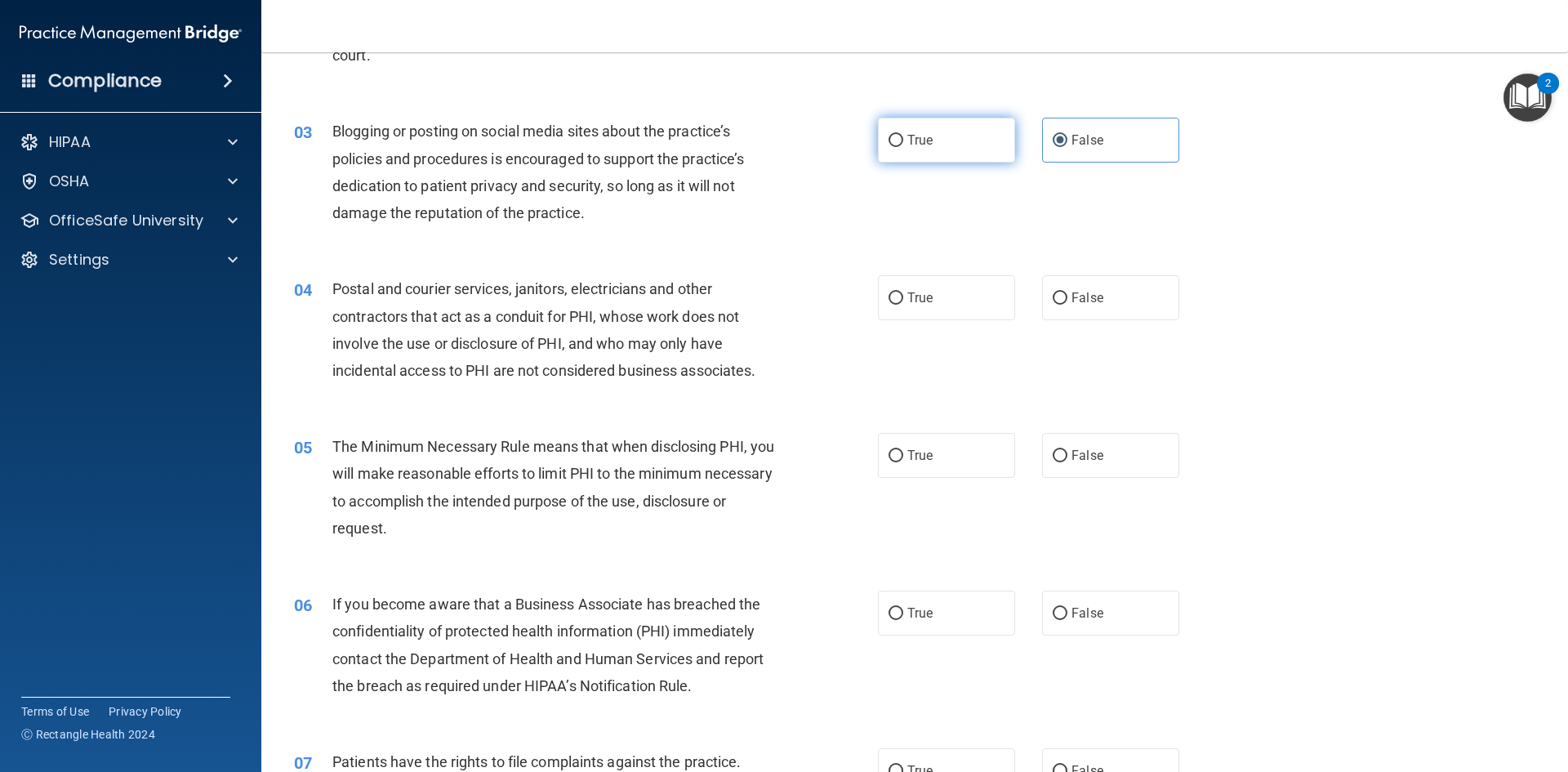
radio input "true"
radio input "false"
drag, startPoint x: 498, startPoint y: 286, endPoint x: 653, endPoint y: 298, distance: 155.5
click at [653, 298] on div "Postal and courier services, janitors, electricians and other contractors that …" at bounding box center [561, 330] width 456 height 109
click at [541, 326] on div "Postal and courier services, janitors, electricians and other contractors that …" at bounding box center [561, 330] width 456 height 109
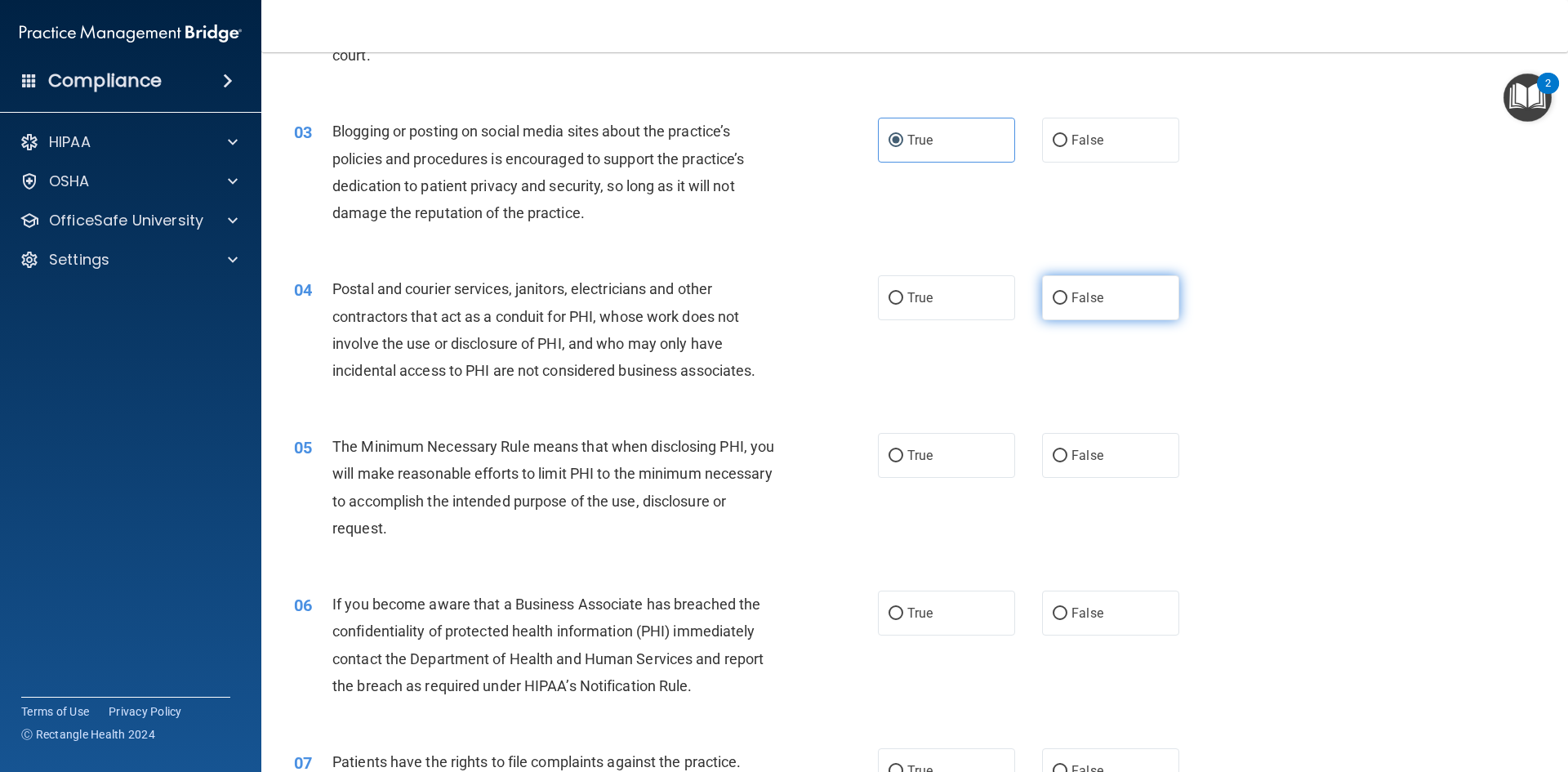
click at [1105, 300] on label "False" at bounding box center [1111, 297] width 137 height 45
click at [1067, 300] on input "False" at bounding box center [1060, 298] width 15 height 12
radio input "true"
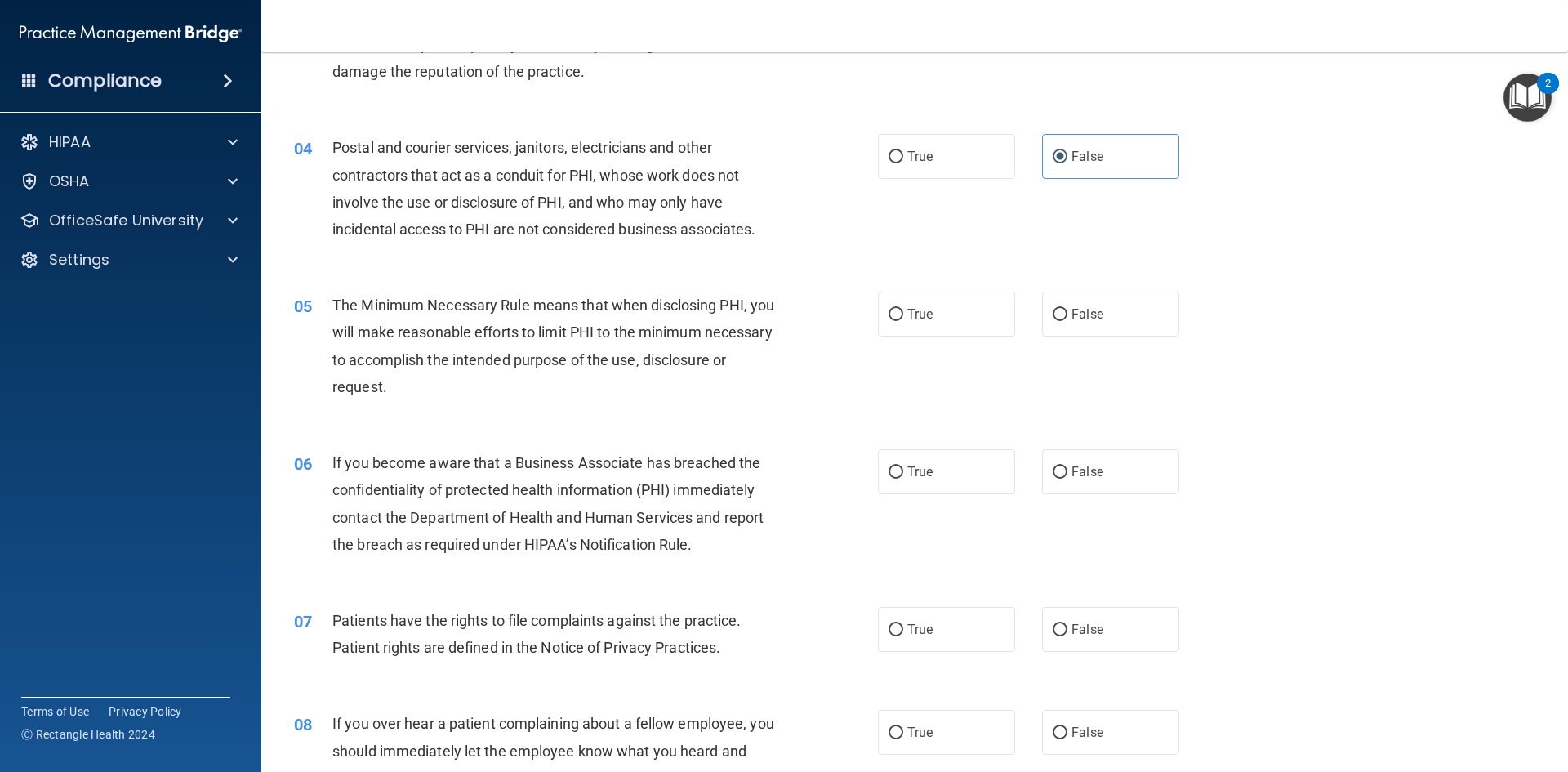
scroll to position [408, 0]
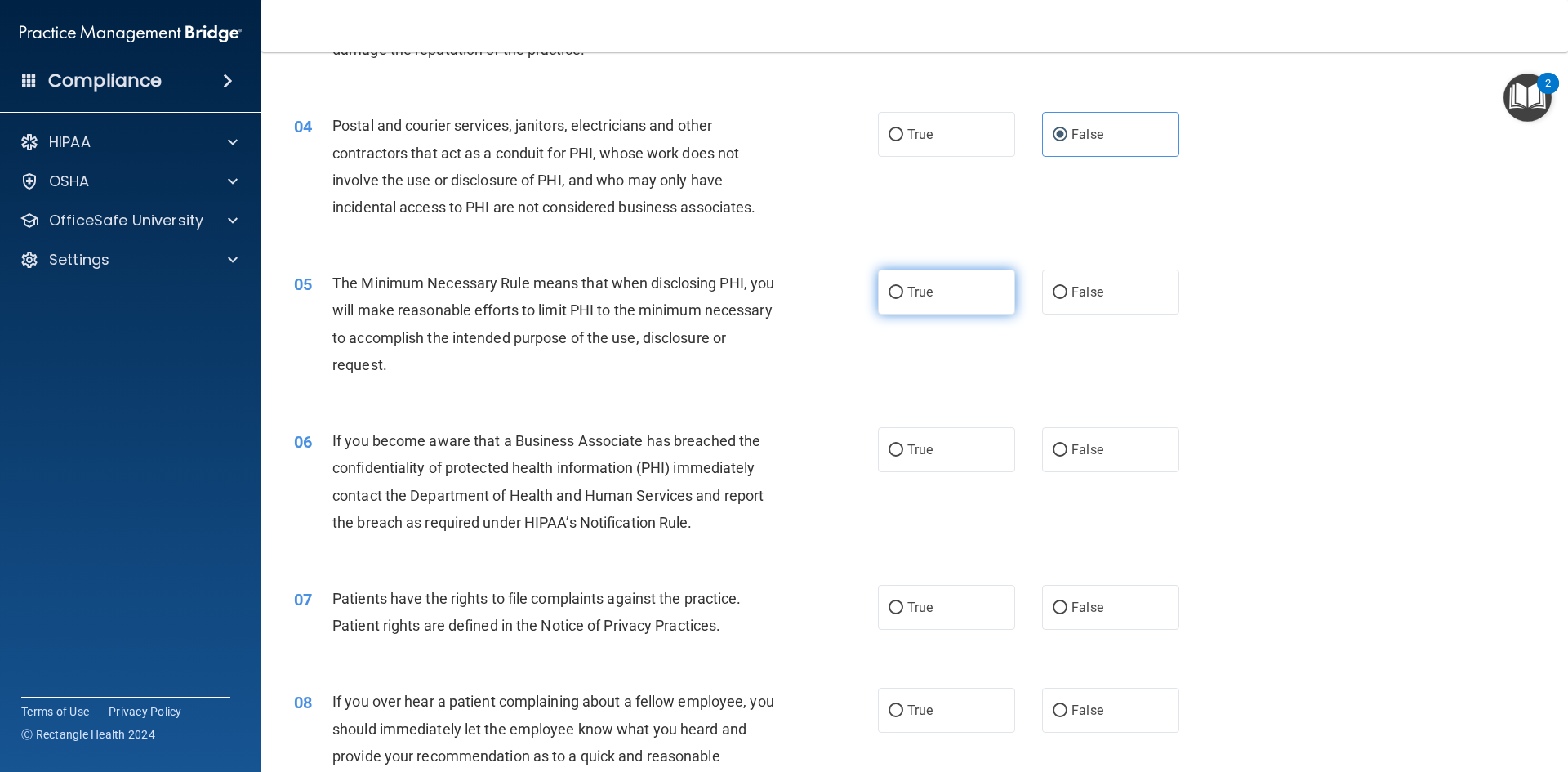
drag, startPoint x: 928, startPoint y: 292, endPoint x: 834, endPoint y: 316, distance: 97.0
click at [929, 291] on label "True" at bounding box center [946, 292] width 137 height 45
click at [903, 291] on input "True" at bounding box center [896, 293] width 15 height 12
radio input "true"
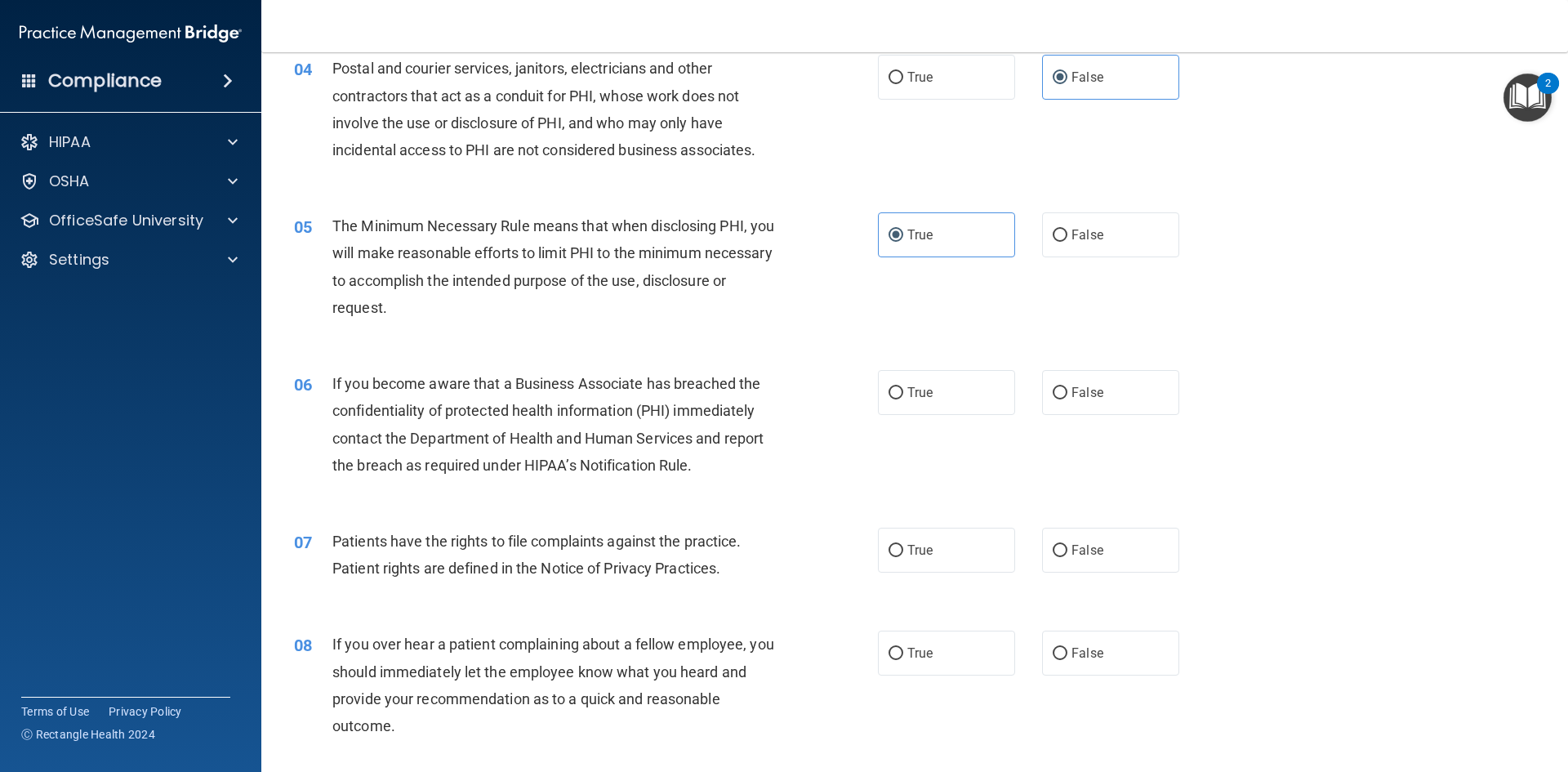
scroll to position [572, 0]
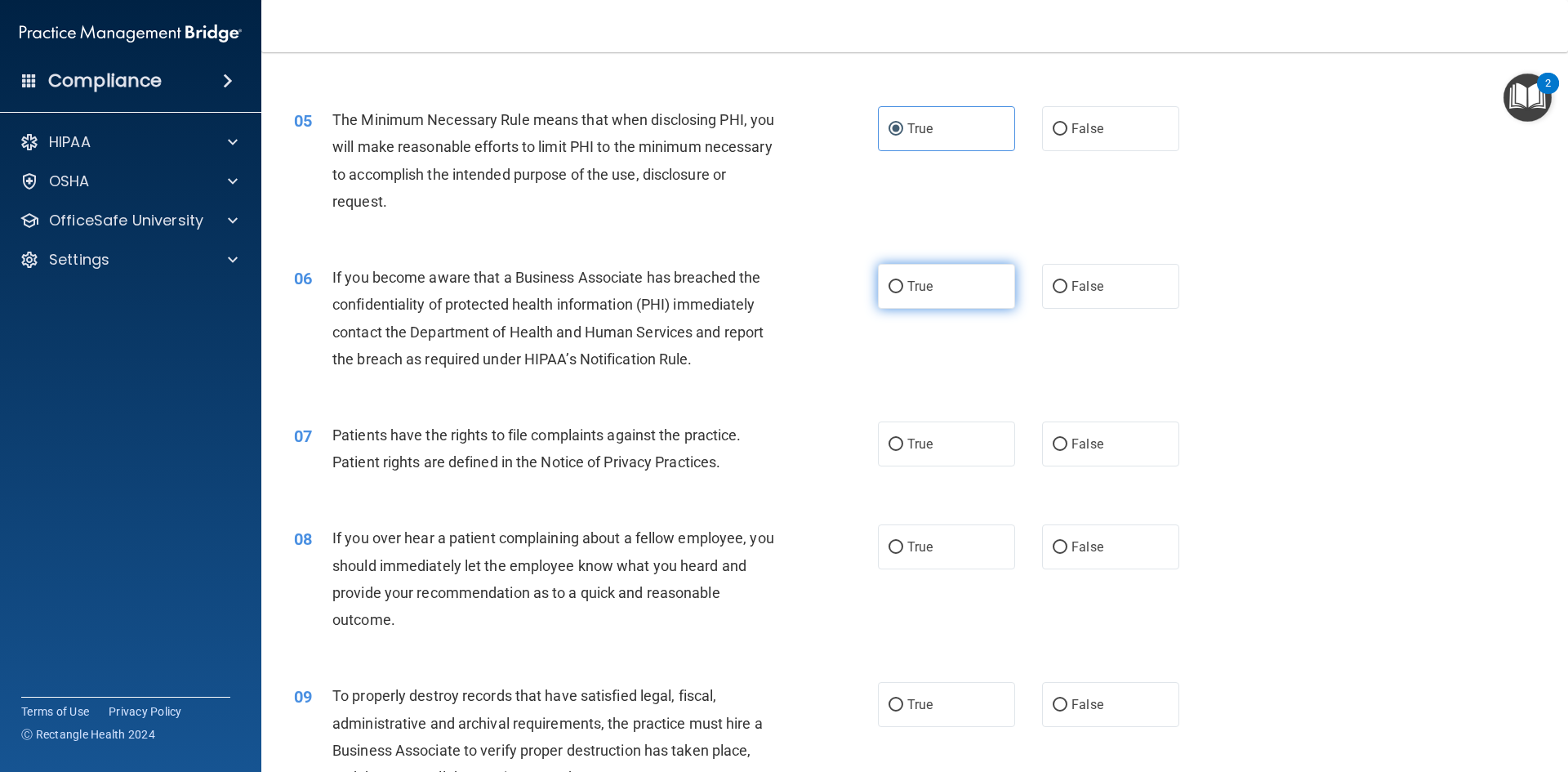
click at [930, 288] on label "True" at bounding box center [946, 286] width 137 height 45
click at [903, 288] on input "True" at bounding box center [896, 287] width 15 height 12
radio input "true"
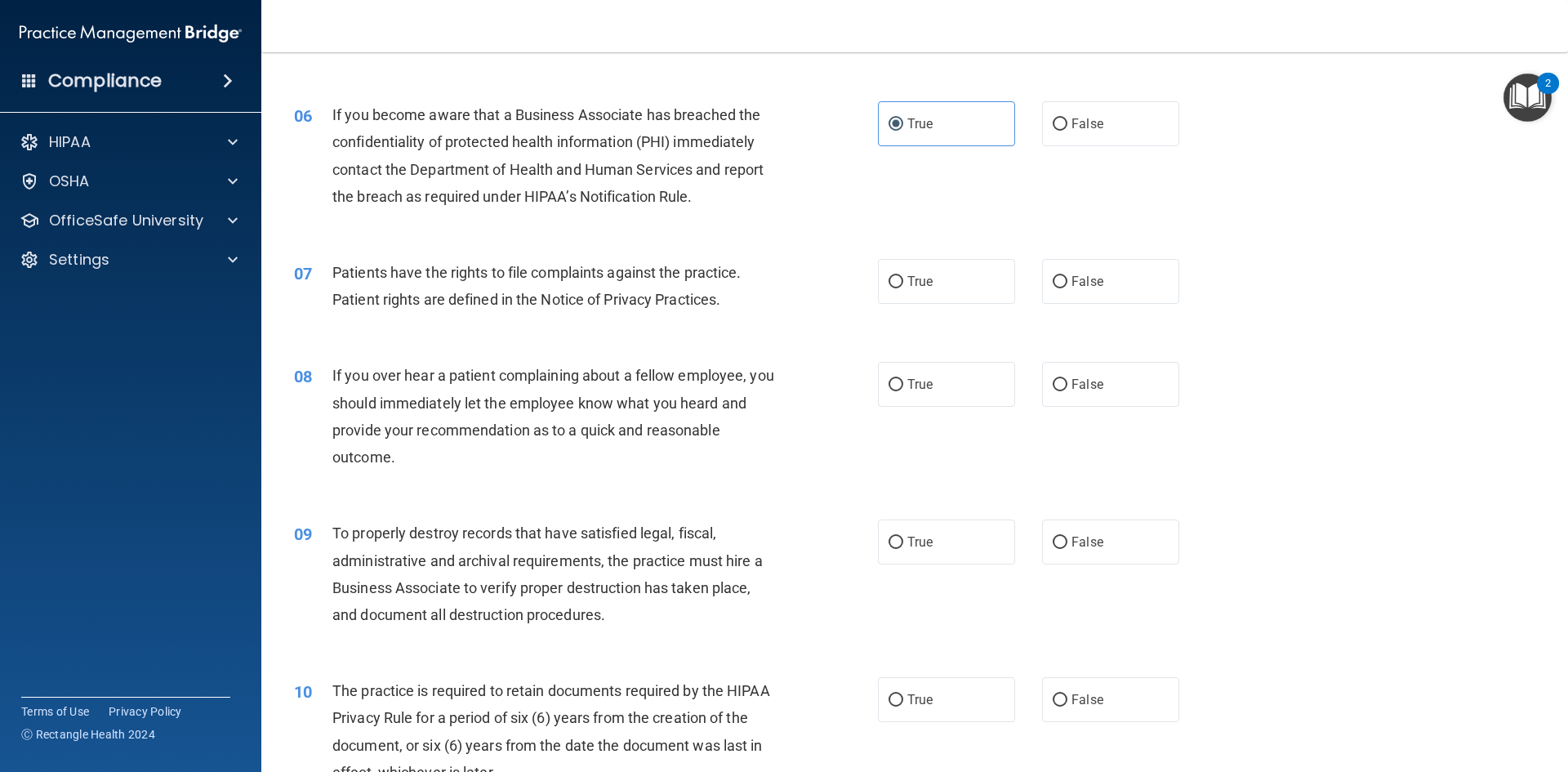
scroll to position [735, 0]
click at [935, 277] on label "True" at bounding box center [946, 280] width 137 height 45
click at [903, 277] on input "True" at bounding box center [896, 281] width 15 height 12
radio input "true"
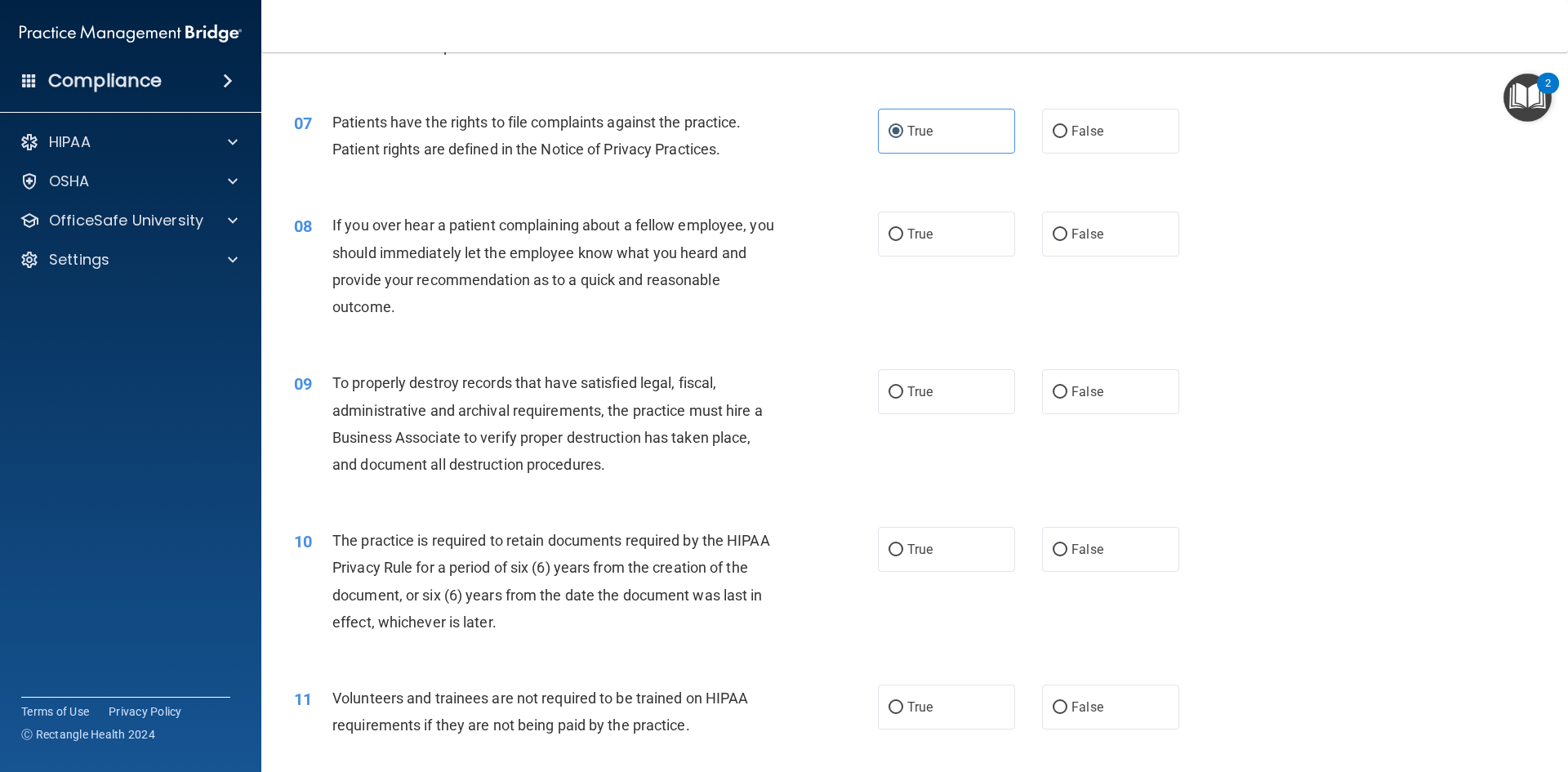
scroll to position [899, 0]
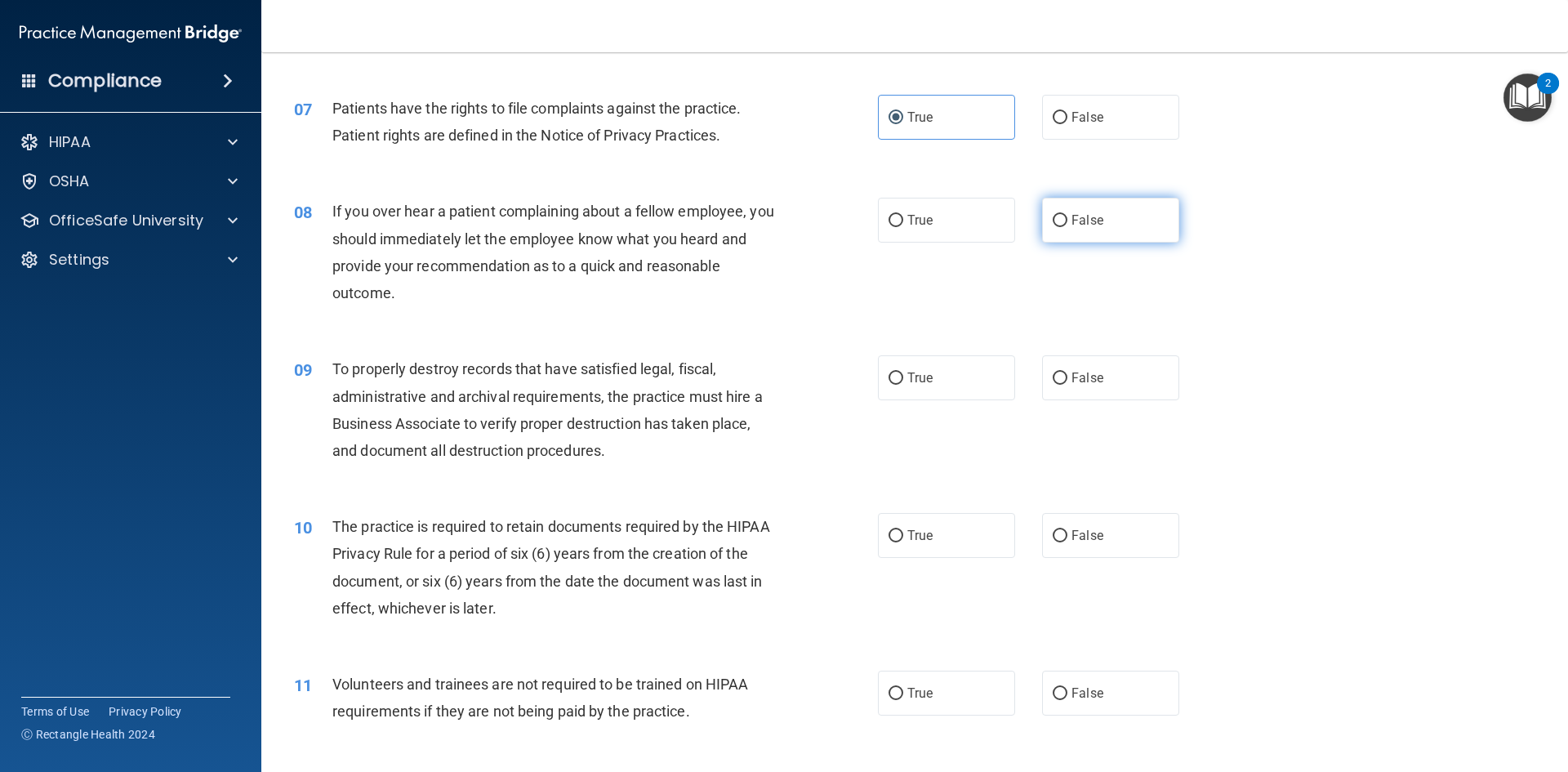
click at [1093, 223] on span "False" at bounding box center [1088, 220] width 32 height 15
click at [1067, 223] on input "False" at bounding box center [1060, 221] width 15 height 12
radio input "true"
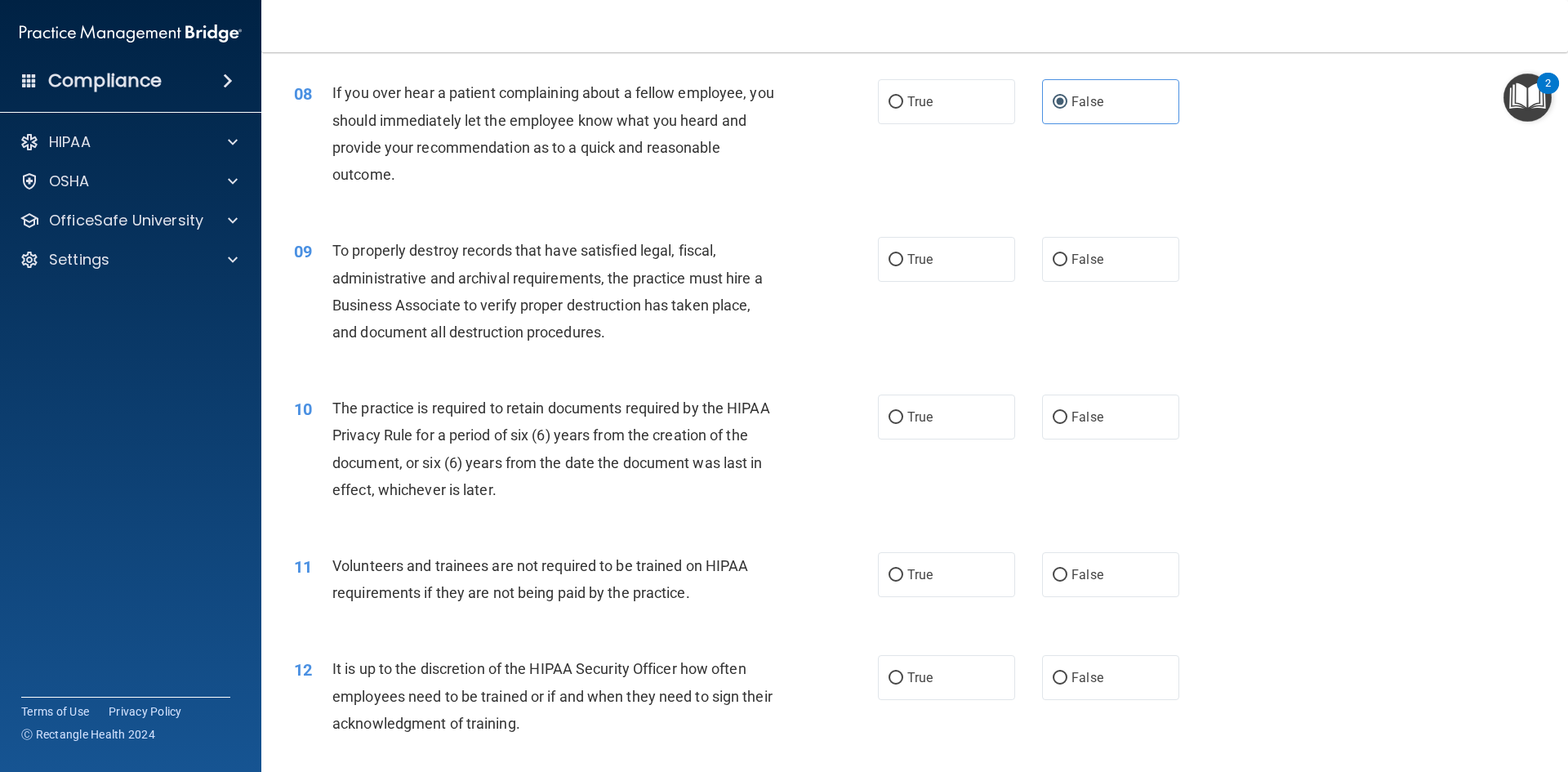
scroll to position [980, 0]
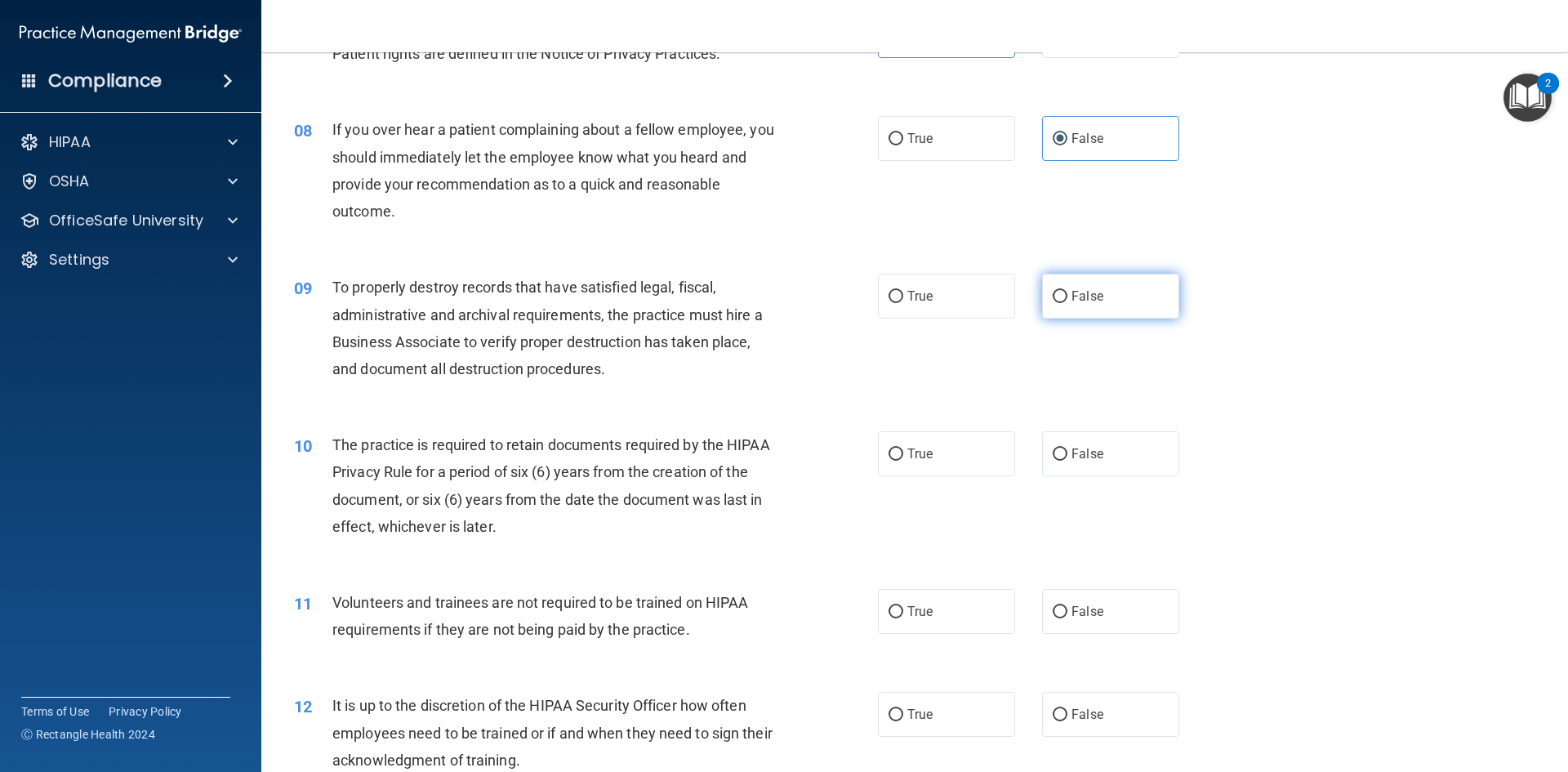
drag, startPoint x: 1128, startPoint y: 292, endPoint x: 1072, endPoint y: 304, distance: 57.3
click at [1129, 292] on label "False" at bounding box center [1111, 296] width 137 height 45
click at [1067, 292] on input "False" at bounding box center [1060, 296] width 15 height 12
radio input "true"
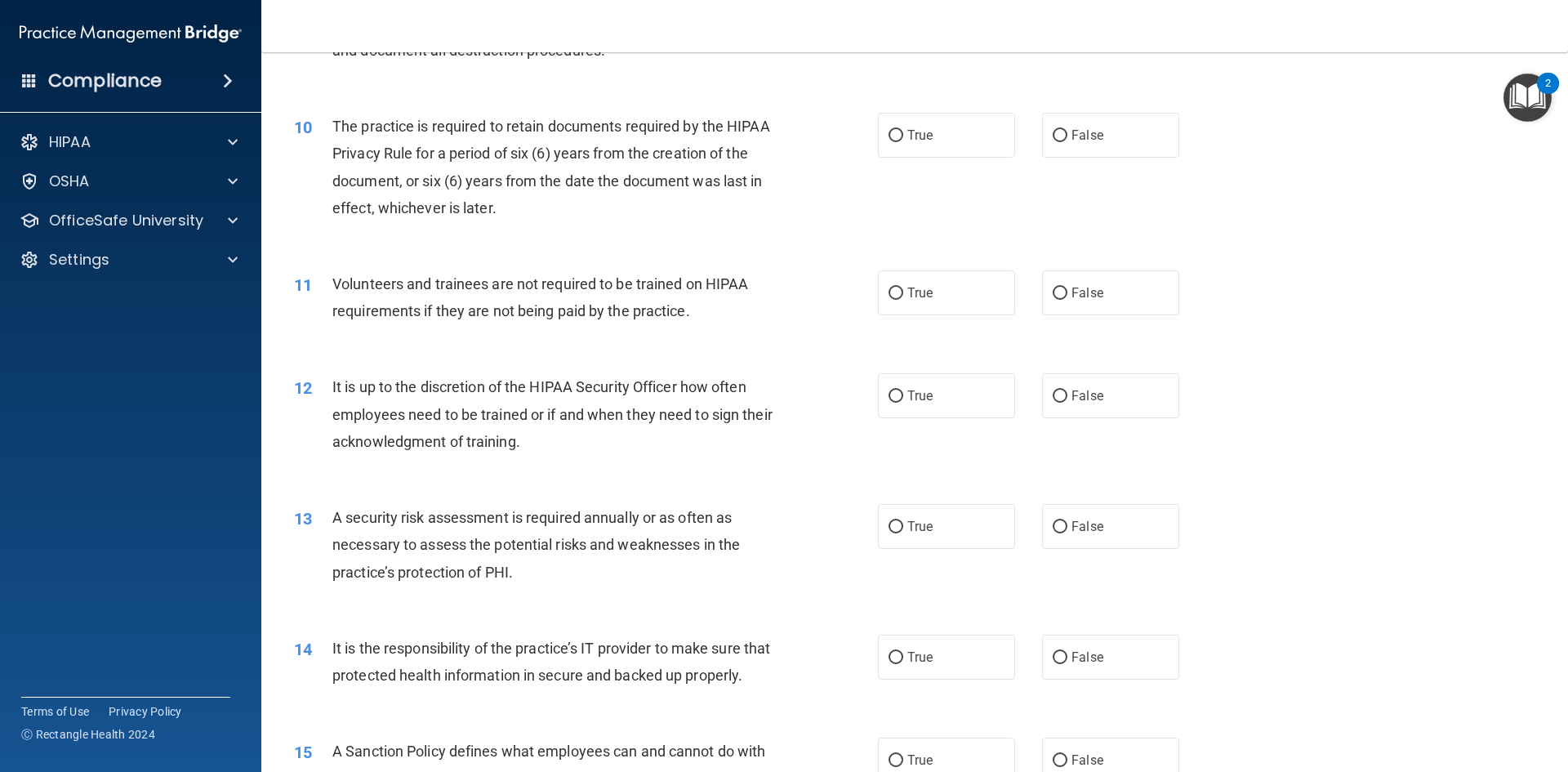
scroll to position [1307, 0]
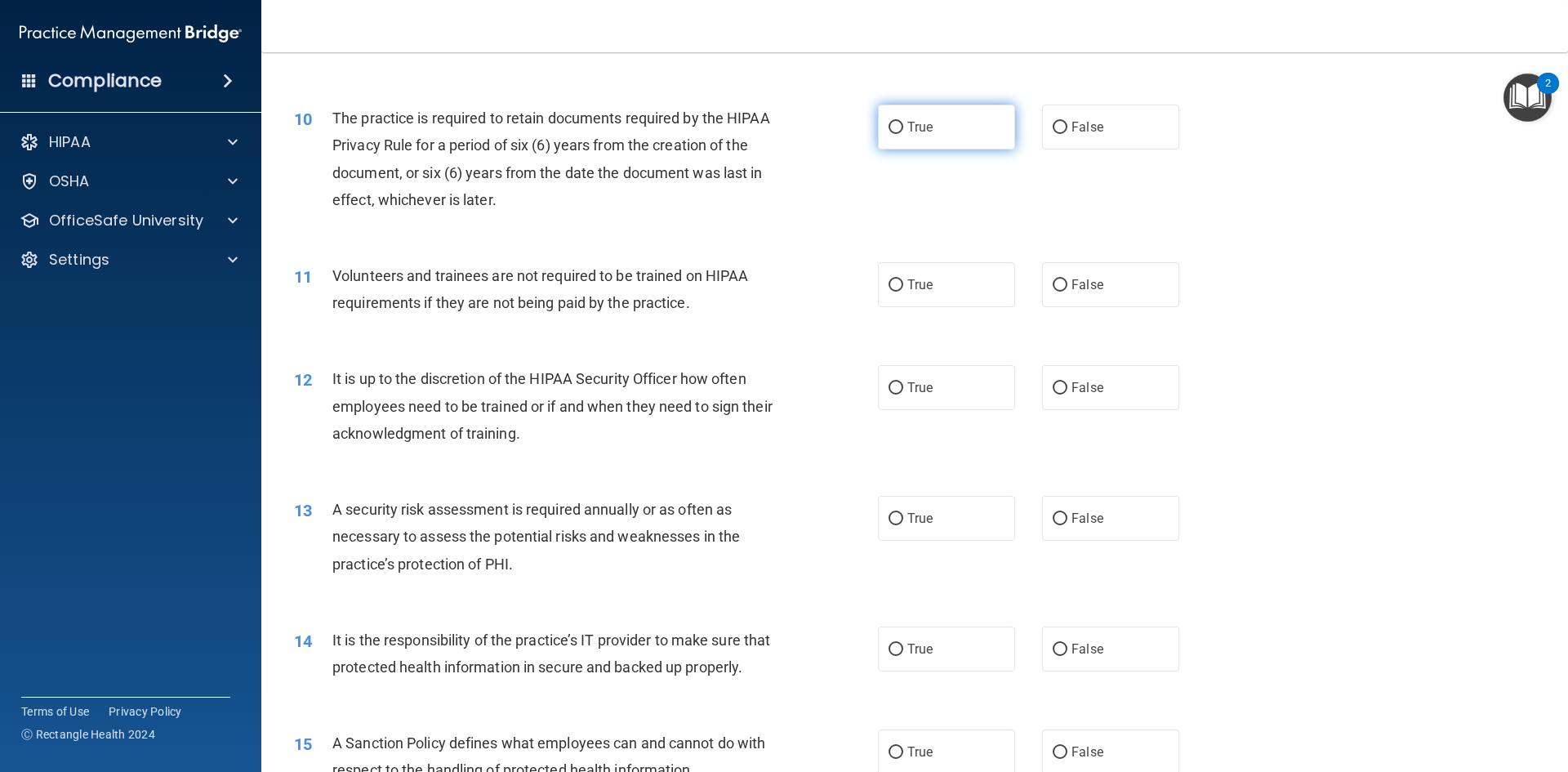
click at [927, 130] on span "True" at bounding box center [919, 127] width 26 height 15
click at [903, 130] on input "True" at bounding box center [896, 128] width 15 height 12
radio input "true"
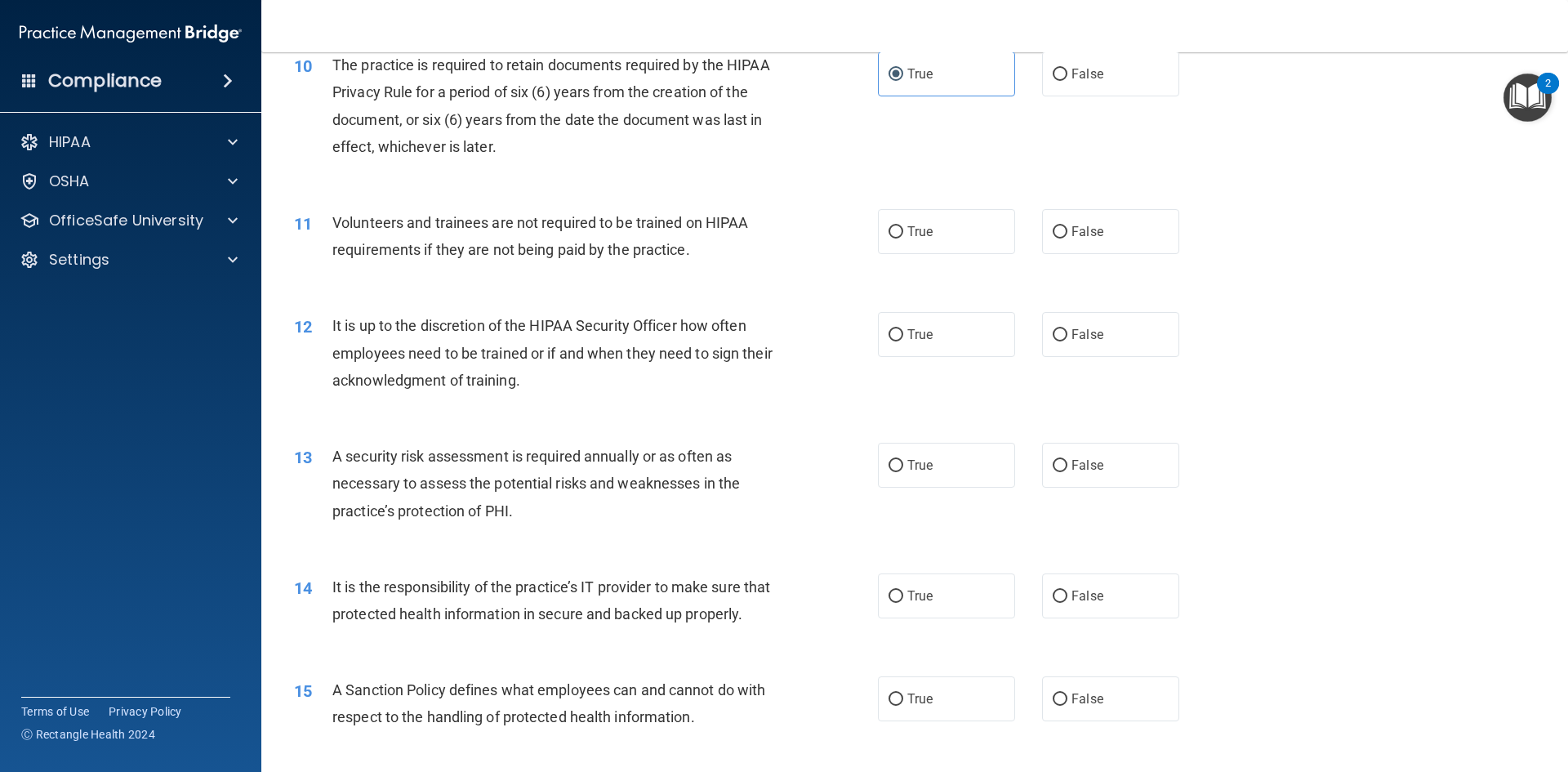
scroll to position [1389, 0]
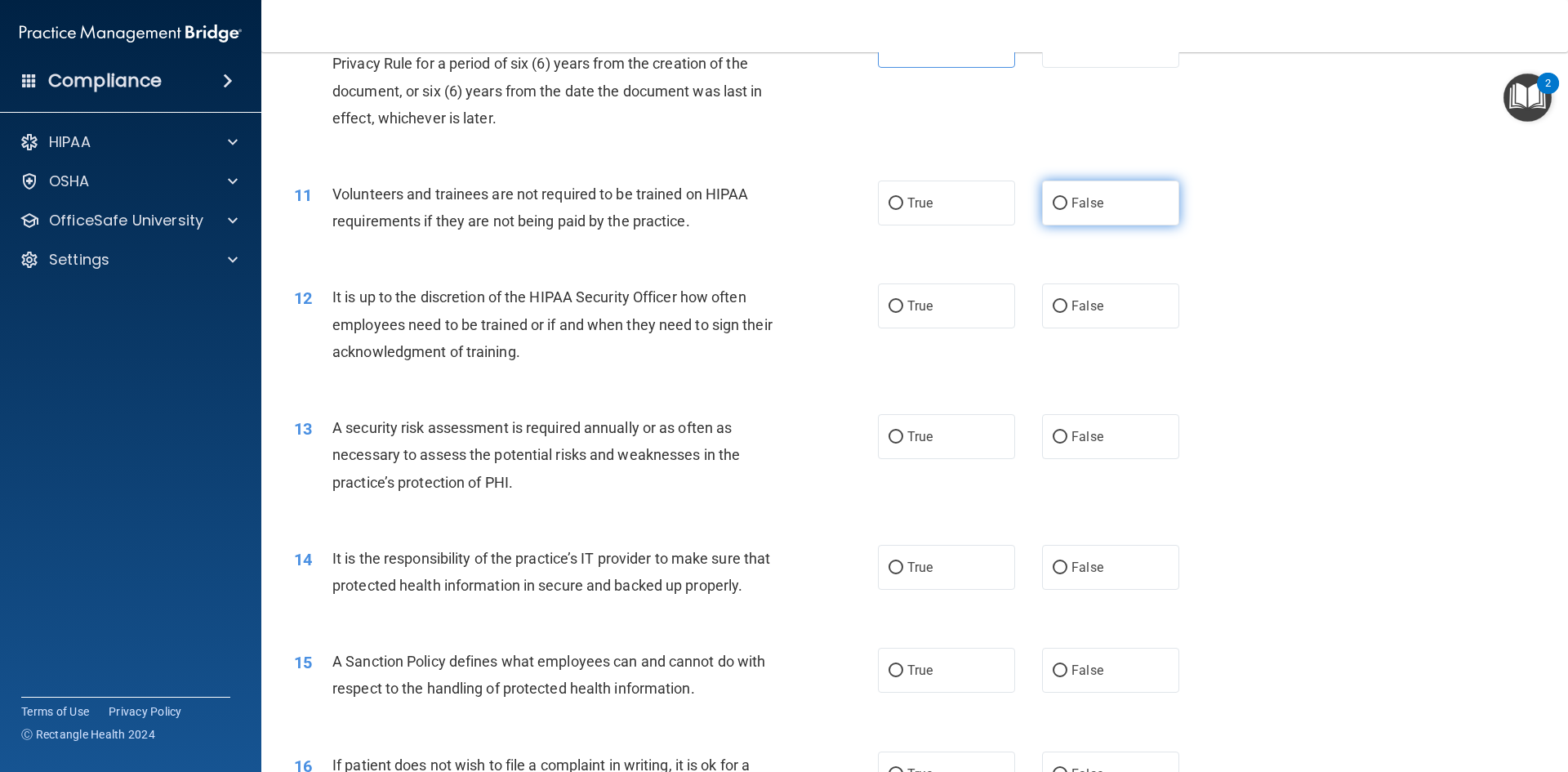
click at [1072, 200] on span "False" at bounding box center [1088, 203] width 32 height 15
click at [1067, 200] on input "False" at bounding box center [1060, 204] width 15 height 12
radio input "true"
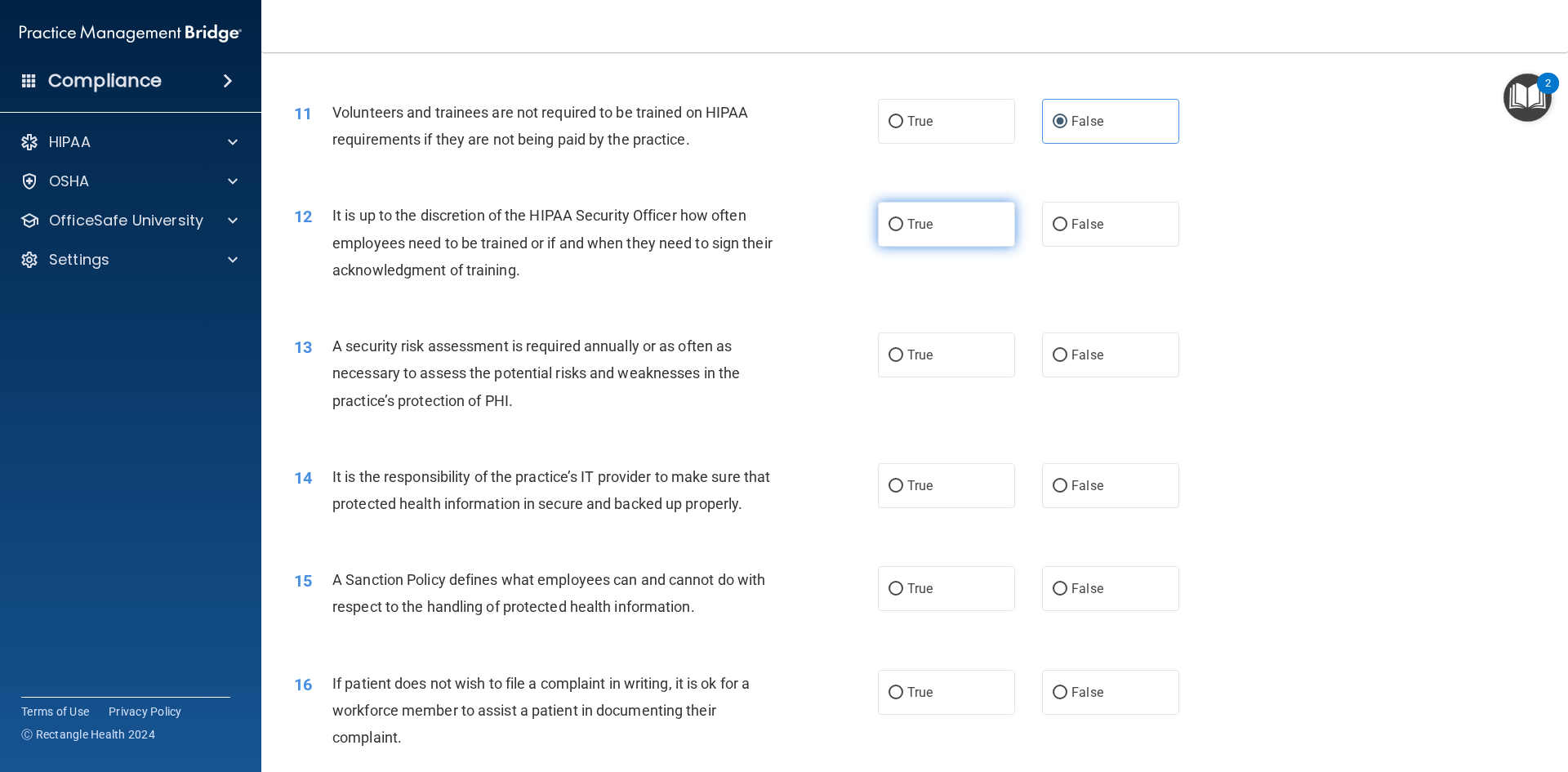
click at [976, 224] on label "True" at bounding box center [946, 224] width 137 height 45
click at [903, 224] on input "True" at bounding box center [896, 224] width 15 height 12
radio input "true"
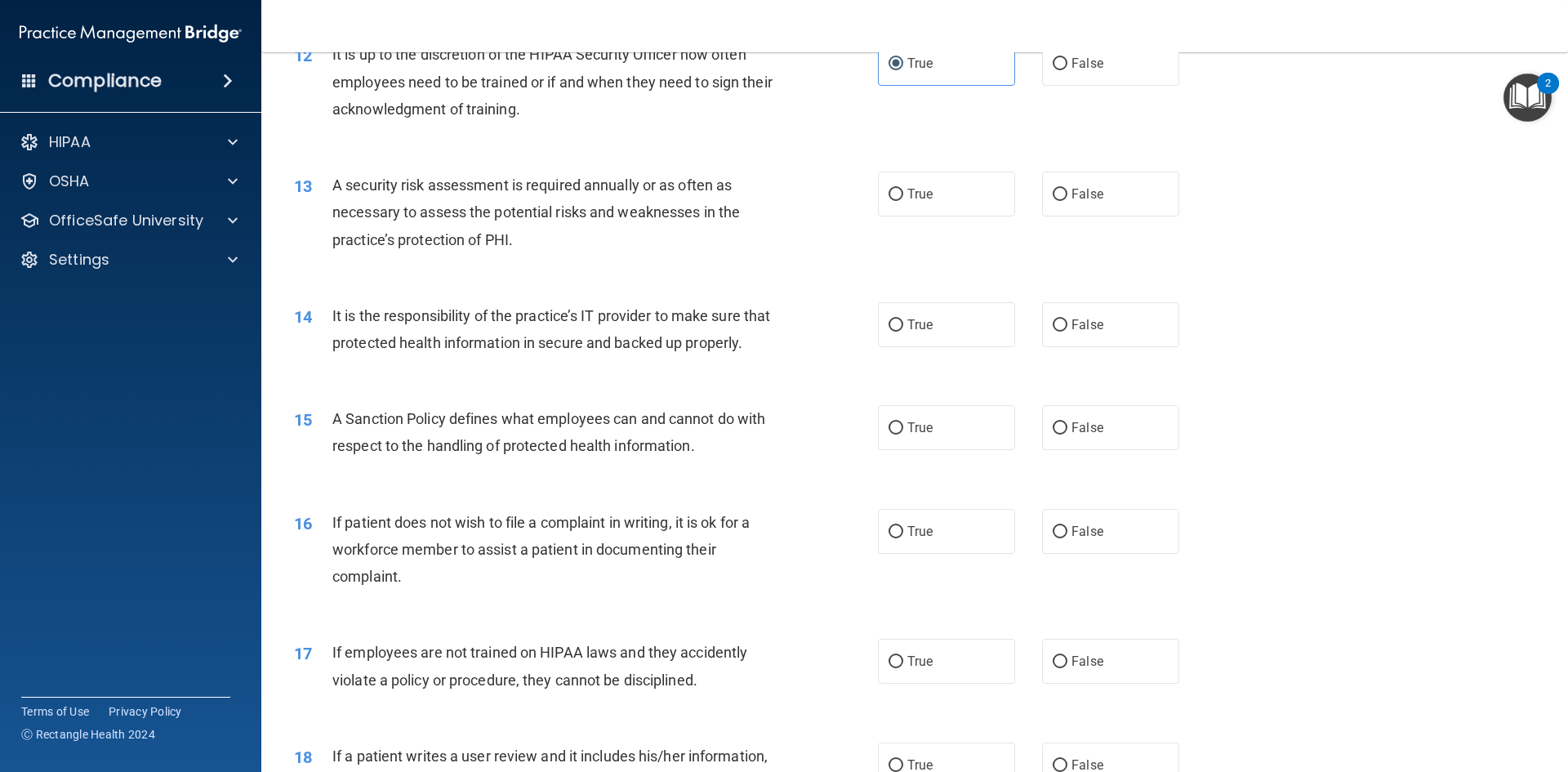
scroll to position [1634, 0]
click at [949, 199] on label "True" at bounding box center [946, 191] width 137 height 45
click at [903, 199] on input "True" at bounding box center [896, 192] width 15 height 12
radio input "true"
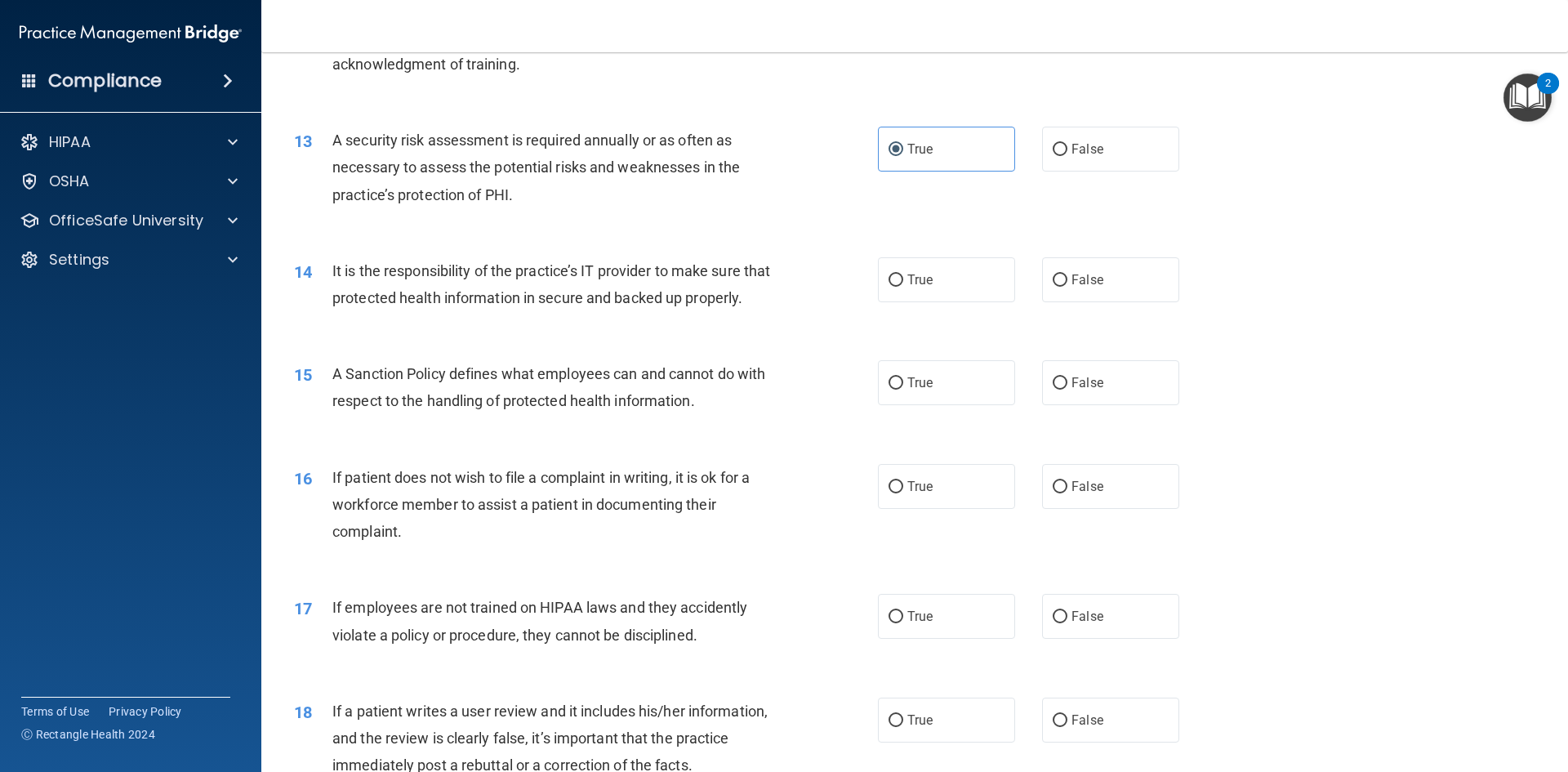
scroll to position [1715, 0]
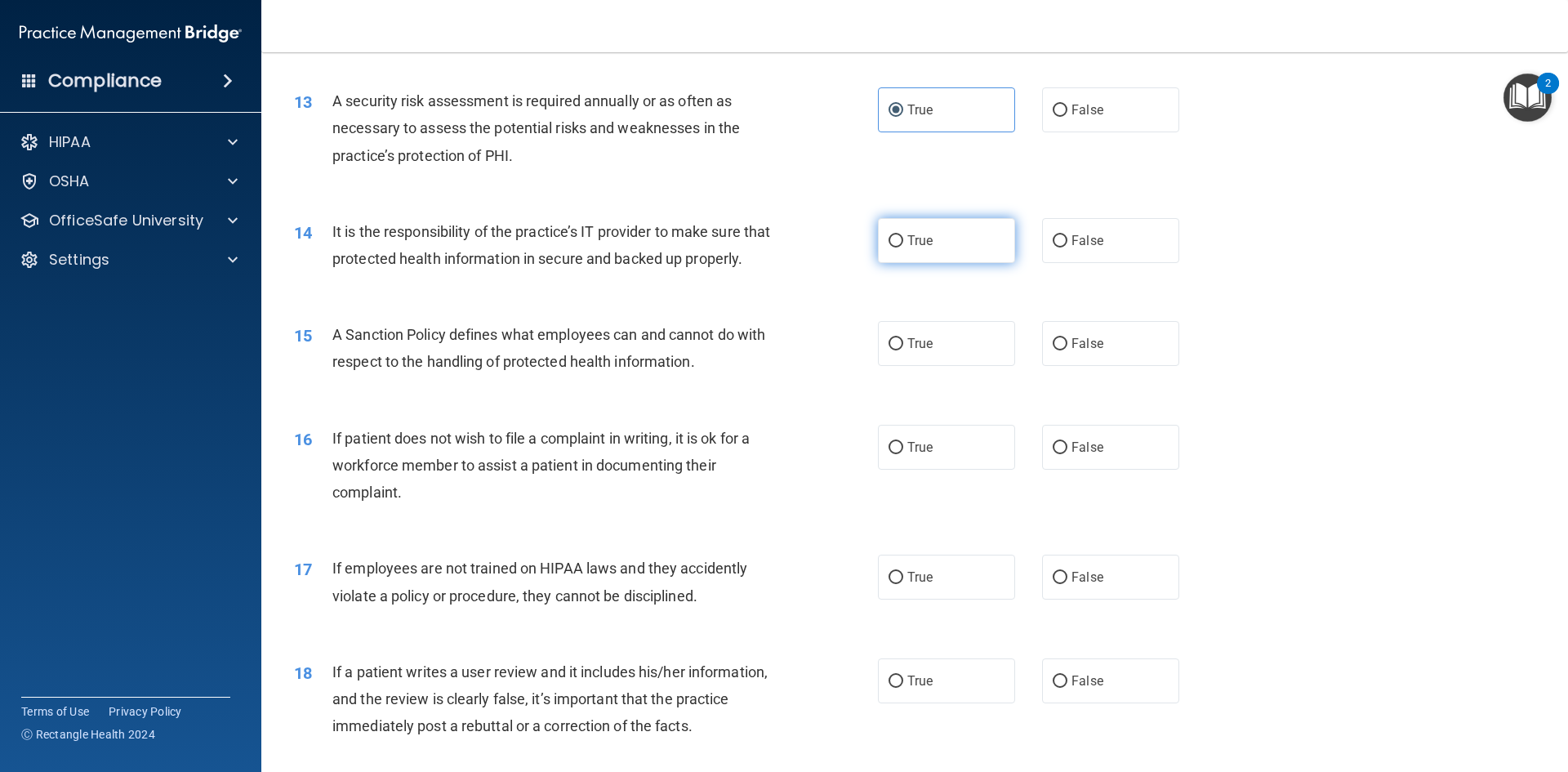
click at [953, 247] on label "True" at bounding box center [946, 240] width 137 height 45
click at [903, 247] on input "True" at bounding box center [896, 241] width 15 height 12
radio input "true"
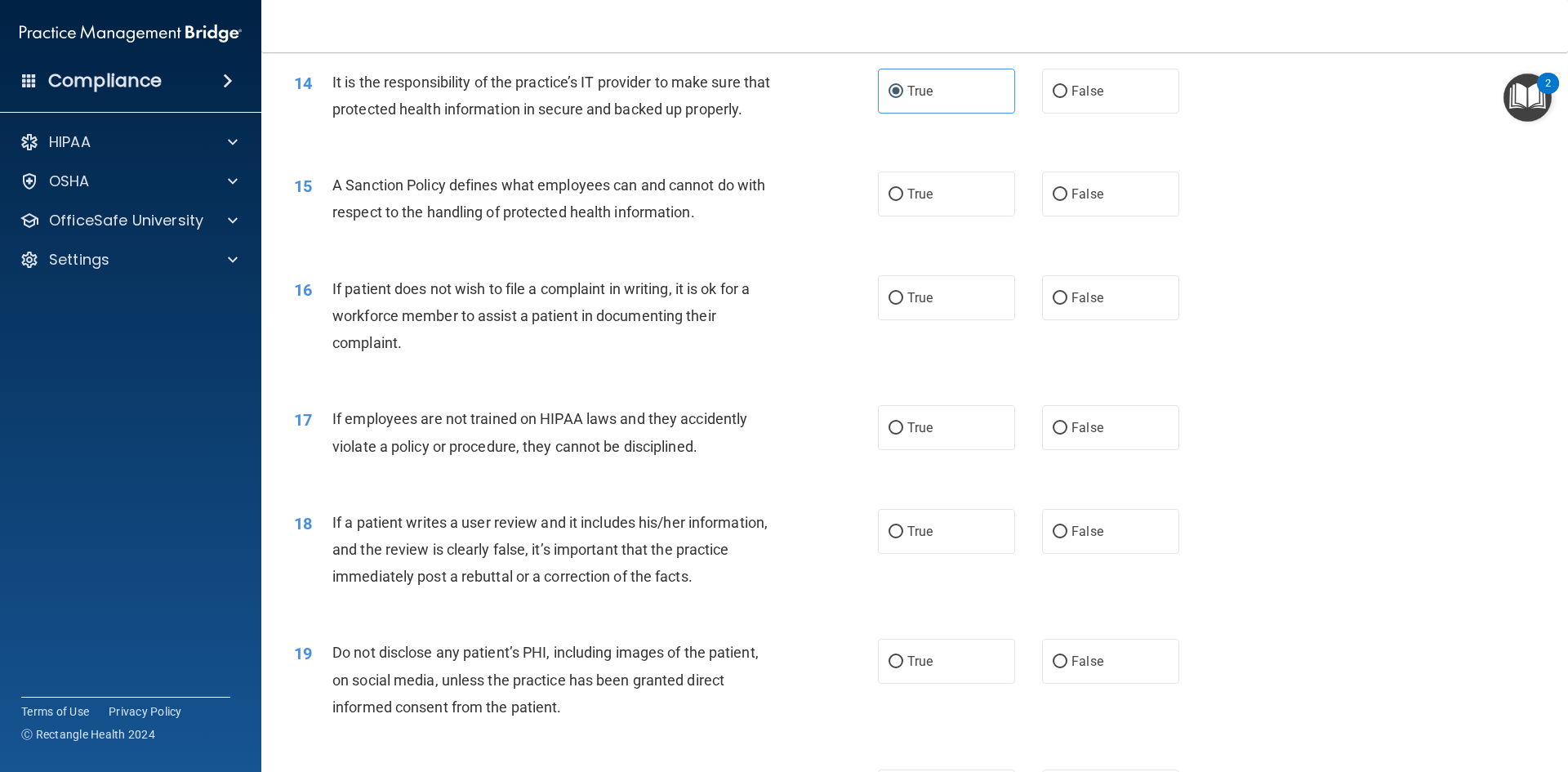
scroll to position [1879, 0]
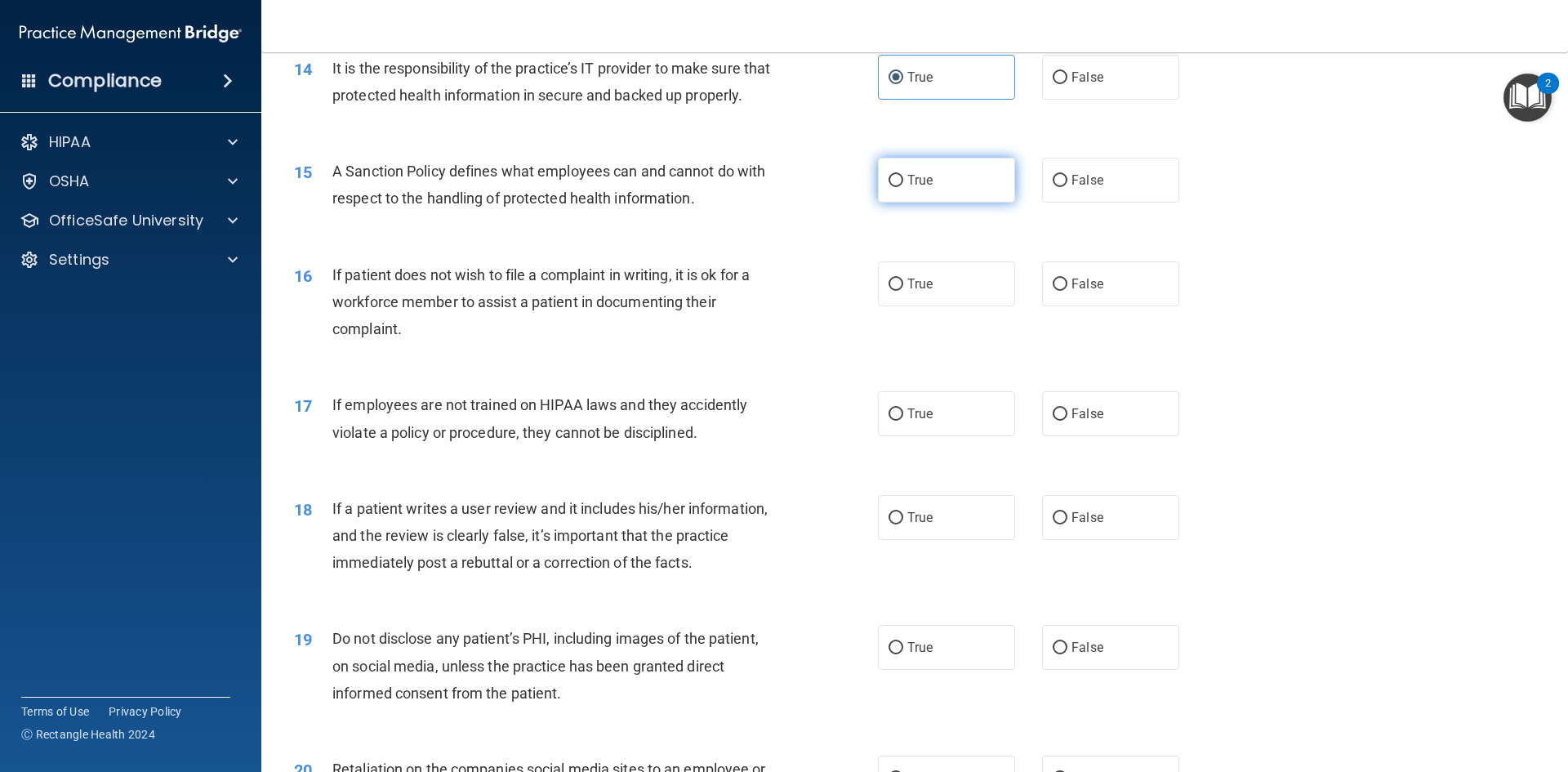
click at [938, 203] on label "True" at bounding box center [946, 179] width 137 height 45
click at [903, 188] on input "True" at bounding box center [896, 181] width 15 height 12
radio input "true"
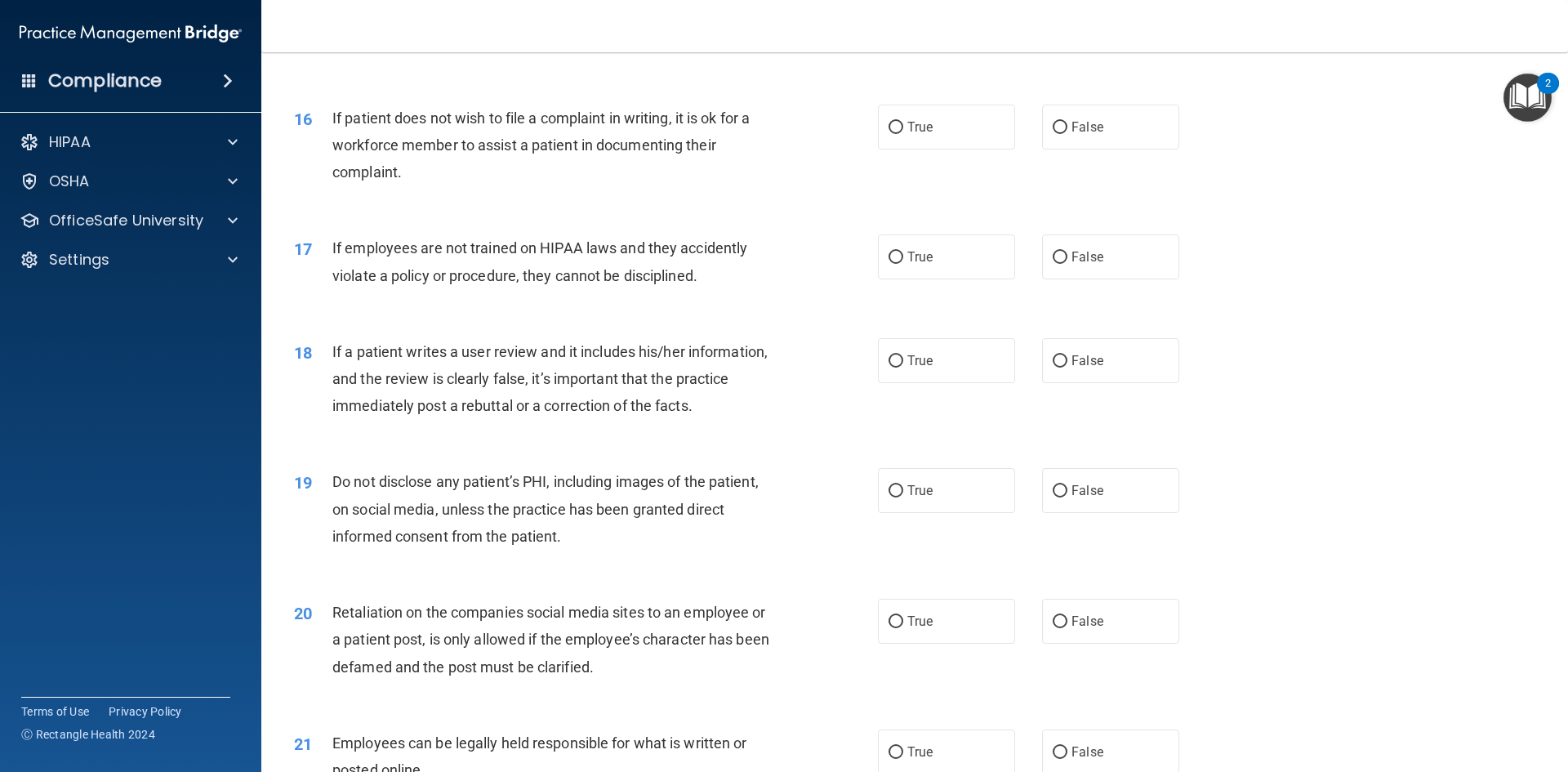
scroll to position [2042, 0]
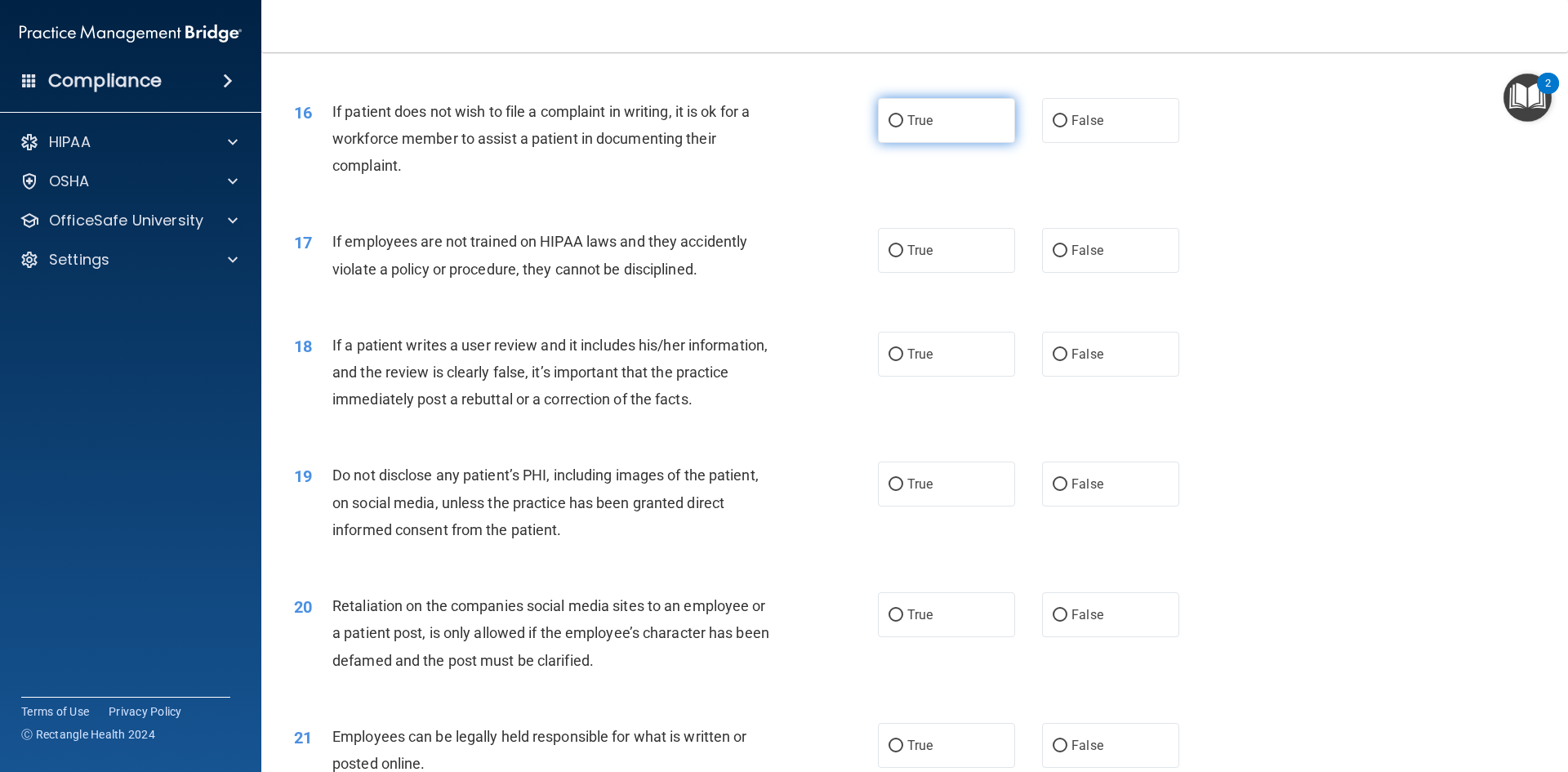
click at [969, 143] on label "True" at bounding box center [946, 119] width 137 height 45
click at [903, 128] on input "True" at bounding box center [896, 121] width 15 height 12
radio input "true"
click at [1126, 266] on label "False" at bounding box center [1111, 250] width 137 height 45
click at [1067, 258] on input "False" at bounding box center [1060, 251] width 15 height 12
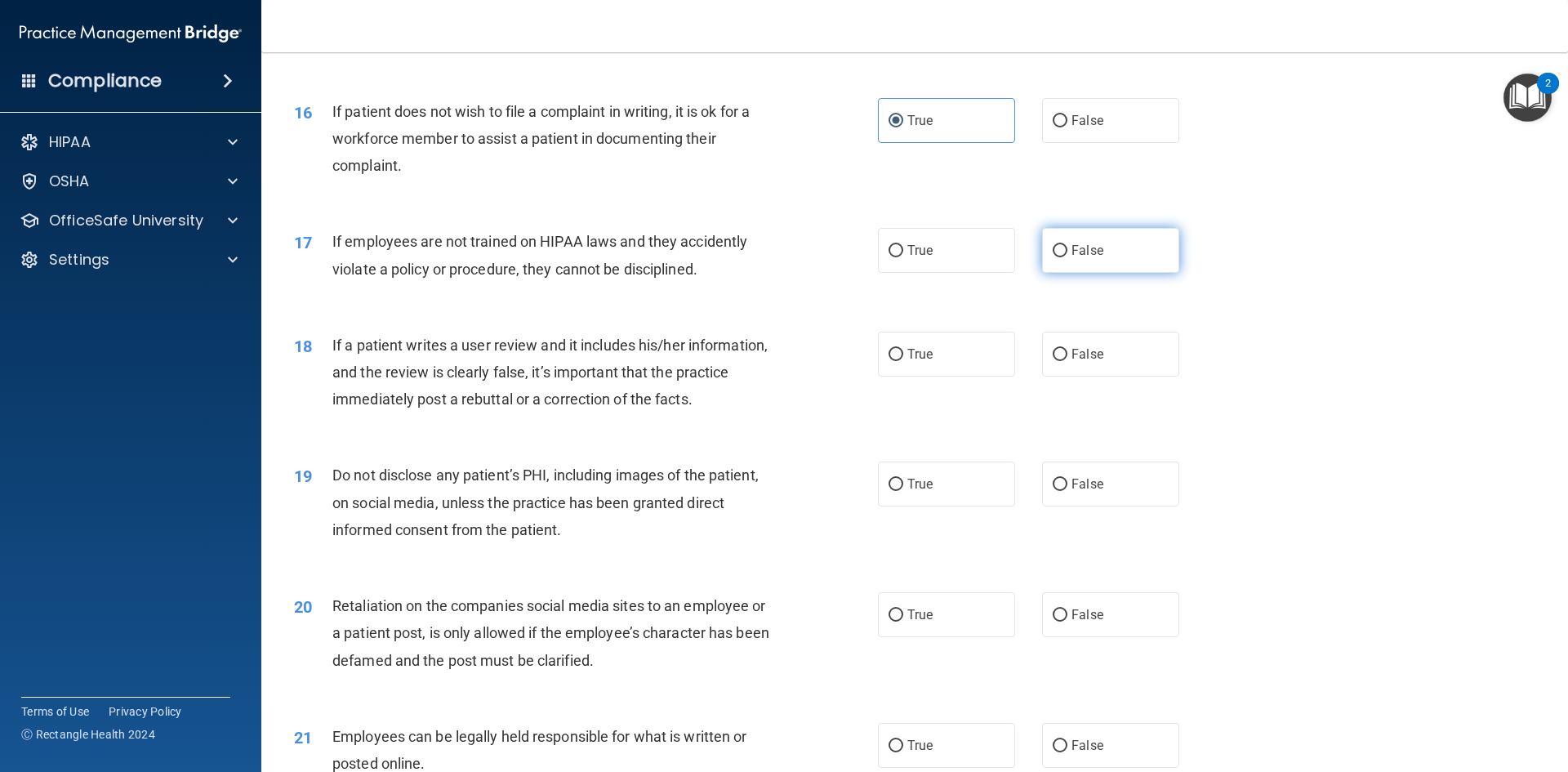
radio input "true"
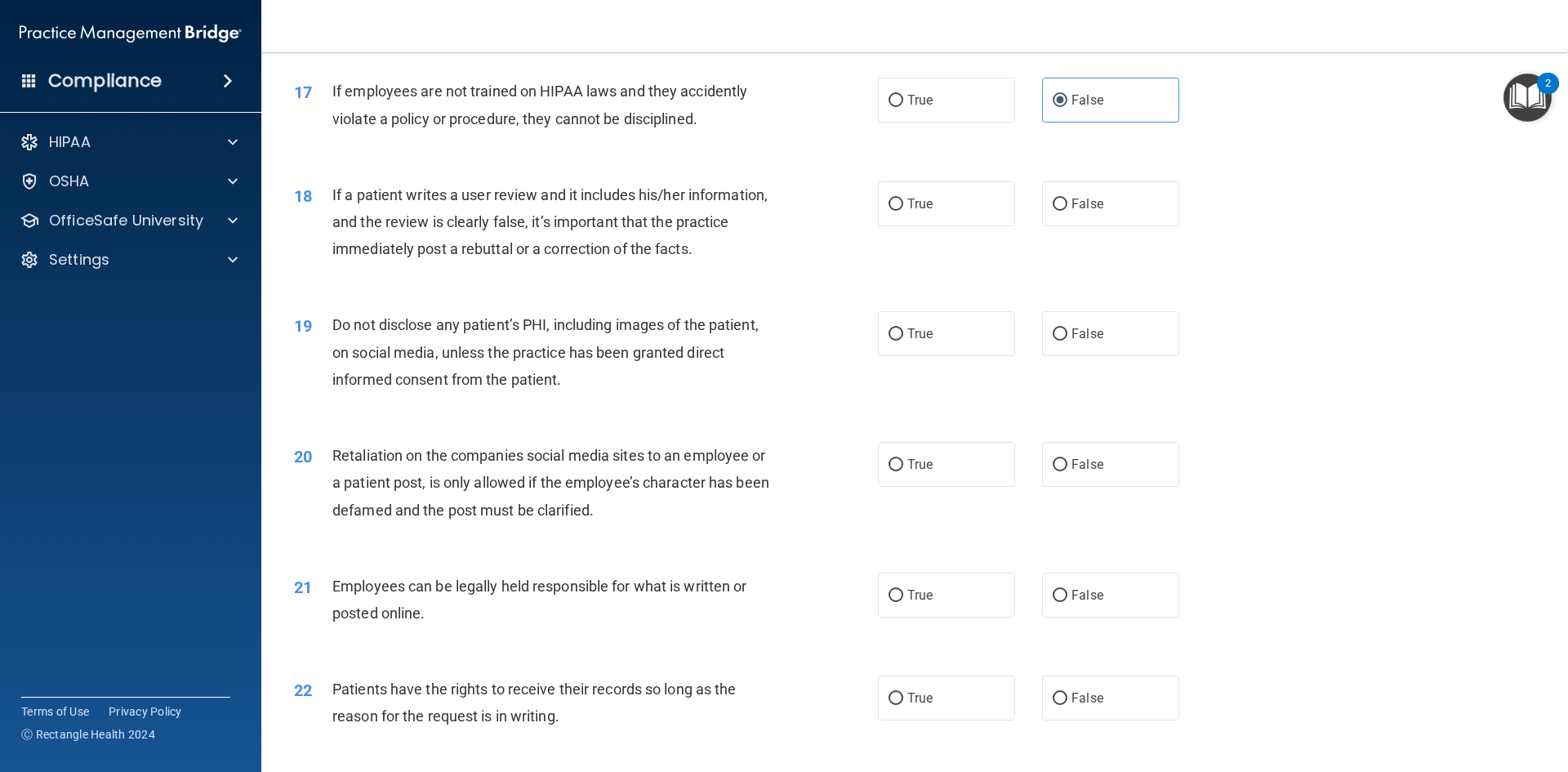
scroll to position [2206, 0]
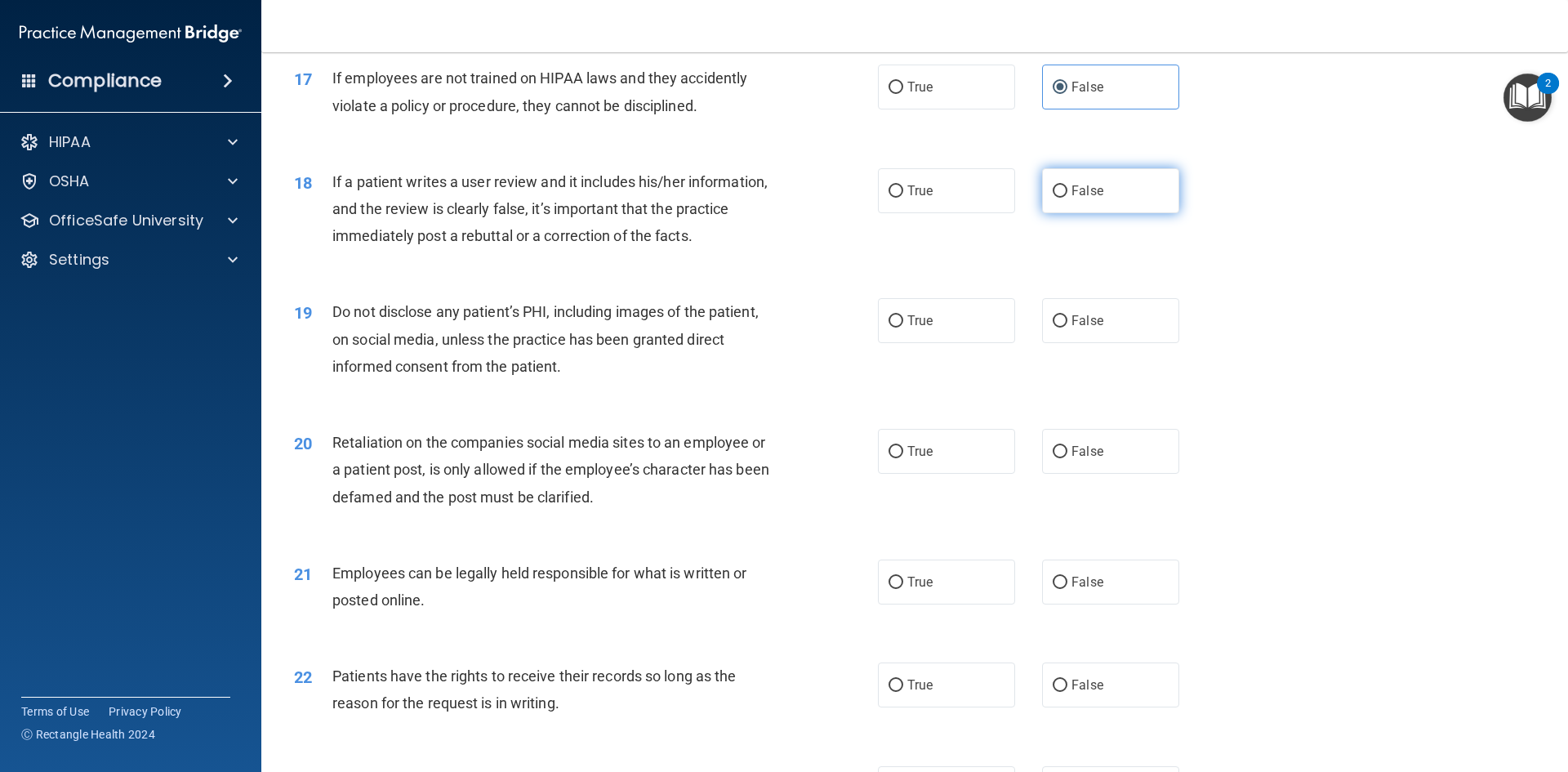
click at [1122, 213] on label "False" at bounding box center [1111, 190] width 137 height 45
click at [1067, 198] on input "False" at bounding box center [1060, 191] width 15 height 12
radio input "true"
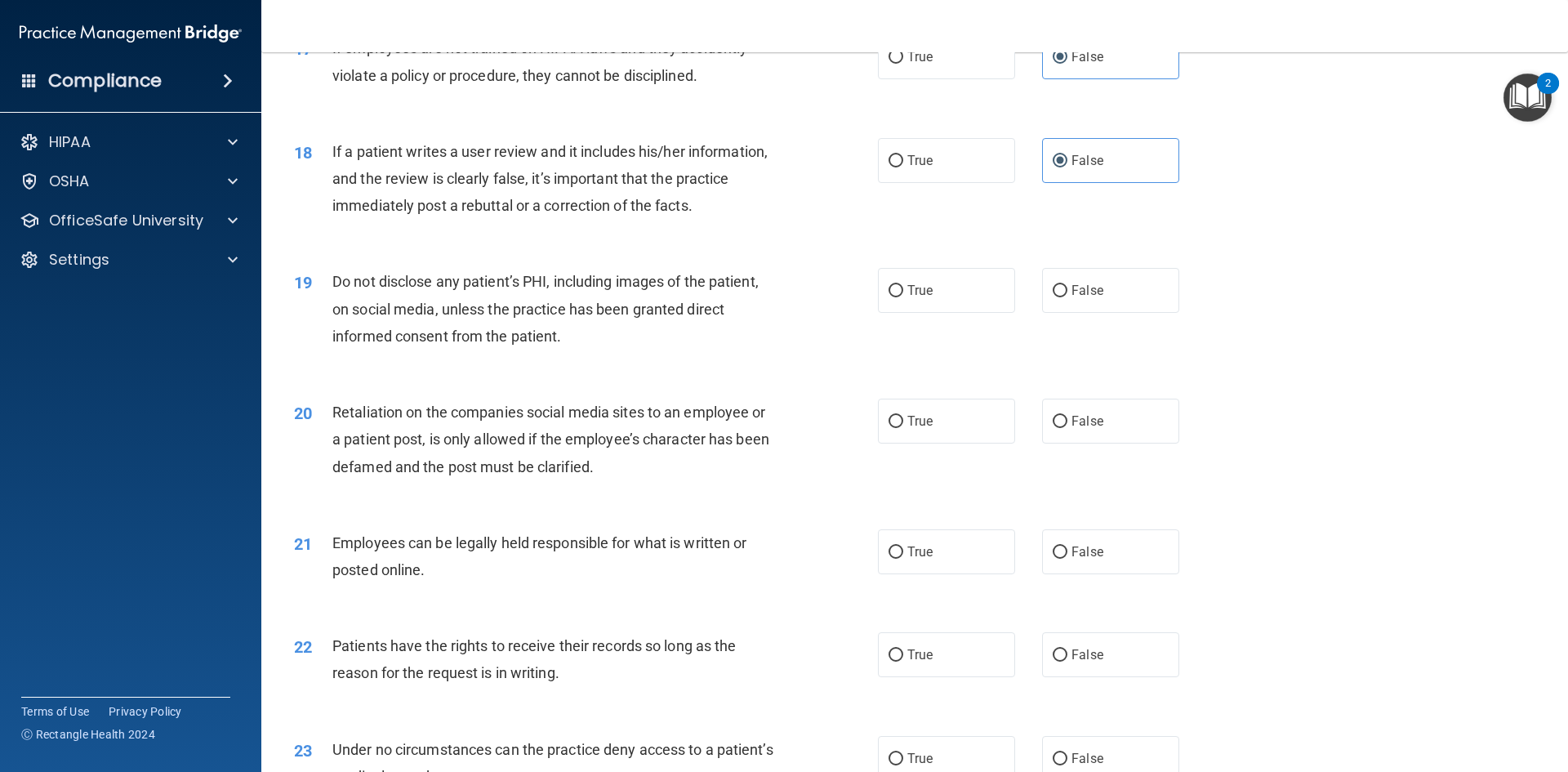
scroll to position [2288, 0]
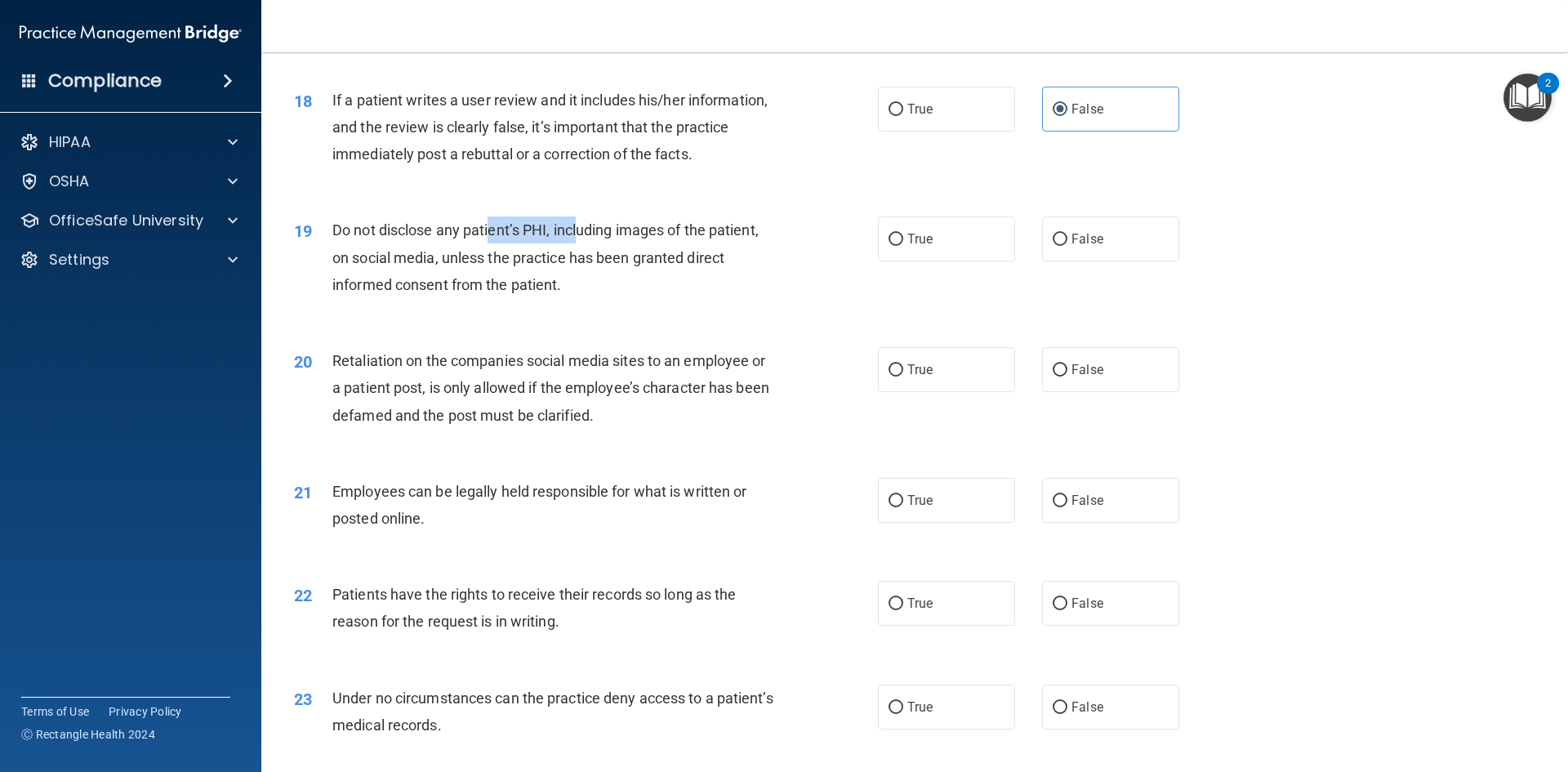
drag, startPoint x: 490, startPoint y: 259, endPoint x: 578, endPoint y: 258, distance: 88.0
click at [578, 258] on span "Do not disclose any patient’s PHI, including images of the patient, on social m…" at bounding box center [545, 257] width 426 height 71
click at [633, 259] on span "Do not disclose any patient’s PHI, including images of the patient, on social m…" at bounding box center [545, 257] width 426 height 71
click at [971, 261] on label "True" at bounding box center [946, 239] width 137 height 45
click at [903, 246] on input "True" at bounding box center [896, 240] width 15 height 12
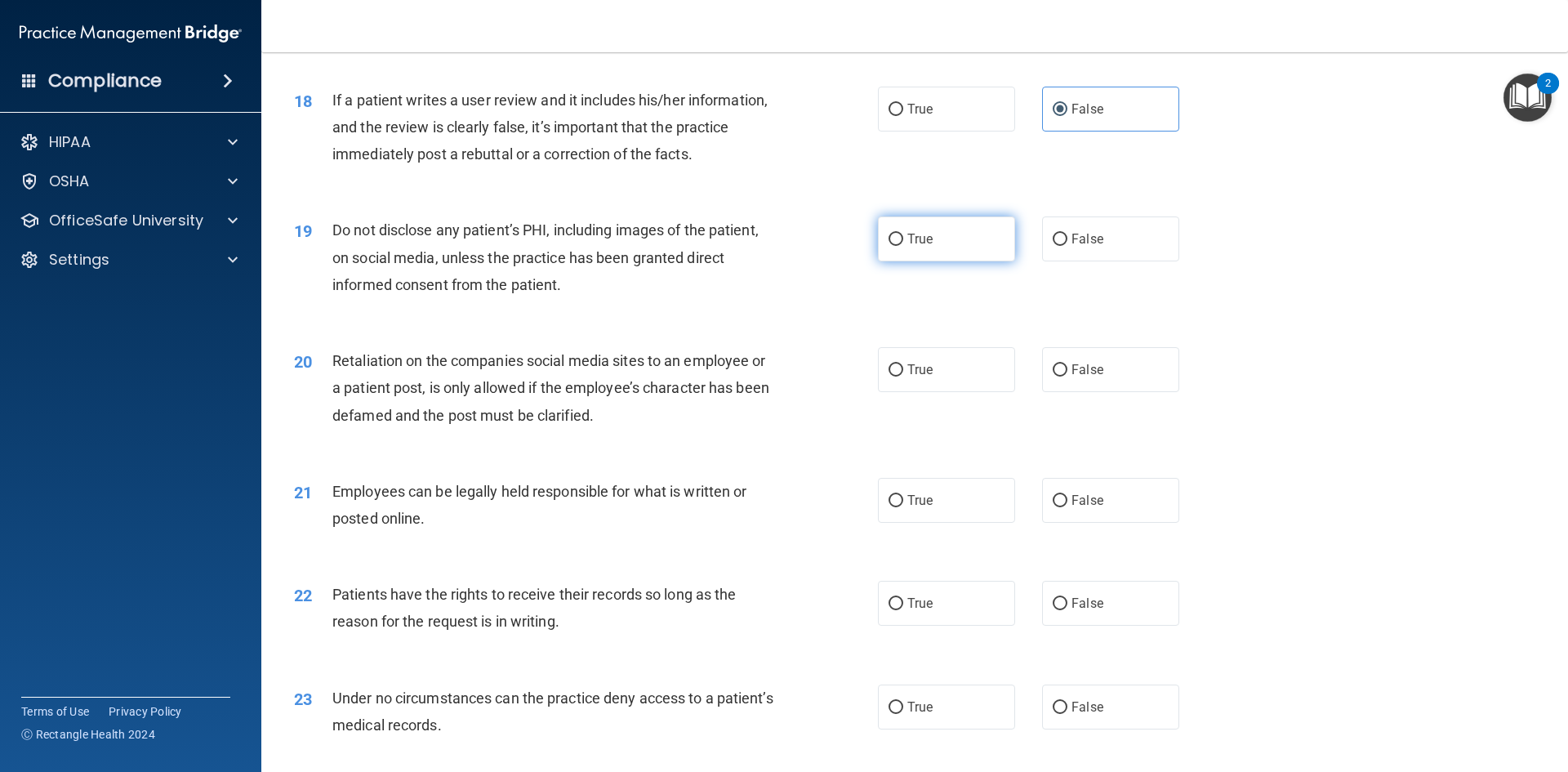
radio input "true"
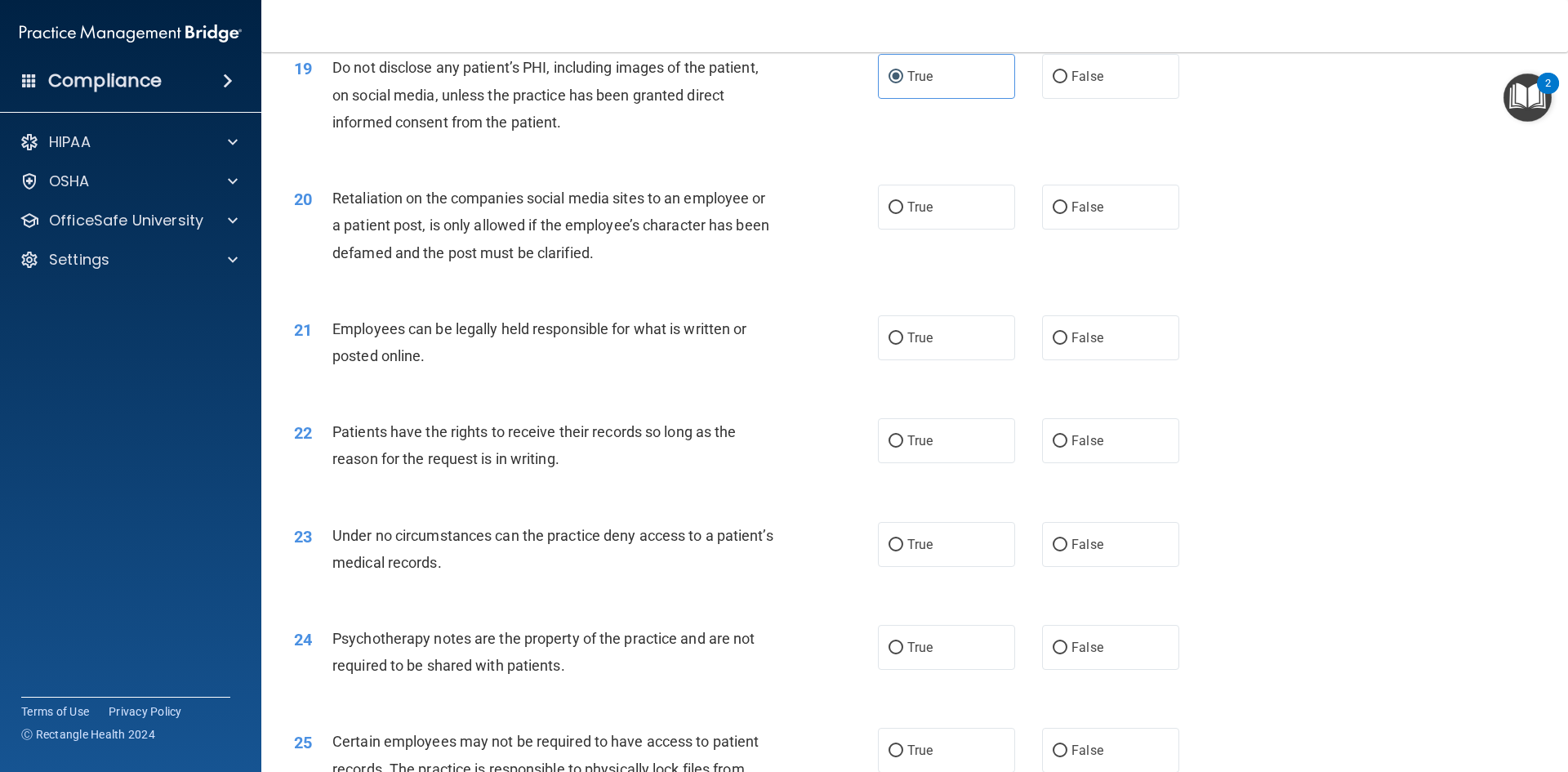
scroll to position [2451, 0]
drag, startPoint x: 336, startPoint y: 222, endPoint x: 614, endPoint y: 224, distance: 278.0
click at [613, 223] on span "Retaliation on the companies social media sites to an employee or a patient pos…" at bounding box center [550, 224] width 437 height 71
click at [615, 229] on span "Retaliation on the companies social media sites to an employee or a patient pos…" at bounding box center [550, 224] width 437 height 71
drag, startPoint x: 727, startPoint y: 226, endPoint x: 699, endPoint y: 226, distance: 28.0
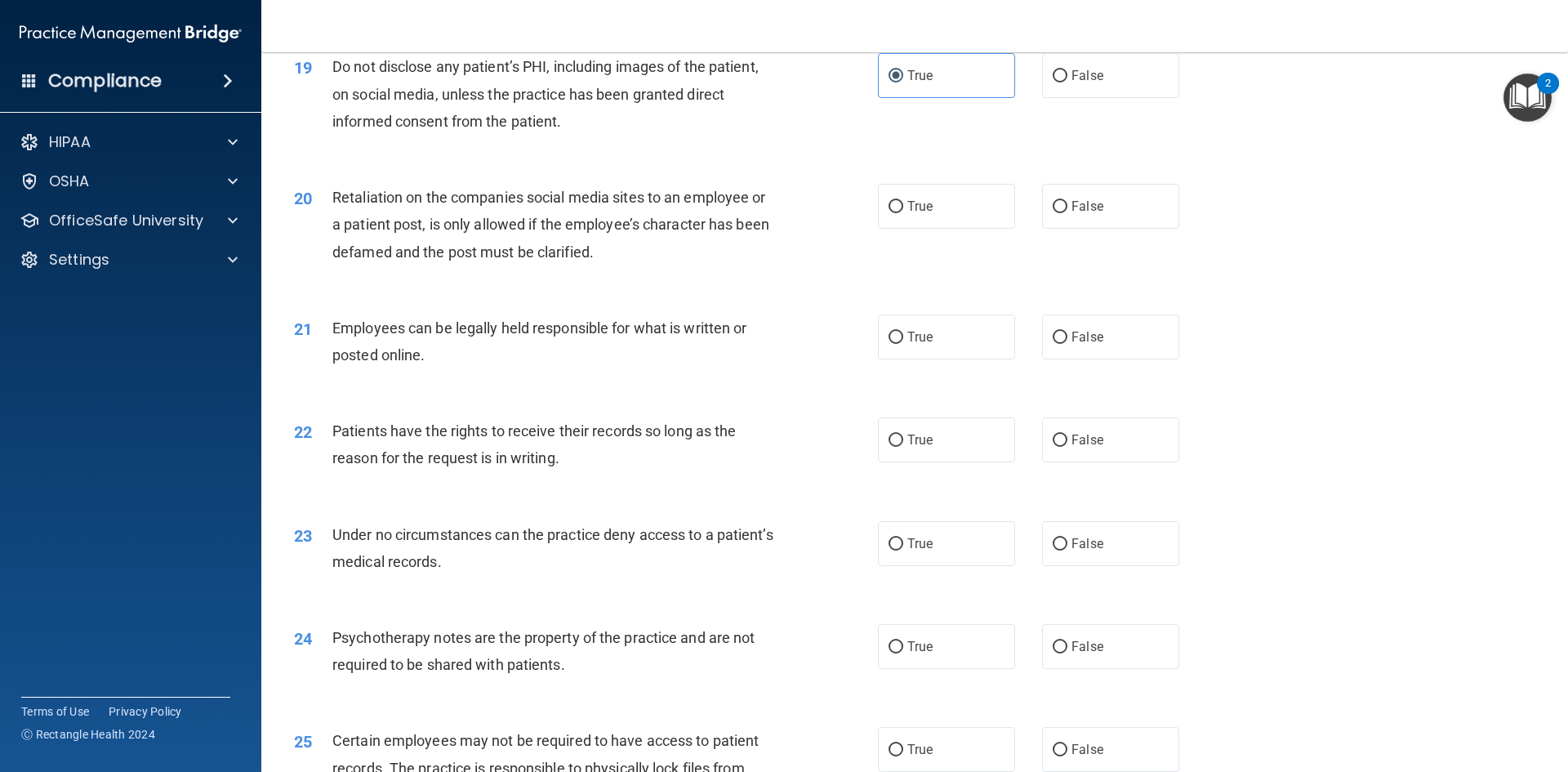
click at [730, 226] on span "Retaliation on the companies social media sites to an employee or a patient pos…" at bounding box center [550, 224] width 437 height 71
click at [1141, 228] on label "False" at bounding box center [1111, 206] width 137 height 45
click at [1067, 213] on input "False" at bounding box center [1060, 206] width 15 height 12
radio input "true"
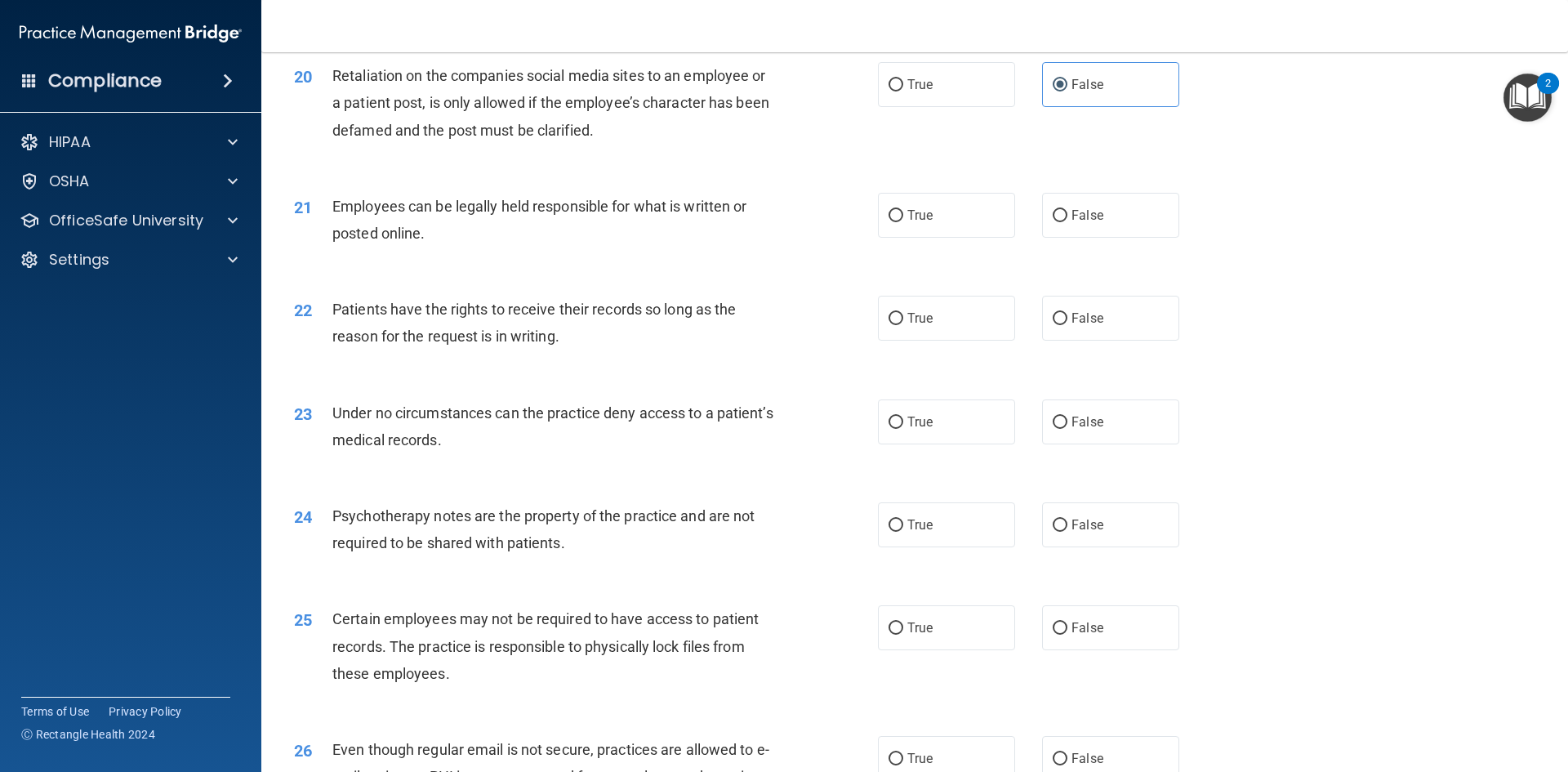
scroll to position [2614, 0]
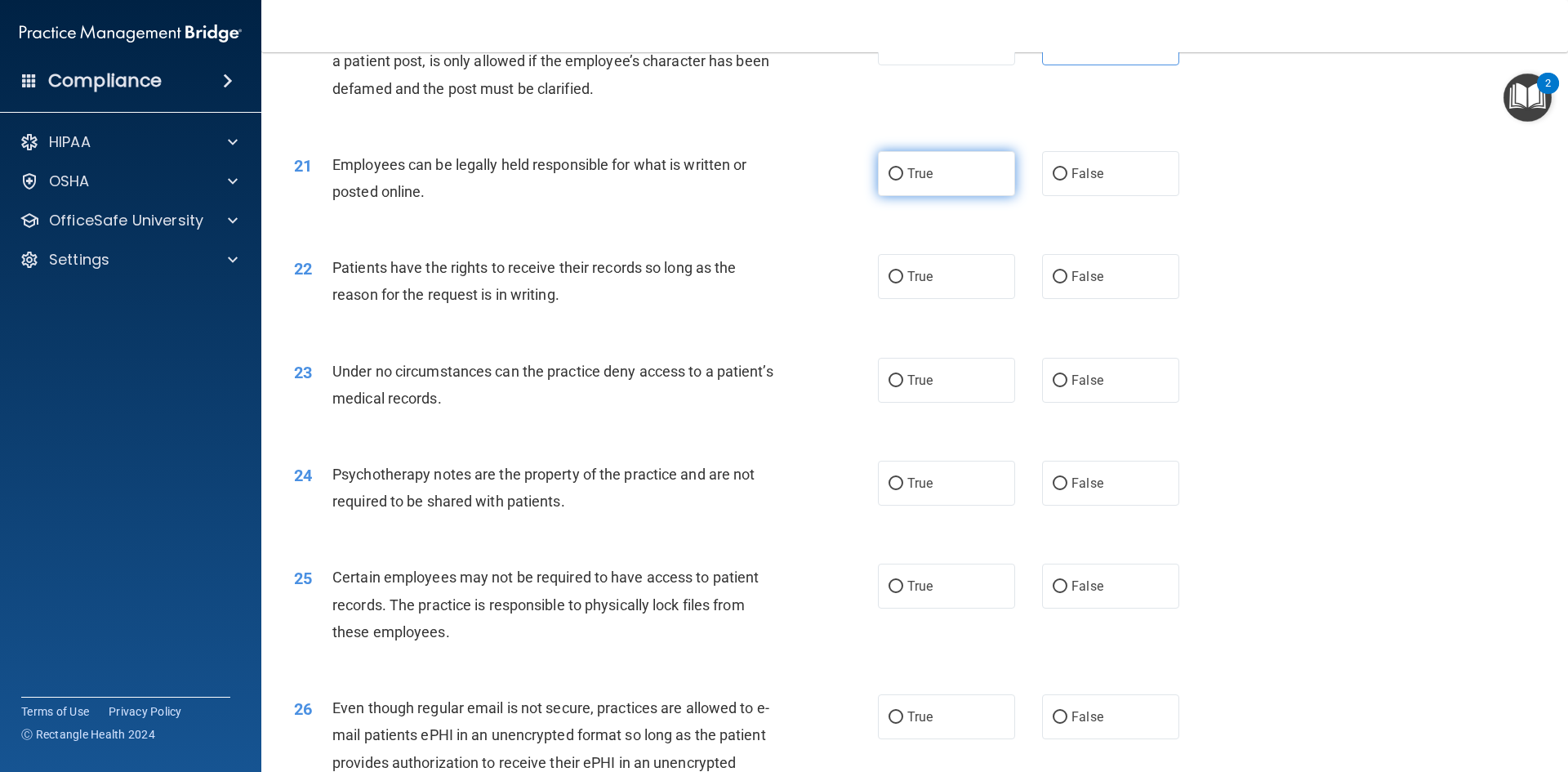
click at [951, 196] on label "True" at bounding box center [946, 173] width 137 height 45
click at [903, 181] on input "True" at bounding box center [896, 174] width 15 height 12
radio input "true"
click at [971, 299] on label "True" at bounding box center [946, 276] width 137 height 45
click at [903, 283] on input "True" at bounding box center [896, 277] width 15 height 12
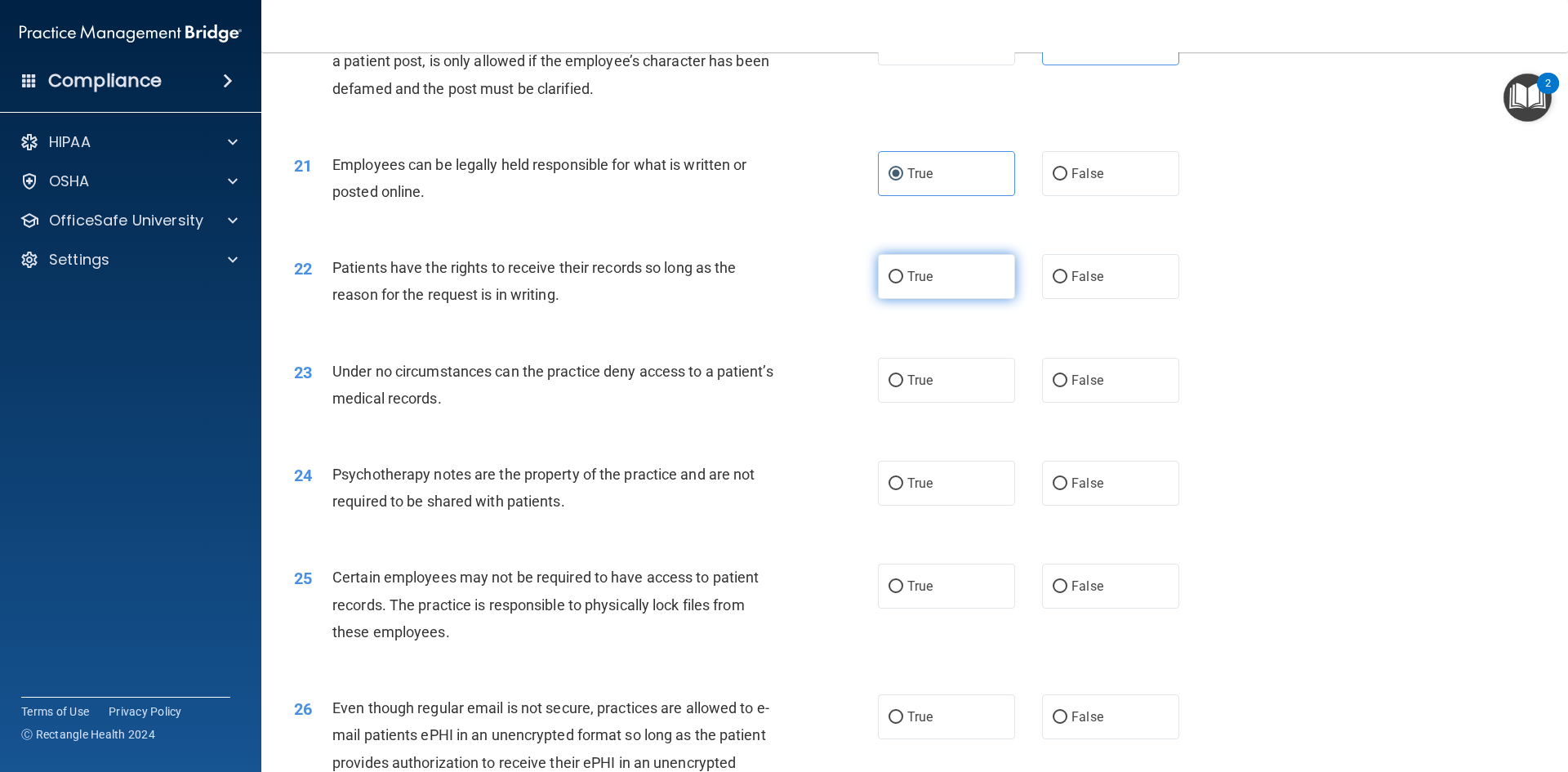
radio input "true"
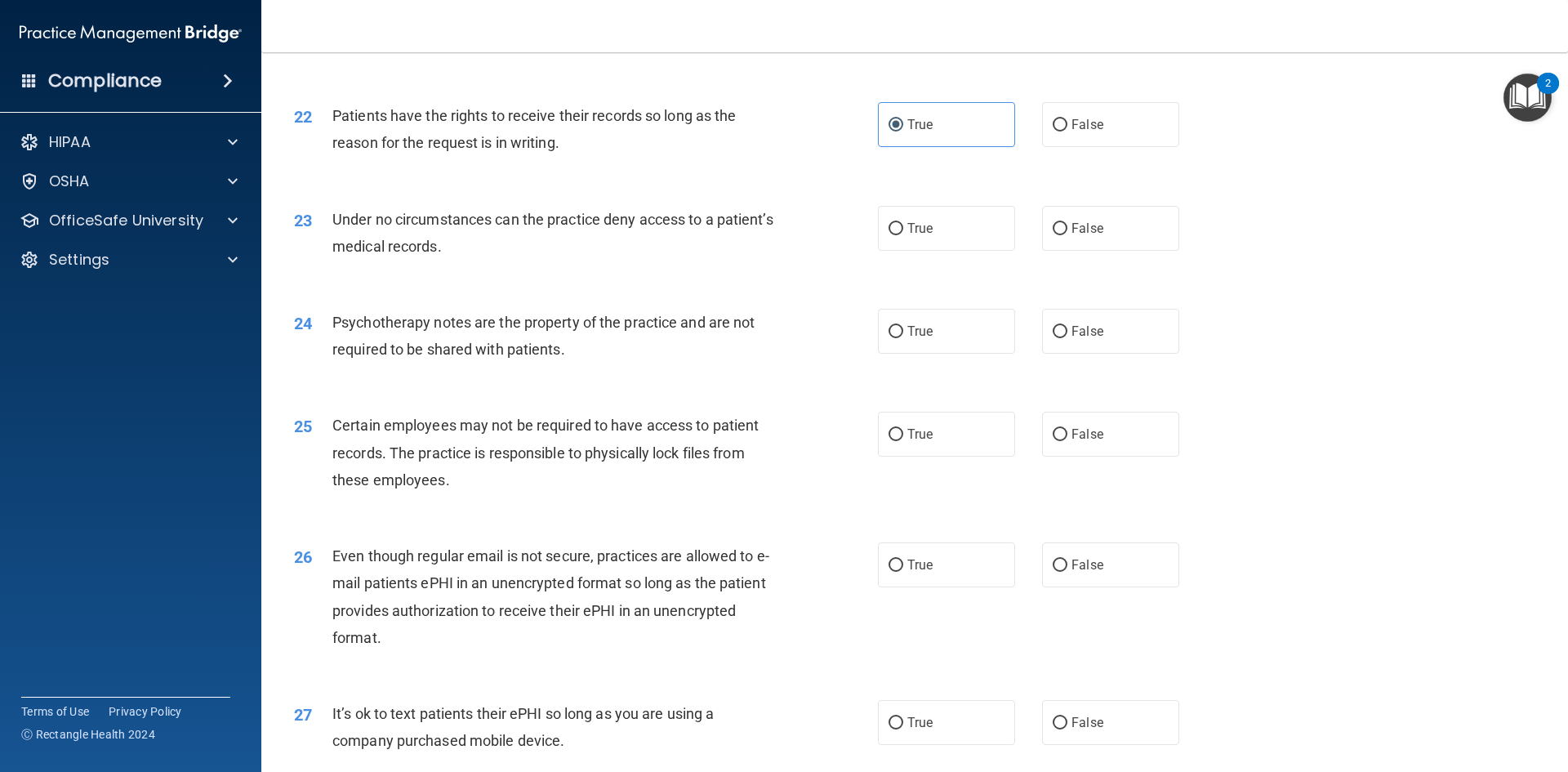
scroll to position [2777, 0]
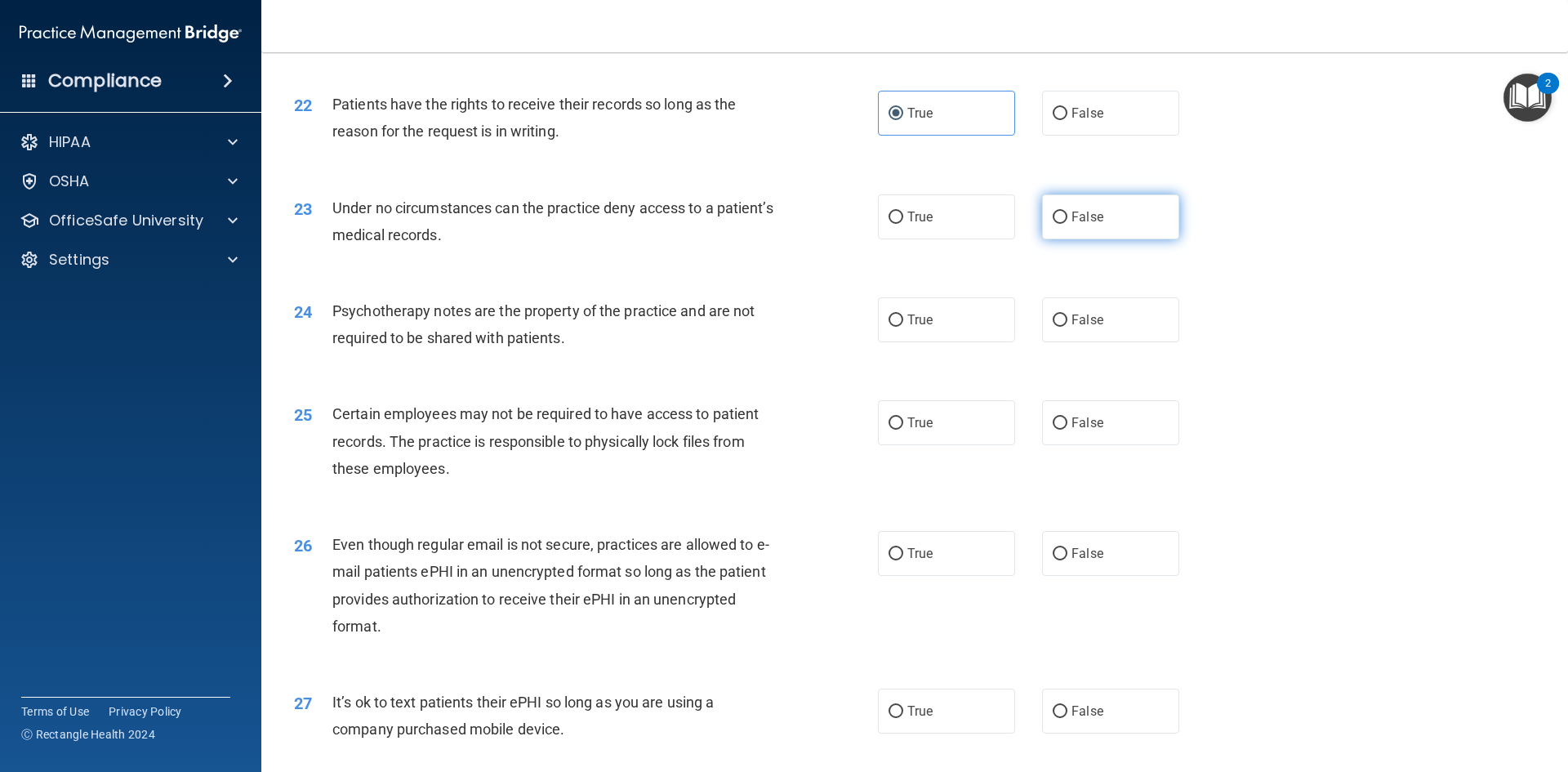
click at [1122, 240] on label "False" at bounding box center [1111, 216] width 137 height 45
click at [1067, 224] on input "False" at bounding box center [1060, 217] width 15 height 12
radio input "true"
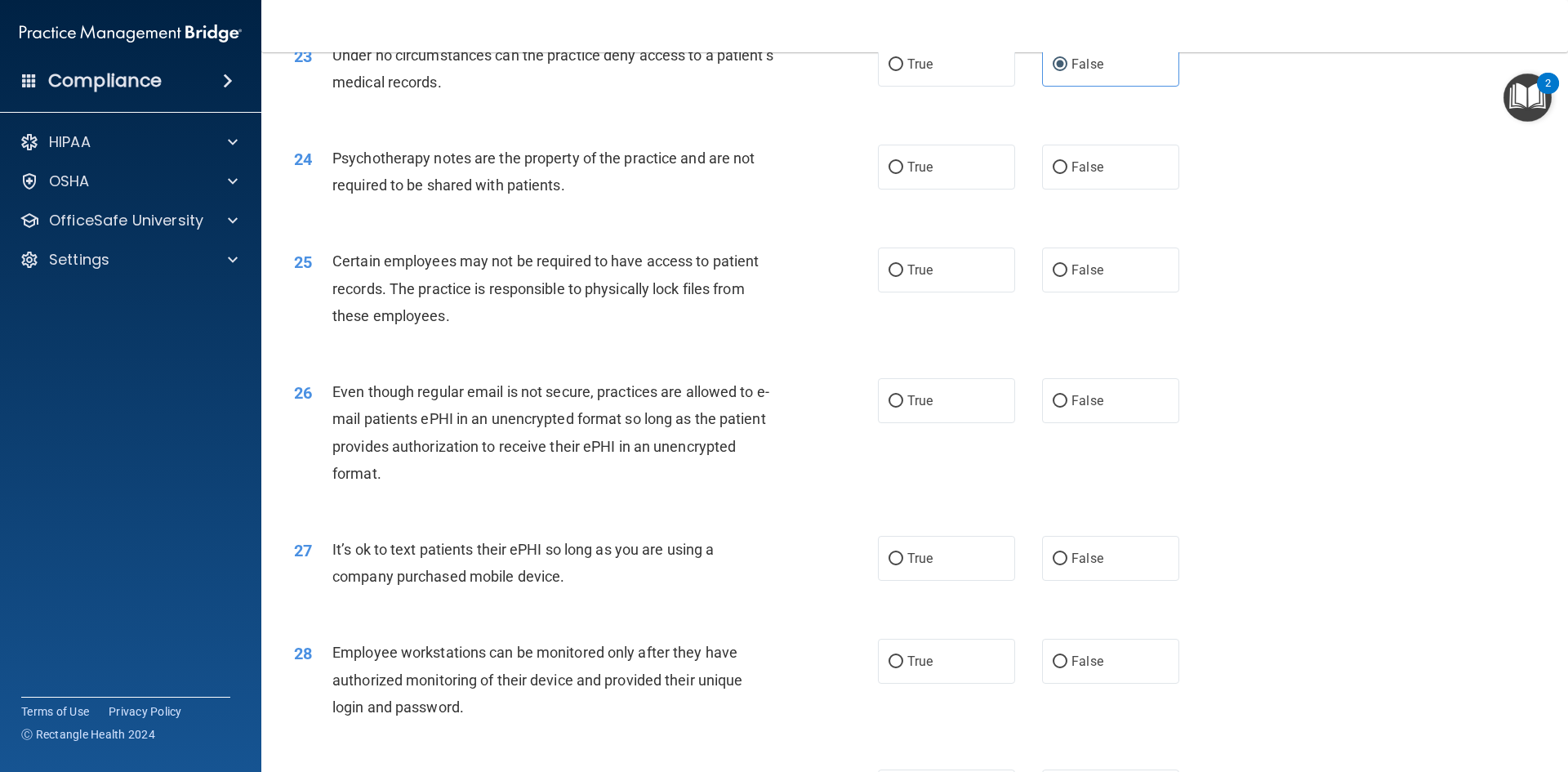
scroll to position [2941, 0]
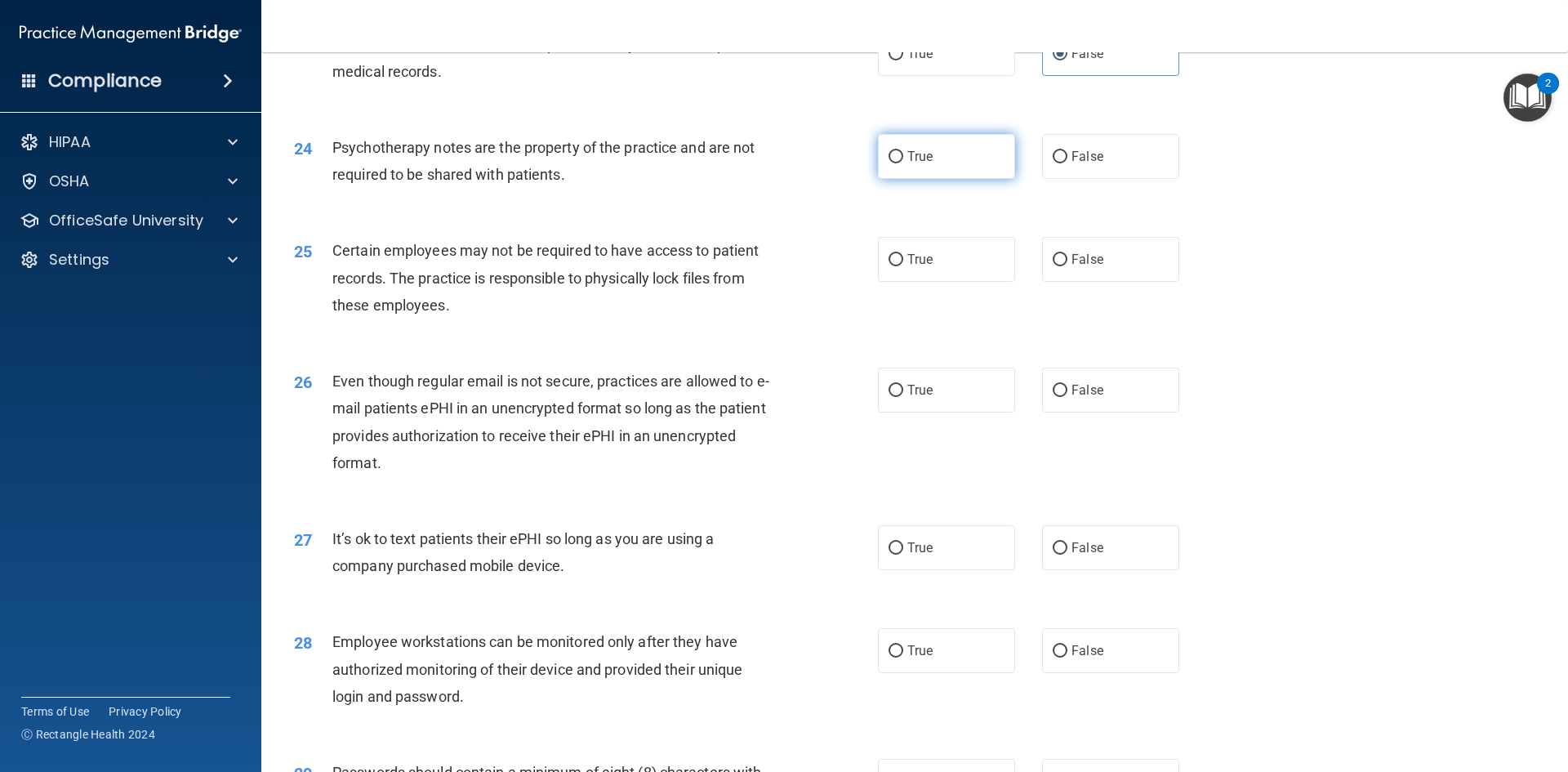
click at [959, 179] on label "True" at bounding box center [946, 155] width 137 height 45
click at [903, 163] on input "True" at bounding box center [896, 157] width 15 height 12
radio input "true"
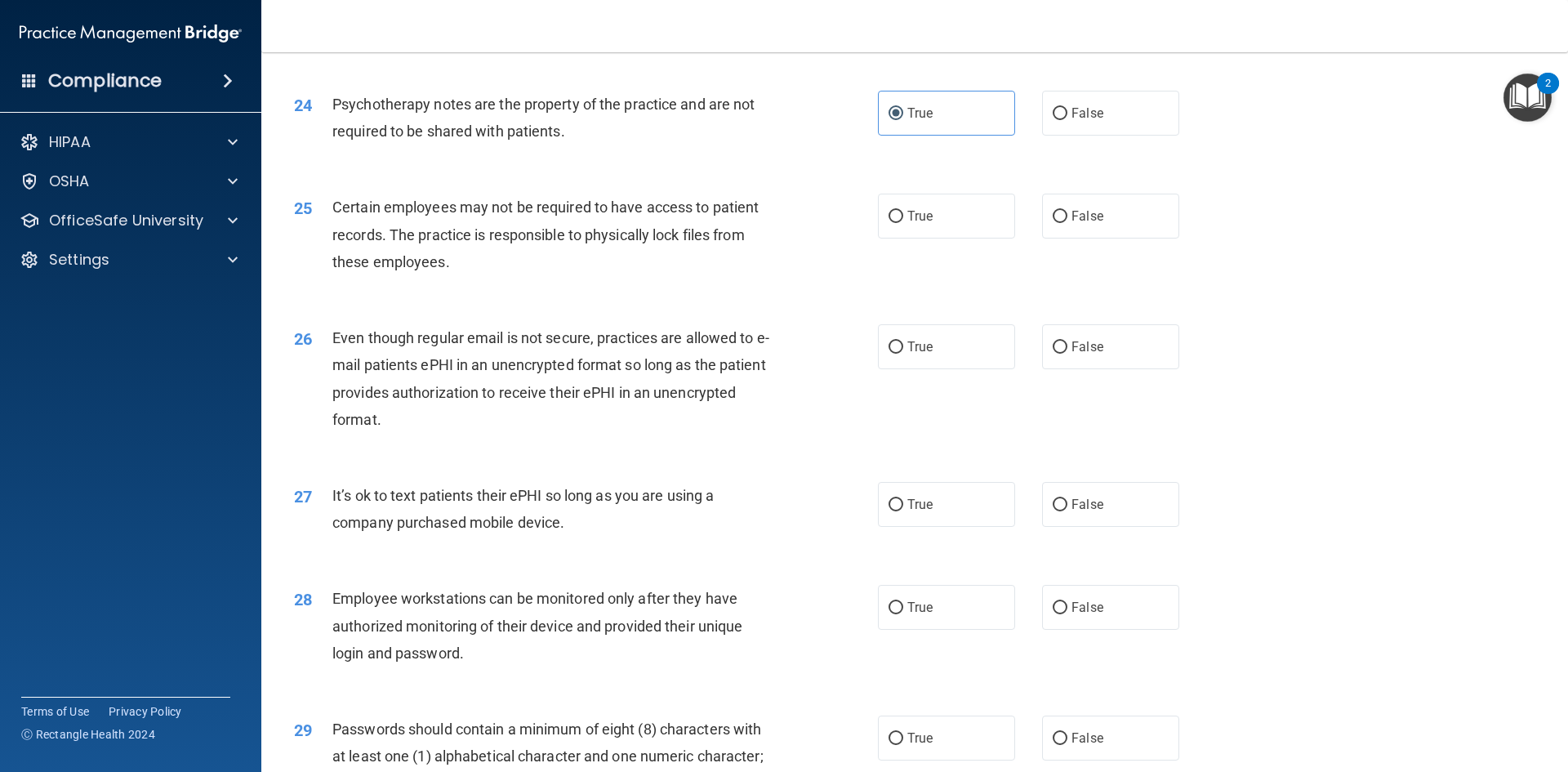
scroll to position [3023, 0]
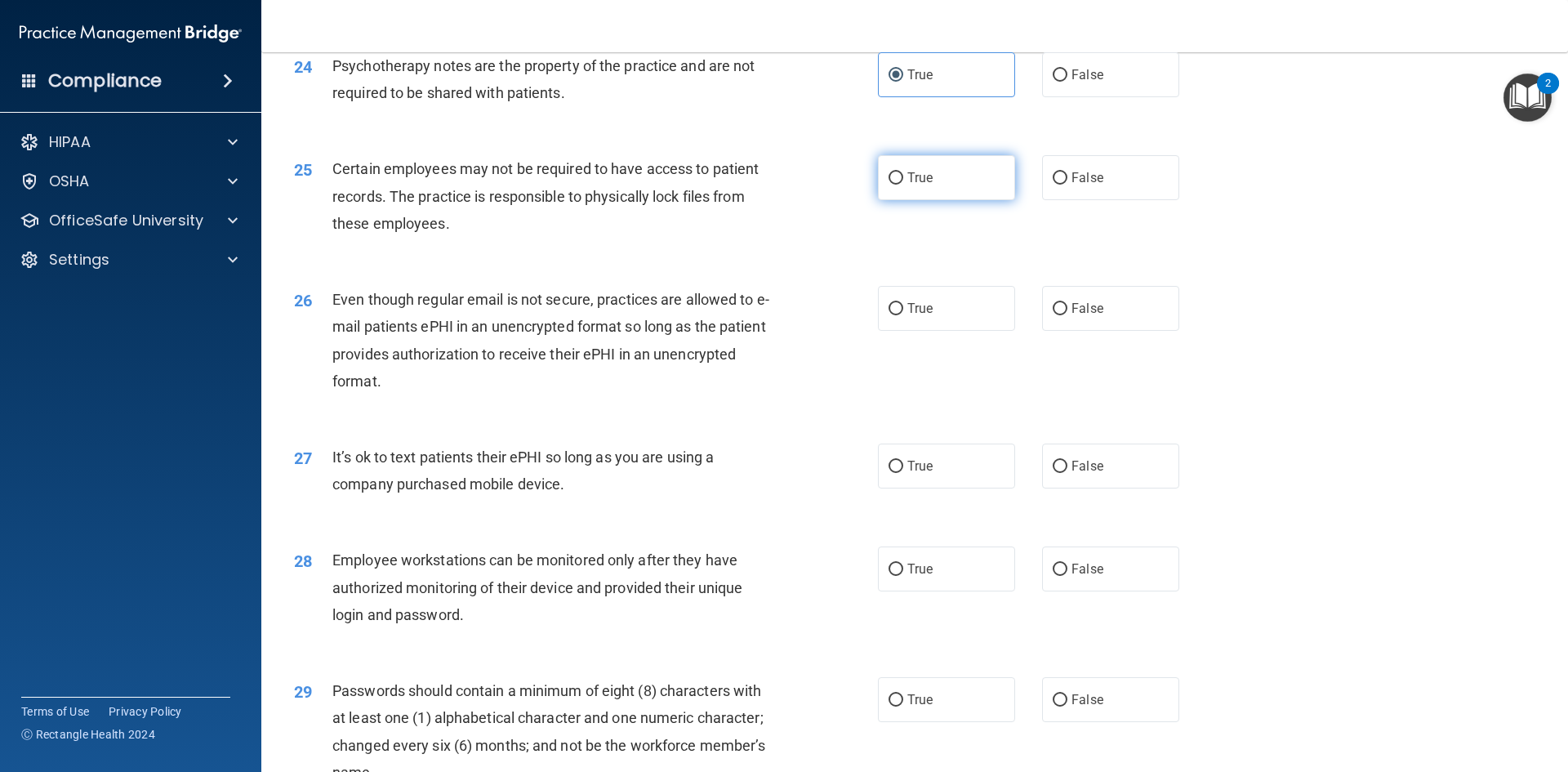
click at [950, 200] on label "True" at bounding box center [946, 177] width 137 height 45
click at [903, 185] on input "True" at bounding box center [896, 178] width 15 height 12
radio input "true"
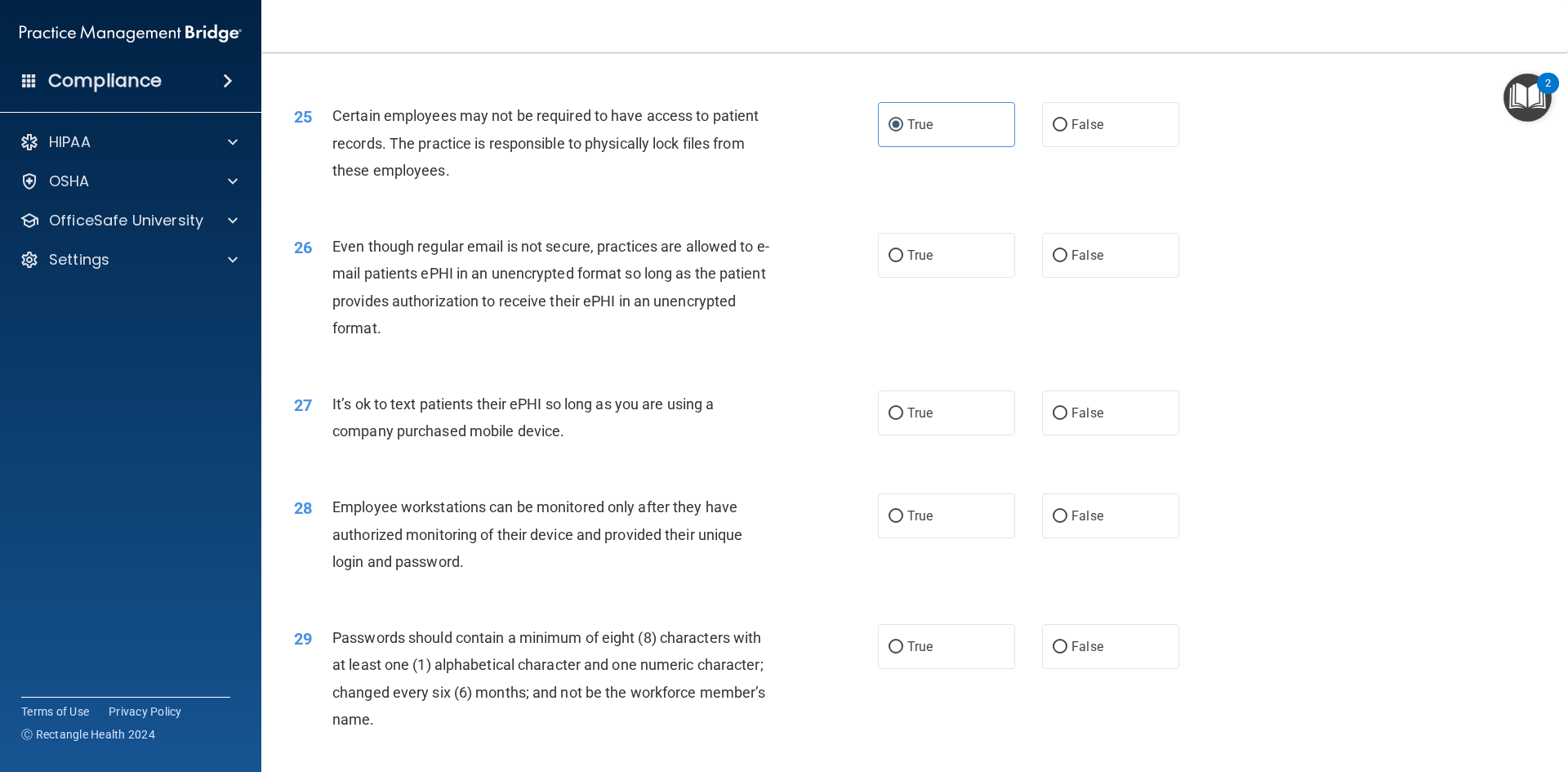
scroll to position [3104, 0]
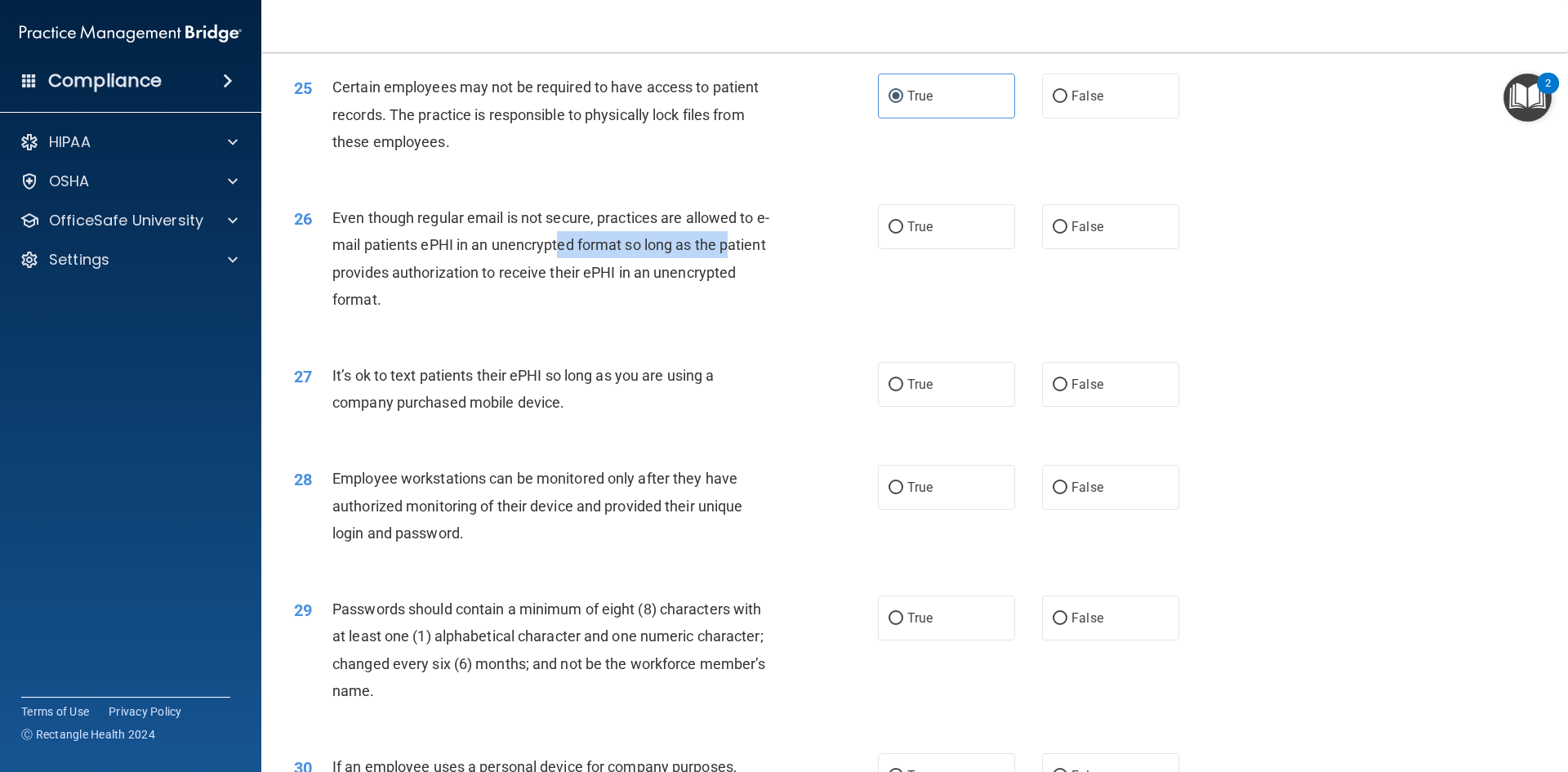
drag, startPoint x: 569, startPoint y: 275, endPoint x: 728, endPoint y: 272, distance: 159.0
click at [728, 272] on span "Even though regular email is not secure, practices are allowed to e-mail patien…" at bounding box center [550, 259] width 437 height 99
click at [460, 313] on div "Even though regular email is not secure, practices are allowed to e-mail patien…" at bounding box center [561, 259] width 456 height 109
click at [1131, 249] on label "False" at bounding box center [1111, 226] width 137 height 45
click at [1067, 234] on input "False" at bounding box center [1060, 227] width 15 height 12
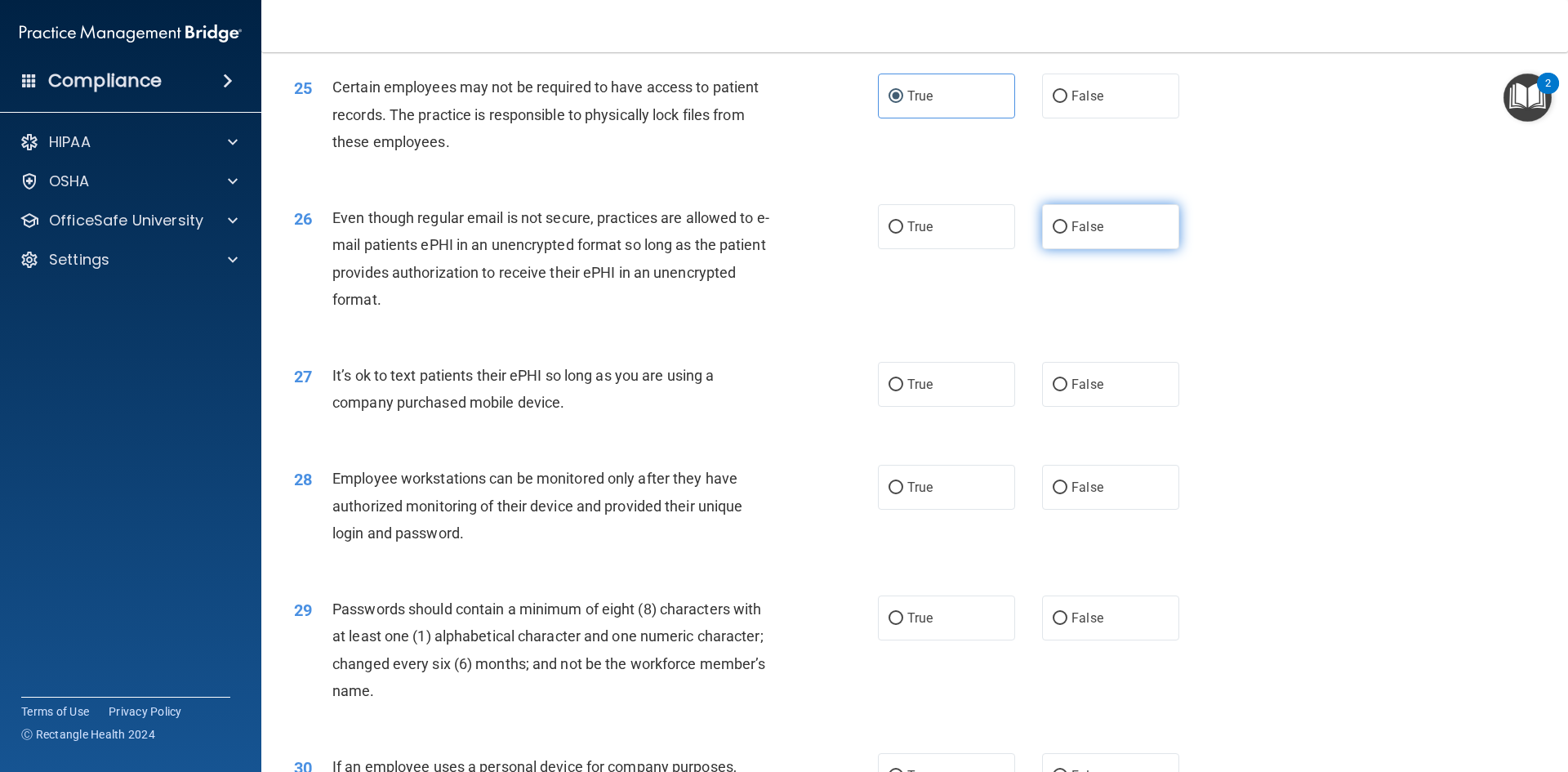
radio input "true"
click at [977, 249] on label "True" at bounding box center [946, 226] width 137 height 45
click at [903, 234] on input "True" at bounding box center [896, 227] width 15 height 12
radio input "true"
radio input "false"
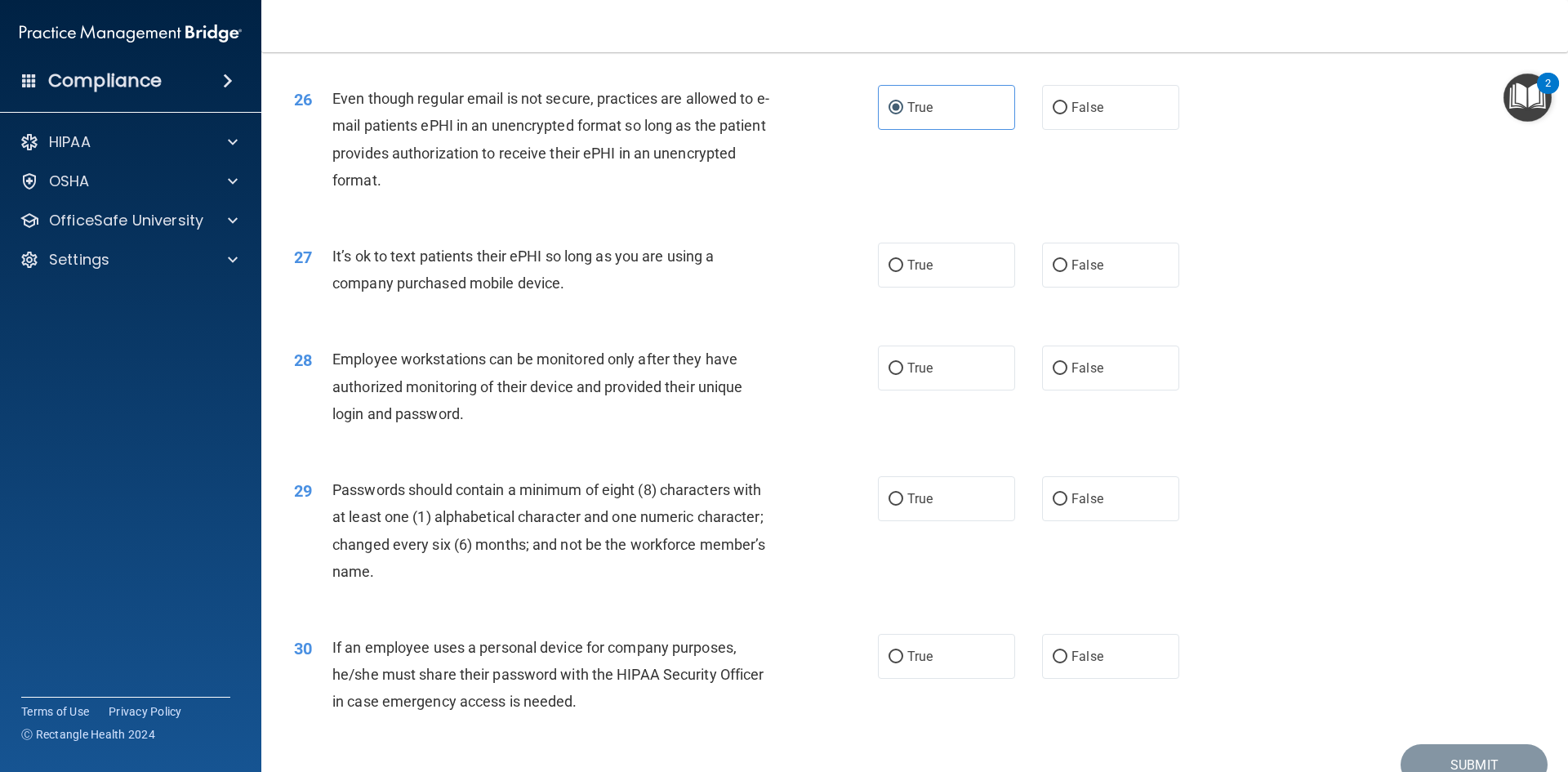
scroll to position [3268, 0]
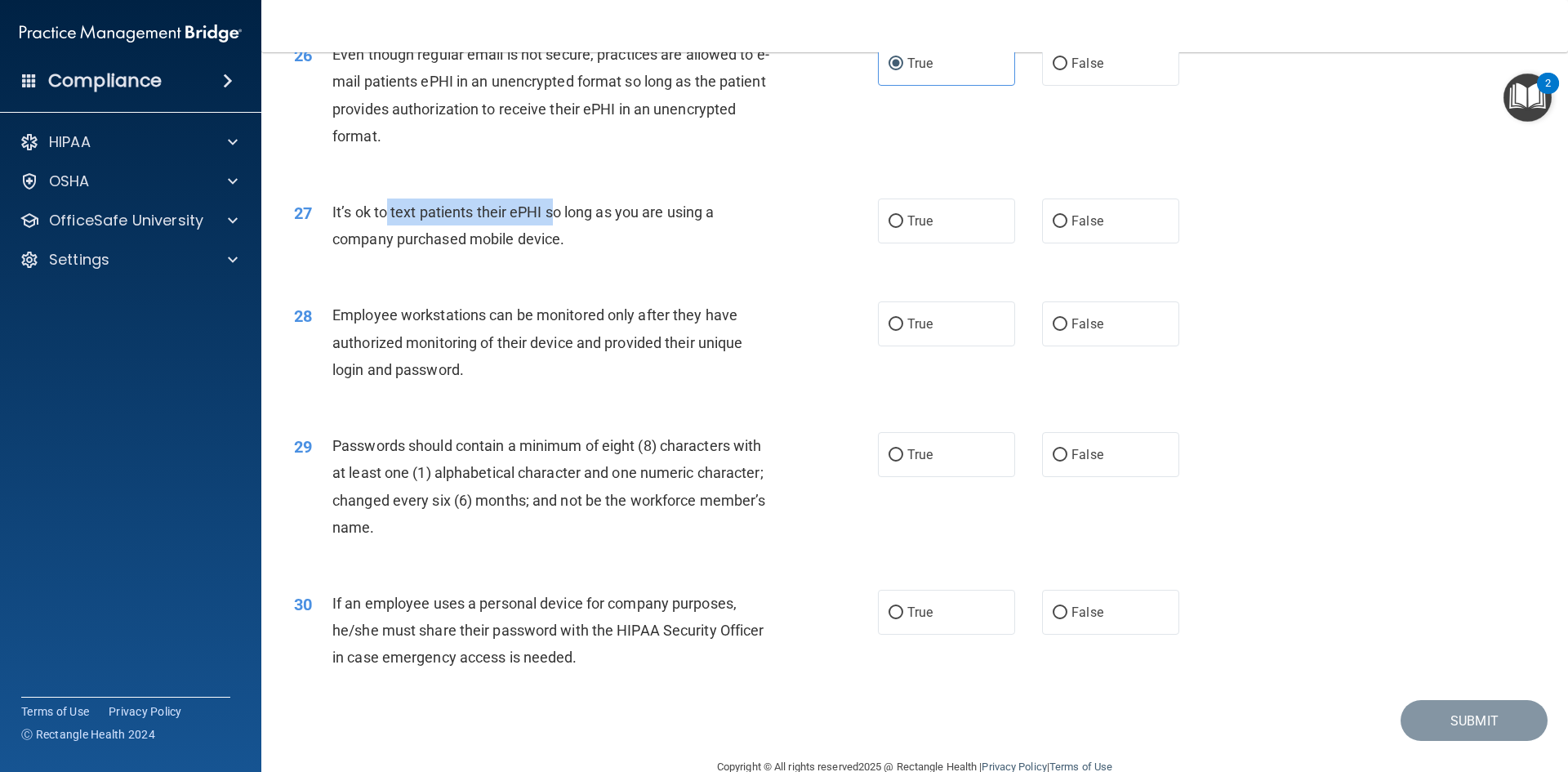
drag, startPoint x: 383, startPoint y: 240, endPoint x: 701, endPoint y: 224, distance: 318.4
click at [575, 240] on span "It’s ok to text patients their ePHI so long as you are using a company purchase…" at bounding box center [523, 225] width 382 height 45
click at [621, 253] on div "It’s ok to text patients their ePHI so long as you are using a company purchase…" at bounding box center [561, 225] width 456 height 54
click at [951, 243] on label "True" at bounding box center [946, 221] width 137 height 45
click at [903, 228] on input "True" at bounding box center [896, 222] width 15 height 12
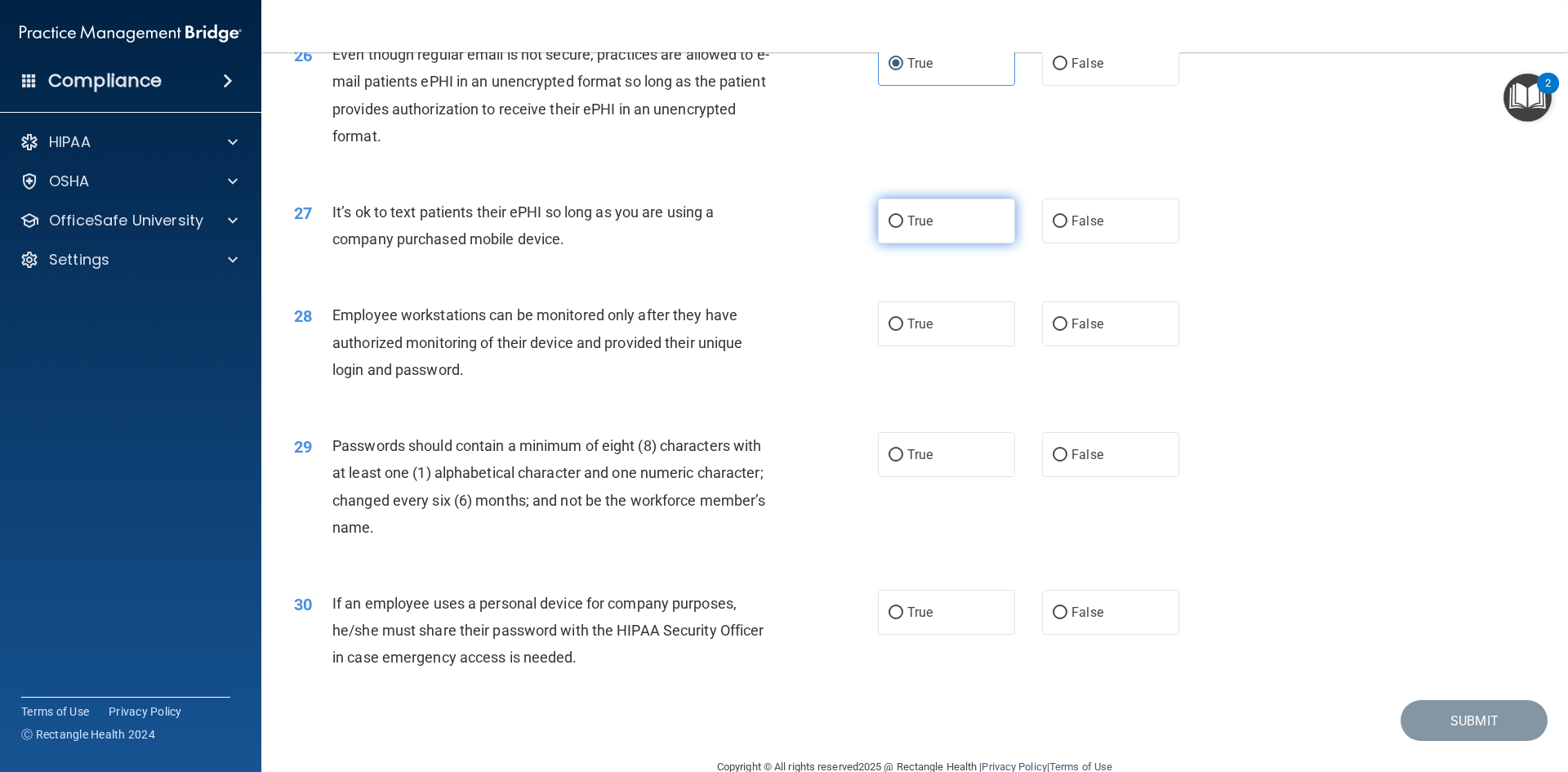
radio input "true"
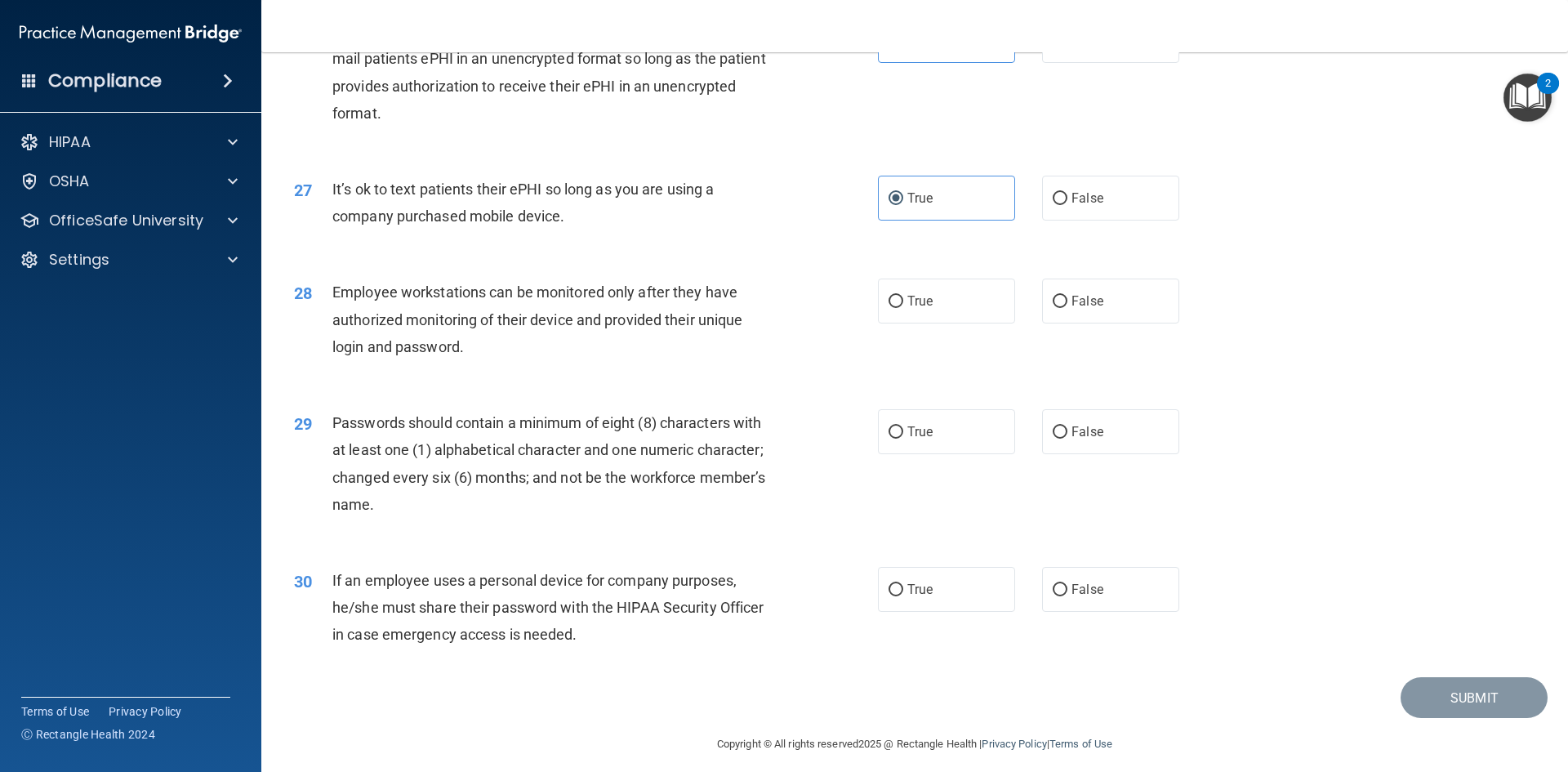
scroll to position [3330, 0]
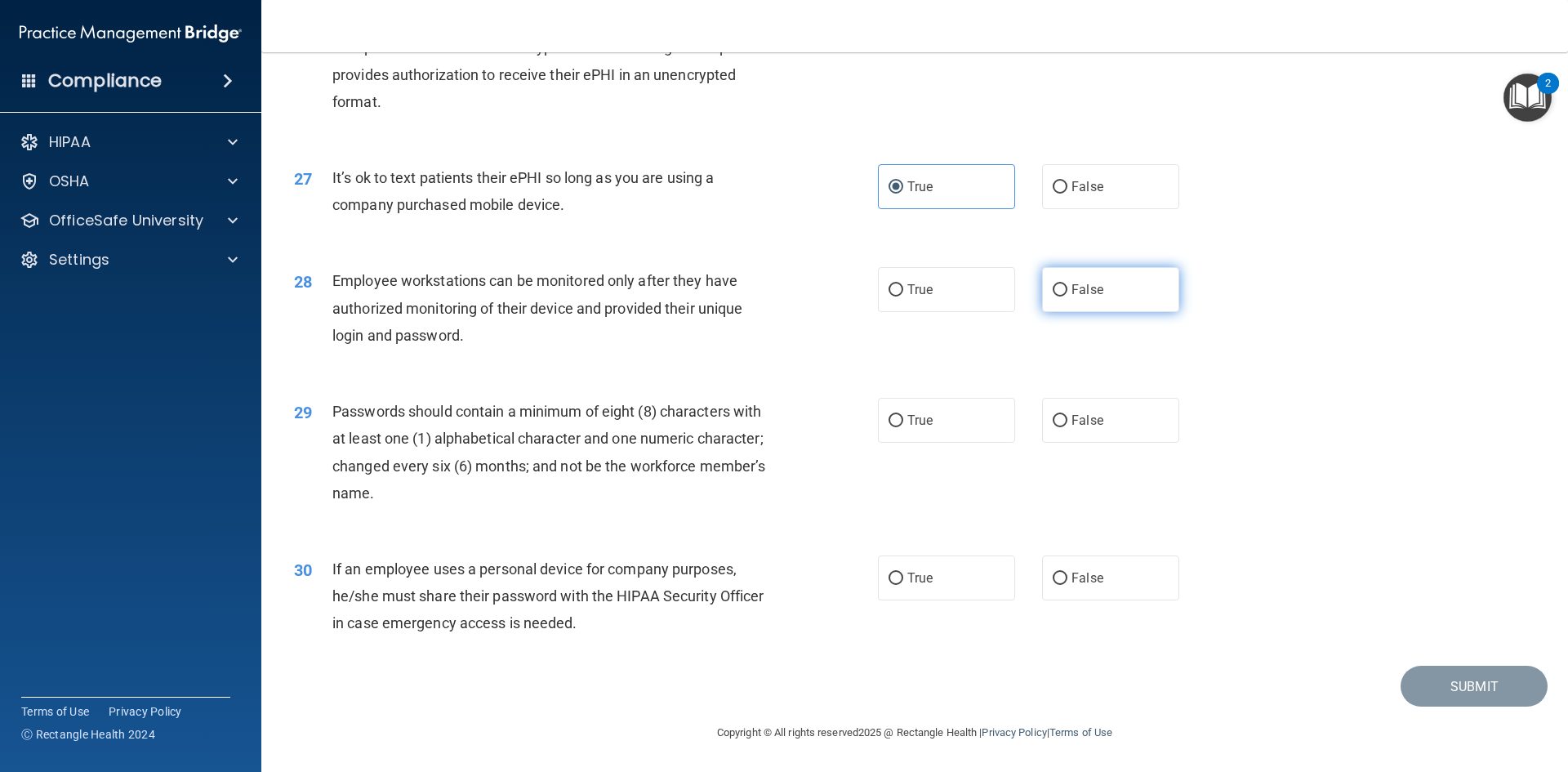
click at [1120, 296] on label "False" at bounding box center [1111, 289] width 137 height 45
click at [1067, 296] on input "False" at bounding box center [1060, 290] width 15 height 12
radio input "true"
click at [923, 431] on label "True" at bounding box center [946, 420] width 137 height 45
click at [903, 427] on input "True" at bounding box center [896, 421] width 15 height 12
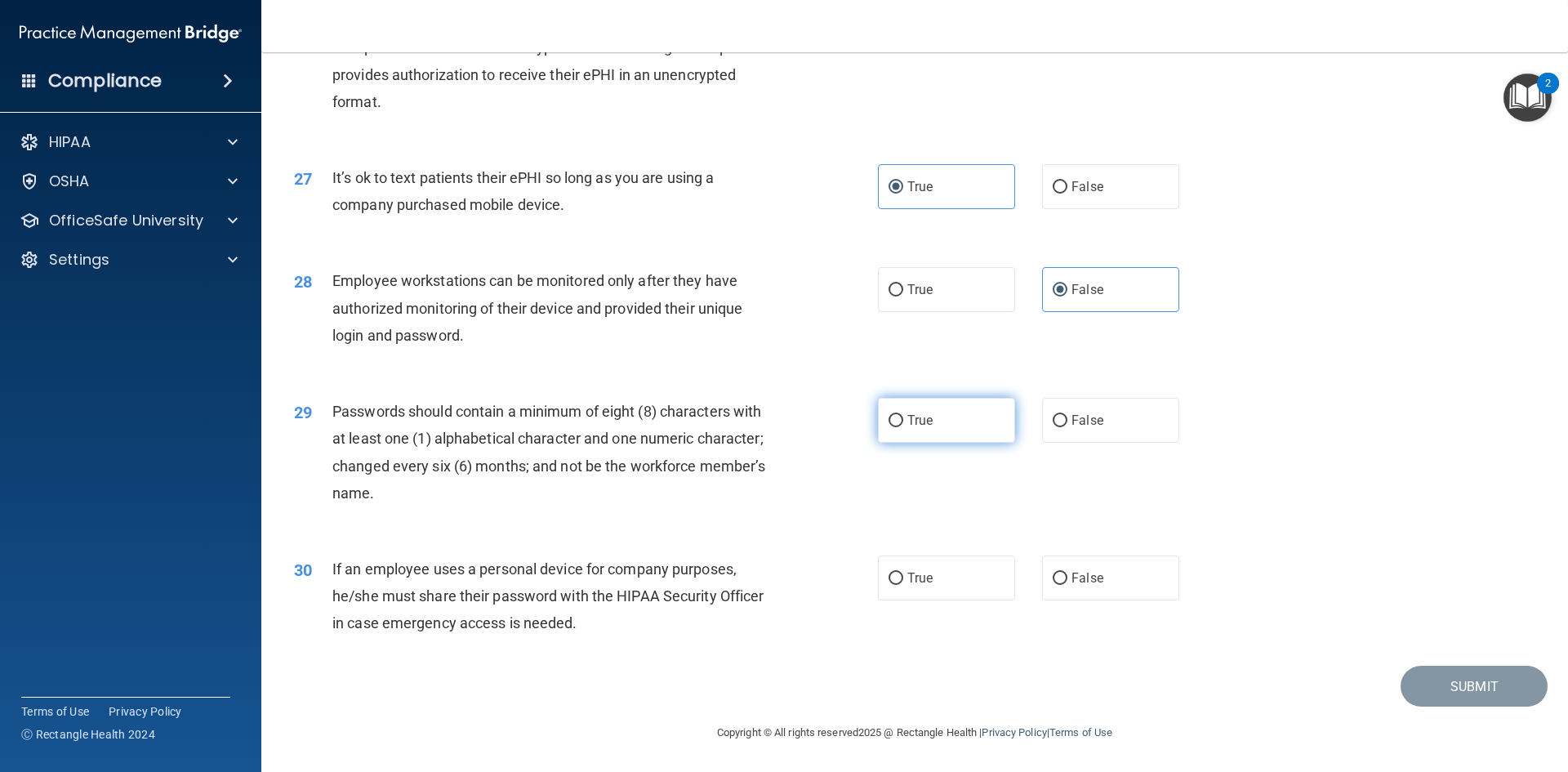
radio input "true"
click at [1110, 585] on label "False" at bounding box center [1111, 577] width 137 height 45
click at [1067, 585] on input "False" at bounding box center [1060, 579] width 15 height 12
radio input "true"
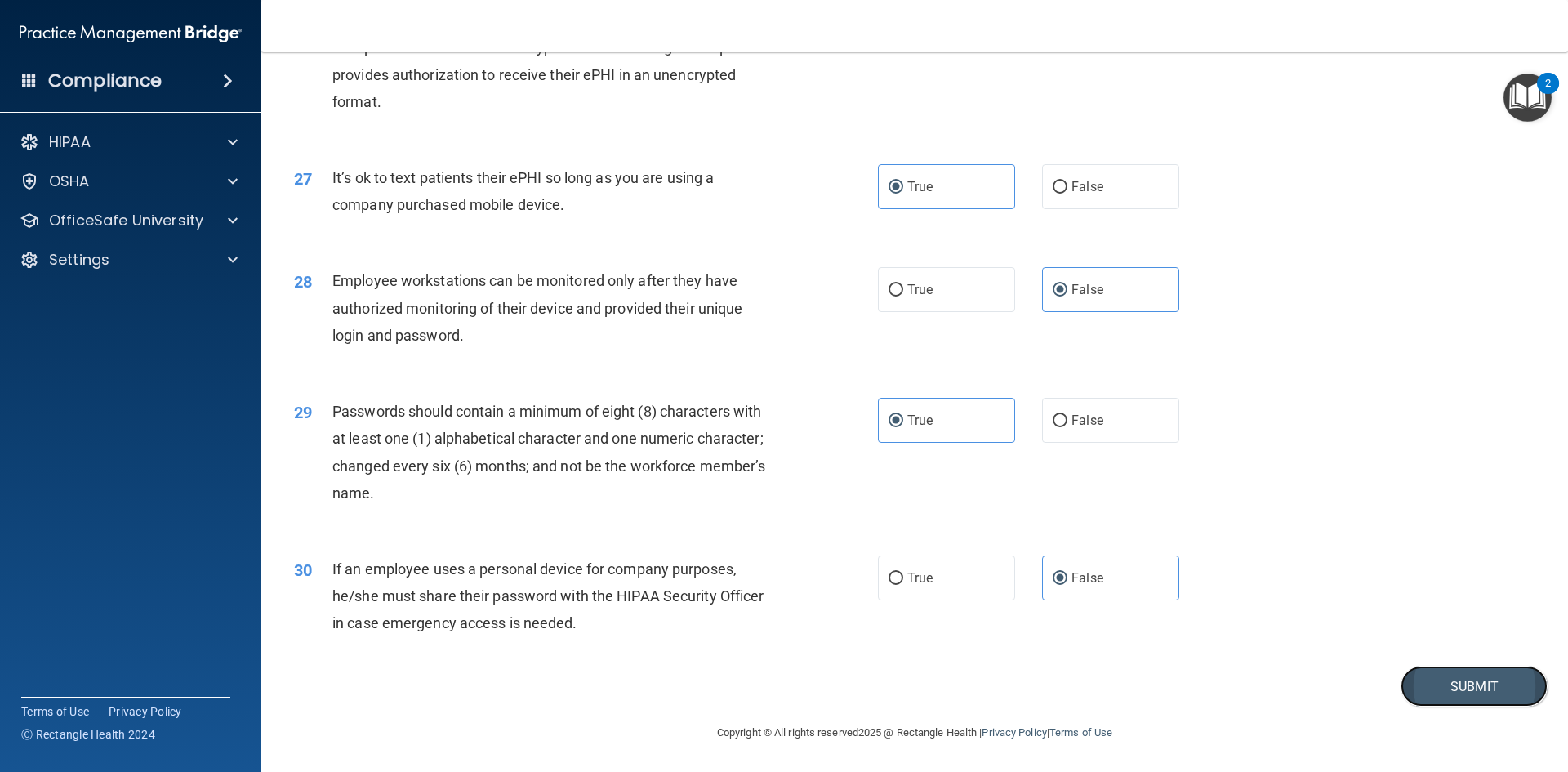
click at [1433, 678] on button "Submit" at bounding box center [1473, 687] width 147 height 42
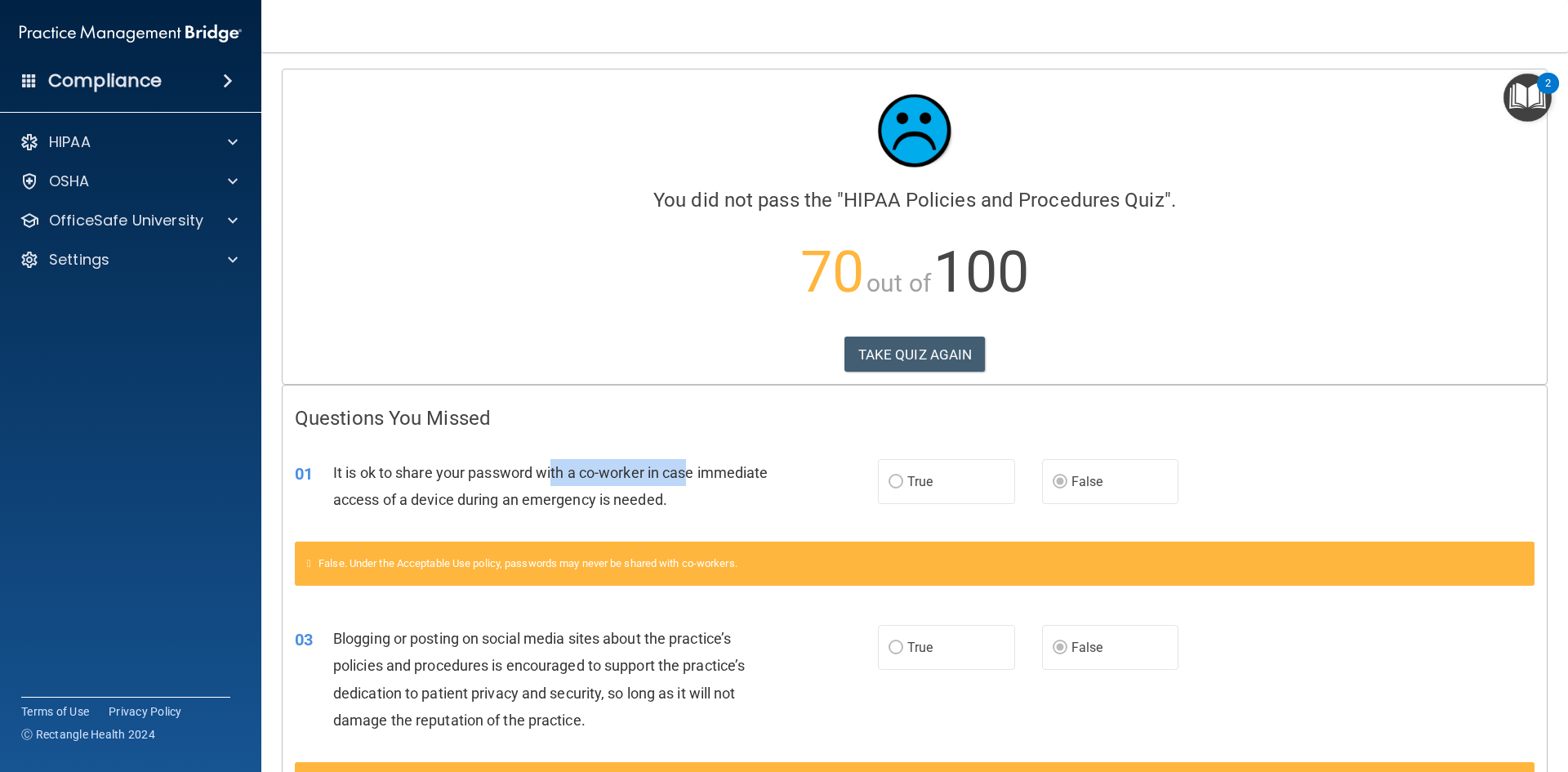
drag, startPoint x: 555, startPoint y: 474, endPoint x: 689, endPoint y: 475, distance: 134.0
click at [689, 475] on span "It is ok to share your password with a co-worker in case immediate access of a …" at bounding box center [551, 486] width 436 height 45
click at [610, 496] on span "It is ok to share your password with a co-worker in case immediate access of a …" at bounding box center [551, 486] width 436 height 45
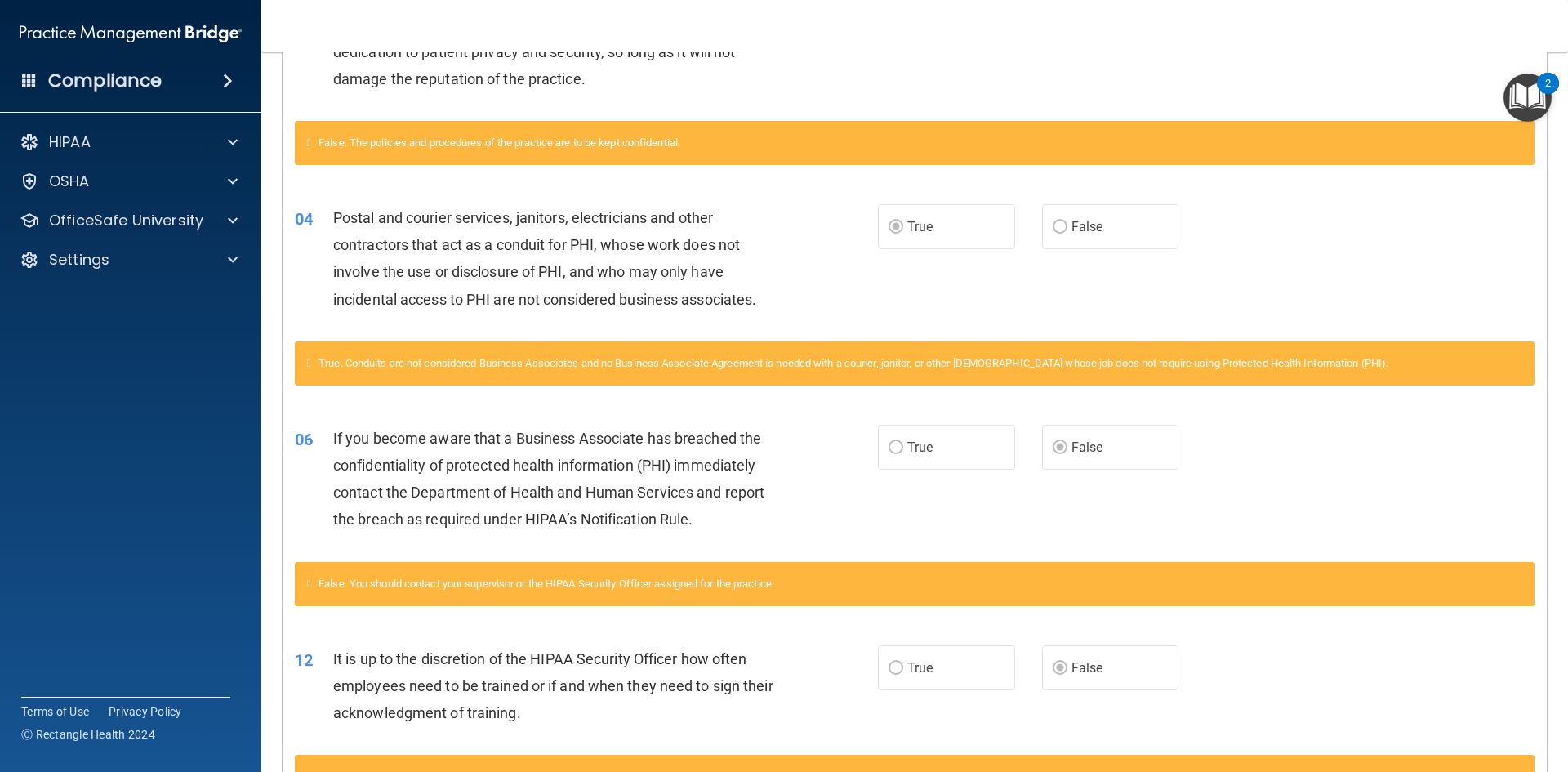
scroll to position [654, 0]
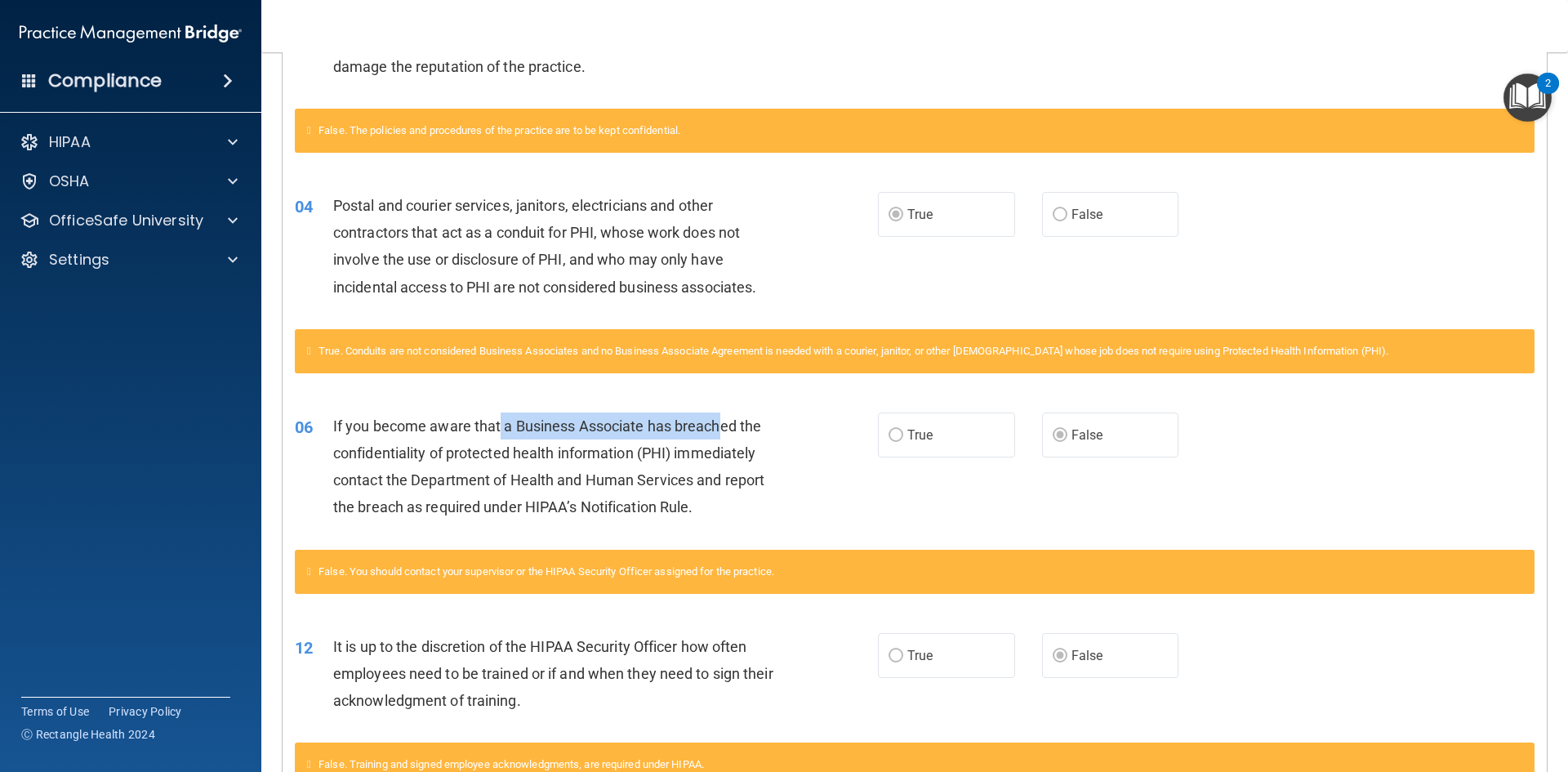
drag, startPoint x: 581, startPoint y: 427, endPoint x: 721, endPoint y: 433, distance: 140.1
click at [721, 433] on span "If you become aware that a Business Associate has breached the confidentiality …" at bounding box center [548, 467] width 431 height 99
drag, startPoint x: 496, startPoint y: 483, endPoint x: 673, endPoint y: 481, distance: 177.0
click at [673, 481] on span "If you become aware that a Business Associate has breached the confidentiality …" at bounding box center [548, 467] width 431 height 99
click at [626, 502] on span "If you become aware that a Business Associate has breached the confidentiality …" at bounding box center [548, 467] width 431 height 99
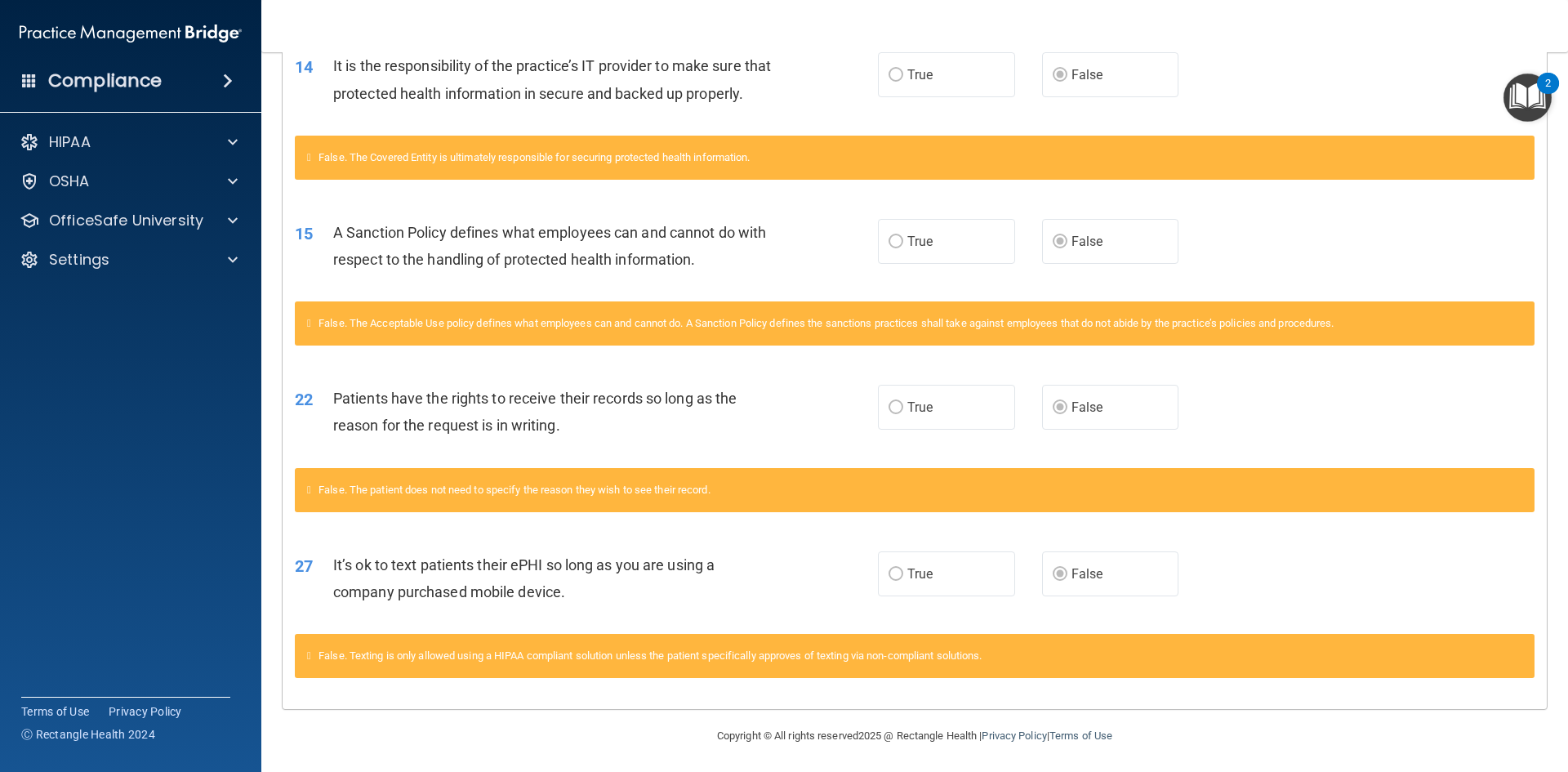
scroll to position [1458, 0]
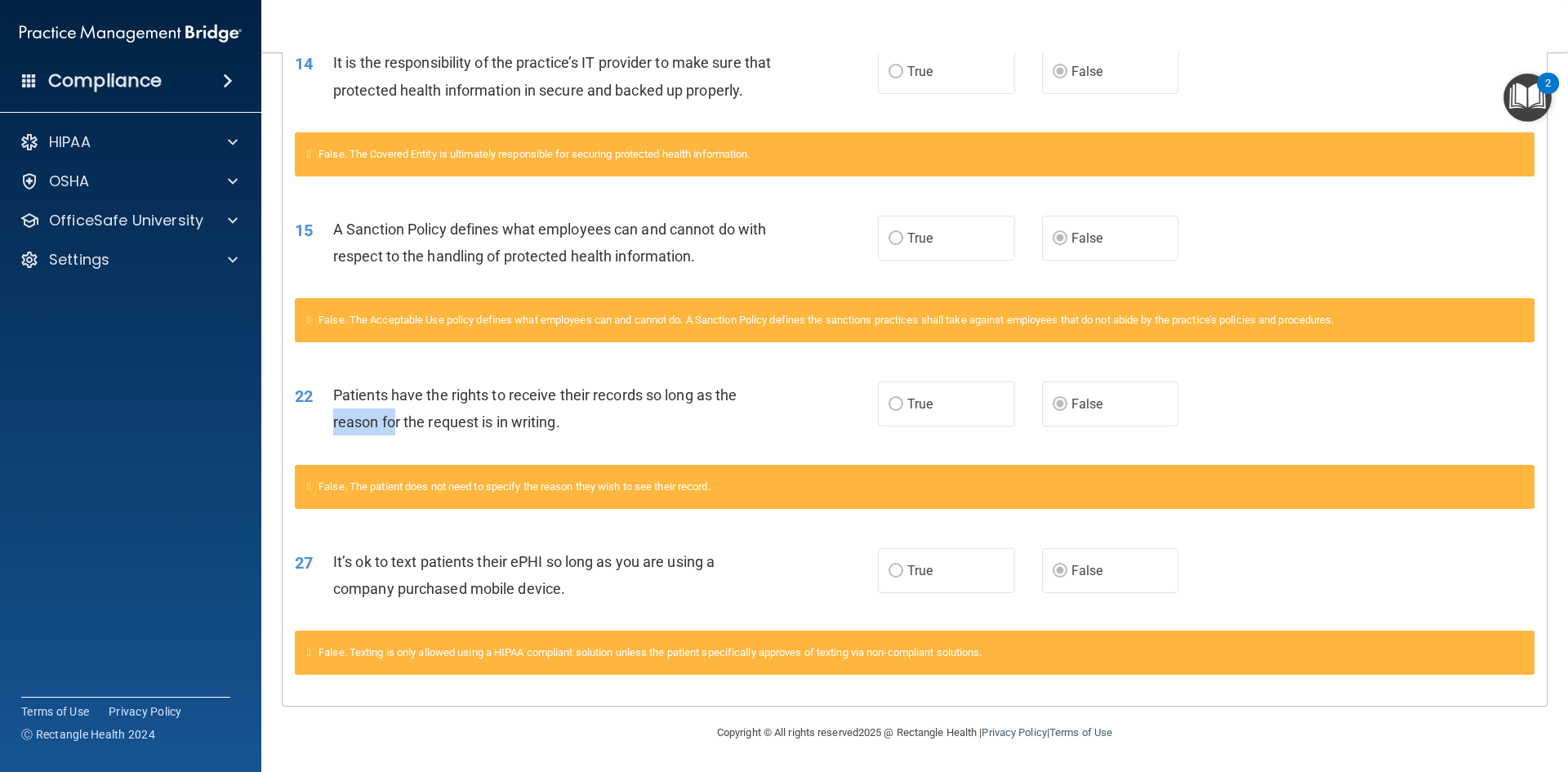
drag, startPoint x: 323, startPoint y: 429, endPoint x: 396, endPoint y: 427, distance: 73.0
click at [396, 427] on div "22 Patients have the rights to receive their records so long as the reason for …" at bounding box center [586, 413] width 633 height 63
click at [437, 418] on span "Patients have the rights to receive their records so long as the reason for the…" at bounding box center [535, 408] width 403 height 45
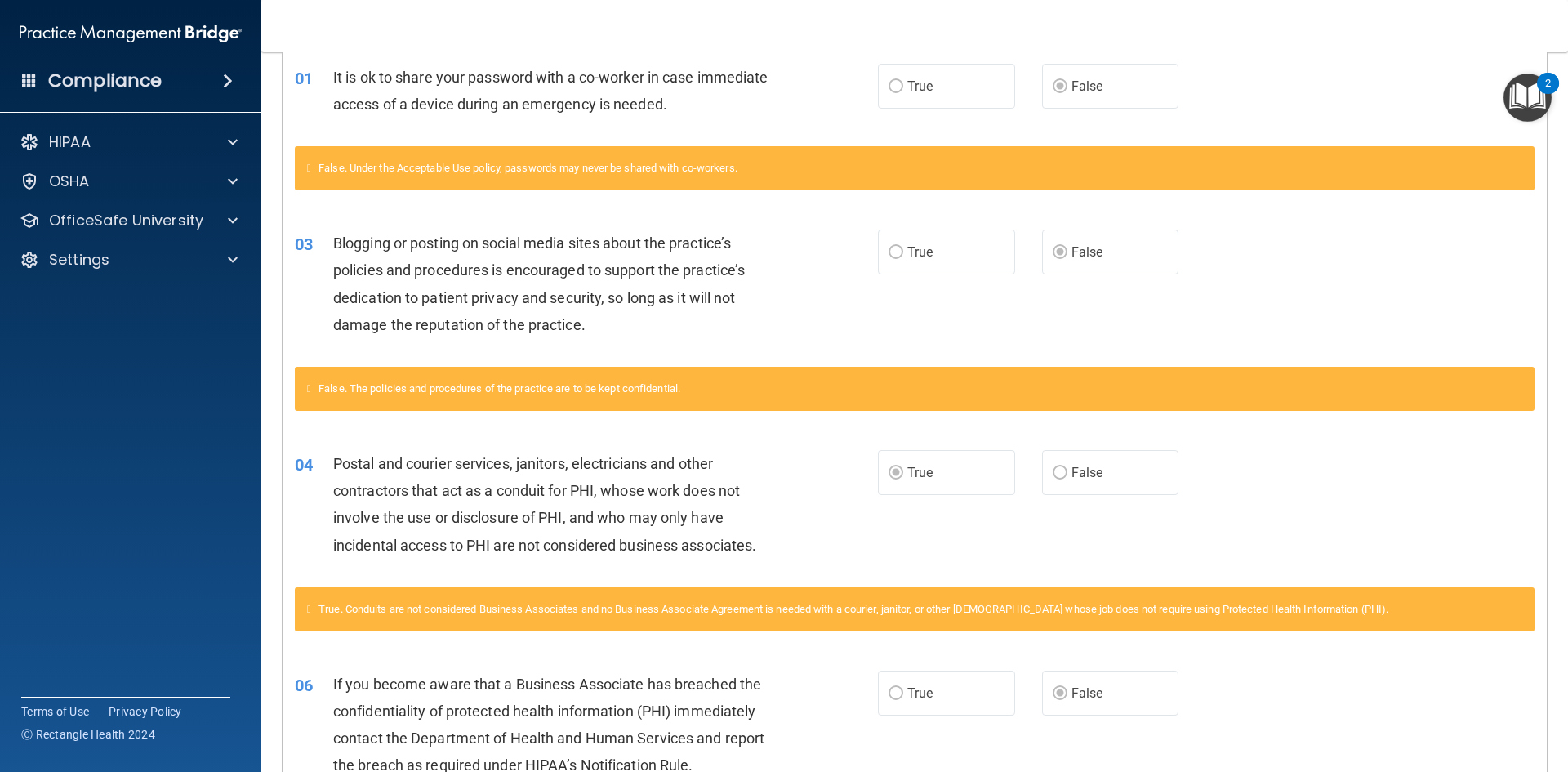
scroll to position [0, 0]
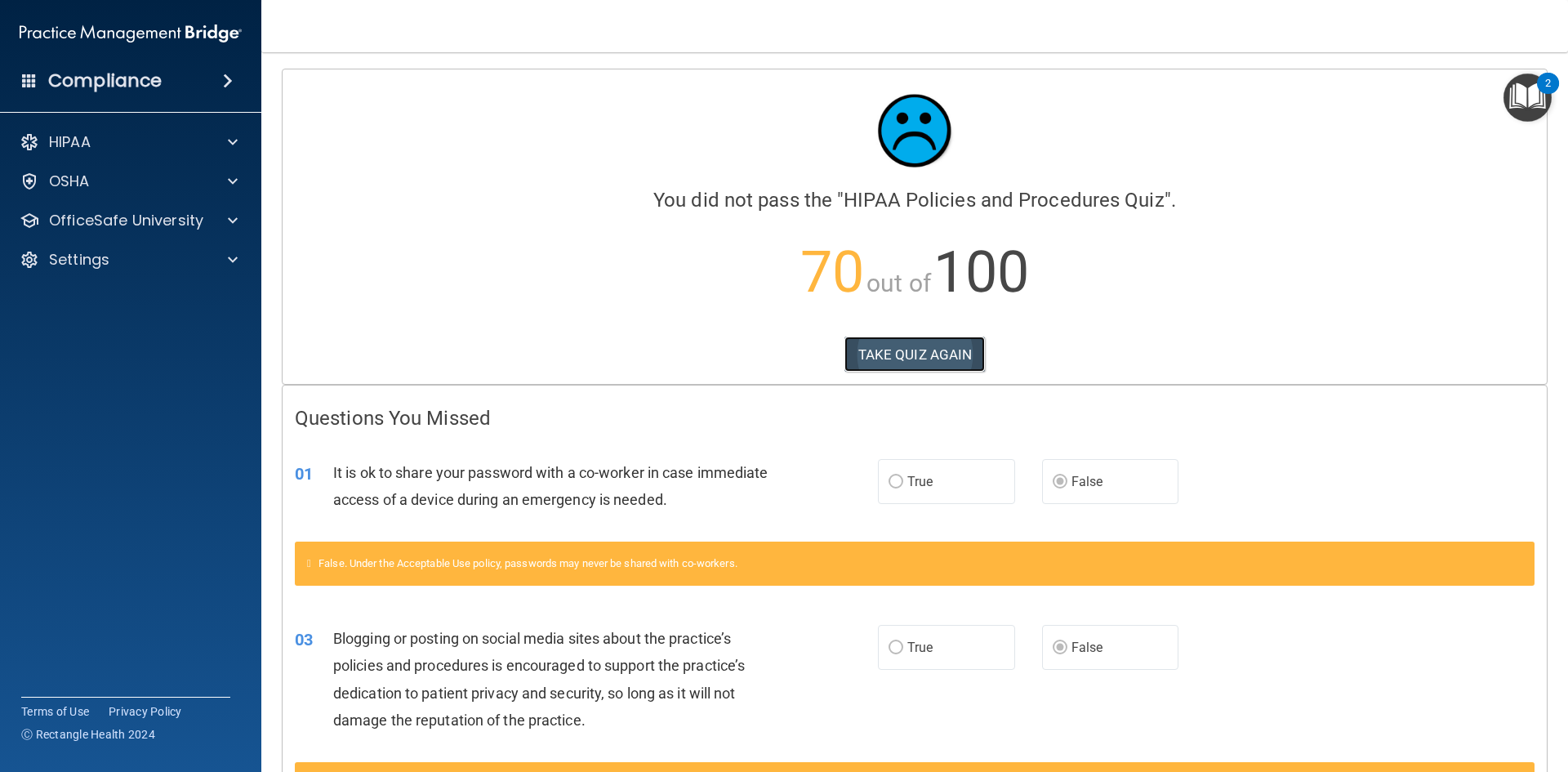
click at [953, 354] on button "TAKE QUIZ AGAIN" at bounding box center [915, 354] width 141 height 36
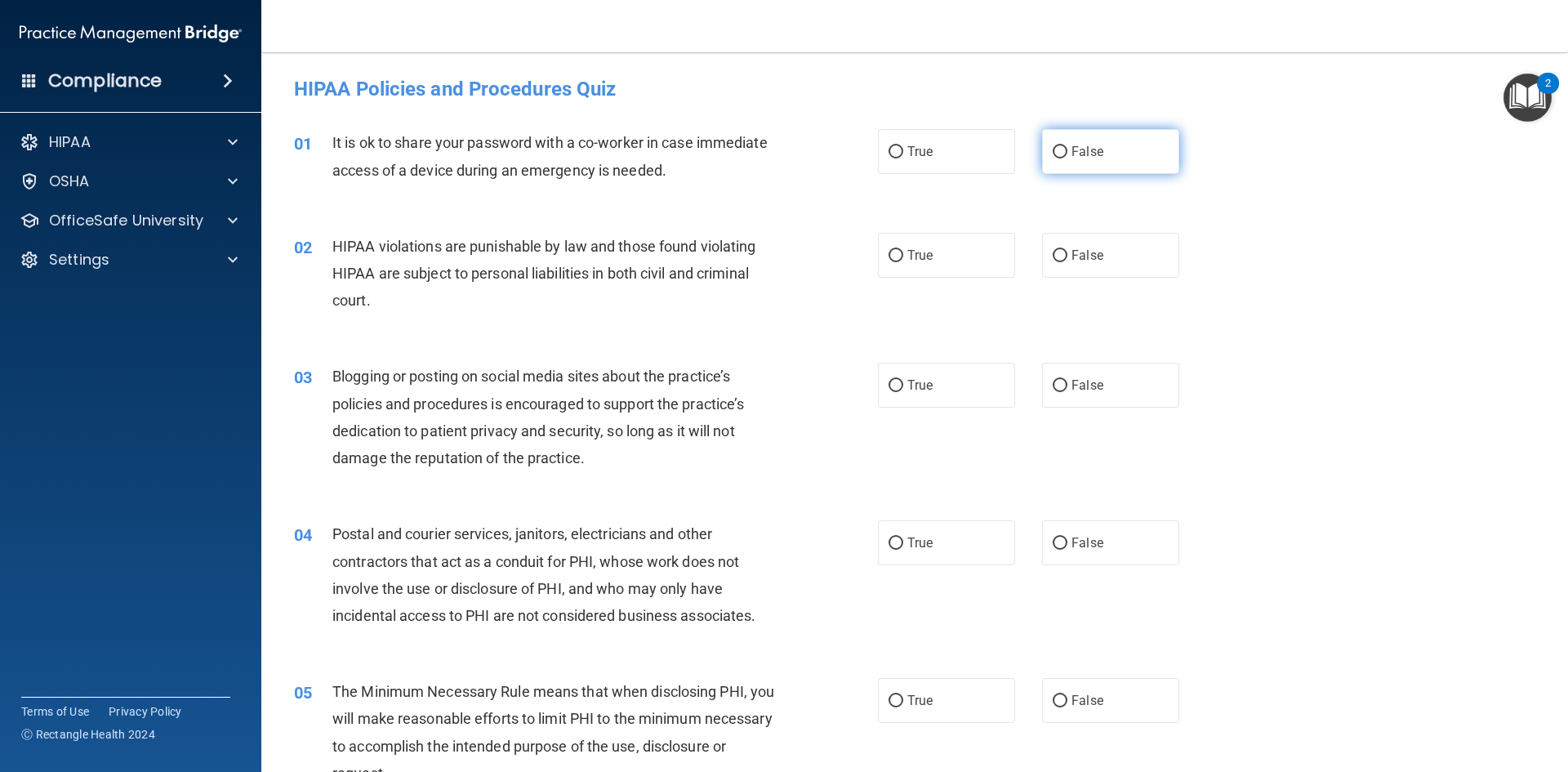
drag, startPoint x: 1090, startPoint y: 156, endPoint x: 1080, endPoint y: 155, distance: 10.0
click at [1090, 156] on span "False" at bounding box center [1088, 152] width 32 height 15
click at [1067, 156] on input "False" at bounding box center [1060, 152] width 15 height 12
radio input "true"
click at [908, 244] on label "True" at bounding box center [946, 255] width 137 height 45
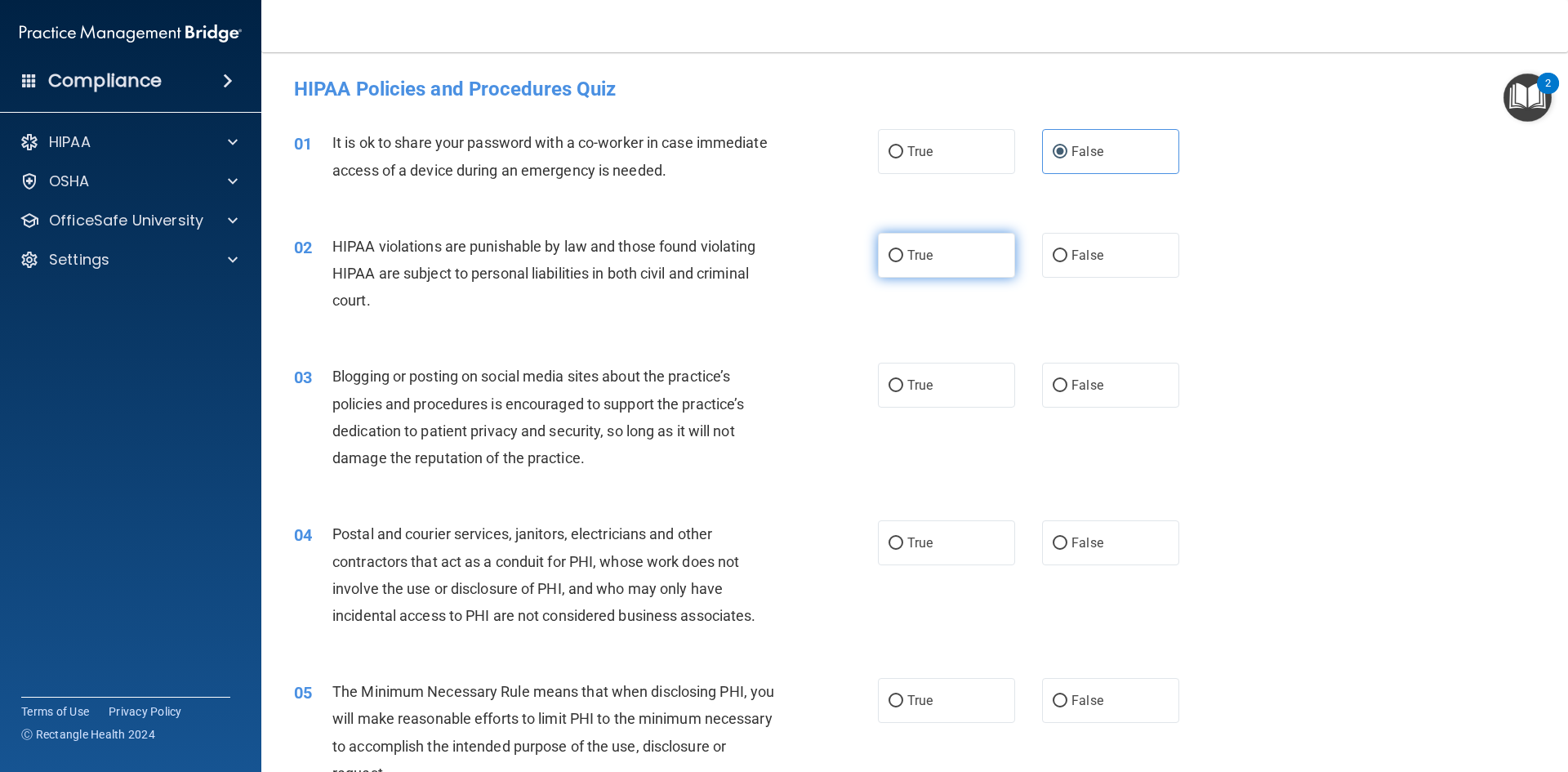
click at [903, 250] on input "True" at bounding box center [896, 256] width 15 height 12
radio input "true"
click at [1141, 394] on label "False" at bounding box center [1111, 385] width 137 height 45
click at [1067, 392] on input "False" at bounding box center [1060, 386] width 15 height 12
radio input "true"
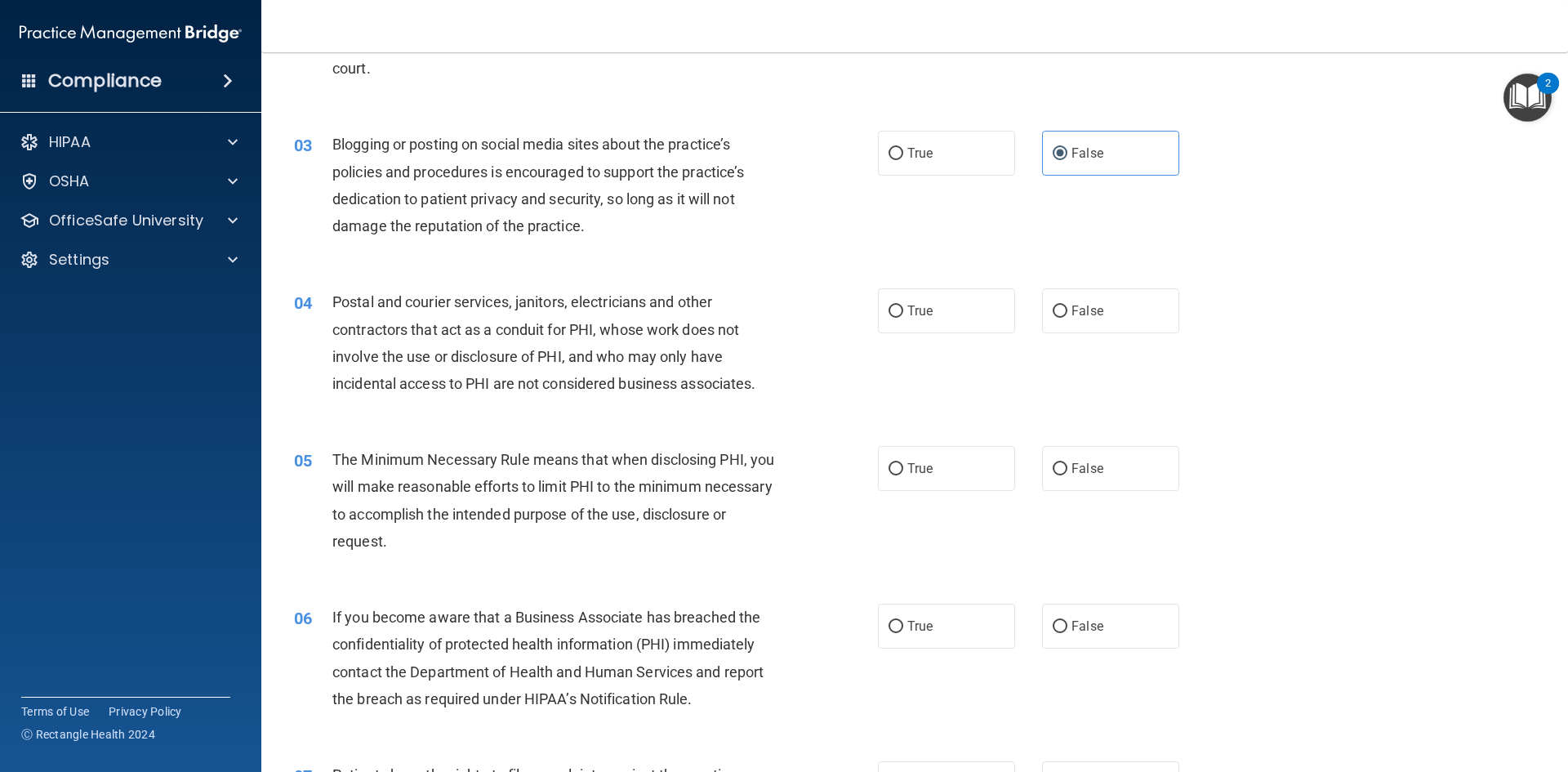
scroll to position [245, 0]
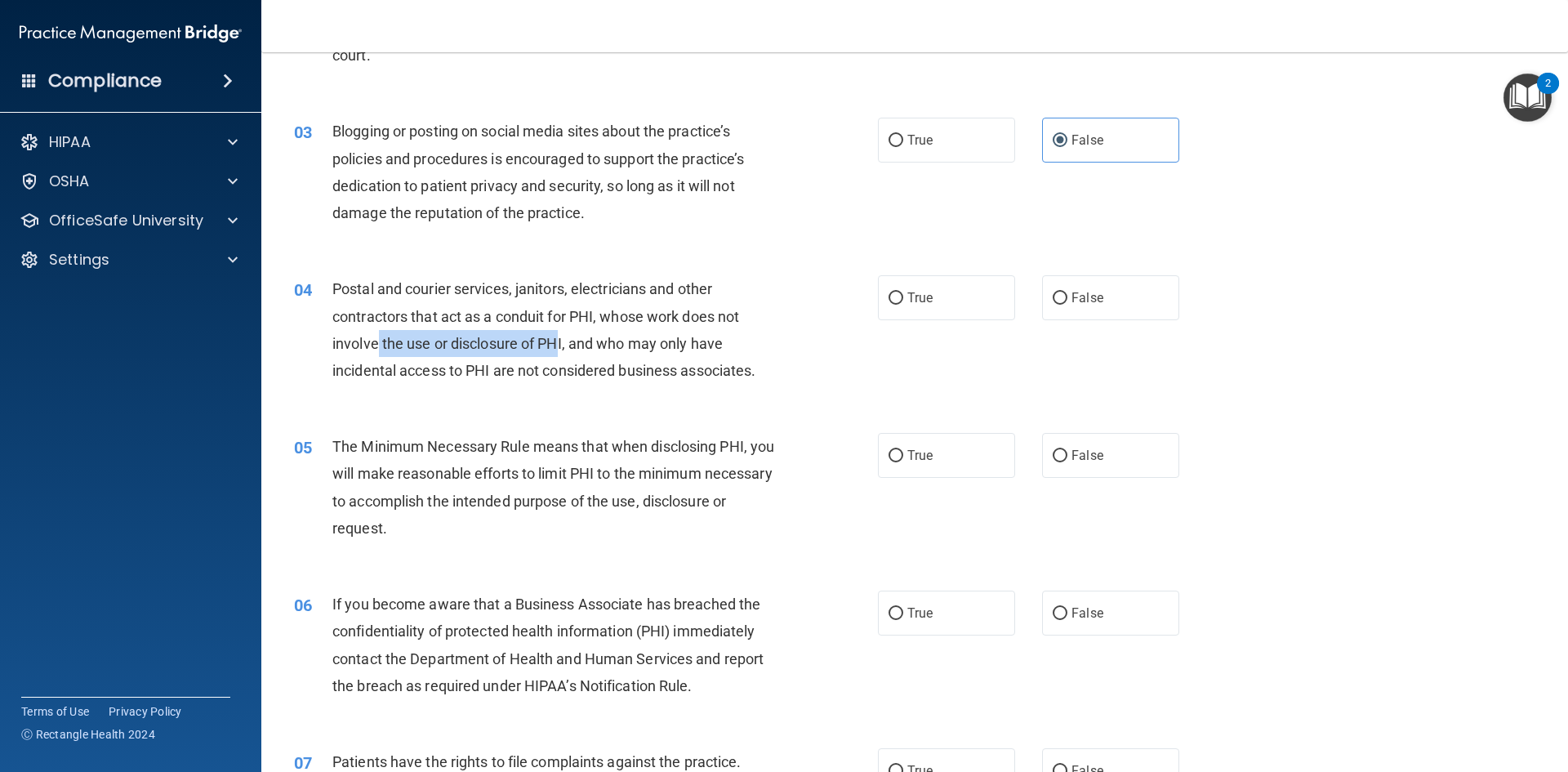
drag, startPoint x: 378, startPoint y: 345, endPoint x: 573, endPoint y: 345, distance: 195.0
click at [559, 344] on span "Postal and courier services, janitors, electricians and other contractors that …" at bounding box center [543, 330] width 423 height 99
click at [590, 345] on span "Postal and courier services, janitors, electricians and other contractors that …" at bounding box center [543, 330] width 423 height 99
click at [1074, 303] on span "False" at bounding box center [1088, 297] width 32 height 15
click at [1067, 303] on input "False" at bounding box center [1060, 298] width 15 height 12
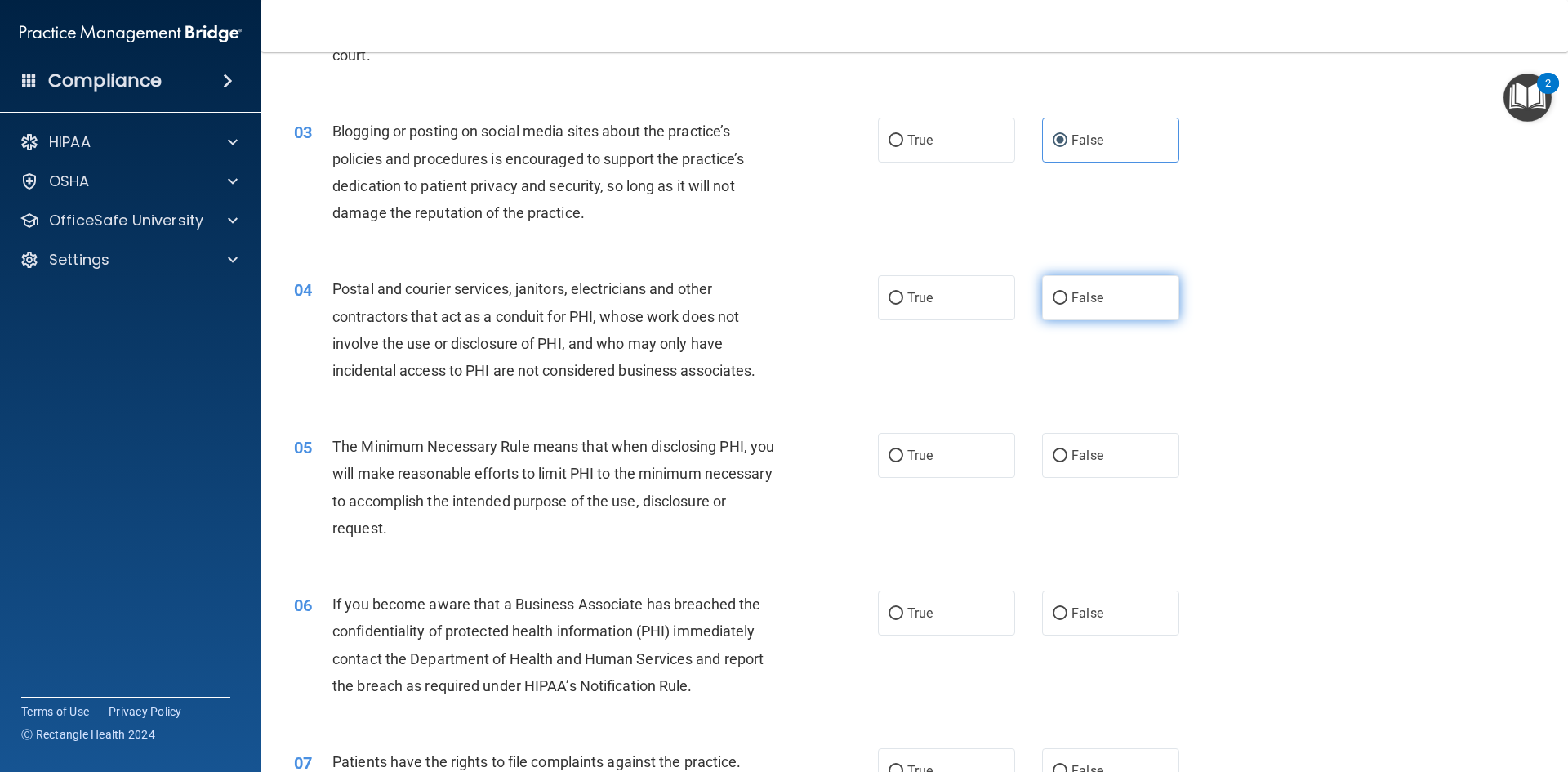
radio input "true"
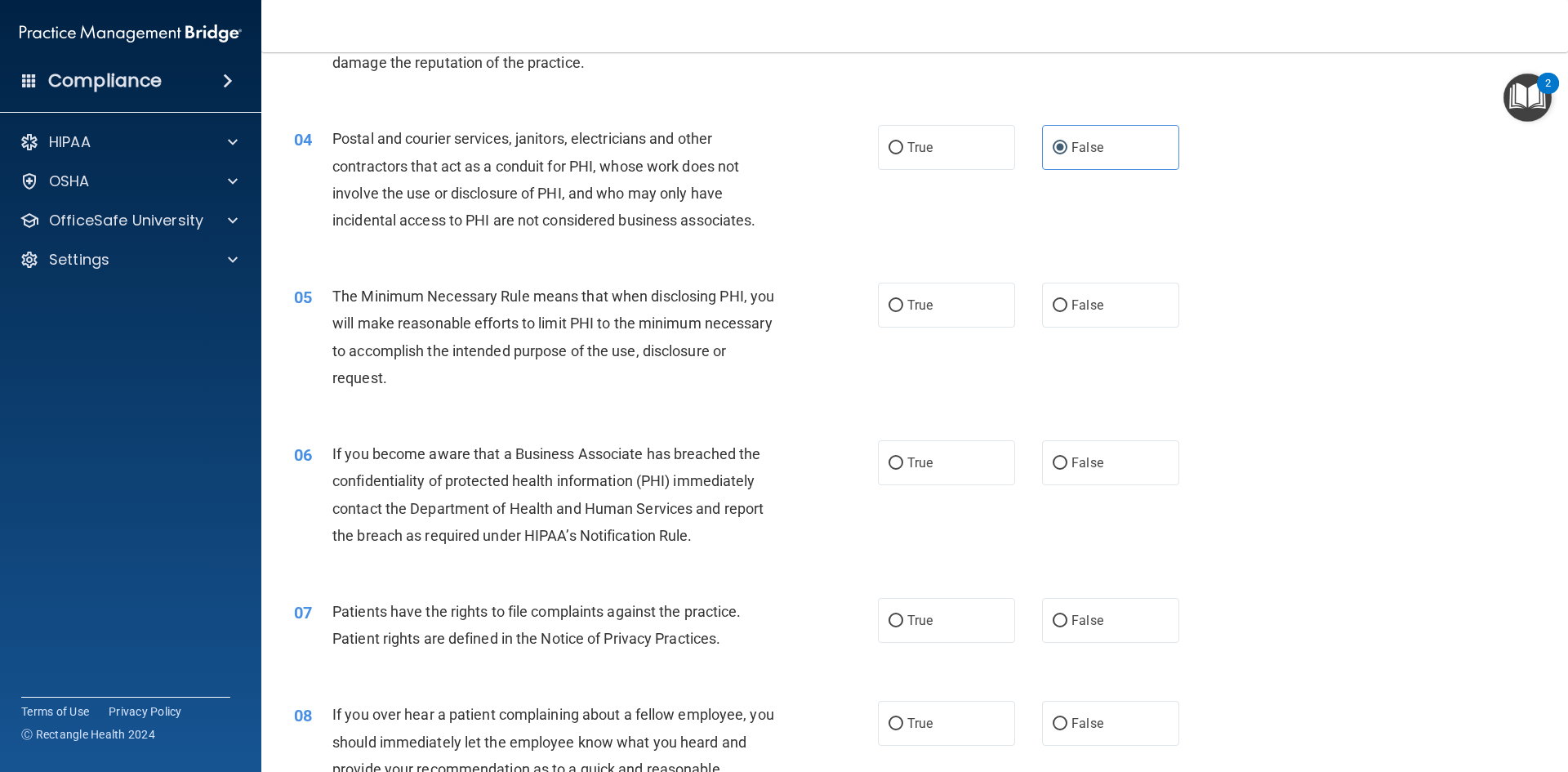
scroll to position [408, 0]
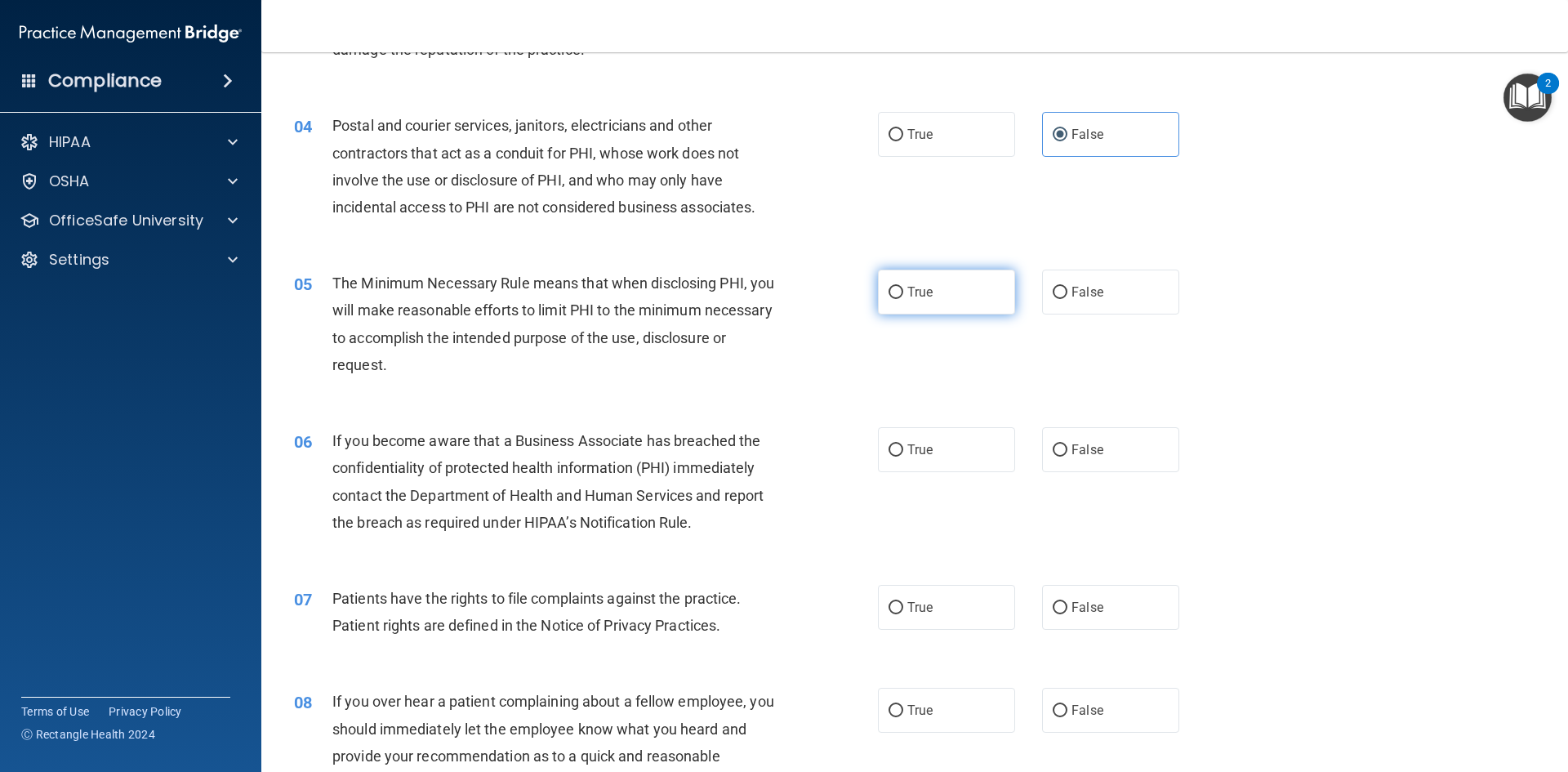
click at [927, 296] on span "True" at bounding box center [919, 292] width 26 height 15
click at [903, 296] on input "True" at bounding box center [896, 293] width 15 height 12
radio input "true"
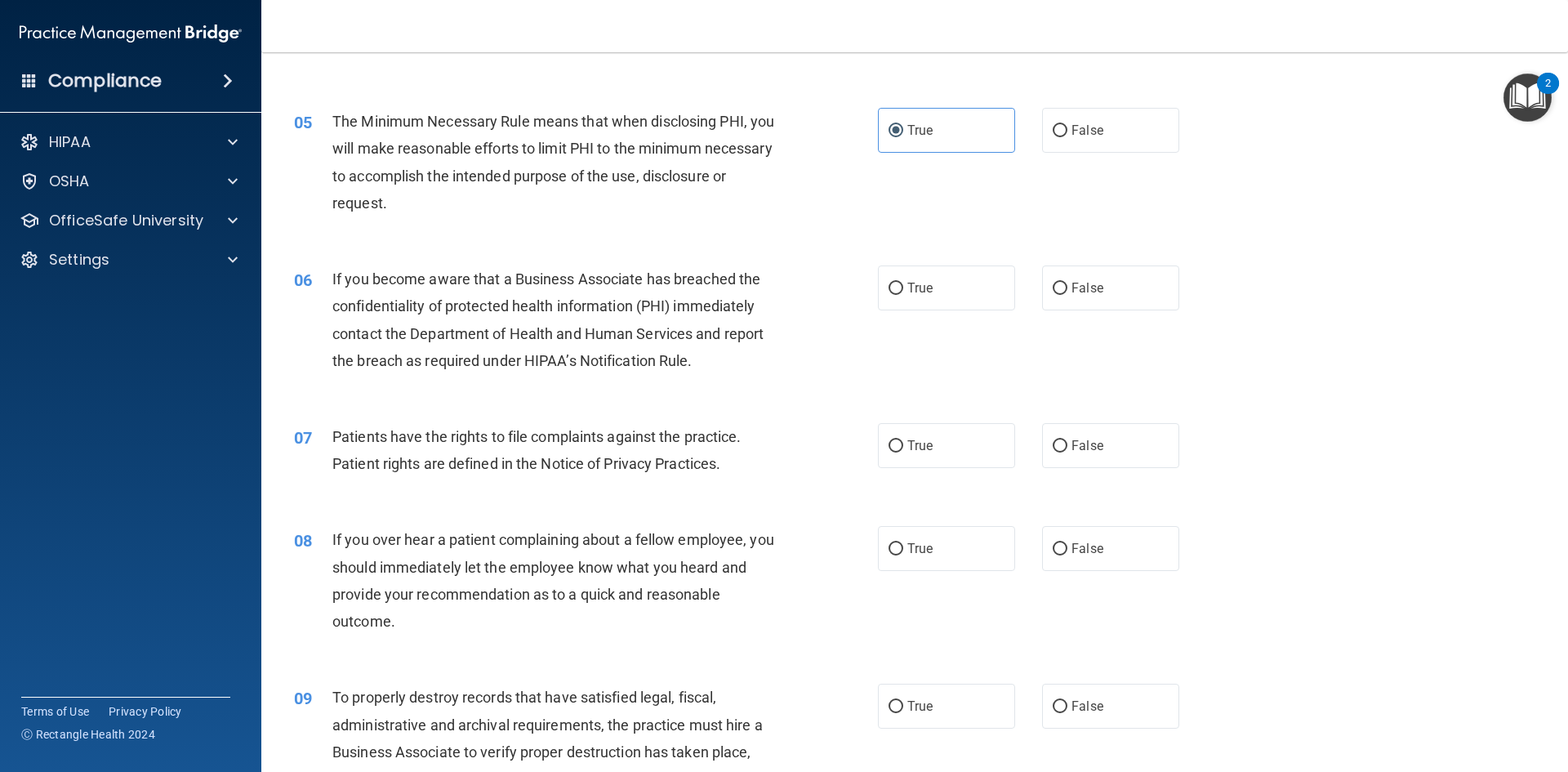
scroll to position [572, 0]
click at [1113, 282] on label "False" at bounding box center [1111, 286] width 137 height 45
click at [1067, 282] on input "False" at bounding box center [1060, 287] width 15 height 12
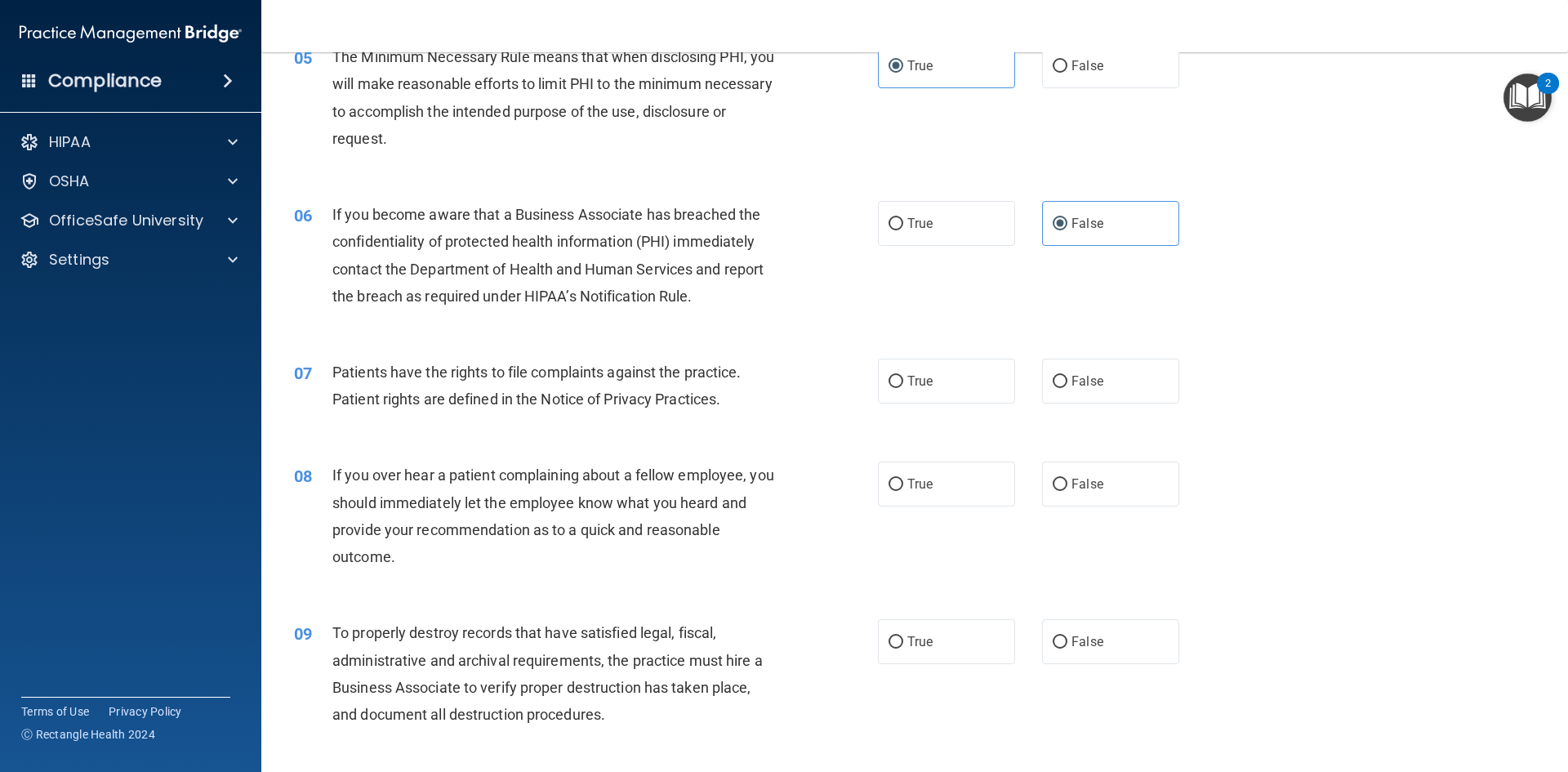
scroll to position [735, 0]
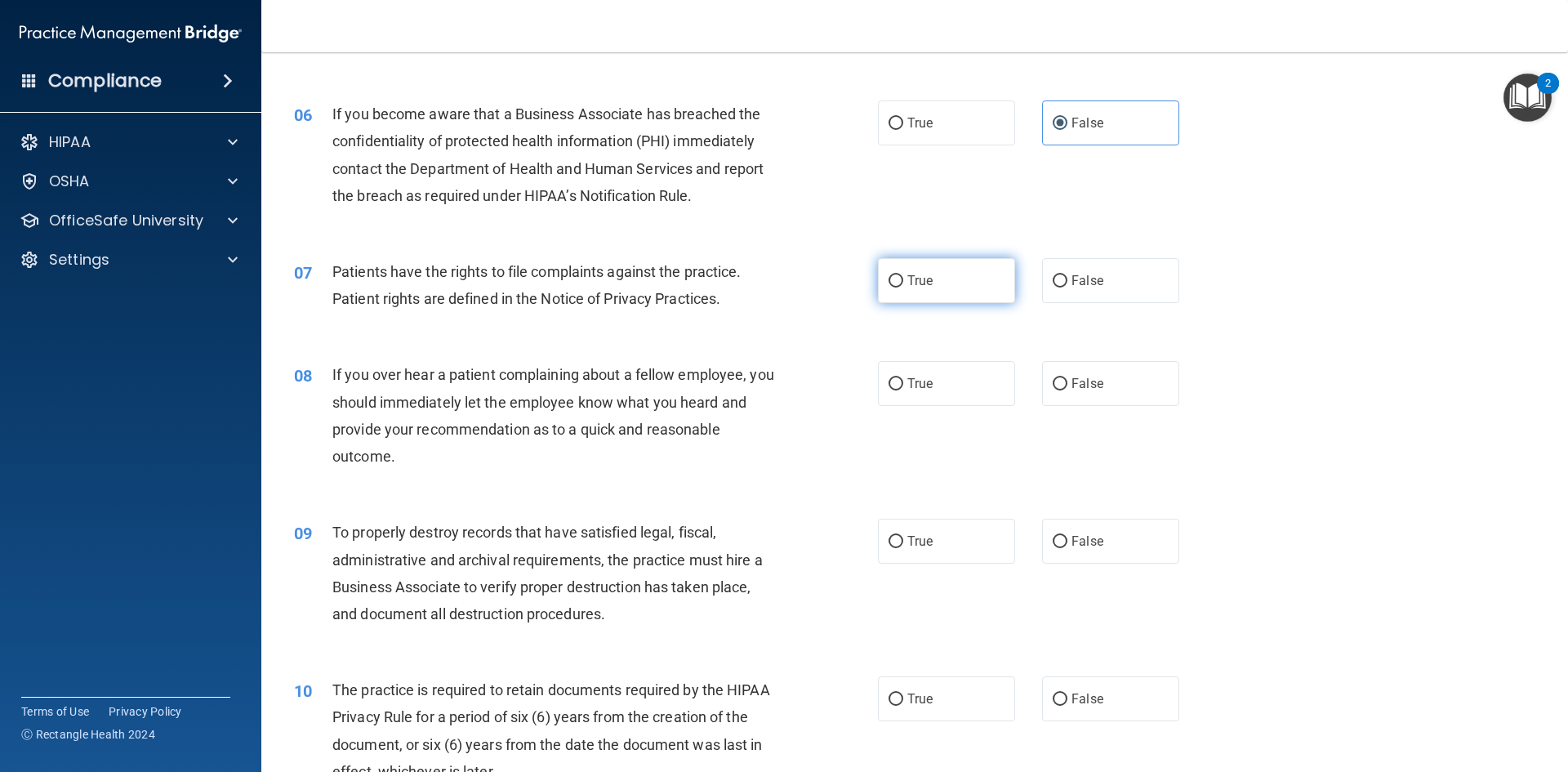
click at [955, 288] on label "True" at bounding box center [946, 280] width 137 height 45
click at [903, 288] on input "True" at bounding box center [896, 281] width 15 height 12
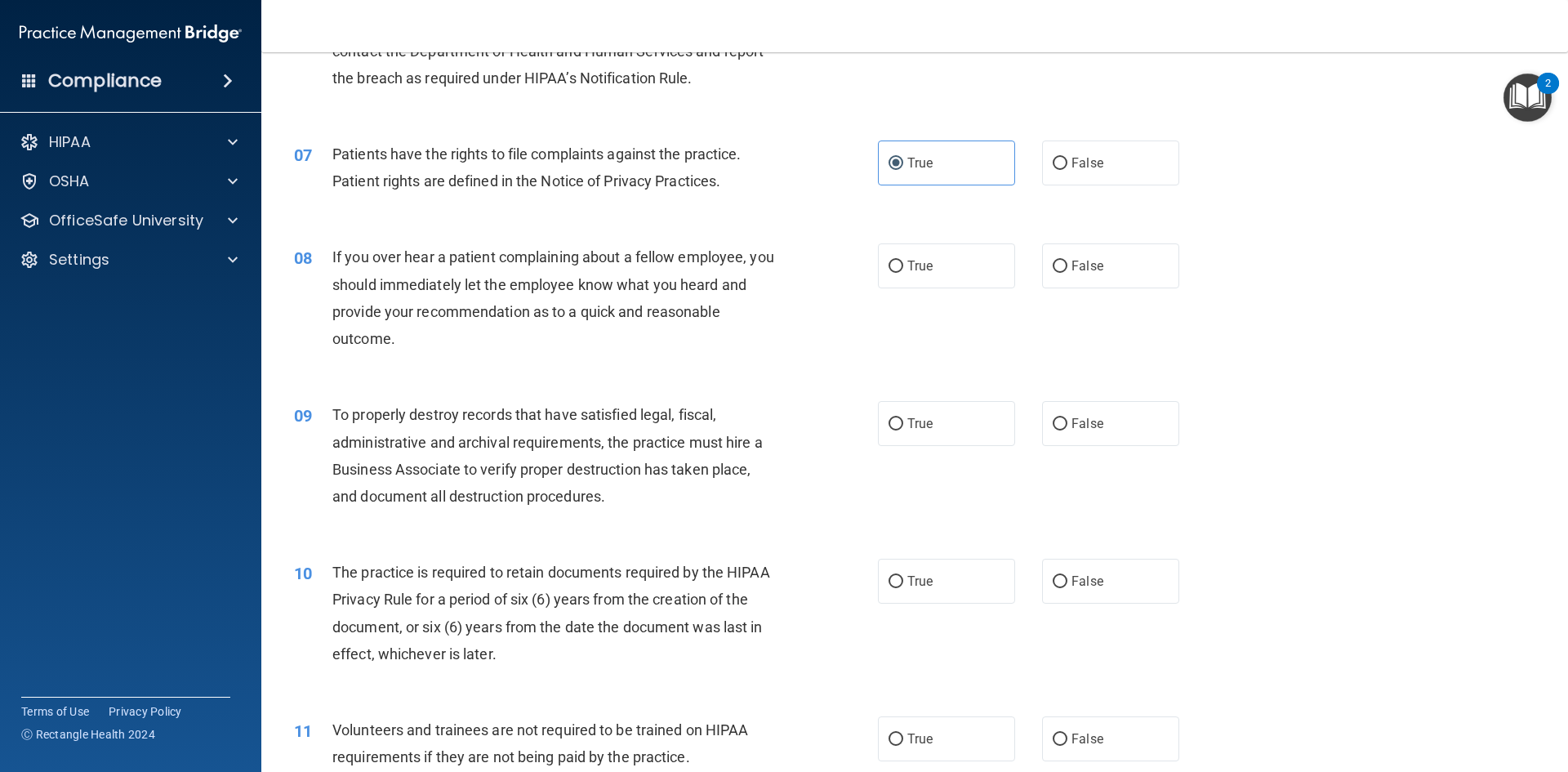
scroll to position [899, 0]
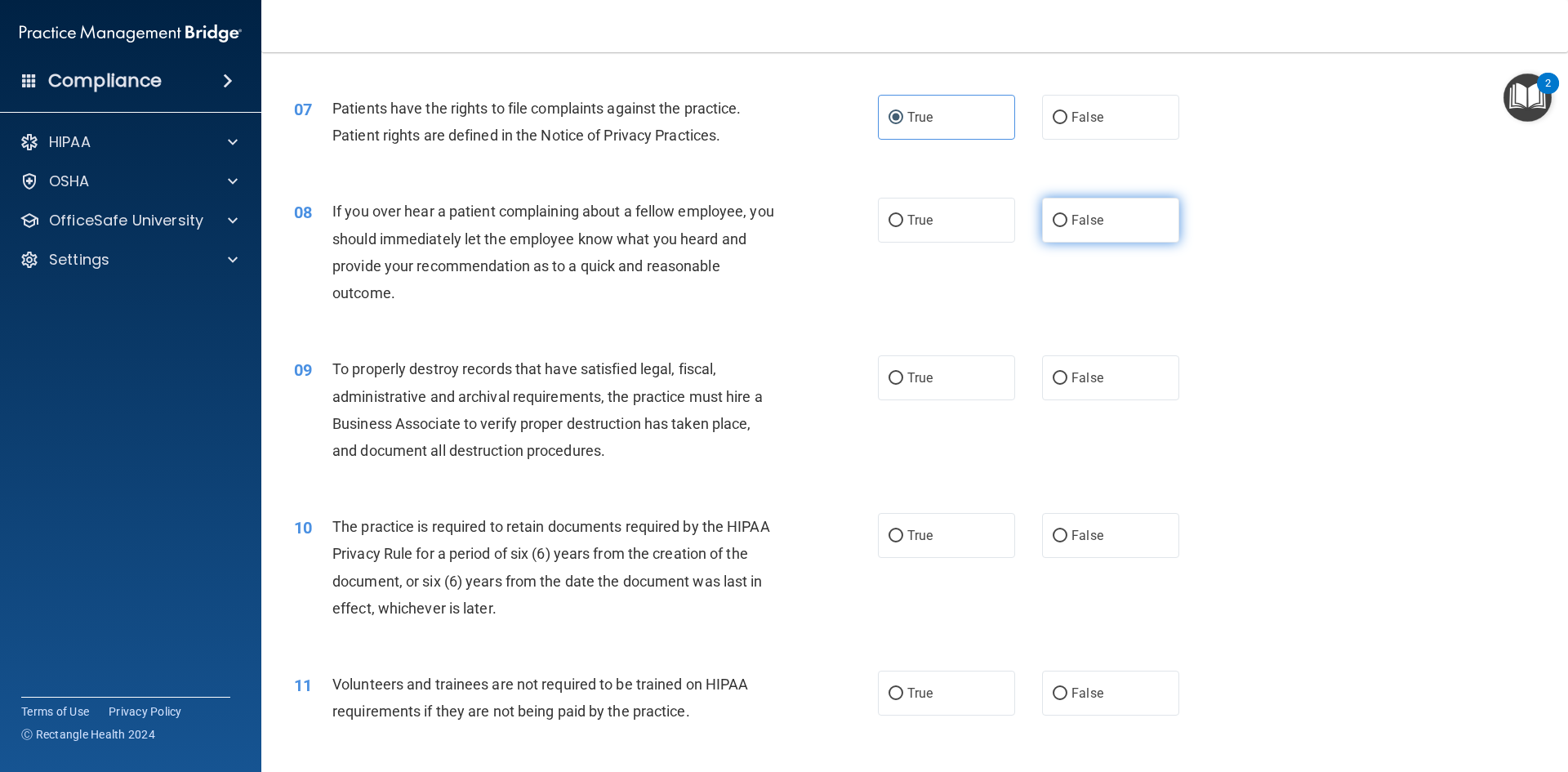
click at [1091, 226] on span "False" at bounding box center [1088, 220] width 32 height 15
click at [1067, 226] on input "False" at bounding box center [1060, 221] width 15 height 12
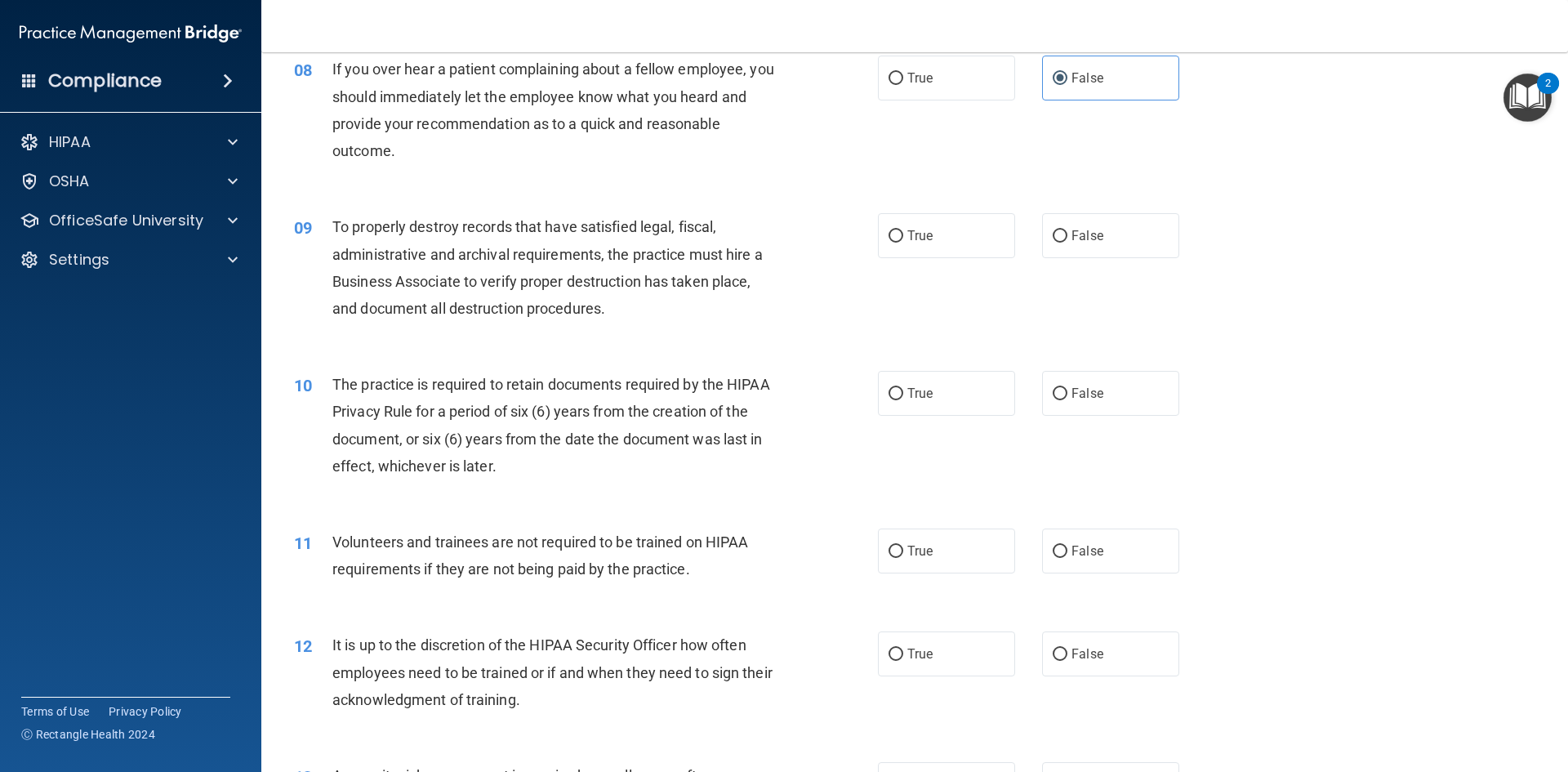
scroll to position [1062, 0]
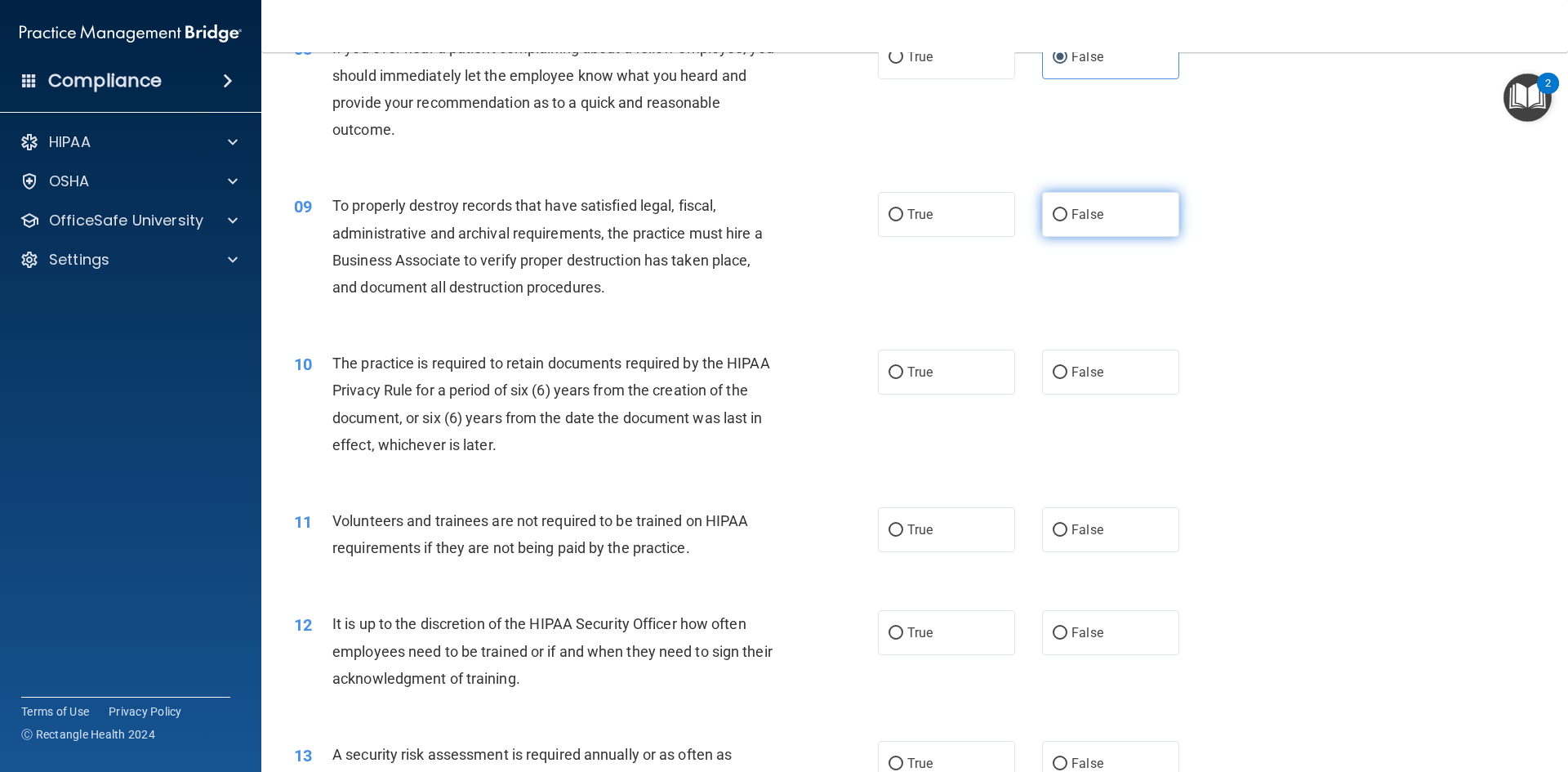
click at [1080, 226] on label "False" at bounding box center [1111, 214] width 137 height 45
click at [1067, 222] on input "False" at bounding box center [1060, 215] width 15 height 12
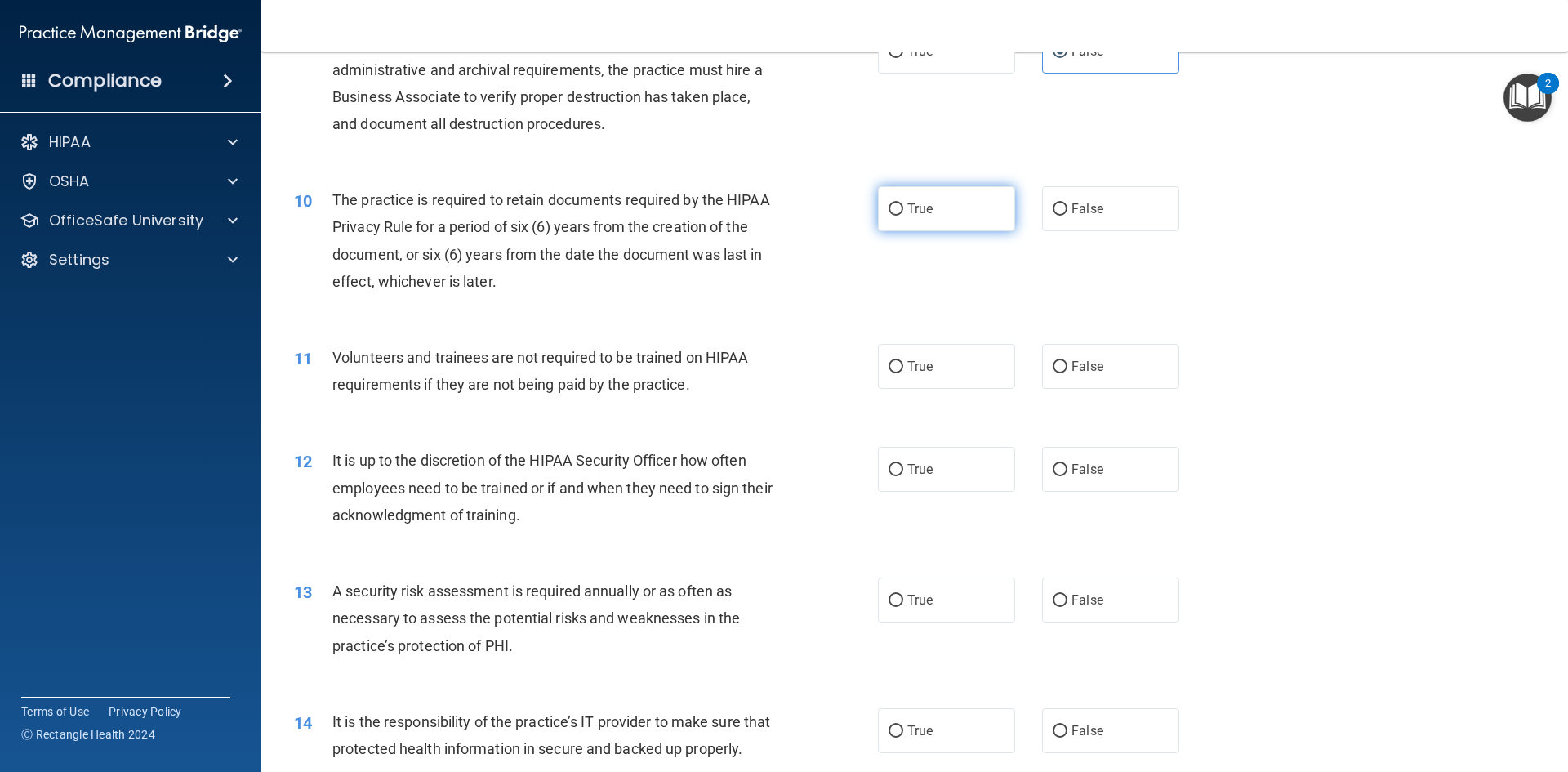
click at [933, 207] on label "True" at bounding box center [946, 208] width 137 height 45
click at [903, 207] on input "True" at bounding box center [896, 209] width 15 height 12
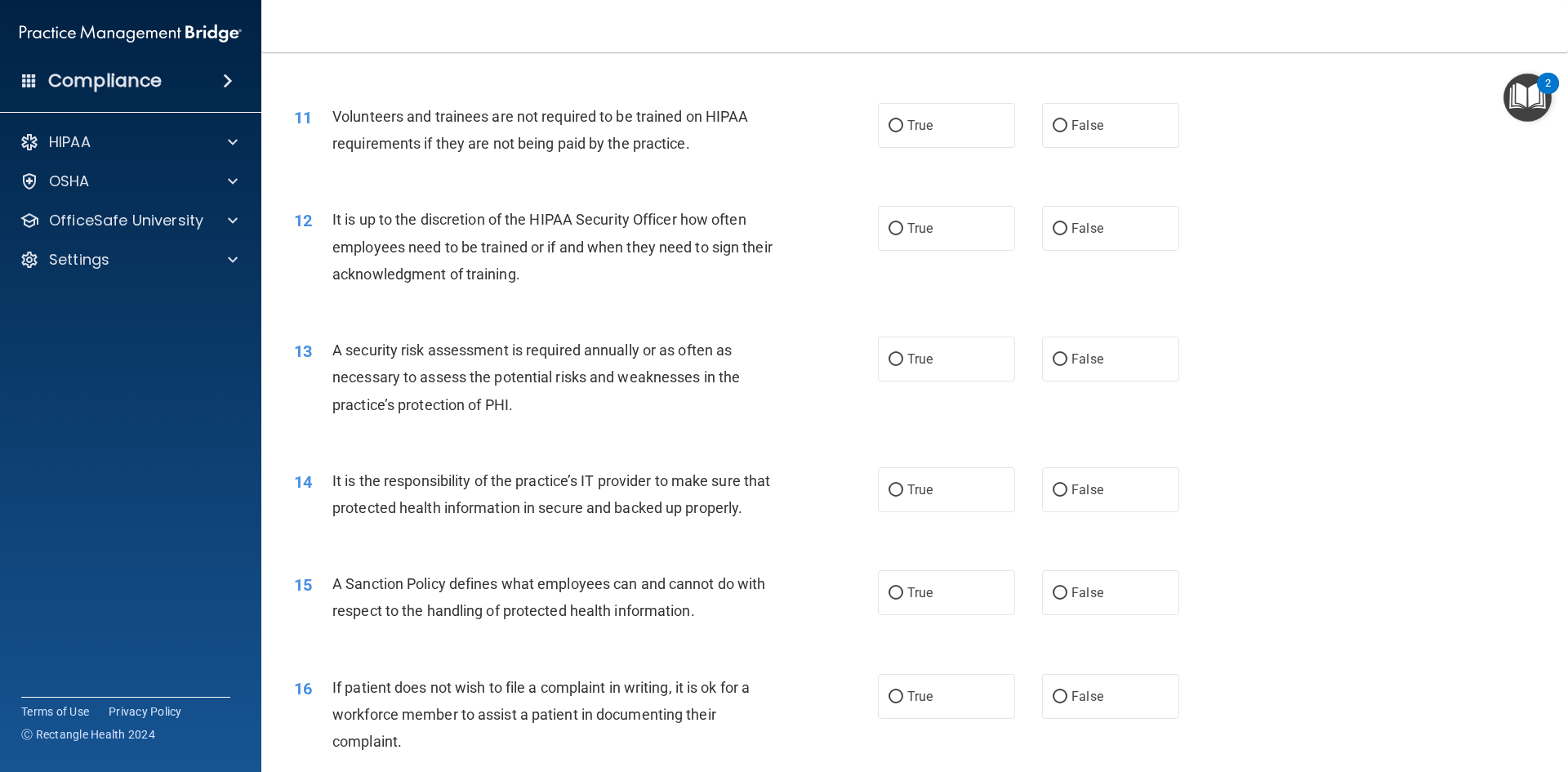
scroll to position [1470, 0]
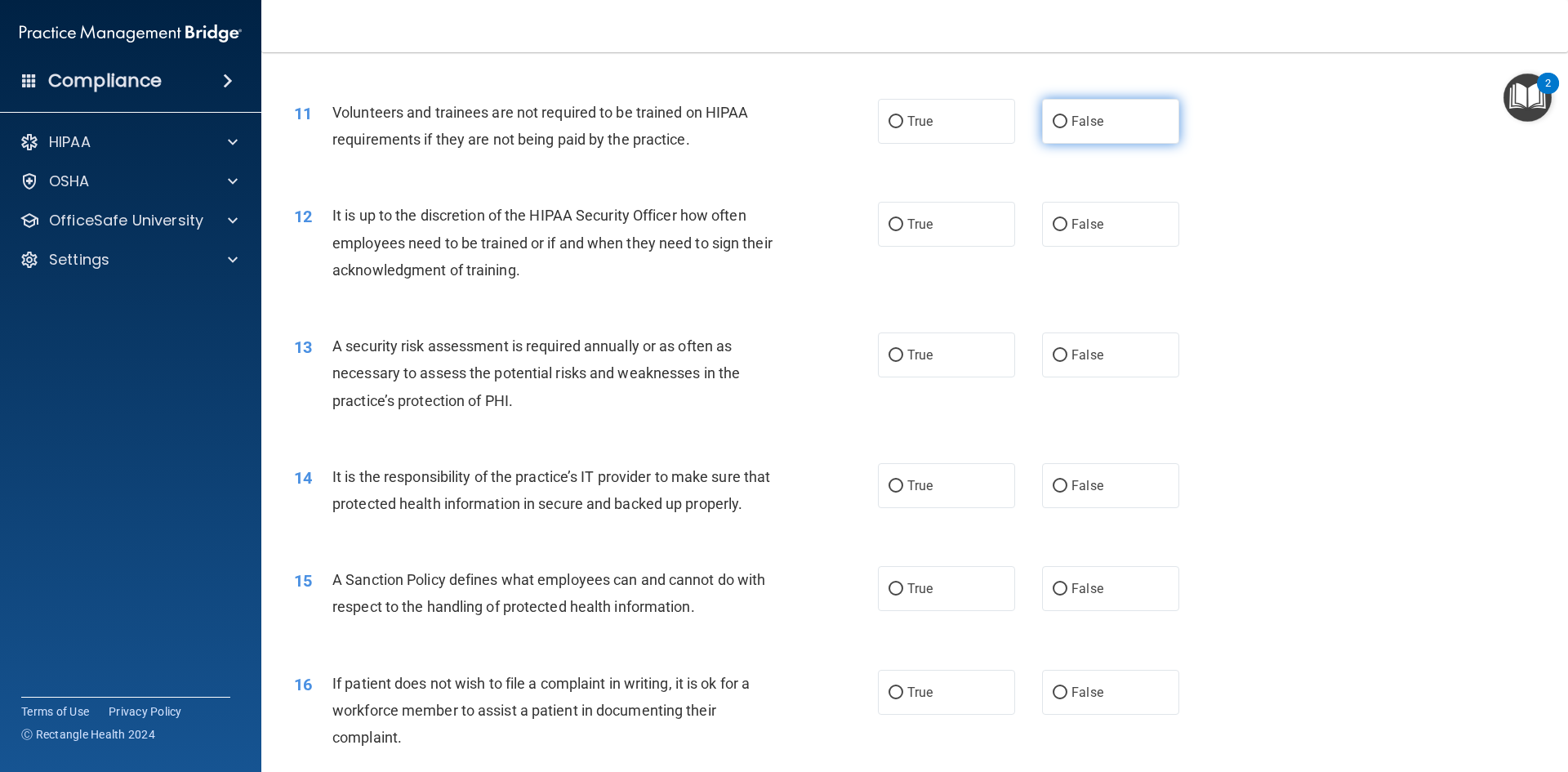
click at [1074, 128] on span "False" at bounding box center [1088, 121] width 32 height 15
click at [1067, 128] on input "False" at bounding box center [1060, 121] width 15 height 12
drag, startPoint x: 447, startPoint y: 214, endPoint x: 674, endPoint y: 214, distance: 227.0
click at [673, 214] on span "It is up to the discretion of the HIPAA Security Officer how often employees ne…" at bounding box center [552, 242] width 440 height 71
click at [676, 214] on span "It is up to the discretion of the HIPAA Security Officer how often employees ne…" at bounding box center [552, 242] width 440 height 71
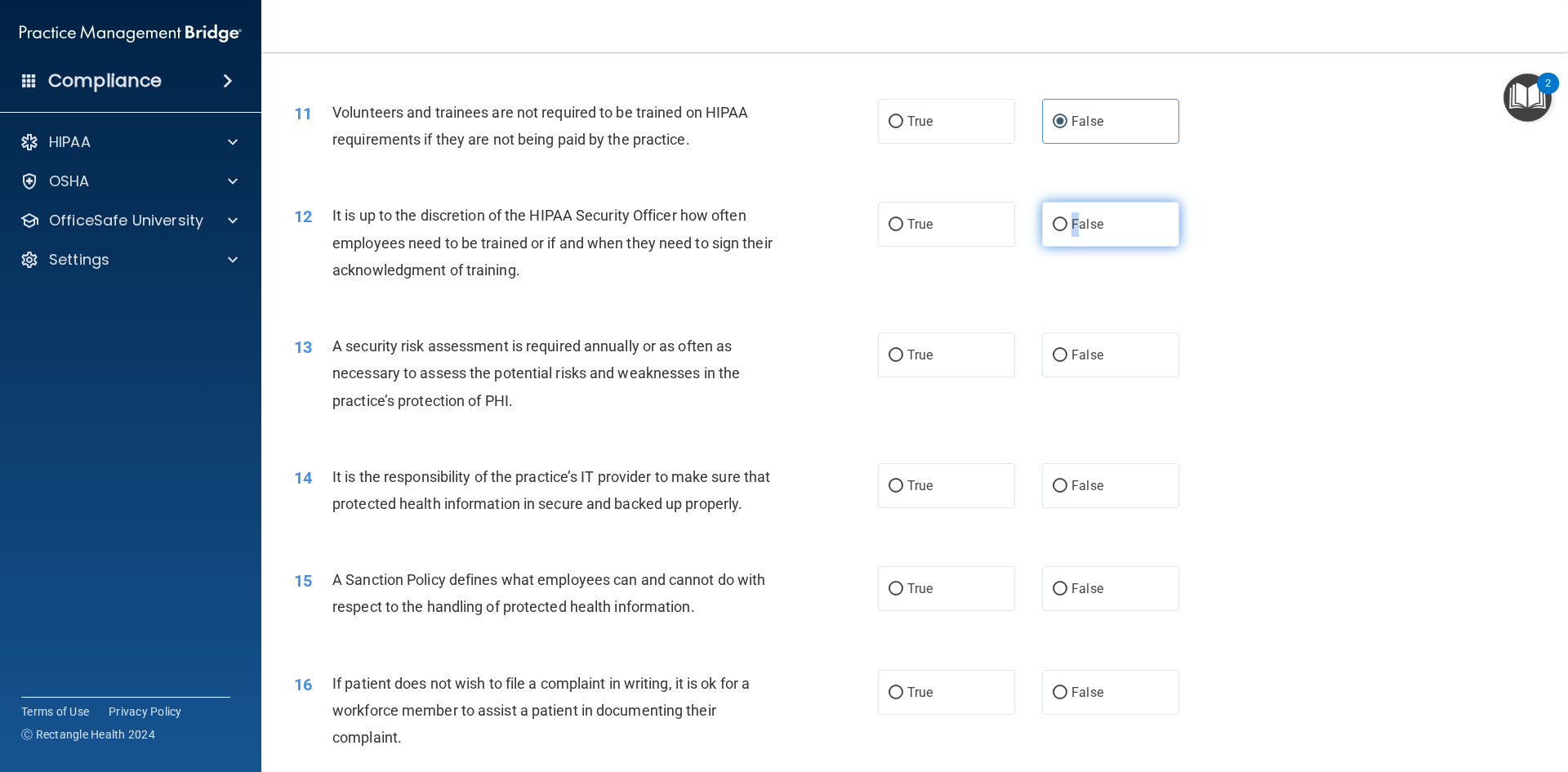
click at [1072, 228] on span "False" at bounding box center [1088, 224] width 32 height 15
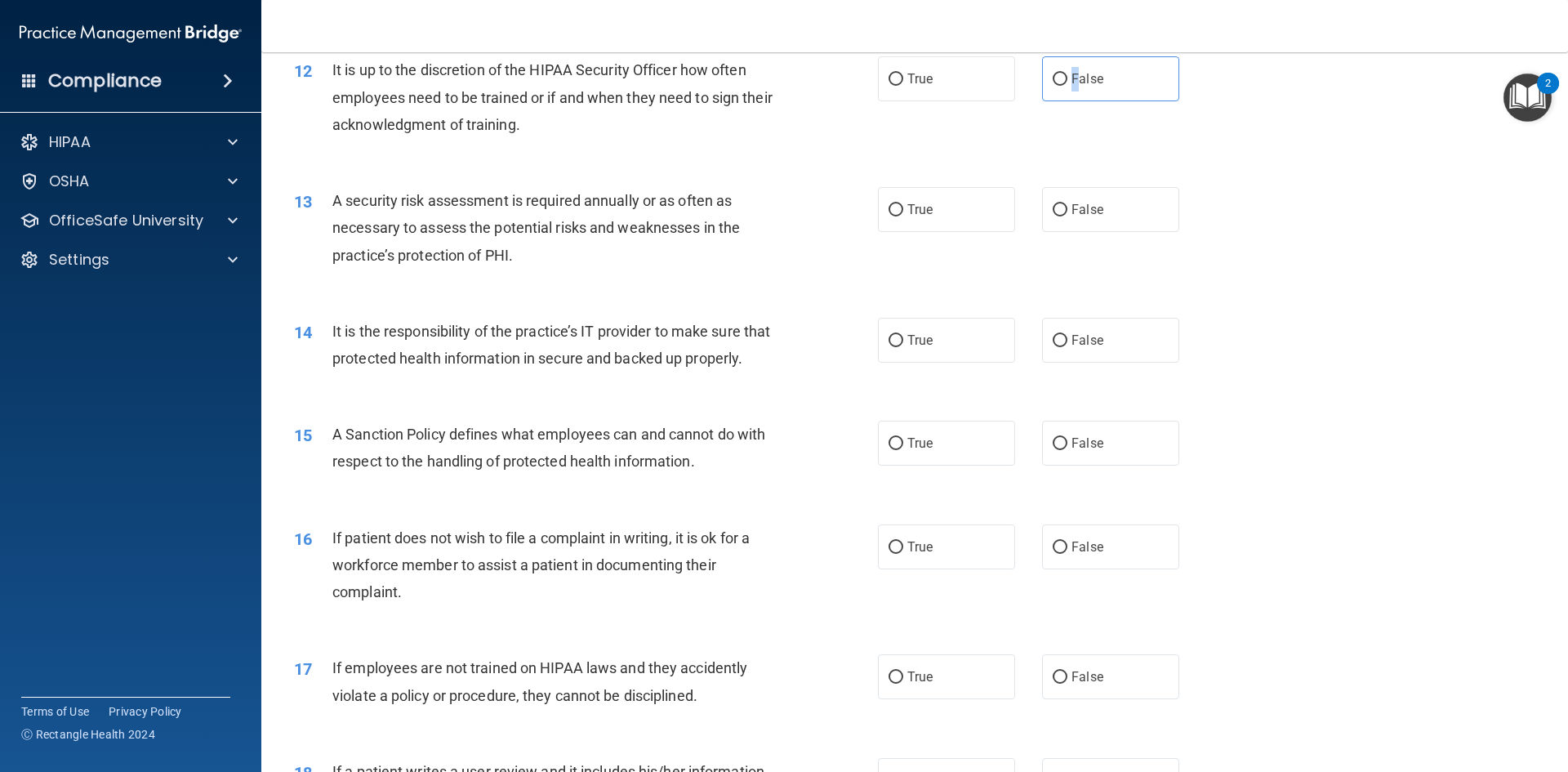
scroll to position [1634, 0]
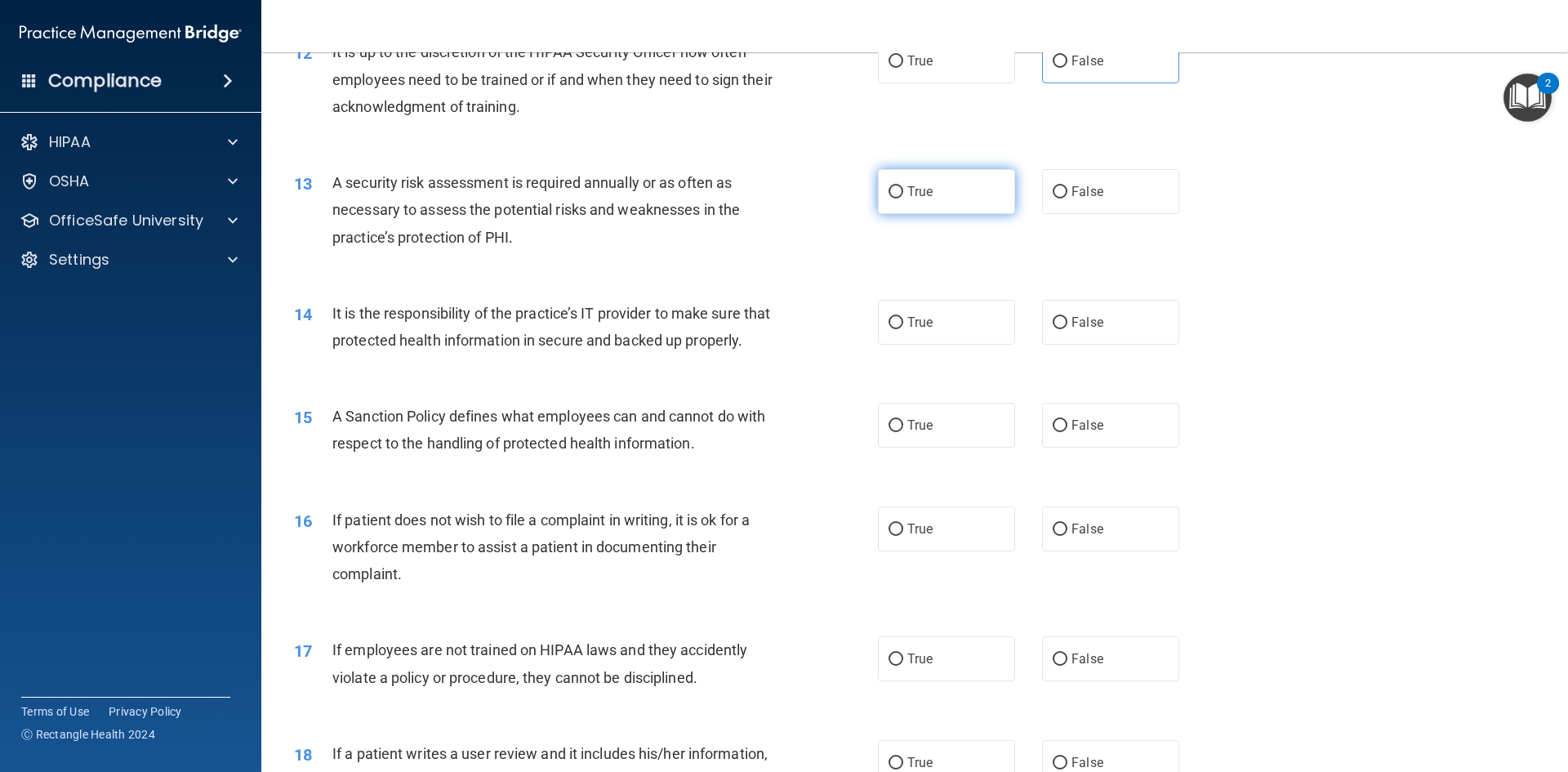
click at [917, 180] on label "True" at bounding box center [946, 191] width 137 height 45
click at [903, 187] on input "True" at bounding box center [896, 192] width 15 height 12
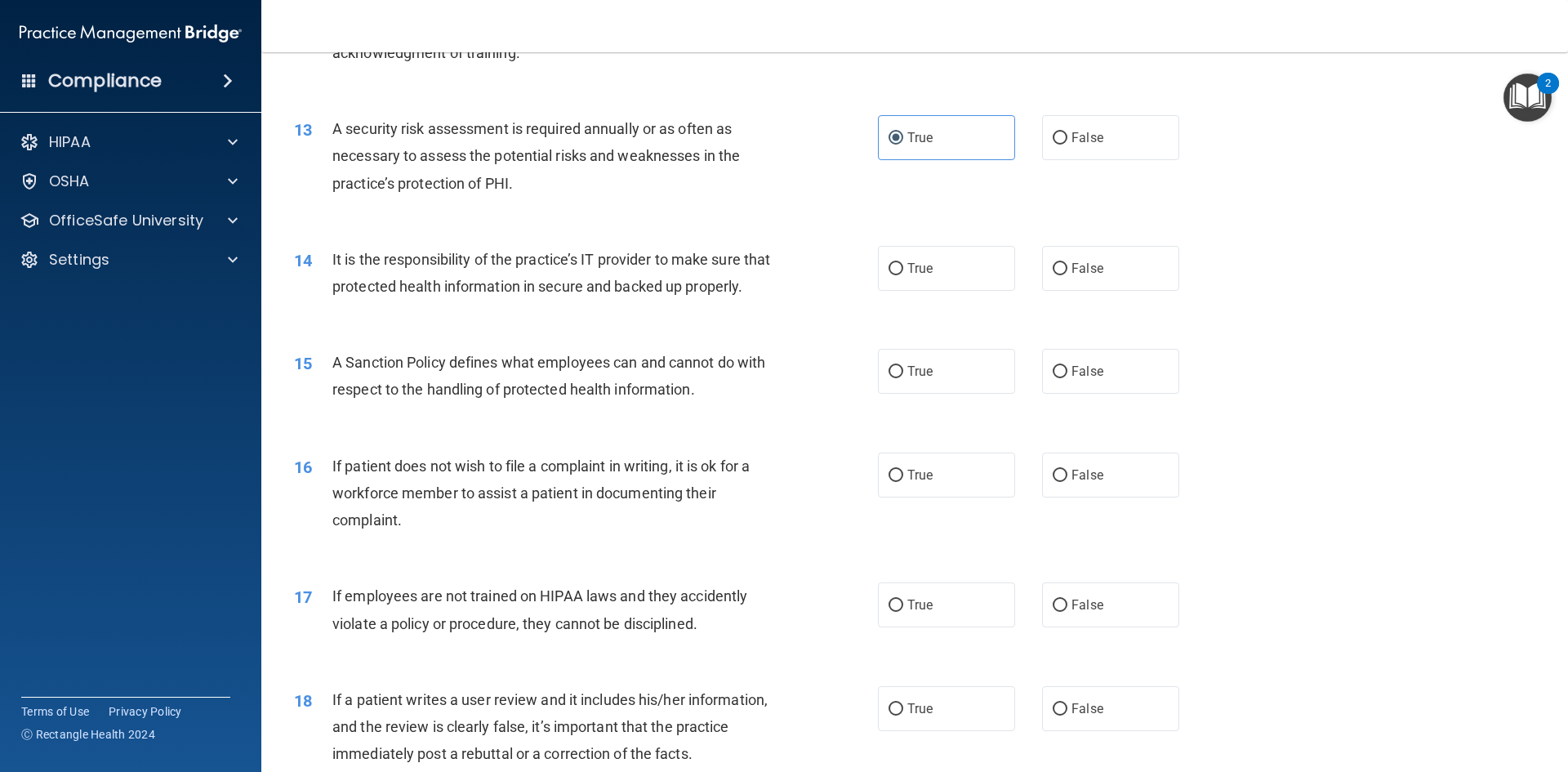
scroll to position [1715, 0]
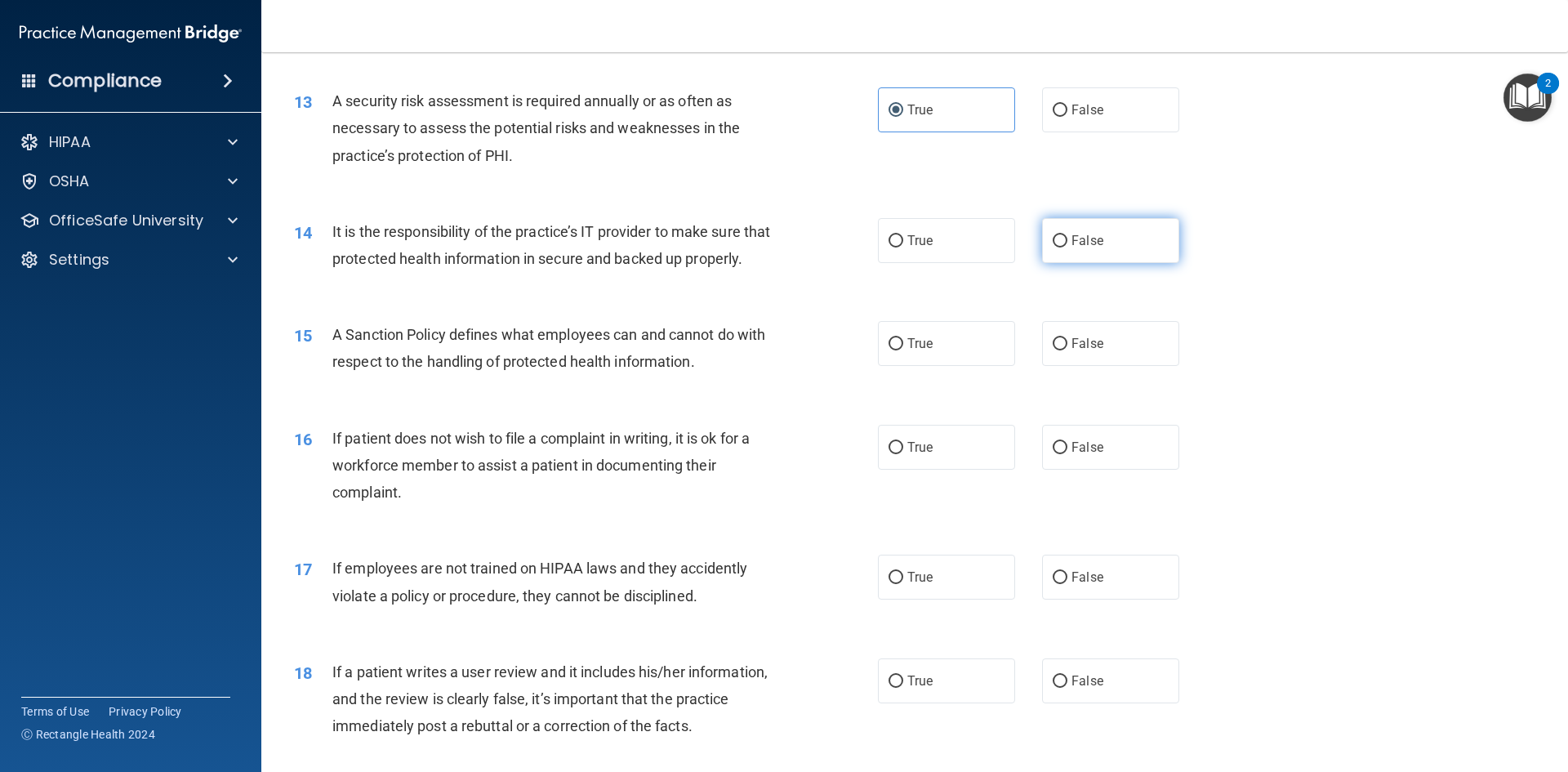
click at [1090, 247] on span "False" at bounding box center [1088, 241] width 32 height 15
click at [1067, 247] on input "False" at bounding box center [1060, 241] width 15 height 12
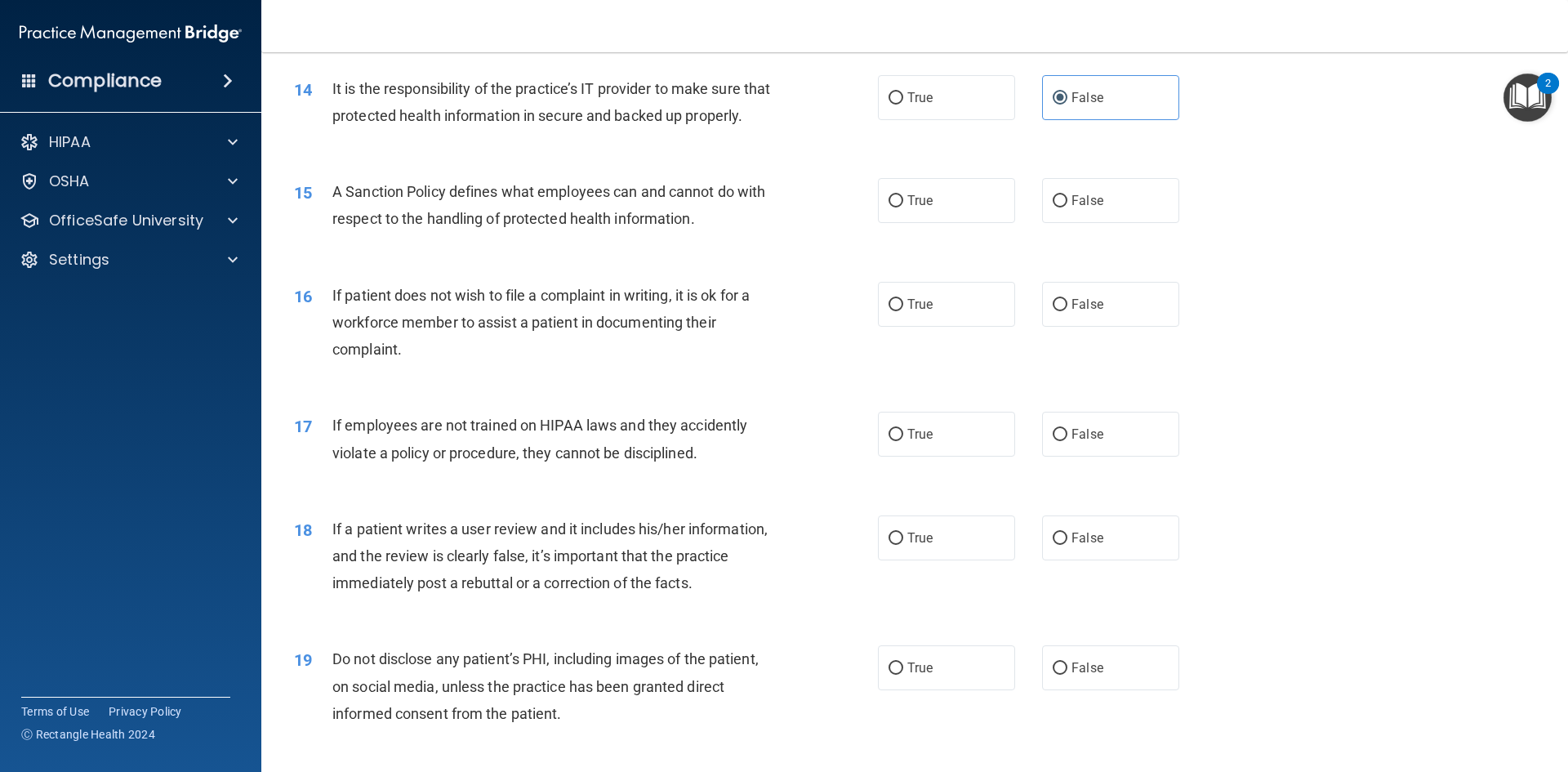
scroll to position [1879, 0]
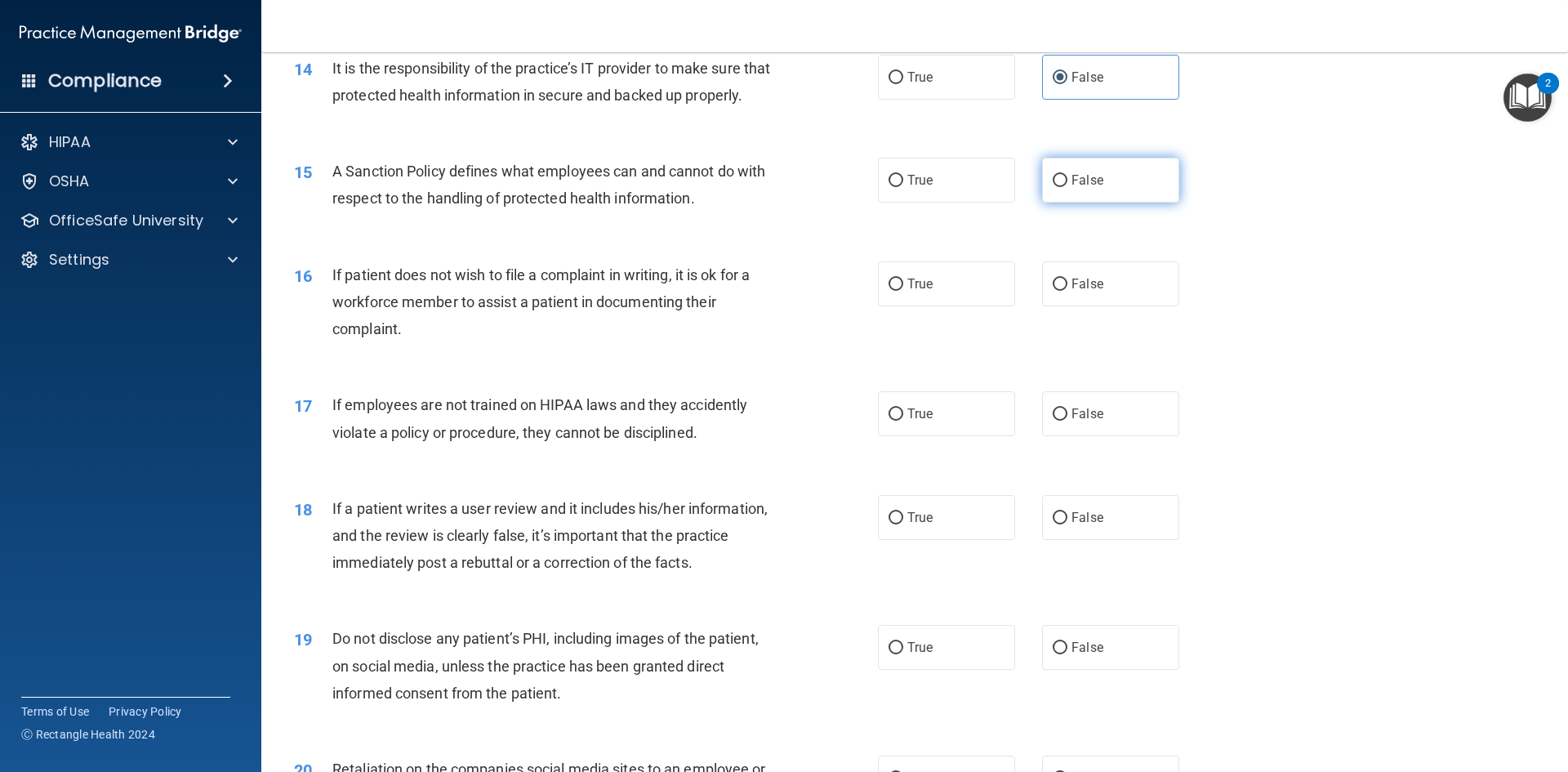
click at [1106, 203] on label "False" at bounding box center [1111, 179] width 137 height 45
click at [1067, 188] on input "False" at bounding box center [1060, 181] width 15 height 12
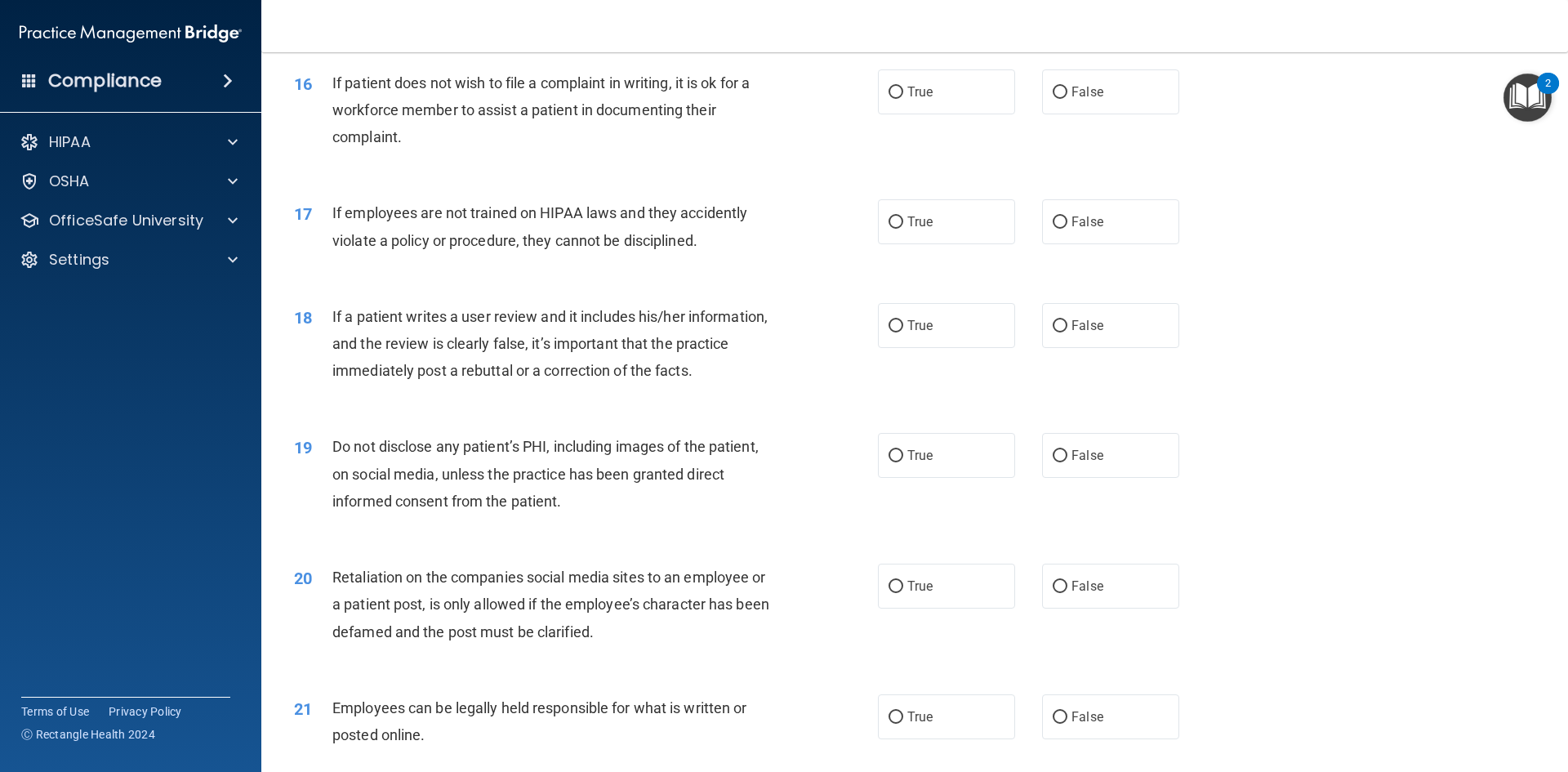
scroll to position [2042, 0]
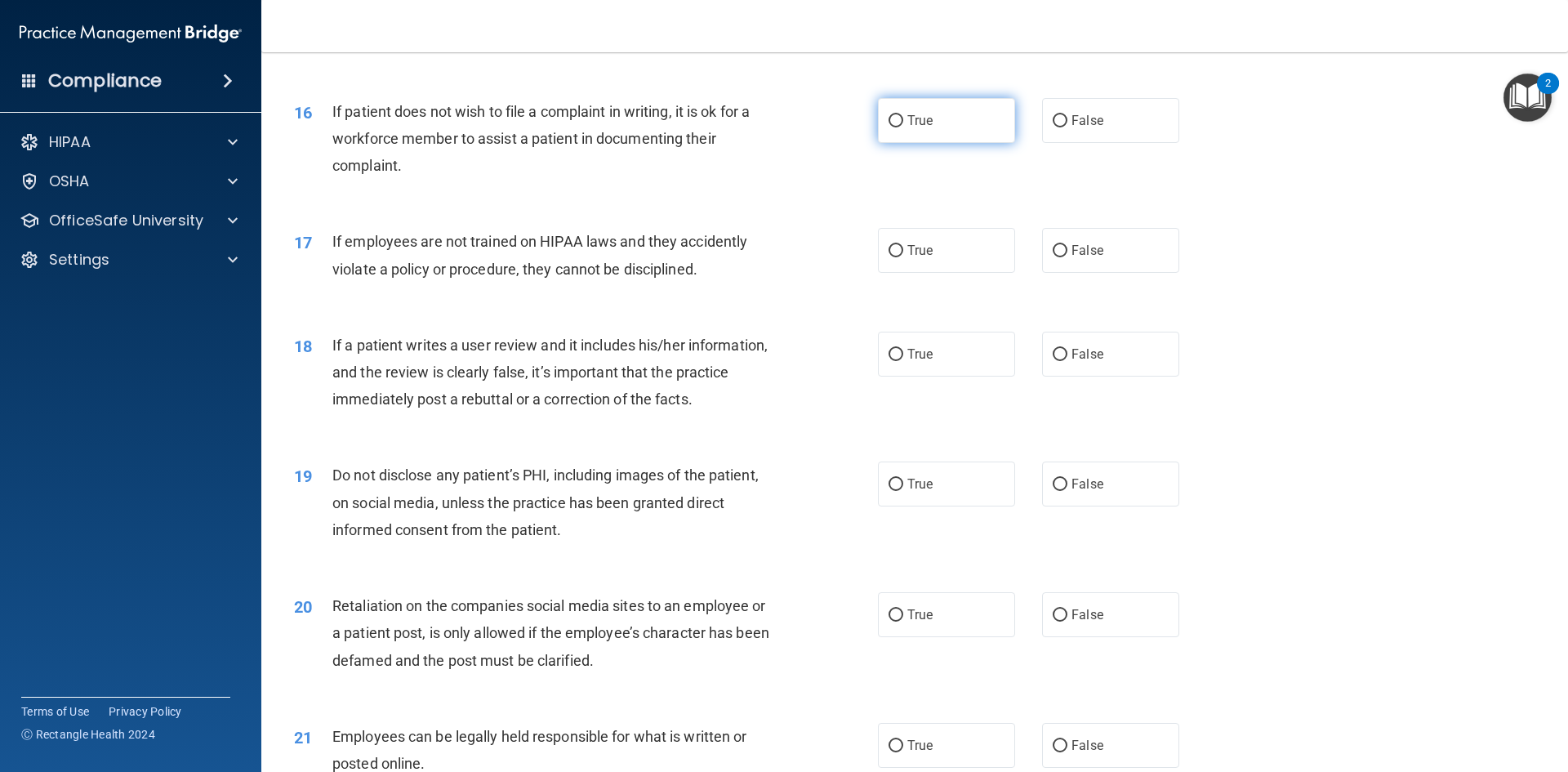
click at [963, 143] on label "True" at bounding box center [946, 119] width 137 height 45
click at [903, 128] on input "True" at bounding box center [896, 121] width 15 height 12
click at [1131, 273] on label "False" at bounding box center [1111, 250] width 137 height 45
click at [1067, 258] on input "False" at bounding box center [1060, 251] width 15 height 12
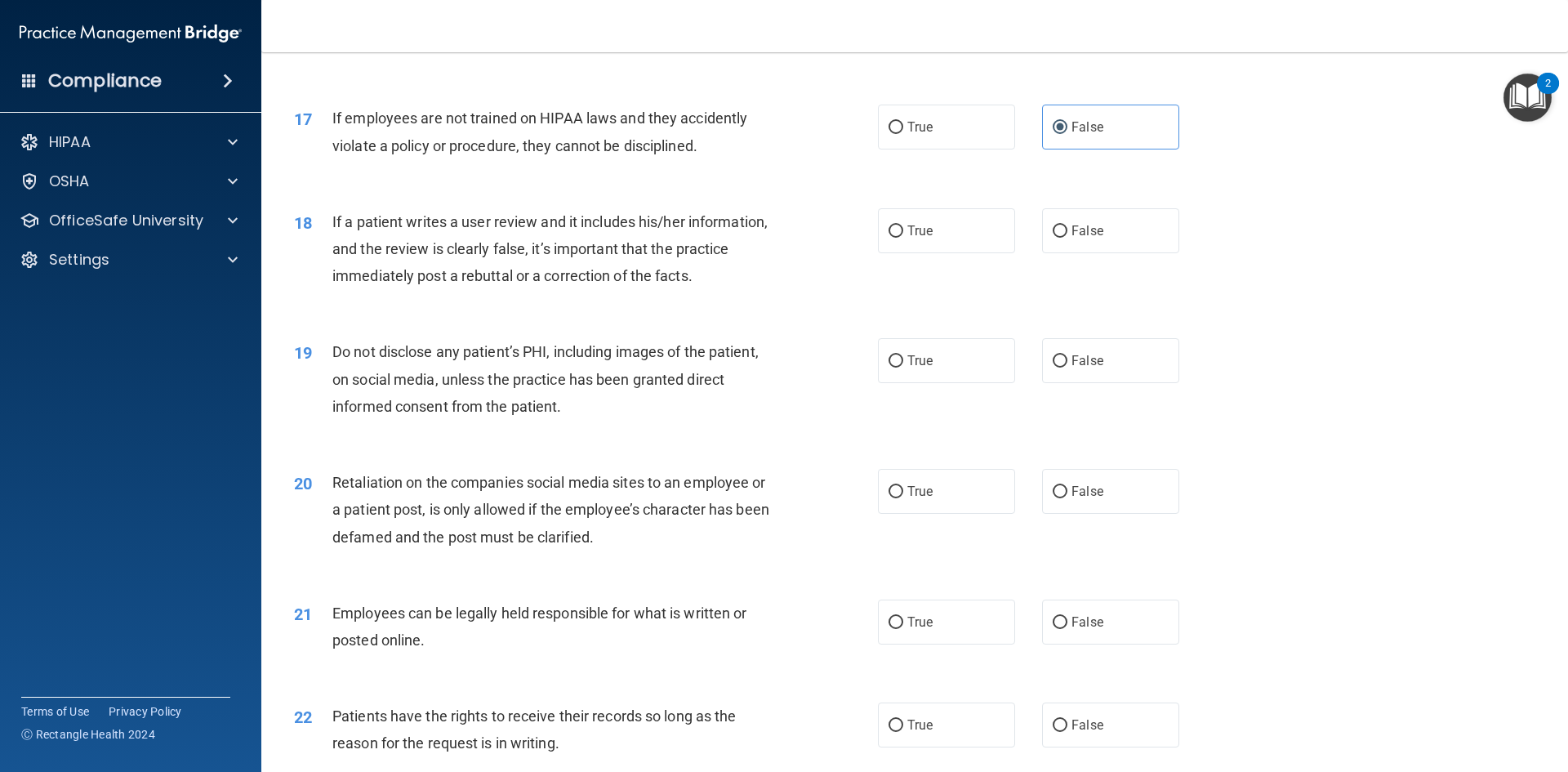
scroll to position [2206, 0]
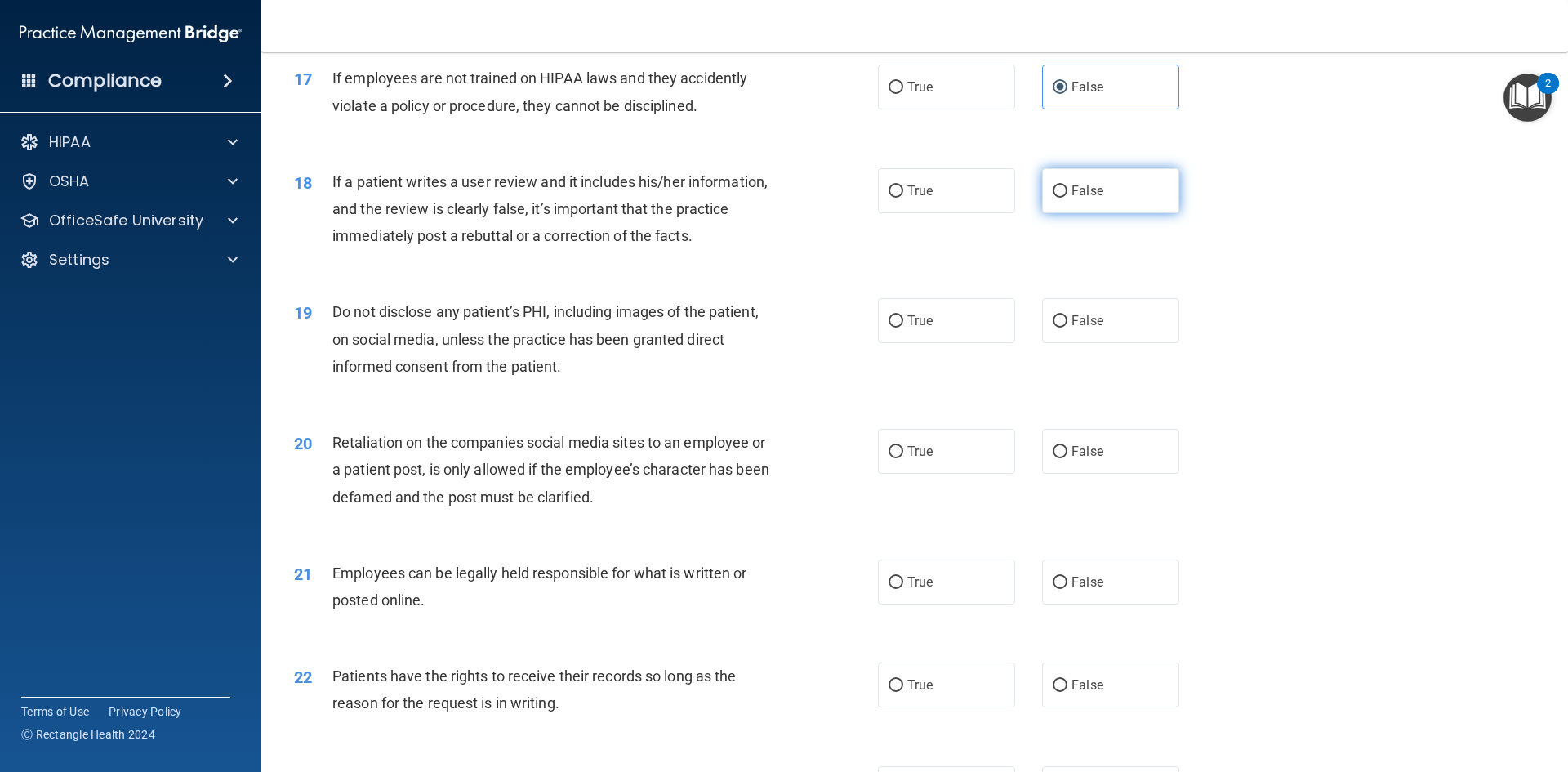
click at [1137, 213] on label "False" at bounding box center [1111, 190] width 137 height 45
click at [1067, 198] on input "False" at bounding box center [1060, 191] width 15 height 12
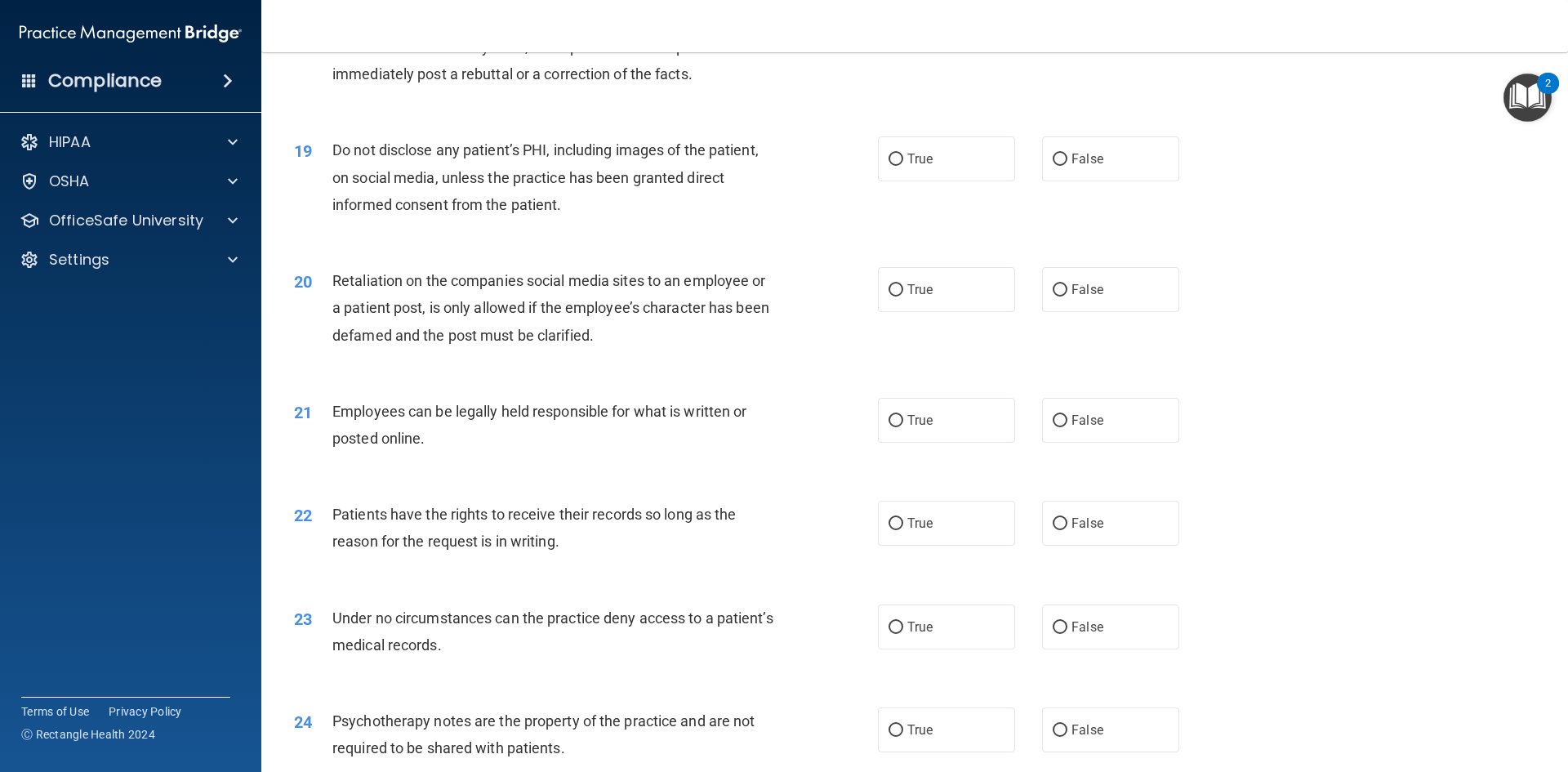
scroll to position [2369, 0]
click at [953, 180] on label "True" at bounding box center [946, 156] width 137 height 45
click at [903, 164] on input "True" at bounding box center [896, 157] width 15 height 12
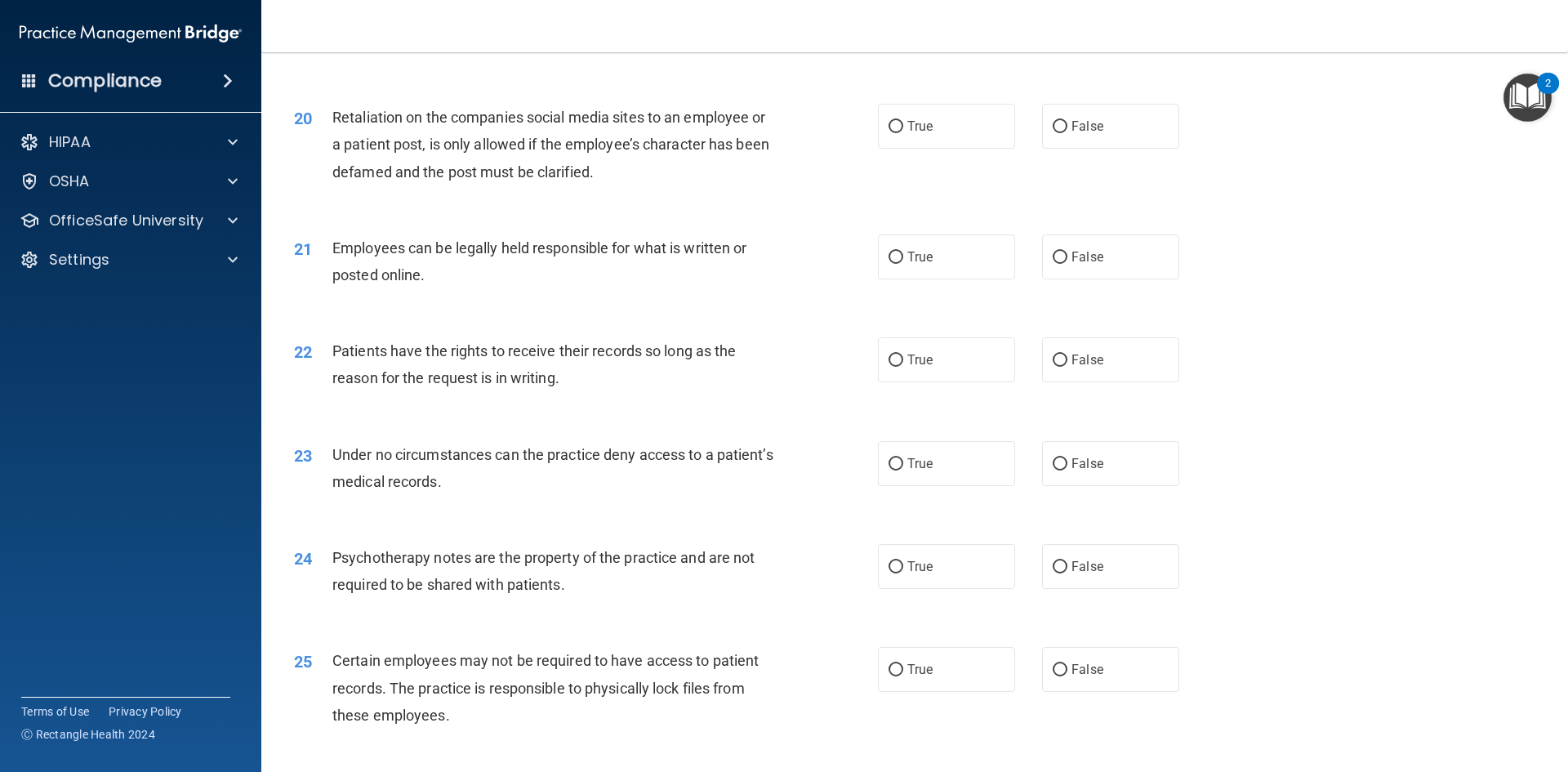
scroll to position [2533, 0]
click at [1126, 147] on label "False" at bounding box center [1111, 124] width 137 height 45
click at [1067, 132] on input "False" at bounding box center [1060, 125] width 15 height 12
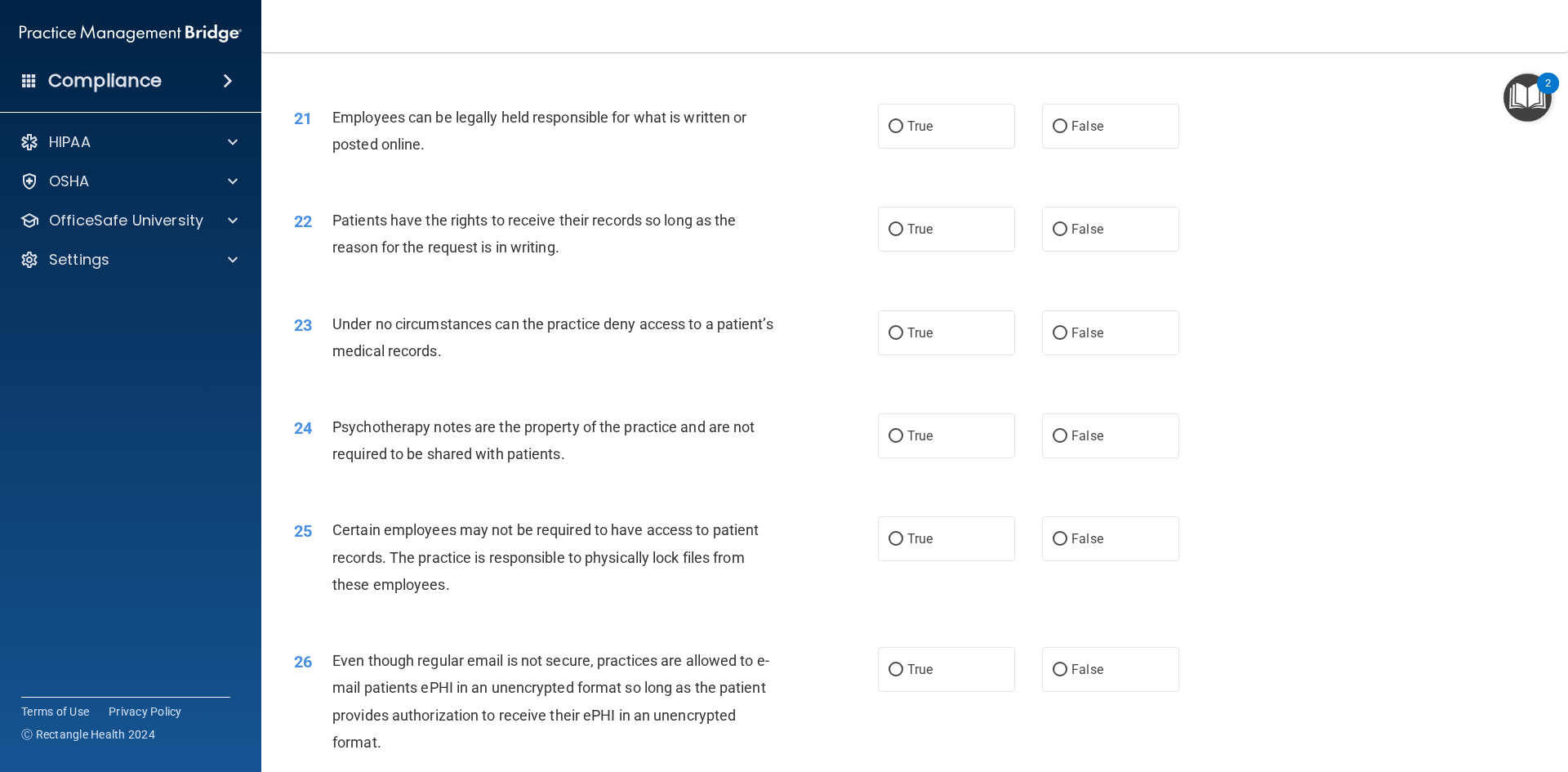
scroll to position [2696, 0]
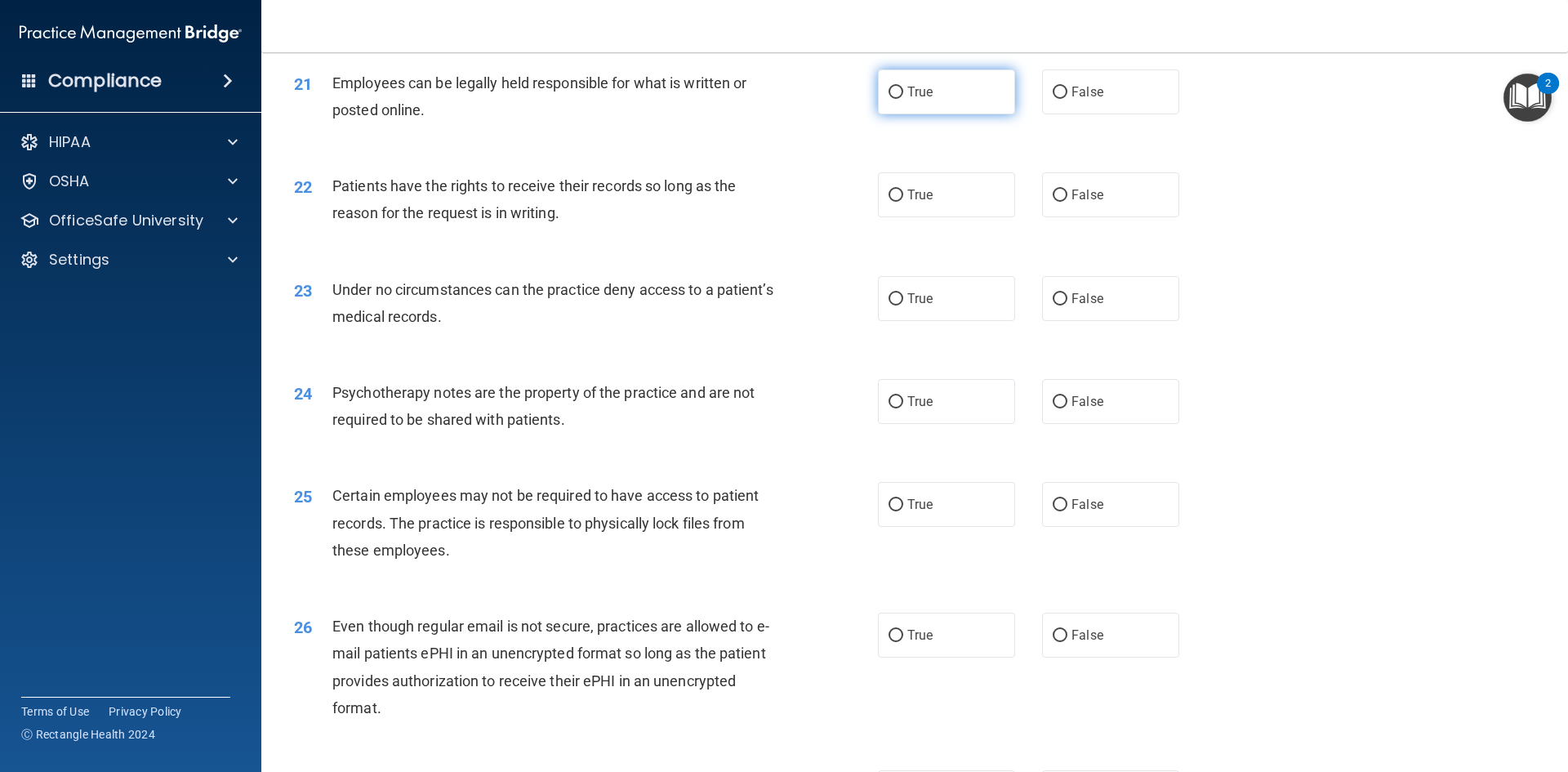
click at [966, 115] on label "True" at bounding box center [946, 91] width 137 height 45
click at [903, 99] on input "True" at bounding box center [896, 92] width 15 height 12
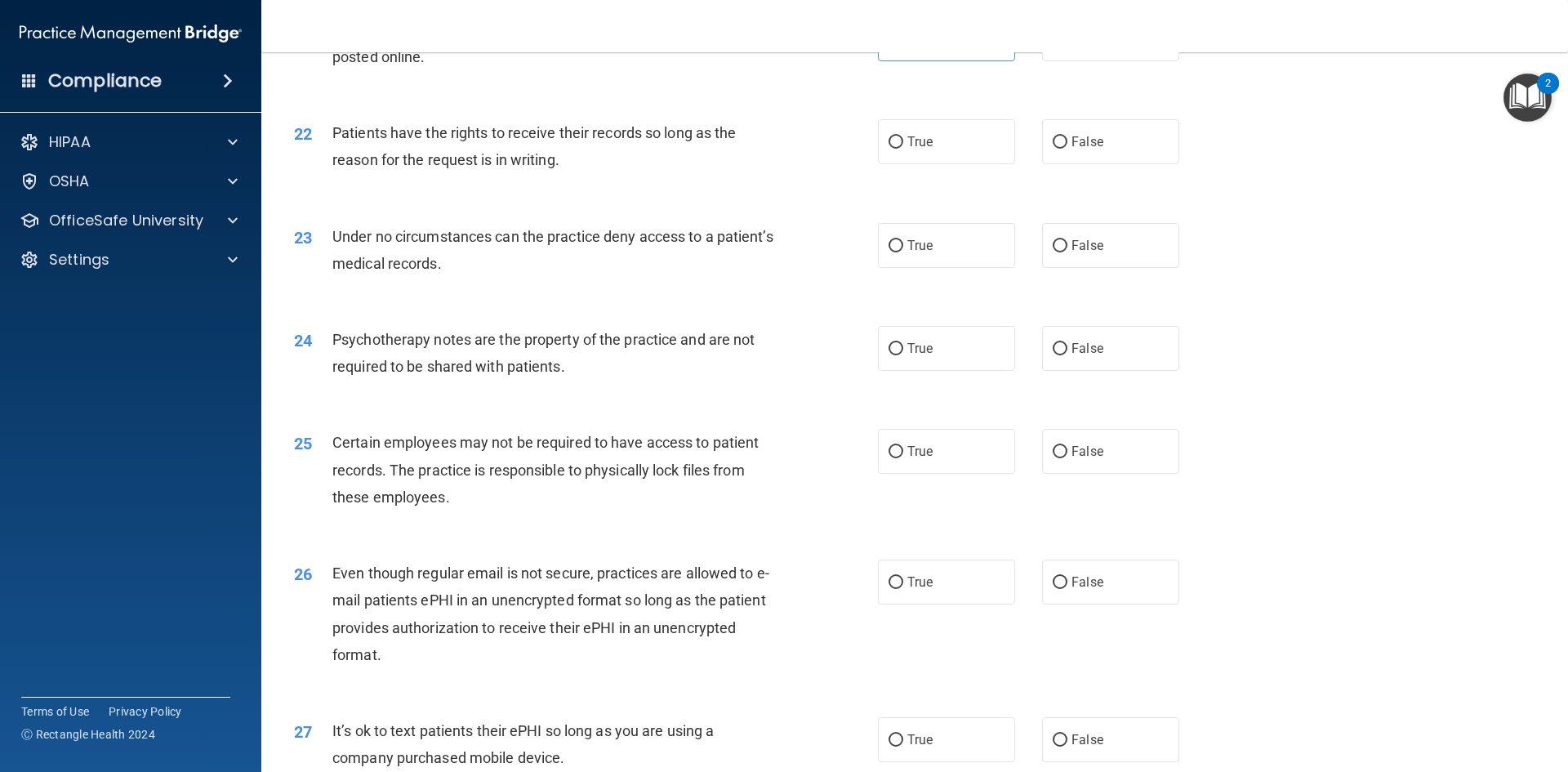
scroll to position [2777, 0]
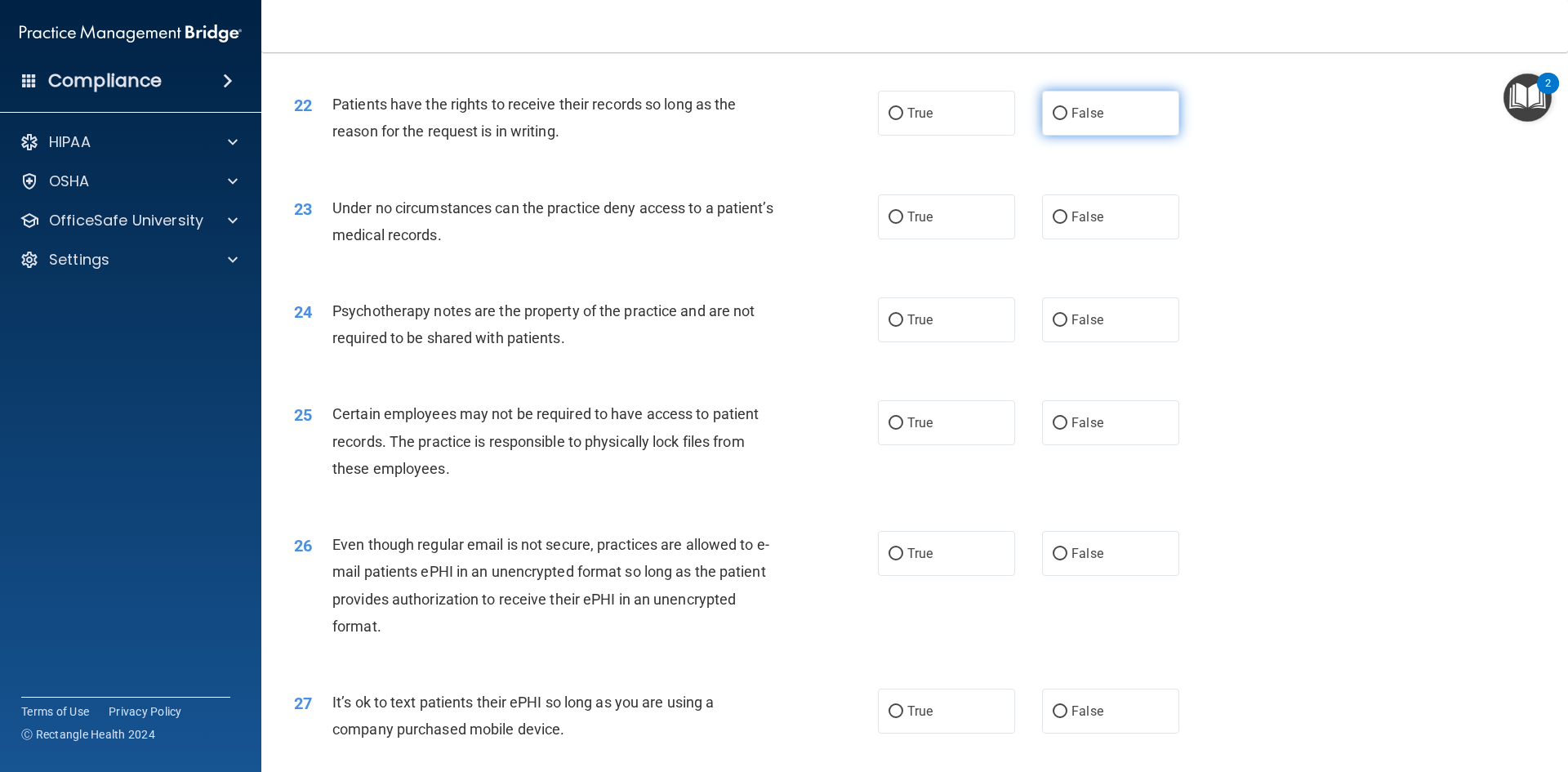
click at [1084, 121] on span "False" at bounding box center [1088, 113] width 32 height 15
click at [1067, 120] on input "False" at bounding box center [1060, 114] width 15 height 12
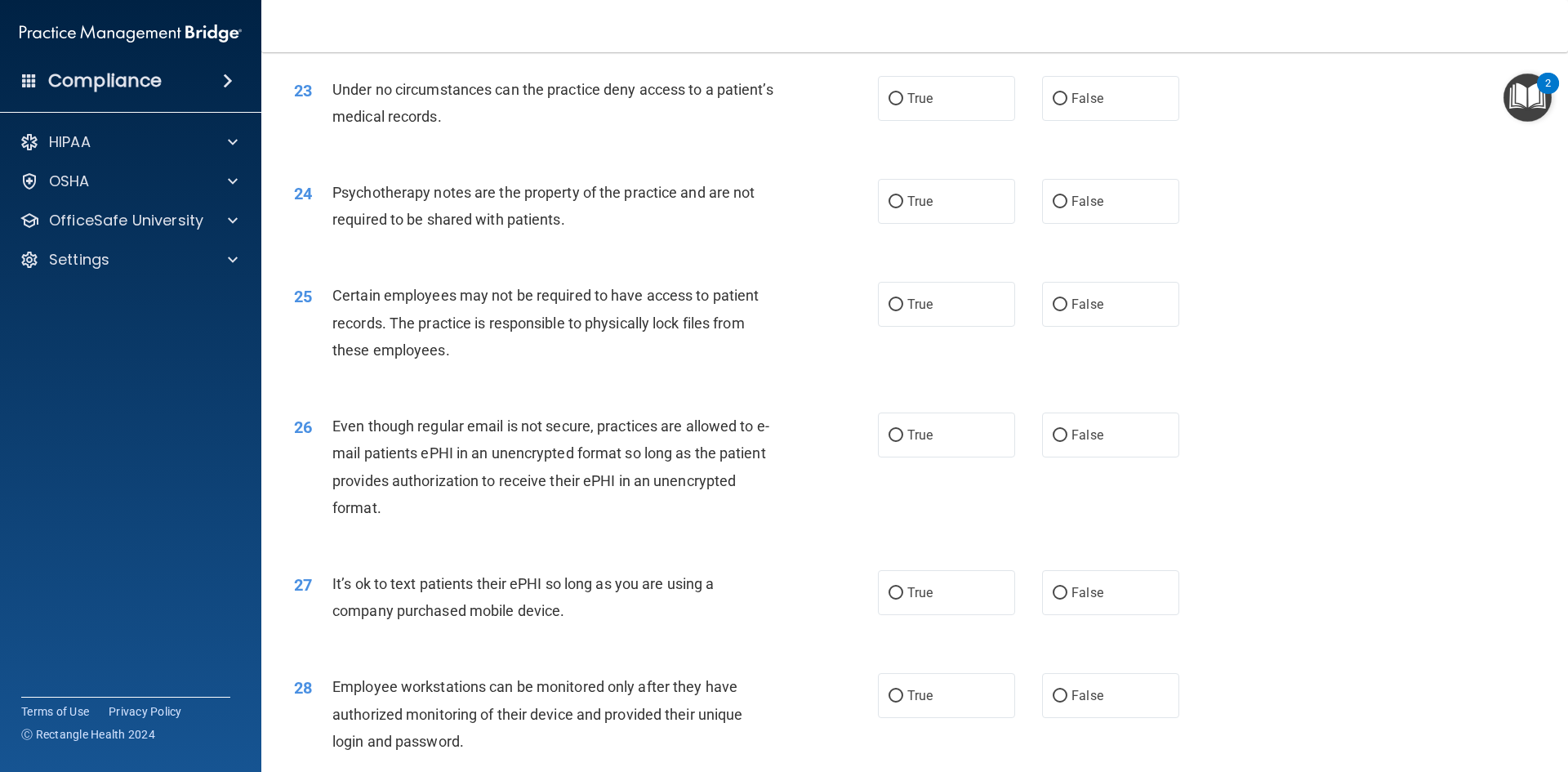
scroll to position [2860, 0]
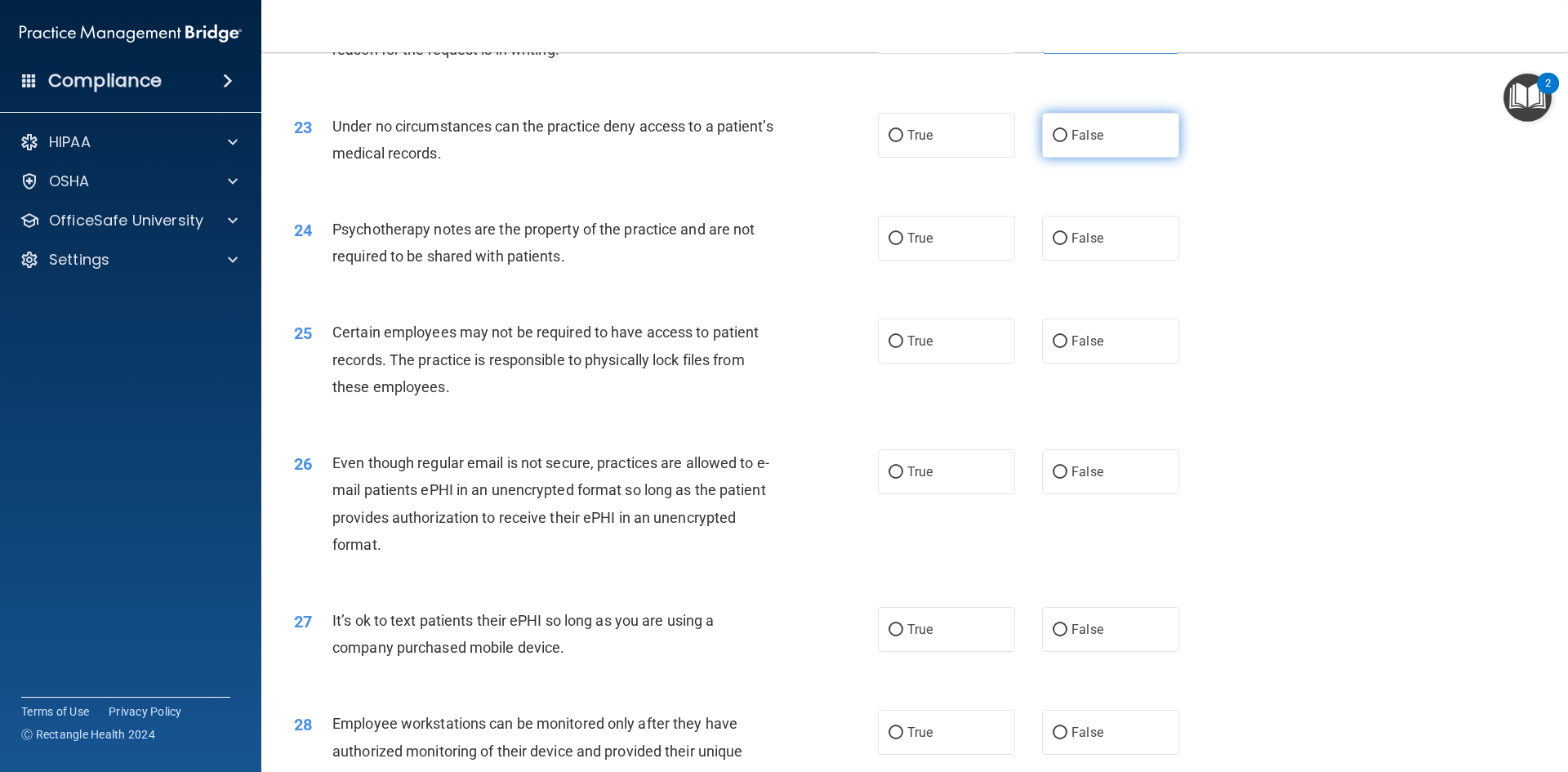
click at [1058, 142] on input "False" at bounding box center [1060, 135] width 15 height 12
drag, startPoint x: 913, startPoint y: 263, endPoint x: 790, endPoint y: 306, distance: 130.3
click at [914, 246] on span "True" at bounding box center [919, 238] width 26 height 15
click at [903, 245] on input "True" at bounding box center [896, 239] width 15 height 12
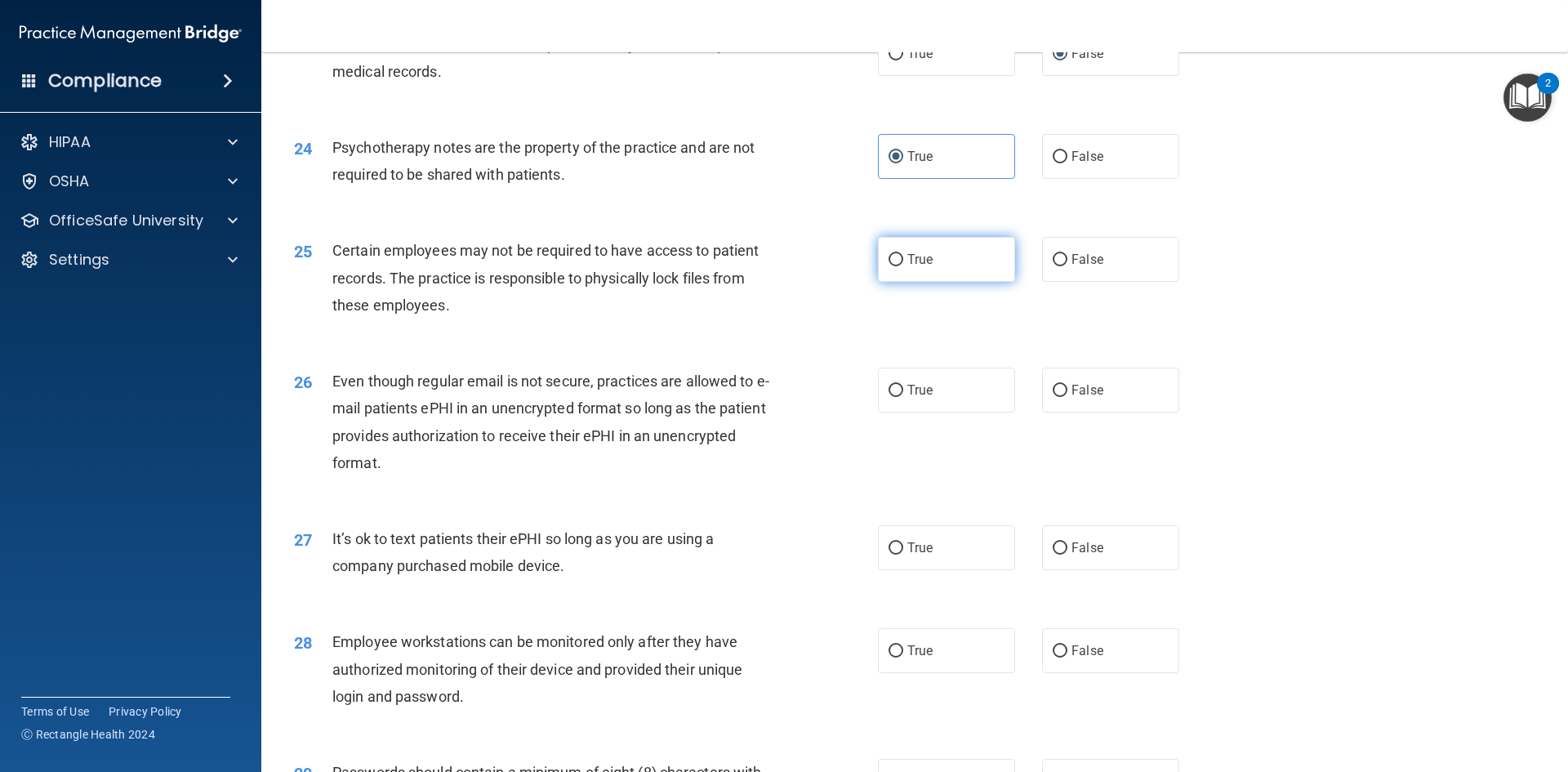
click at [930, 282] on label "True" at bounding box center [946, 259] width 137 height 45
click at [903, 266] on input "True" at bounding box center [896, 260] width 15 height 12
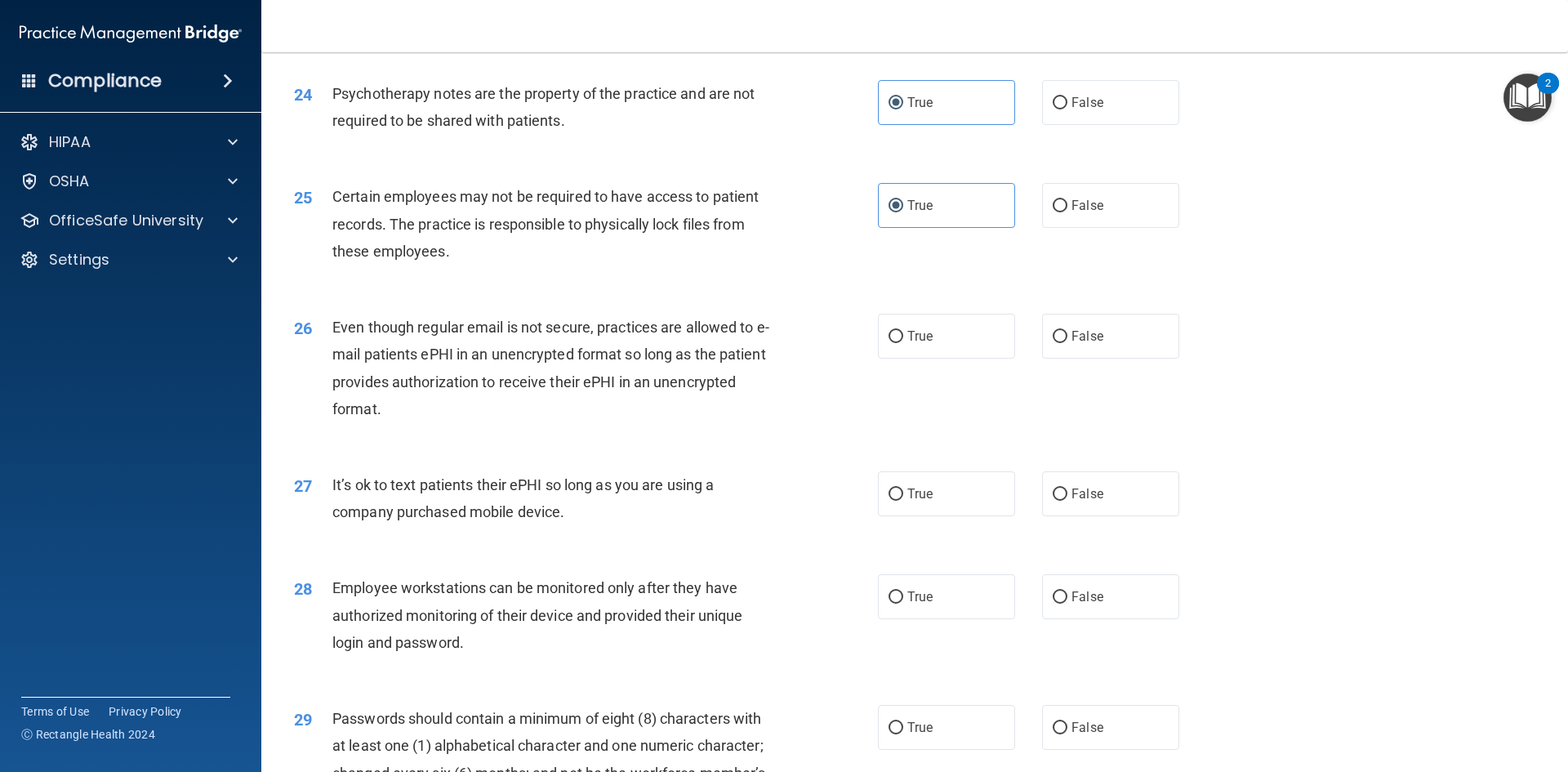
scroll to position [3104, 0]
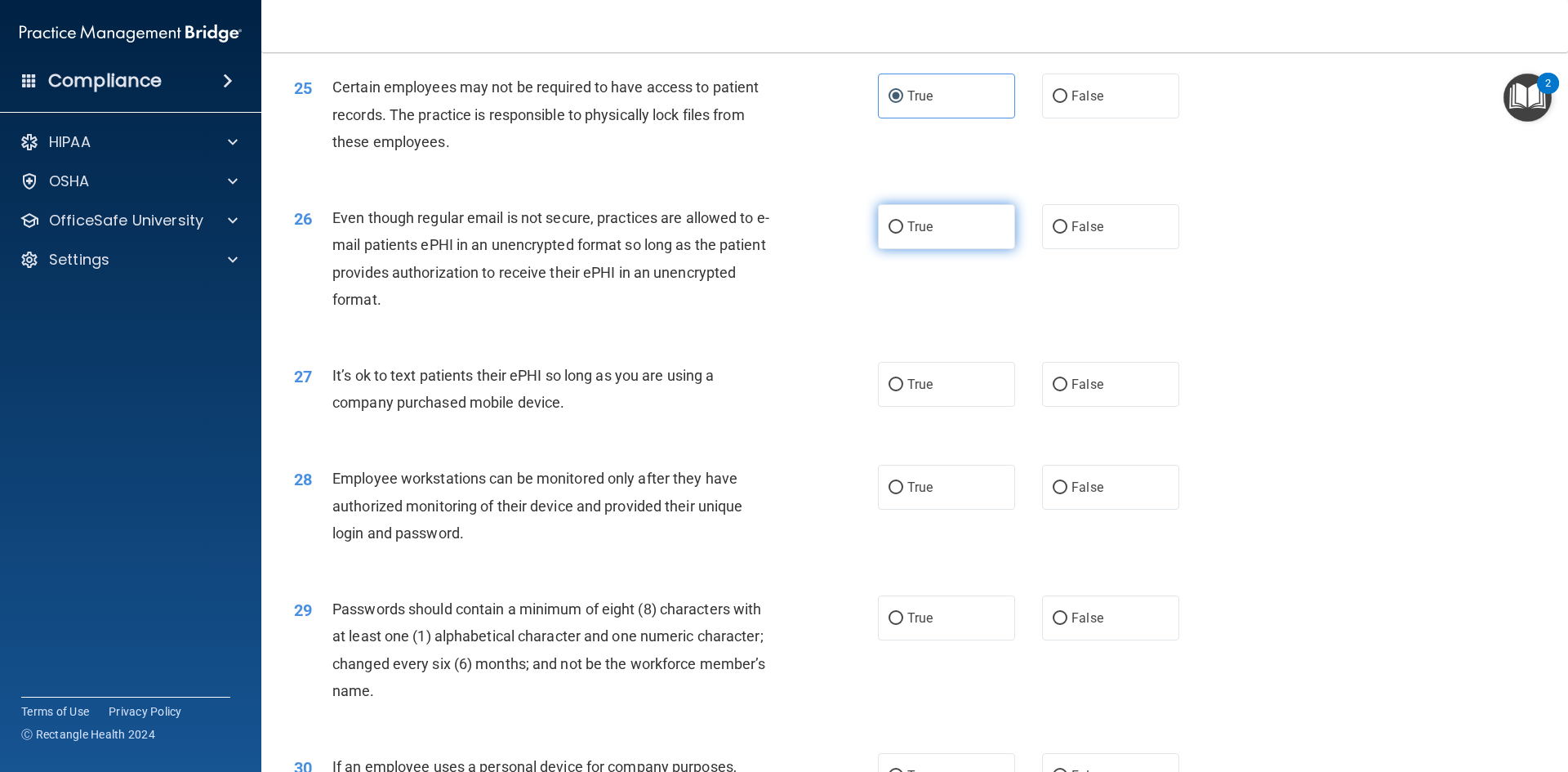
click at [928, 240] on label "True" at bounding box center [946, 226] width 137 height 45
click at [903, 234] on input "True" at bounding box center [896, 227] width 15 height 12
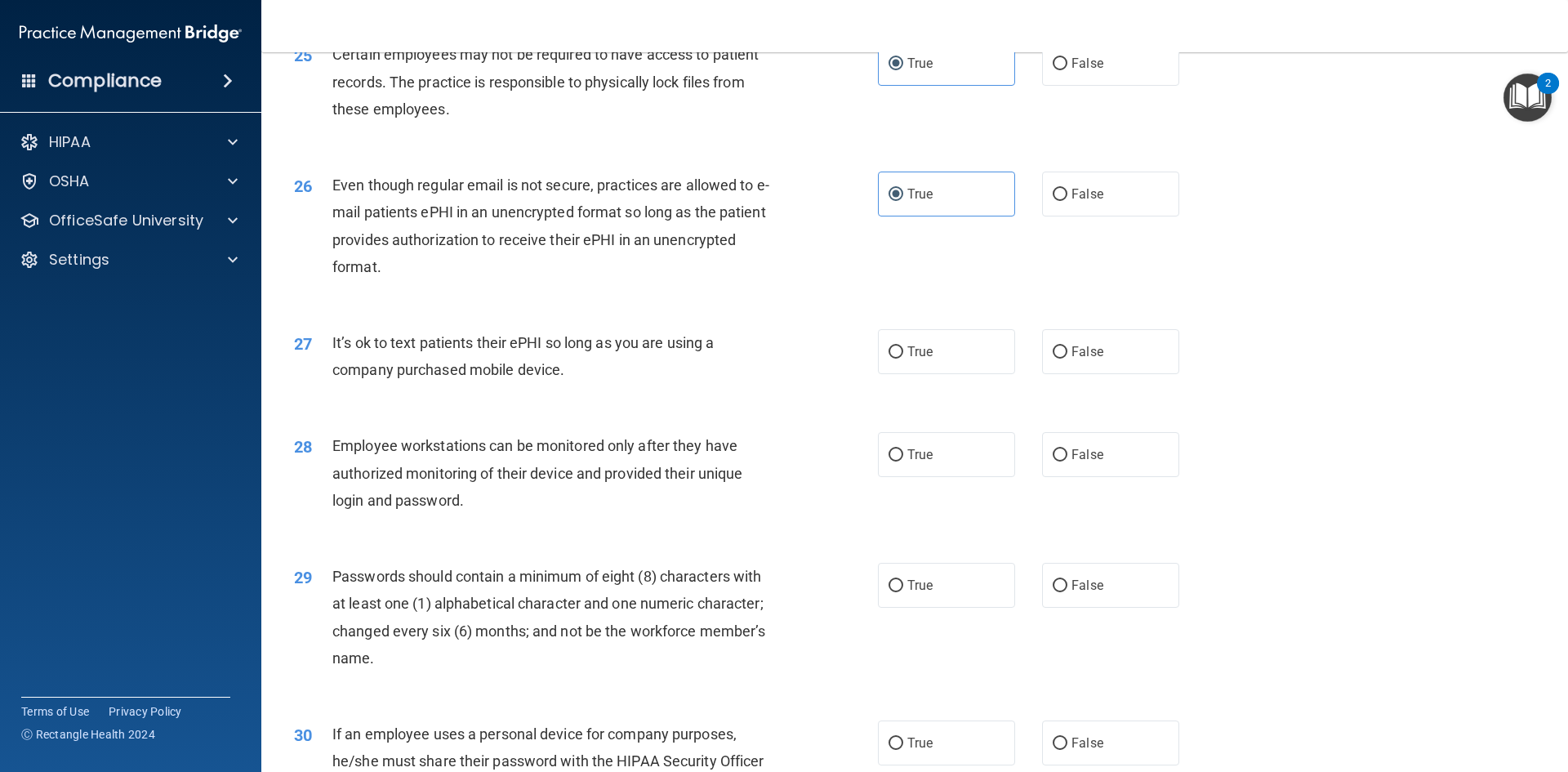
scroll to position [3187, 0]
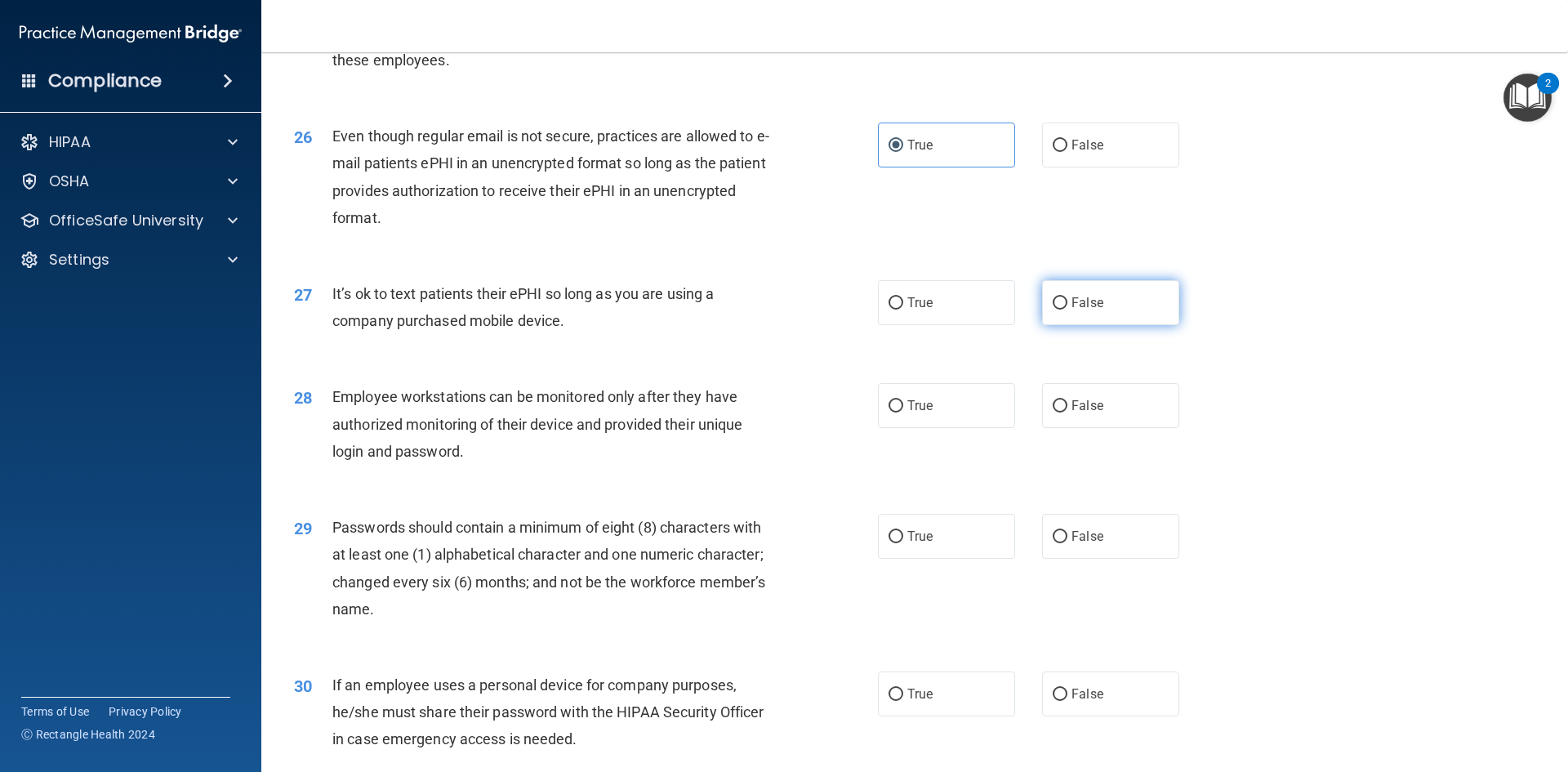
click at [1123, 325] on label "False" at bounding box center [1111, 302] width 137 height 45
click at [1067, 310] on input "False" at bounding box center [1060, 303] width 15 height 12
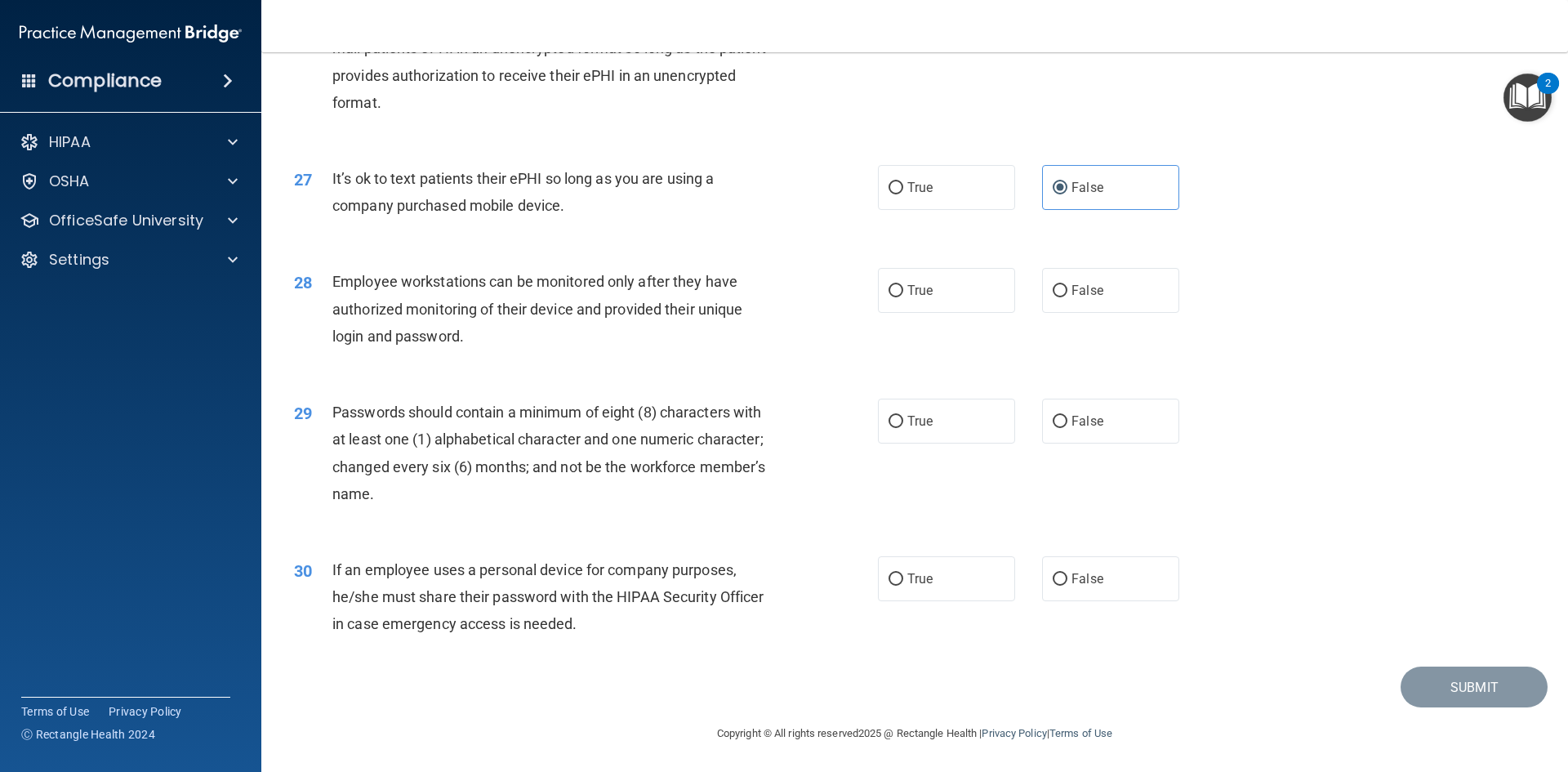
scroll to position [3330, 0]
click at [941, 185] on label "True" at bounding box center [946, 186] width 137 height 45
click at [903, 185] on input "True" at bounding box center [896, 187] width 15 height 12
click at [1096, 292] on label "False" at bounding box center [1111, 289] width 137 height 45
click at [1067, 292] on input "False" at bounding box center [1060, 290] width 15 height 12
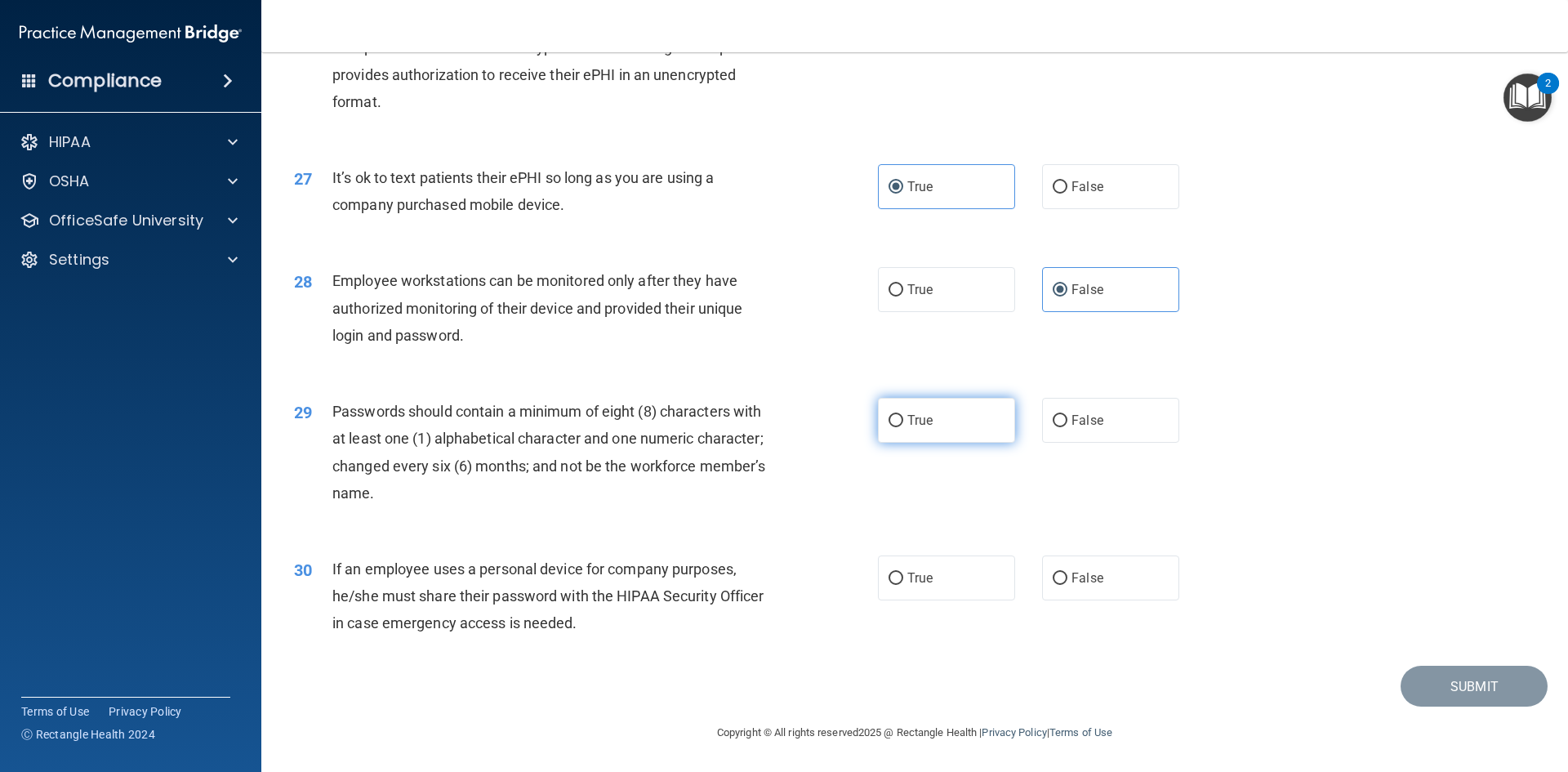
click at [933, 422] on label "True" at bounding box center [946, 420] width 137 height 45
click at [903, 422] on input "True" at bounding box center [896, 421] width 15 height 12
click at [1072, 576] on span "False" at bounding box center [1088, 578] width 32 height 15
click at [1058, 587] on label "False" at bounding box center [1111, 577] width 137 height 45
click at [1058, 585] on input "False" at bounding box center [1060, 579] width 15 height 12
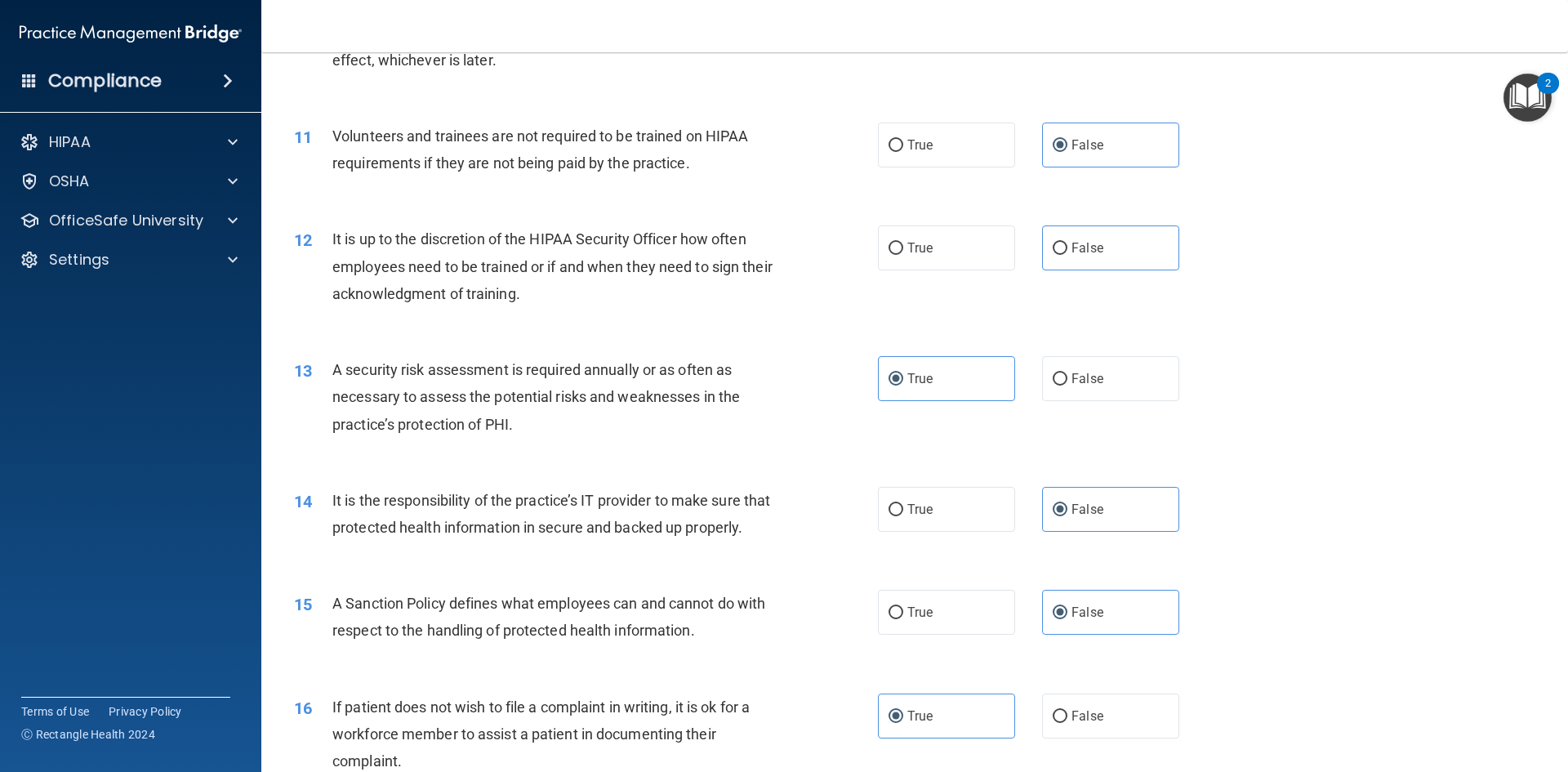
scroll to position [1553, 0]
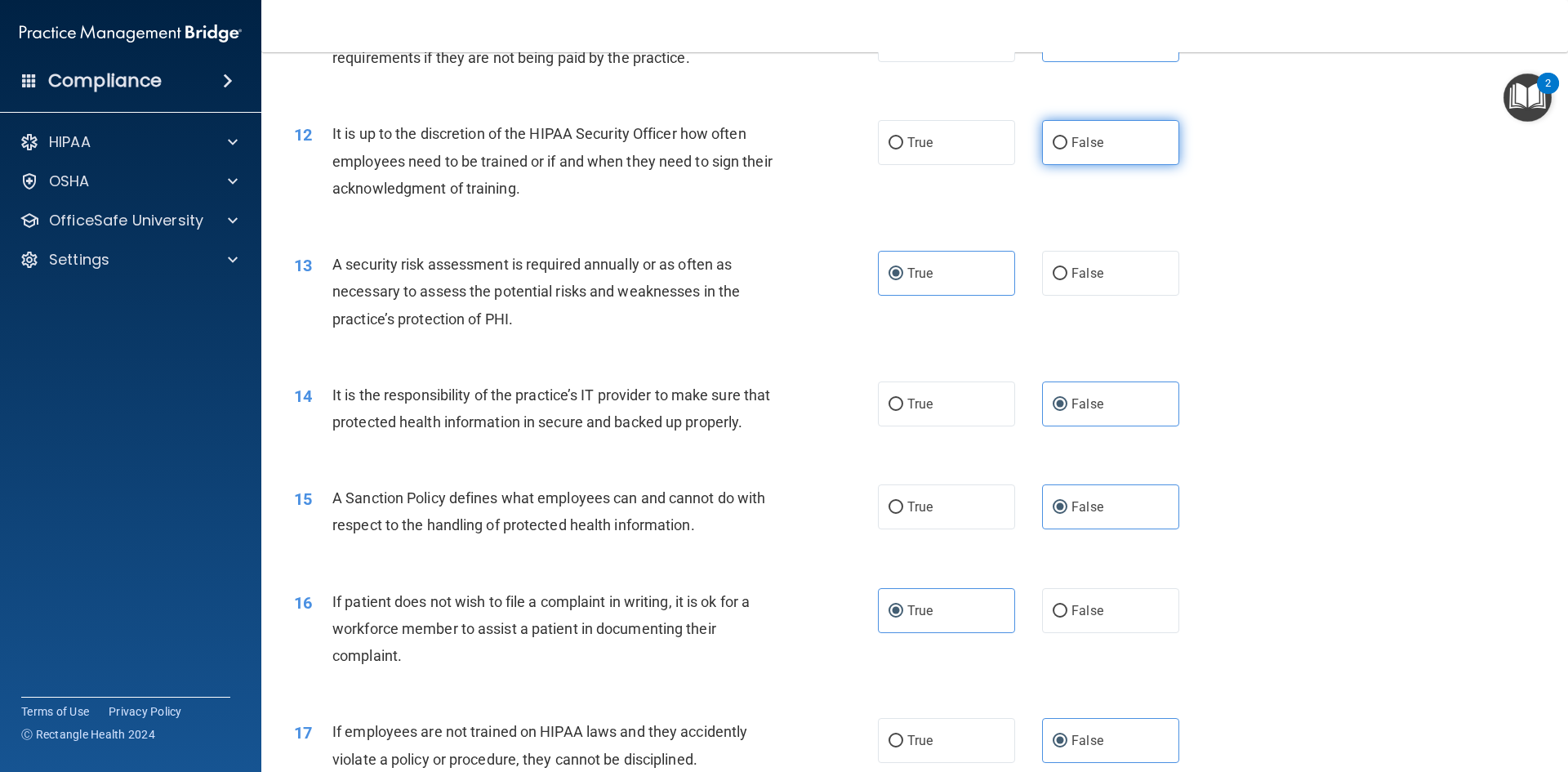
click at [1118, 149] on label "False" at bounding box center [1111, 142] width 137 height 45
click at [1067, 149] on input "False" at bounding box center [1060, 143] width 15 height 12
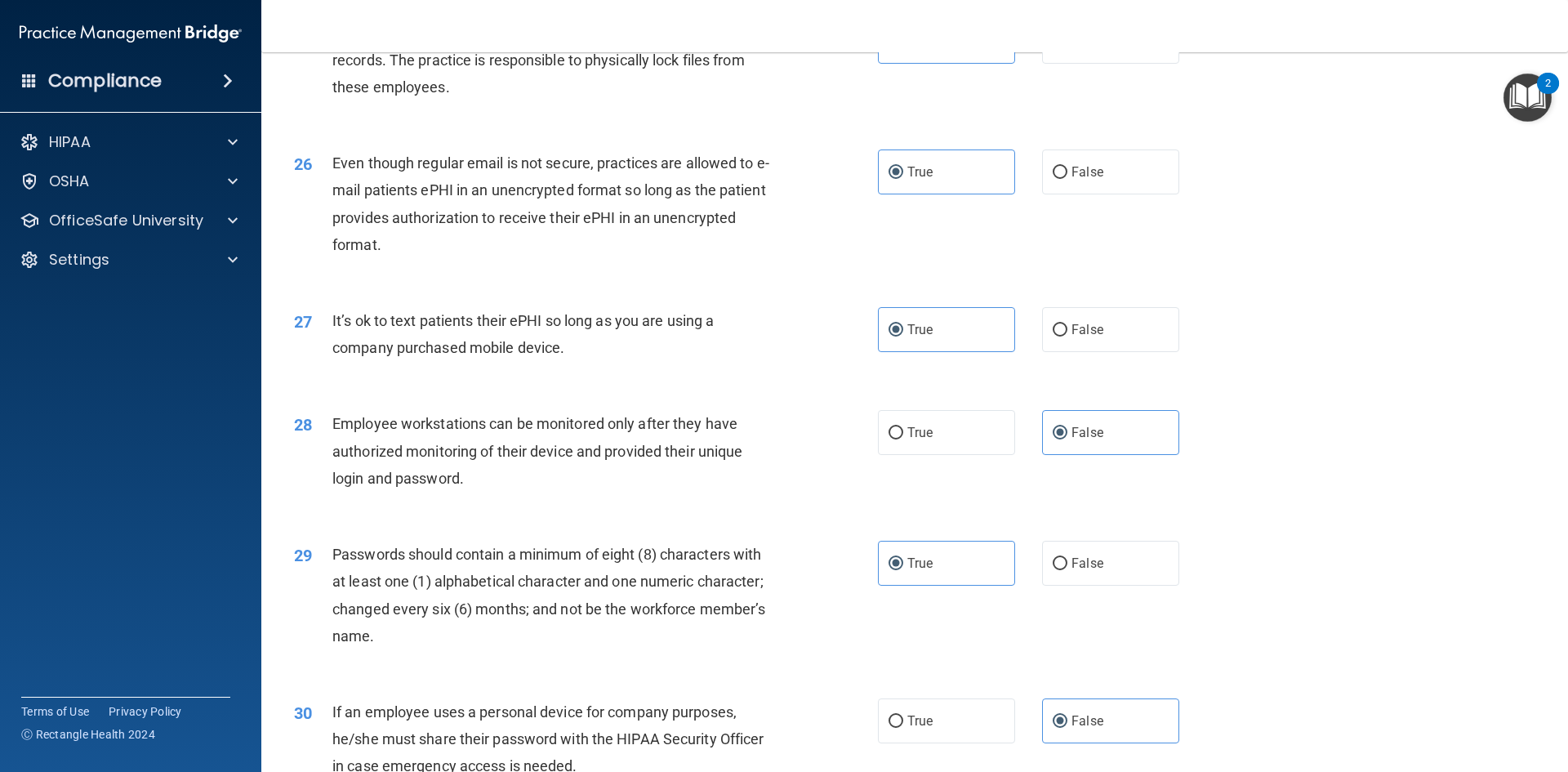
scroll to position [3330, 0]
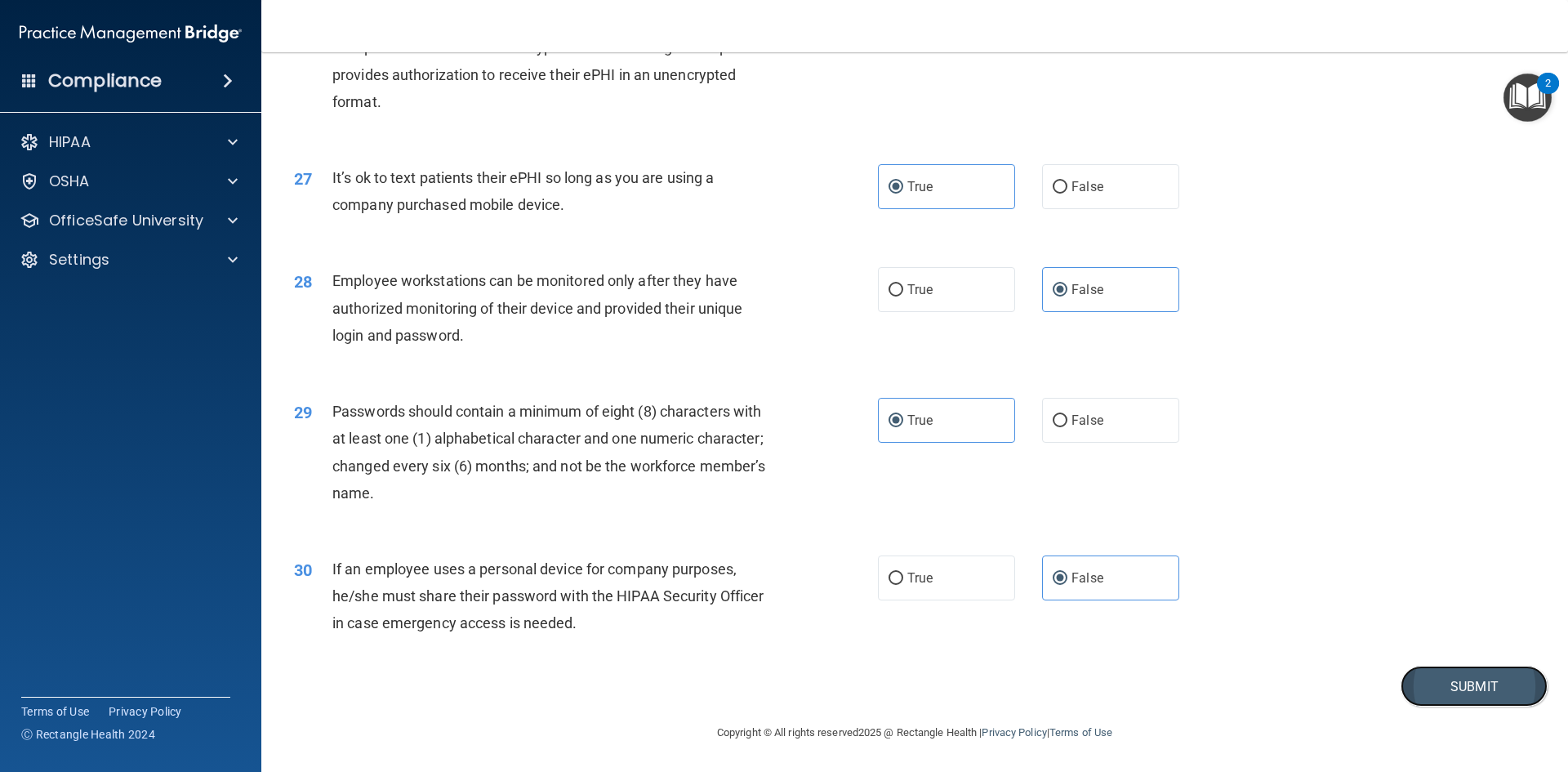
click at [1440, 688] on button "Submit" at bounding box center [1473, 687] width 147 height 42
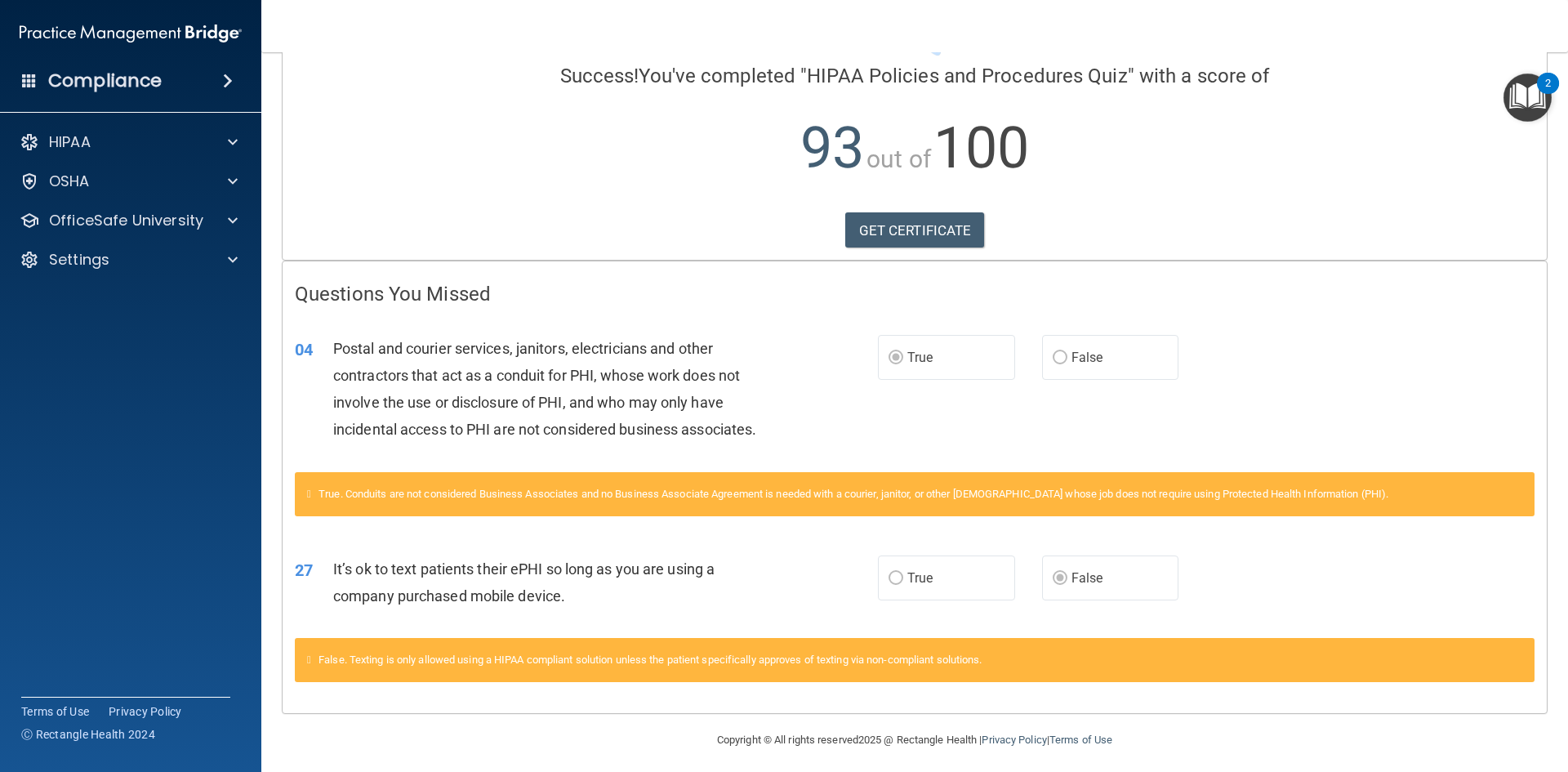
scroll to position [132, 0]
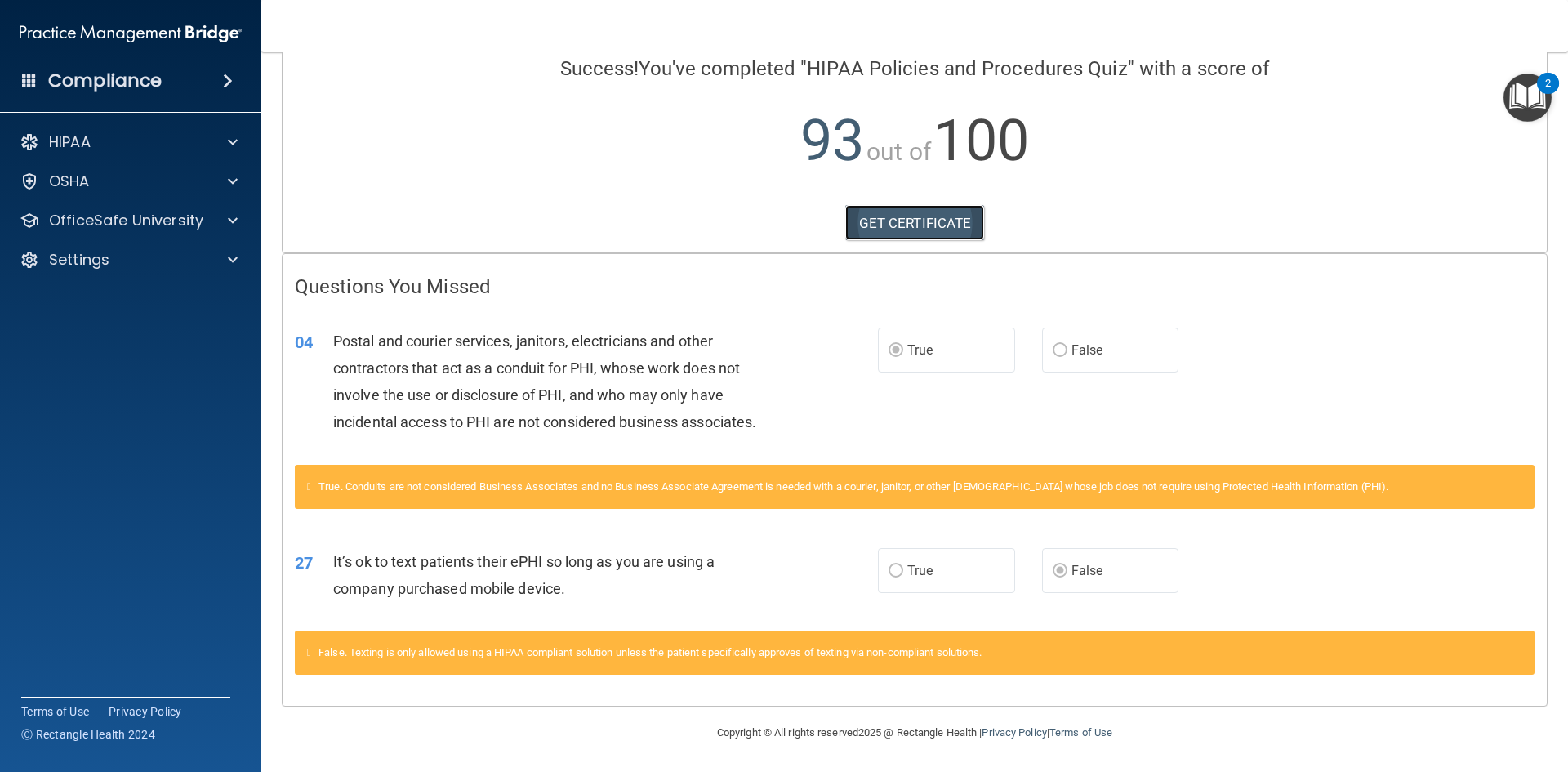
click at [883, 223] on link "GET CERTIFICATE" at bounding box center [915, 223] width 139 height 36
click at [128, 213] on p "OfficeSafe University" at bounding box center [126, 221] width 154 height 20
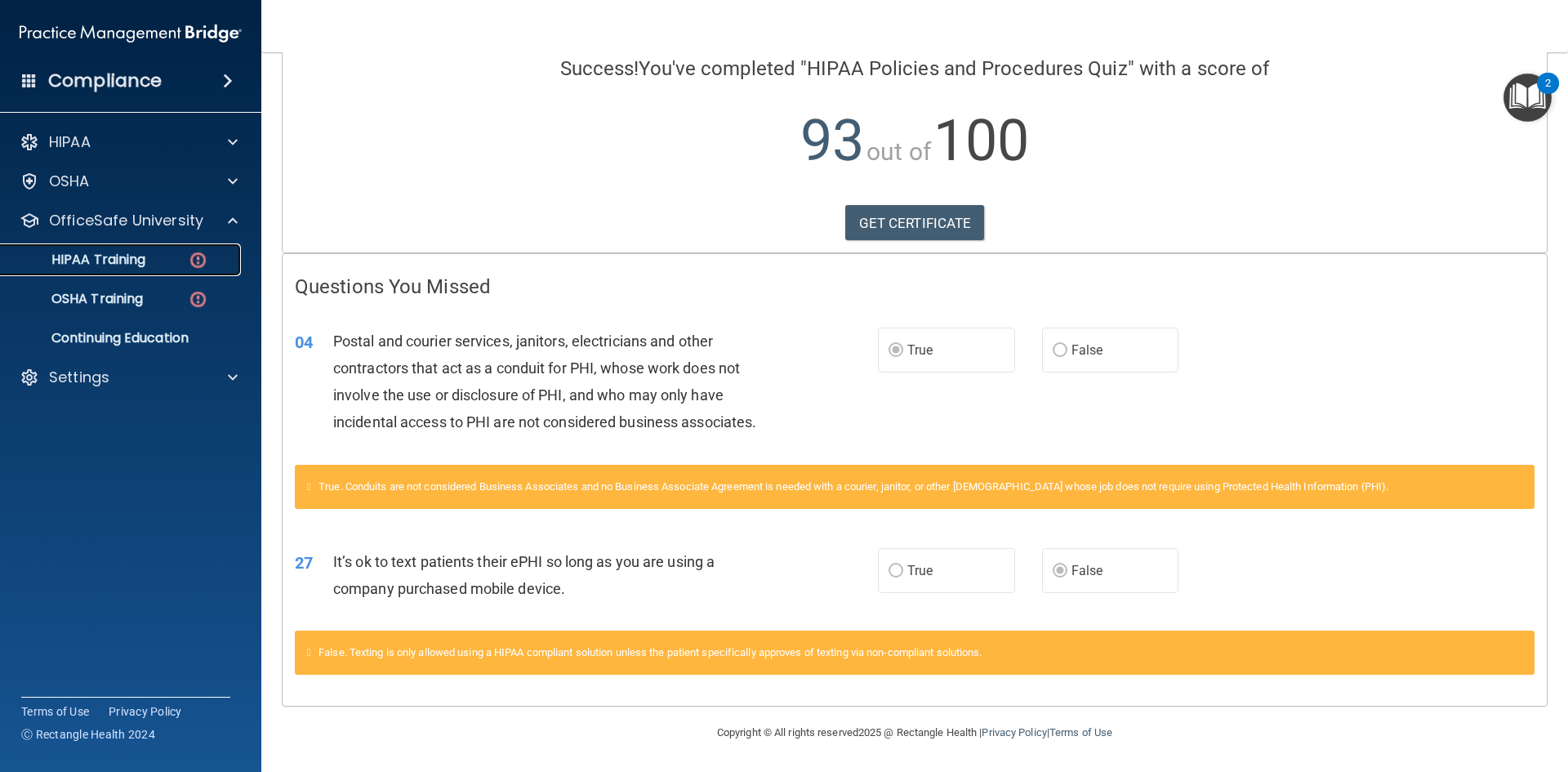
click at [134, 264] on p "HIPAA Training" at bounding box center [78, 260] width 134 height 16
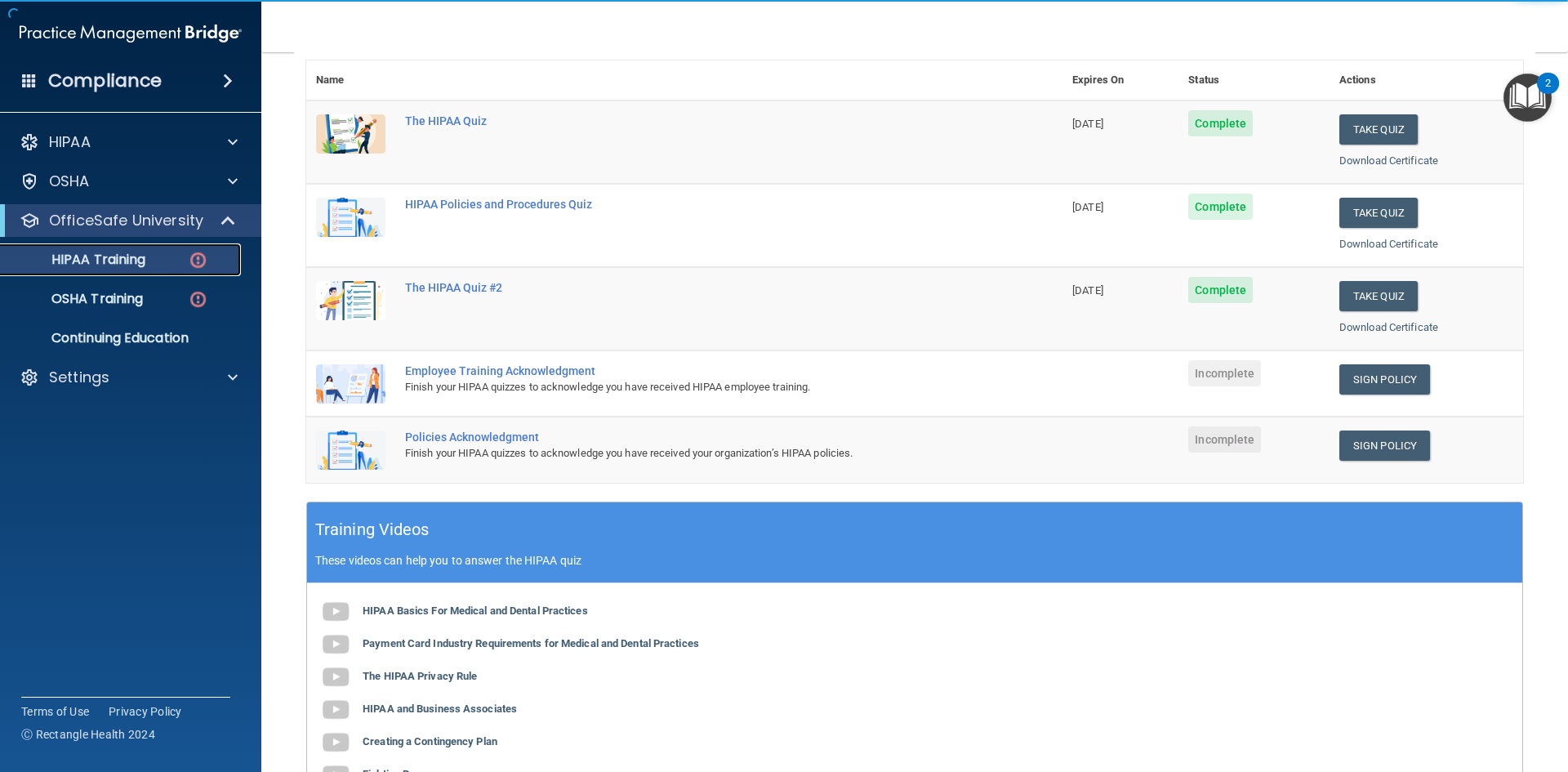
scroll to position [98, 0]
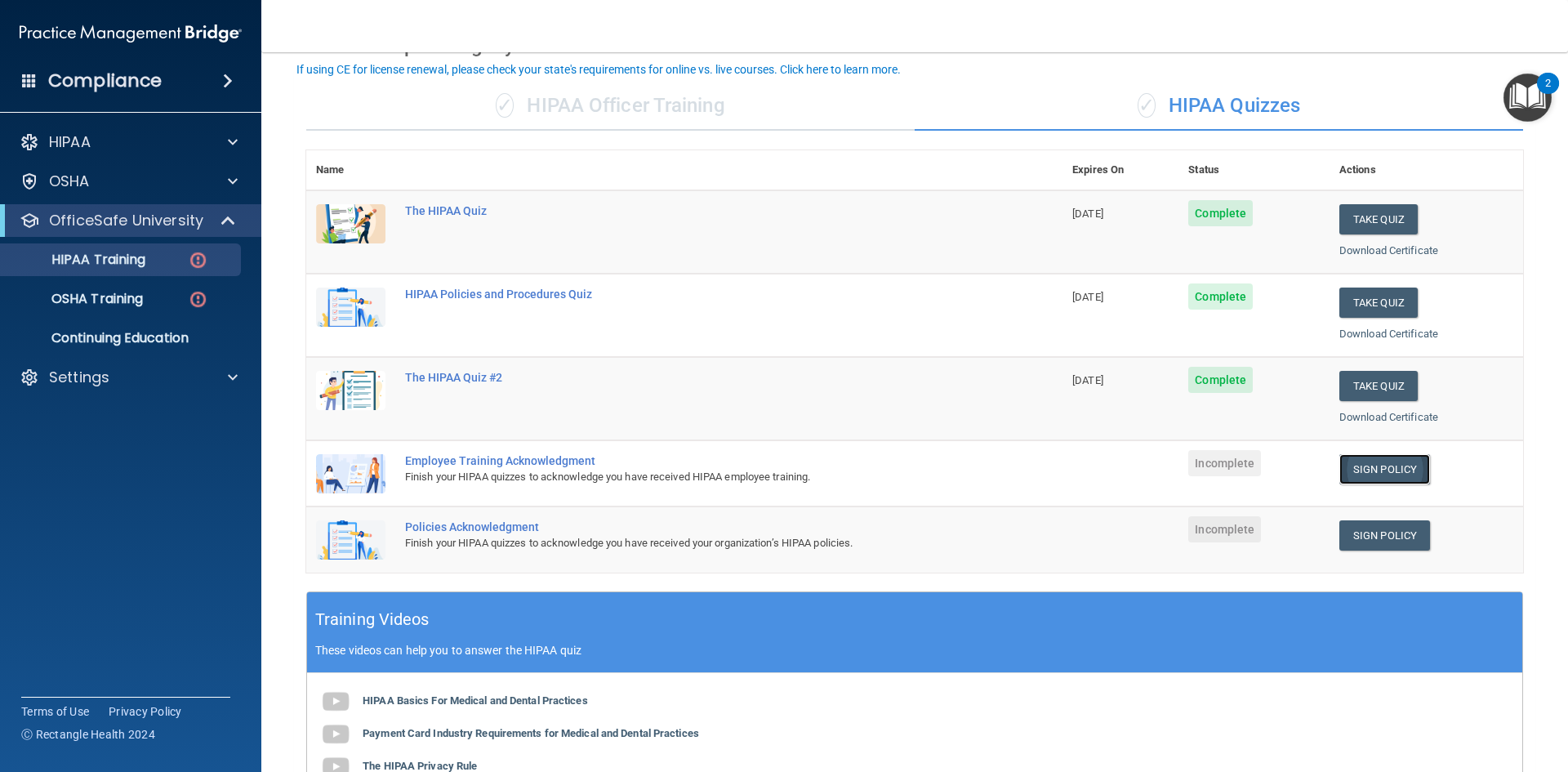
click at [1371, 466] on link "Sign Policy" at bounding box center [1384, 470] width 91 height 30
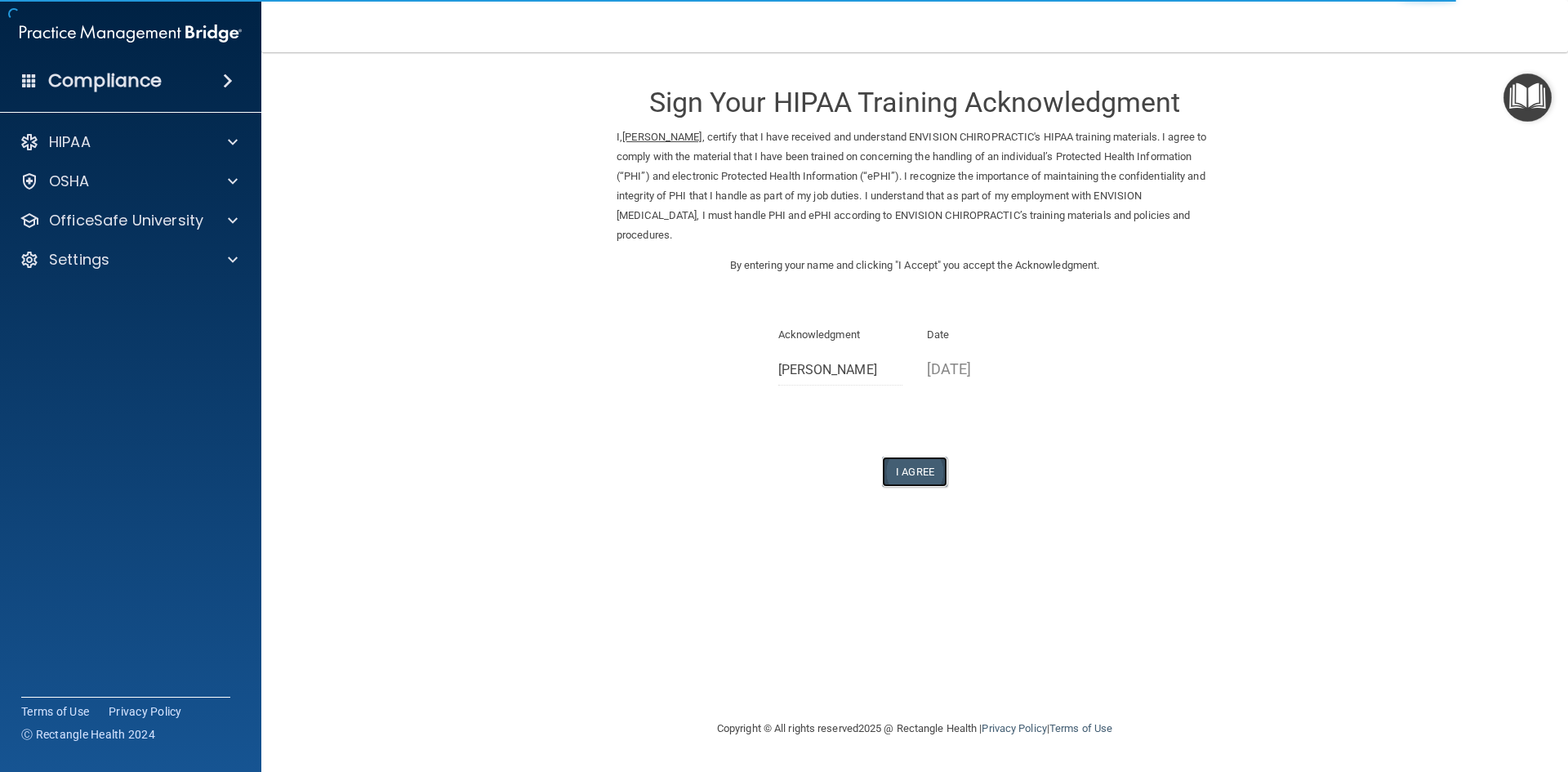
click at [910, 474] on button "I Agree" at bounding box center [914, 472] width 65 height 30
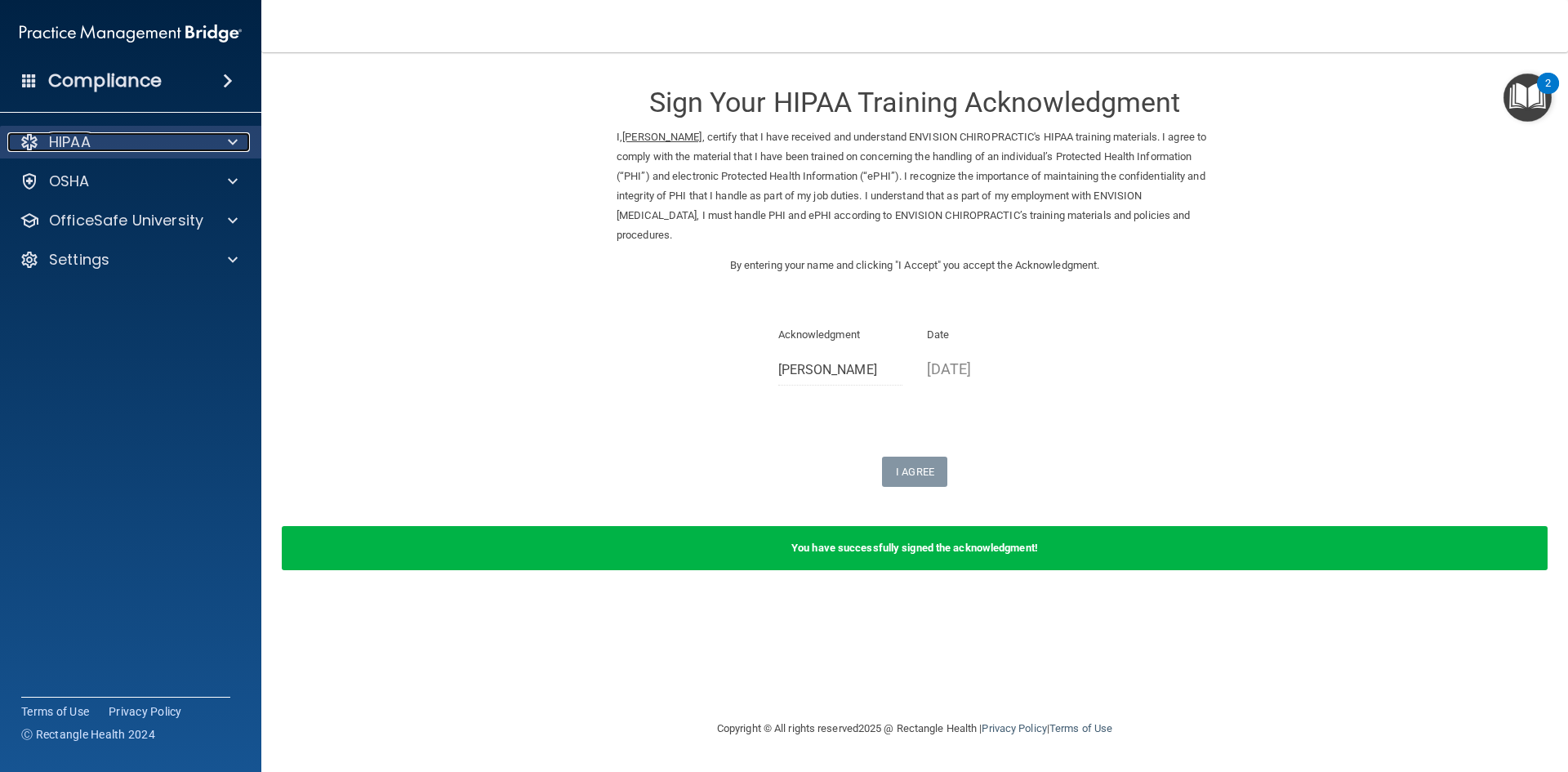
click at [159, 140] on div "HIPAA" at bounding box center [109, 142] width 203 height 20
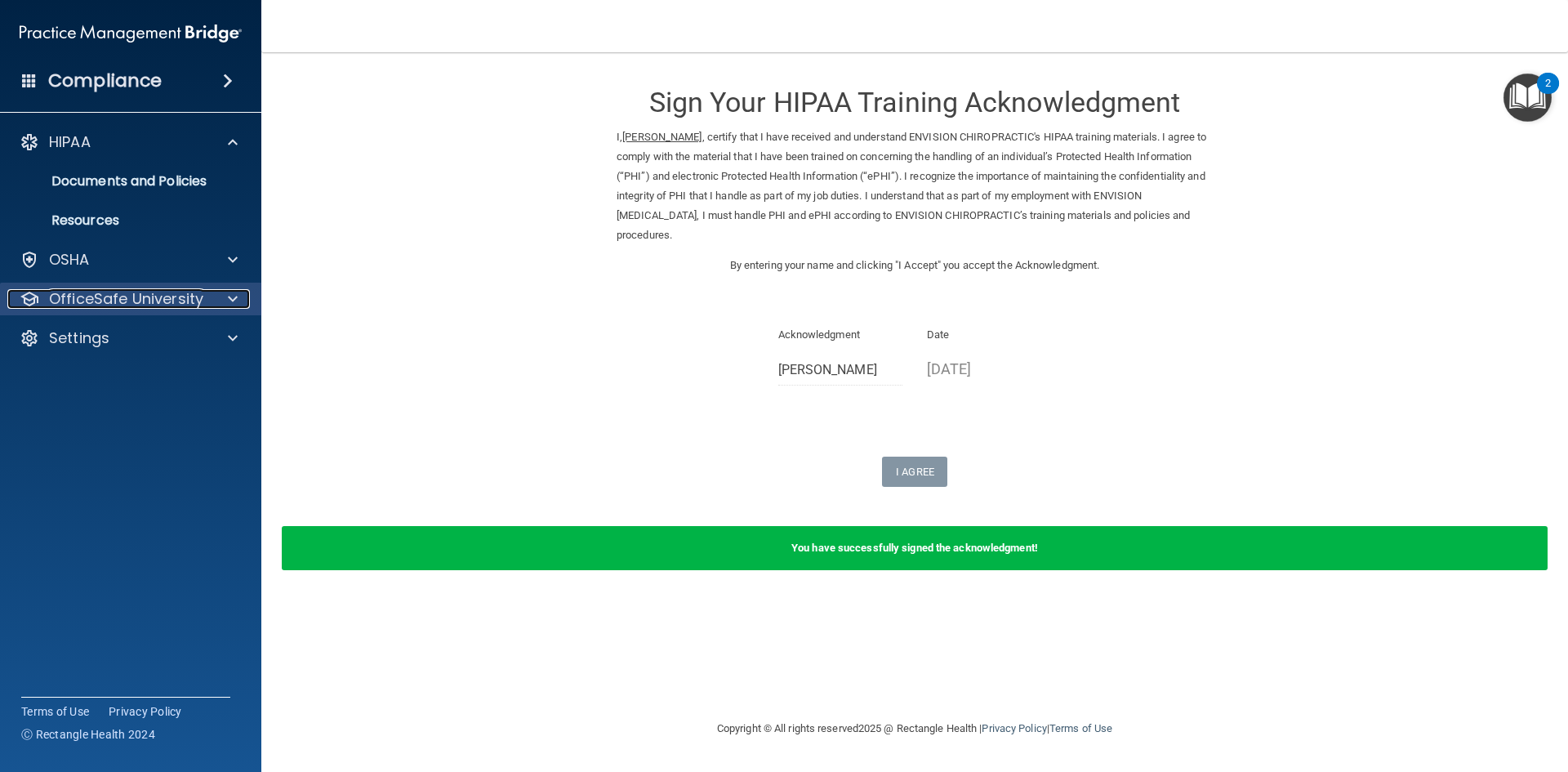
click at [134, 297] on p "OfficeSafe University" at bounding box center [126, 298] width 154 height 20
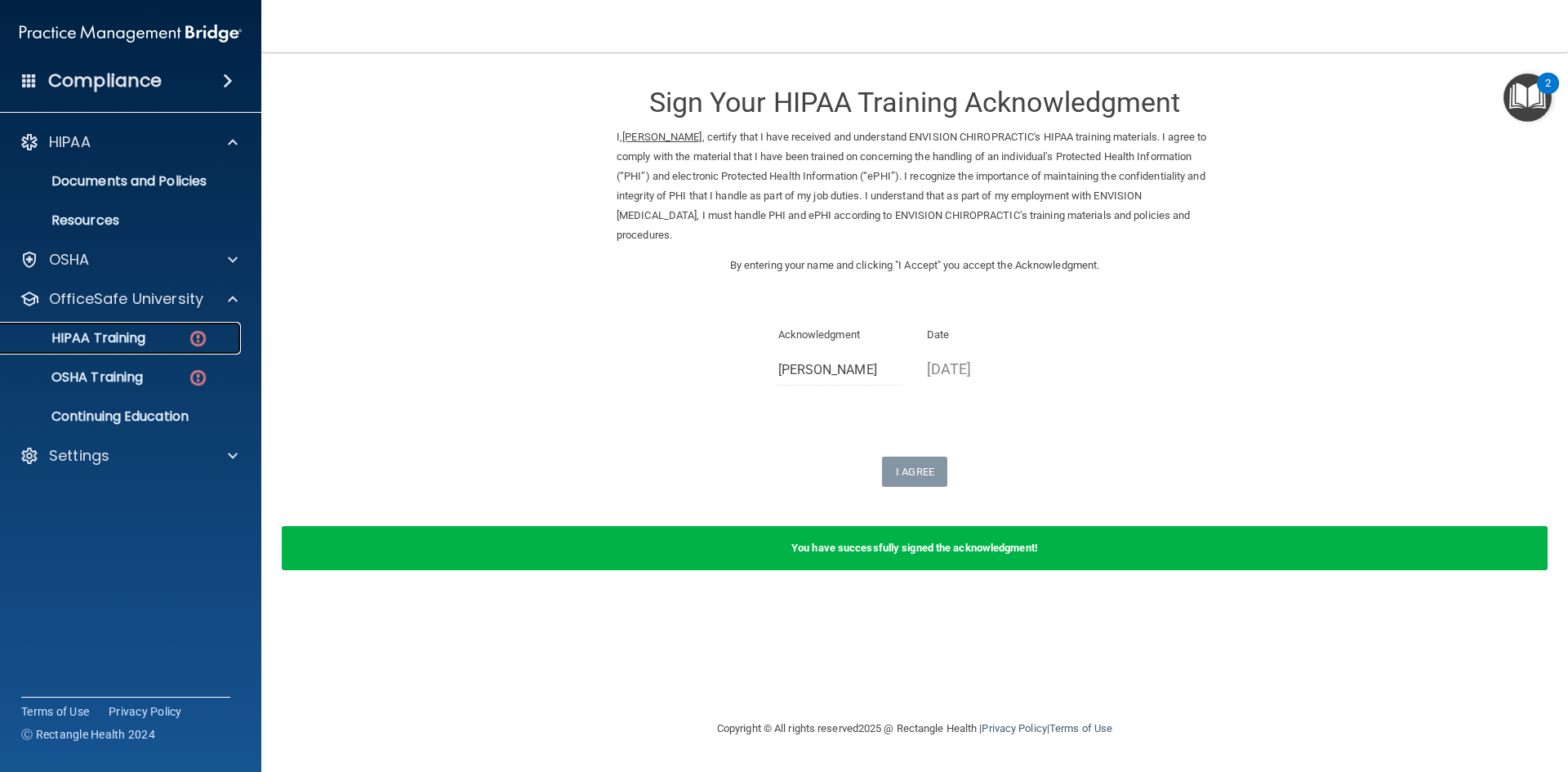
click at [139, 341] on p "HIPAA Training" at bounding box center [78, 337] width 134 height 16
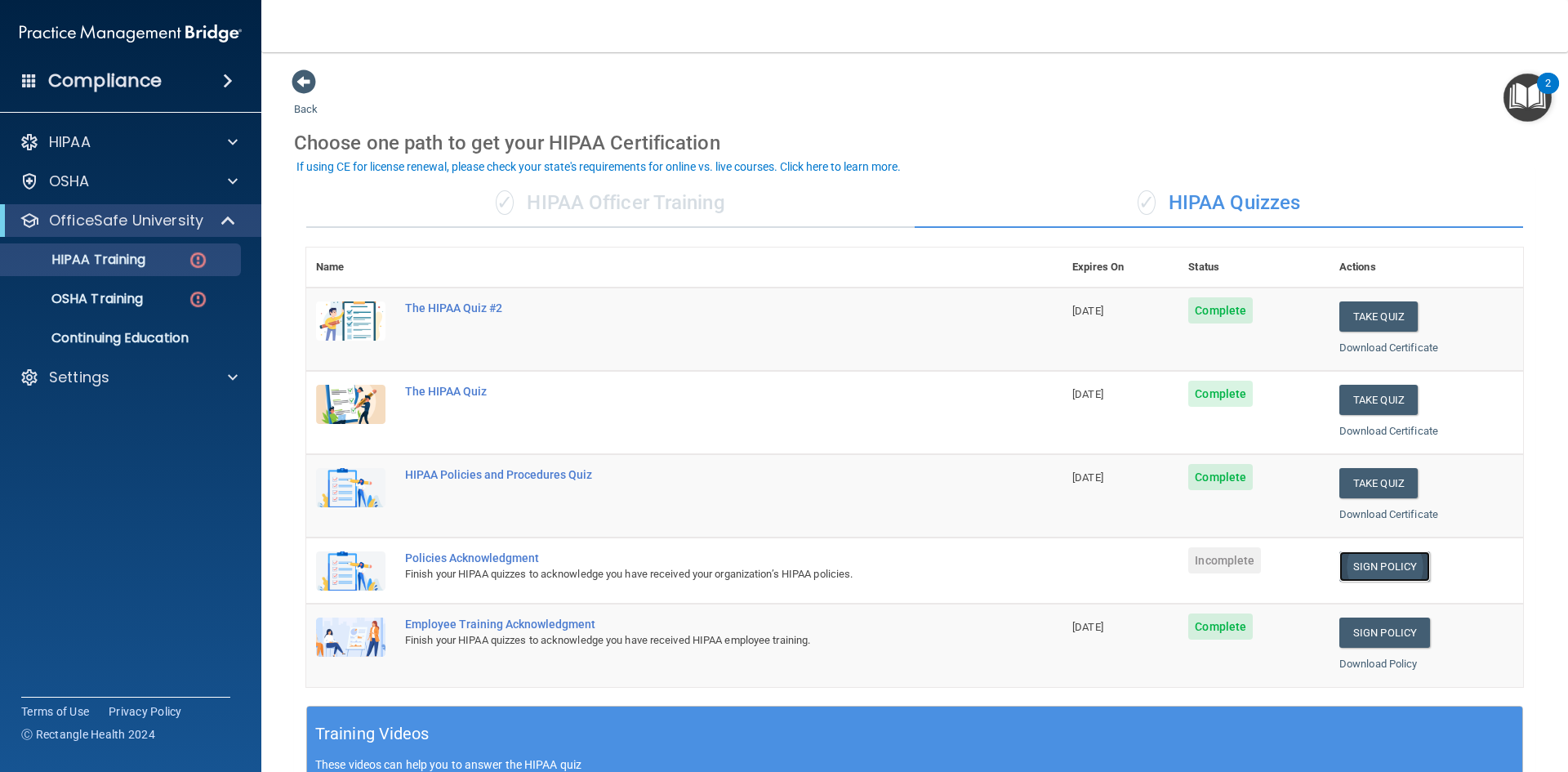
click at [1371, 569] on link "Sign Policy" at bounding box center [1384, 566] width 91 height 30
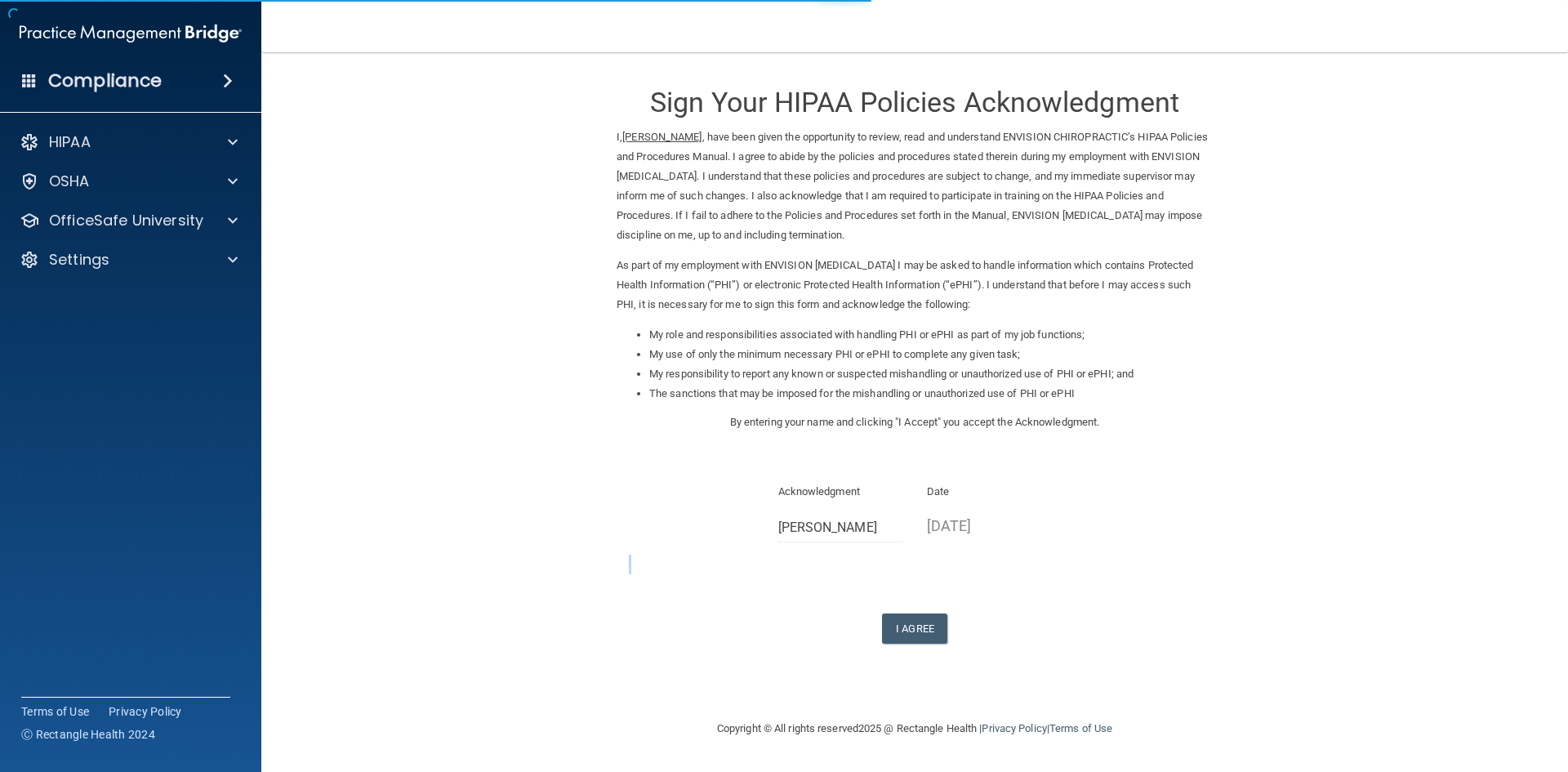
drag, startPoint x: 950, startPoint y: 581, endPoint x: 952, endPoint y: 591, distance: 10.2
click at [952, 591] on div "Sign Your HIPAA Policies Acknowledgment I, [PERSON_NAME] , have been given the …" at bounding box center [915, 355] width 597 height 575
click at [935, 628] on button "I Agree" at bounding box center [914, 629] width 65 height 30
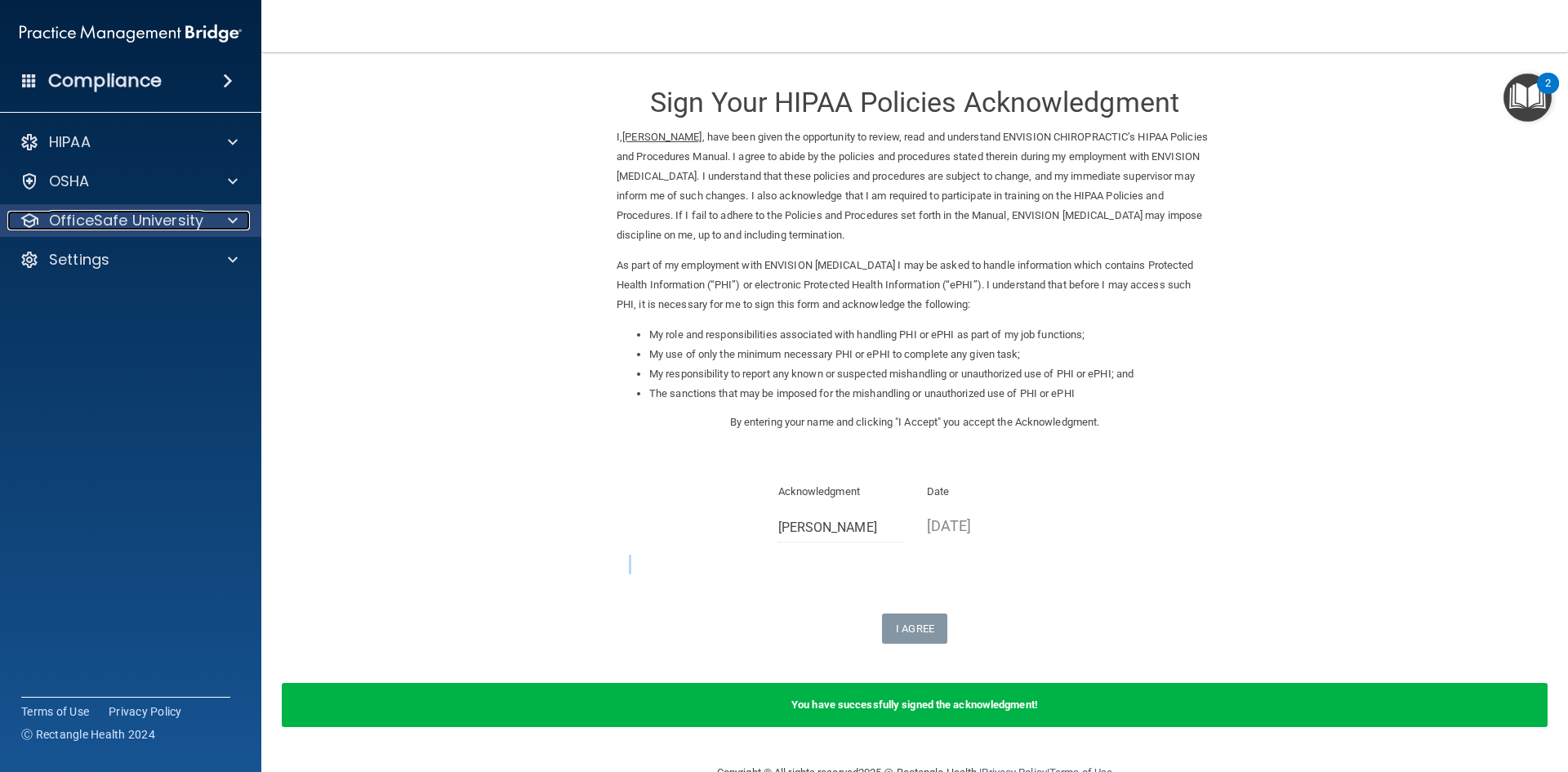
click at [184, 226] on p "OfficeSafe University" at bounding box center [126, 221] width 154 height 20
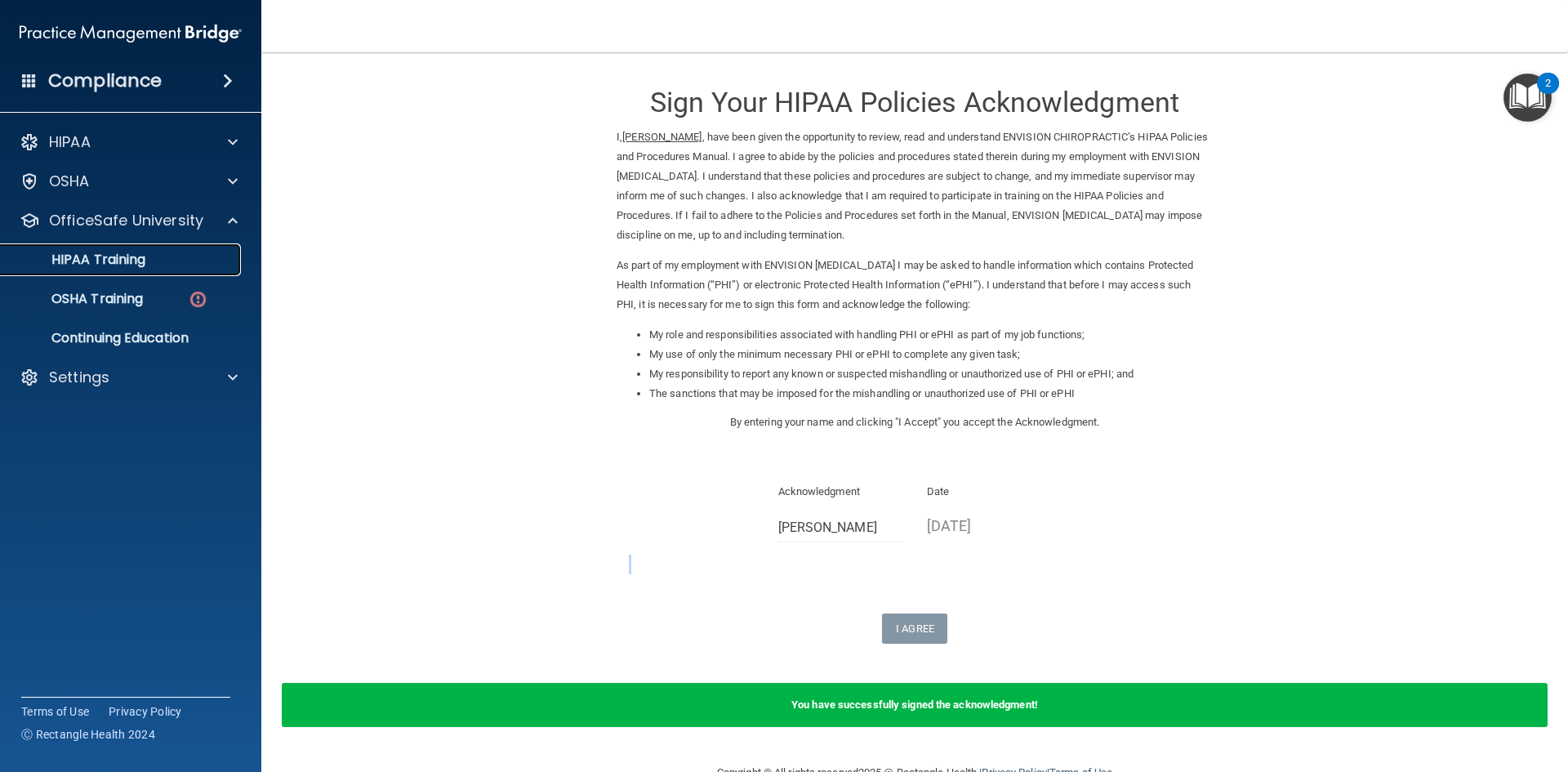
click at [146, 259] on p "HIPAA Training" at bounding box center [78, 260] width 134 height 16
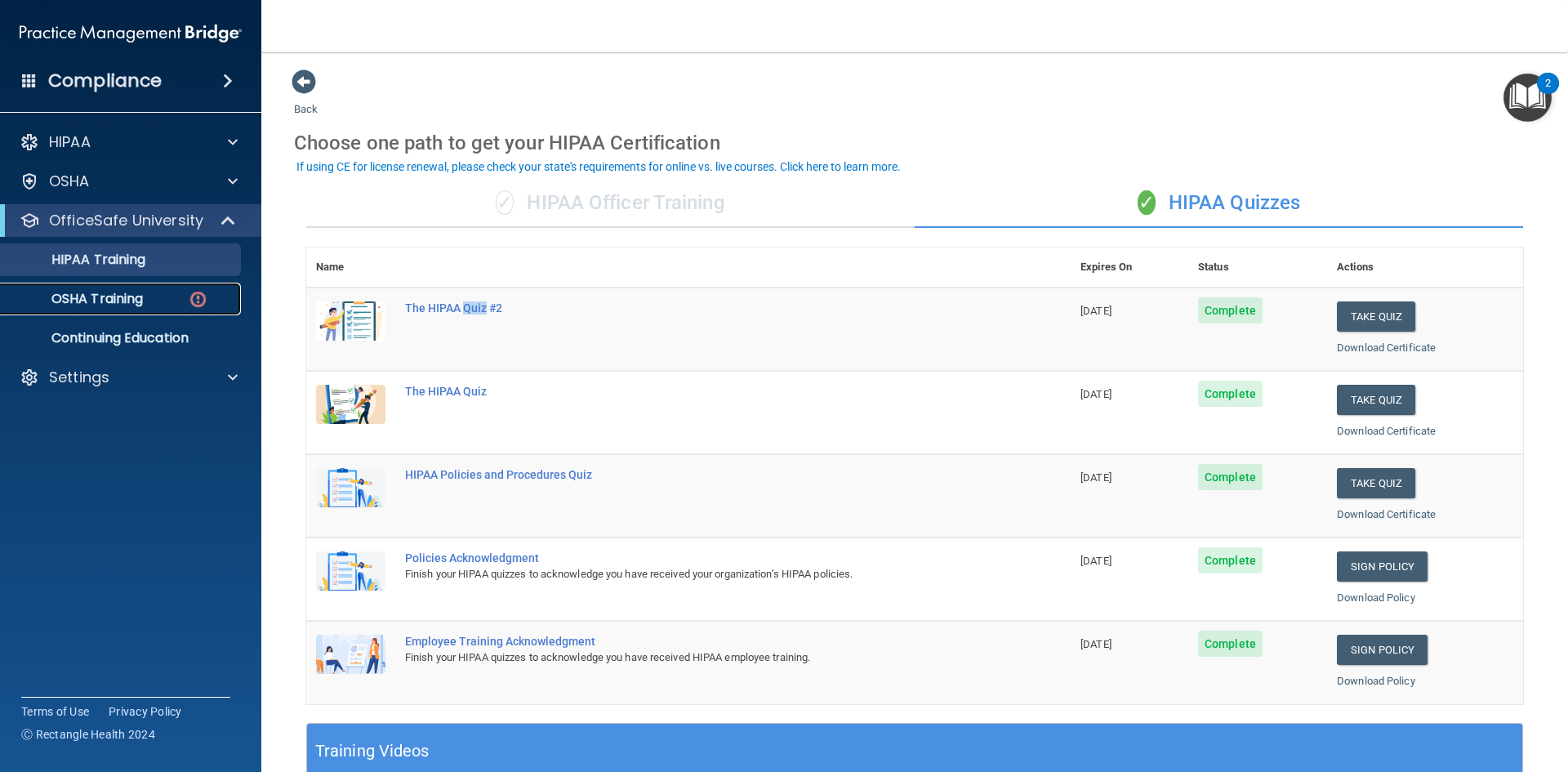
click at [79, 297] on p "OSHA Training" at bounding box center [77, 298] width 133 height 16
